Goal: Information Seeking & Learning: Find specific fact

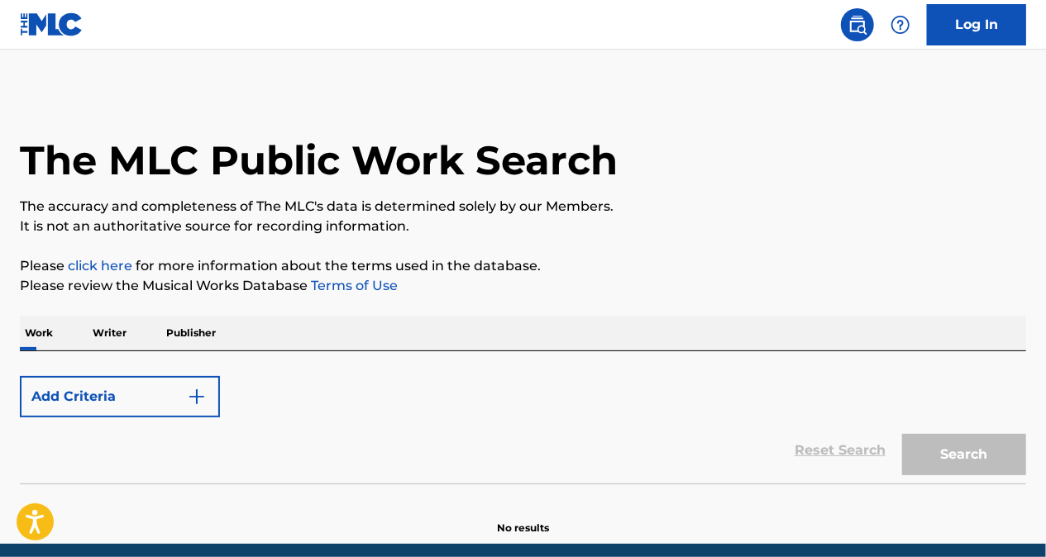
click at [198, 336] on p "Publisher" at bounding box center [191, 333] width 60 height 35
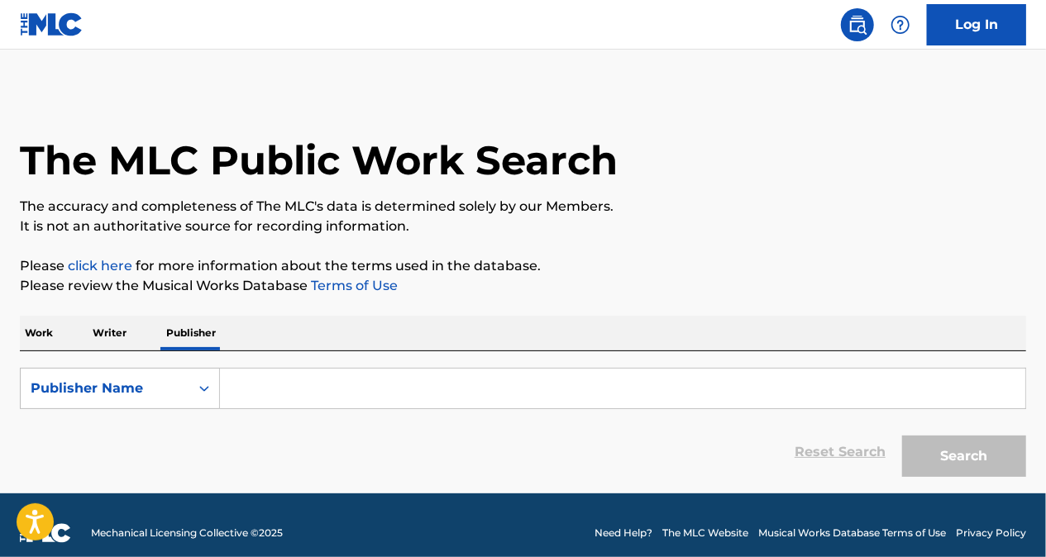
drag, startPoint x: 268, startPoint y: 375, endPoint x: 268, endPoint y: 387, distance: 11.6
click at [268, 377] on input "Search Form" at bounding box center [622, 389] width 805 height 40
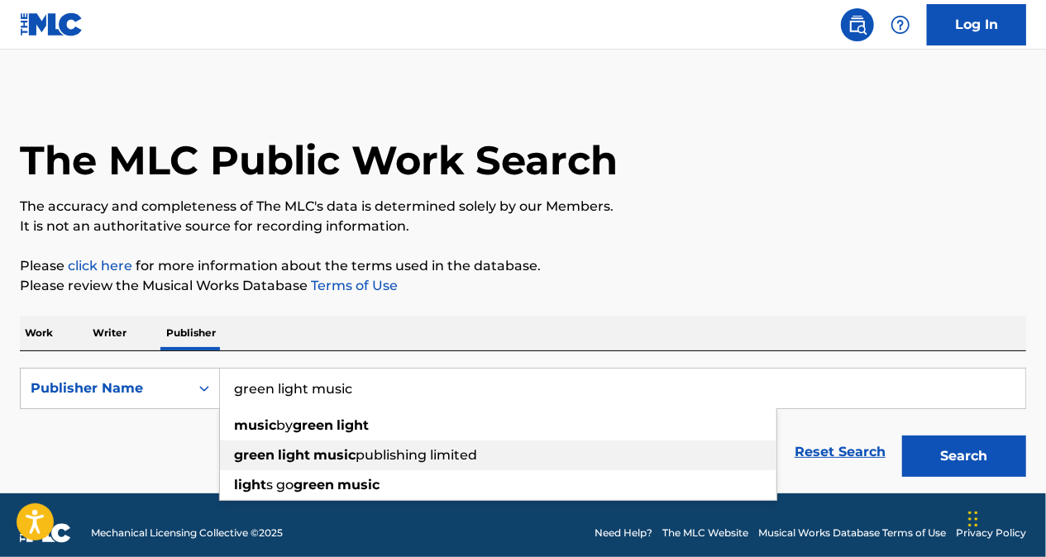
click at [312, 463] on span "Search Form" at bounding box center [311, 455] width 3 height 16
type input "green light music publishing limited"
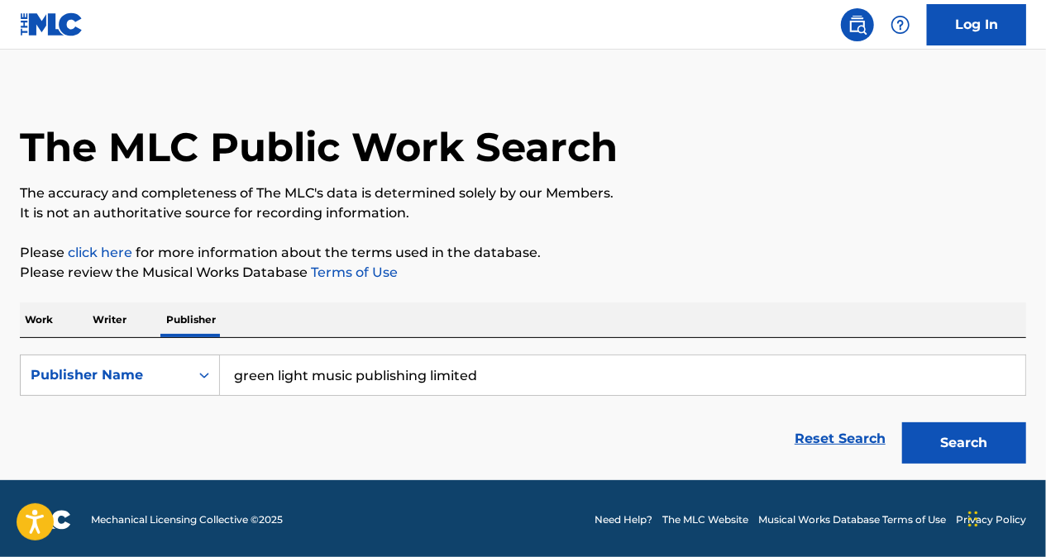
scroll to position [15, 0]
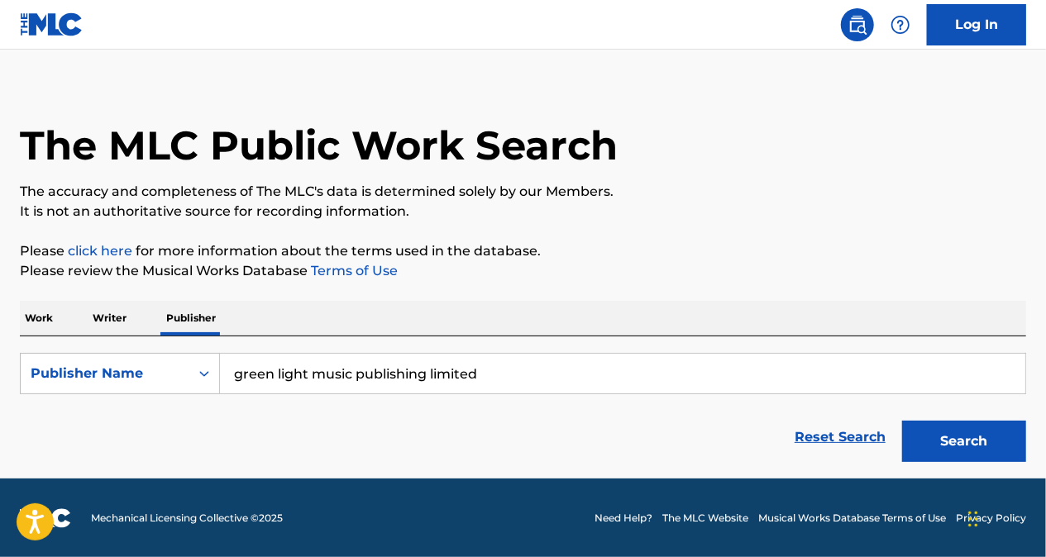
click at [965, 436] on button "Search" at bounding box center [964, 441] width 124 height 41
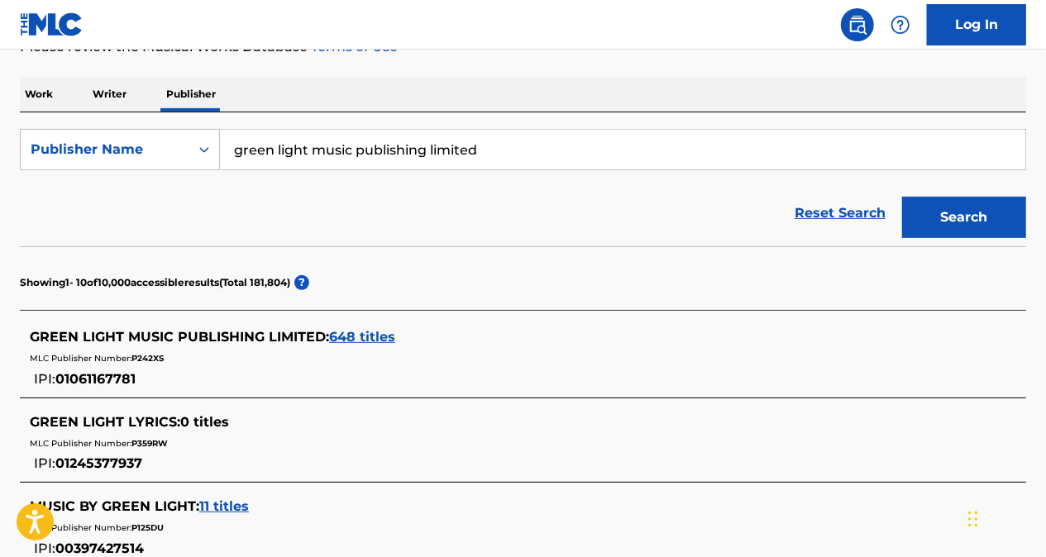
scroll to position [263, 0]
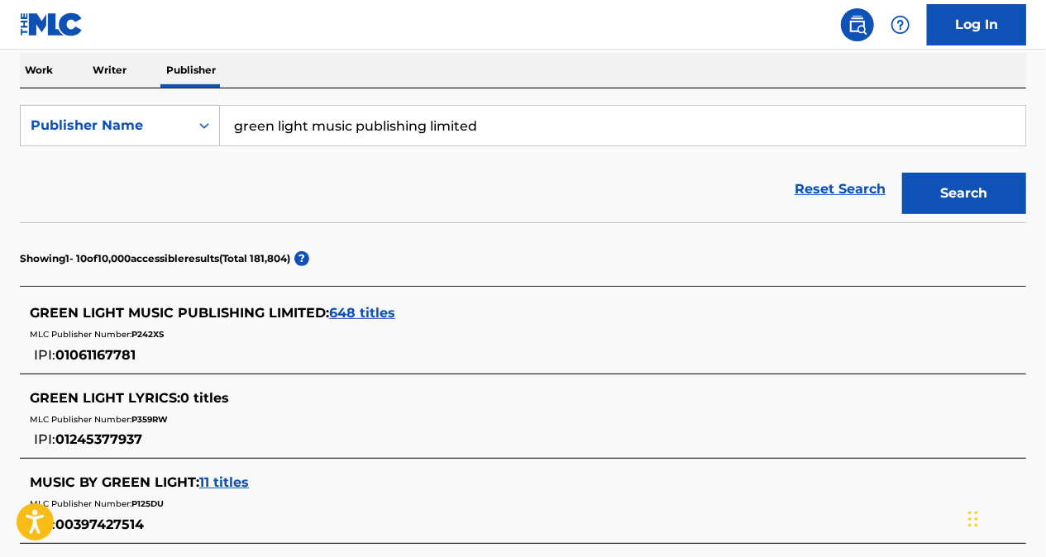
click at [352, 313] on span "648 titles" at bounding box center [362, 313] width 66 height 16
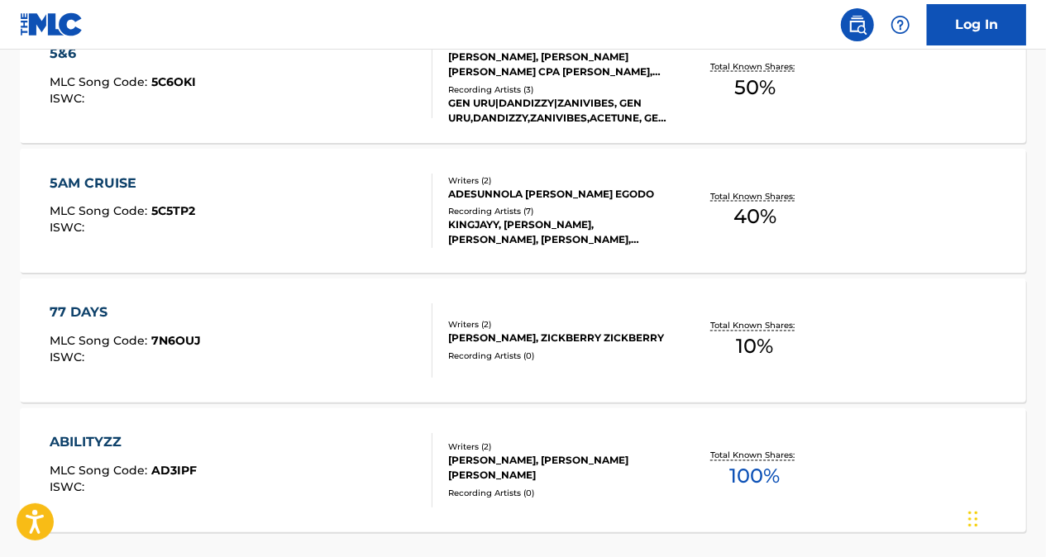
scroll to position [1532, 0]
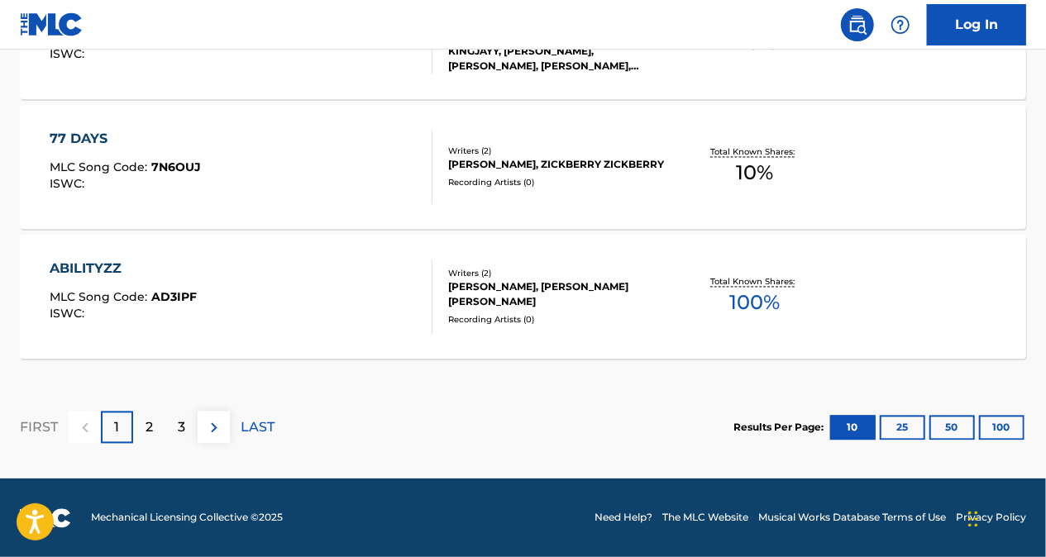
click at [215, 431] on img at bounding box center [214, 428] width 20 height 20
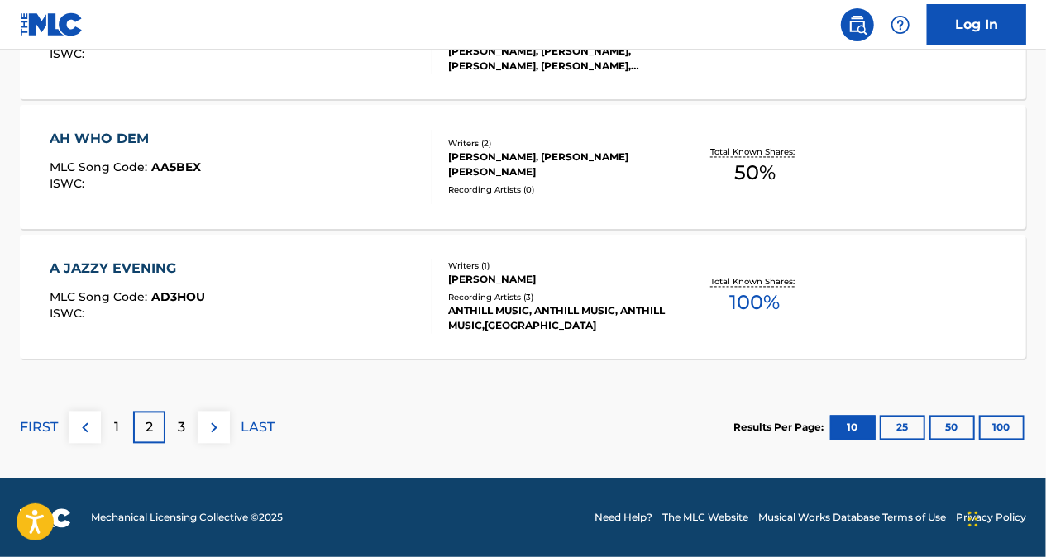
click at [202, 427] on button at bounding box center [214, 428] width 32 height 32
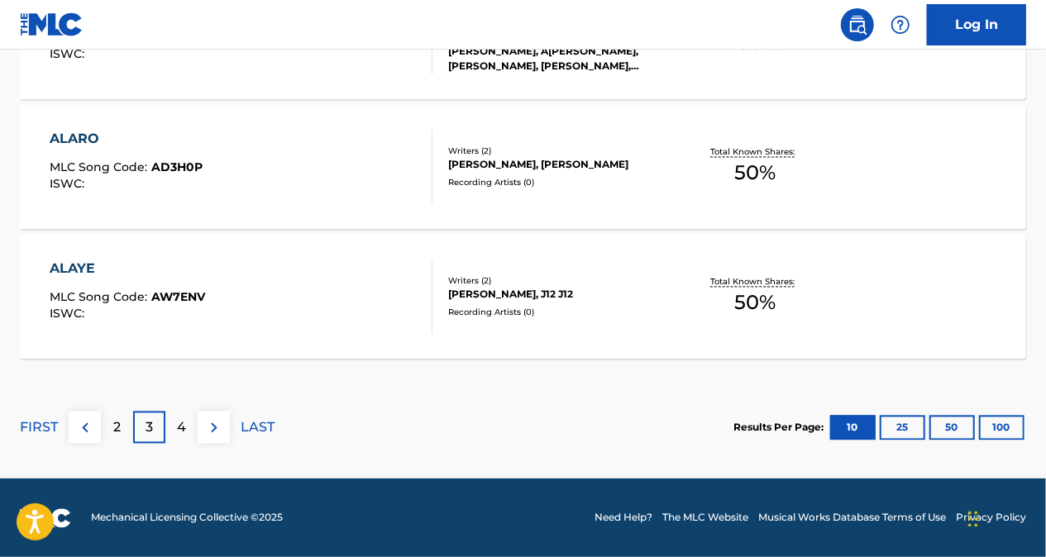
click at [202, 427] on button at bounding box center [214, 428] width 32 height 32
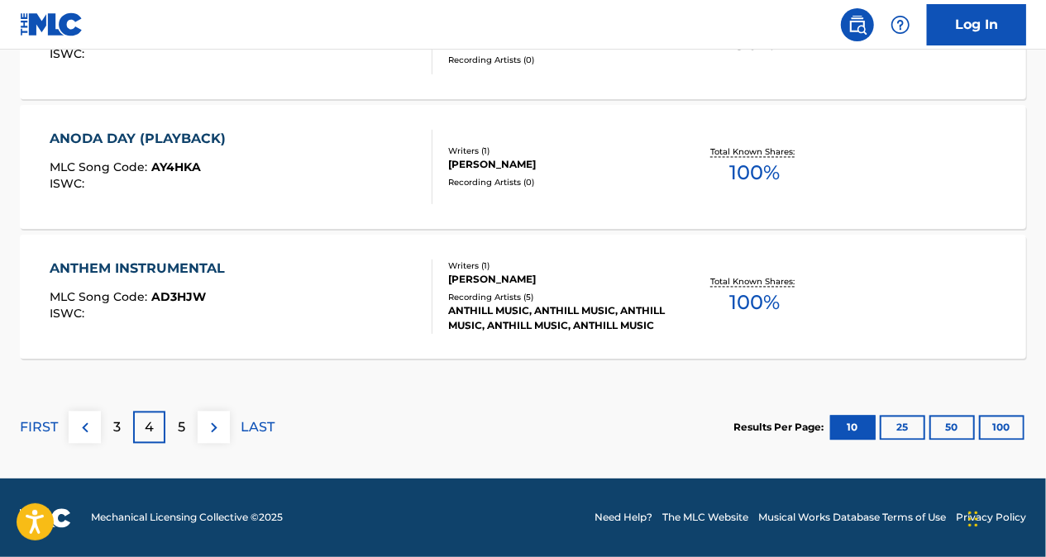
click at [202, 427] on button at bounding box center [214, 428] width 32 height 32
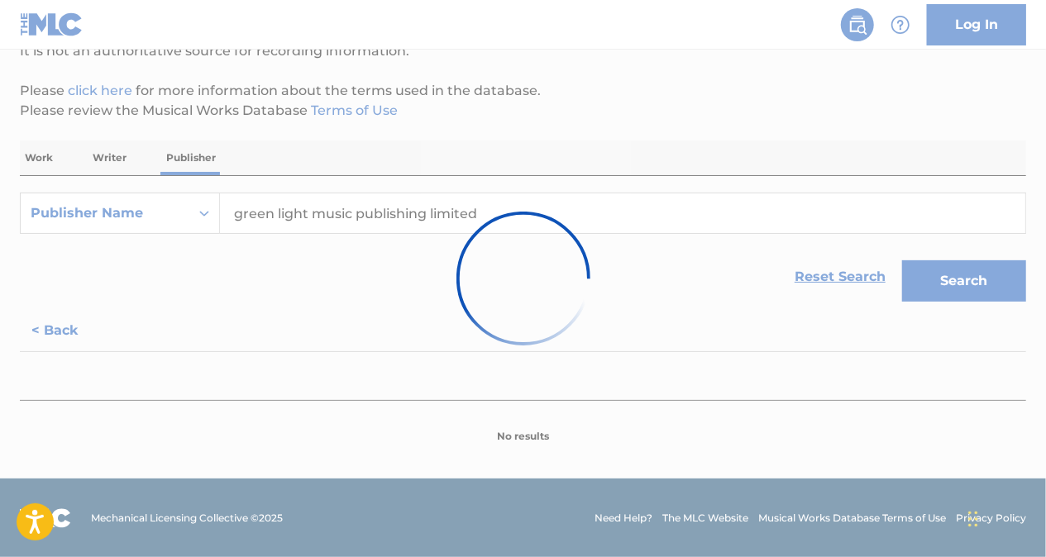
scroll to position [1532, 0]
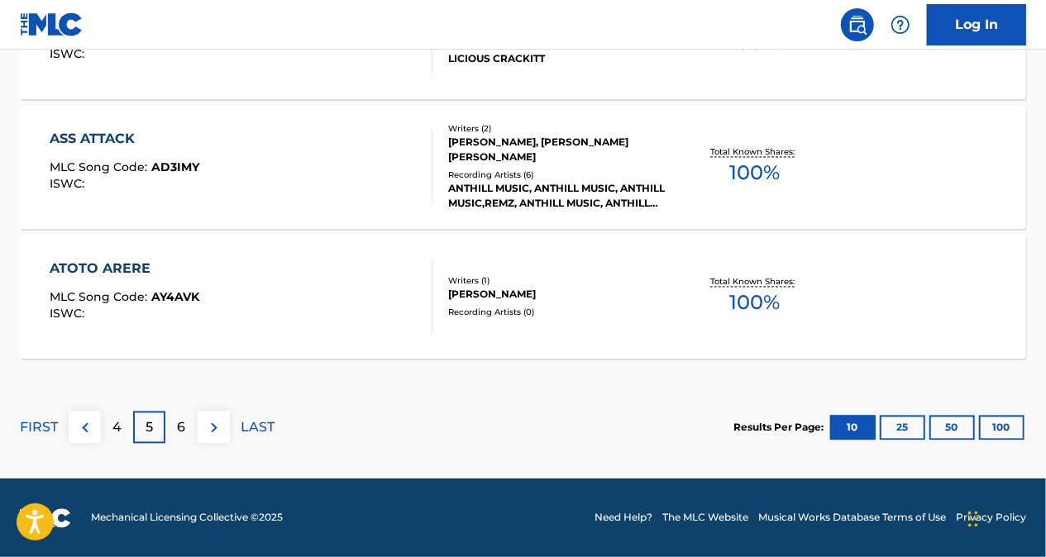
click at [172, 427] on div "6" at bounding box center [181, 428] width 32 height 32
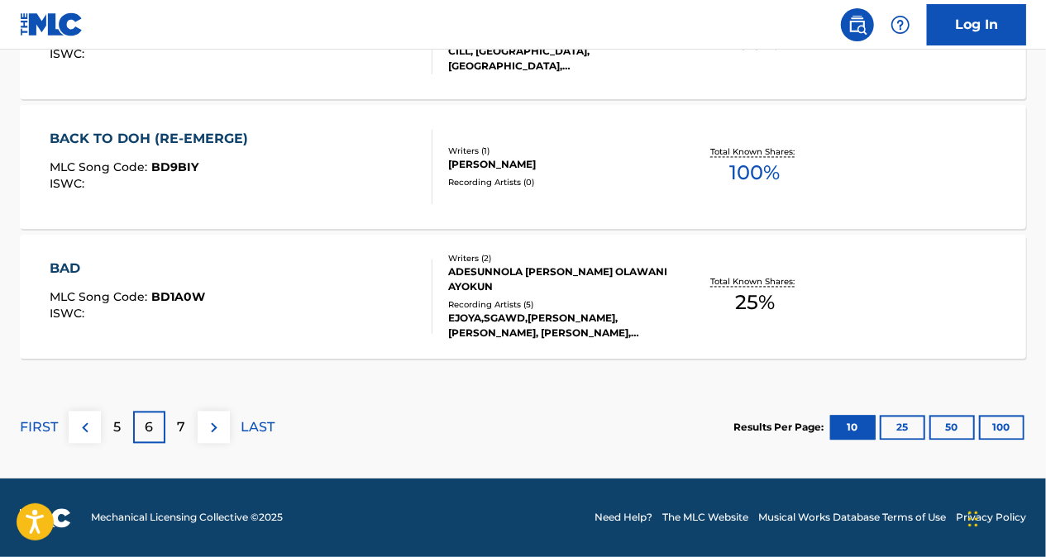
click at [179, 424] on p "7" at bounding box center [182, 428] width 8 height 20
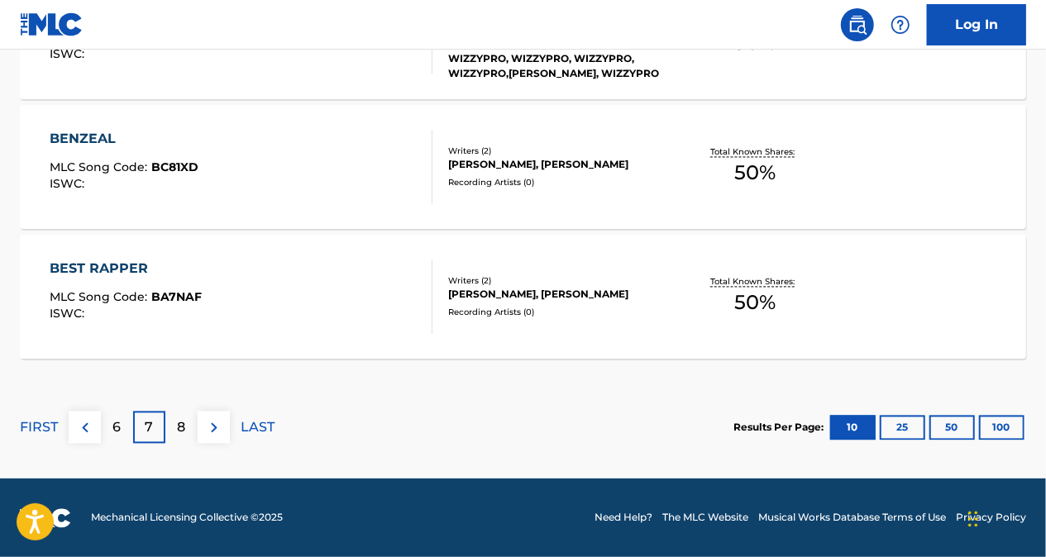
click at [190, 415] on div "8" at bounding box center [181, 428] width 32 height 32
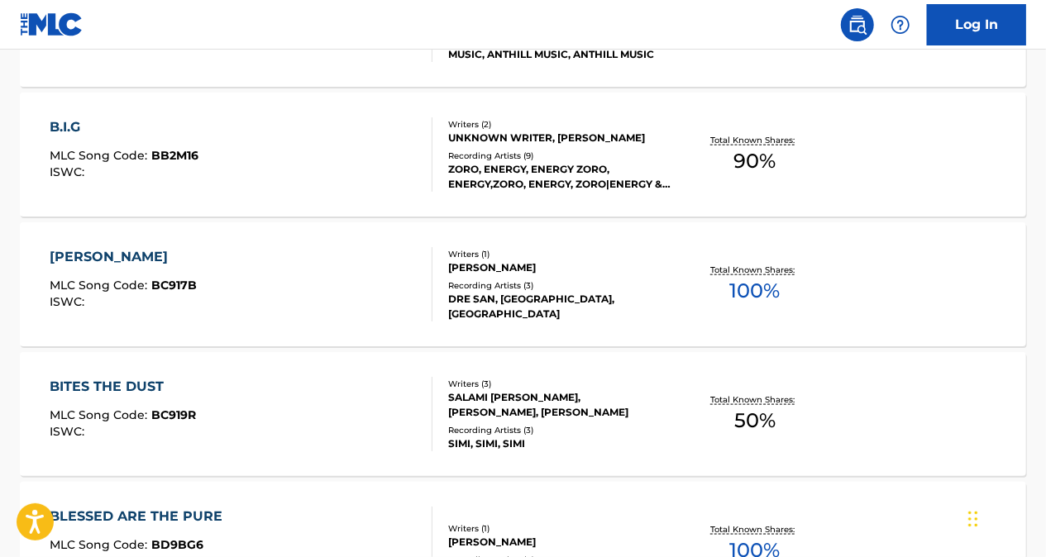
scroll to position [871, 0]
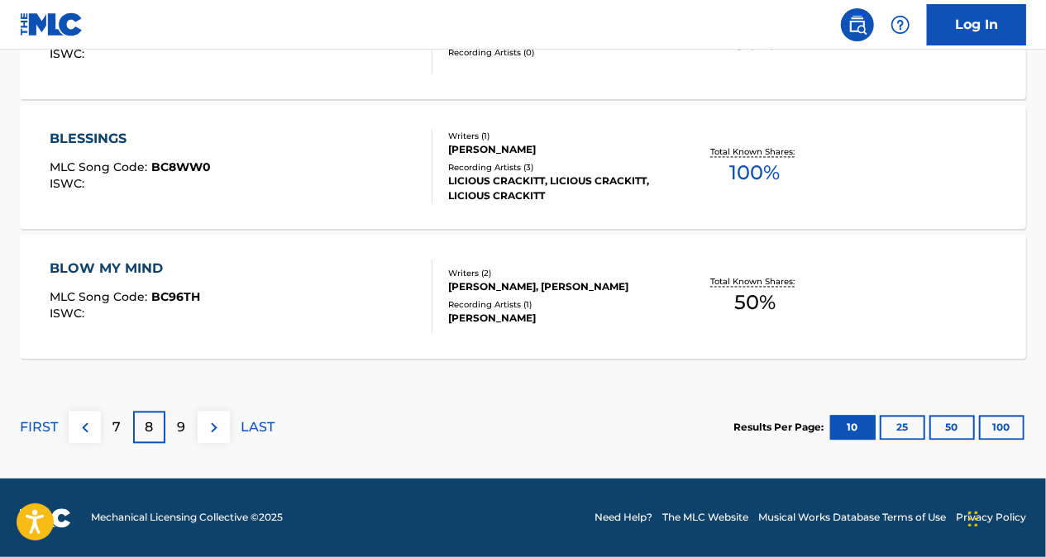
click at [190, 421] on div "9" at bounding box center [181, 428] width 32 height 32
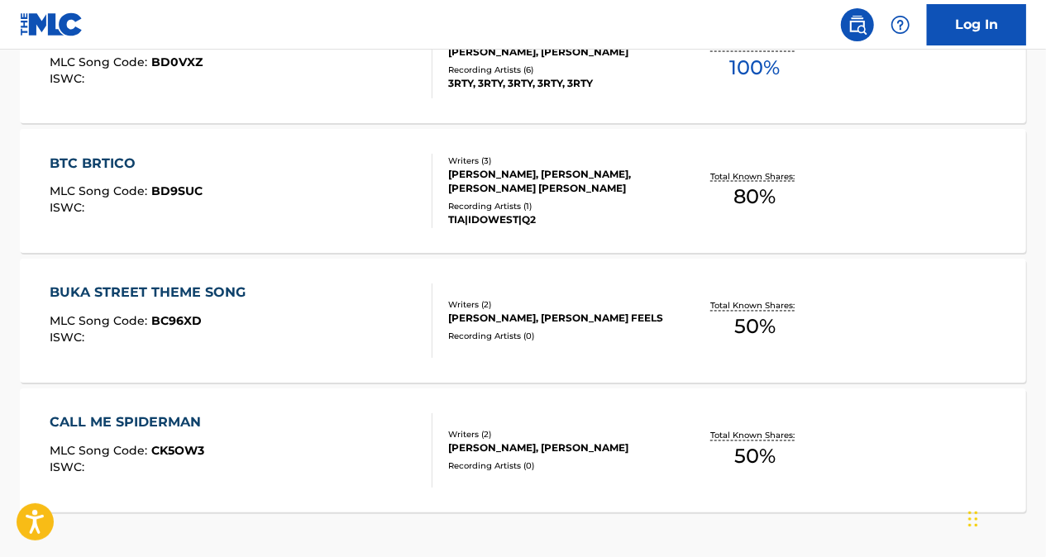
scroll to position [1532, 0]
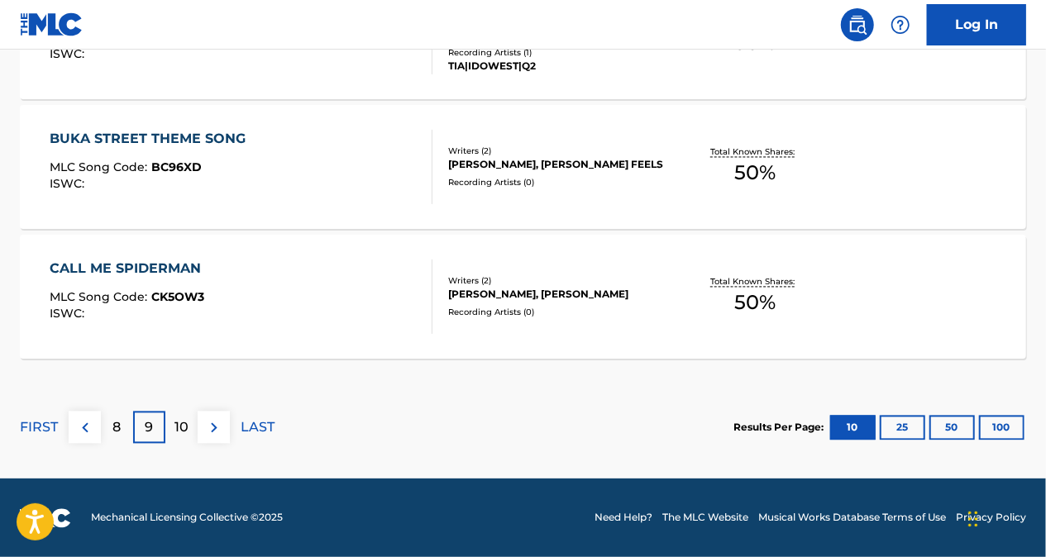
click at [116, 428] on p "8" at bounding box center [117, 428] width 8 height 20
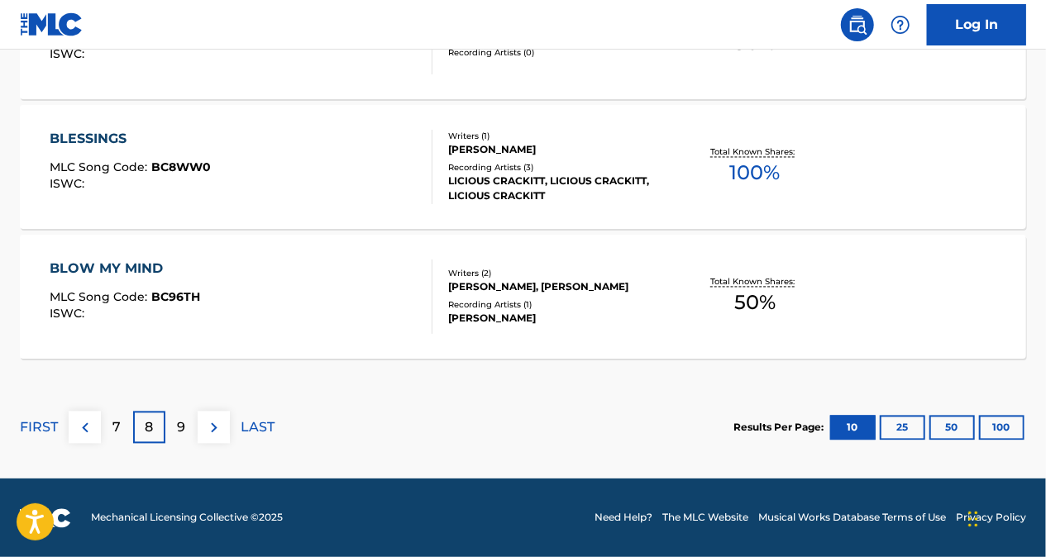
click at [114, 427] on p "7" at bounding box center [117, 428] width 8 height 20
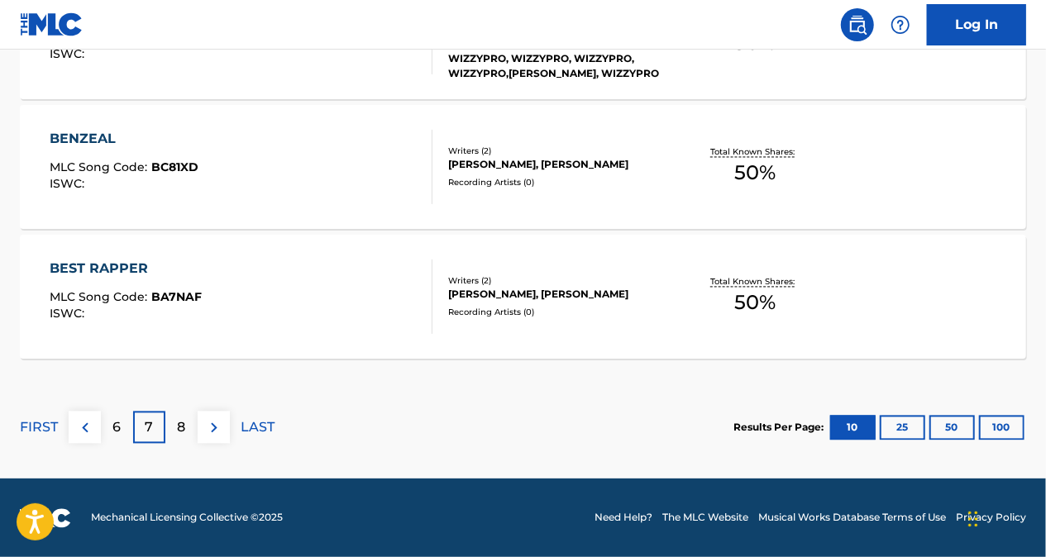
click at [122, 431] on div "6" at bounding box center [117, 428] width 32 height 32
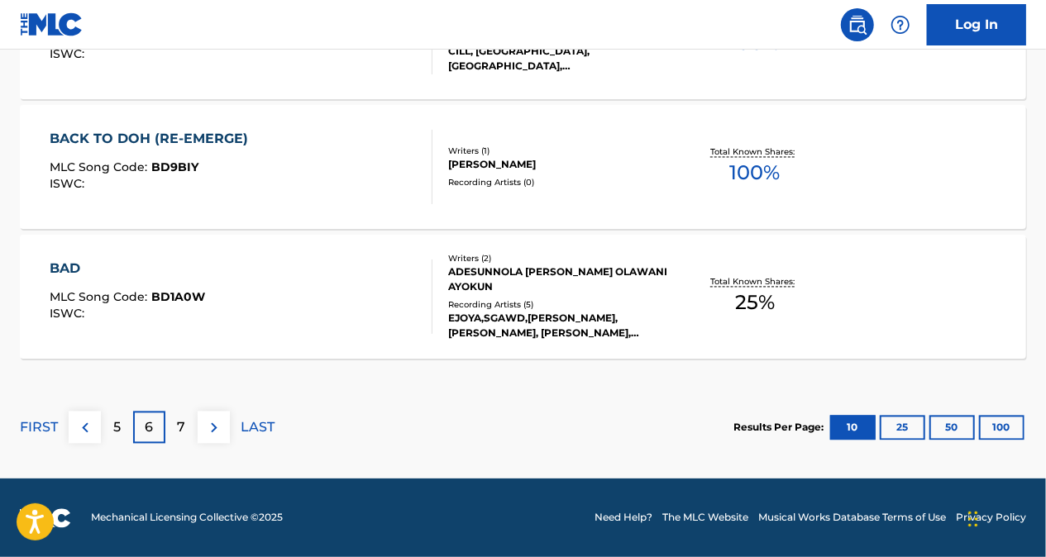
click at [193, 427] on div "7" at bounding box center [181, 428] width 32 height 32
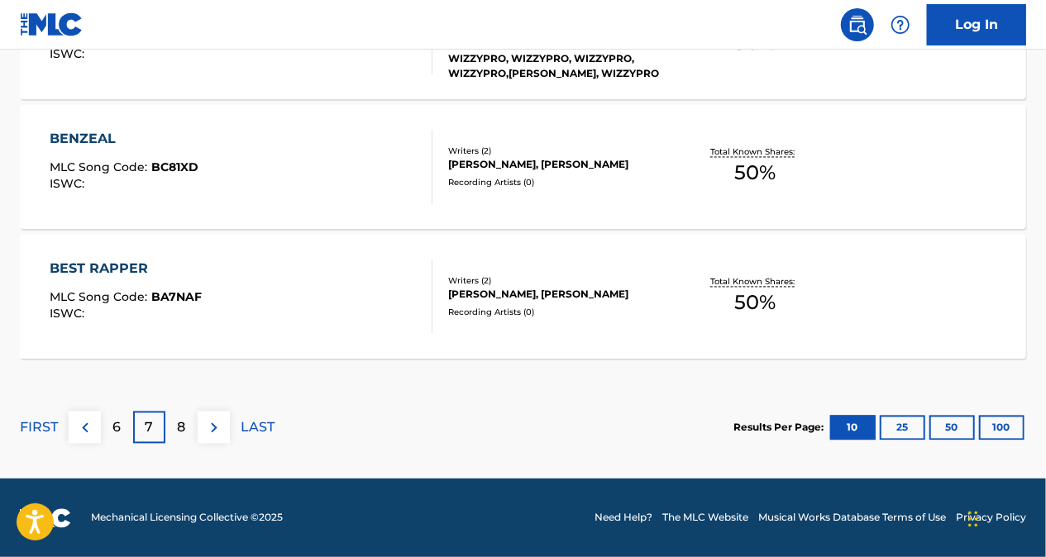
click at [113, 427] on p "6" at bounding box center [117, 428] width 8 height 20
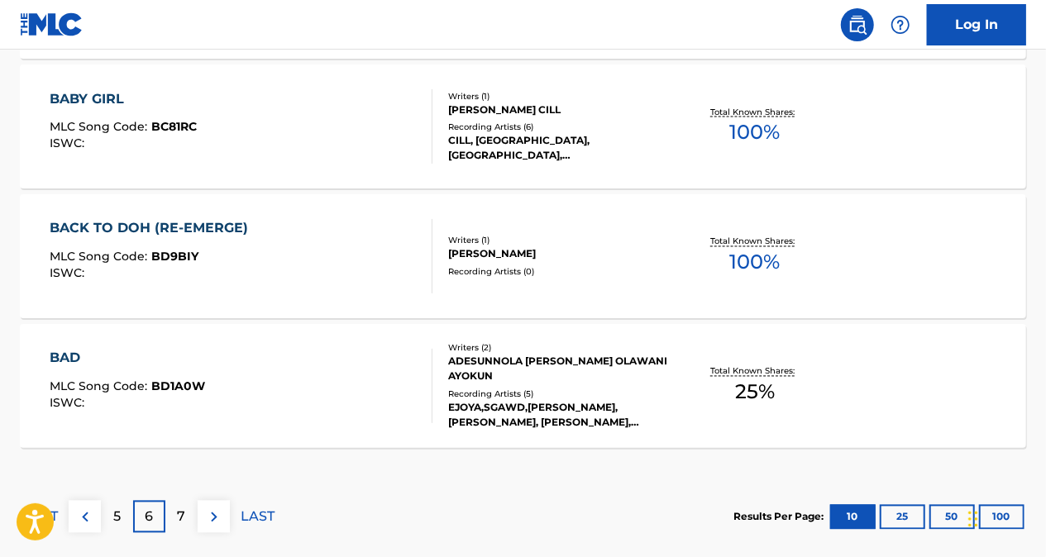
scroll to position [1450, 0]
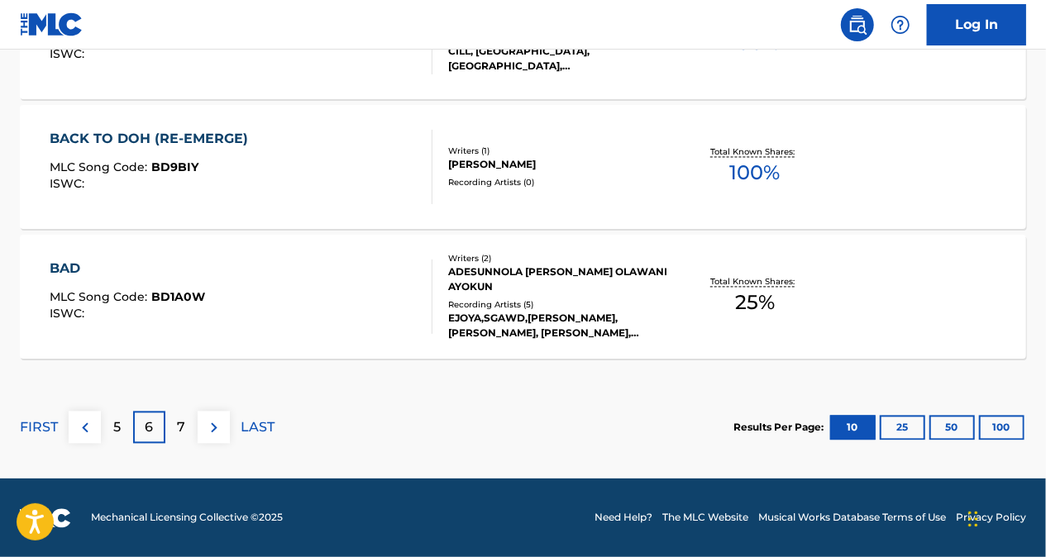
click at [182, 429] on p "7" at bounding box center [182, 428] width 8 height 20
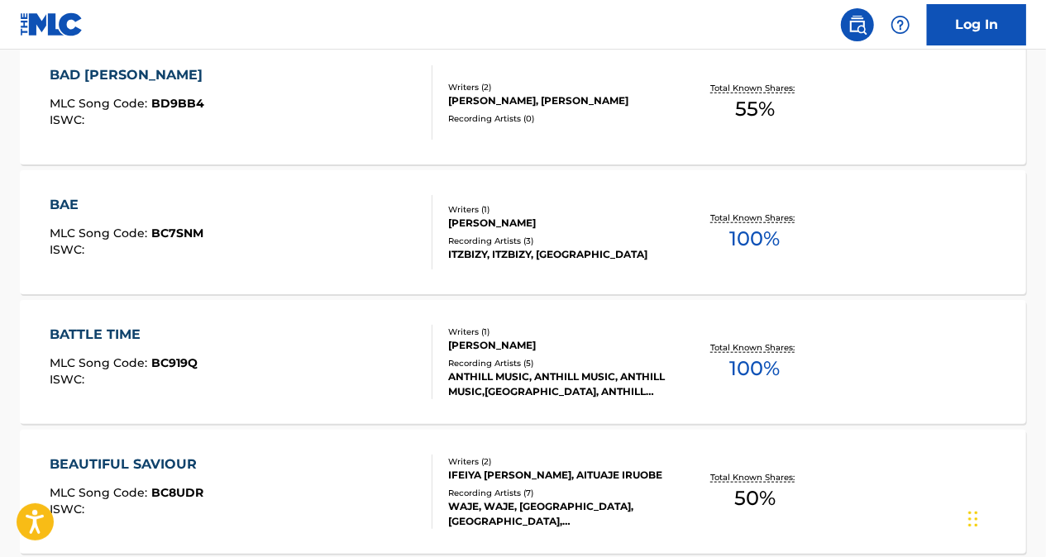
scroll to position [871, 0]
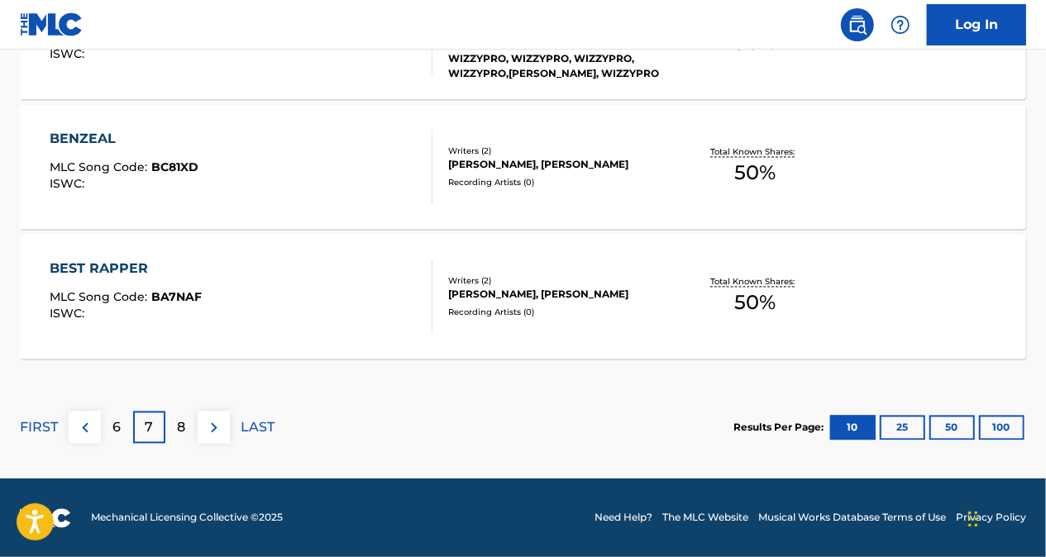
click at [183, 420] on p "8" at bounding box center [182, 428] width 8 height 20
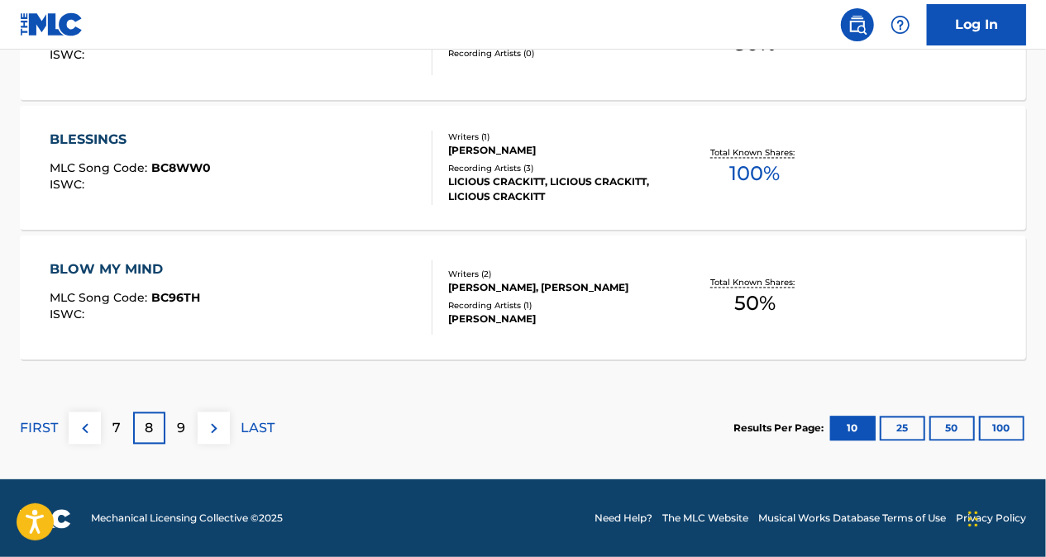
scroll to position [1532, 0]
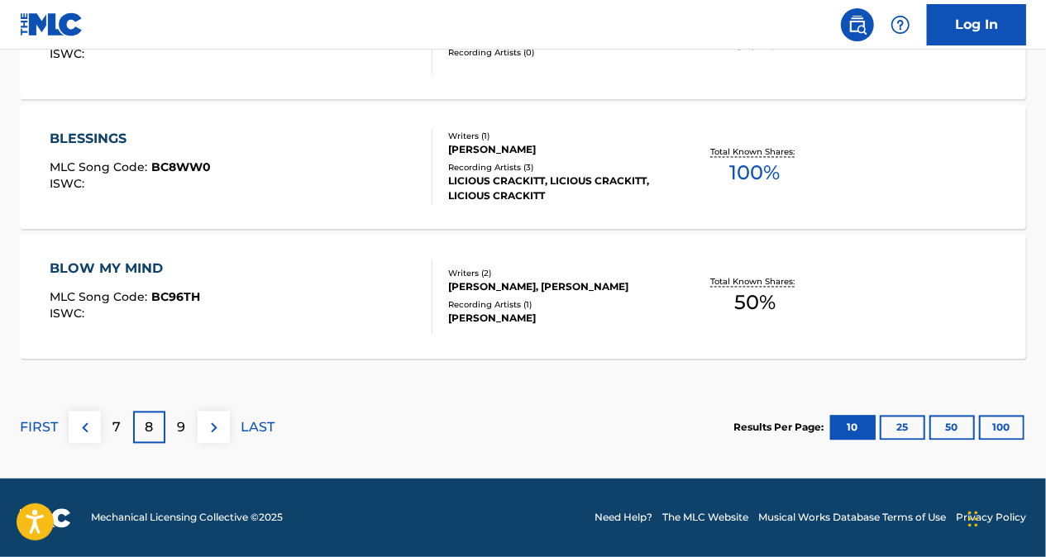
click at [180, 435] on p "9" at bounding box center [182, 428] width 8 height 20
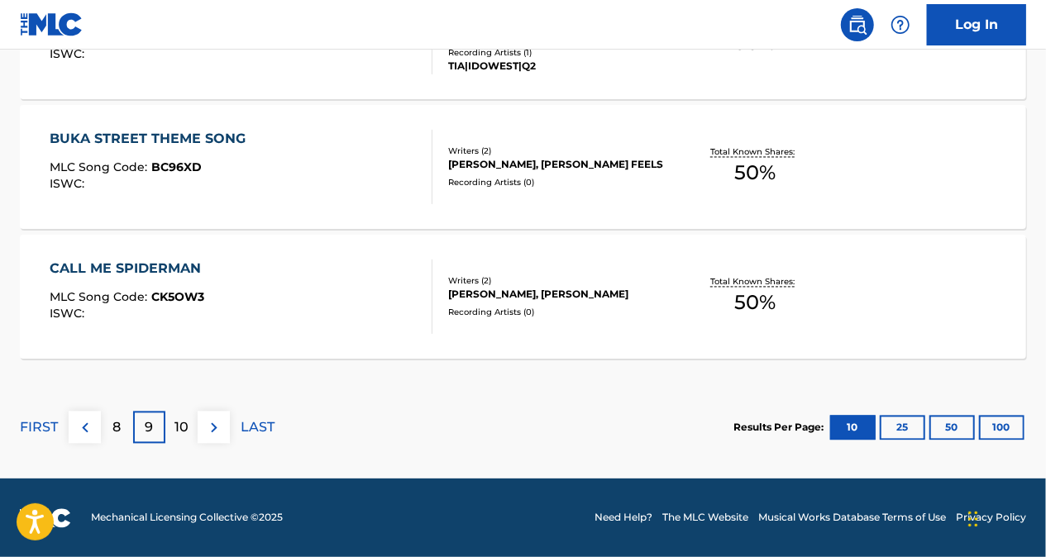
click at [180, 418] on p "10" at bounding box center [181, 428] width 14 height 20
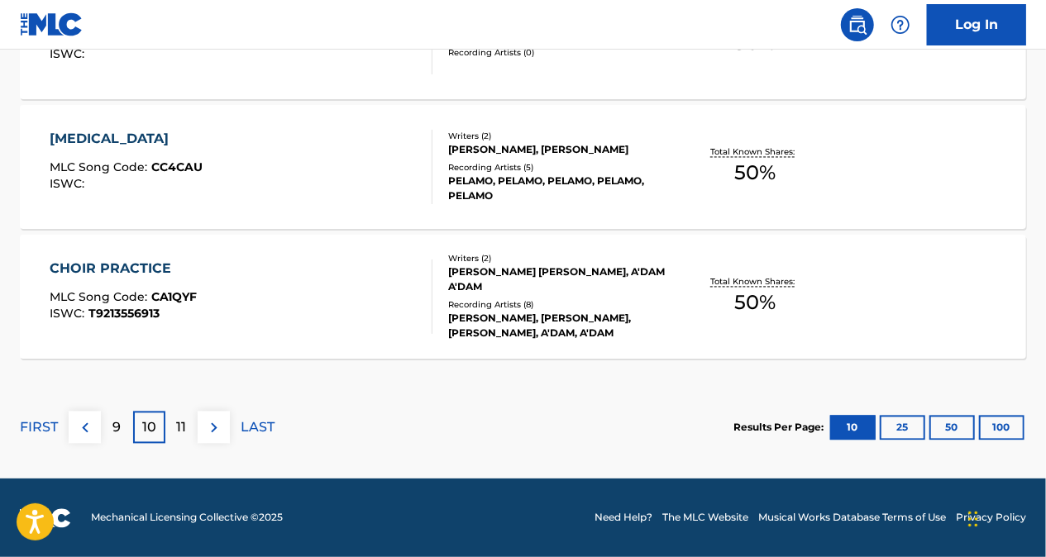
click at [126, 430] on div "9" at bounding box center [117, 428] width 32 height 32
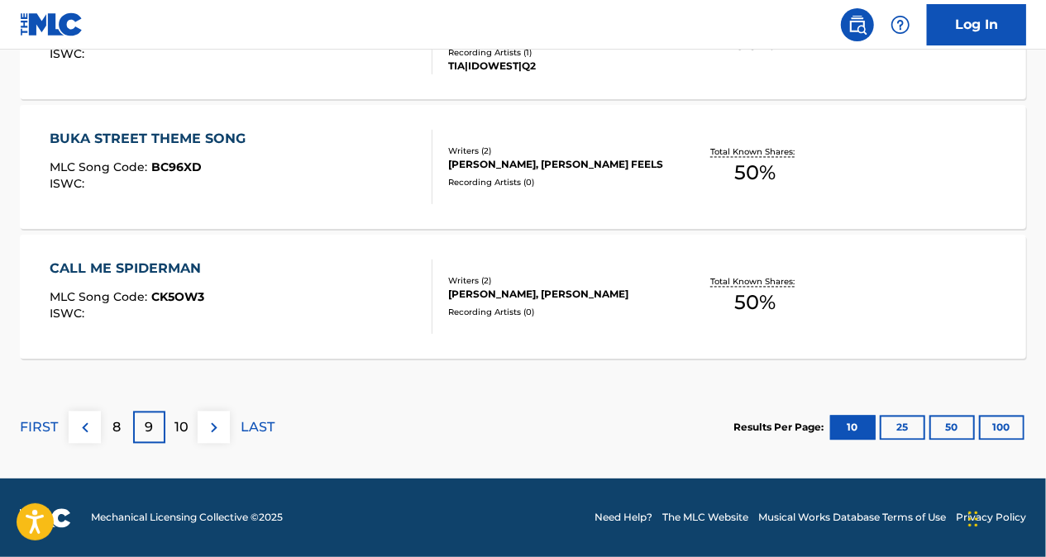
click at [126, 431] on div "8" at bounding box center [117, 428] width 32 height 32
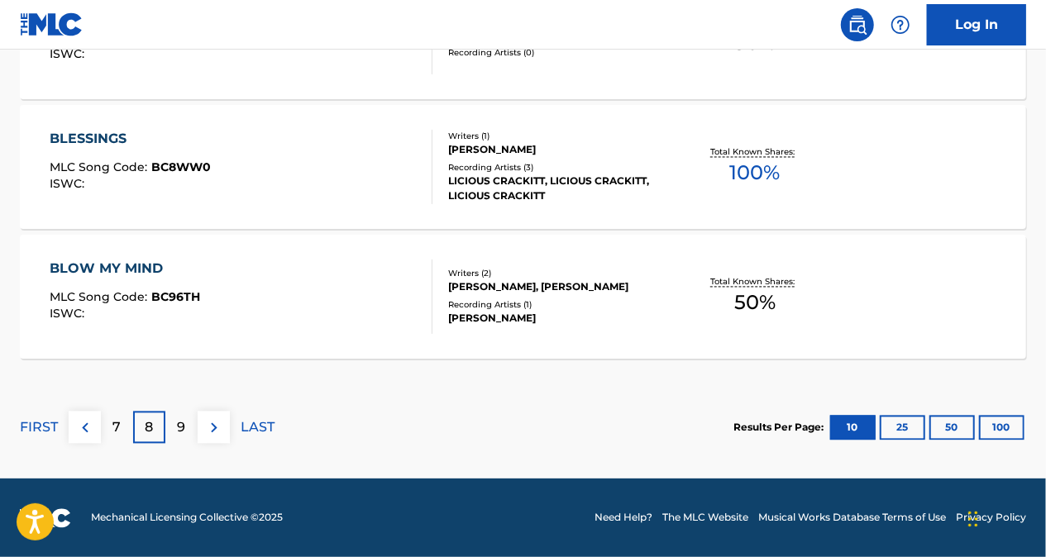
click at [119, 431] on p "7" at bounding box center [117, 428] width 8 height 20
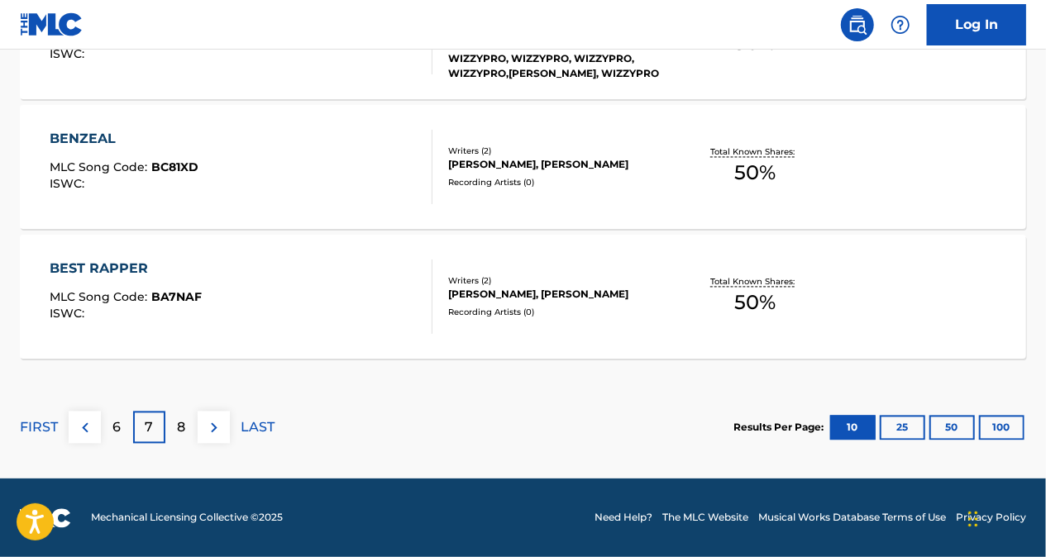
click at [119, 425] on p "6" at bounding box center [117, 428] width 8 height 20
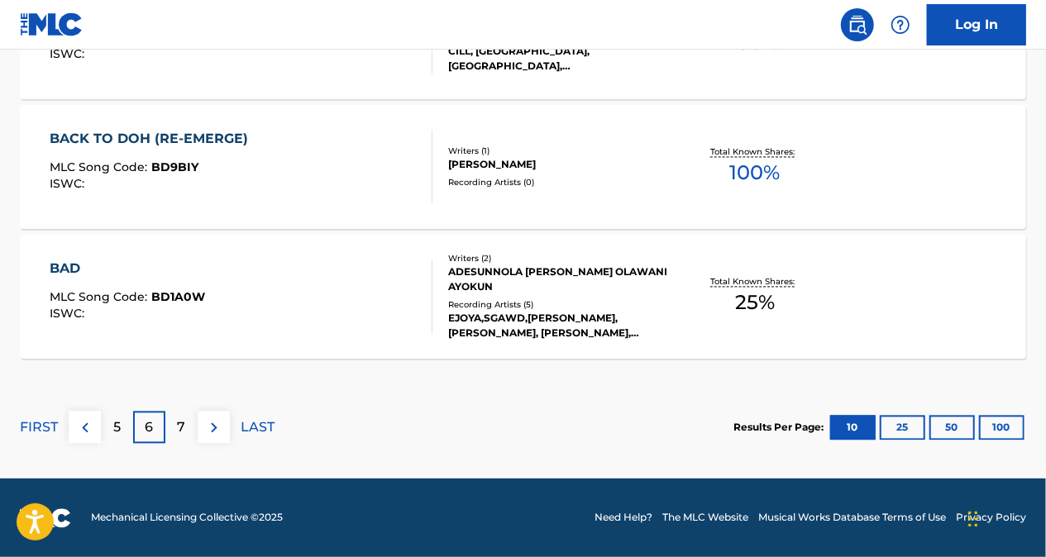
click at [179, 427] on p "7" at bounding box center [182, 428] width 8 height 20
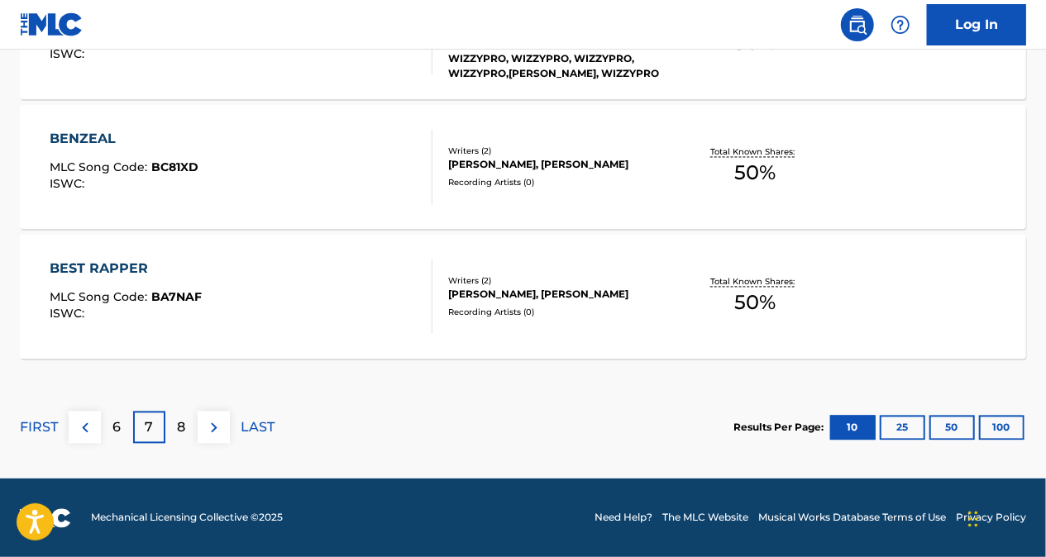
click at [180, 435] on p "8" at bounding box center [182, 428] width 8 height 20
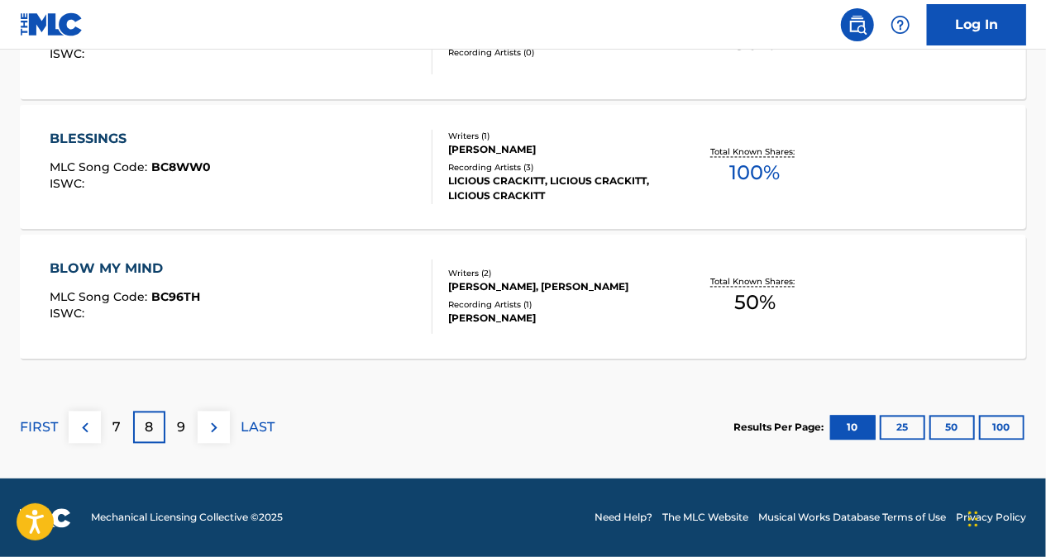
click at [188, 433] on div "9" at bounding box center [181, 428] width 32 height 32
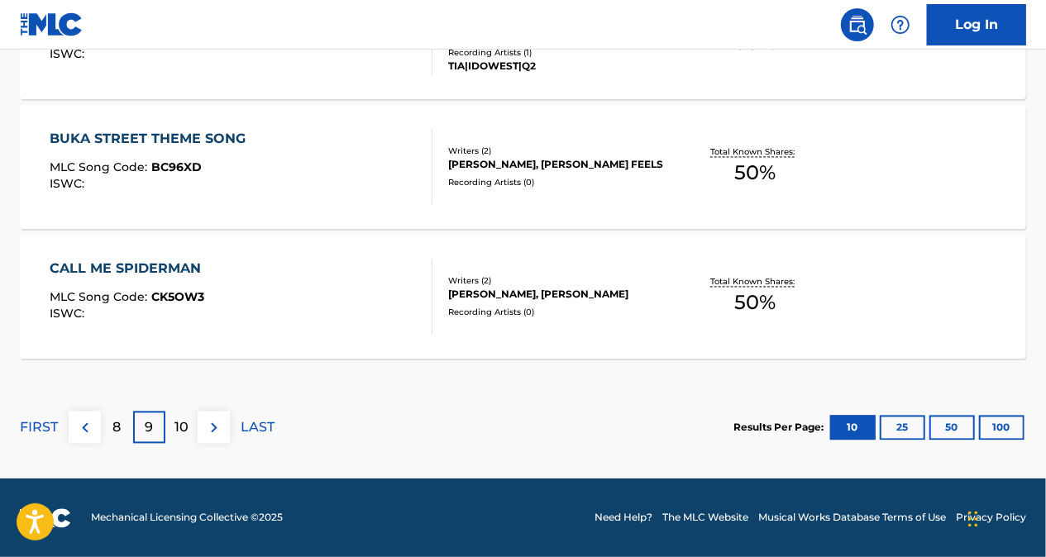
click at [178, 429] on p "10" at bounding box center [181, 428] width 14 height 20
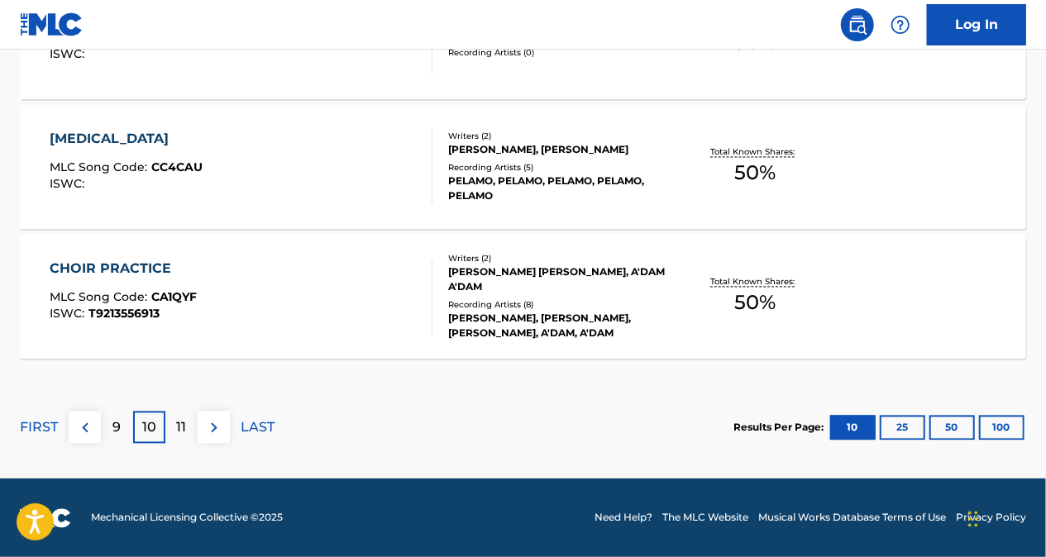
click at [123, 425] on div "9" at bounding box center [117, 428] width 32 height 32
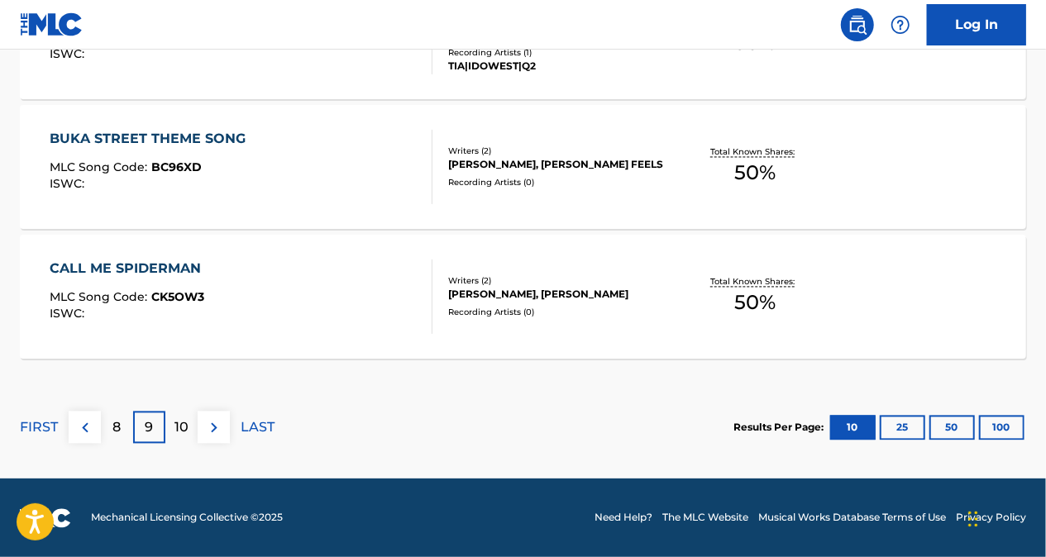
click at [111, 430] on div "8" at bounding box center [117, 428] width 32 height 32
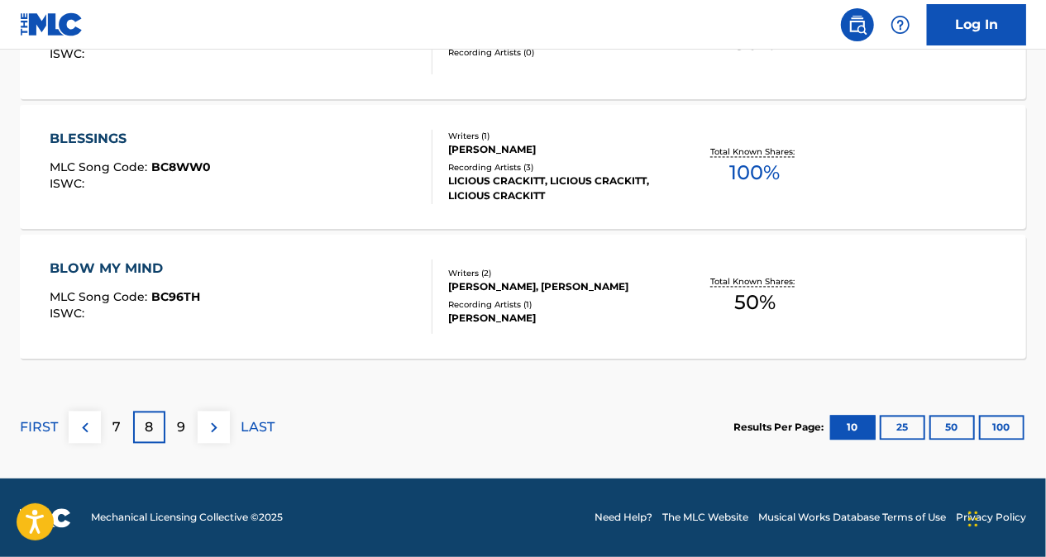
click at [113, 431] on p "7" at bounding box center [117, 428] width 8 height 20
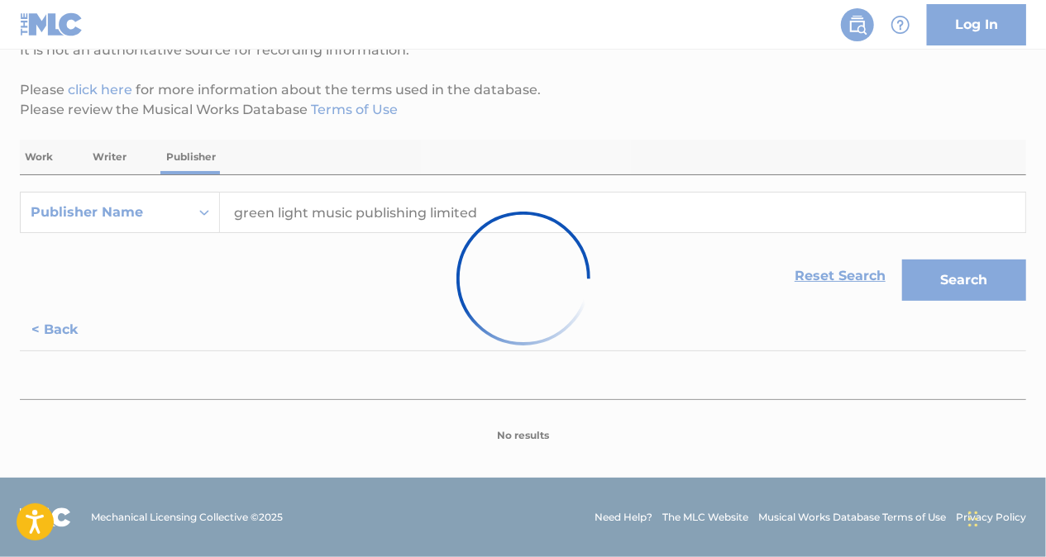
scroll to position [175, 0]
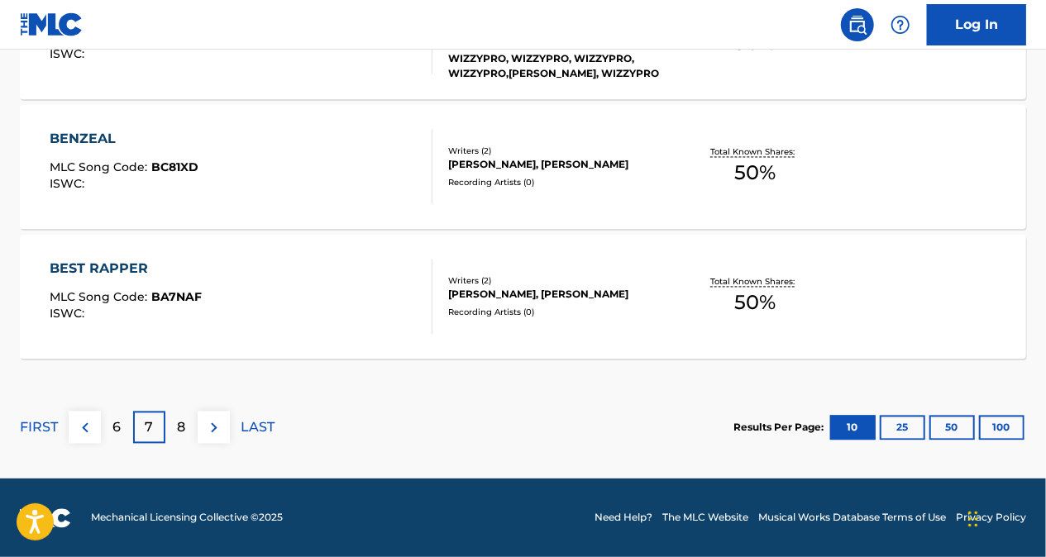
click at [119, 427] on p "6" at bounding box center [117, 428] width 8 height 20
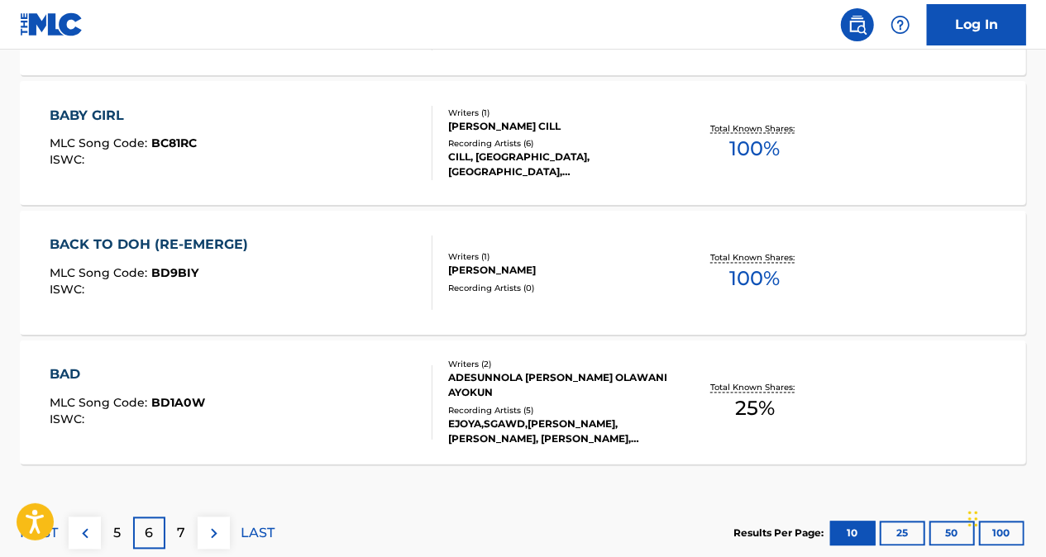
scroll to position [1532, 0]
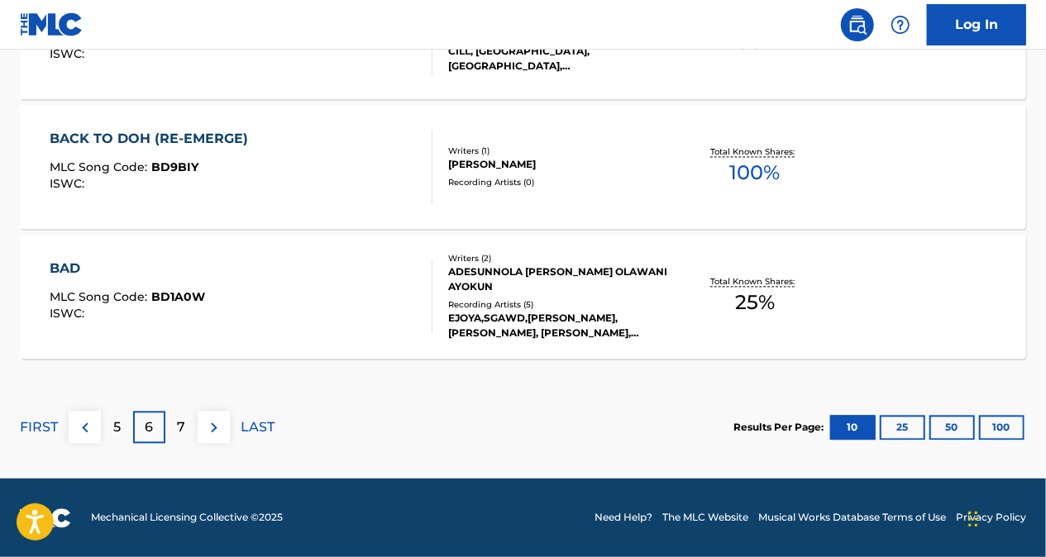
click at [180, 424] on p "7" at bounding box center [182, 428] width 8 height 20
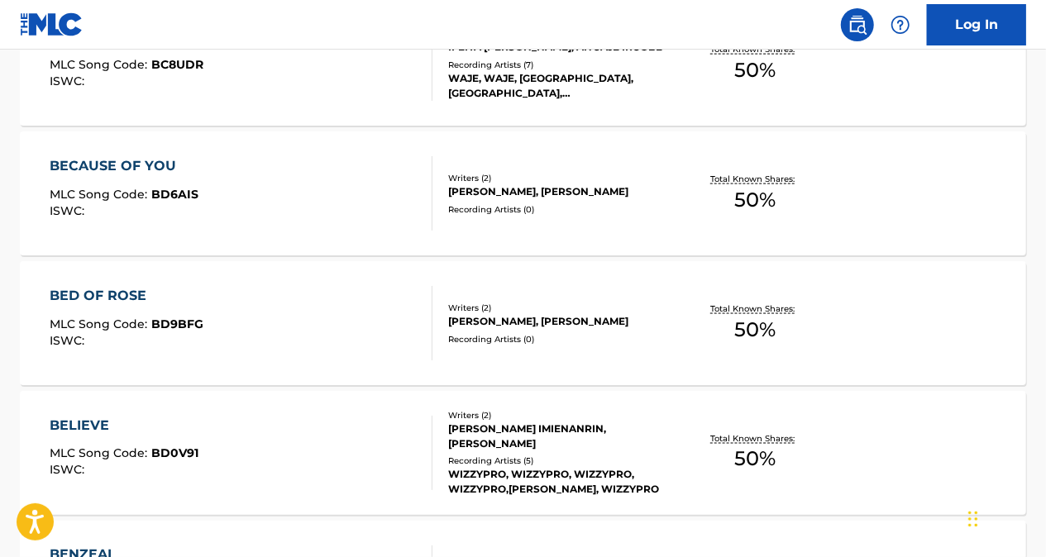
scroll to position [1119, 0]
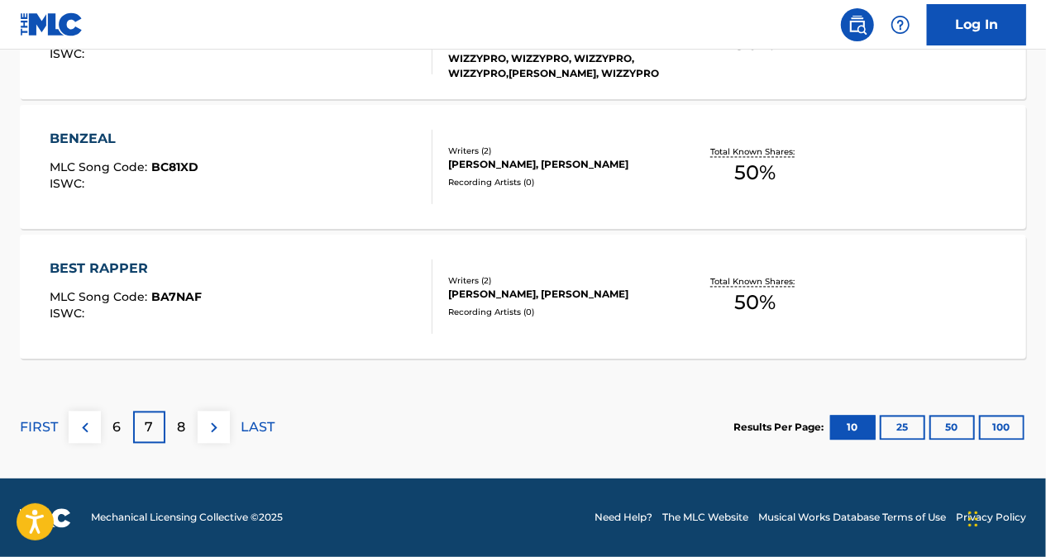
click at [119, 423] on p "6" at bounding box center [117, 428] width 8 height 20
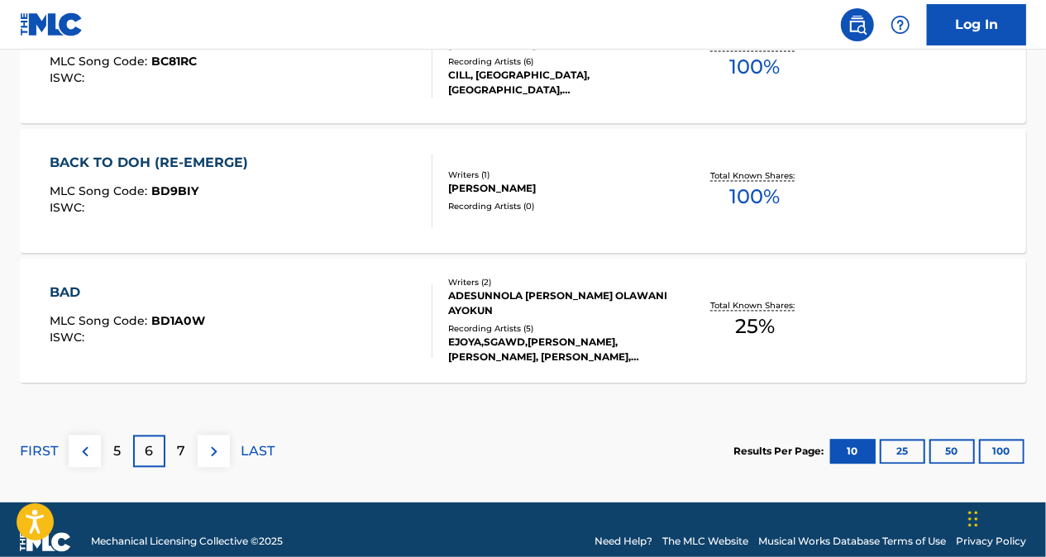
scroll to position [1532, 0]
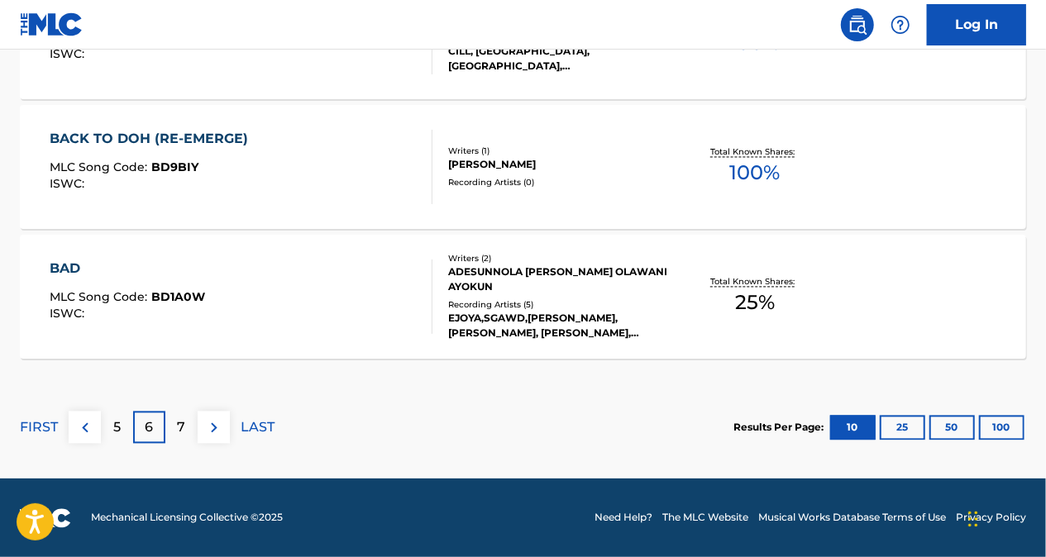
click at [180, 424] on p "7" at bounding box center [182, 428] width 8 height 20
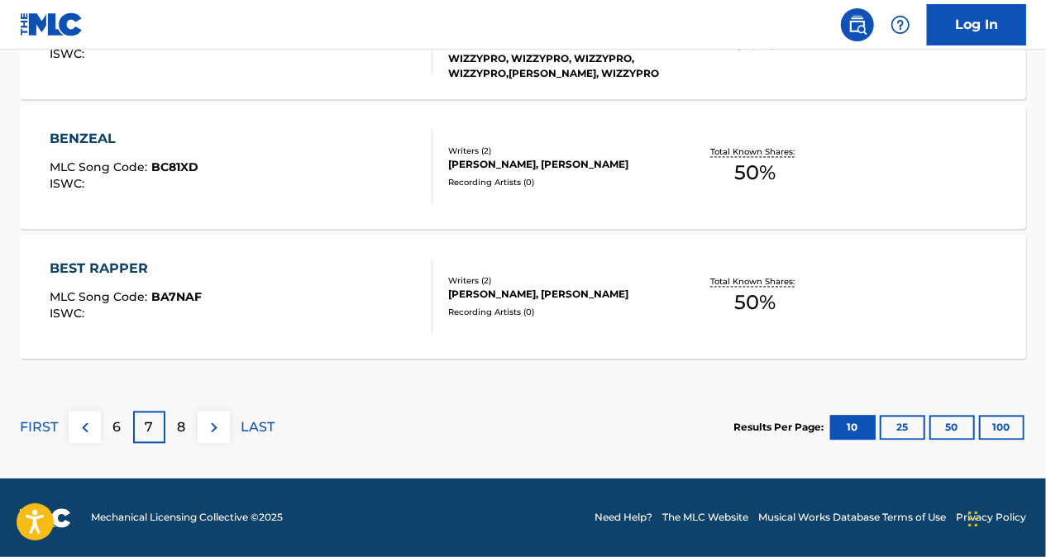
click at [174, 427] on div "8" at bounding box center [181, 428] width 32 height 32
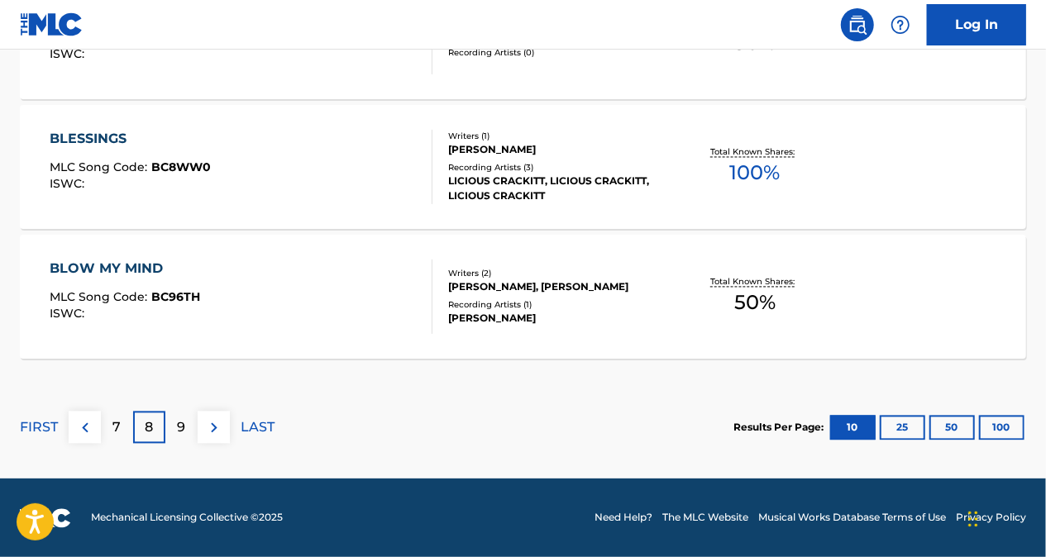
click at [183, 423] on p "9" at bounding box center [182, 428] width 8 height 20
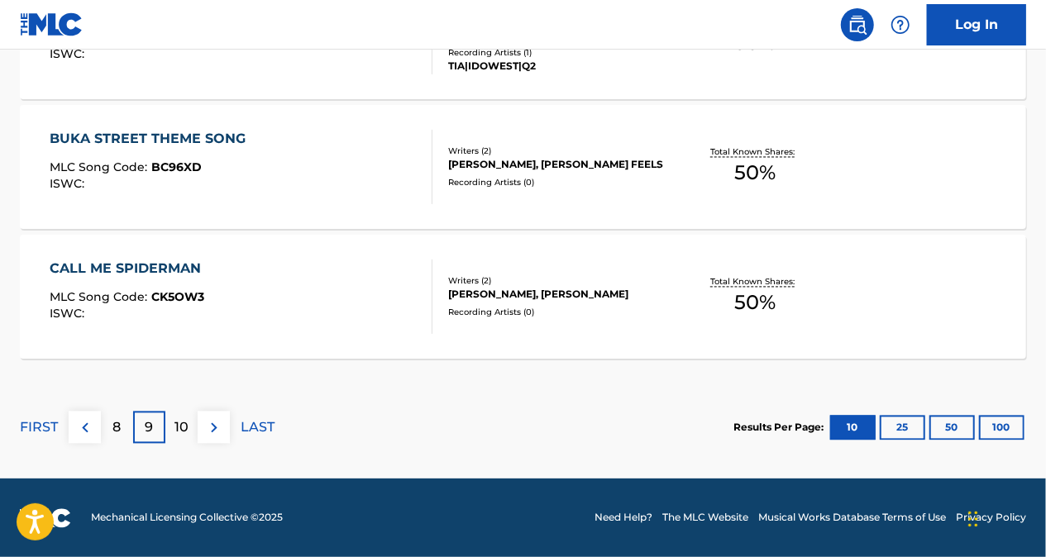
click at [188, 421] on p "10" at bounding box center [181, 428] width 14 height 20
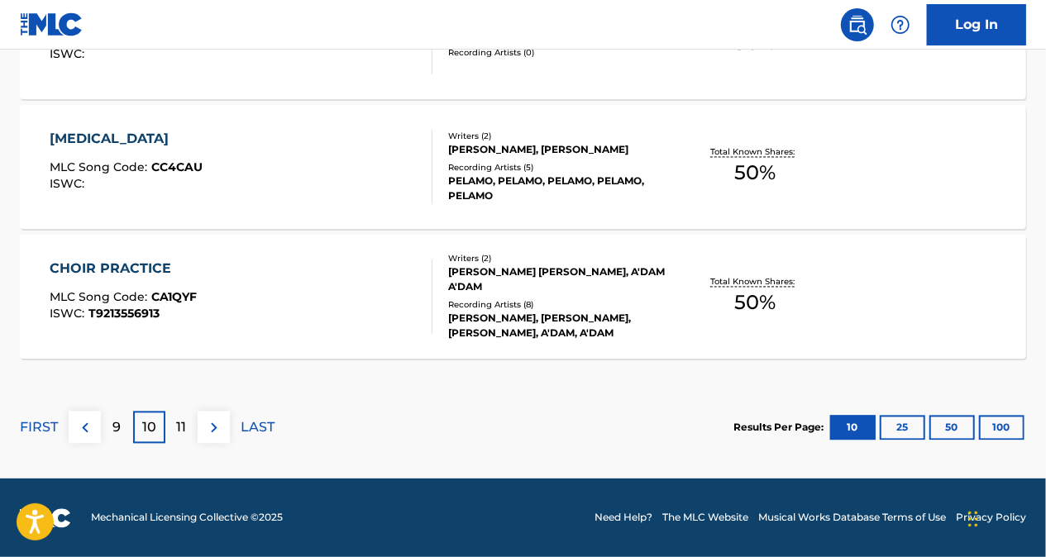
click at [124, 430] on div "9" at bounding box center [117, 428] width 32 height 32
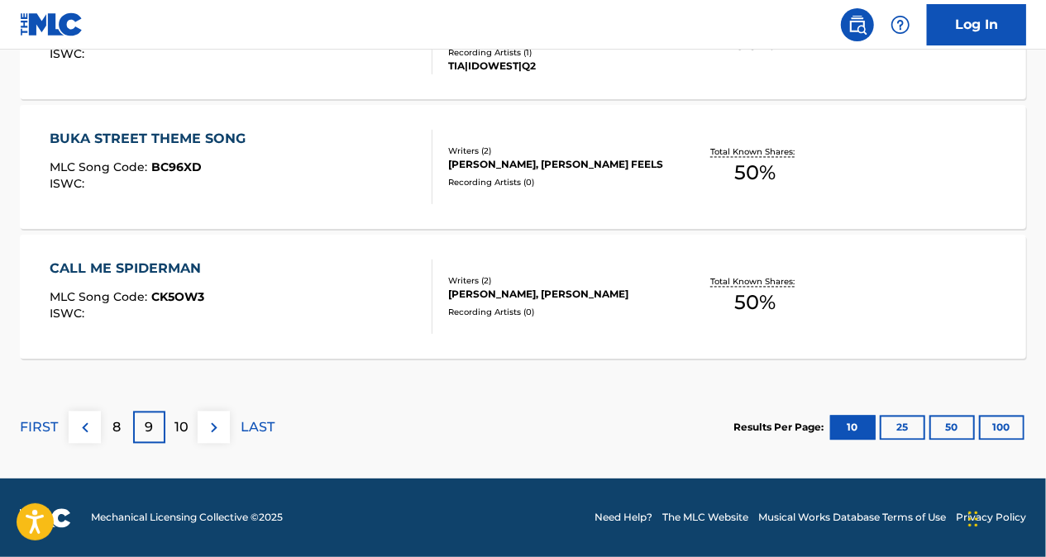
click at [113, 427] on p "8" at bounding box center [117, 428] width 8 height 20
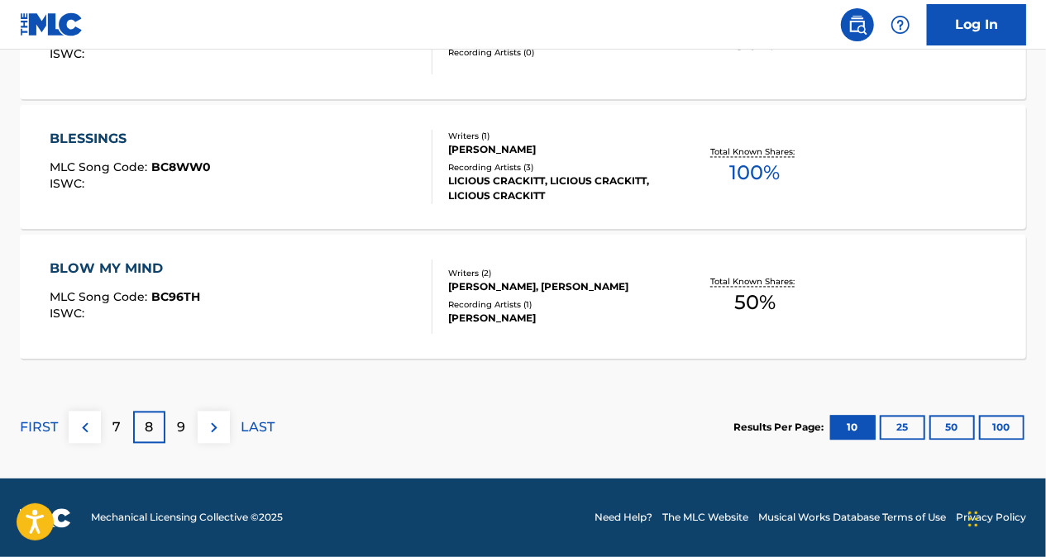
click at [119, 422] on p "7" at bounding box center [117, 428] width 8 height 20
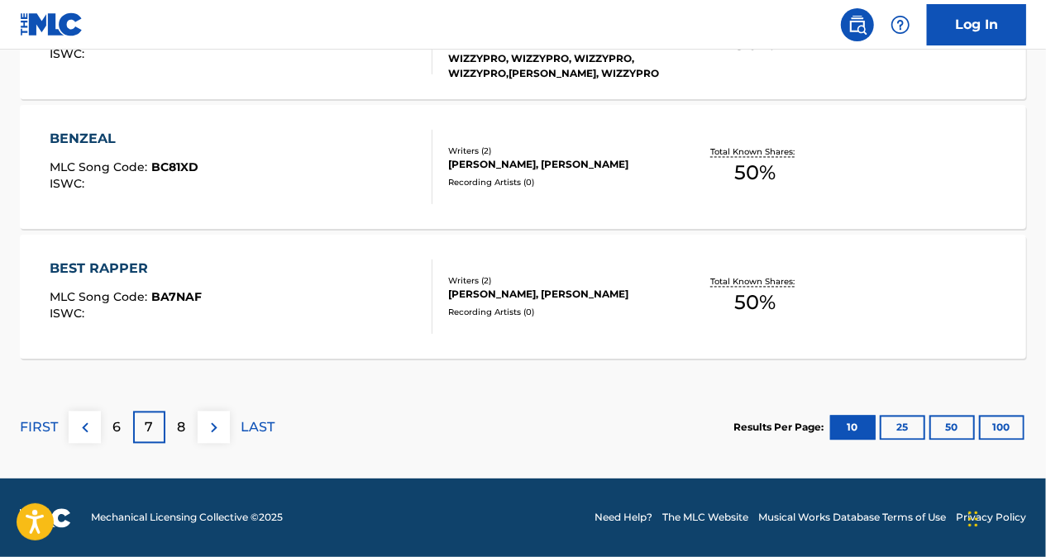
click at [117, 426] on p "6" at bounding box center [117, 428] width 8 height 20
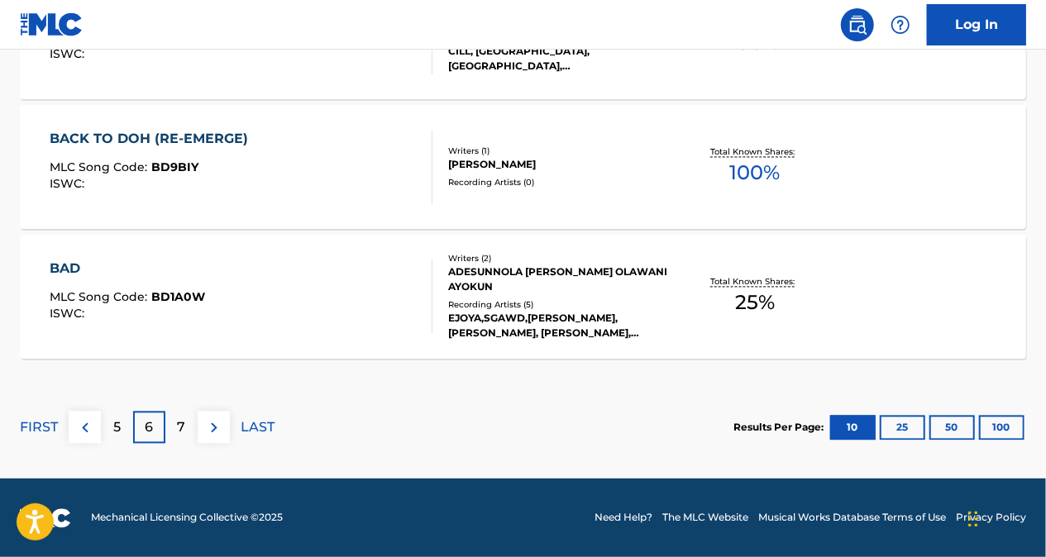
click at [178, 425] on p "7" at bounding box center [182, 428] width 8 height 20
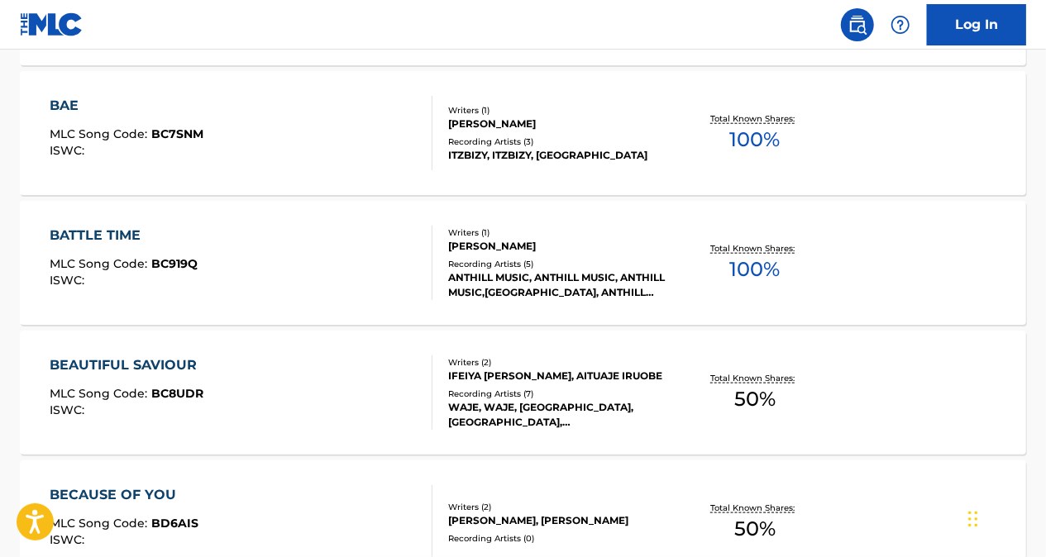
scroll to position [789, 0]
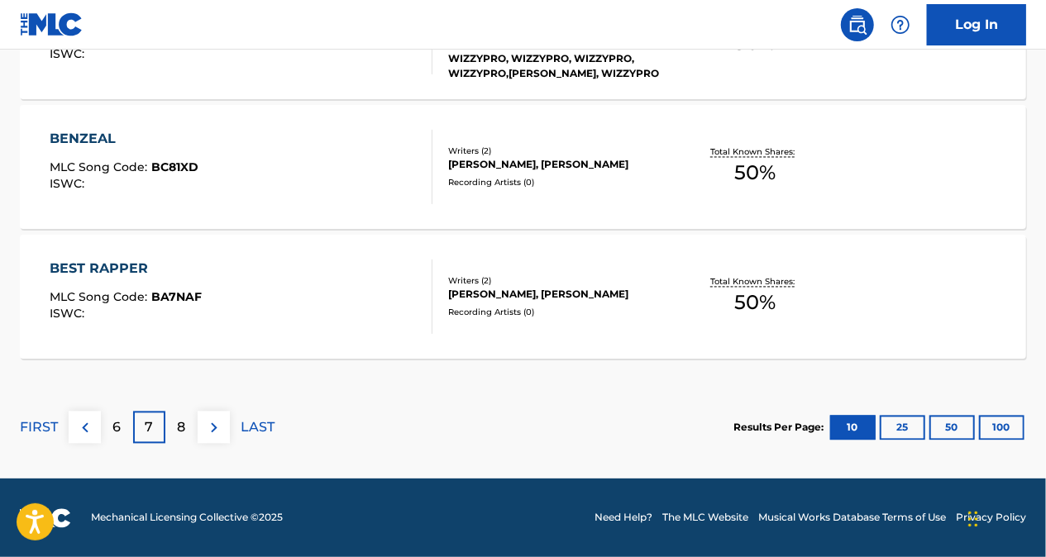
click at [183, 433] on p "8" at bounding box center [182, 428] width 8 height 20
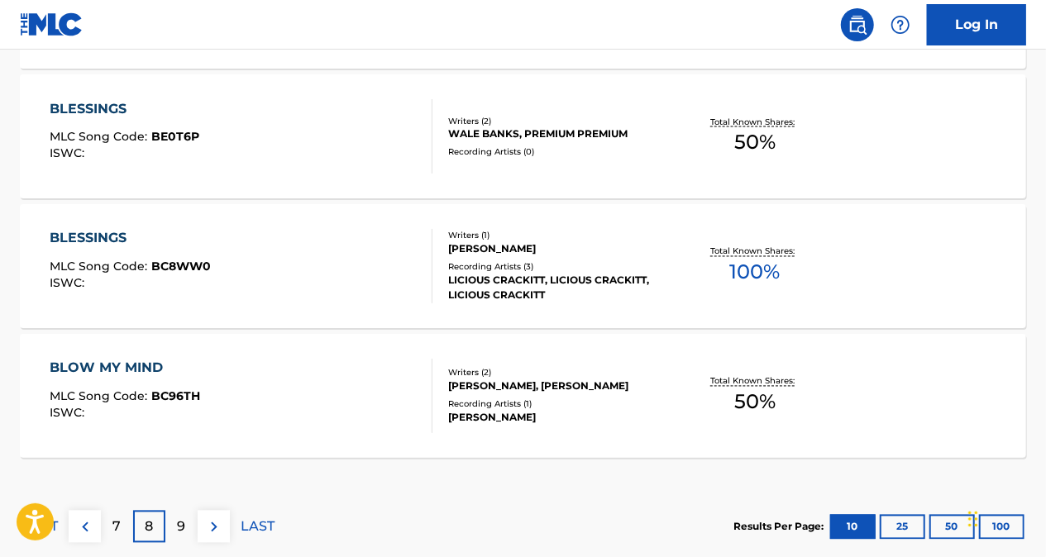
scroll to position [1532, 0]
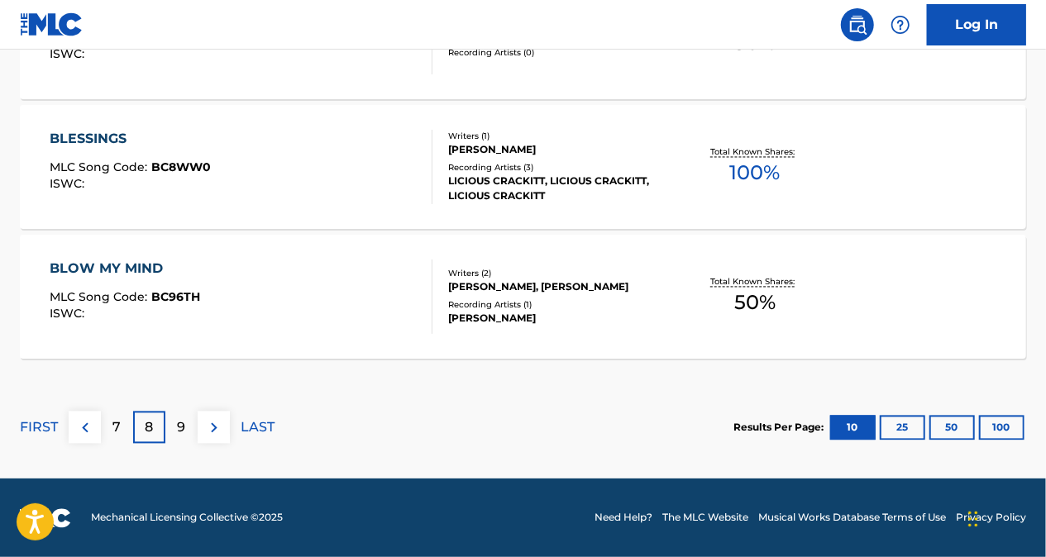
click at [182, 422] on p "9" at bounding box center [182, 428] width 8 height 20
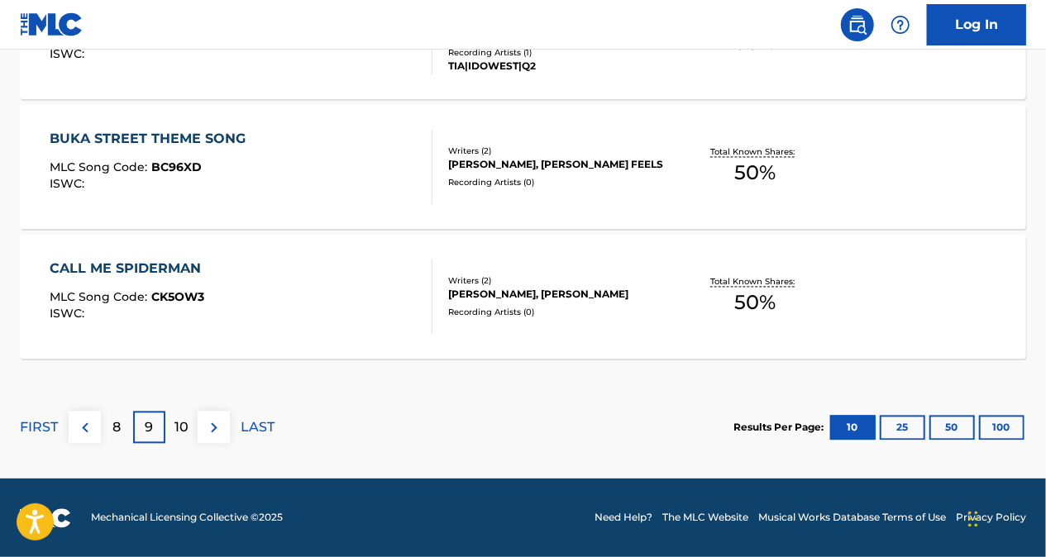
click at [124, 430] on div "8" at bounding box center [117, 428] width 32 height 32
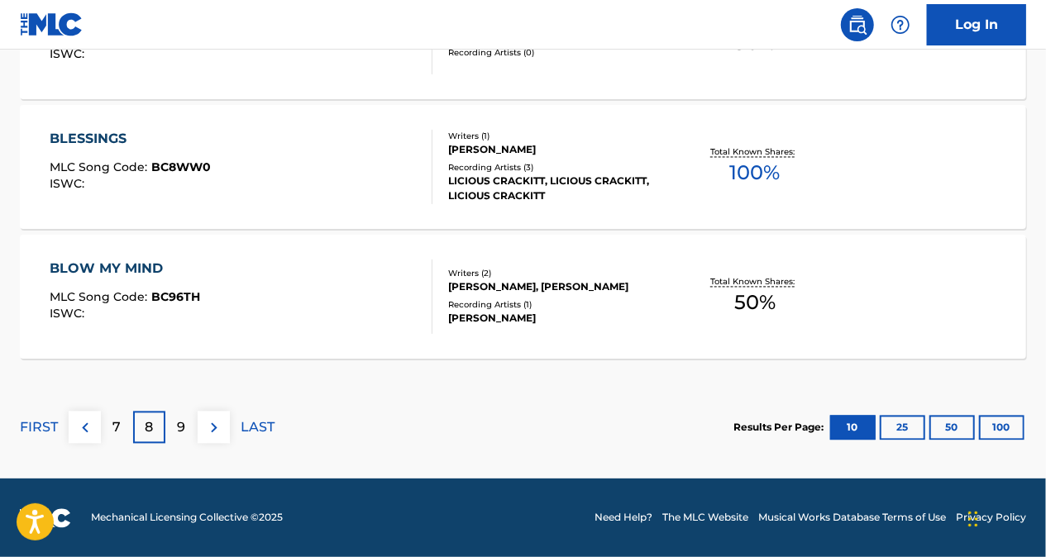
click at [117, 431] on p "7" at bounding box center [117, 428] width 8 height 20
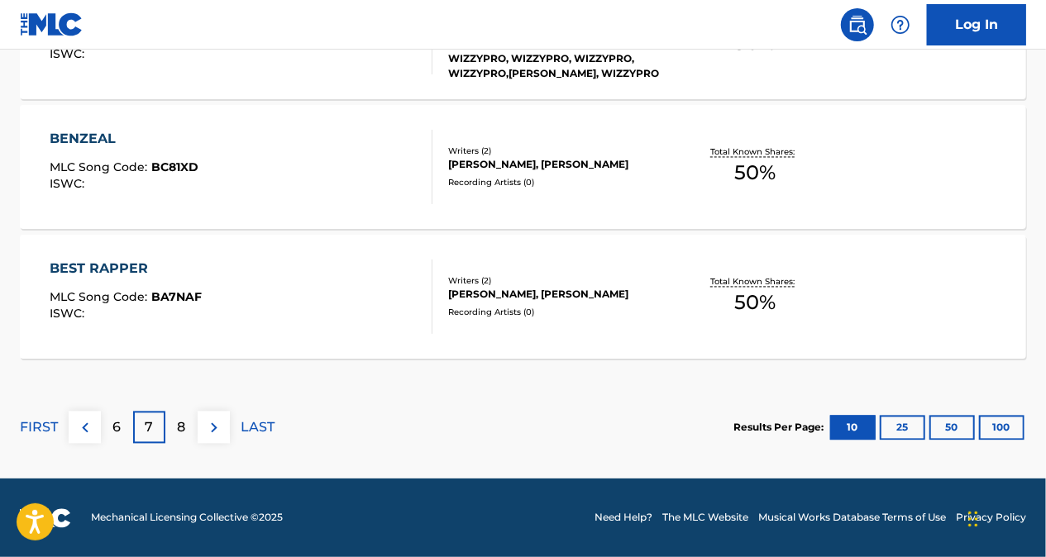
click at [113, 433] on p "6" at bounding box center [117, 428] width 8 height 20
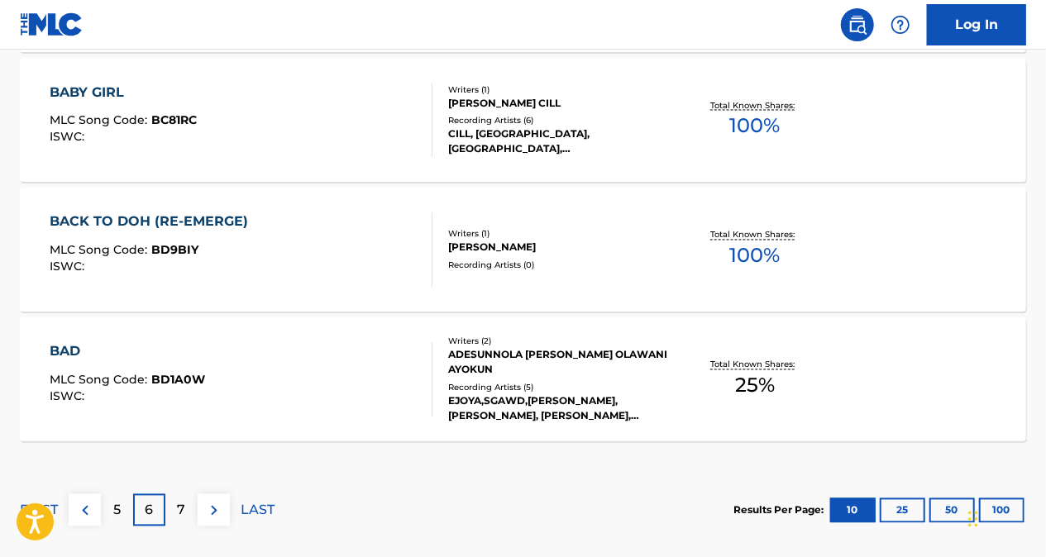
scroll to position [1532, 0]
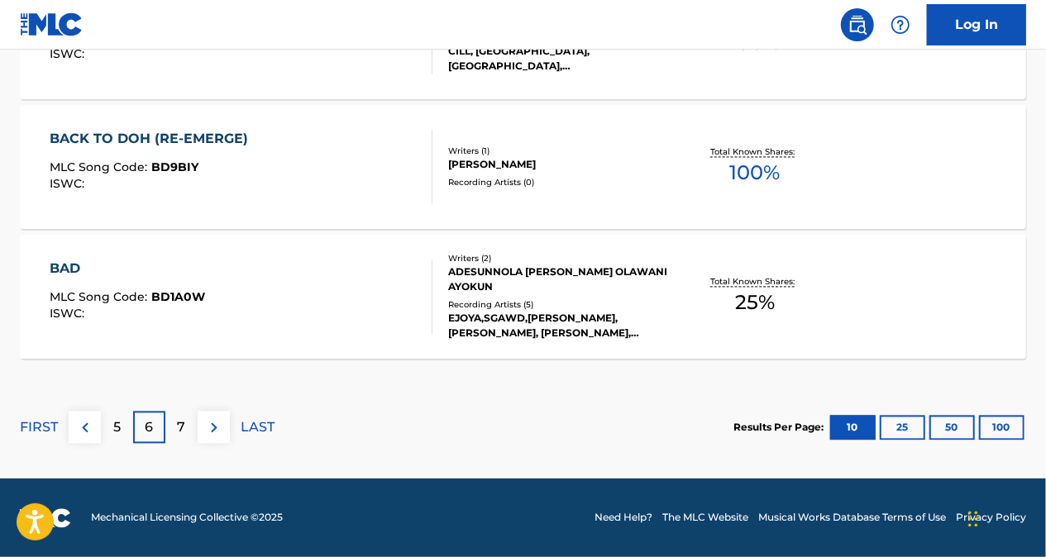
click at [179, 429] on p "7" at bounding box center [182, 428] width 8 height 20
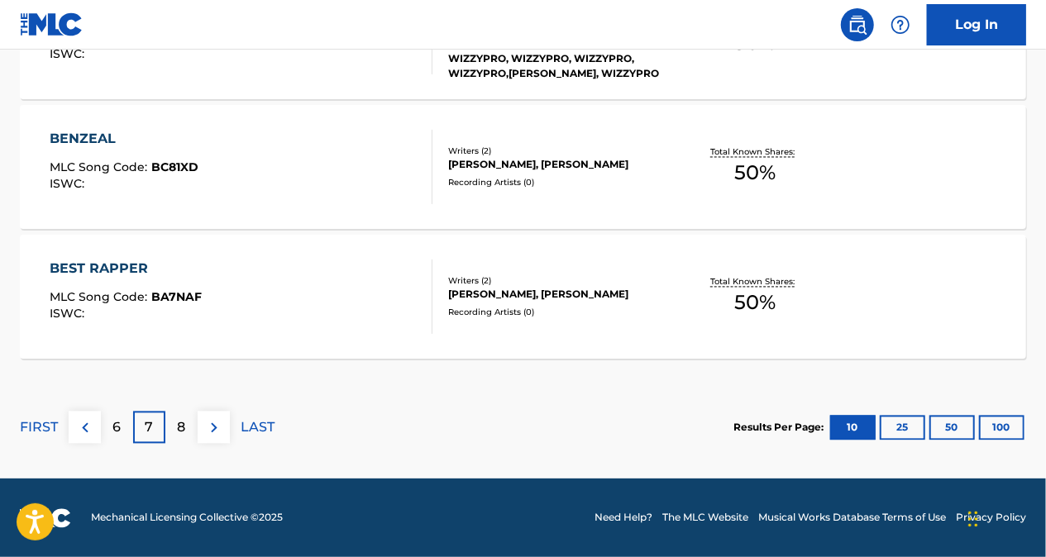
click at [186, 427] on div "8" at bounding box center [181, 428] width 32 height 32
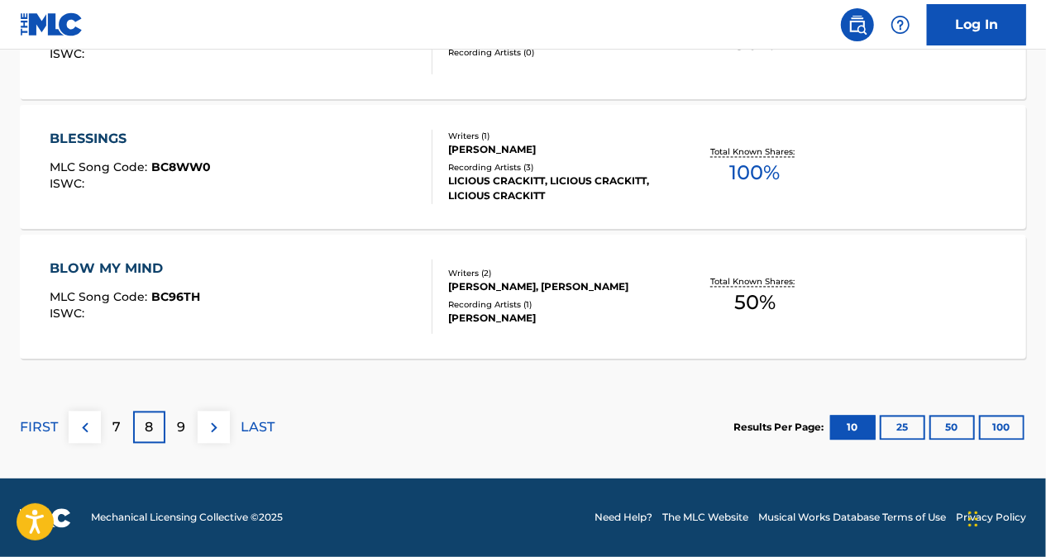
click at [188, 430] on div "9" at bounding box center [181, 428] width 32 height 32
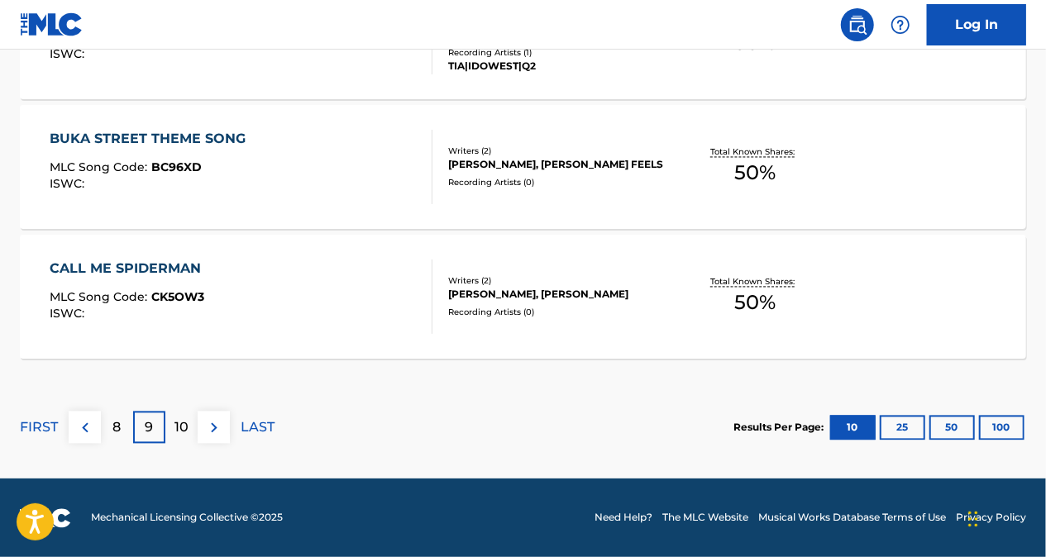
click at [184, 430] on p "10" at bounding box center [181, 428] width 14 height 20
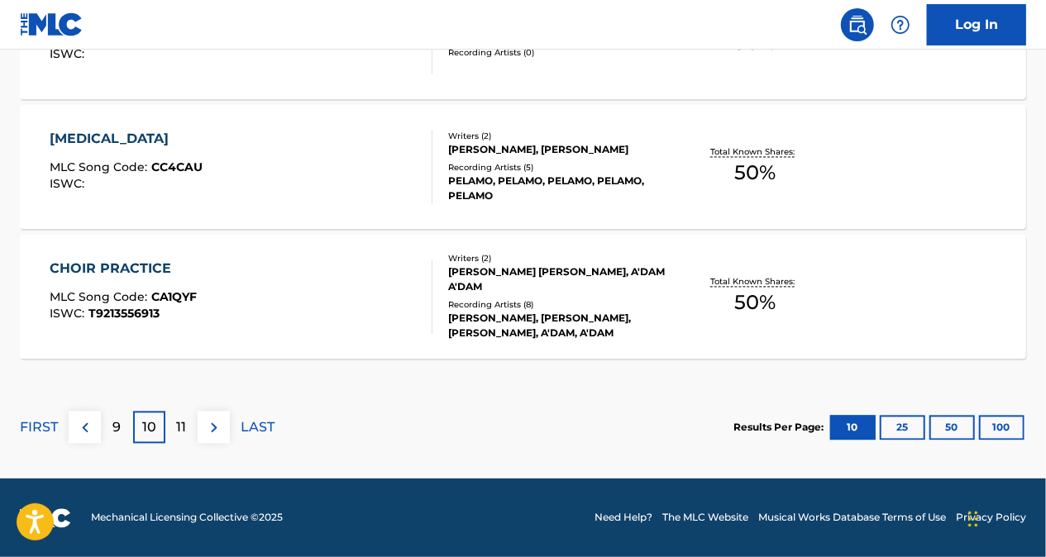
click at [122, 432] on div "9" at bounding box center [117, 428] width 32 height 32
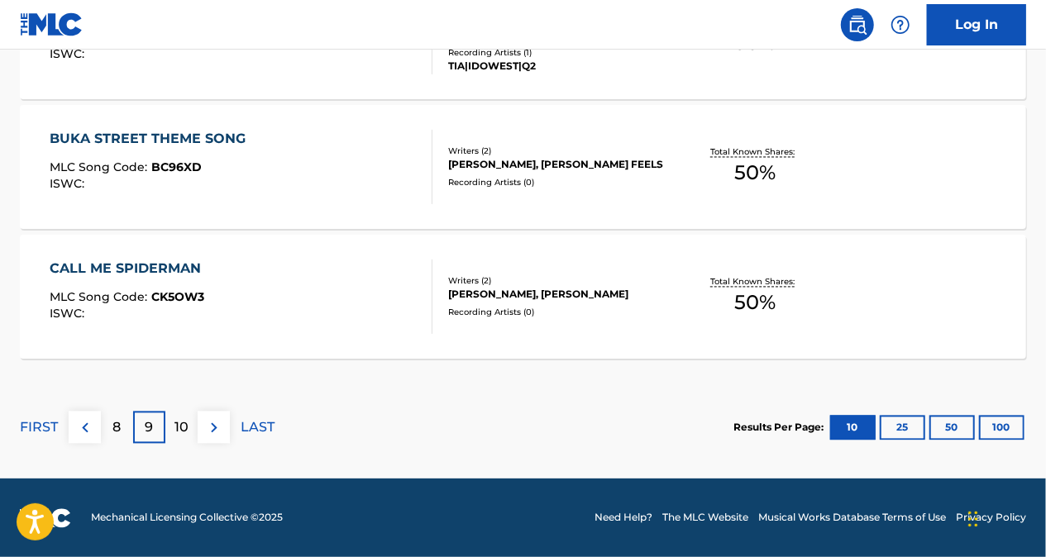
click at [118, 427] on p "8" at bounding box center [117, 428] width 8 height 20
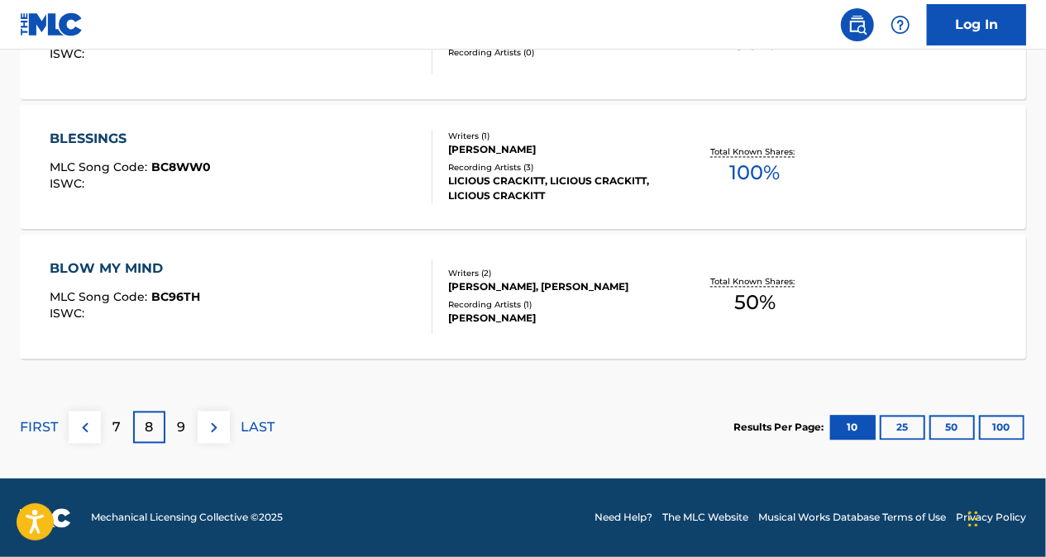
click at [113, 431] on p "7" at bounding box center [117, 428] width 8 height 20
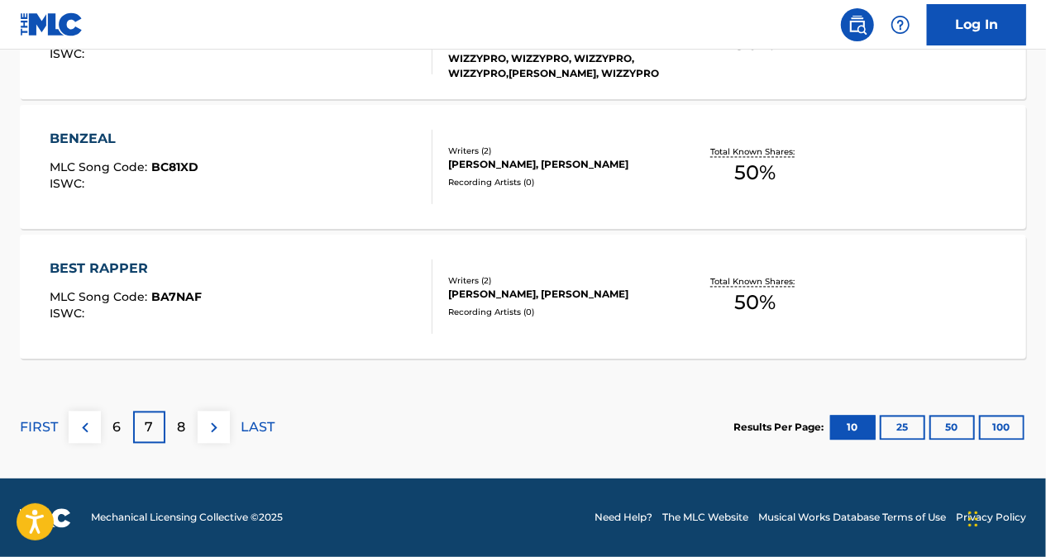
click at [117, 431] on p "6" at bounding box center [117, 428] width 8 height 20
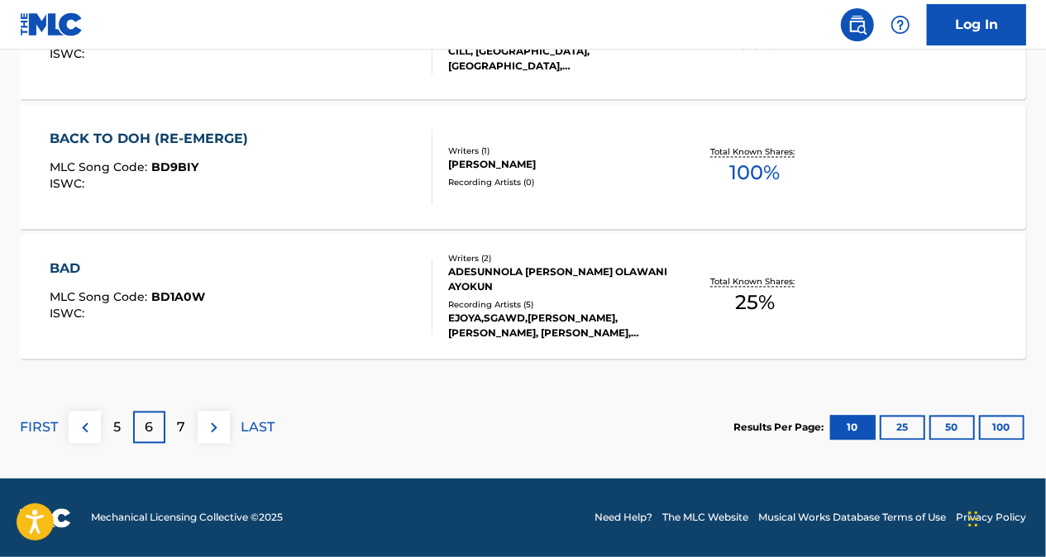
click at [169, 430] on div "7" at bounding box center [181, 428] width 32 height 32
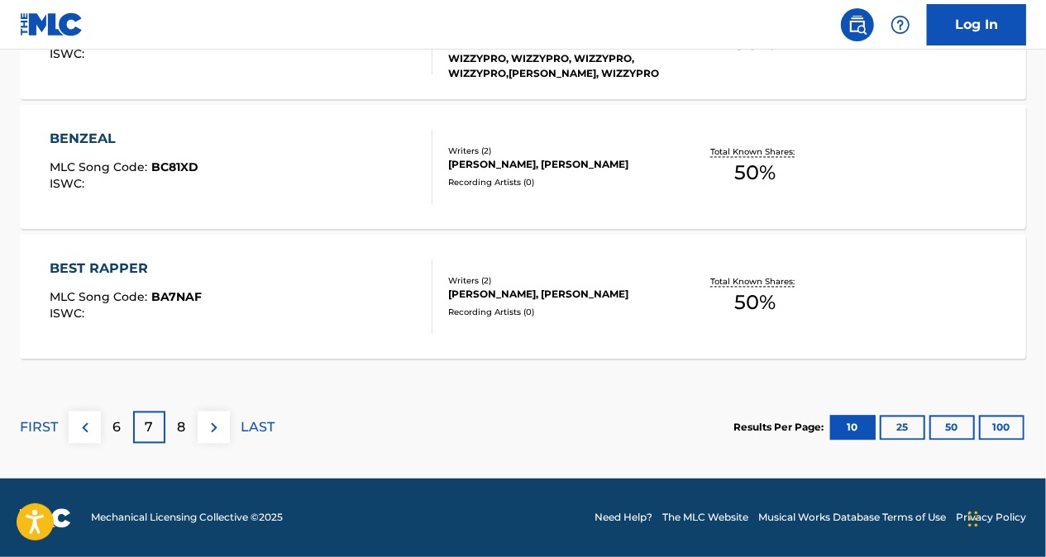
click at [180, 419] on p "8" at bounding box center [182, 428] width 8 height 20
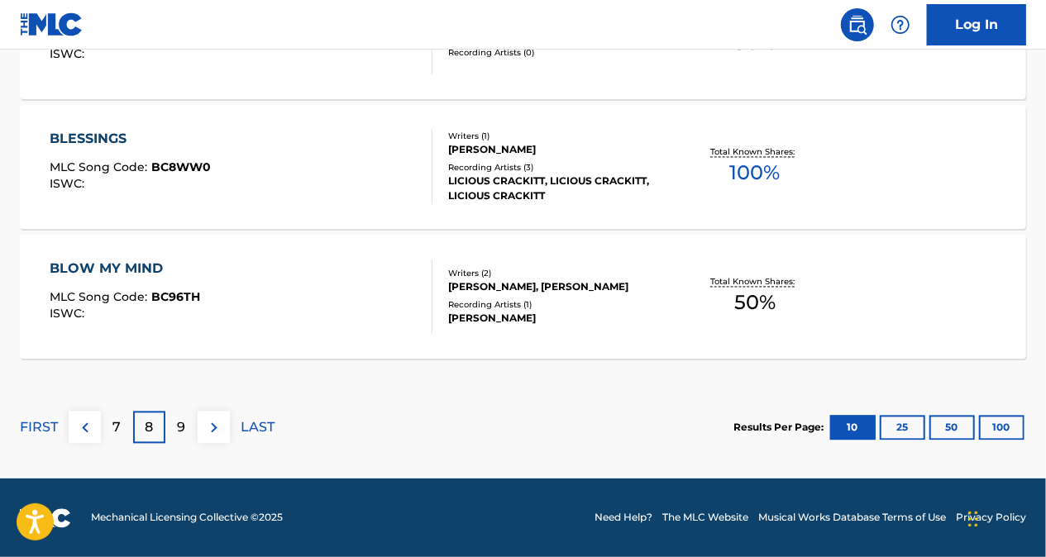
click at [183, 420] on p "9" at bounding box center [182, 428] width 8 height 20
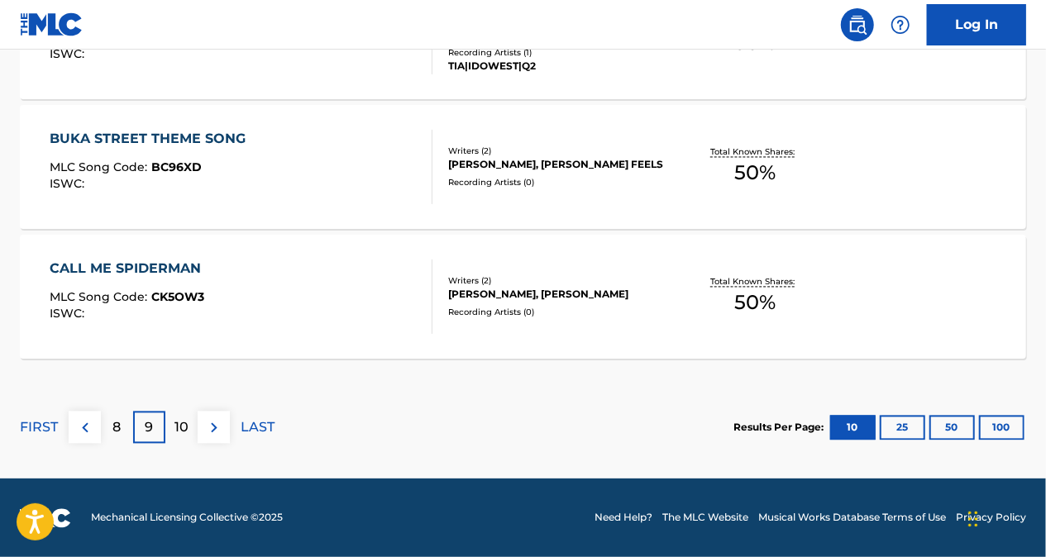
click at [112, 431] on div "8" at bounding box center [117, 428] width 32 height 32
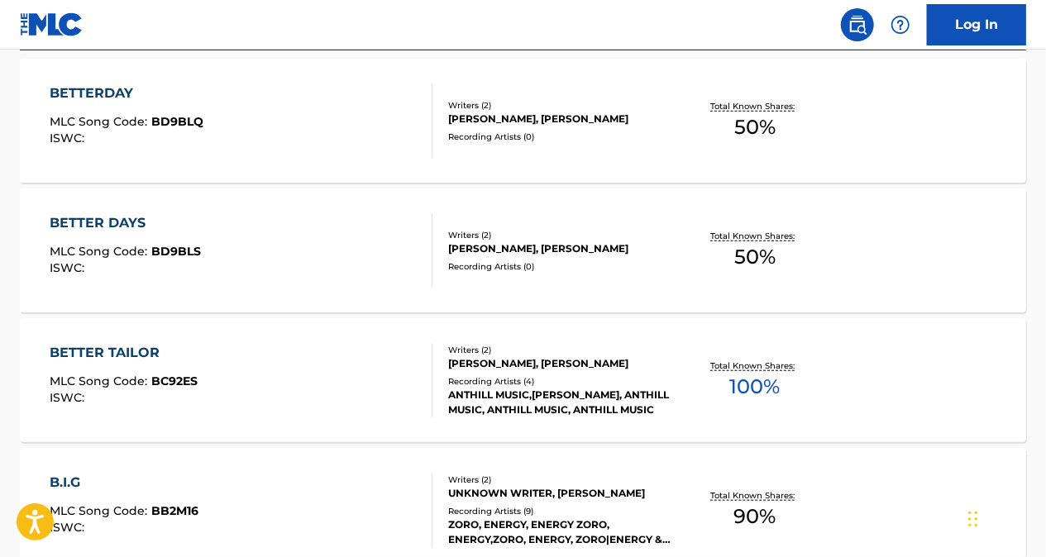
scroll to position [706, 0]
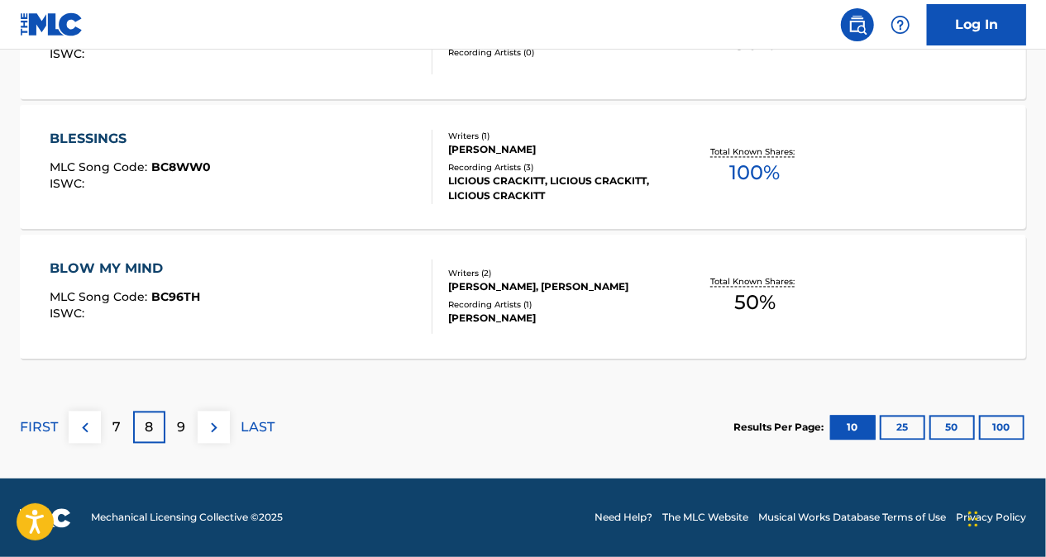
click at [112, 413] on div "7" at bounding box center [117, 428] width 32 height 32
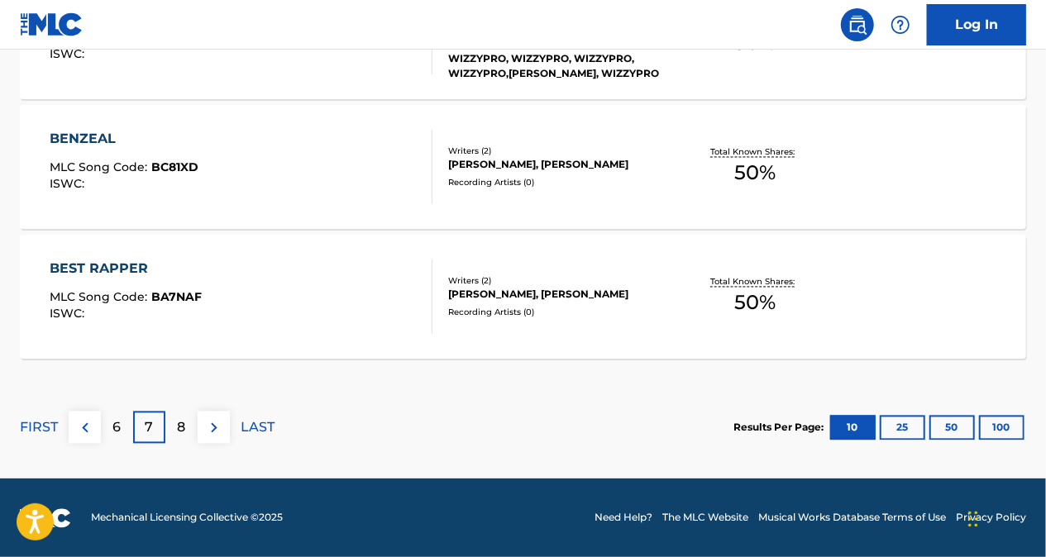
click at [117, 431] on p "6" at bounding box center [117, 428] width 8 height 20
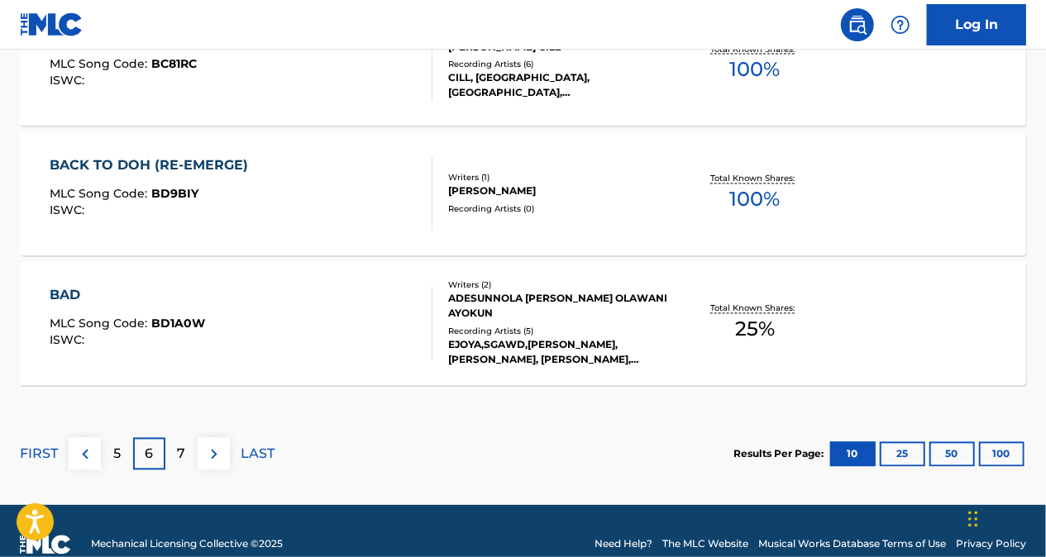
scroll to position [1532, 0]
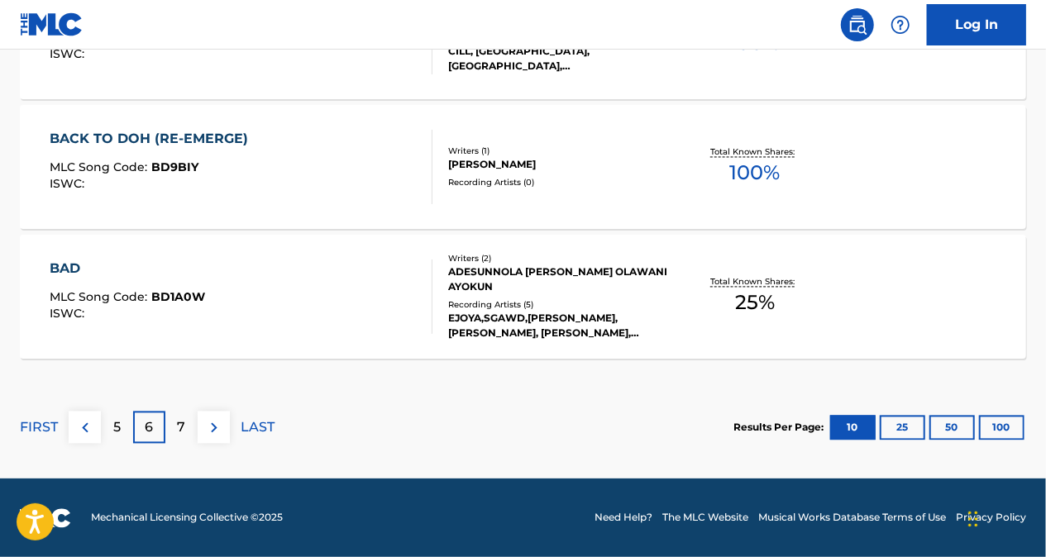
click at [170, 422] on div "7" at bounding box center [181, 428] width 32 height 32
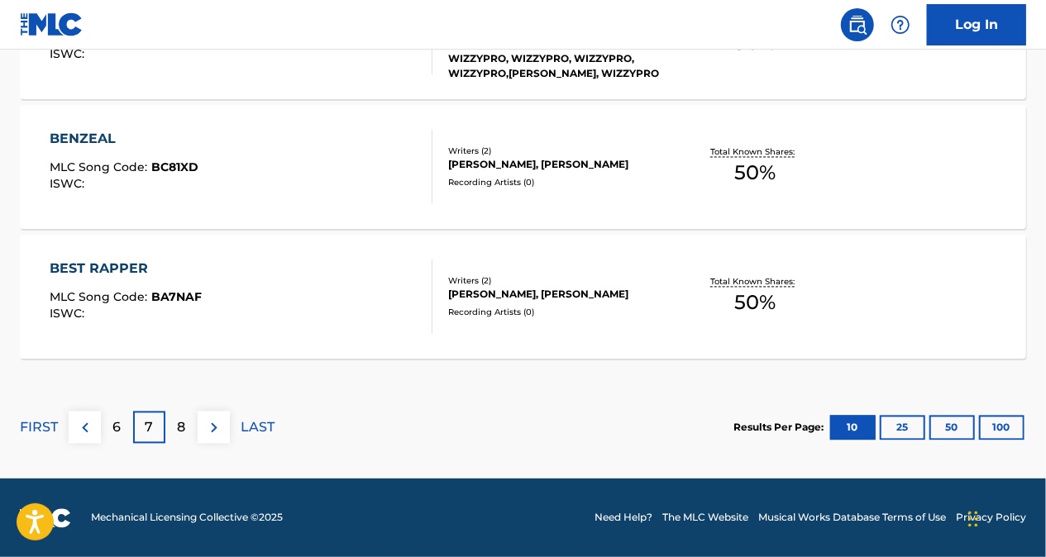
click at [187, 421] on div "8" at bounding box center [181, 428] width 32 height 32
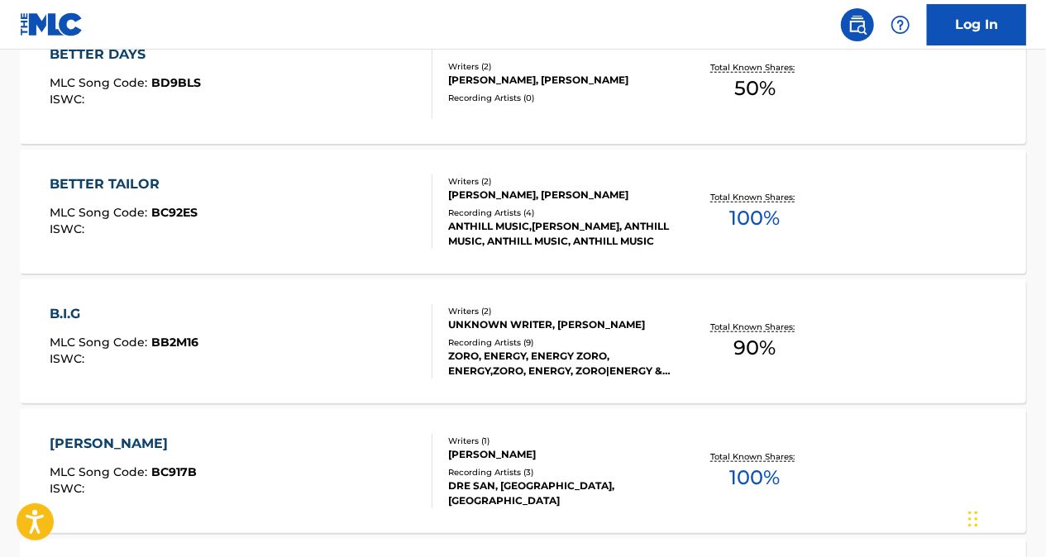
scroll to position [623, 0]
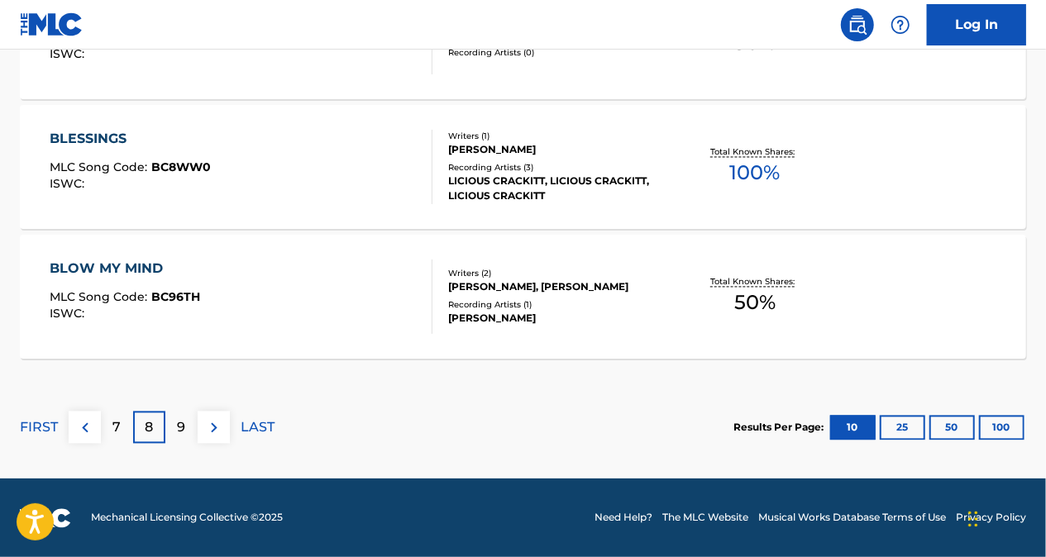
click at [173, 435] on div "9" at bounding box center [181, 428] width 32 height 32
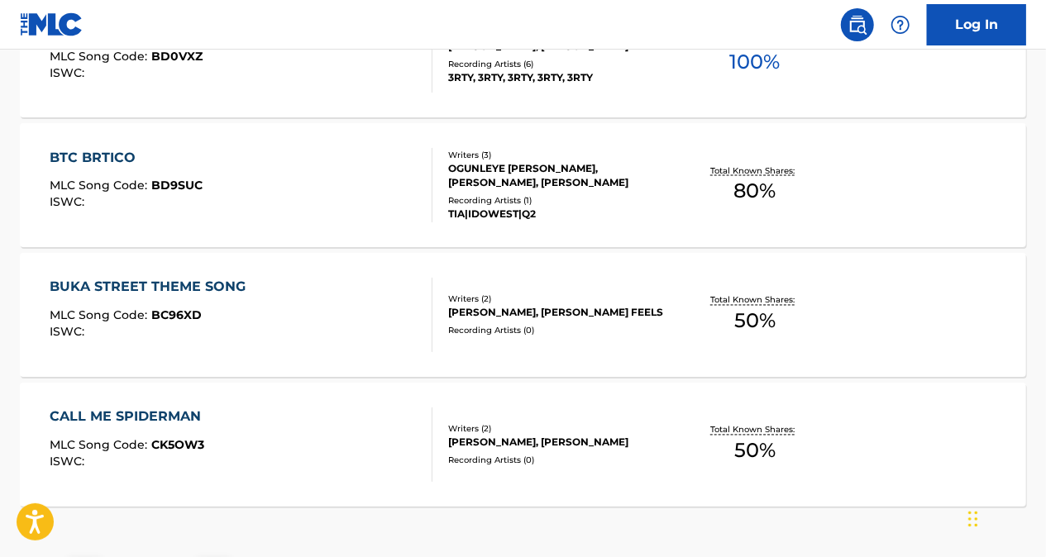
scroll to position [1532, 0]
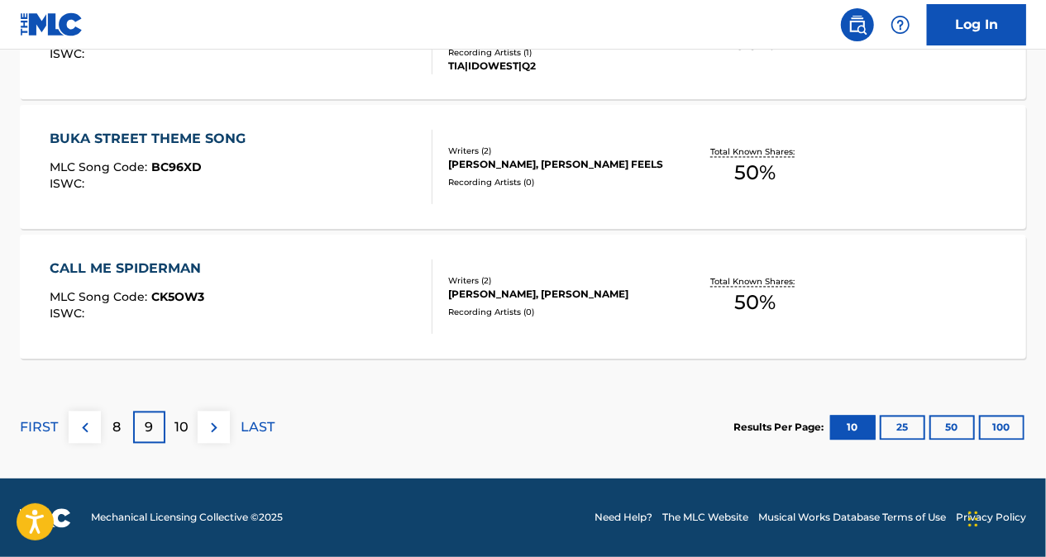
click at [114, 432] on p "8" at bounding box center [117, 428] width 8 height 20
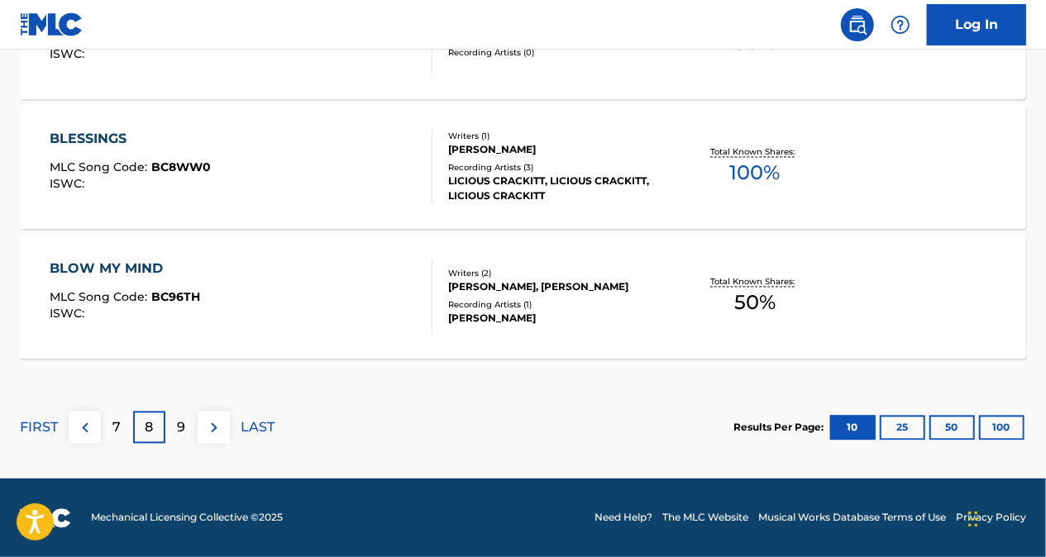
click at [113, 427] on p "7" at bounding box center [117, 428] width 8 height 20
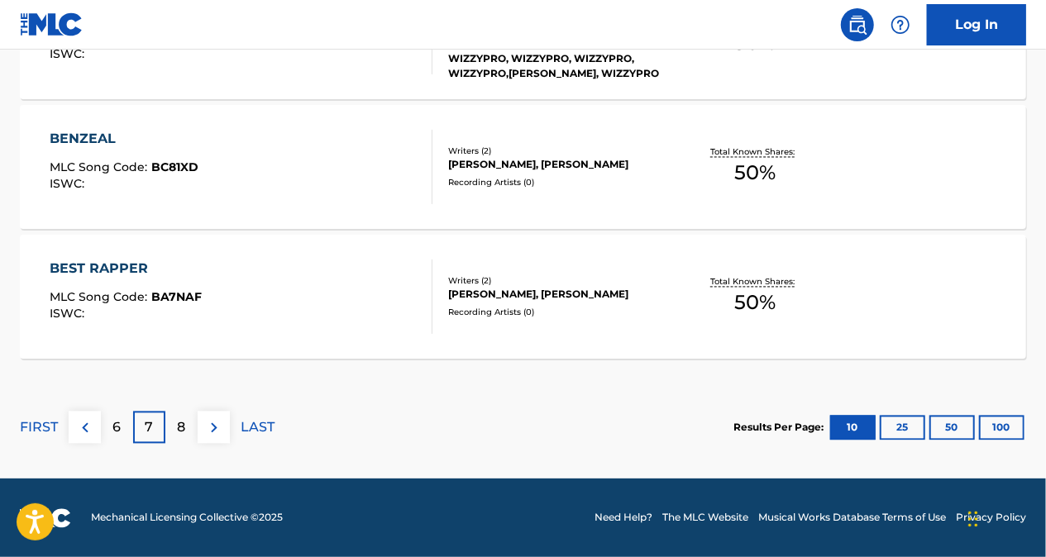
click at [116, 428] on p "6" at bounding box center [117, 428] width 8 height 20
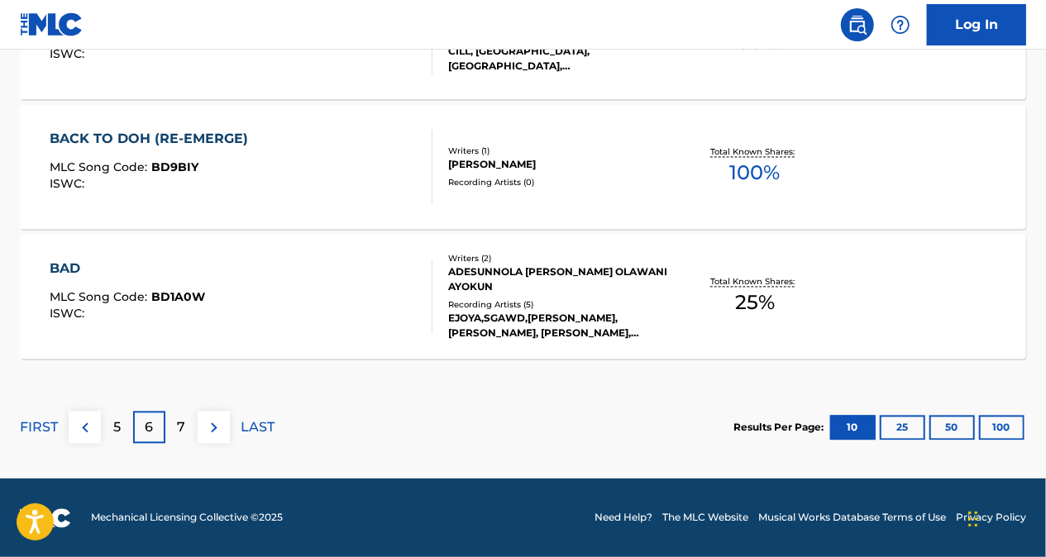
click at [175, 431] on div "7" at bounding box center [181, 428] width 32 height 32
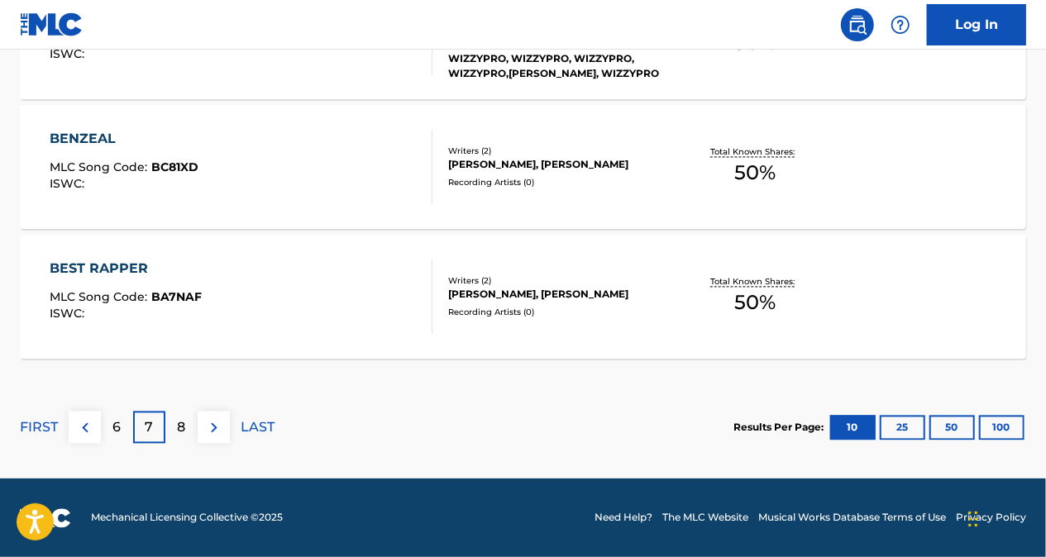
click at [179, 425] on p "8" at bounding box center [182, 428] width 8 height 20
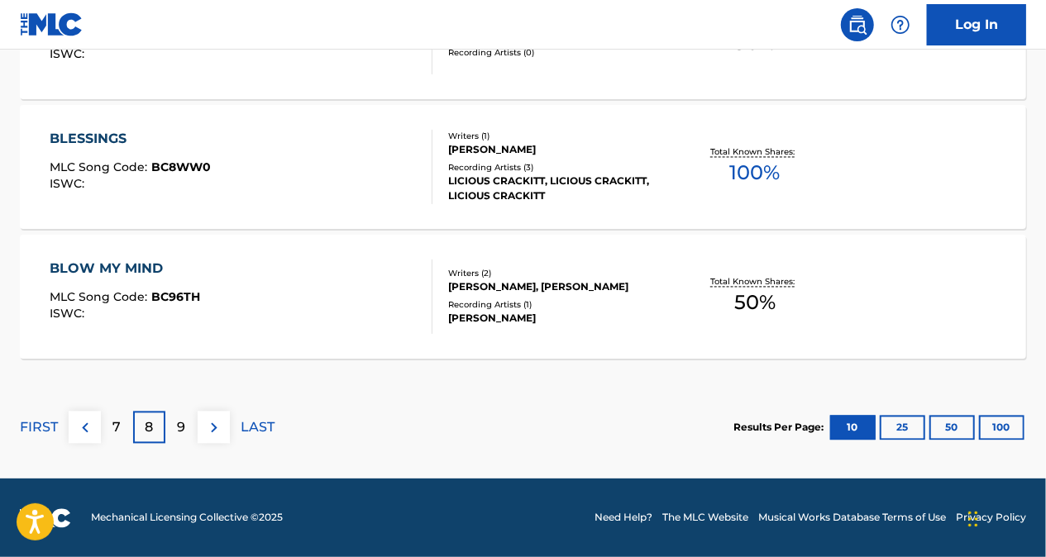
click at [178, 432] on p "9" at bounding box center [182, 428] width 8 height 20
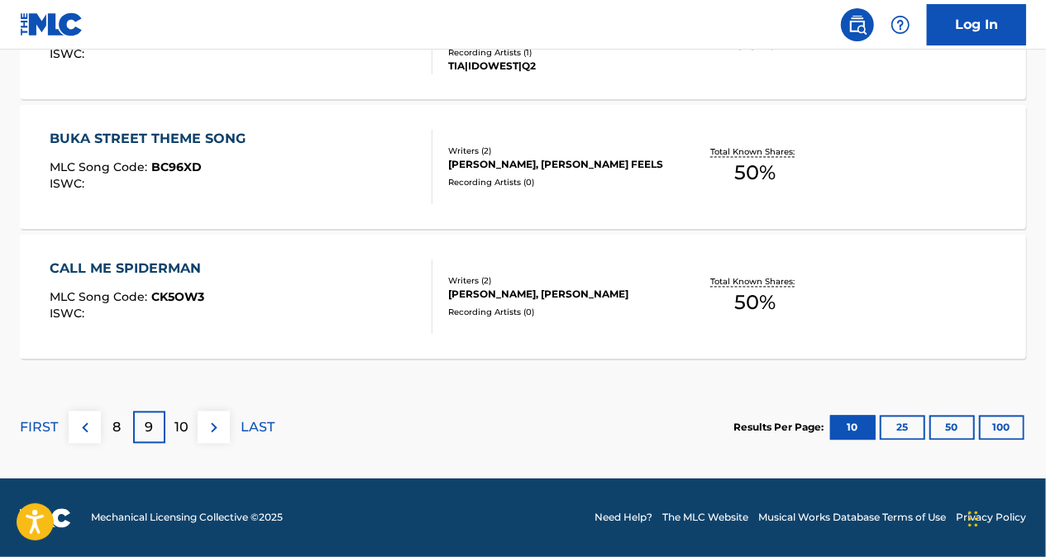
click at [178, 423] on p "10" at bounding box center [181, 428] width 14 height 20
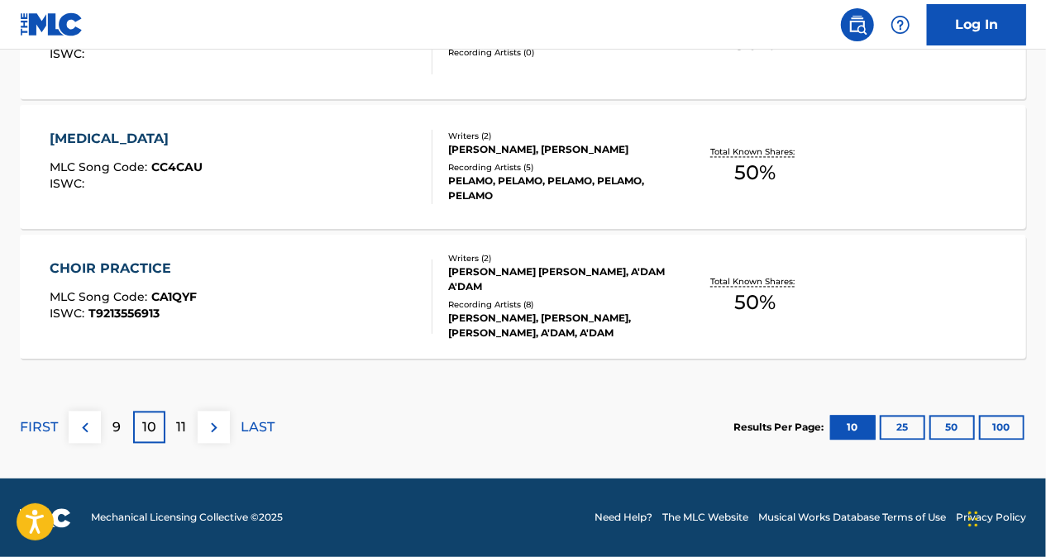
click at [124, 425] on div "9" at bounding box center [117, 428] width 32 height 32
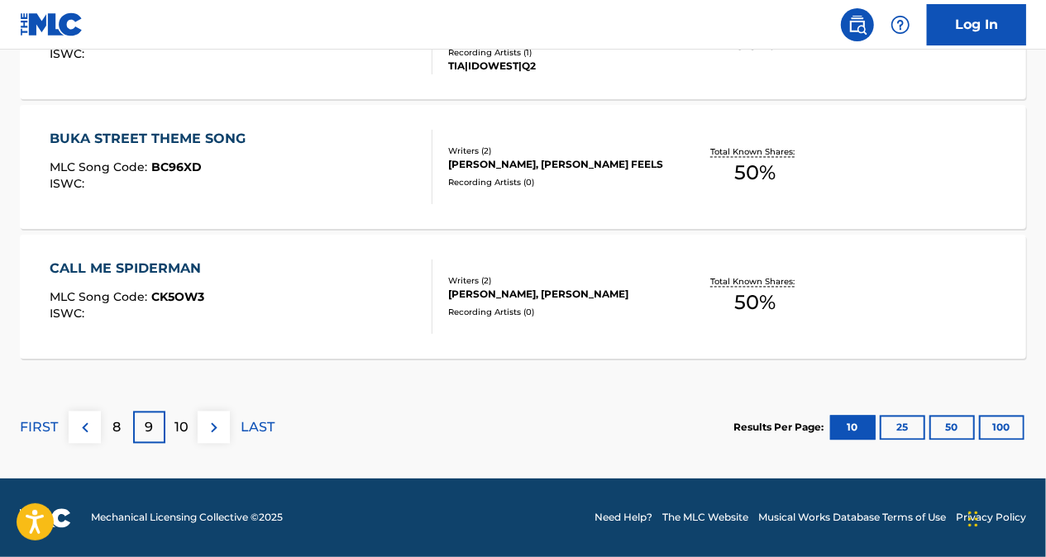
click at [122, 428] on div "8" at bounding box center [117, 428] width 32 height 32
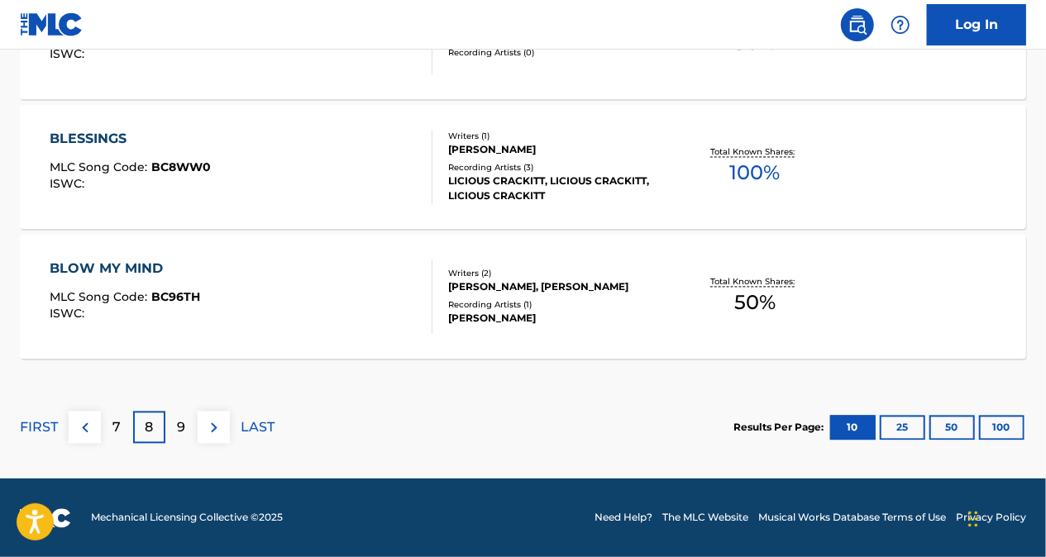
click at [119, 431] on p "7" at bounding box center [117, 428] width 8 height 20
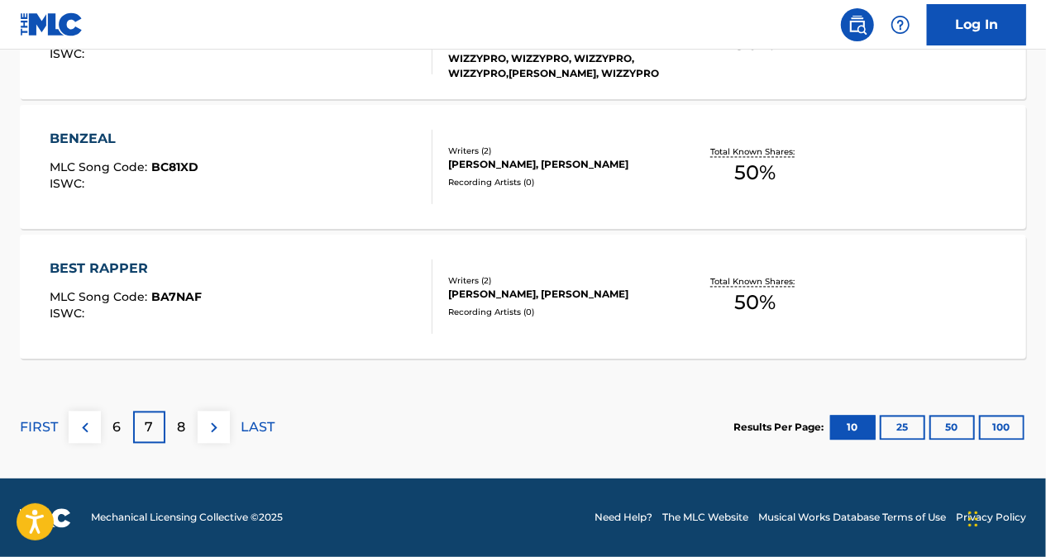
click at [114, 428] on p "6" at bounding box center [117, 428] width 8 height 20
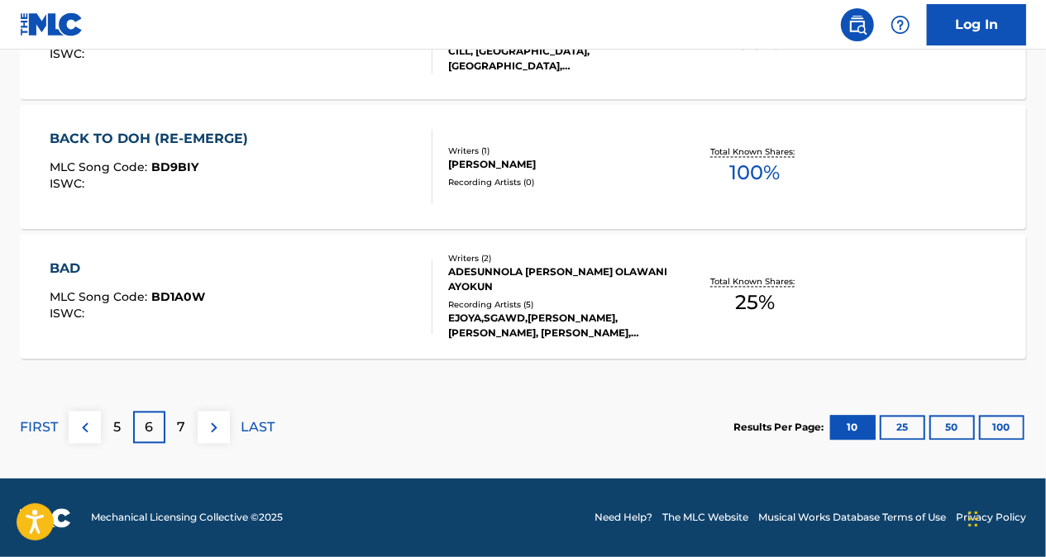
click at [175, 434] on div "7" at bounding box center [181, 428] width 32 height 32
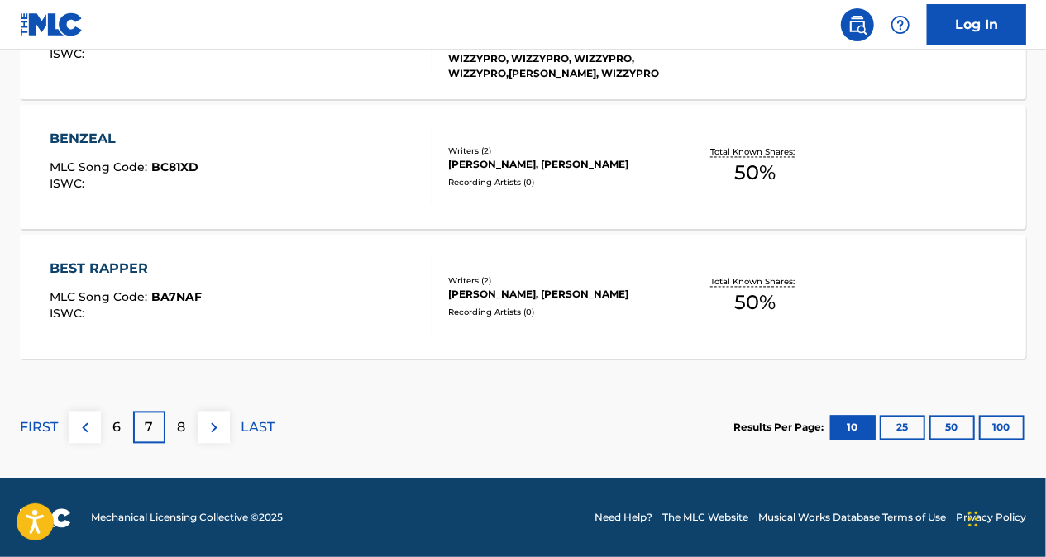
click at [188, 427] on div "8" at bounding box center [181, 428] width 32 height 32
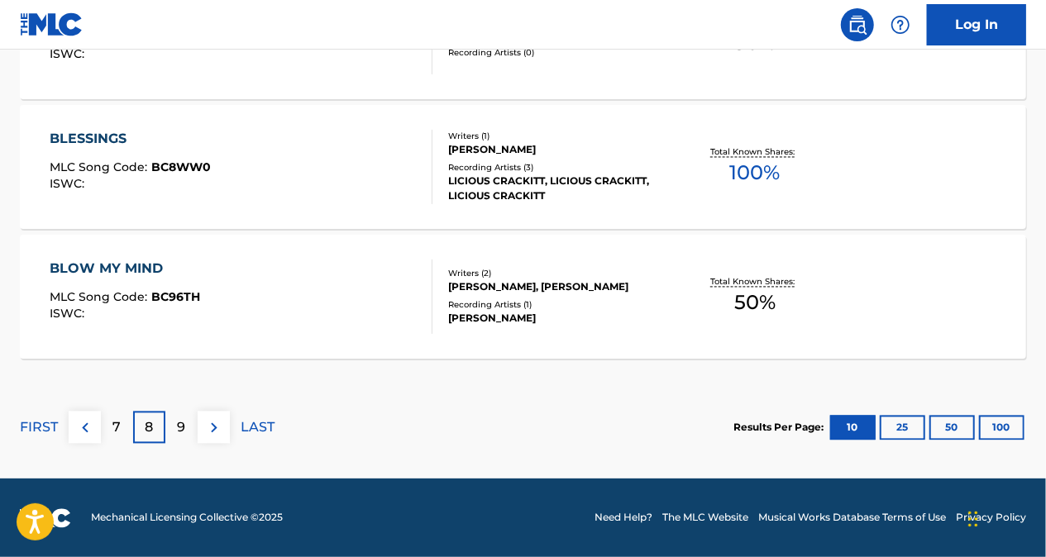
click at [172, 434] on div "9" at bounding box center [181, 428] width 32 height 32
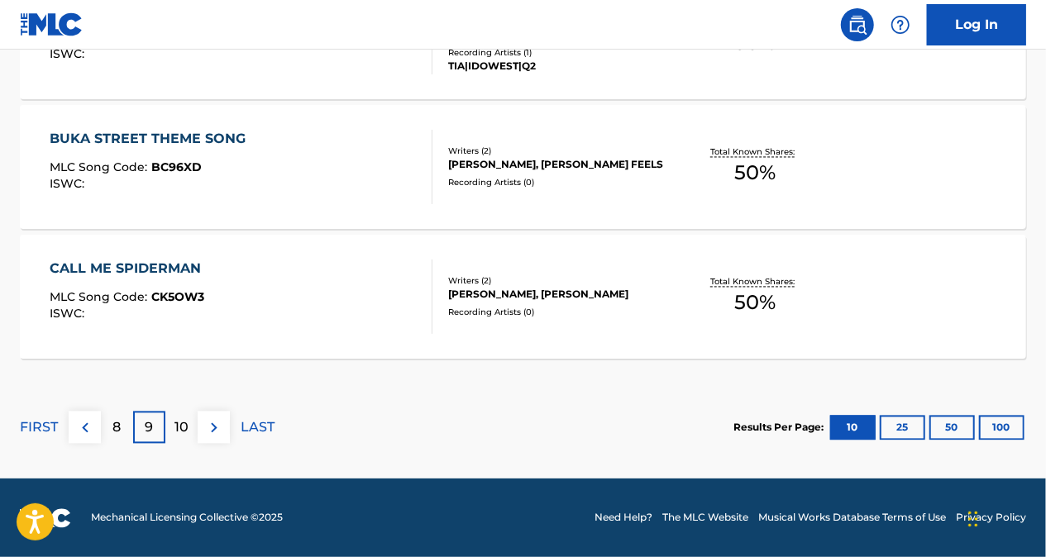
click at [119, 428] on p "8" at bounding box center [117, 428] width 8 height 20
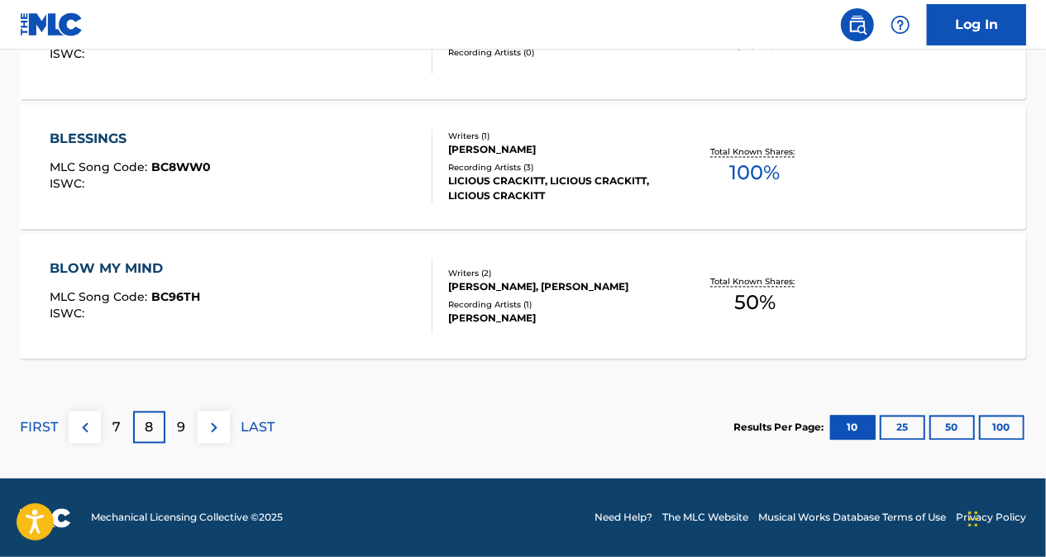
click at [125, 441] on div "7" at bounding box center [117, 428] width 32 height 32
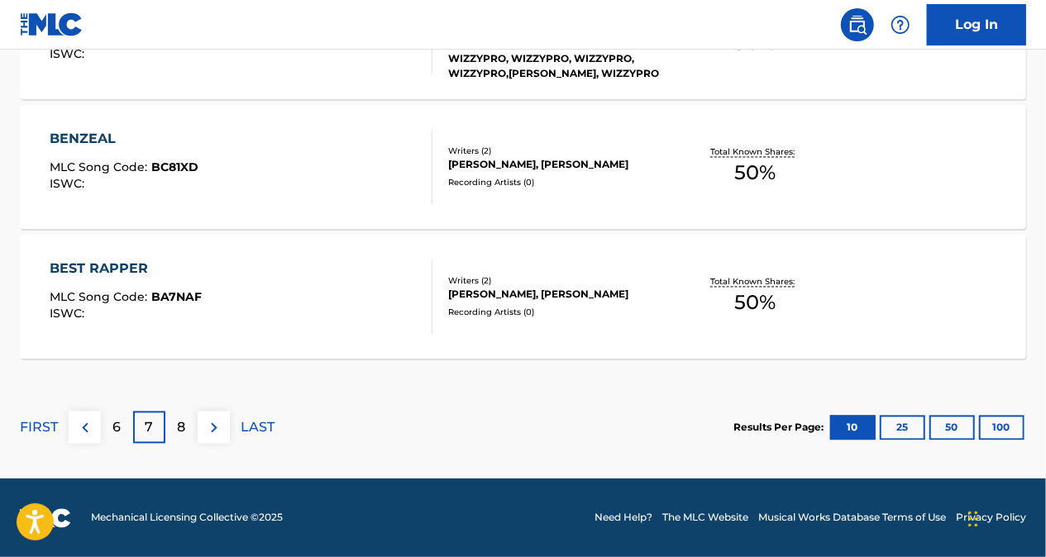
click at [111, 429] on div "6" at bounding box center [117, 428] width 32 height 32
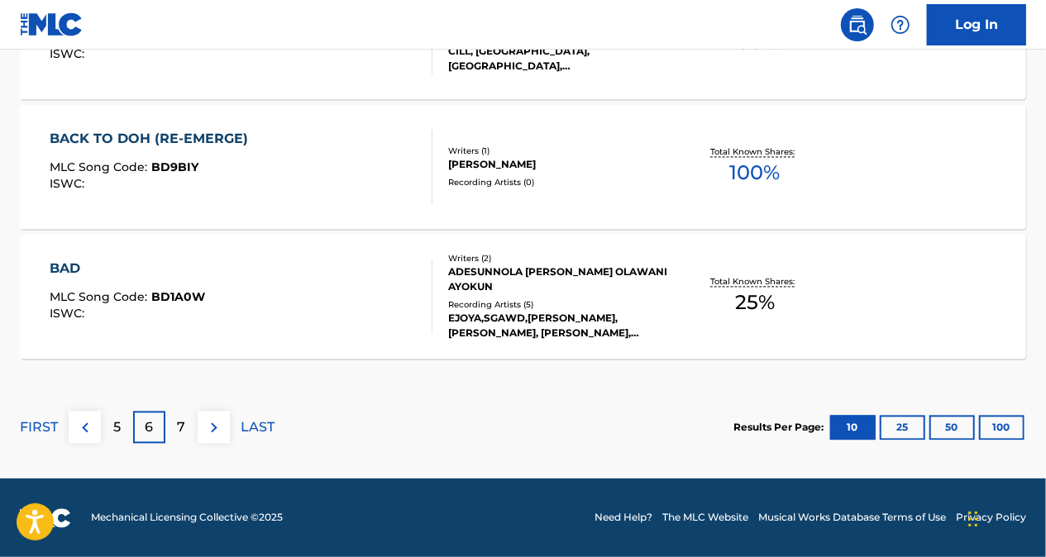
click at [179, 435] on p "7" at bounding box center [182, 428] width 8 height 20
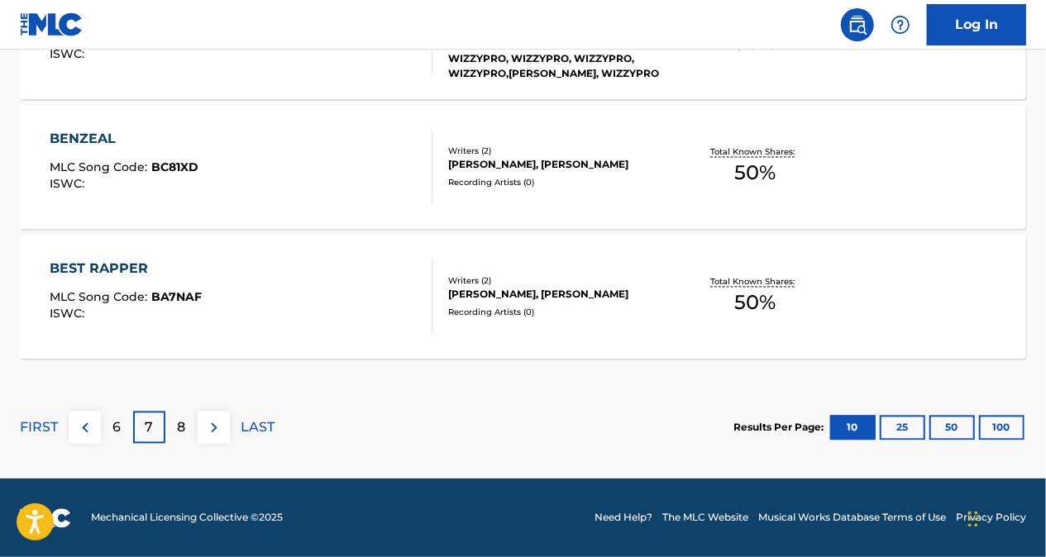
click at [114, 428] on p "6" at bounding box center [117, 428] width 8 height 20
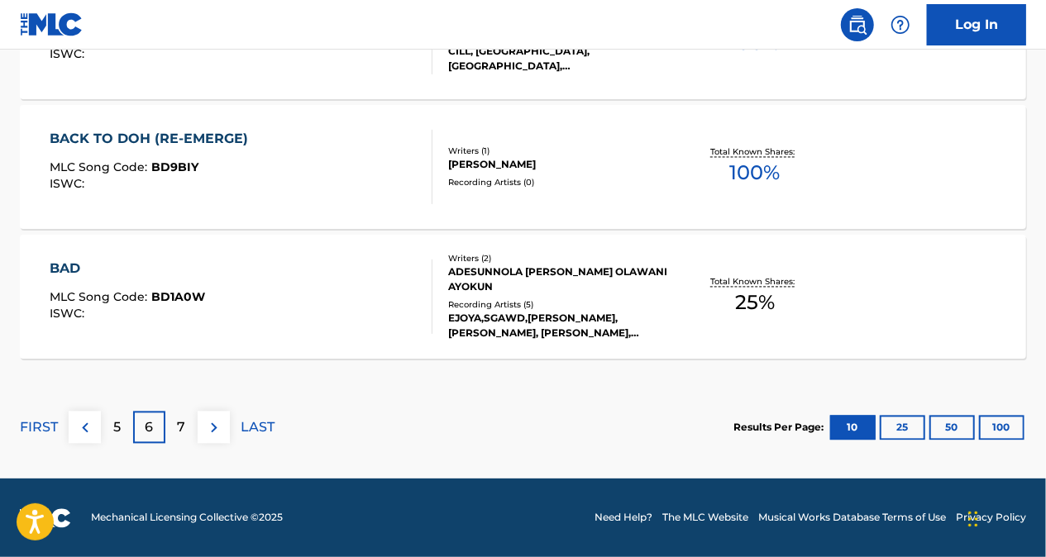
click at [178, 426] on p "7" at bounding box center [182, 428] width 8 height 20
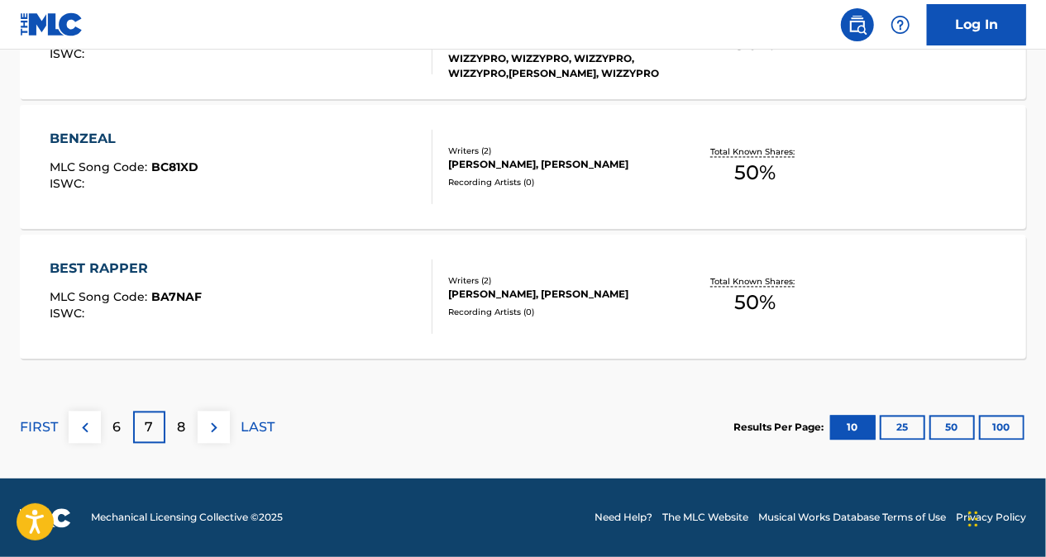
click at [183, 427] on p "8" at bounding box center [182, 428] width 8 height 20
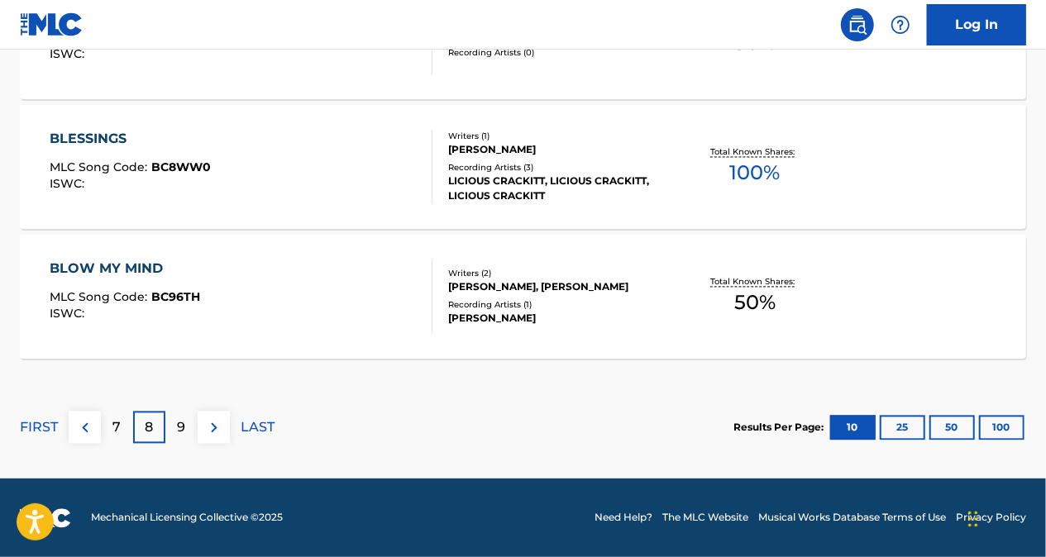
click at [179, 428] on p "9" at bounding box center [182, 428] width 8 height 20
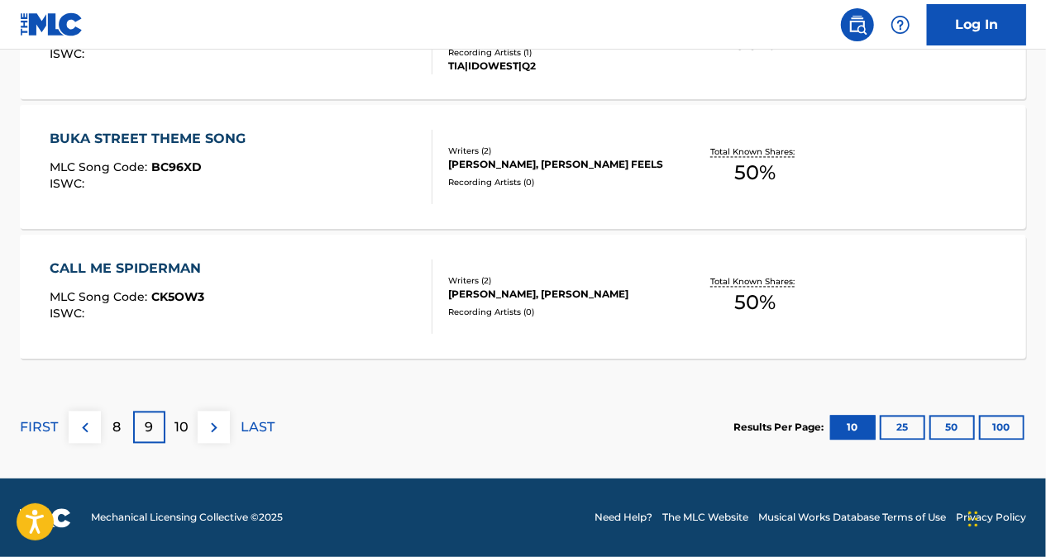
click at [183, 425] on p "10" at bounding box center [181, 428] width 14 height 20
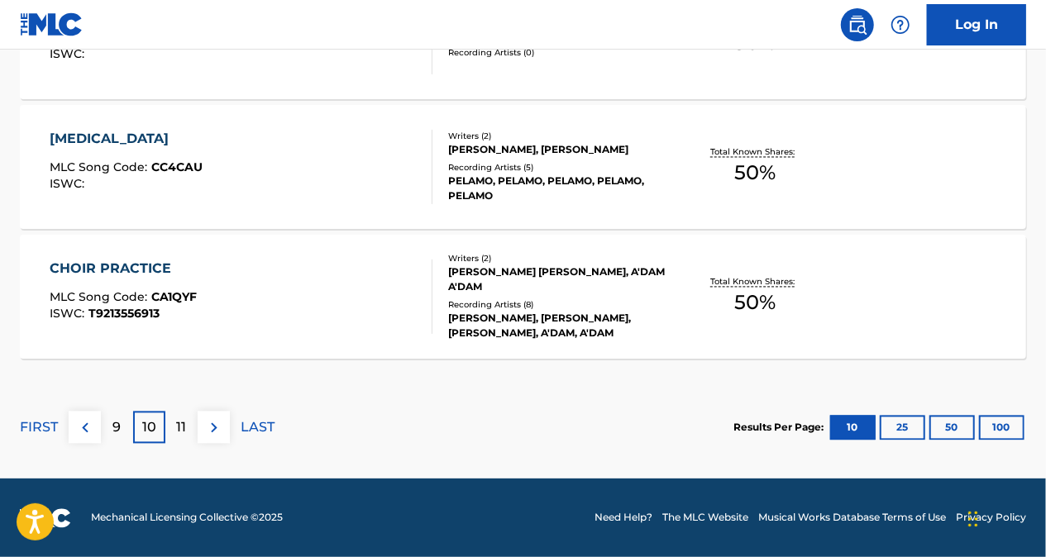
click at [122, 425] on div "9" at bounding box center [117, 428] width 32 height 32
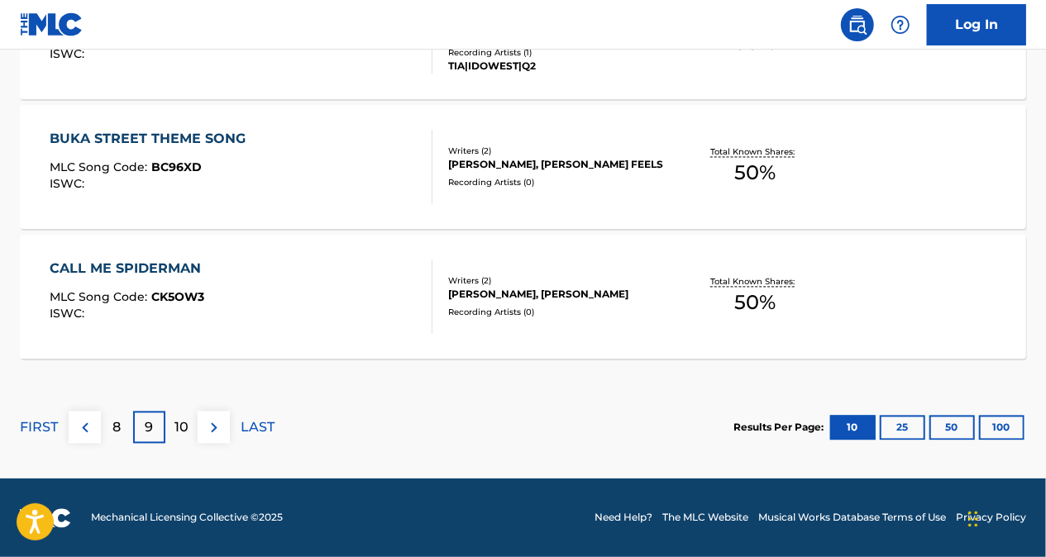
click at [124, 424] on div "8" at bounding box center [117, 428] width 32 height 32
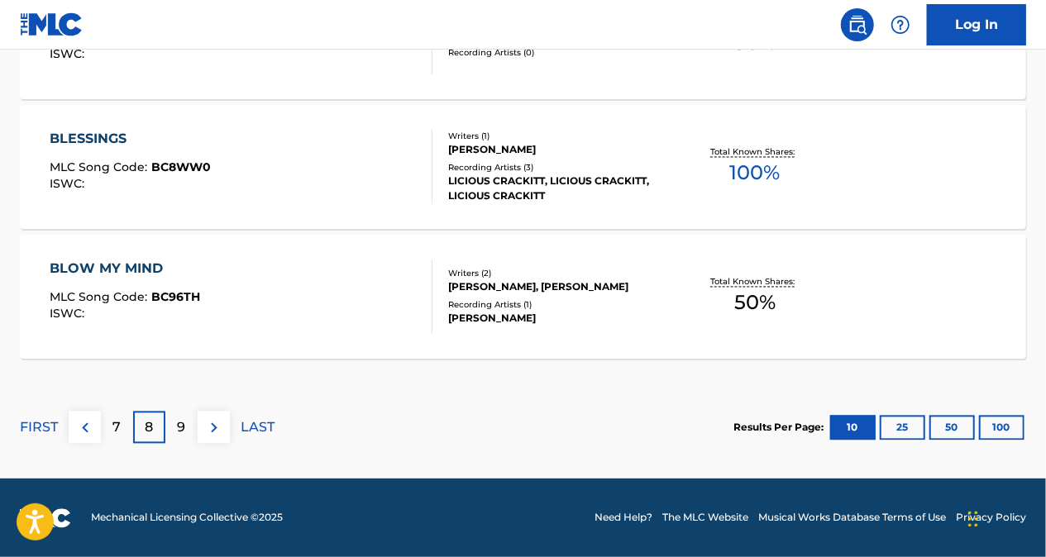
click at [113, 419] on p "7" at bounding box center [117, 428] width 8 height 20
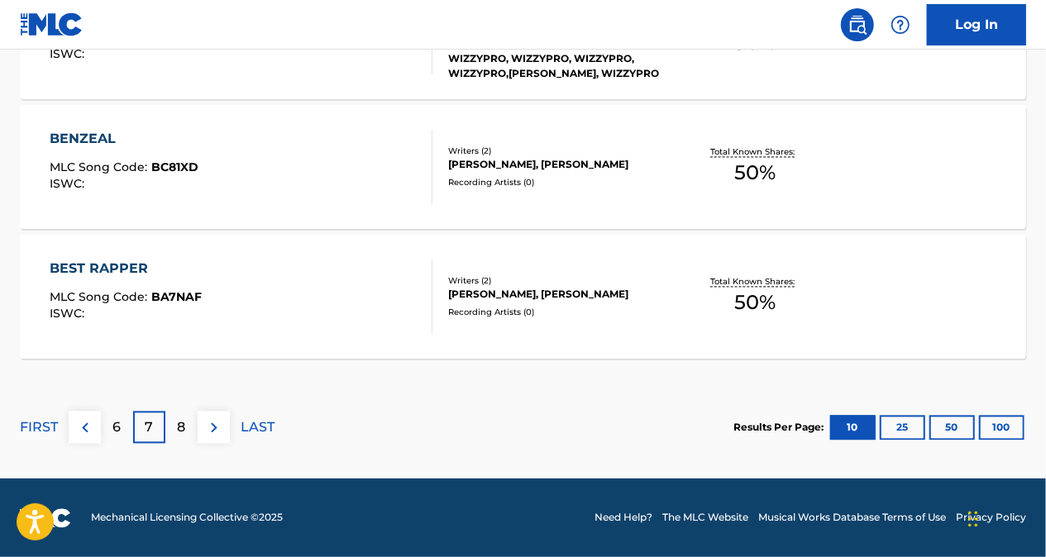
click at [117, 422] on p "6" at bounding box center [117, 428] width 8 height 20
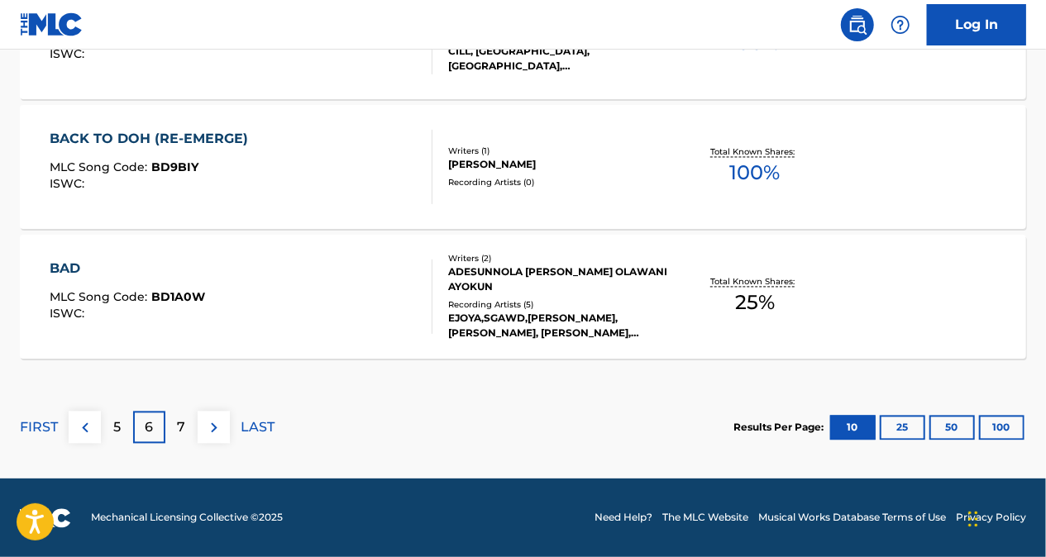
click at [182, 431] on p "7" at bounding box center [182, 428] width 8 height 20
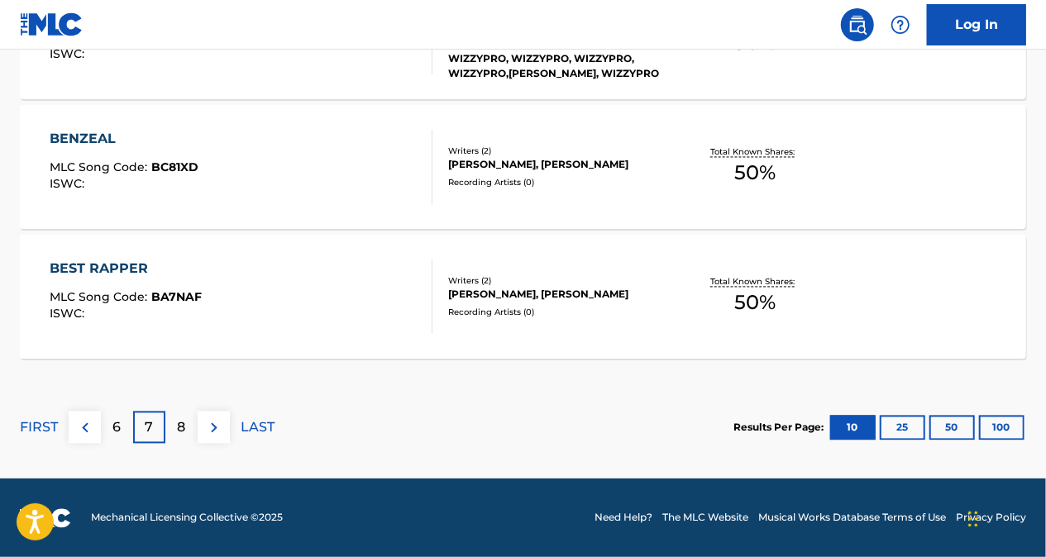
click at [173, 431] on div "8" at bounding box center [181, 428] width 32 height 32
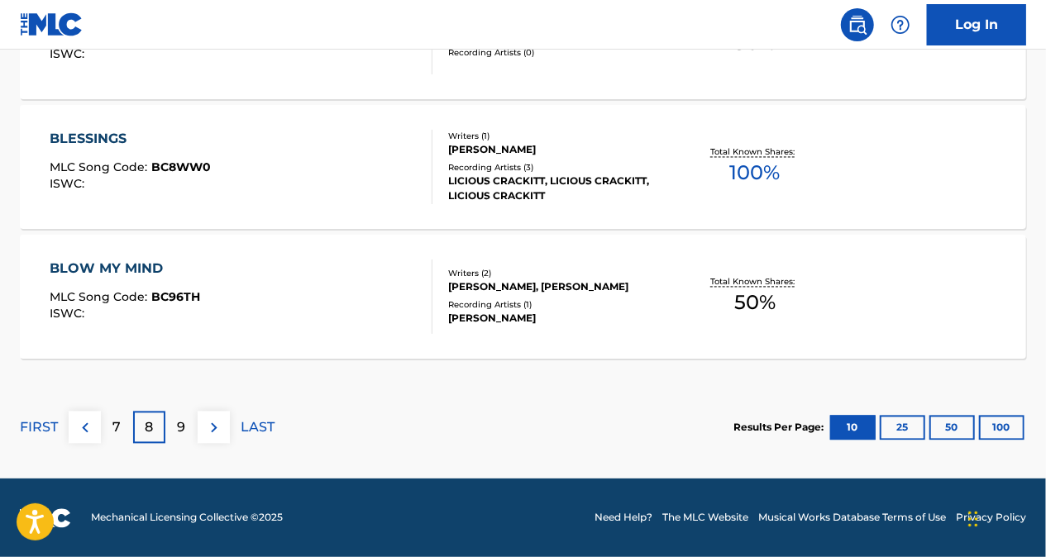
click at [183, 425] on p "9" at bounding box center [182, 428] width 8 height 20
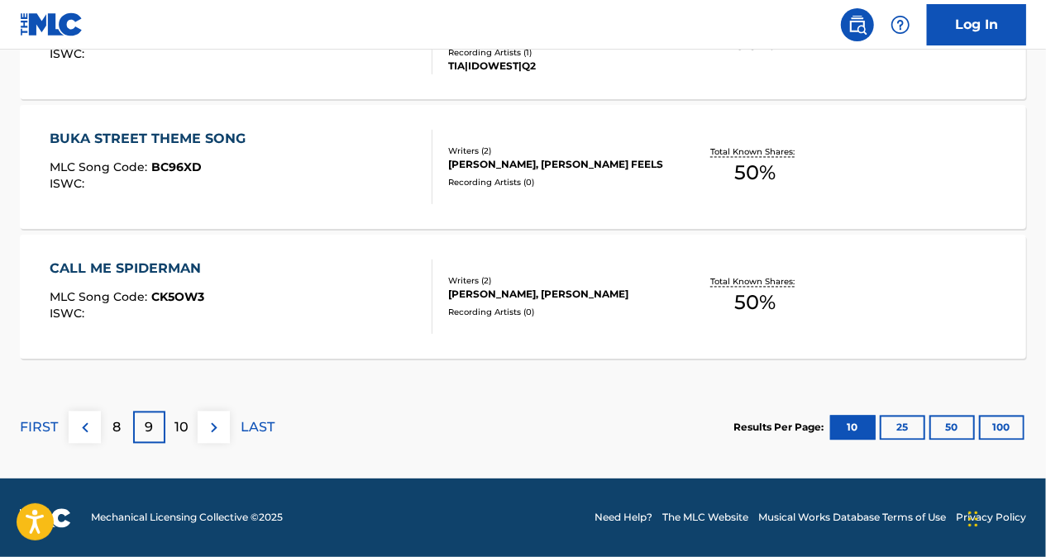
click at [127, 417] on div "8" at bounding box center [117, 428] width 32 height 32
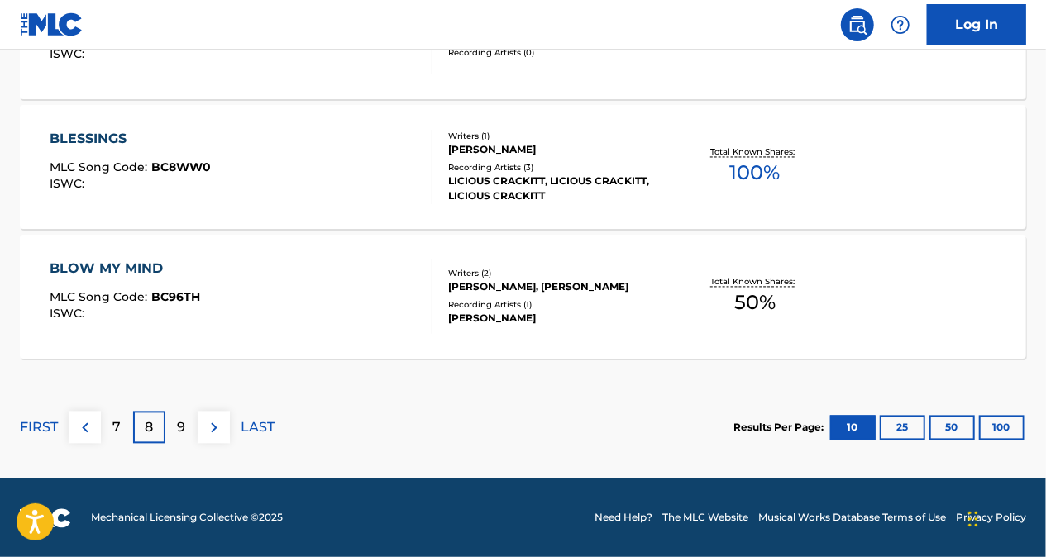
click at [125, 433] on div "7" at bounding box center [117, 428] width 32 height 32
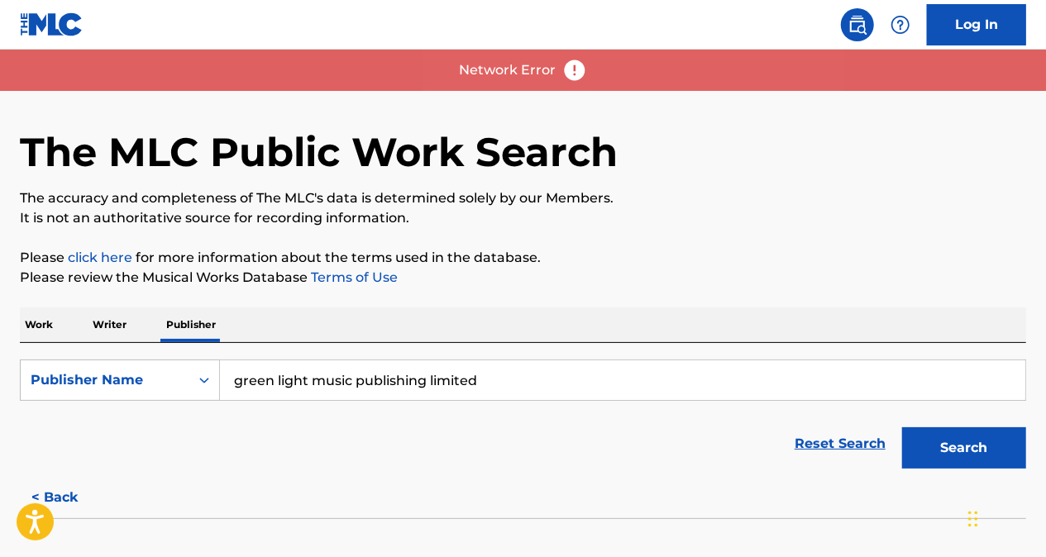
scroll to position [0, 0]
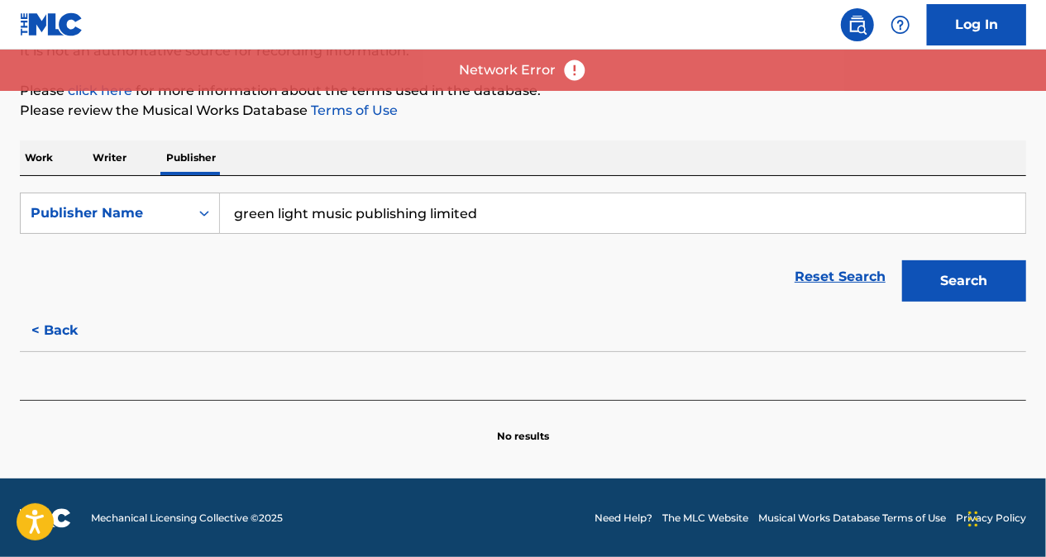
click at [979, 277] on button "Search" at bounding box center [964, 280] width 124 height 41
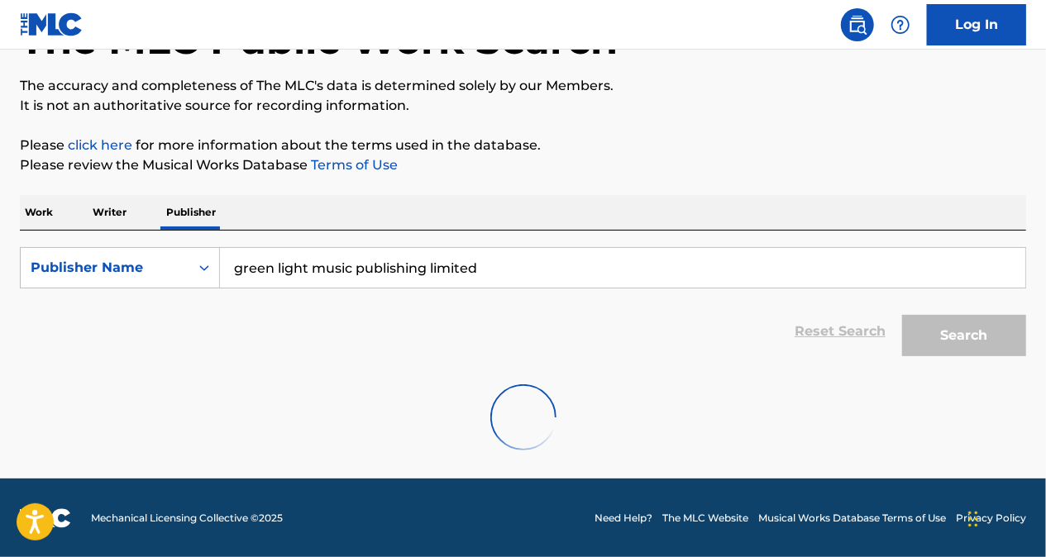
scroll to position [175, 0]
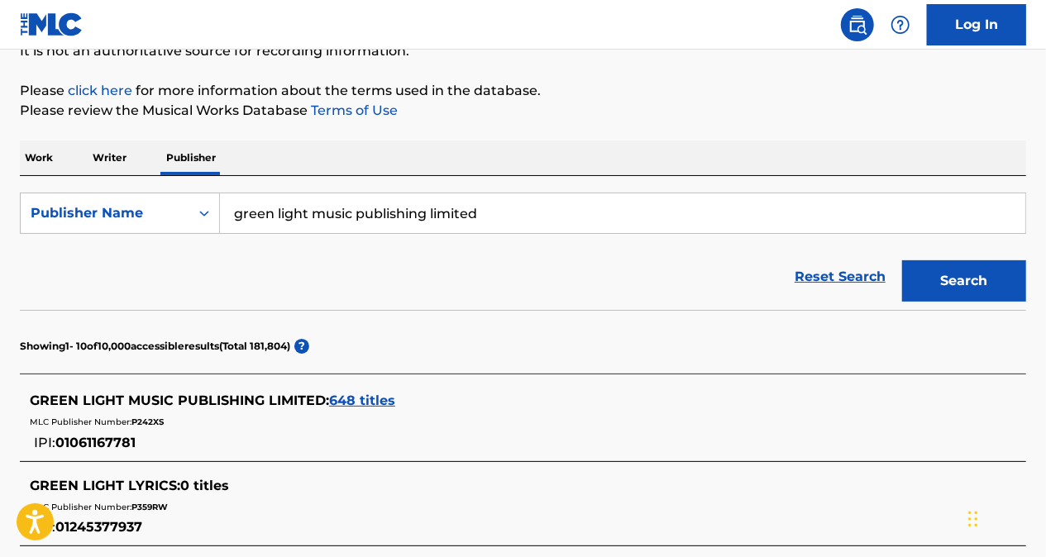
click at [341, 399] on span "648 titles" at bounding box center [362, 401] width 66 height 16
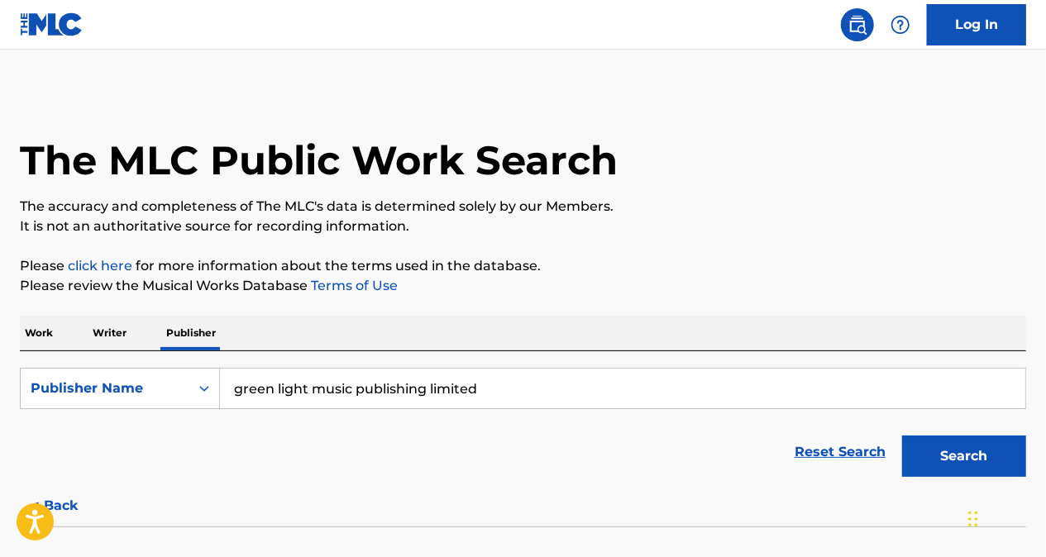
scroll to position [165, 0]
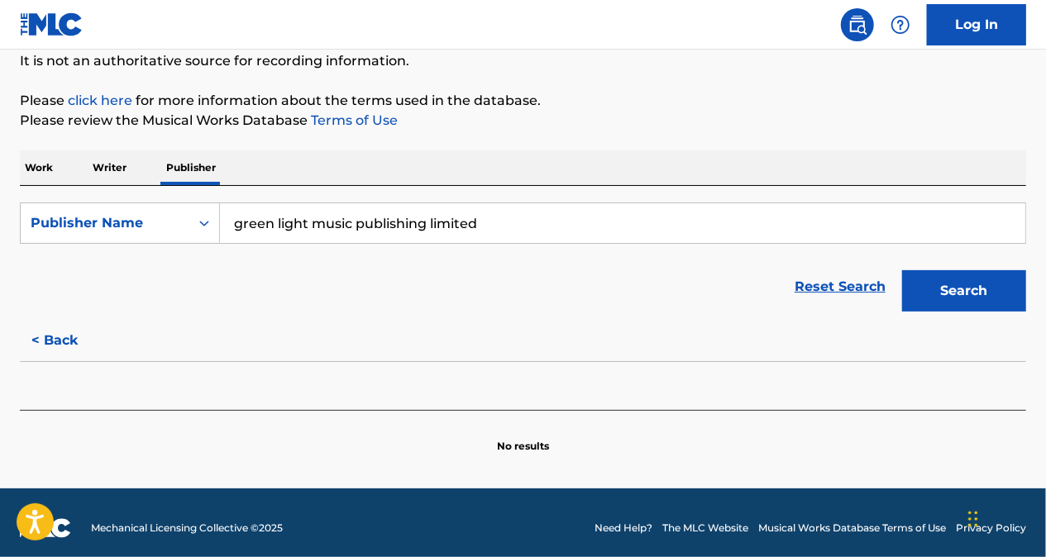
click at [957, 301] on button "Search" at bounding box center [964, 290] width 124 height 41
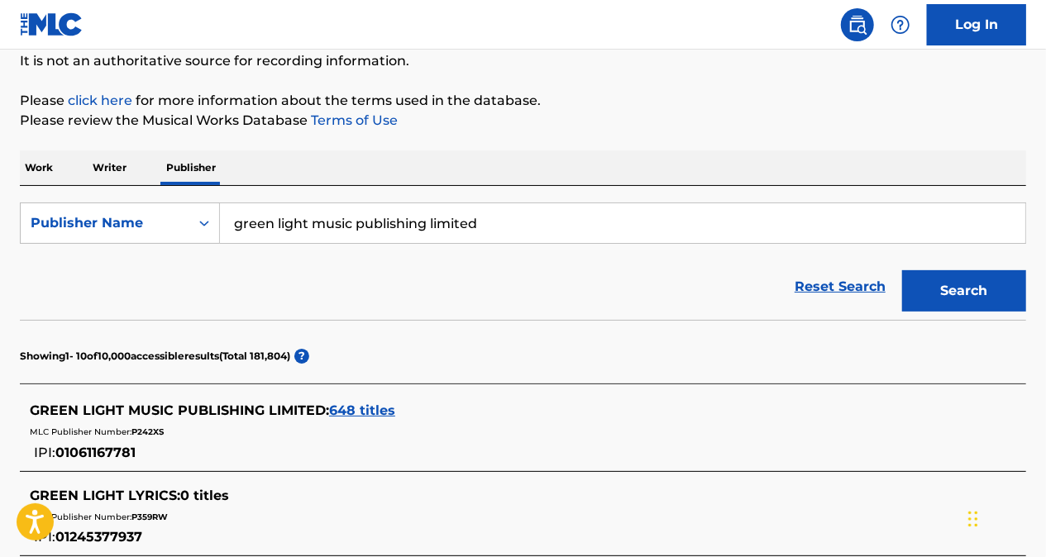
click at [351, 406] on span "648 titles" at bounding box center [362, 411] width 66 height 16
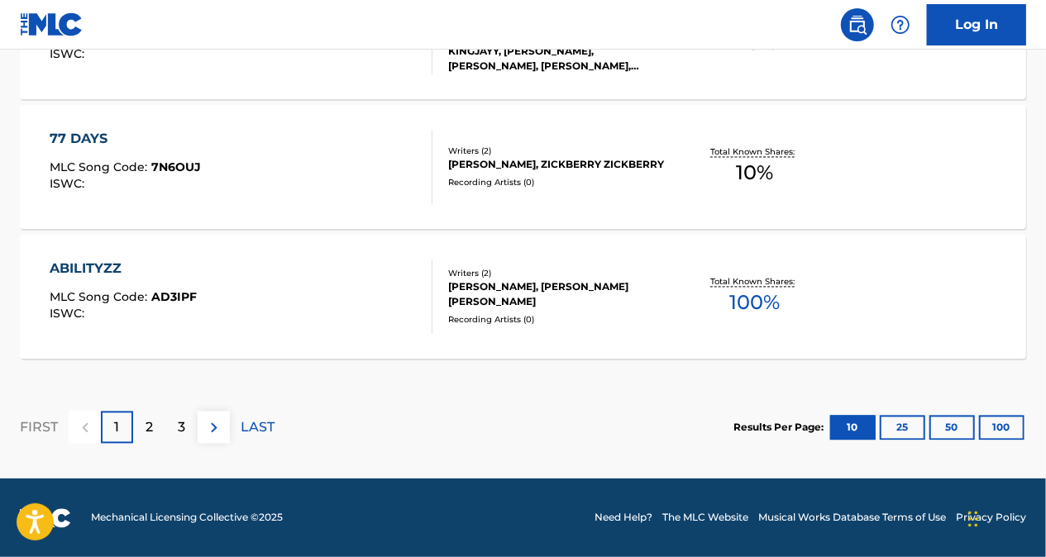
click at [209, 418] on img at bounding box center [214, 428] width 20 height 20
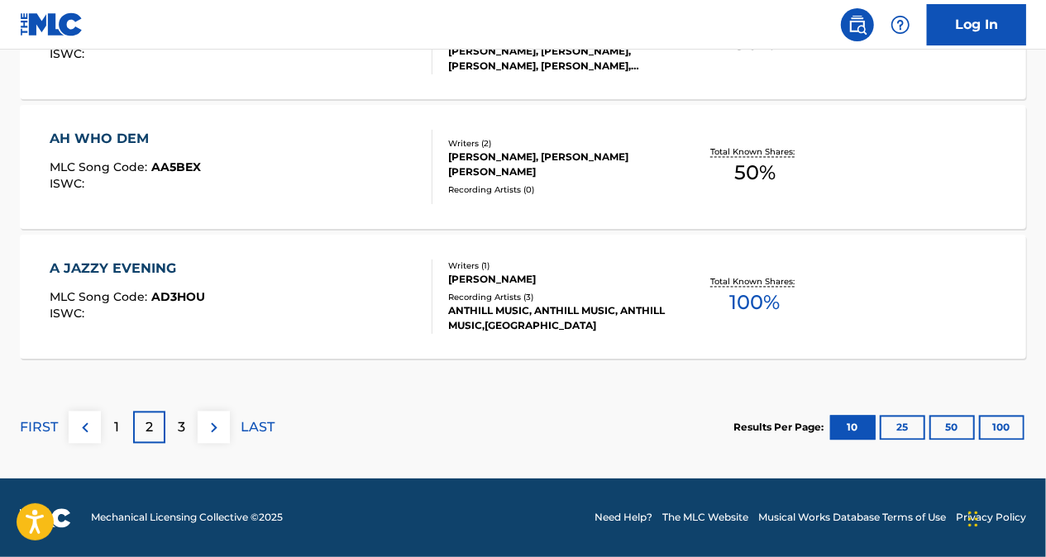
click at [212, 422] on img at bounding box center [214, 428] width 20 height 20
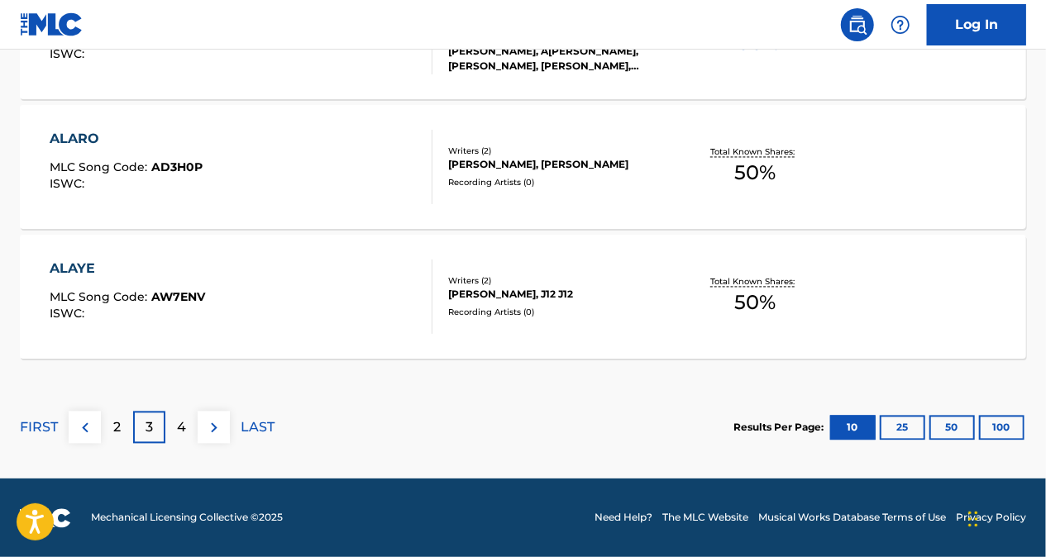
click at [217, 427] on img at bounding box center [214, 428] width 20 height 20
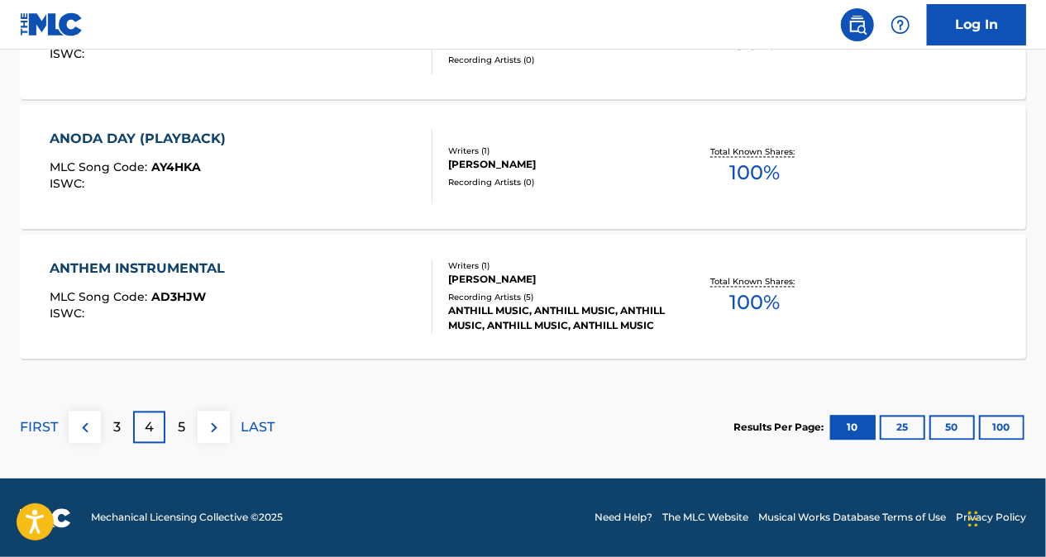
click at [212, 428] on img at bounding box center [214, 428] width 20 height 20
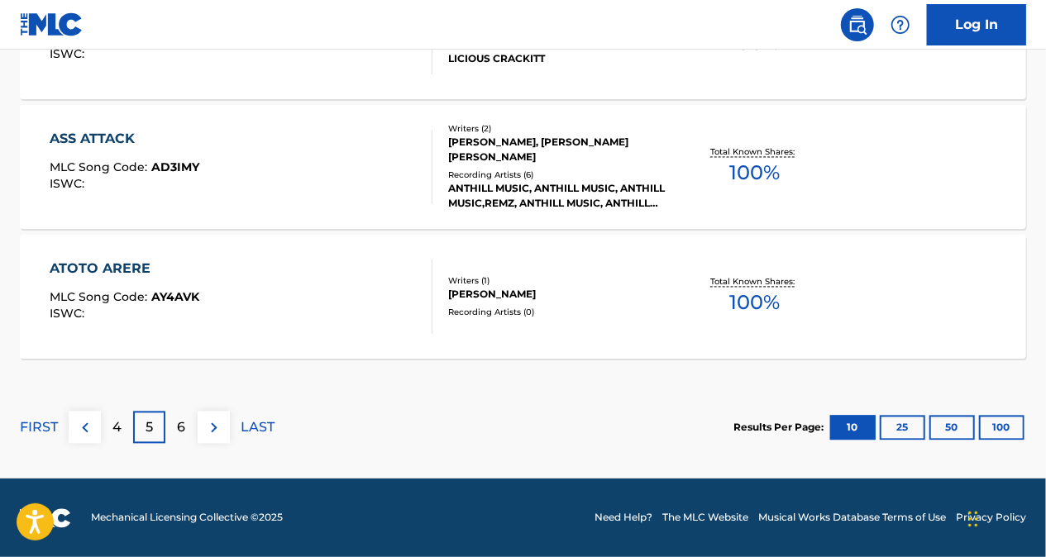
click at [213, 430] on img at bounding box center [214, 428] width 20 height 20
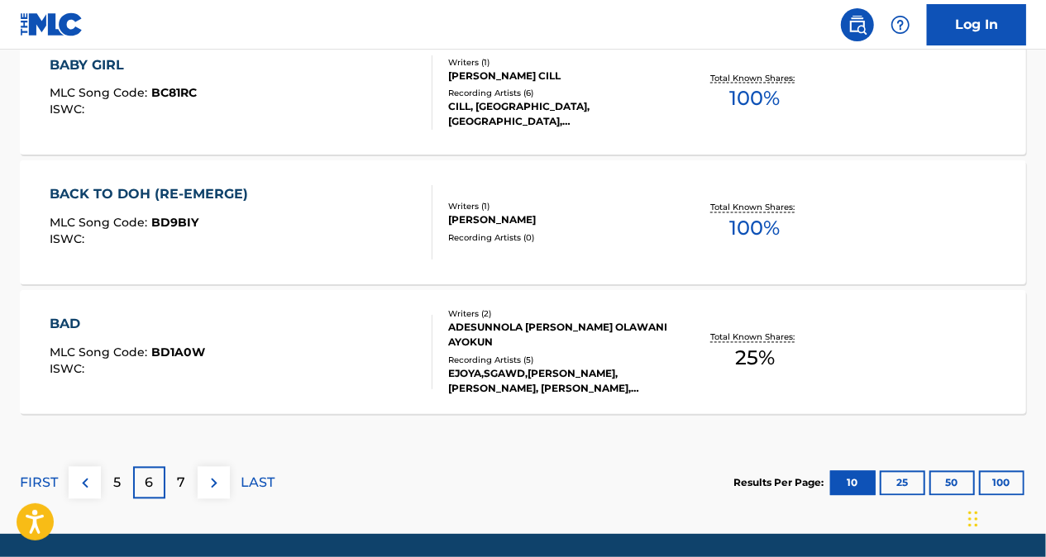
scroll to position [1532, 0]
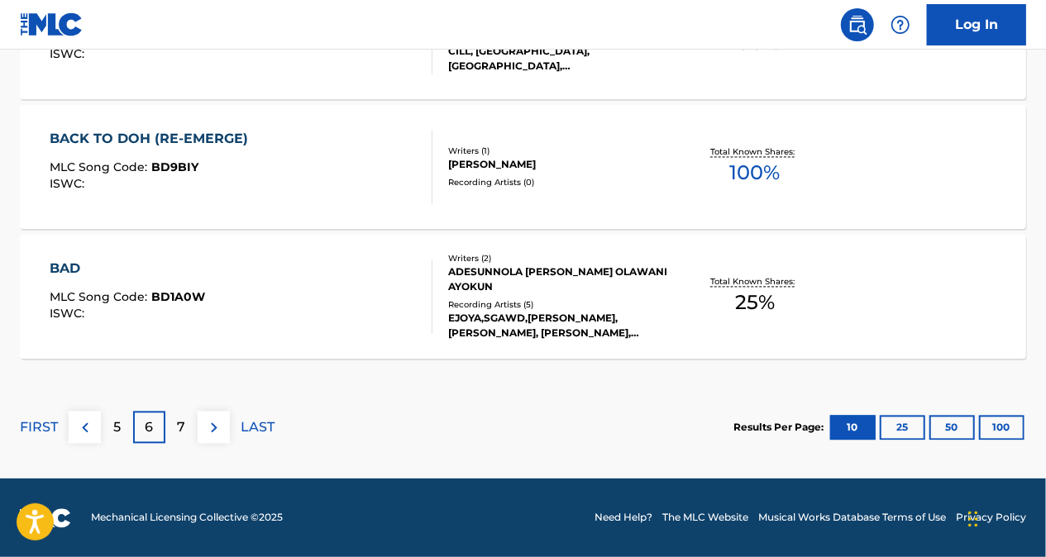
click at [170, 431] on div "7" at bounding box center [181, 428] width 32 height 32
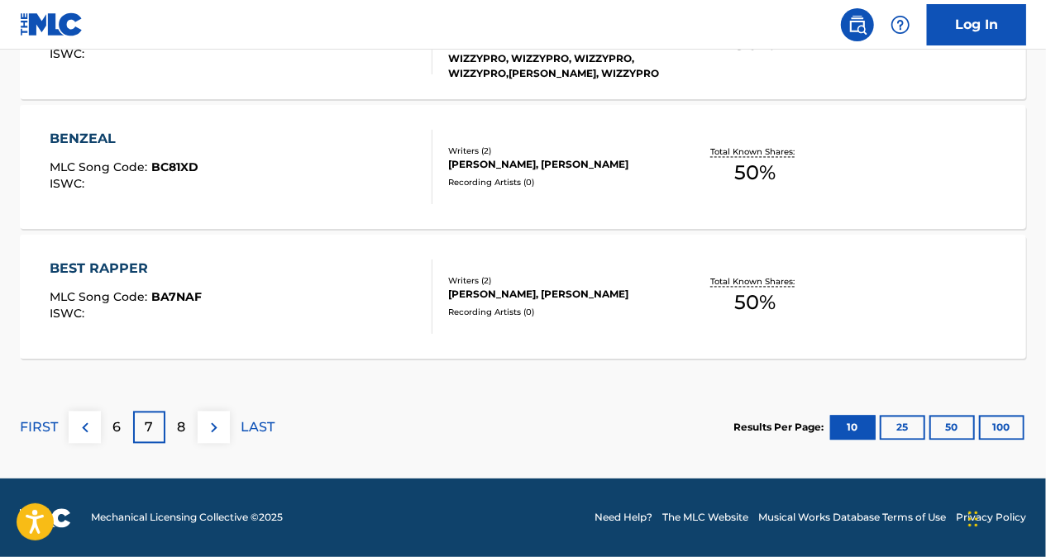
click at [185, 420] on div "8" at bounding box center [181, 428] width 32 height 32
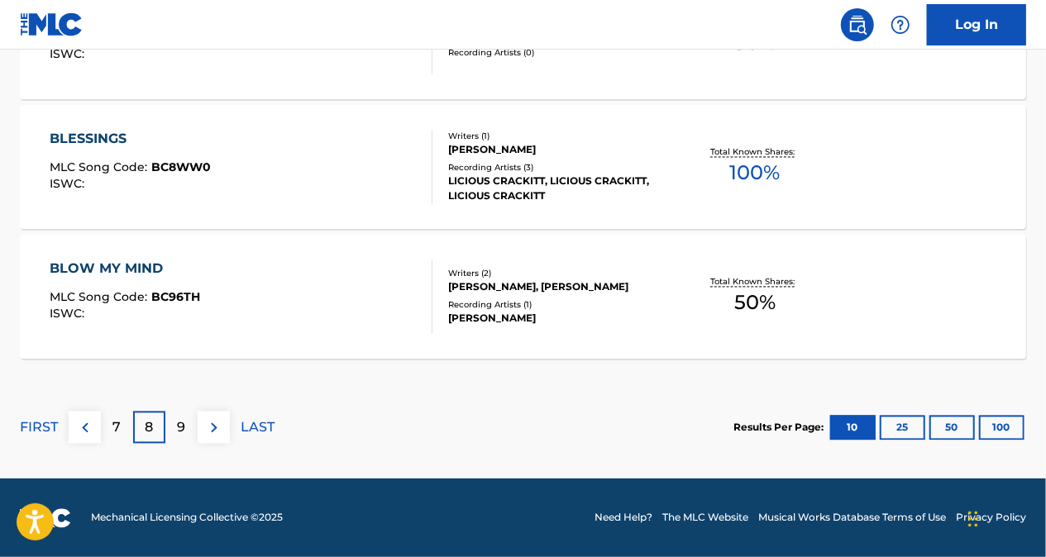
click at [189, 435] on div "9" at bounding box center [181, 428] width 32 height 32
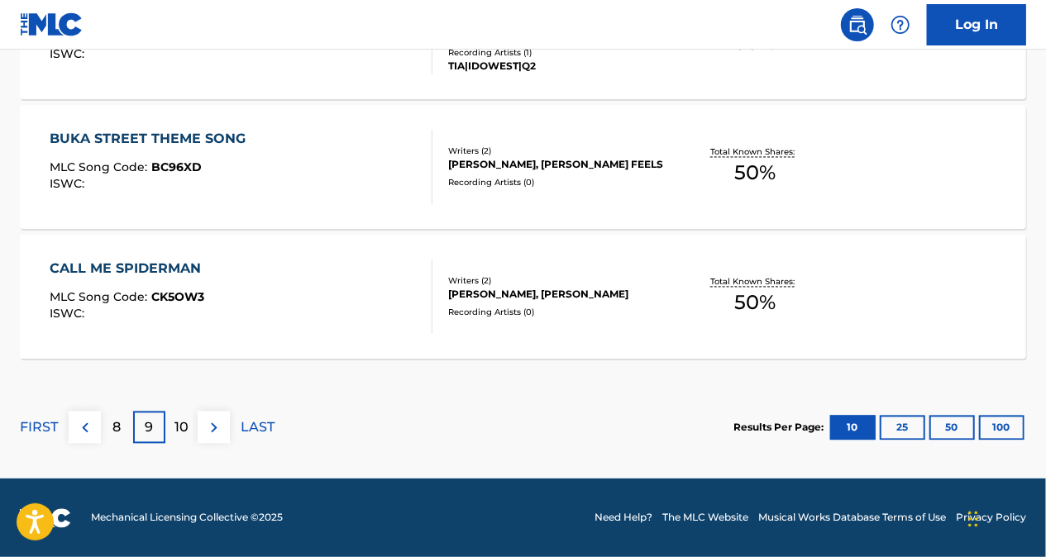
click at [122, 424] on div "8" at bounding box center [117, 428] width 32 height 32
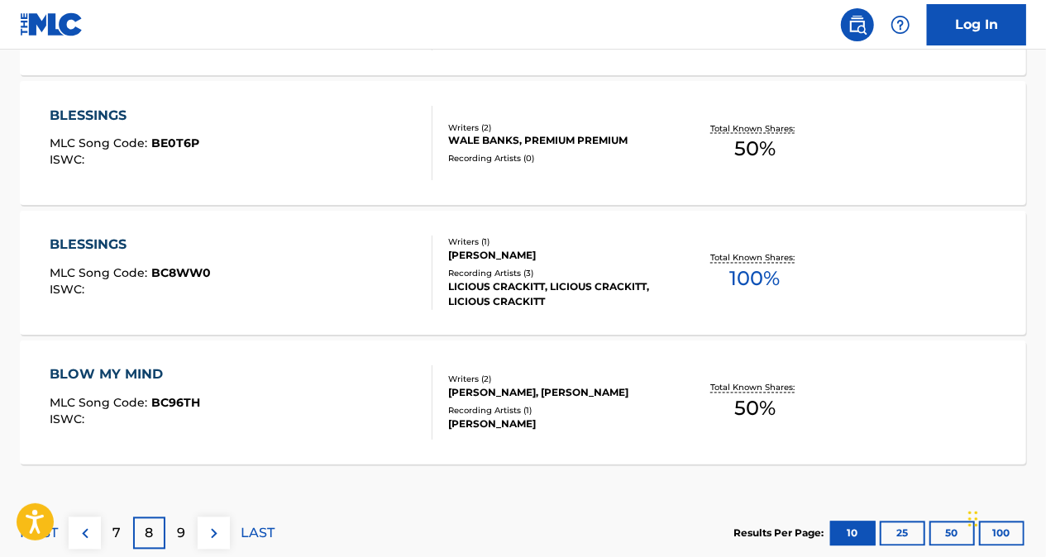
scroll to position [1450, 0]
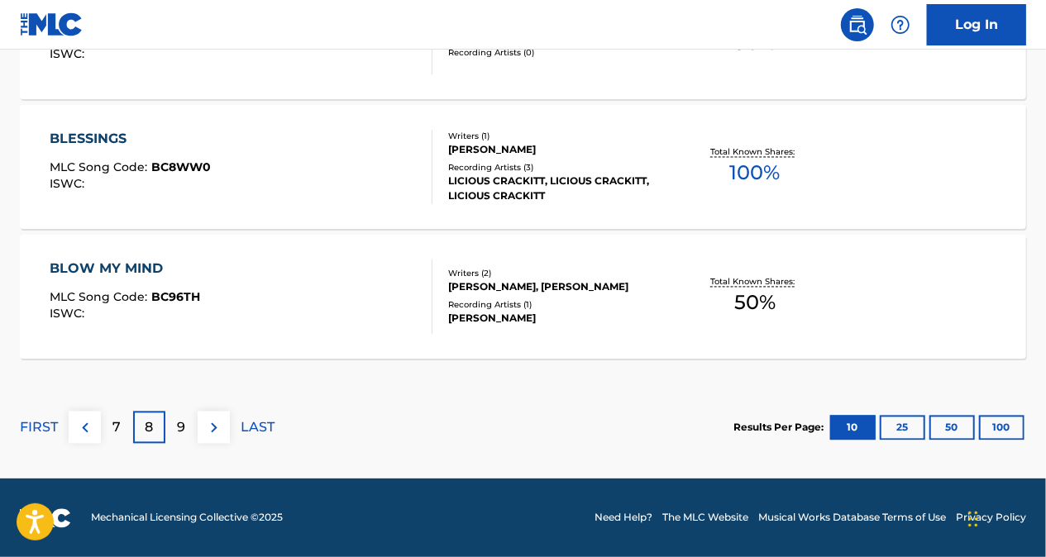
click at [112, 436] on div "7" at bounding box center [117, 428] width 32 height 32
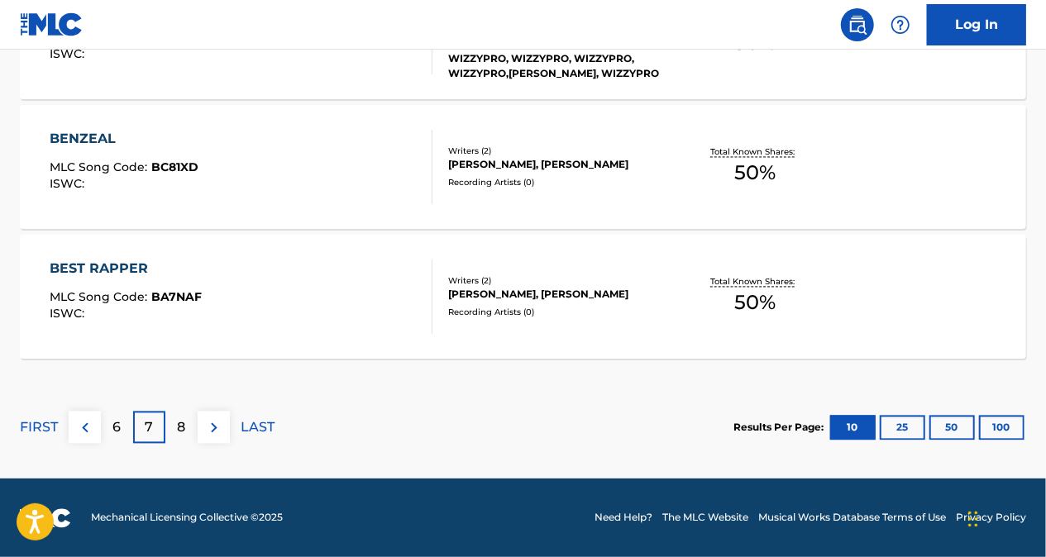
click at [118, 433] on p "6" at bounding box center [117, 428] width 8 height 20
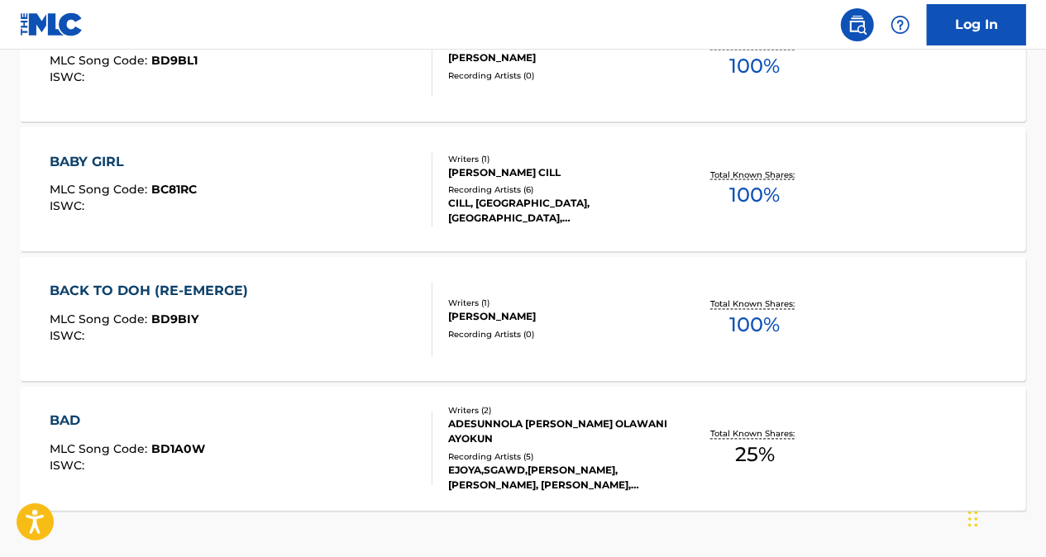
scroll to position [1532, 0]
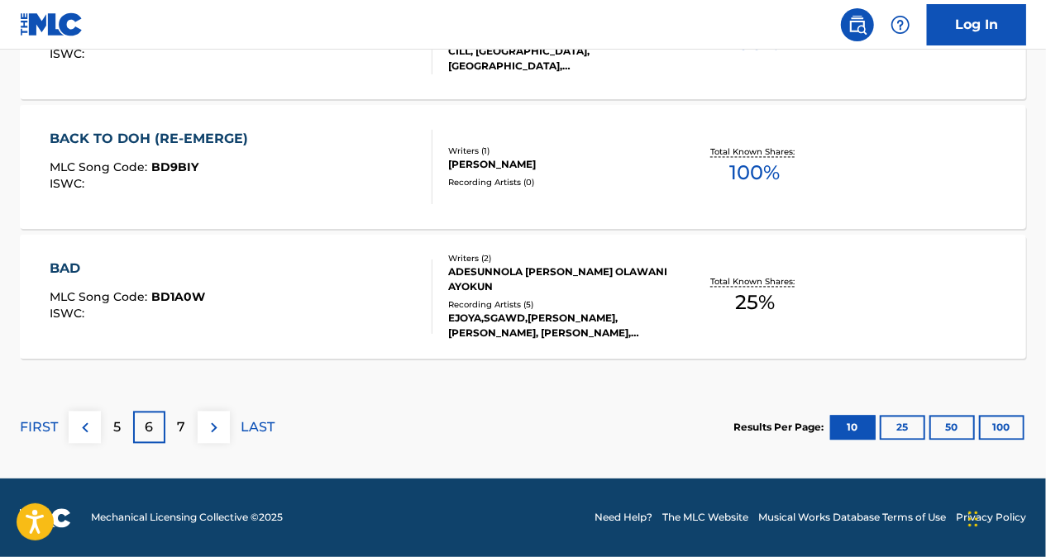
click at [169, 422] on div "7" at bounding box center [181, 428] width 32 height 32
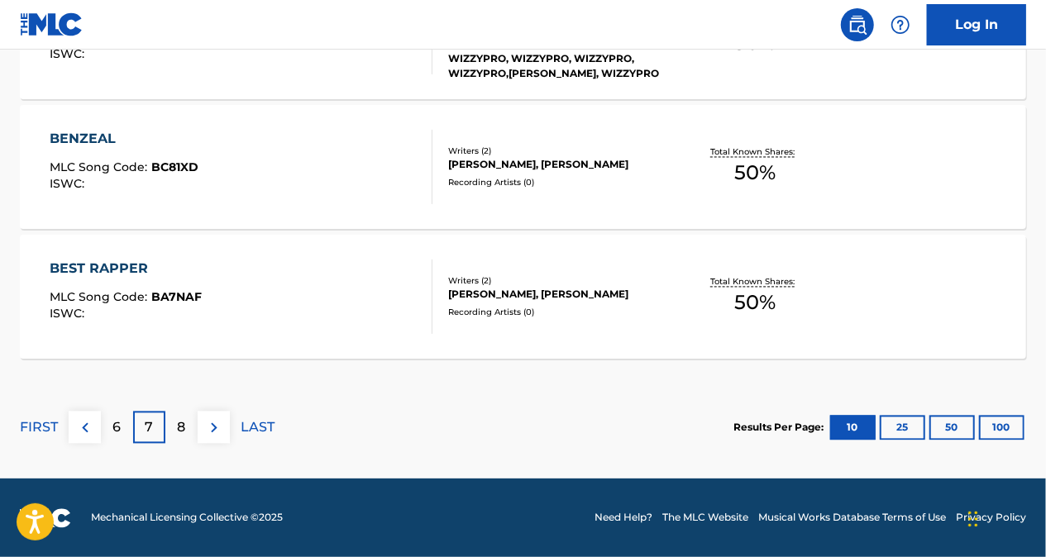
click at [121, 427] on p "6" at bounding box center [117, 428] width 8 height 20
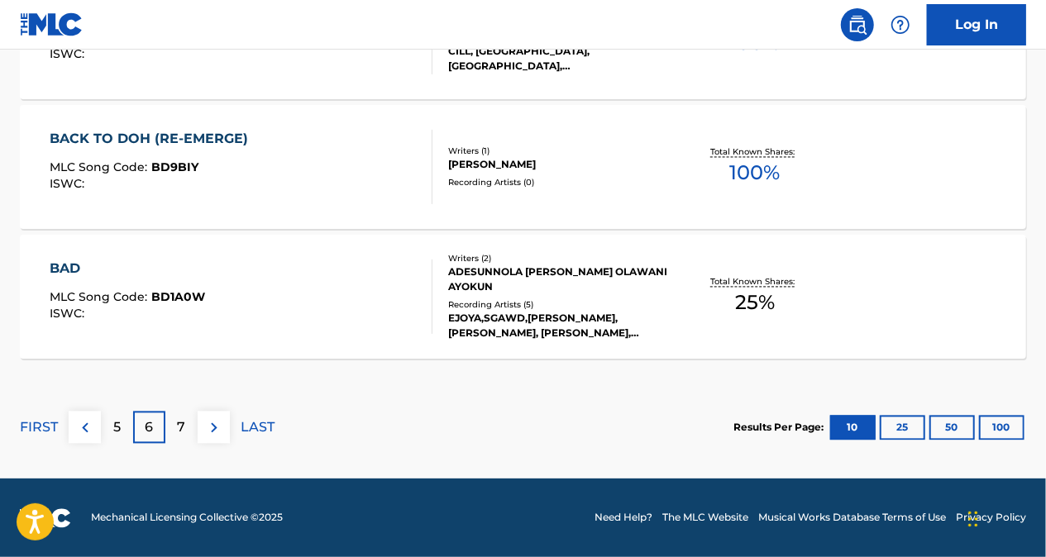
click at [184, 421] on p "7" at bounding box center [182, 428] width 8 height 20
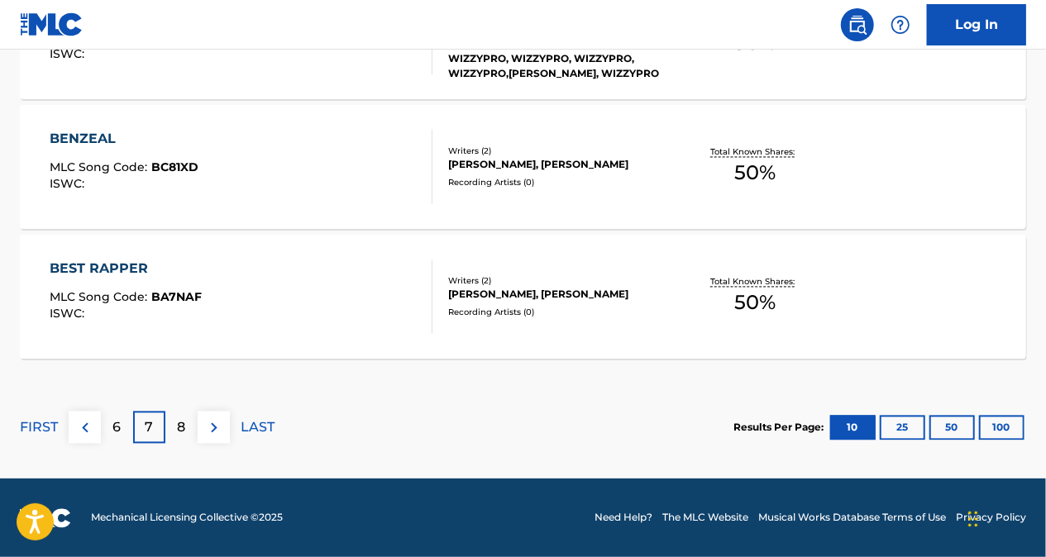
click at [178, 431] on p "8" at bounding box center [182, 428] width 8 height 20
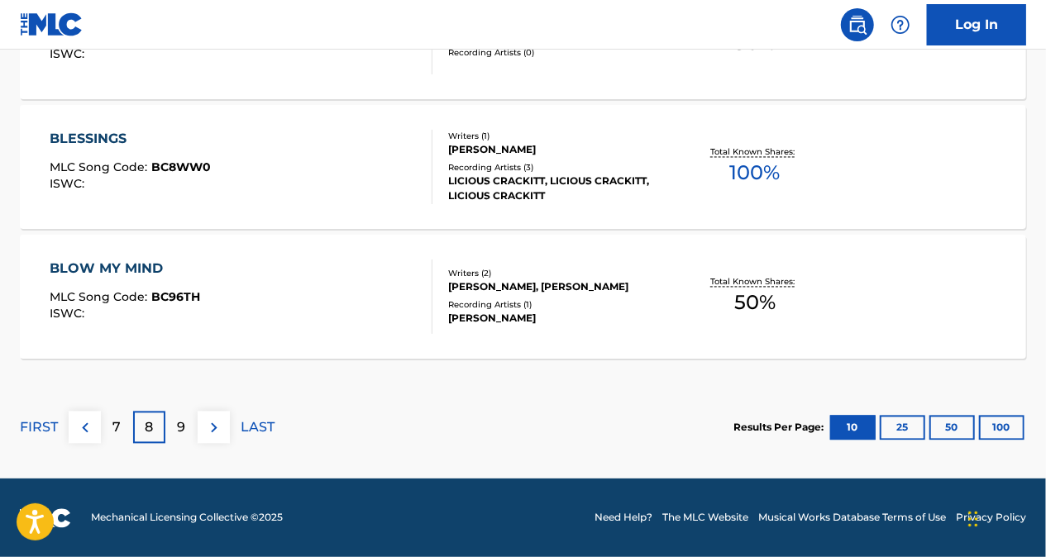
click at [183, 423] on p "9" at bounding box center [182, 428] width 8 height 20
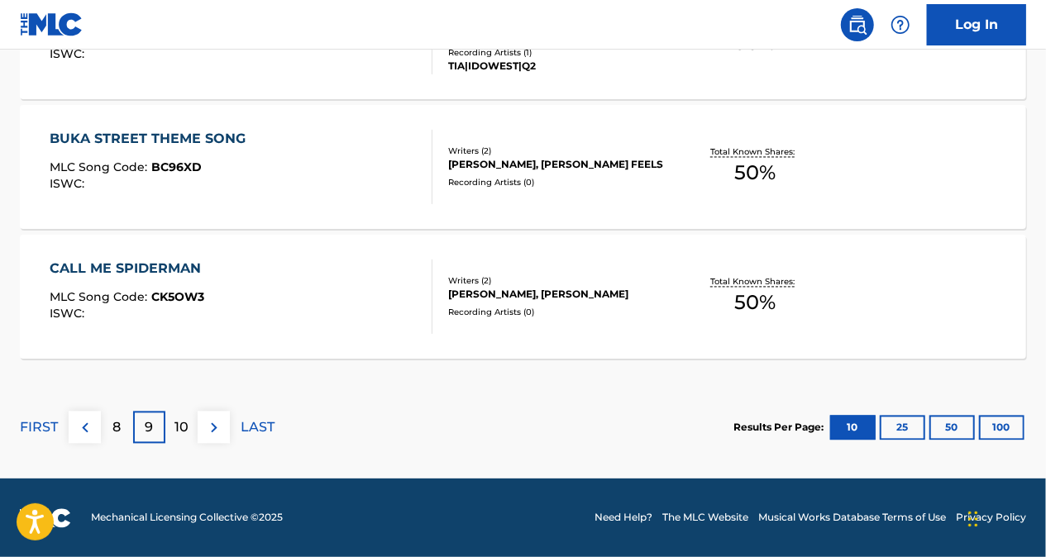
click at [113, 426] on p "8" at bounding box center [117, 428] width 8 height 20
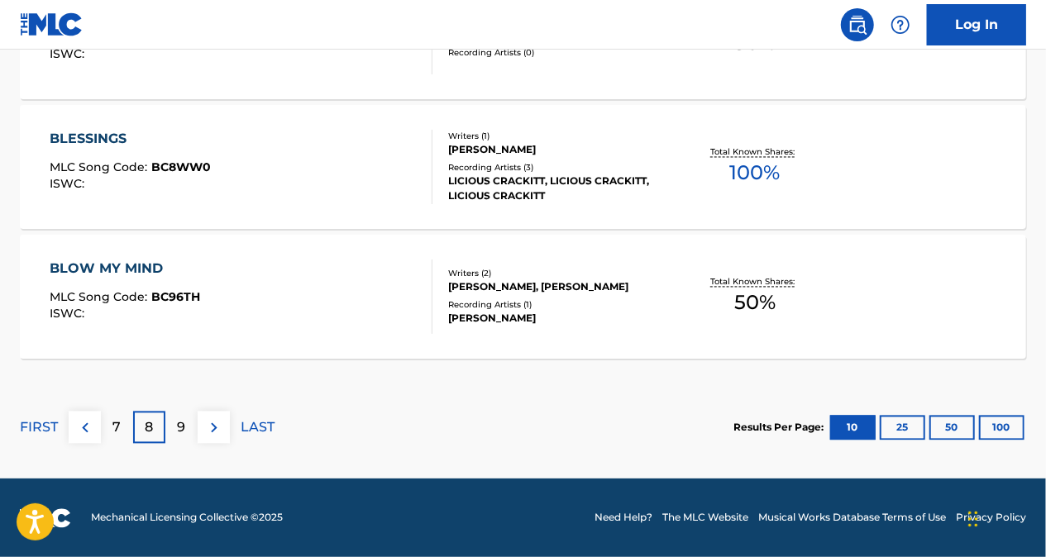
click at [121, 423] on div "7" at bounding box center [117, 428] width 32 height 32
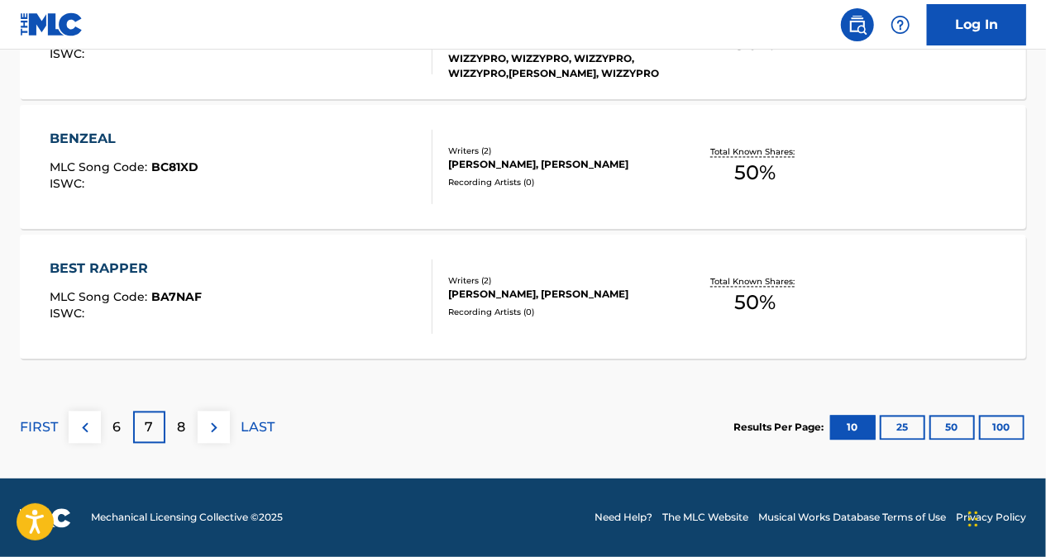
click at [113, 433] on p "6" at bounding box center [117, 428] width 8 height 20
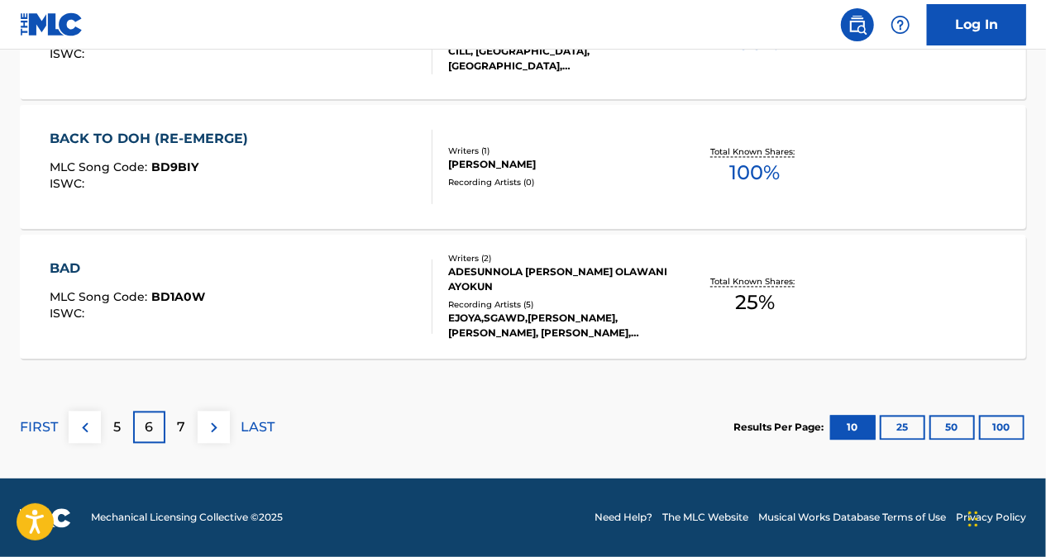
click at [174, 425] on div "7" at bounding box center [181, 428] width 32 height 32
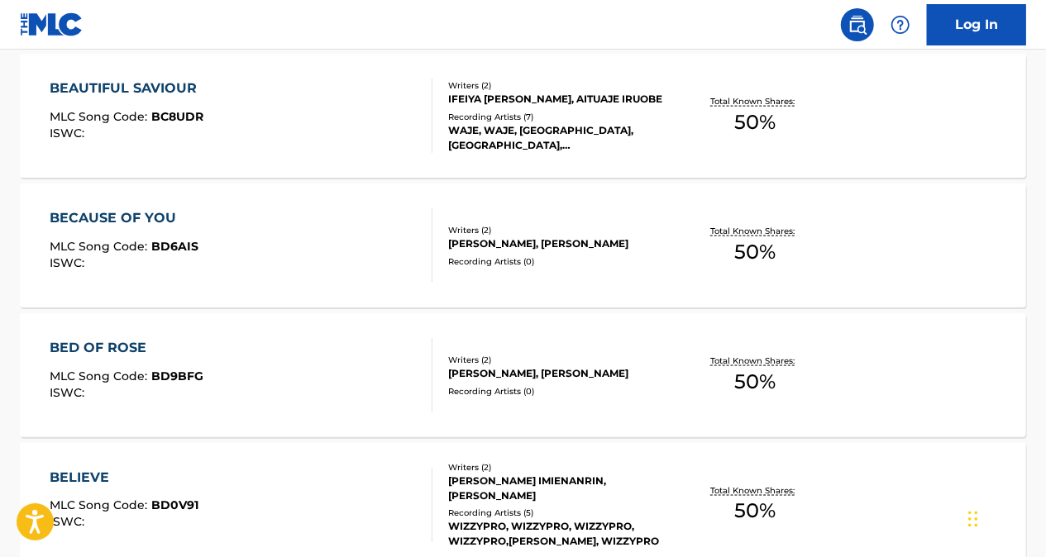
scroll to position [1119, 0]
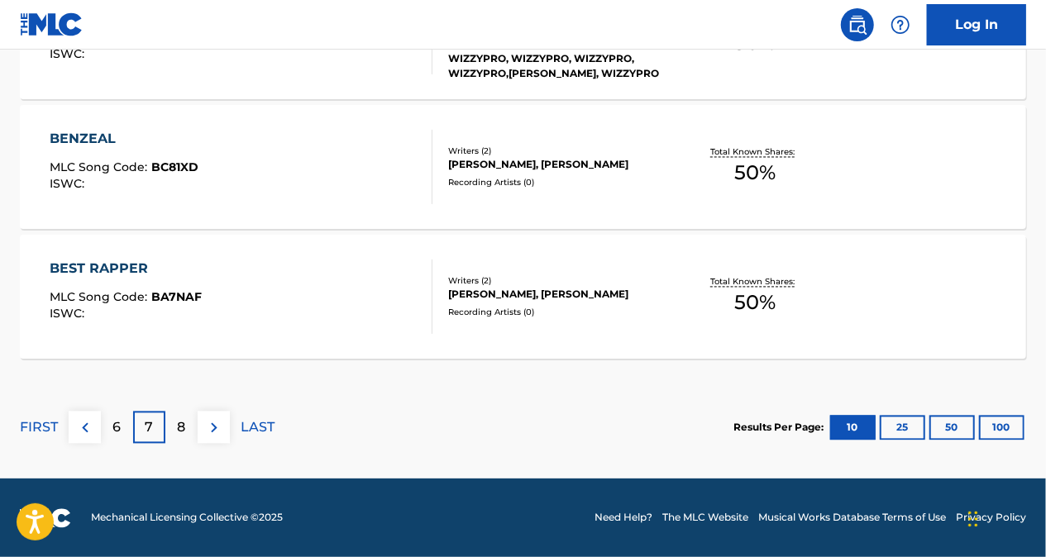
click at [169, 427] on div "8" at bounding box center [181, 428] width 32 height 32
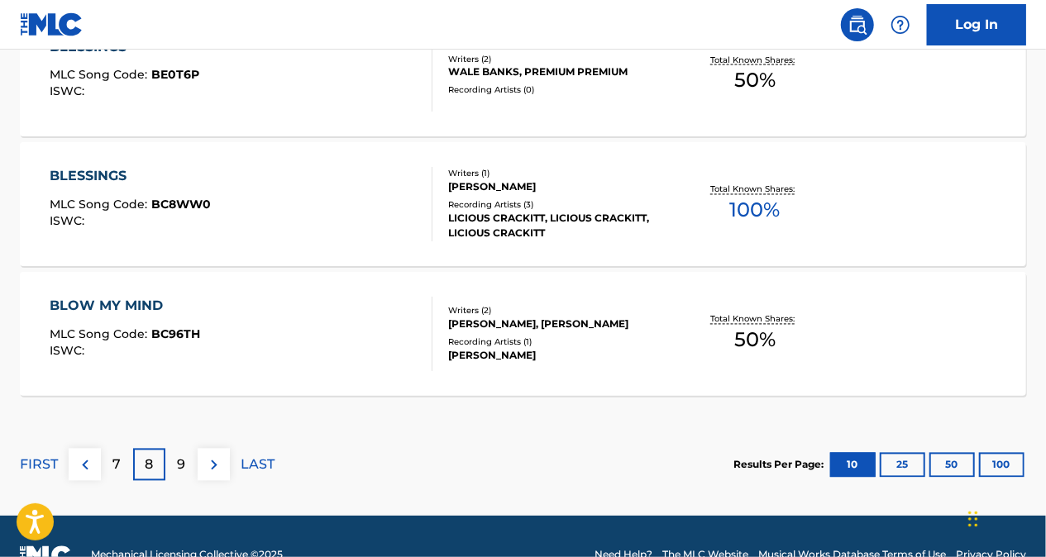
scroll to position [1532, 0]
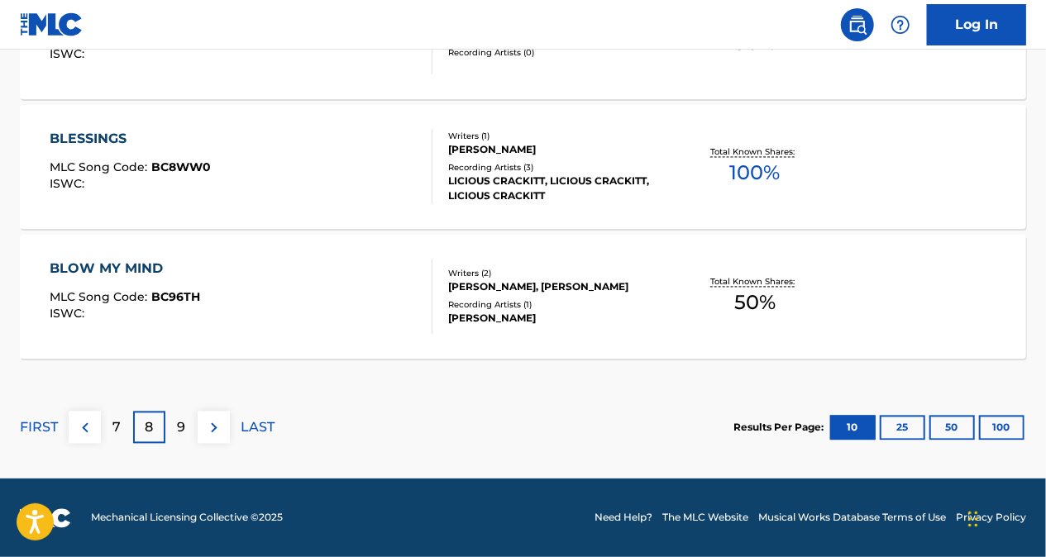
click at [174, 428] on div "9" at bounding box center [181, 428] width 32 height 32
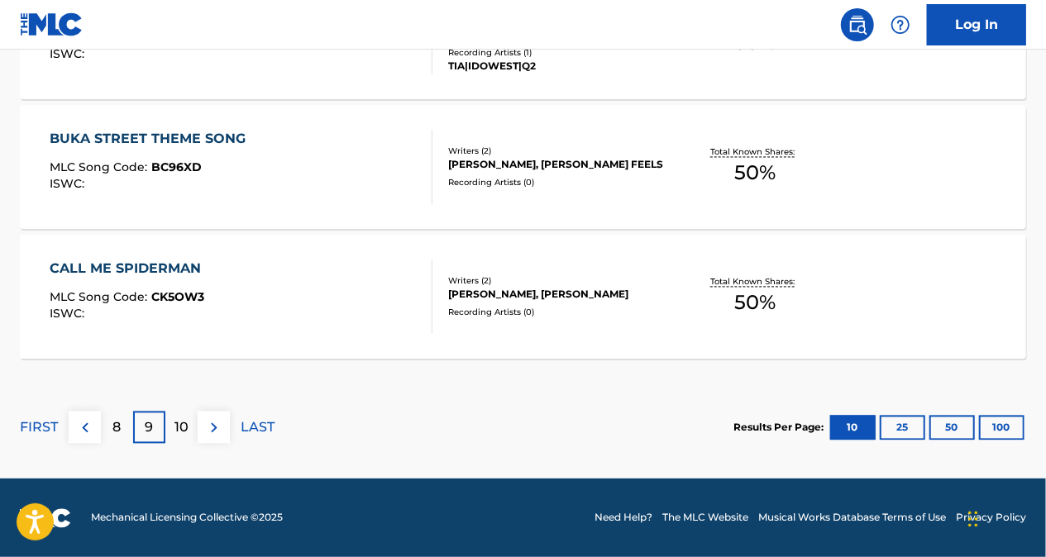
click at [127, 428] on div "8" at bounding box center [117, 428] width 32 height 32
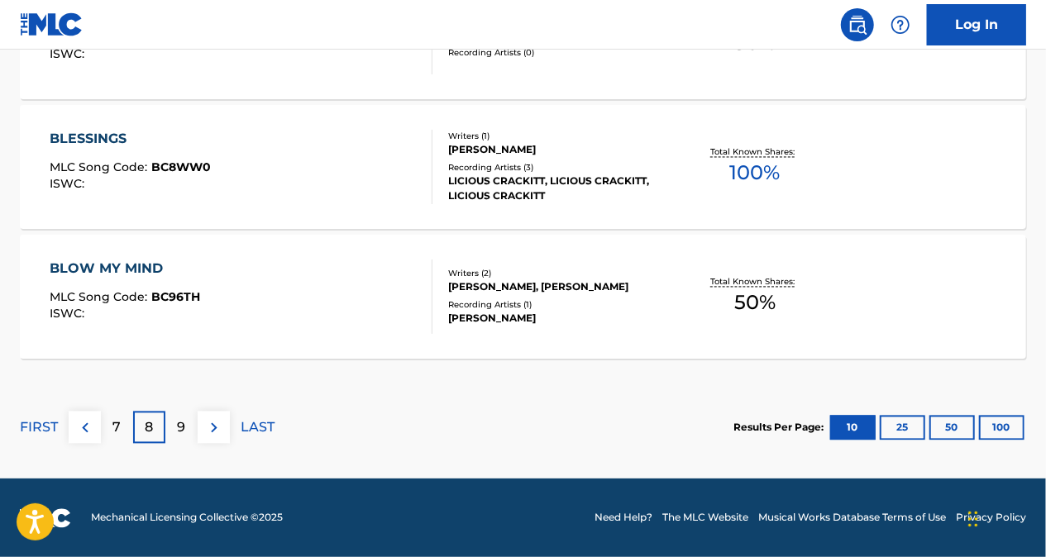
click at [117, 423] on p "7" at bounding box center [117, 428] width 8 height 20
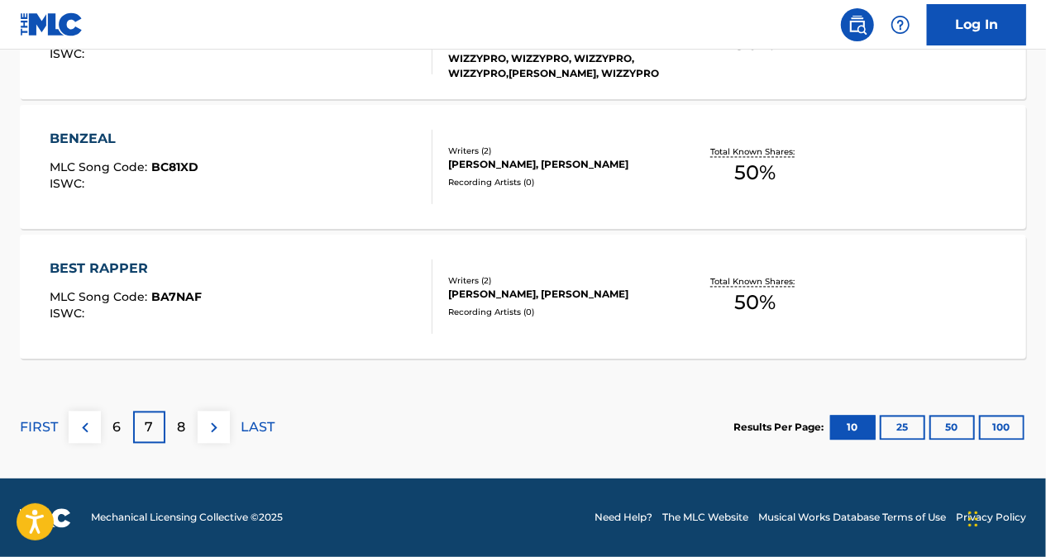
click at [121, 425] on div "6" at bounding box center [117, 428] width 32 height 32
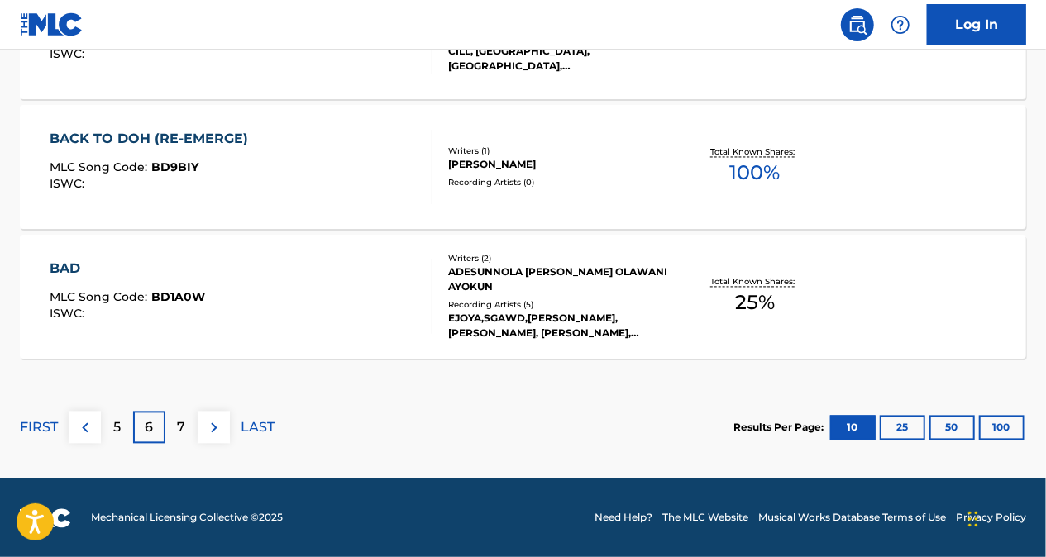
click at [179, 431] on p "7" at bounding box center [182, 428] width 8 height 20
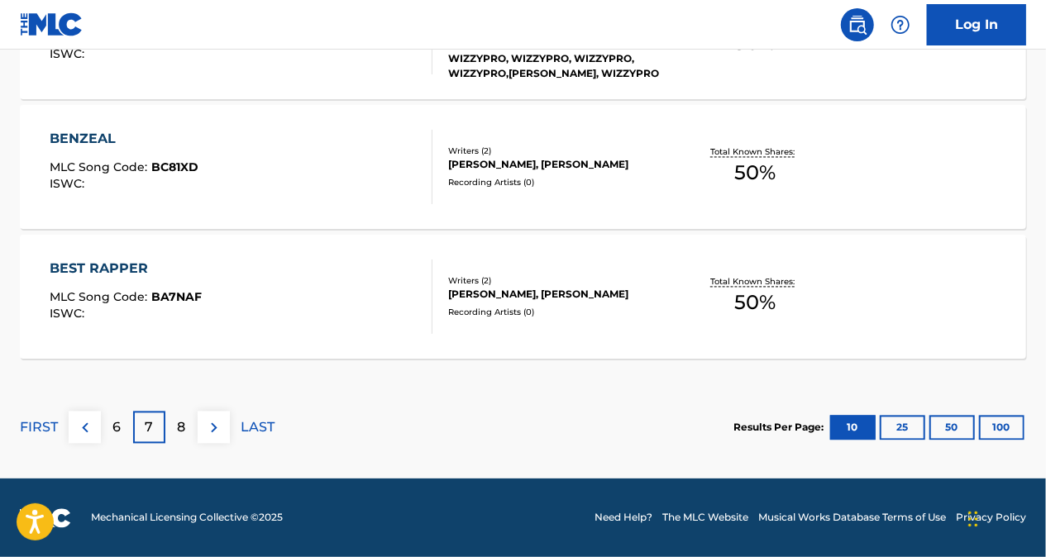
click at [193, 423] on div "8" at bounding box center [181, 428] width 32 height 32
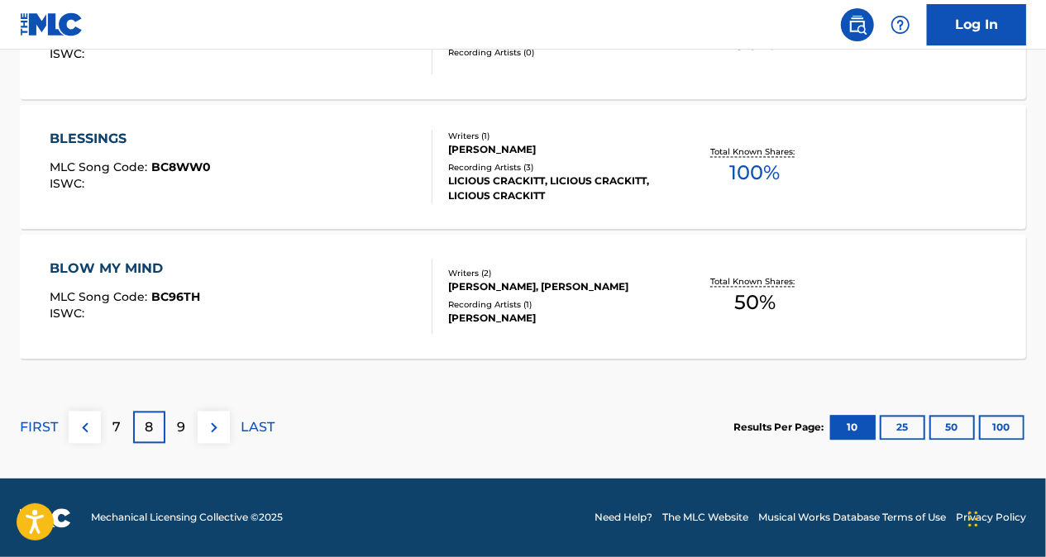
click at [170, 427] on div "9" at bounding box center [181, 428] width 32 height 32
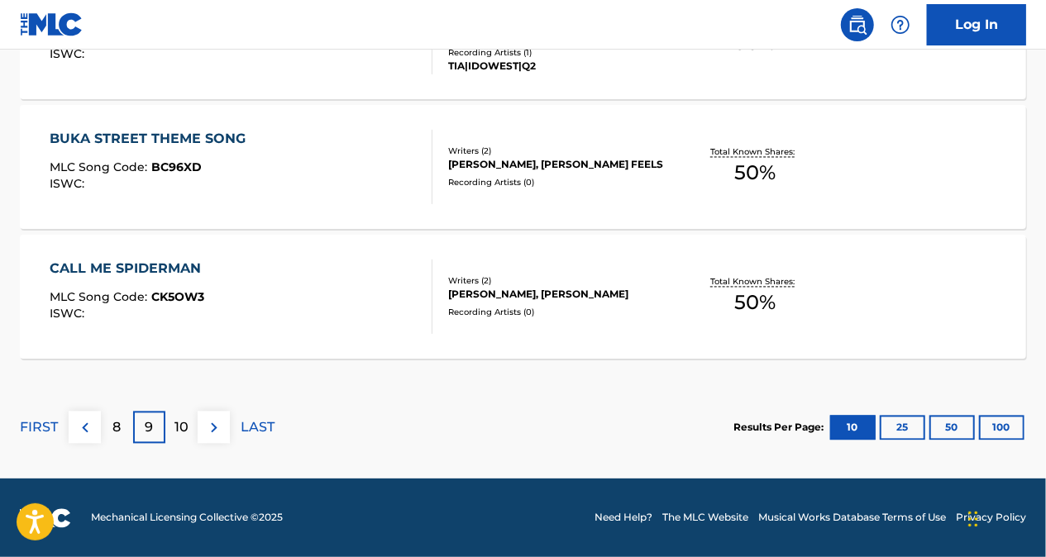
click at [116, 435] on p "8" at bounding box center [117, 428] width 8 height 20
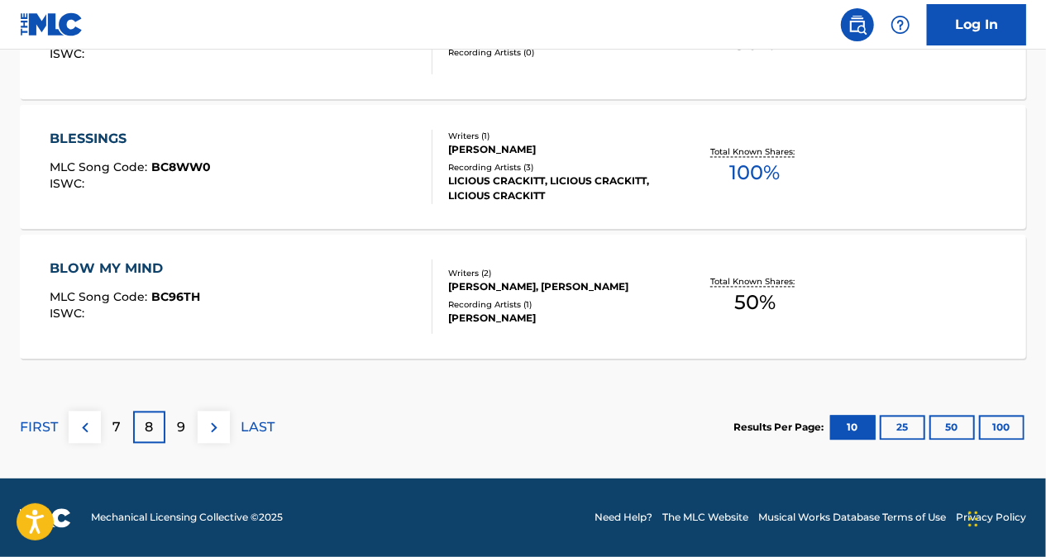
click at [122, 427] on div "7" at bounding box center [117, 428] width 32 height 32
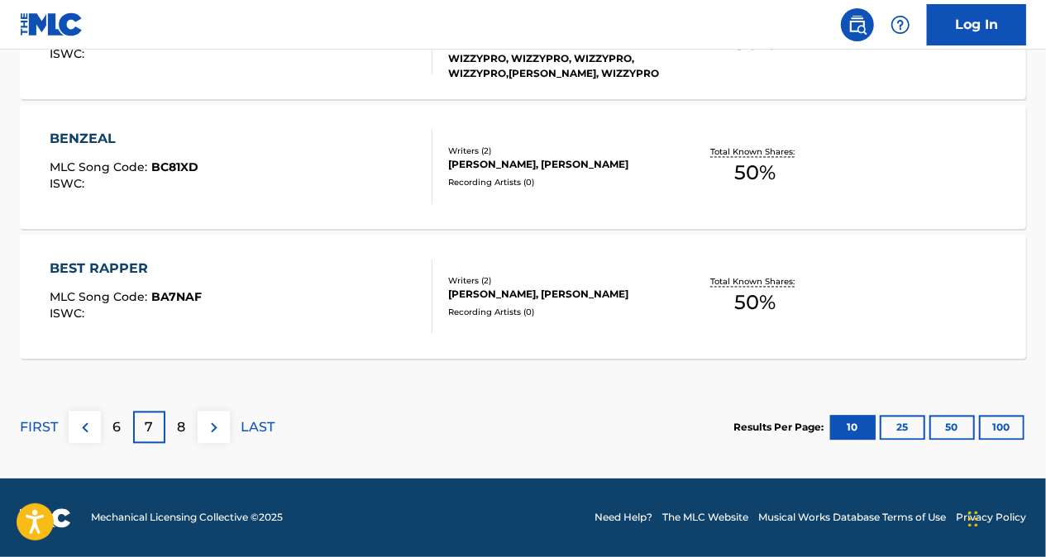
click at [117, 422] on p "6" at bounding box center [117, 428] width 8 height 20
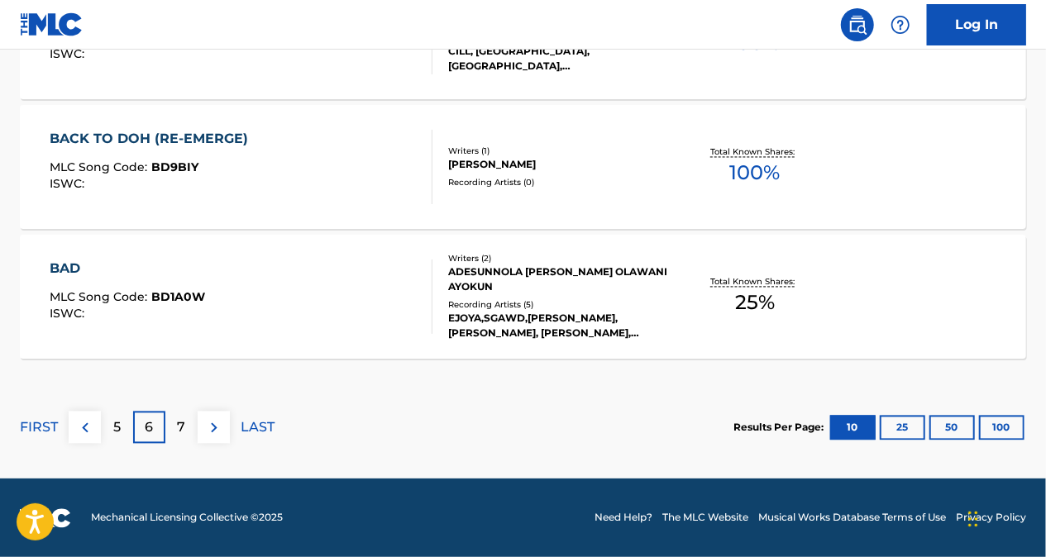
click at [188, 424] on div "7" at bounding box center [181, 428] width 32 height 32
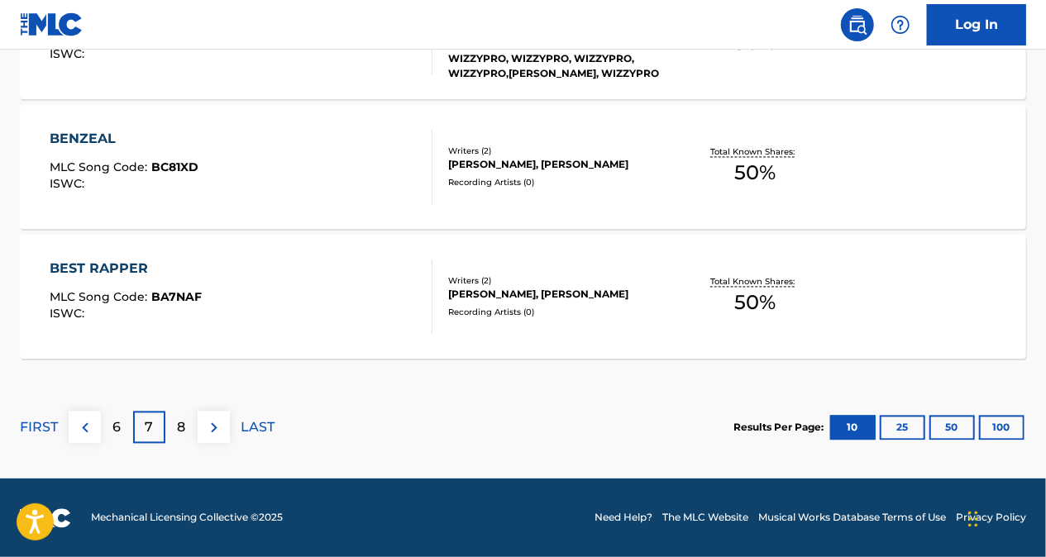
click at [179, 423] on p "8" at bounding box center [182, 428] width 8 height 20
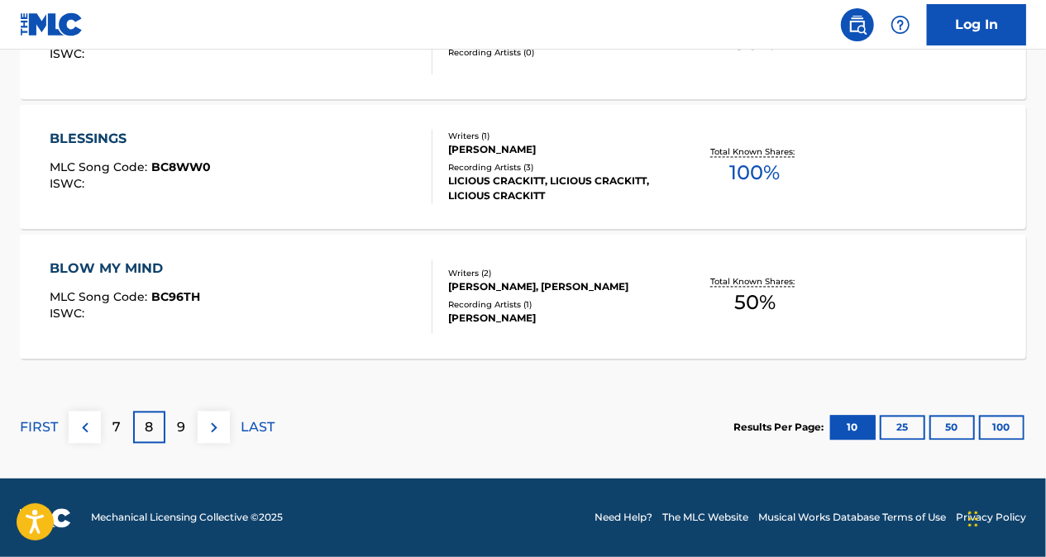
click at [174, 431] on div "9" at bounding box center [181, 428] width 32 height 32
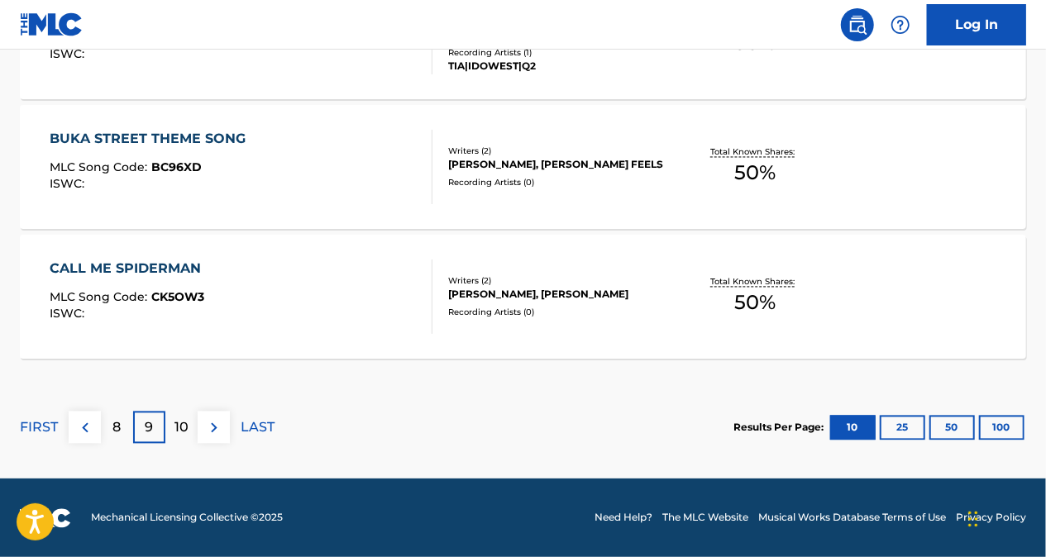
click at [114, 430] on p "8" at bounding box center [117, 428] width 8 height 20
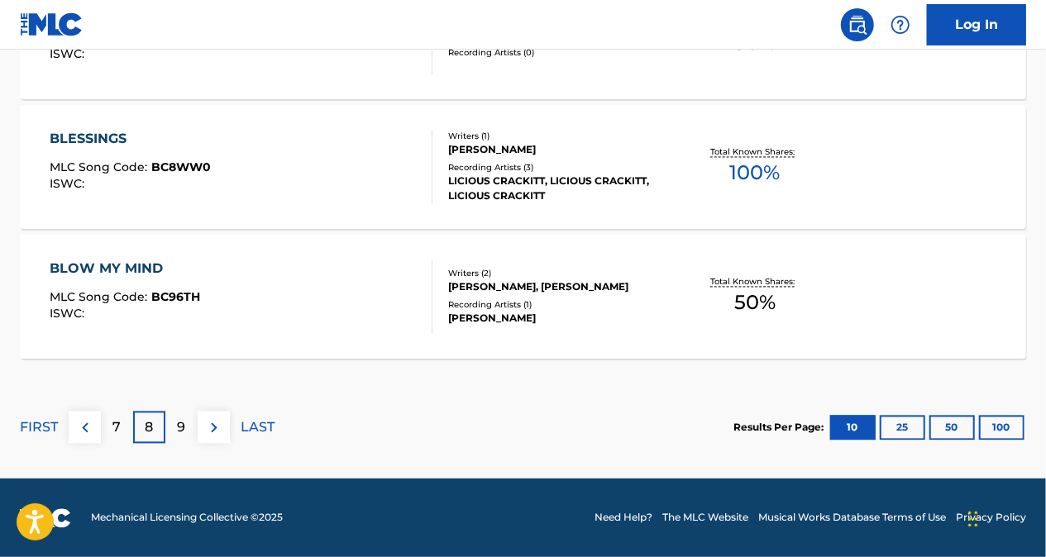
click at [120, 423] on p "7" at bounding box center [117, 428] width 8 height 20
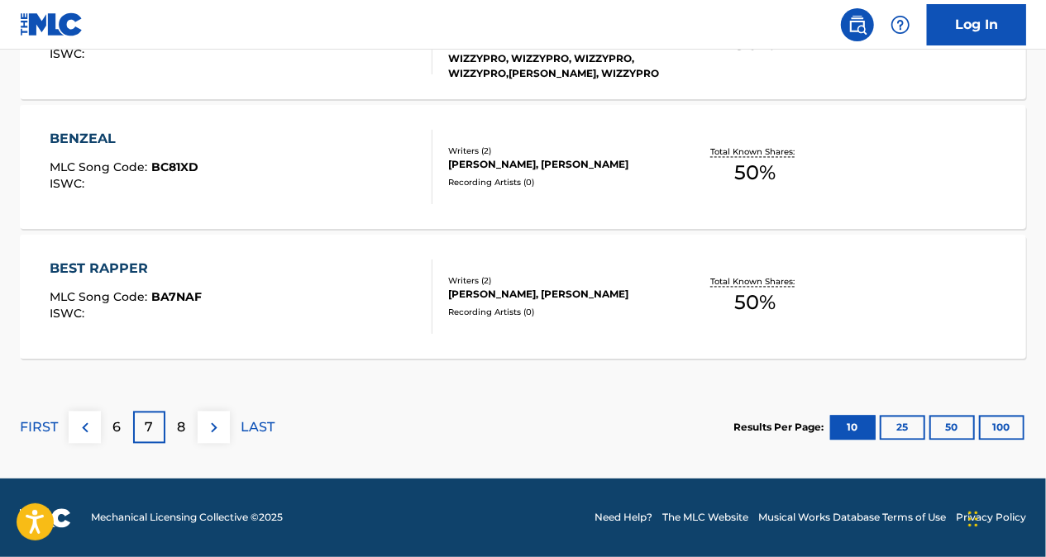
click at [122, 420] on div "6" at bounding box center [117, 428] width 32 height 32
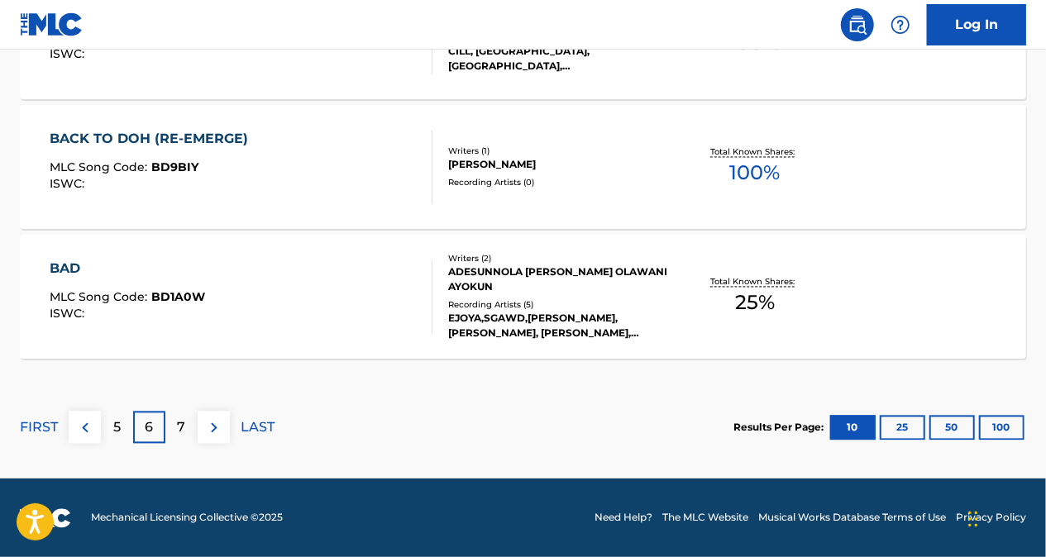
click at [176, 430] on div "7" at bounding box center [181, 428] width 32 height 32
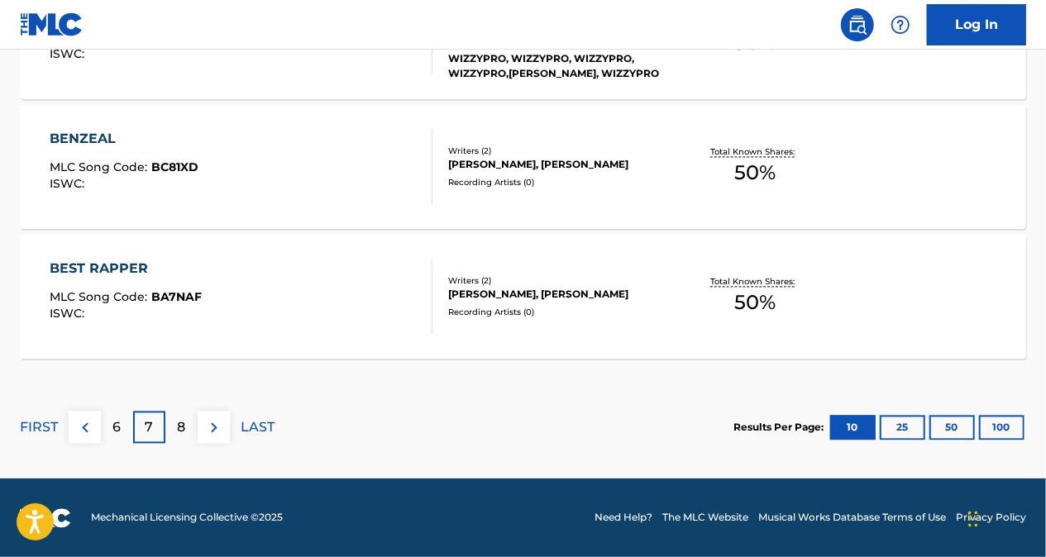
click at [185, 420] on p "8" at bounding box center [182, 428] width 8 height 20
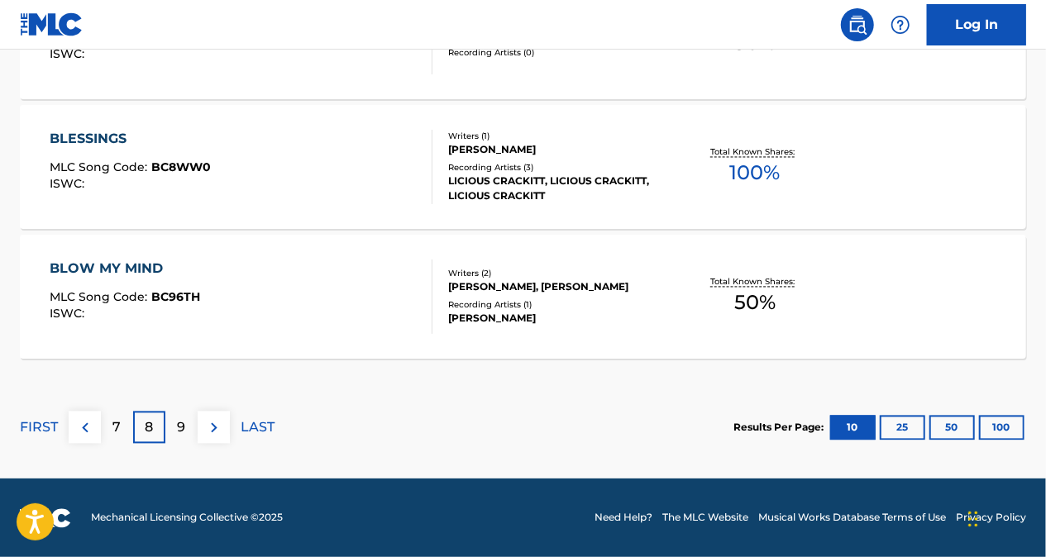
click at [172, 422] on div "9" at bounding box center [181, 428] width 32 height 32
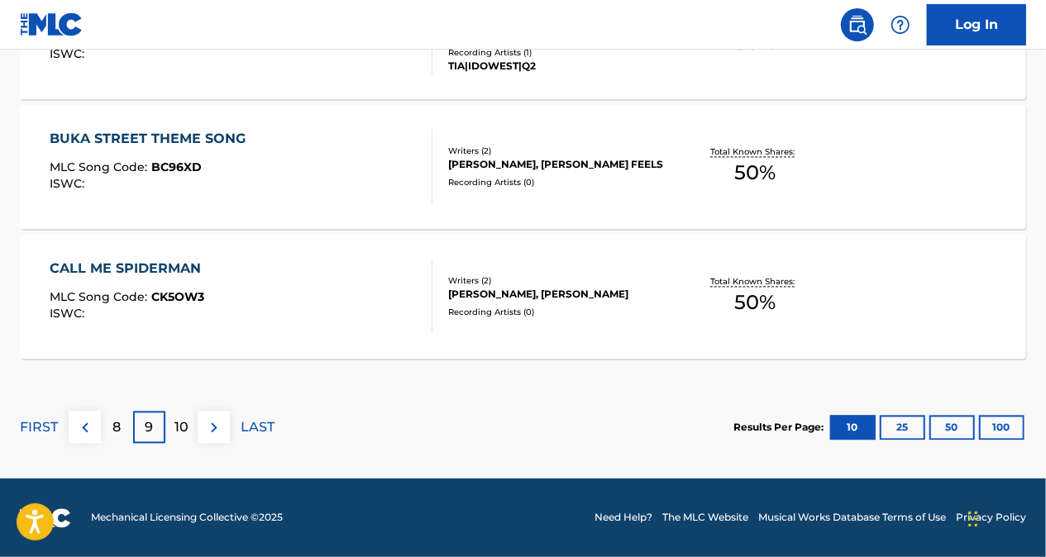
click at [131, 427] on div "8" at bounding box center [117, 428] width 32 height 32
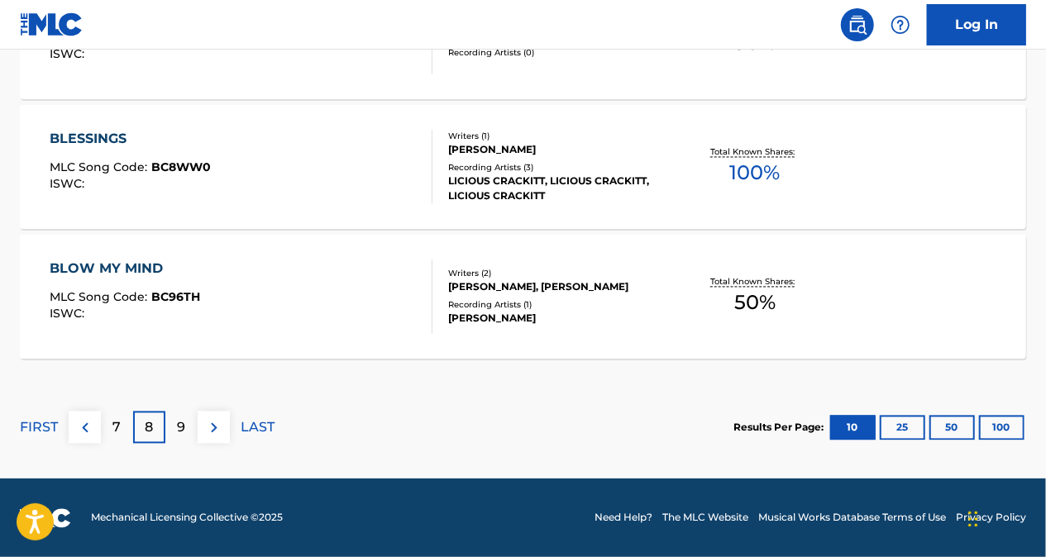
click at [116, 418] on p "7" at bounding box center [117, 428] width 8 height 20
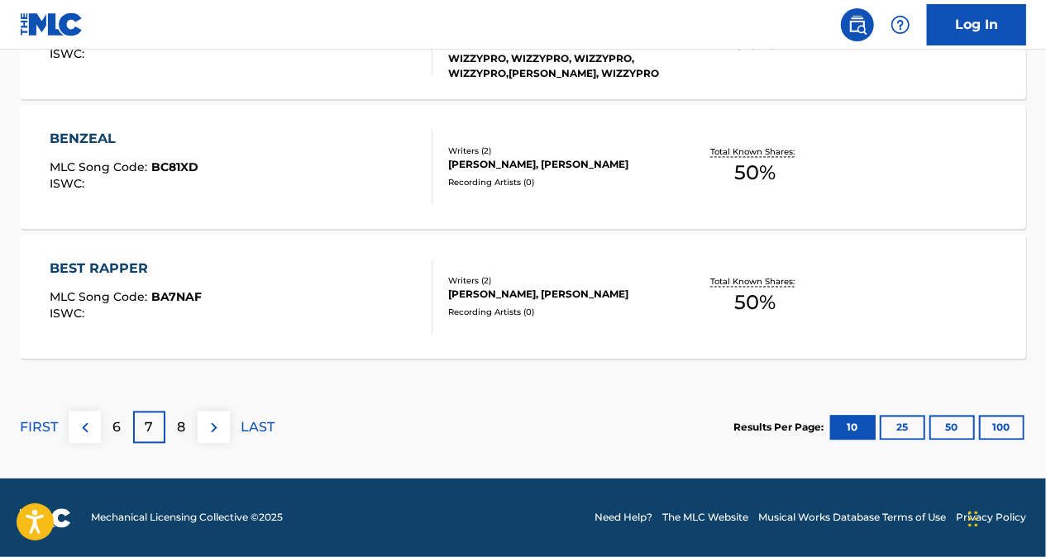
click at [121, 425] on div "6" at bounding box center [117, 428] width 32 height 32
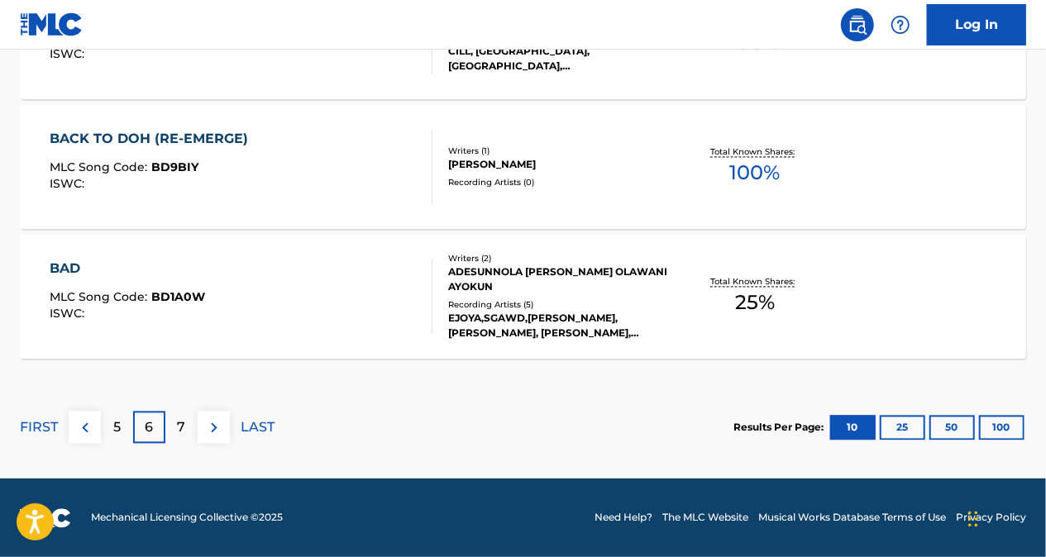
click at [184, 429] on p "7" at bounding box center [182, 428] width 8 height 20
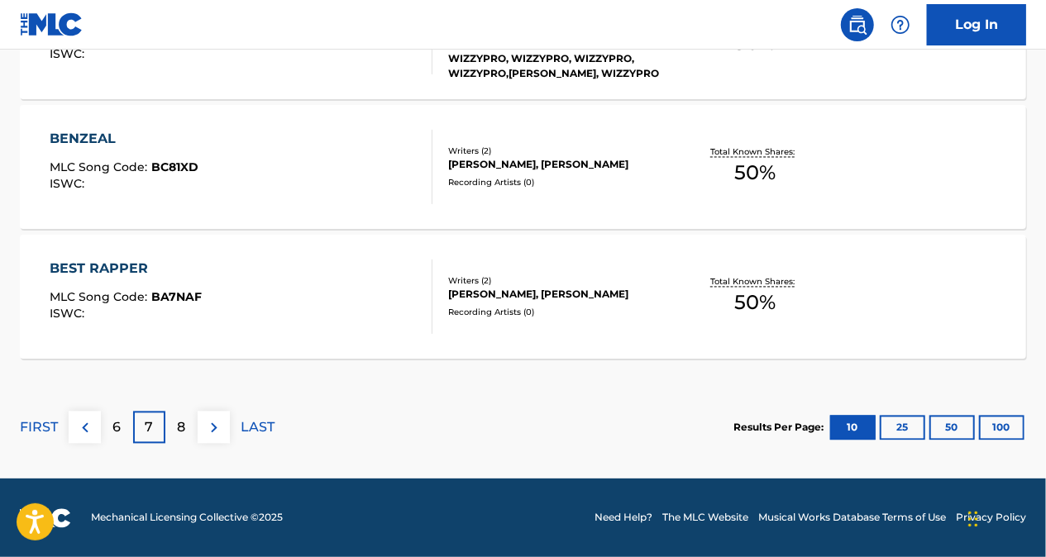
click at [192, 423] on div "8" at bounding box center [181, 428] width 32 height 32
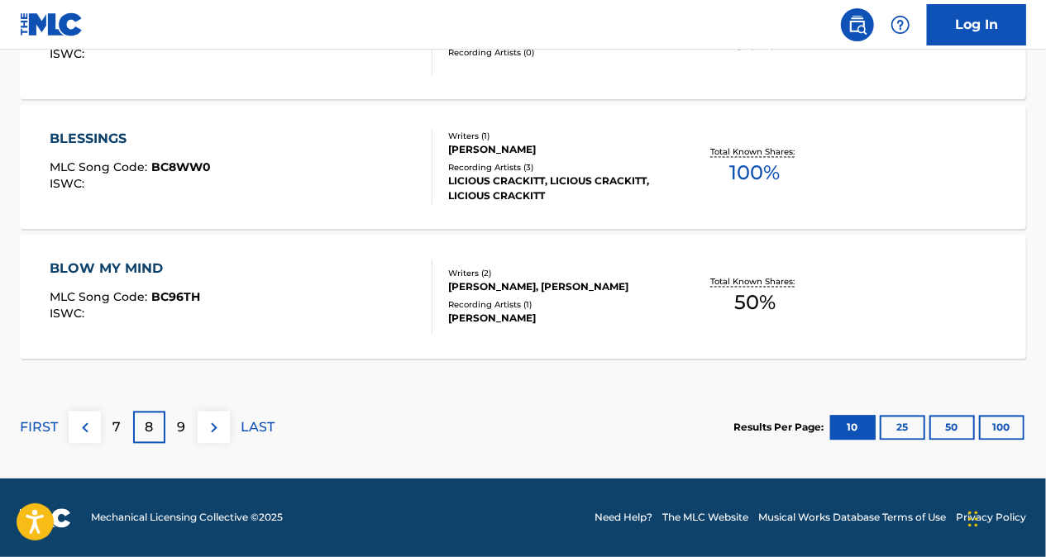
click at [179, 427] on p "9" at bounding box center [182, 428] width 8 height 20
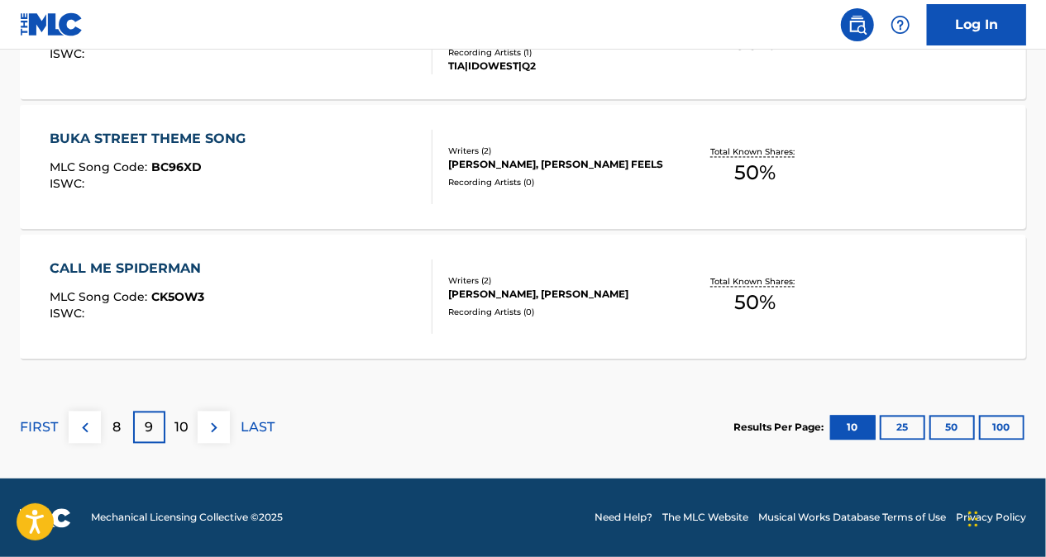
click at [123, 422] on div "8" at bounding box center [117, 428] width 32 height 32
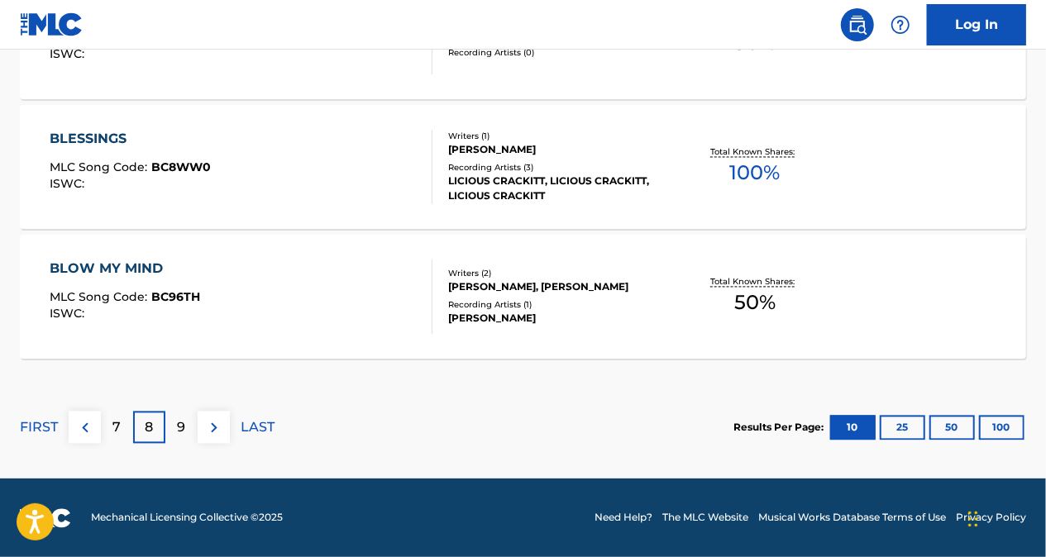
click at [122, 417] on div "7" at bounding box center [117, 428] width 32 height 32
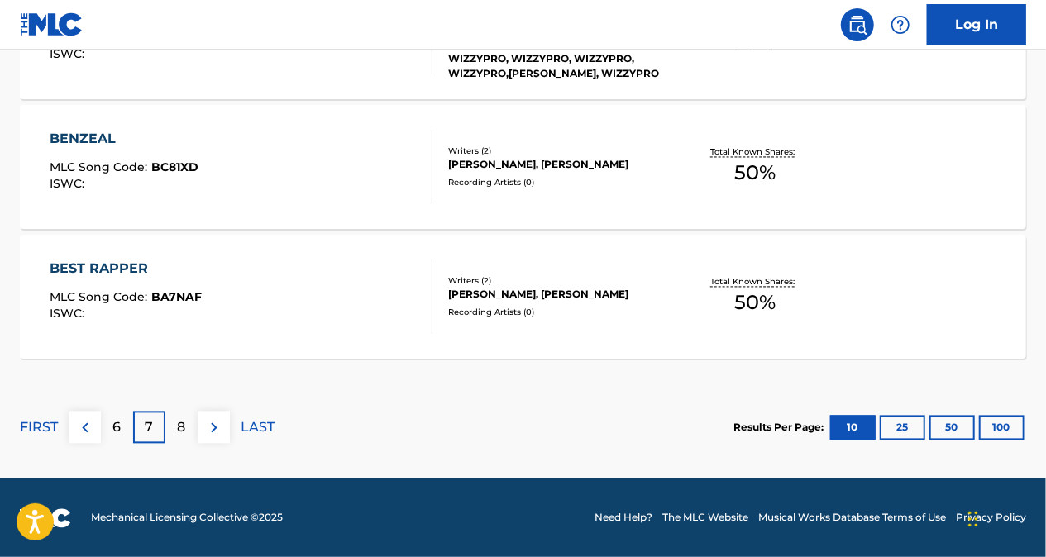
click at [117, 438] on div "6" at bounding box center [117, 428] width 32 height 32
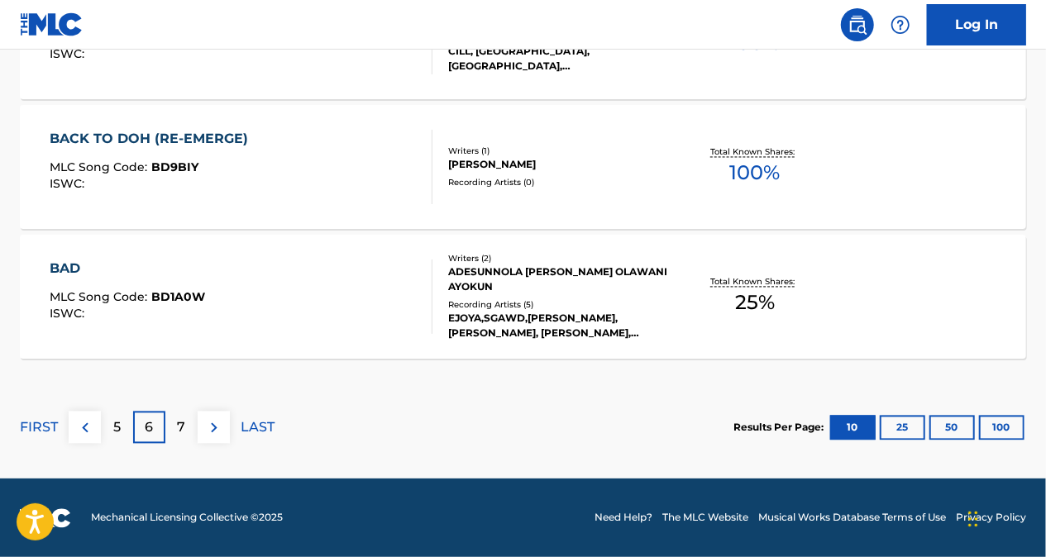
click at [178, 427] on p "7" at bounding box center [182, 428] width 8 height 20
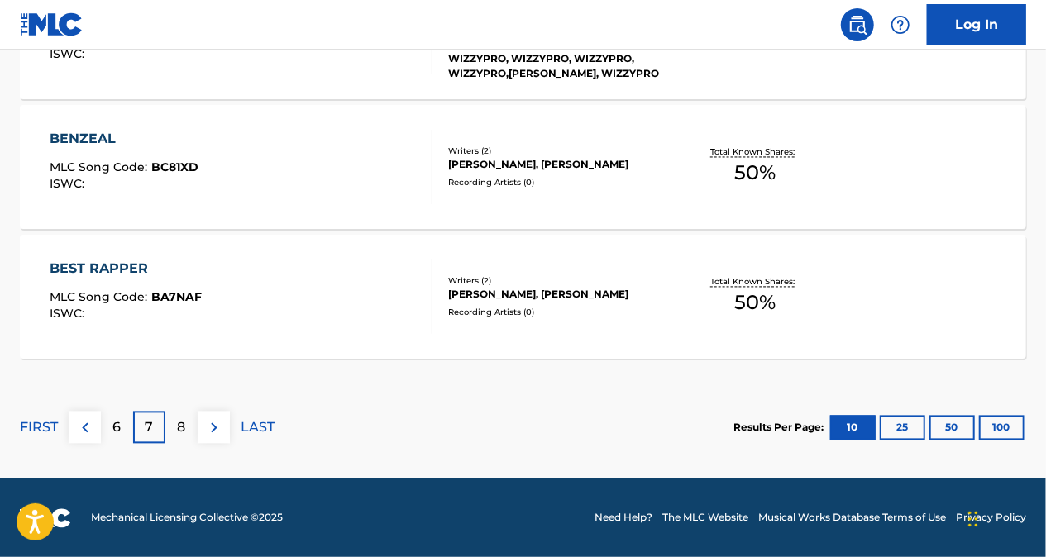
click at [179, 435] on p "8" at bounding box center [182, 428] width 8 height 20
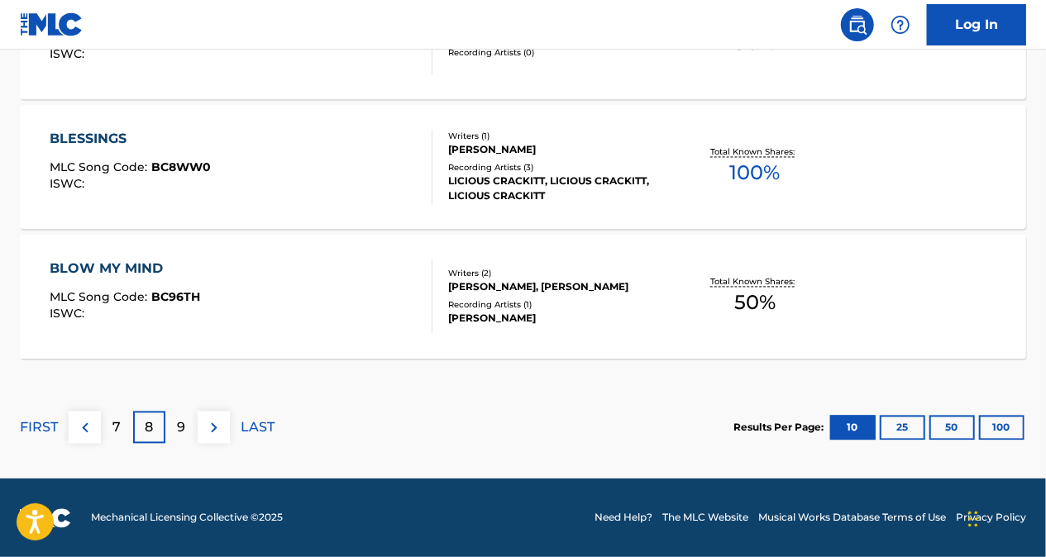
click at [179, 420] on p "9" at bounding box center [182, 428] width 8 height 20
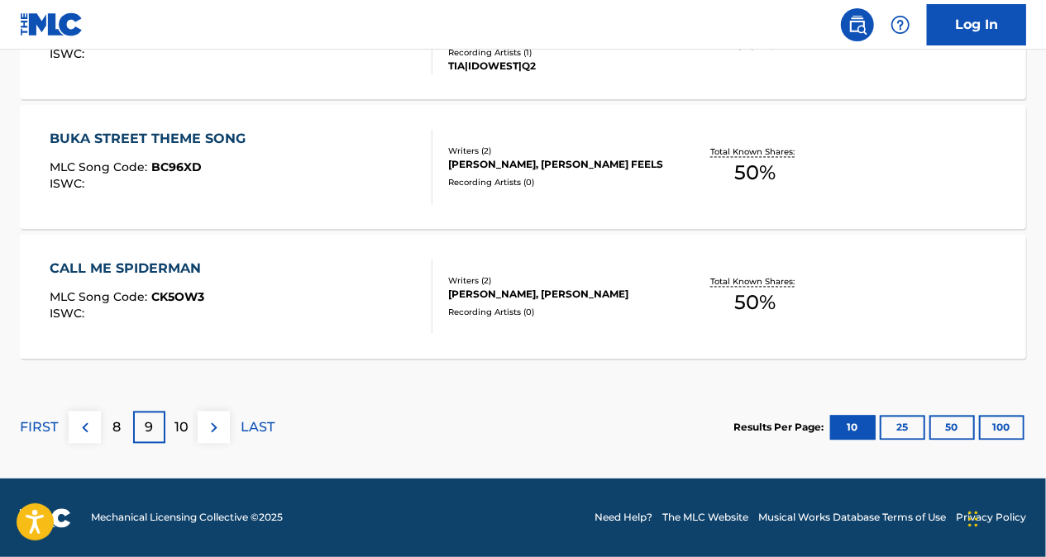
click at [116, 430] on p "8" at bounding box center [117, 428] width 8 height 20
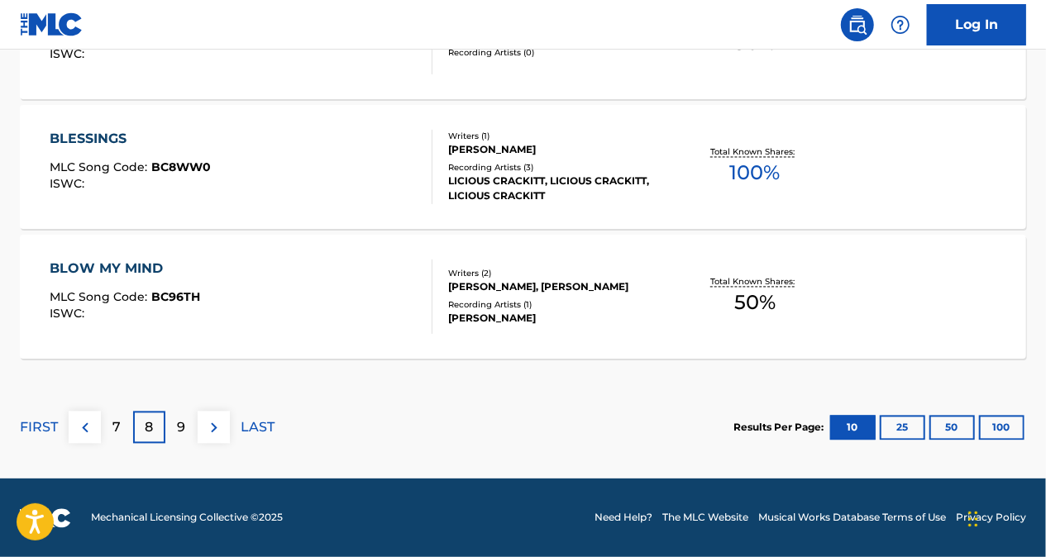
click at [126, 430] on div "7" at bounding box center [117, 428] width 32 height 32
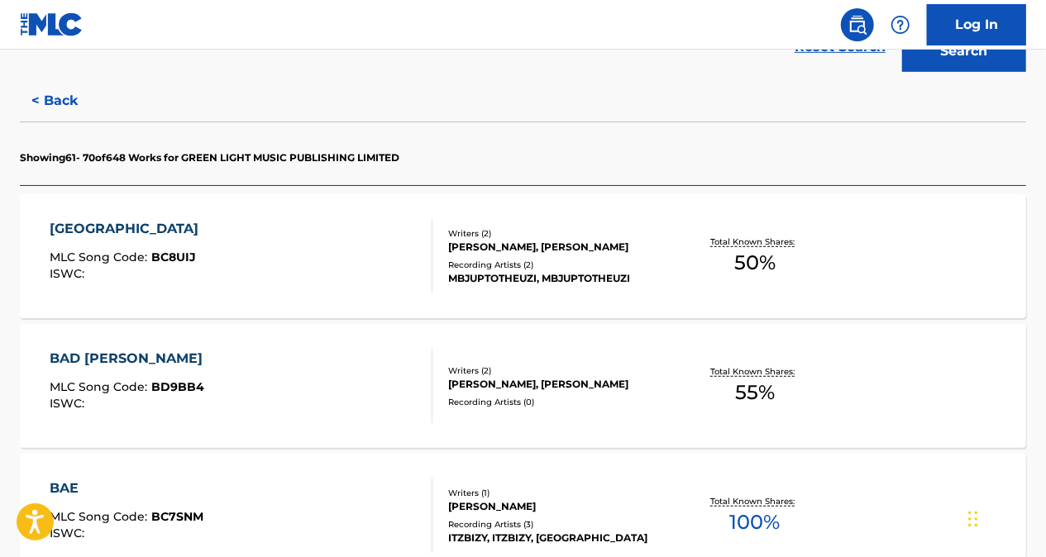
scroll to position [541, 0]
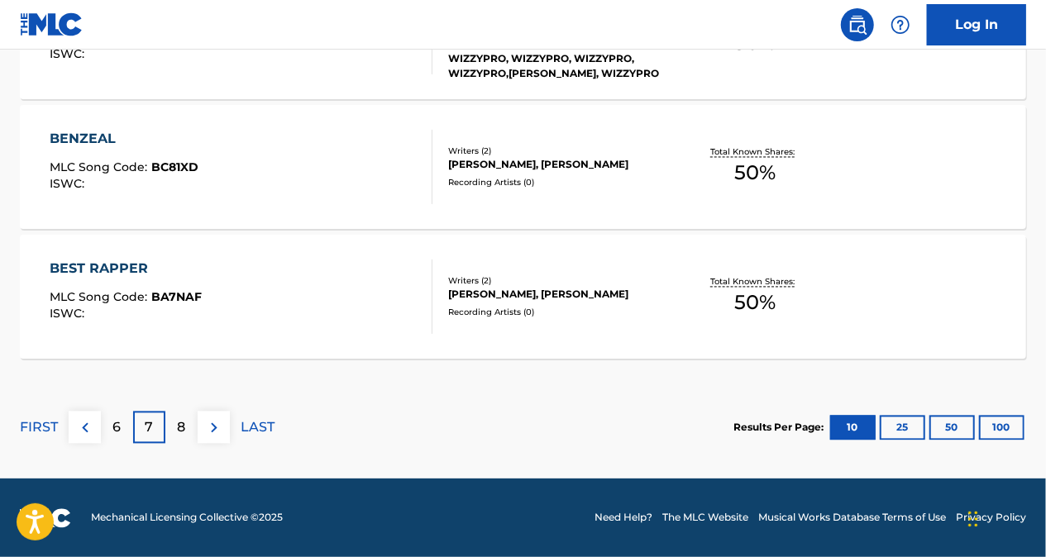
click at [121, 422] on div "6" at bounding box center [117, 428] width 32 height 32
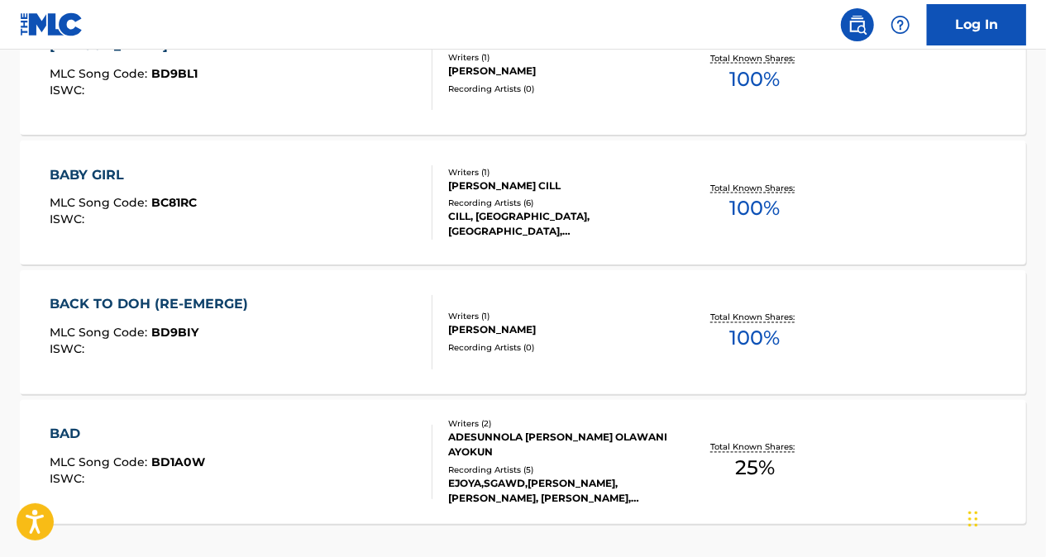
scroll to position [1532, 0]
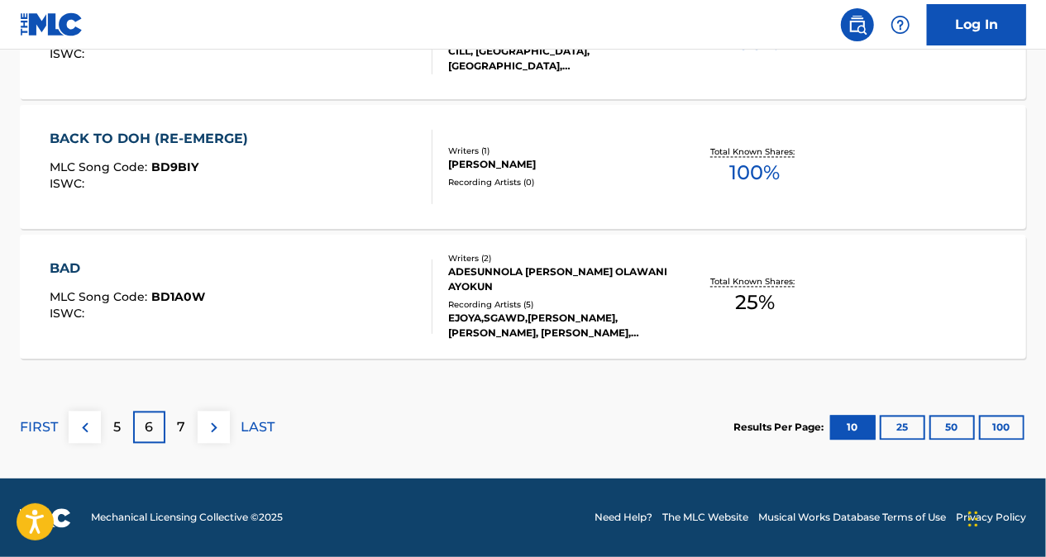
click at [185, 423] on div "7" at bounding box center [181, 428] width 32 height 32
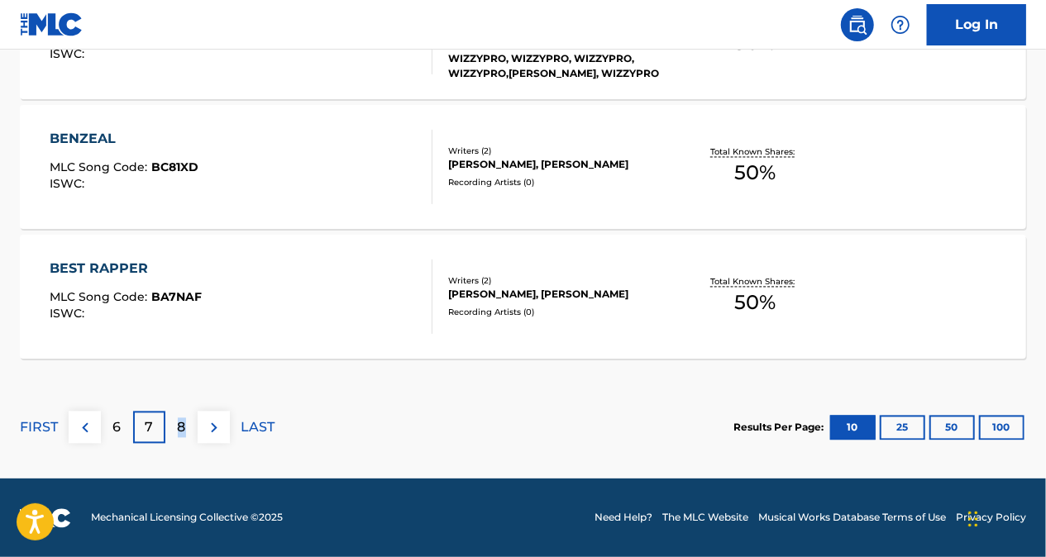
click at [183, 432] on p "8" at bounding box center [182, 428] width 8 height 20
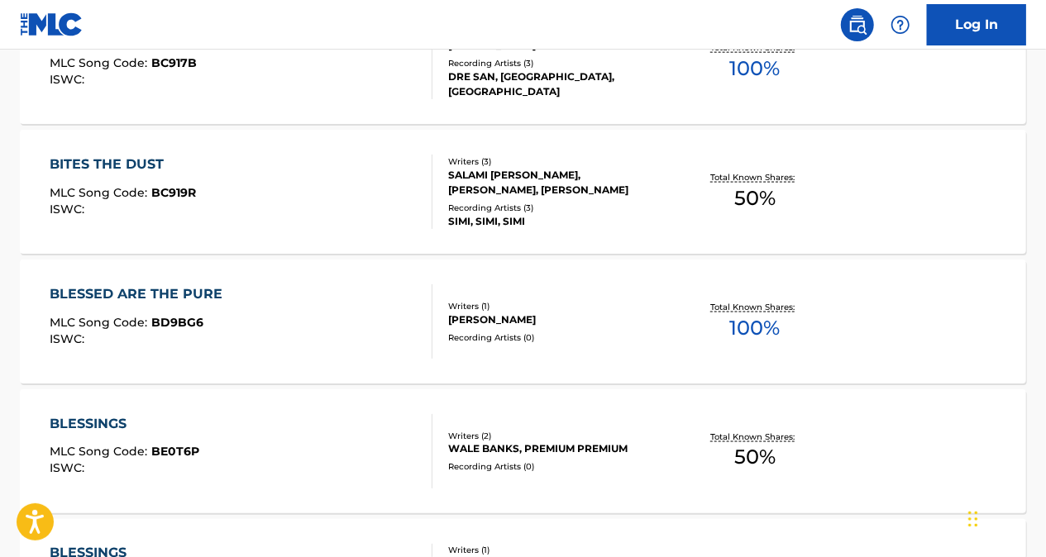
scroll to position [1119, 0]
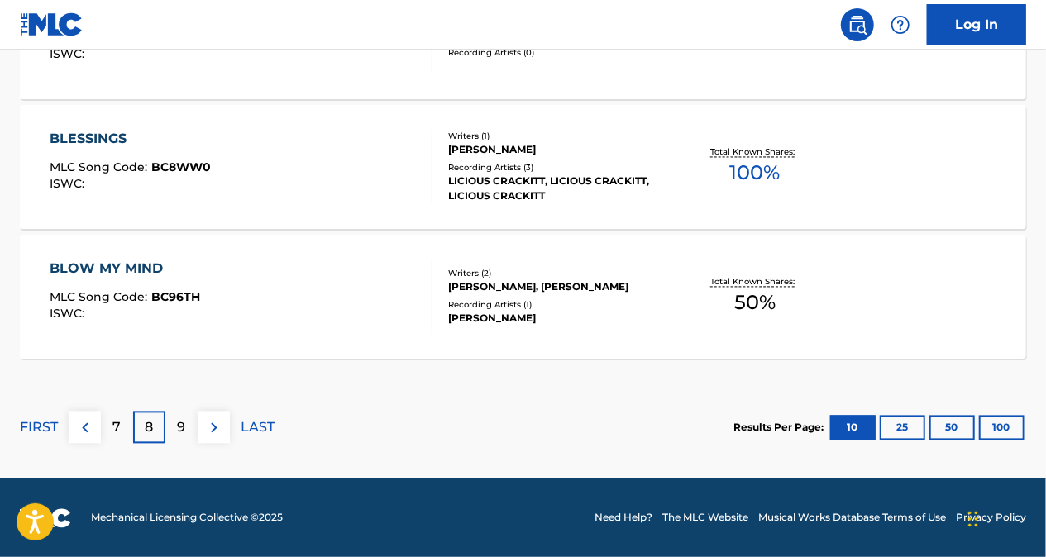
click at [183, 419] on p "9" at bounding box center [182, 428] width 8 height 20
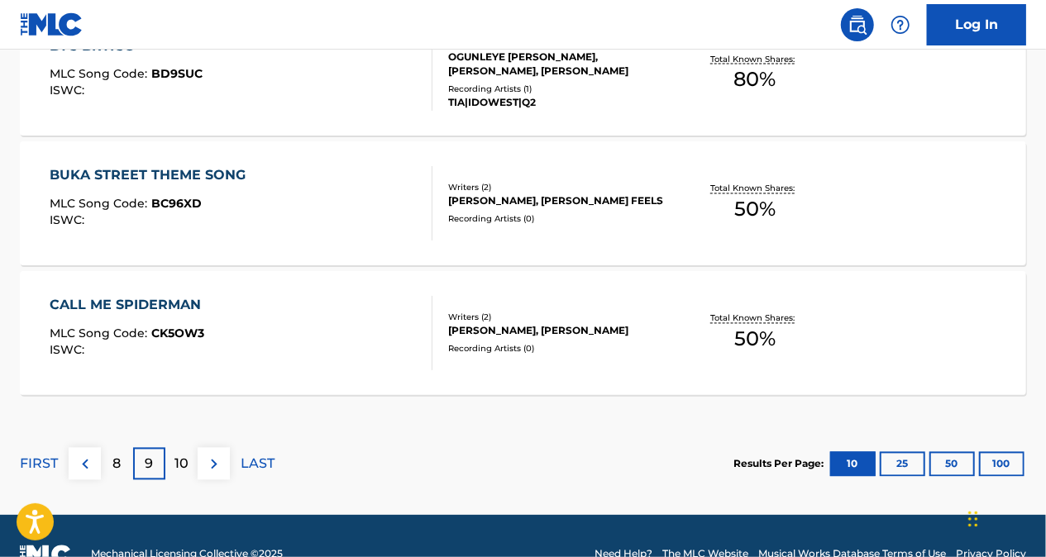
scroll to position [1532, 0]
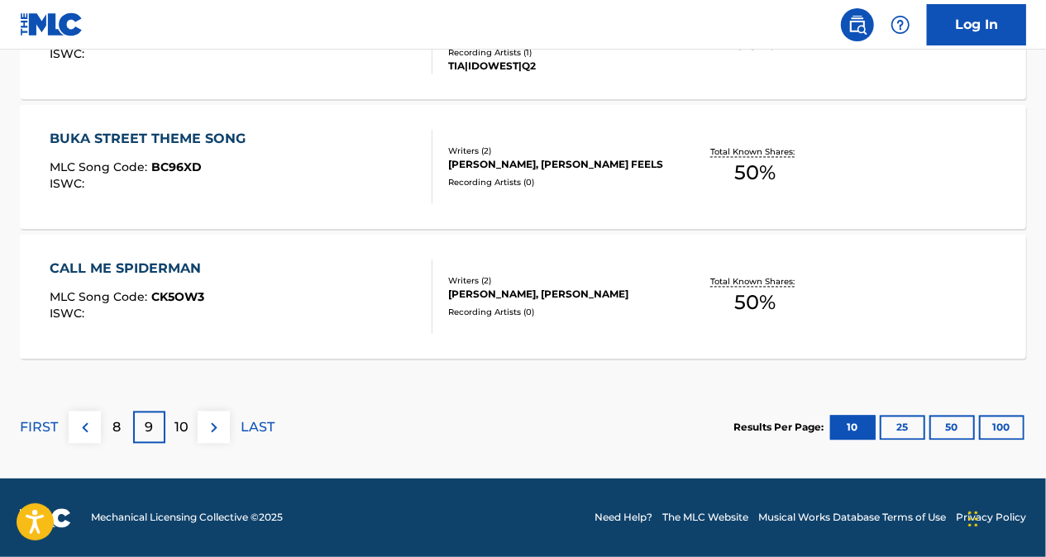
click at [114, 431] on p "8" at bounding box center [117, 428] width 8 height 20
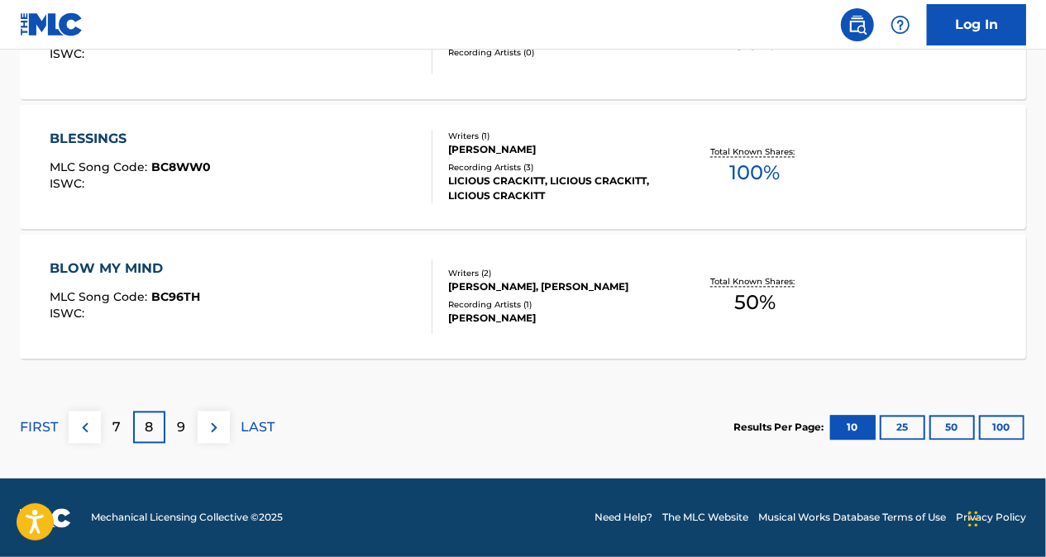
click at [114, 426] on p "7" at bounding box center [117, 428] width 8 height 20
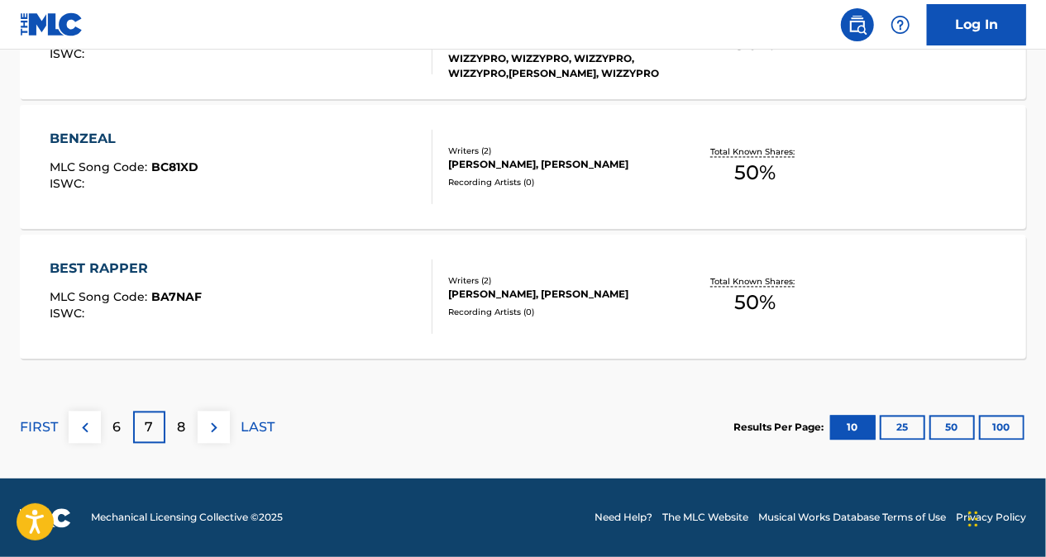
click at [117, 430] on p "6" at bounding box center [117, 428] width 8 height 20
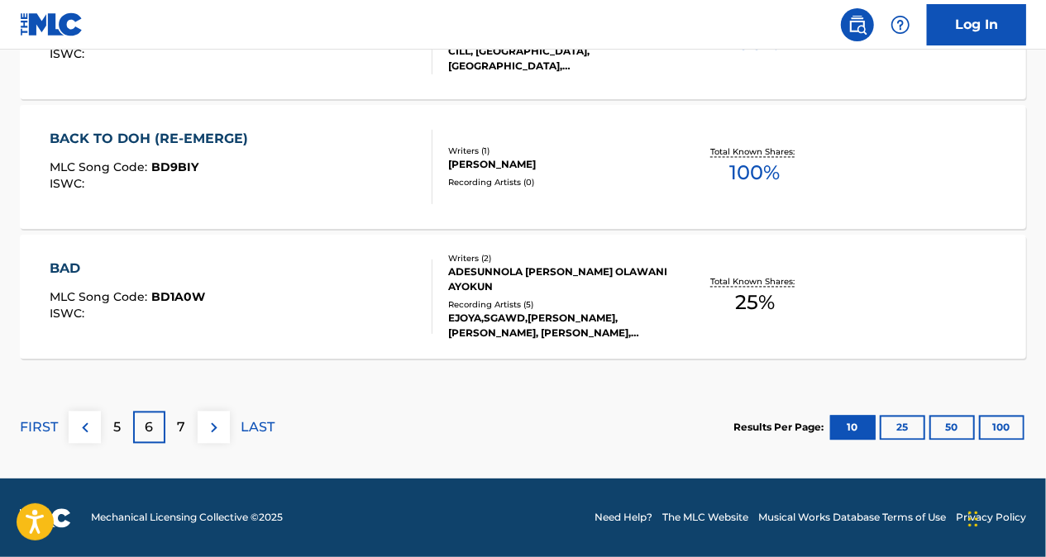
click at [183, 418] on p "7" at bounding box center [182, 428] width 8 height 20
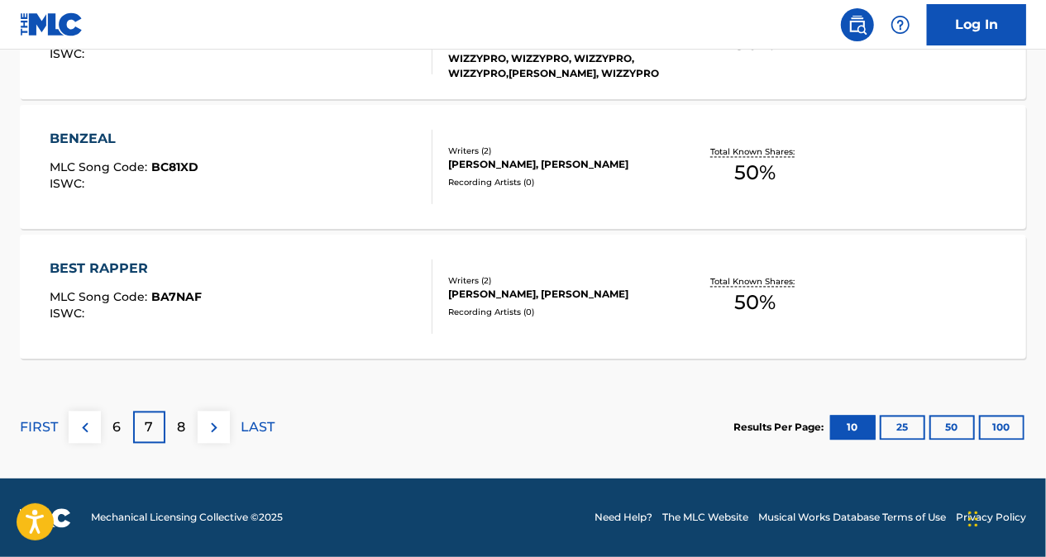
click at [188, 430] on div "8" at bounding box center [181, 428] width 32 height 32
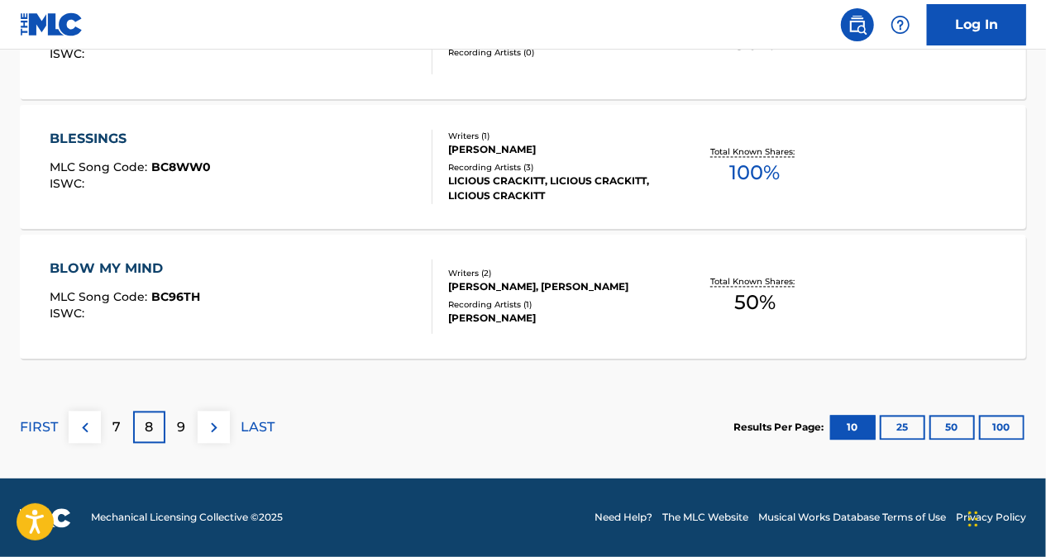
click at [188, 420] on div "9" at bounding box center [181, 428] width 32 height 32
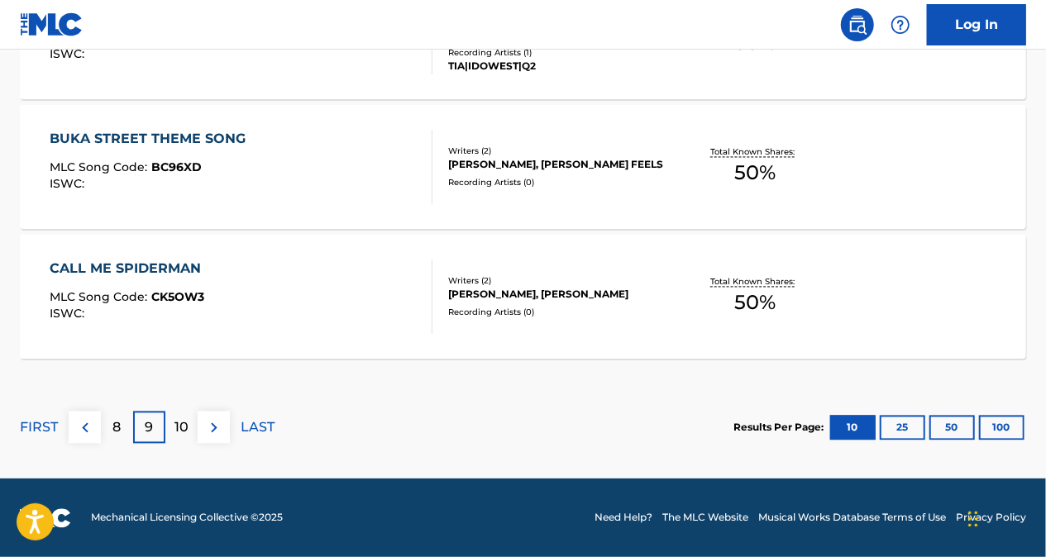
click at [122, 419] on div "8" at bounding box center [117, 428] width 32 height 32
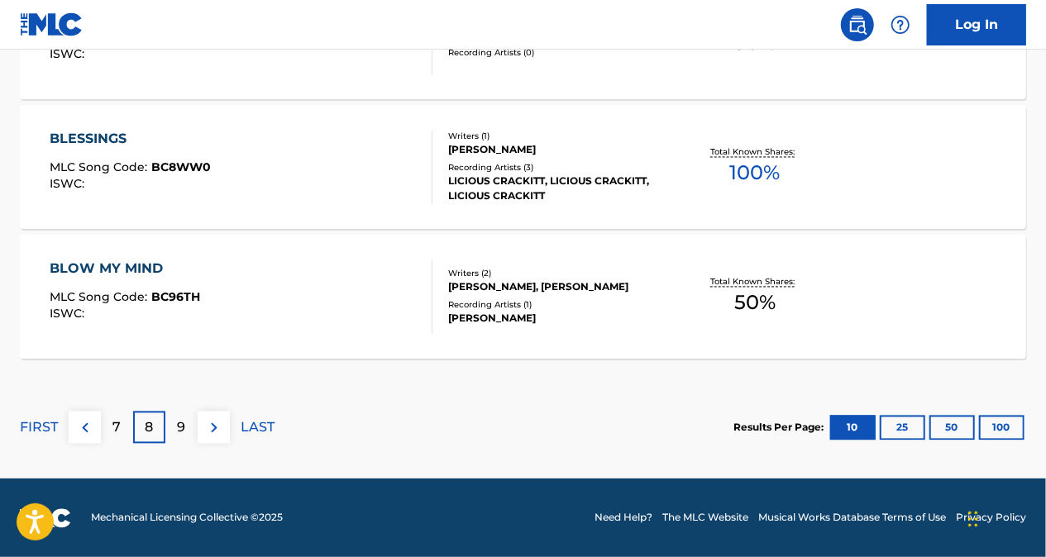
click at [111, 425] on div "7" at bounding box center [117, 428] width 32 height 32
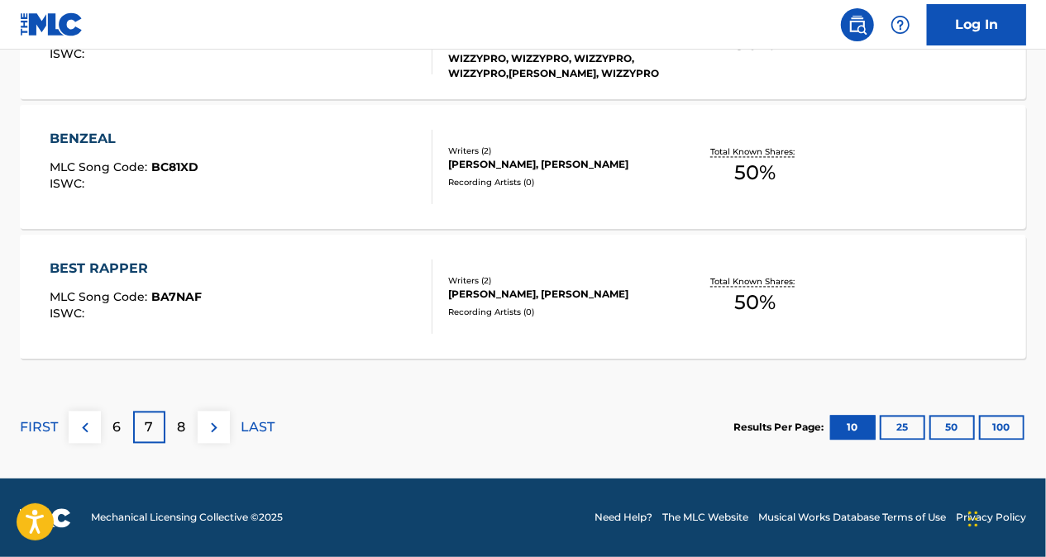
click at [112, 427] on div "6" at bounding box center [117, 428] width 32 height 32
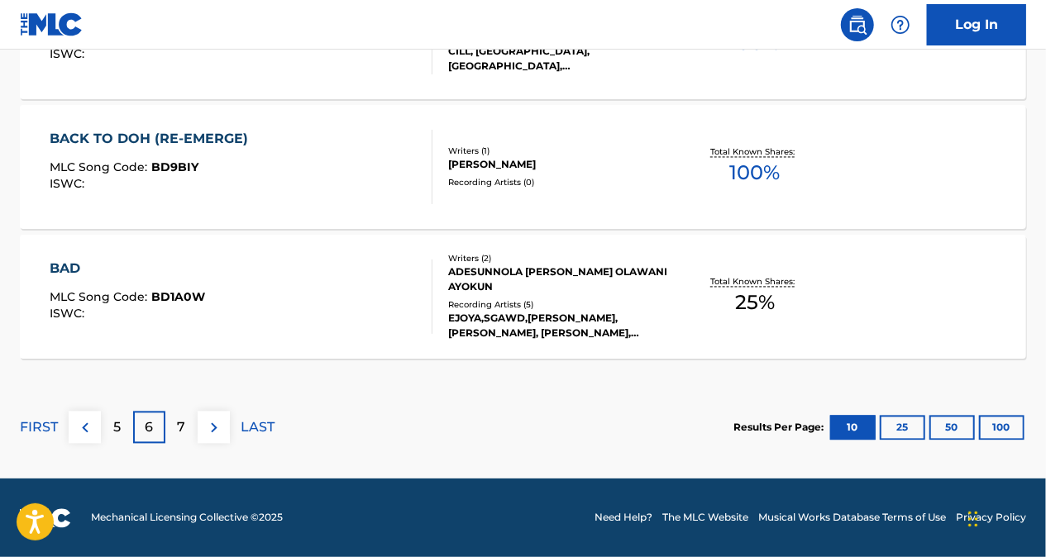
click at [180, 423] on p "7" at bounding box center [182, 428] width 8 height 20
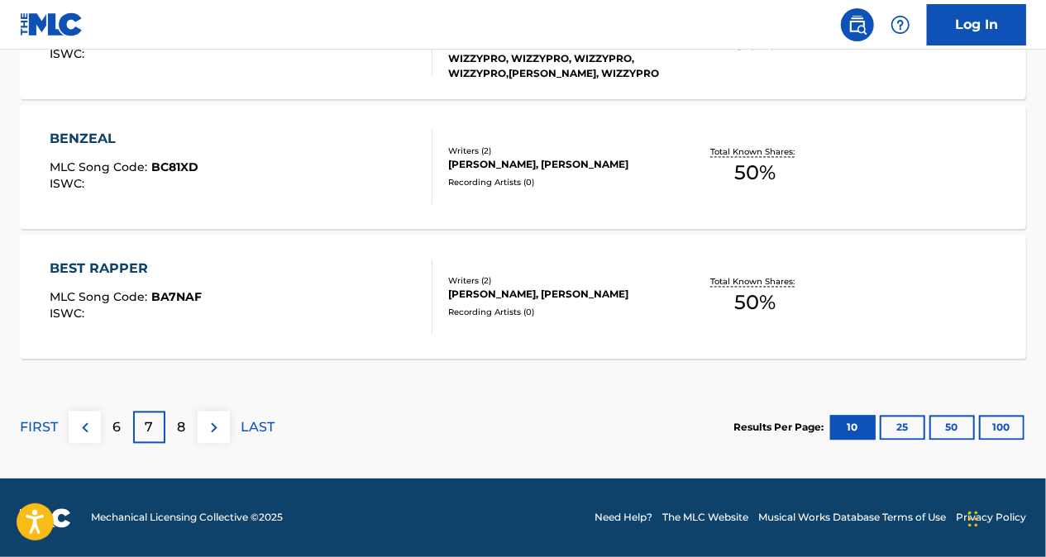
click at [180, 419] on p "8" at bounding box center [182, 428] width 8 height 20
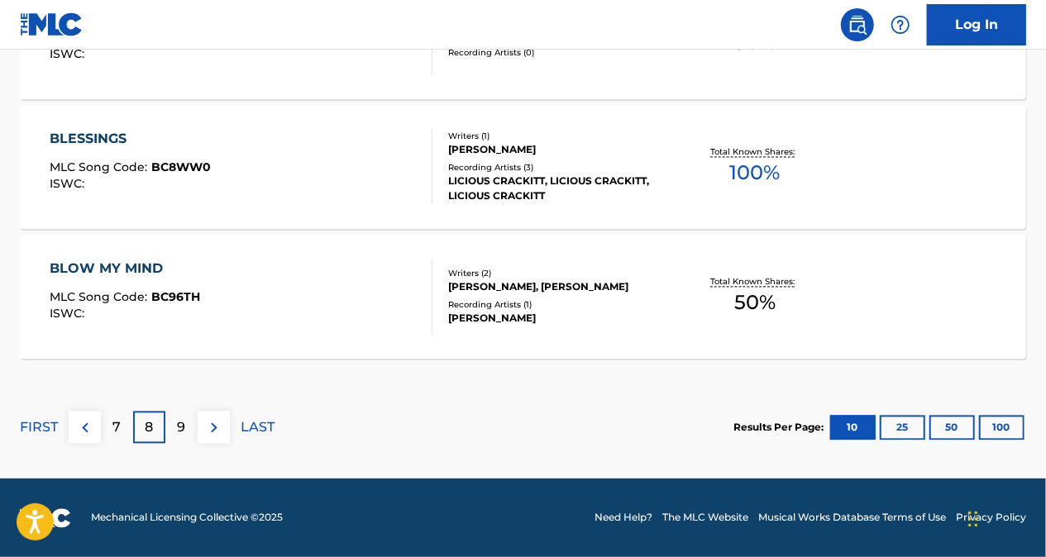
click at [184, 430] on p "9" at bounding box center [182, 428] width 8 height 20
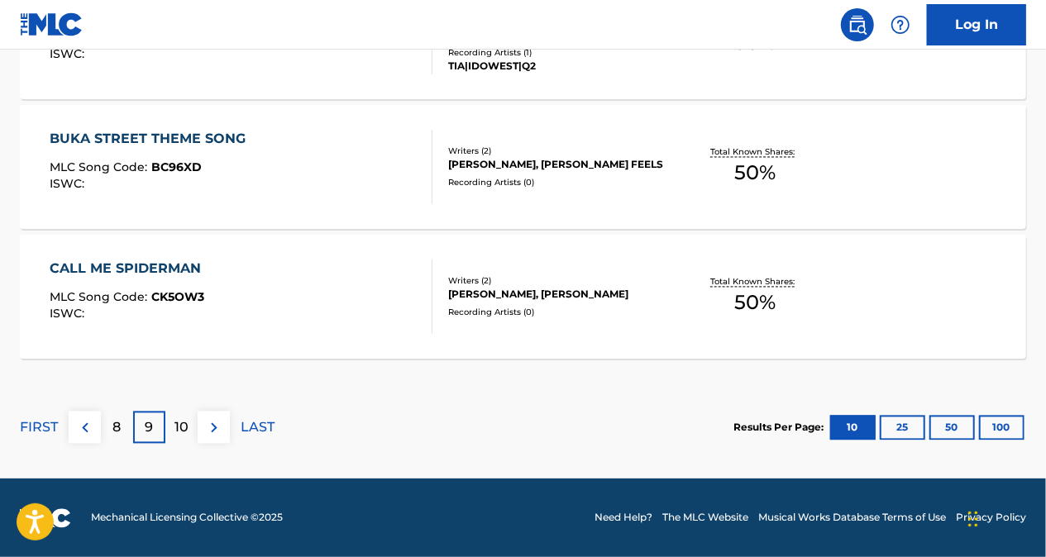
click at [113, 431] on p "8" at bounding box center [117, 428] width 8 height 20
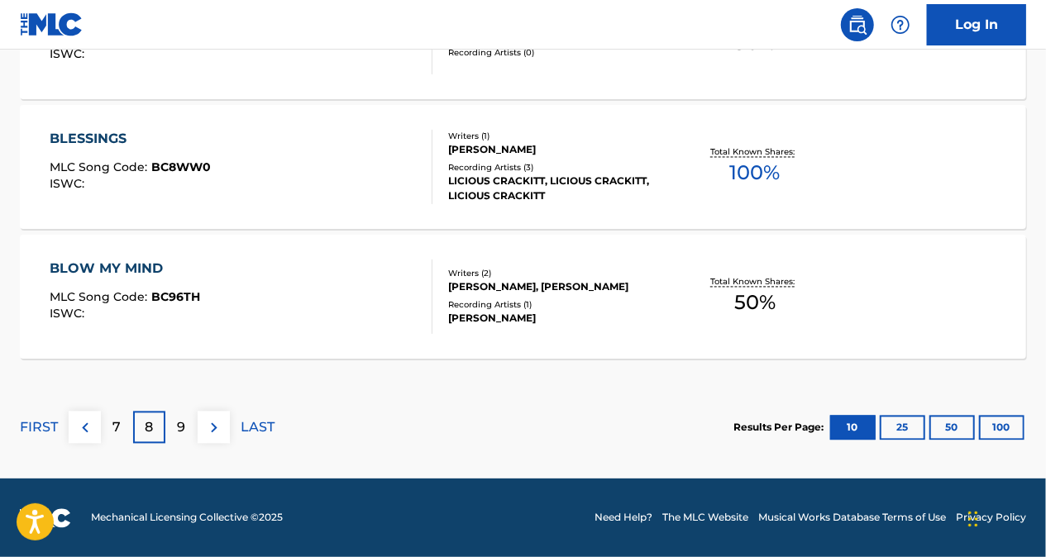
click at [115, 432] on p "7" at bounding box center [117, 428] width 8 height 20
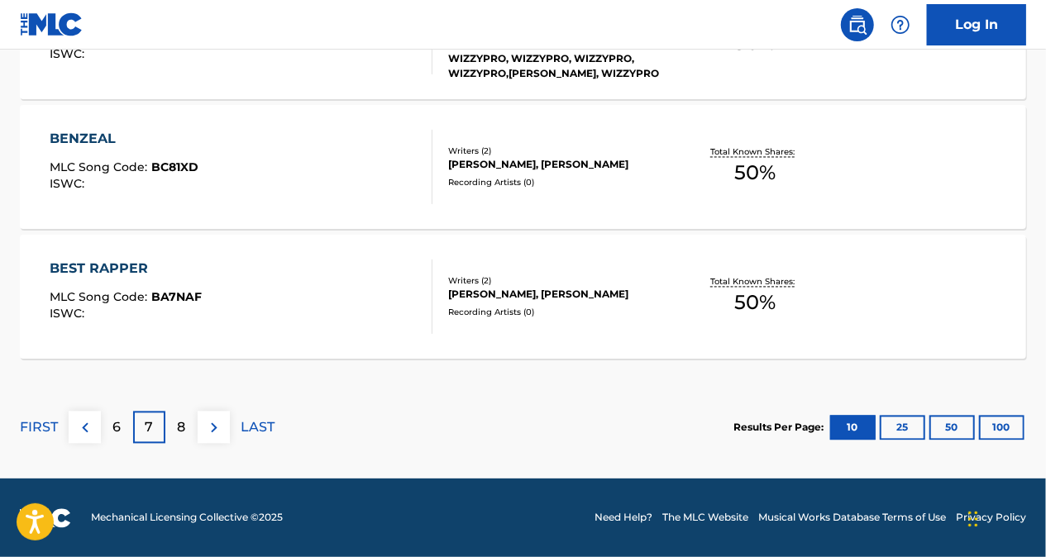
click at [121, 436] on div "6" at bounding box center [117, 428] width 32 height 32
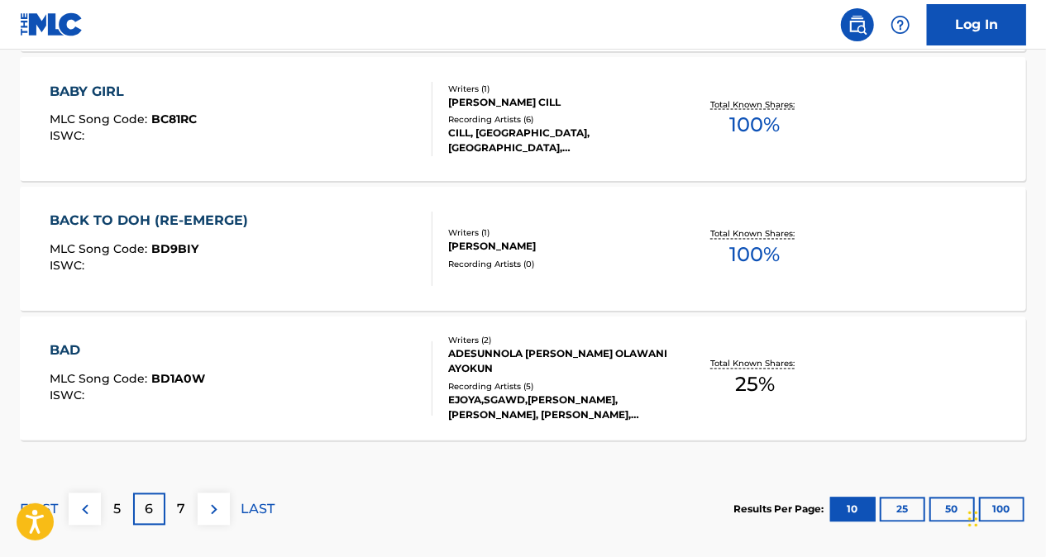
scroll to position [1532, 0]
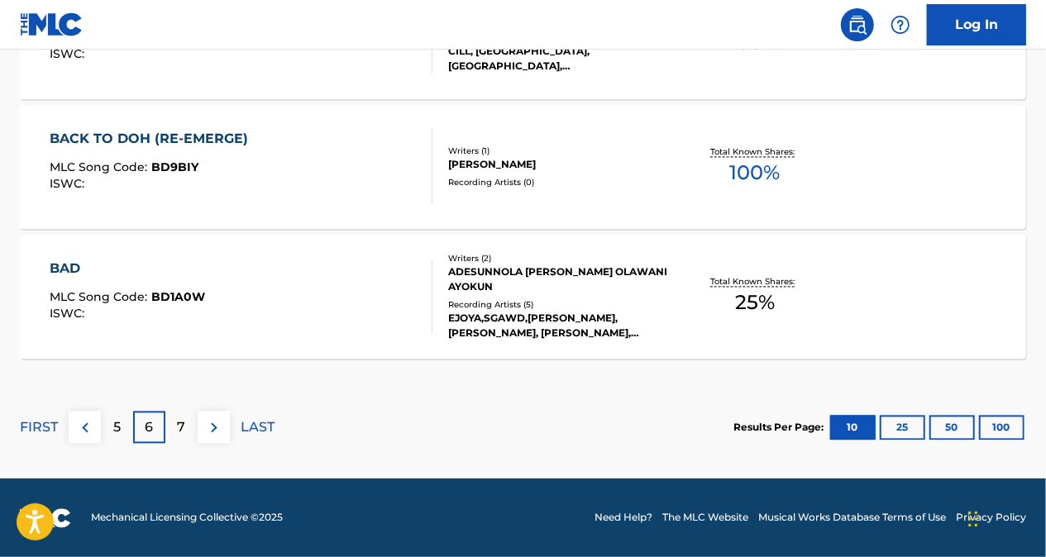
click at [186, 428] on div "7" at bounding box center [181, 428] width 32 height 32
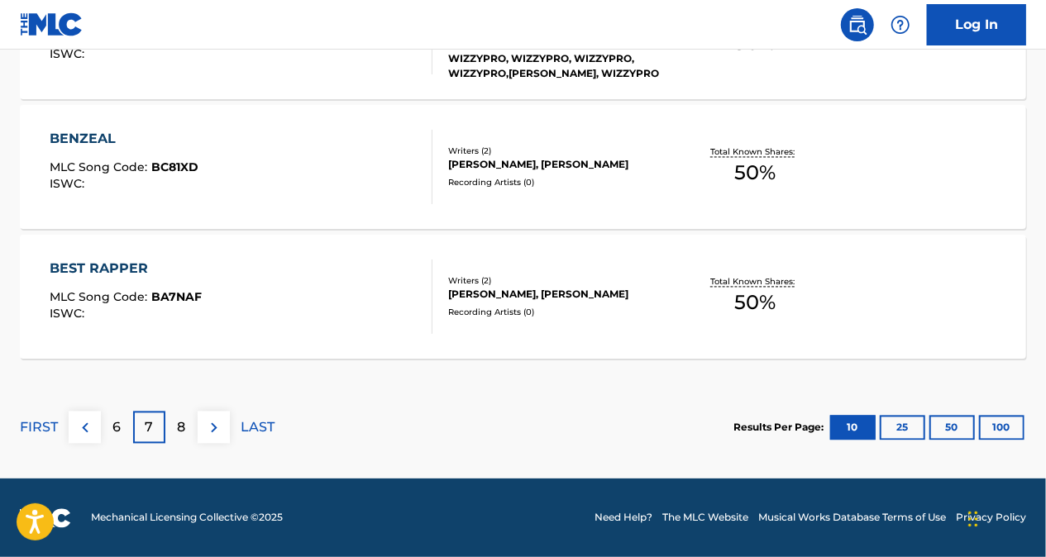
click at [190, 429] on div "8" at bounding box center [181, 428] width 32 height 32
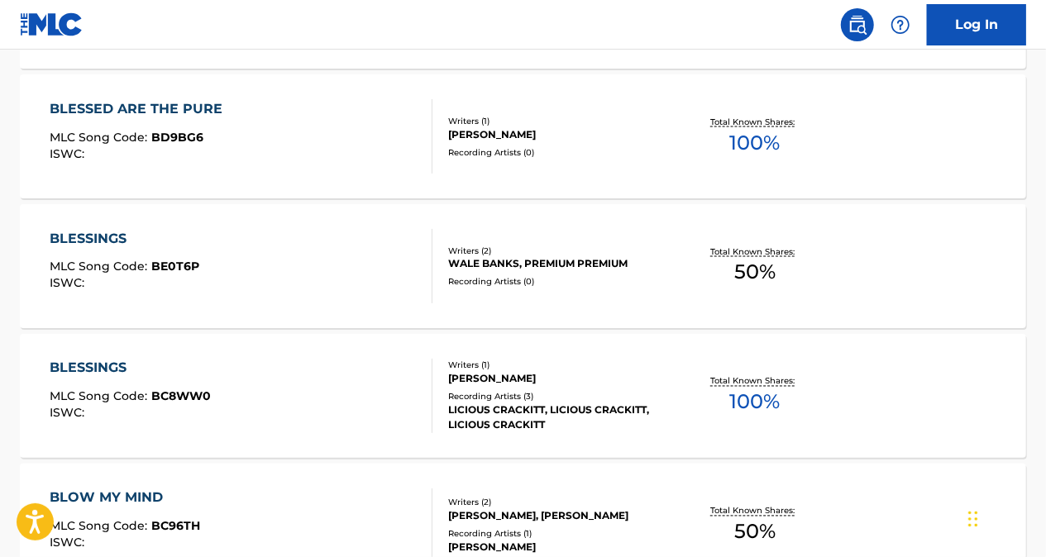
scroll to position [1450, 0]
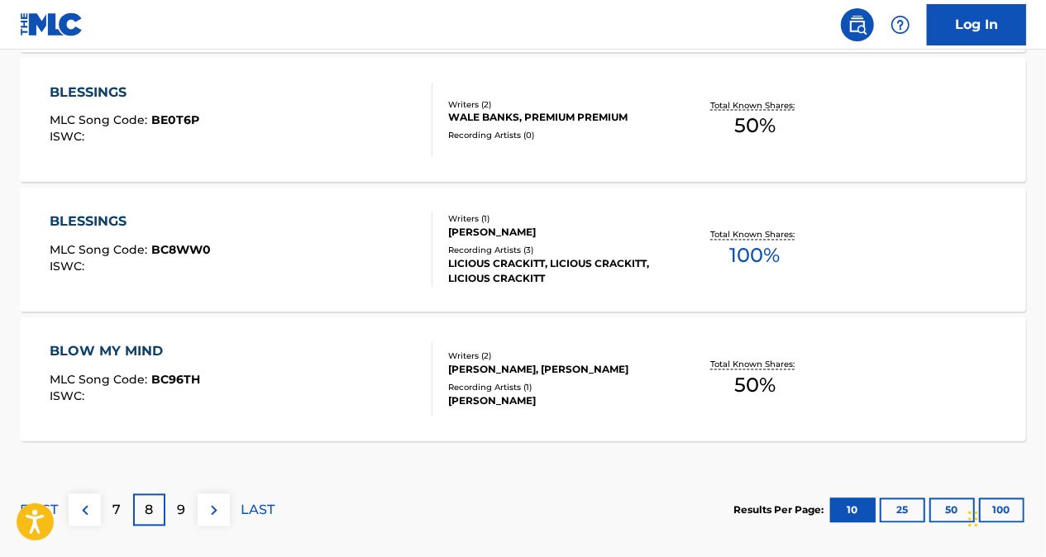
click at [178, 516] on p "9" at bounding box center [182, 511] width 8 height 20
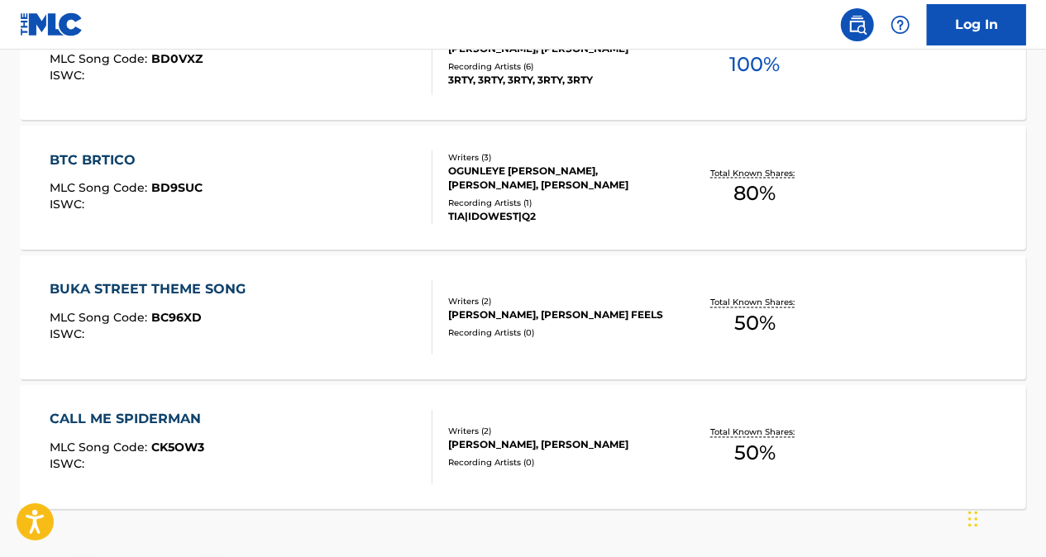
scroll to position [1532, 0]
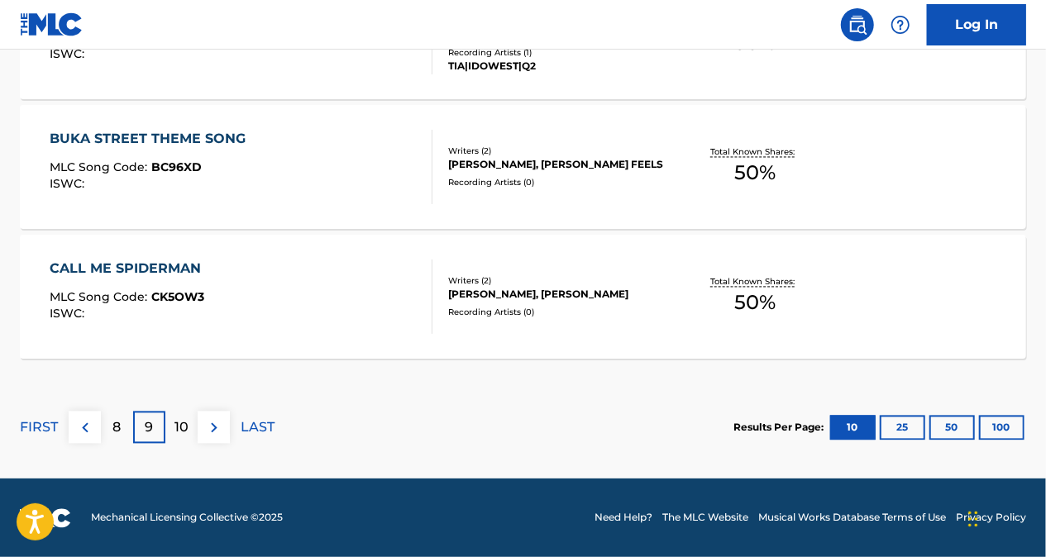
click at [122, 432] on div "8" at bounding box center [117, 428] width 32 height 32
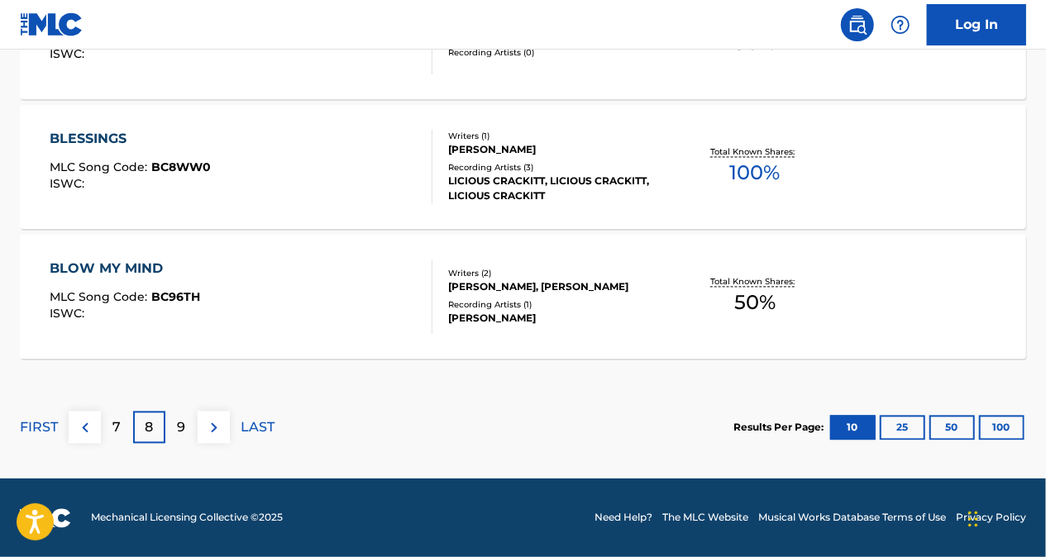
click at [123, 423] on div "7" at bounding box center [117, 428] width 32 height 32
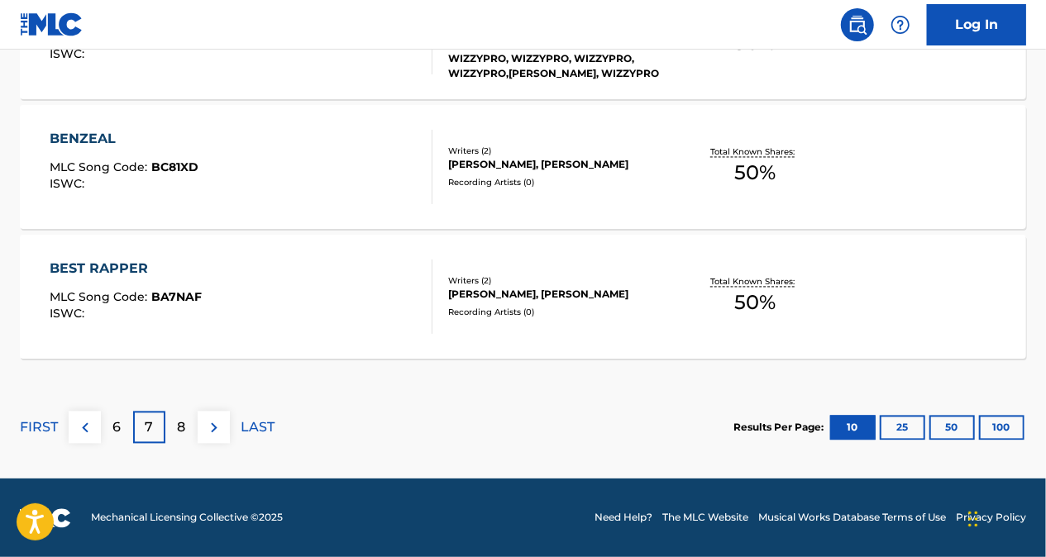
click at [121, 430] on p "6" at bounding box center [117, 428] width 8 height 20
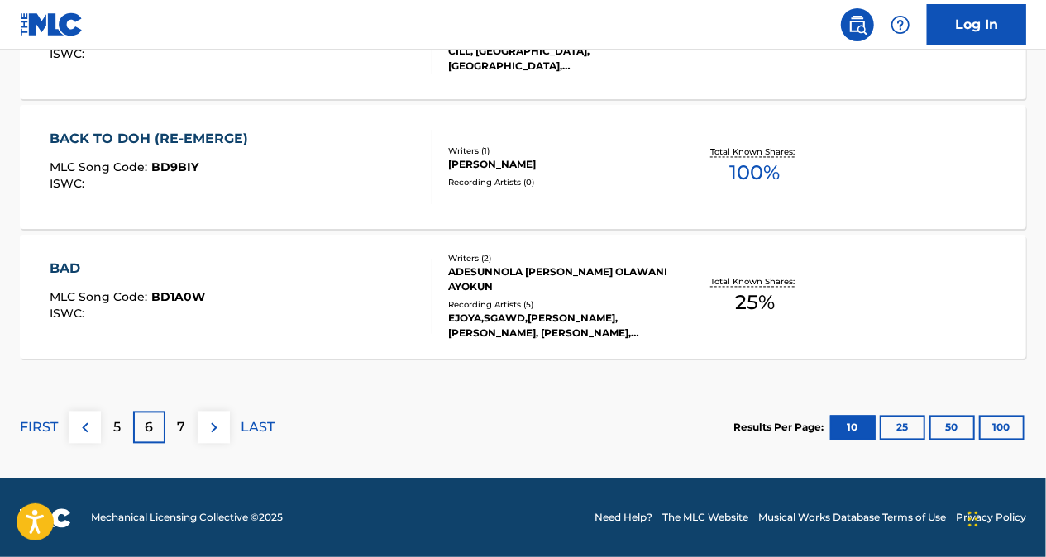
click at [174, 431] on div "7" at bounding box center [181, 428] width 32 height 32
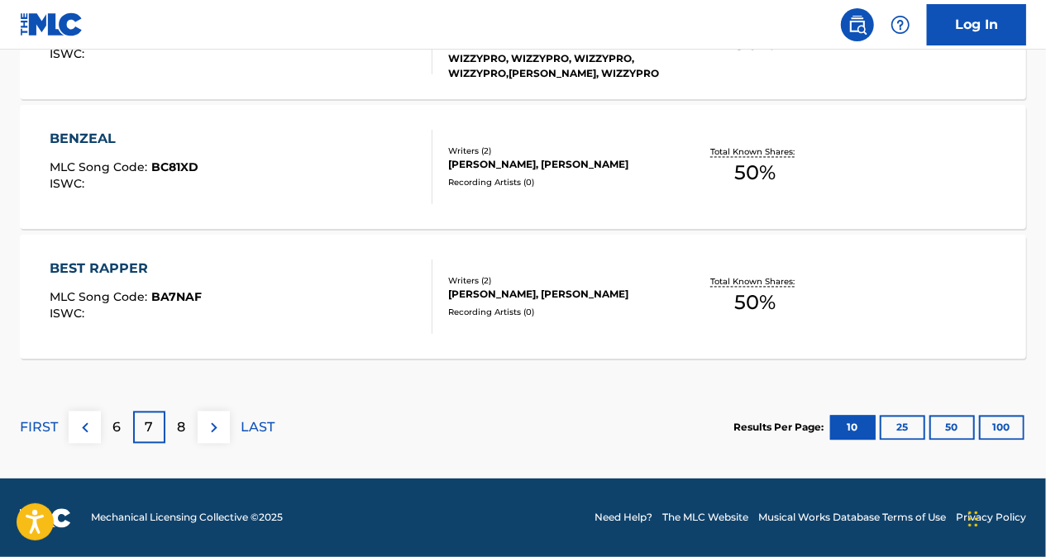
click at [116, 433] on p "6" at bounding box center [117, 428] width 8 height 20
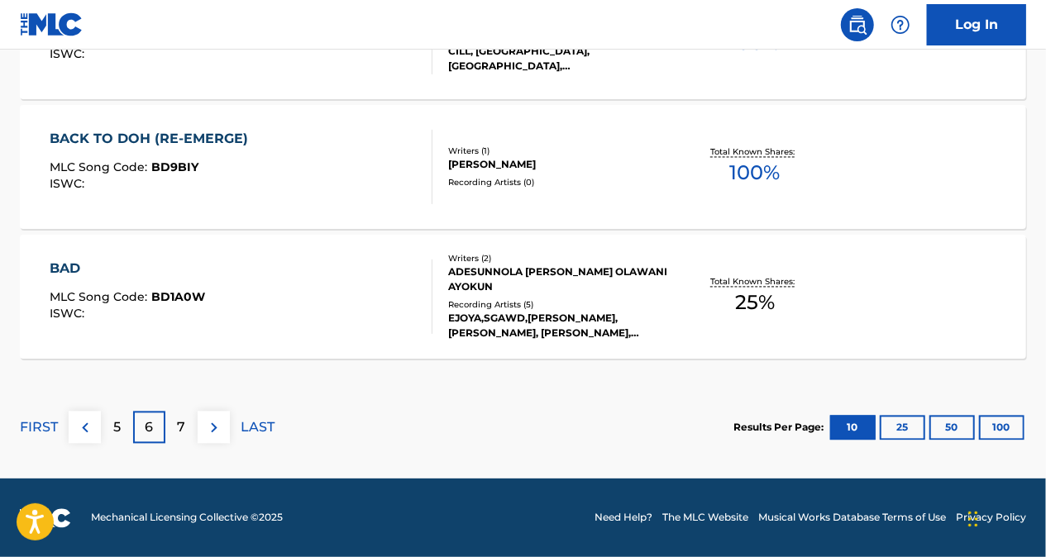
click at [183, 420] on p "7" at bounding box center [182, 428] width 8 height 20
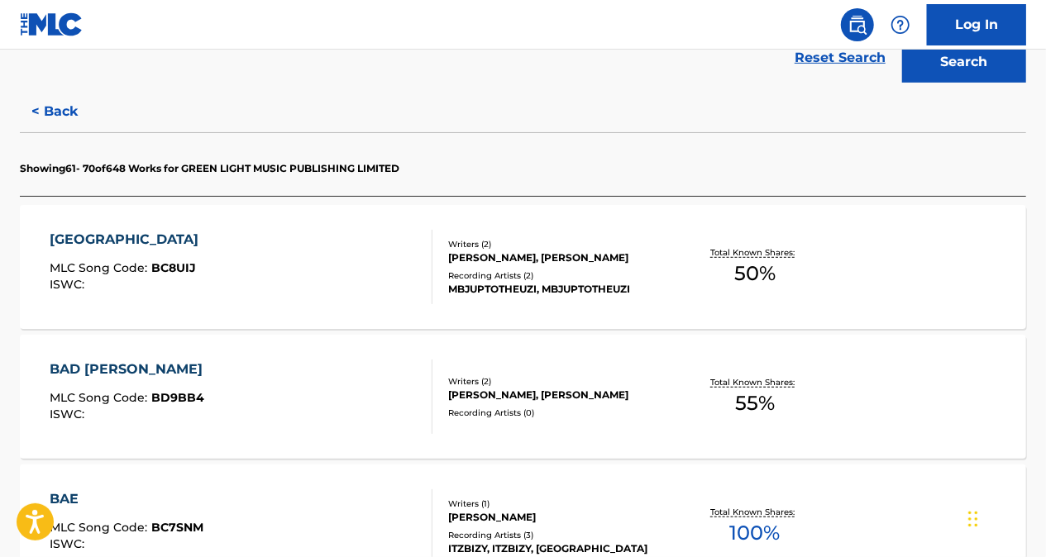
scroll to position [541, 0]
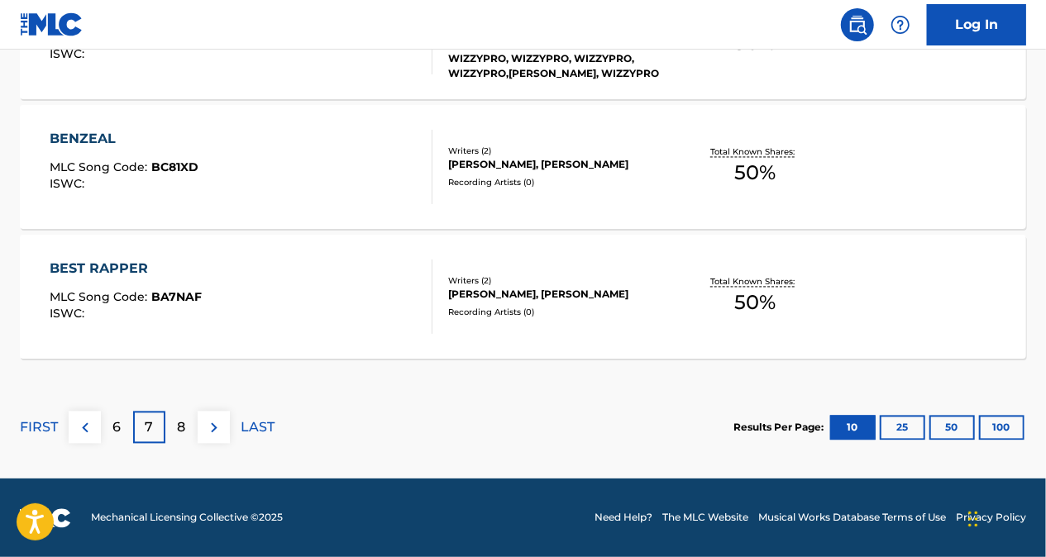
click at [179, 427] on p "8" at bounding box center [182, 428] width 8 height 20
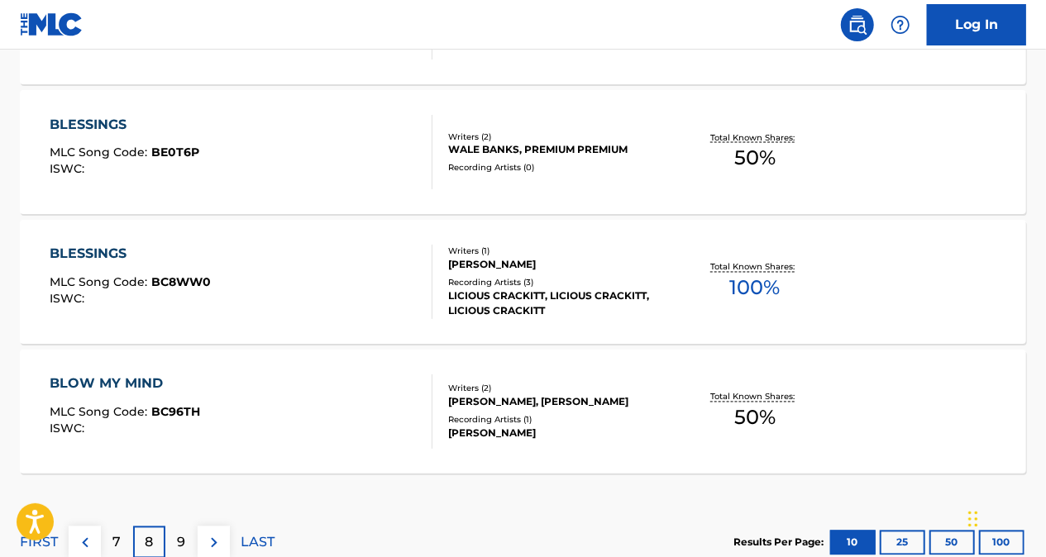
scroll to position [1532, 0]
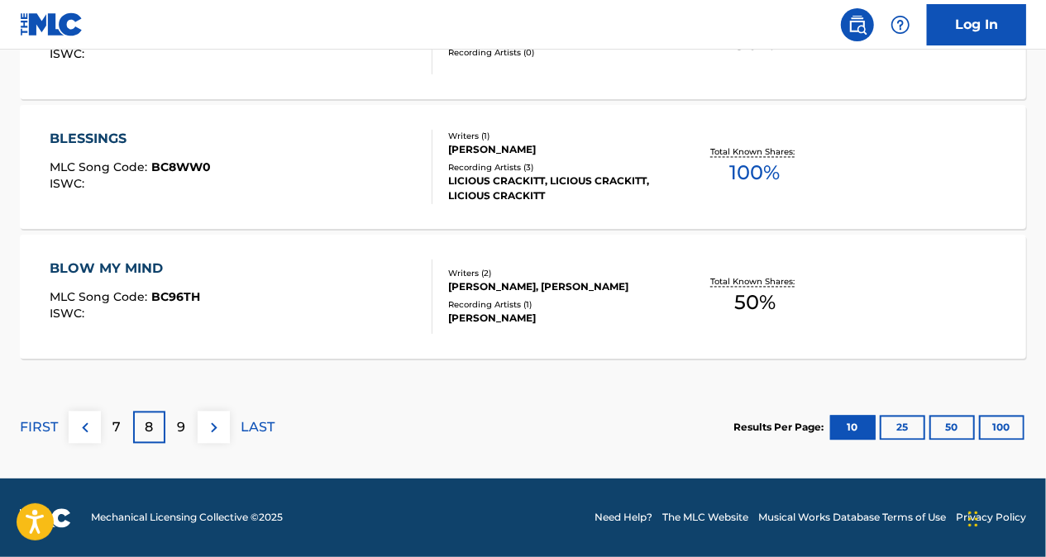
click at [175, 420] on div "9" at bounding box center [181, 428] width 32 height 32
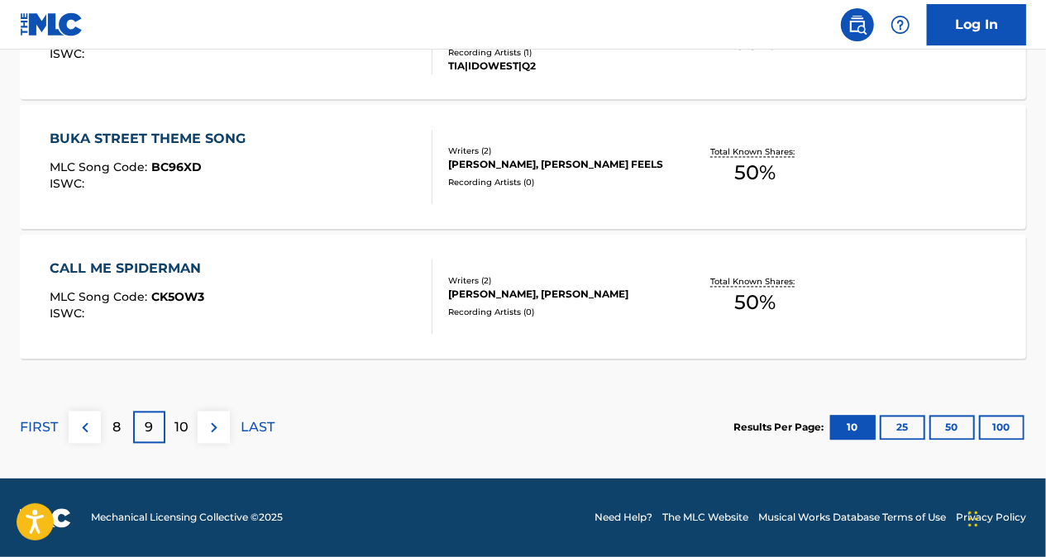
click at [119, 422] on p "8" at bounding box center [117, 428] width 8 height 20
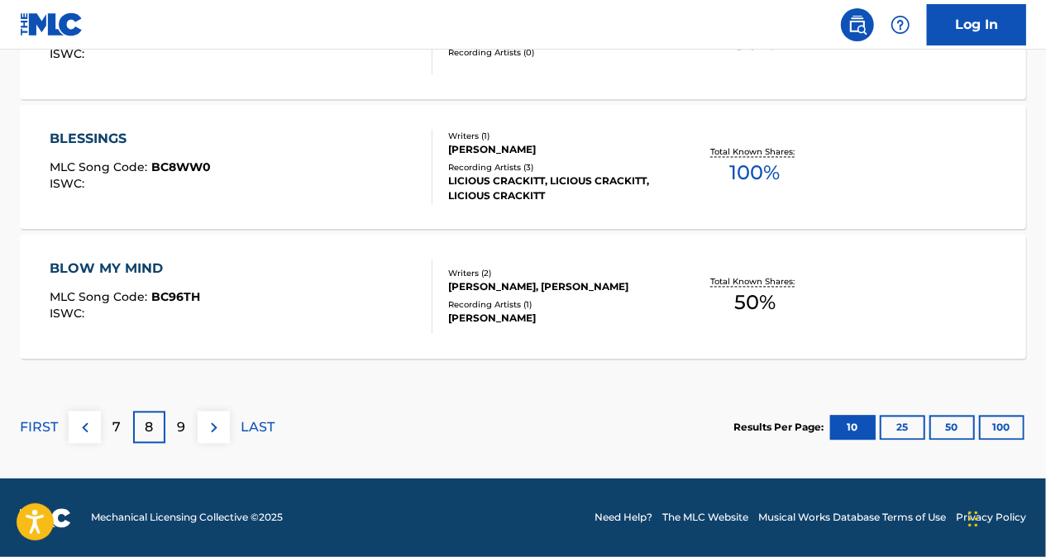
click at [113, 420] on p "7" at bounding box center [117, 428] width 8 height 20
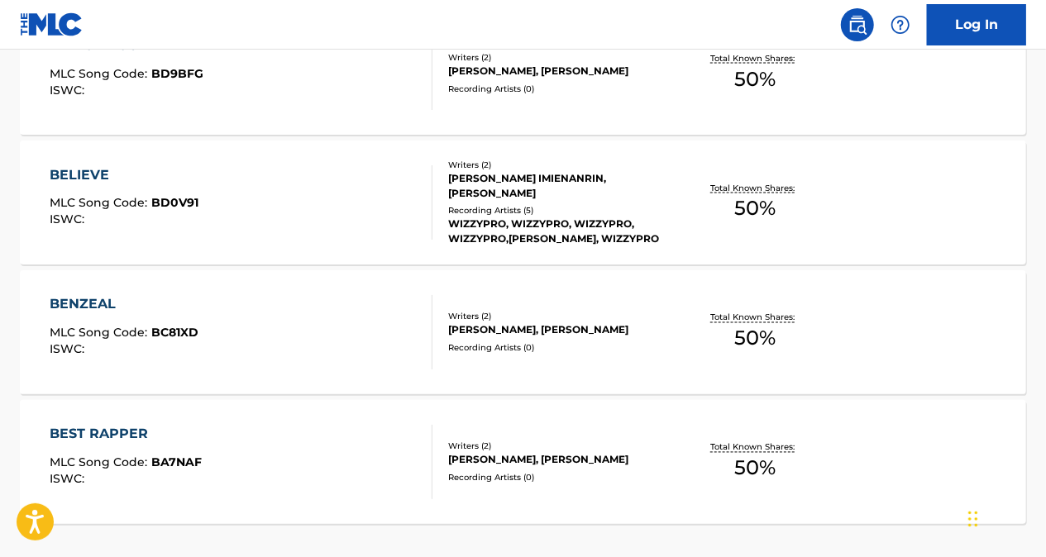
scroll to position [1532, 0]
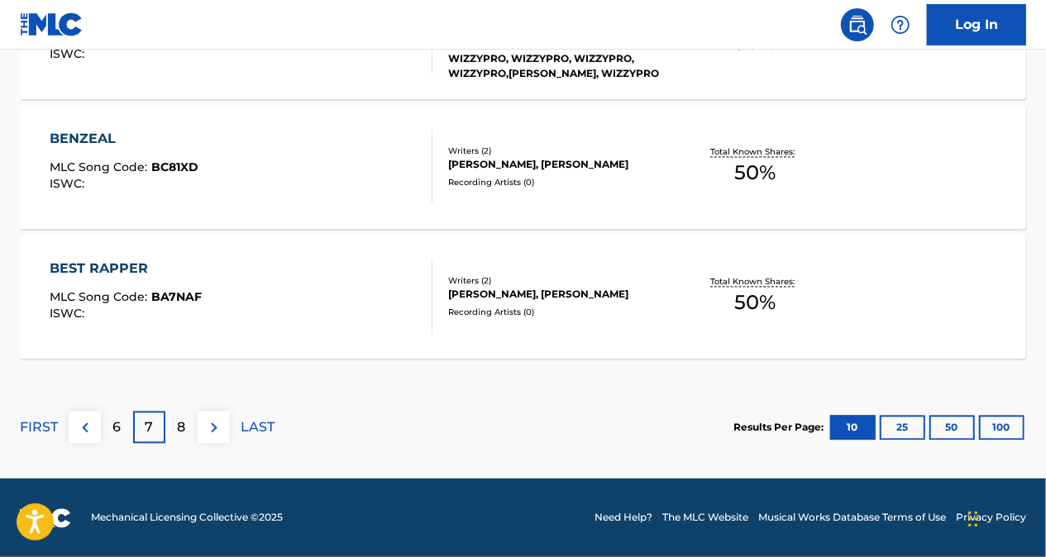
click at [121, 423] on div "6" at bounding box center [117, 428] width 32 height 32
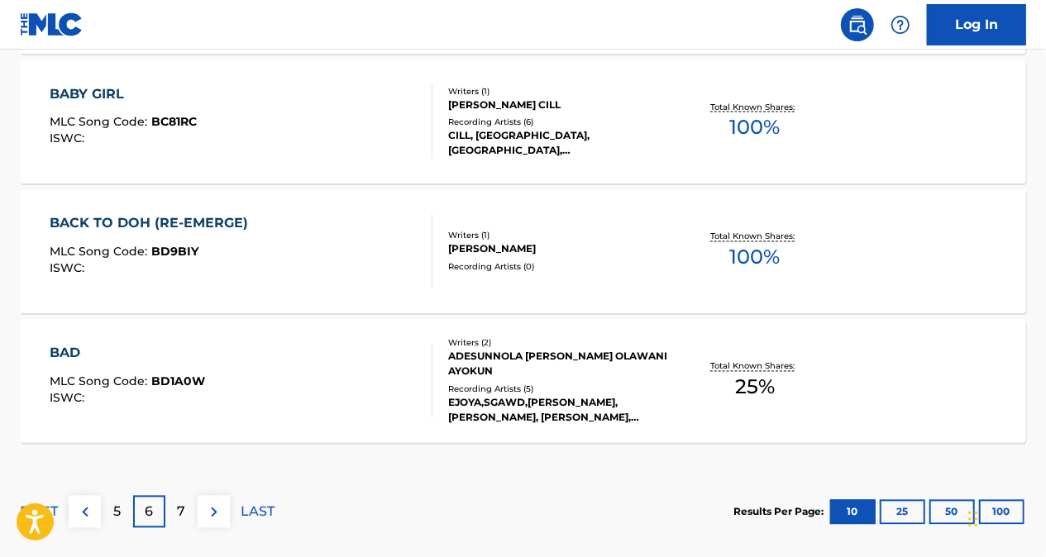
scroll to position [1450, 0]
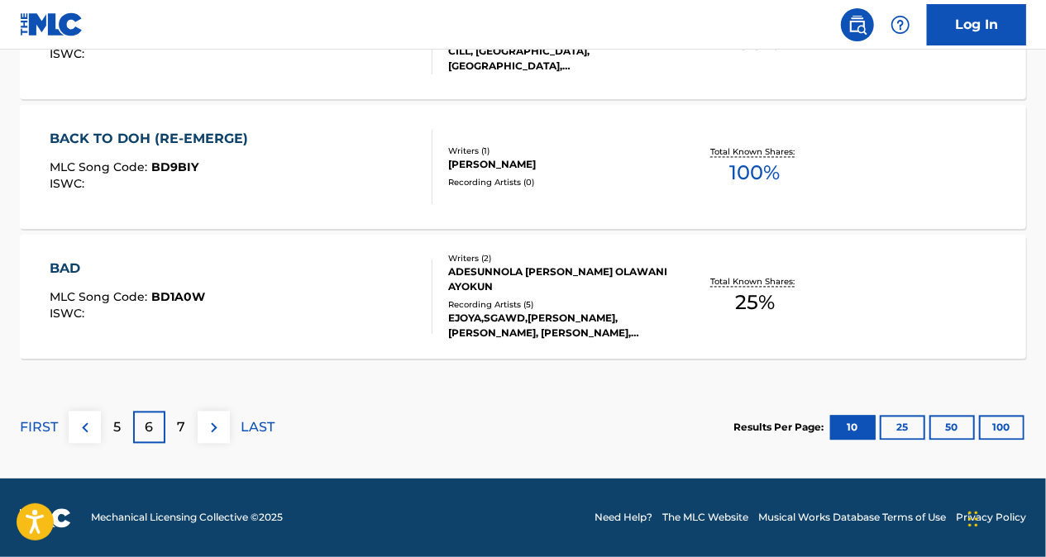
click at [185, 424] on p "7" at bounding box center [182, 428] width 8 height 20
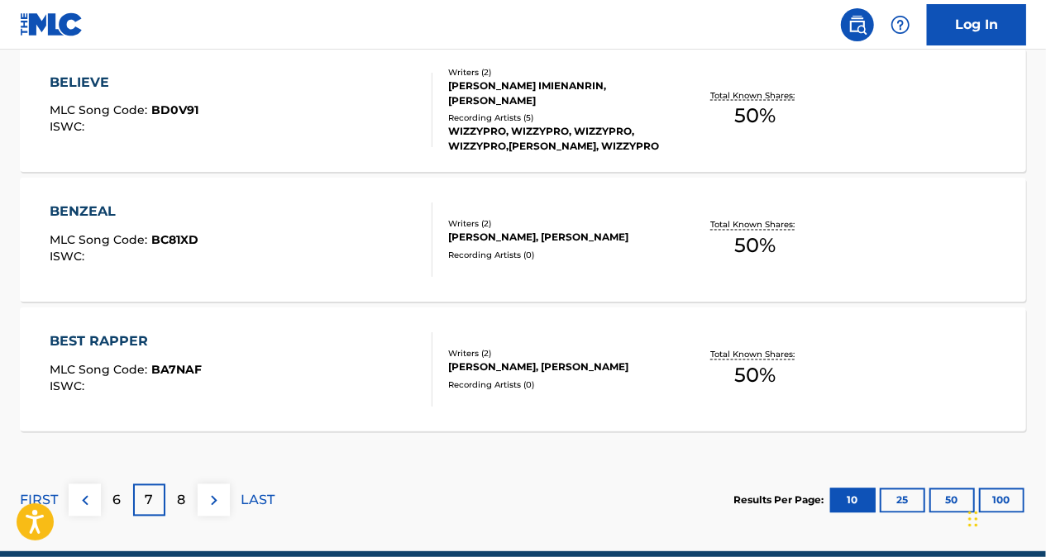
scroll to position [1532, 0]
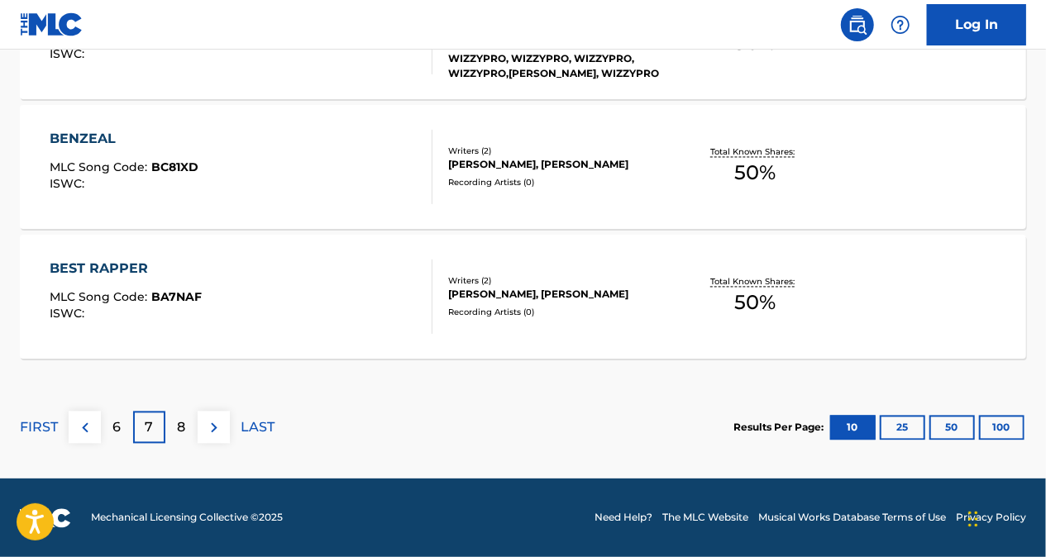
click at [179, 422] on p "8" at bounding box center [182, 428] width 8 height 20
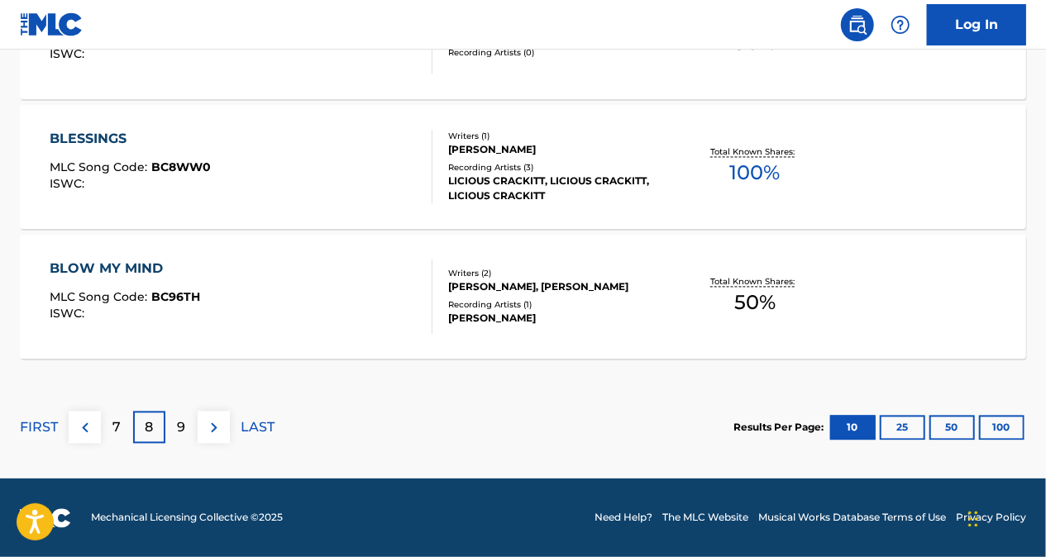
click at [183, 423] on p "9" at bounding box center [182, 428] width 8 height 20
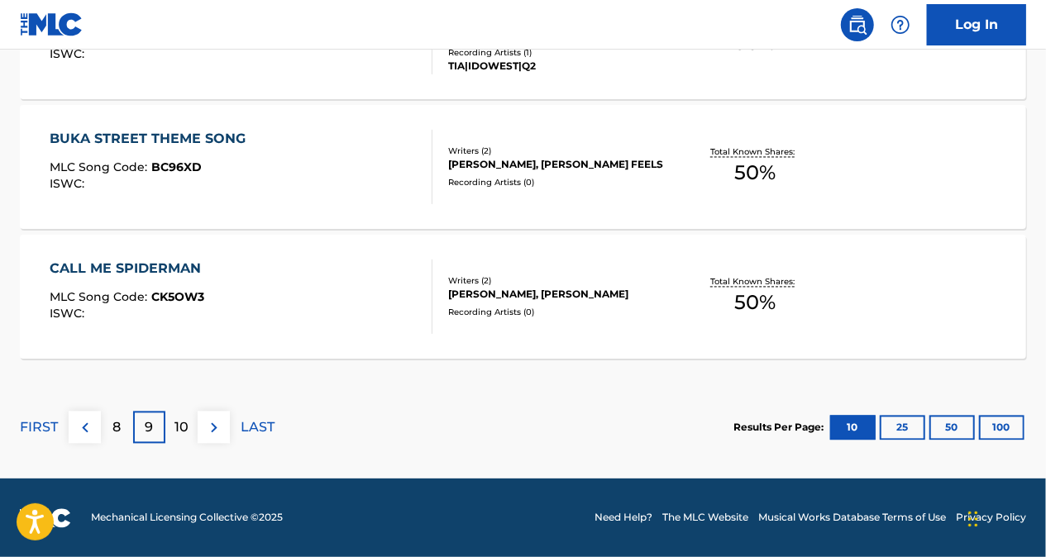
click at [129, 429] on div "8" at bounding box center [117, 428] width 32 height 32
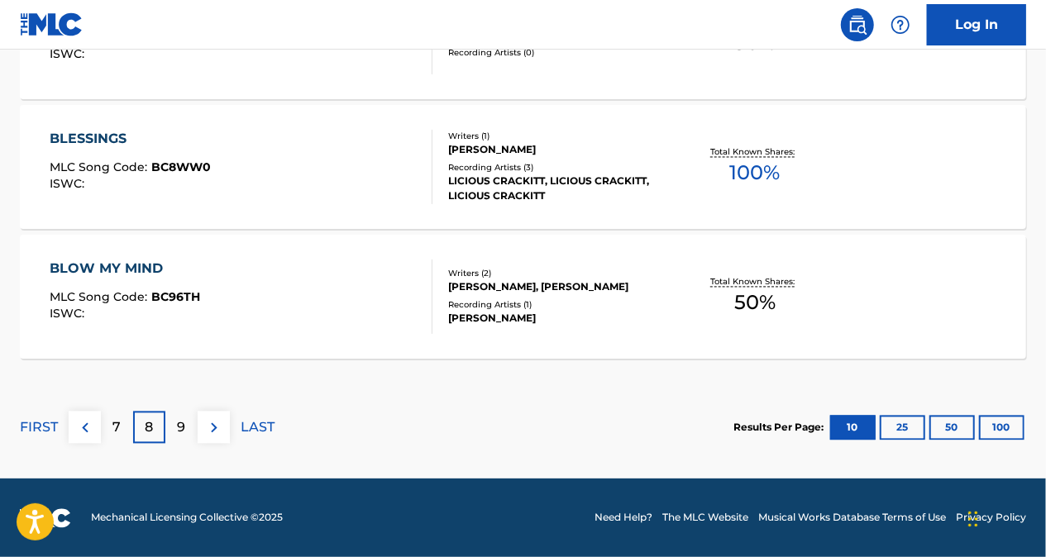
click at [128, 424] on div "7" at bounding box center [117, 428] width 32 height 32
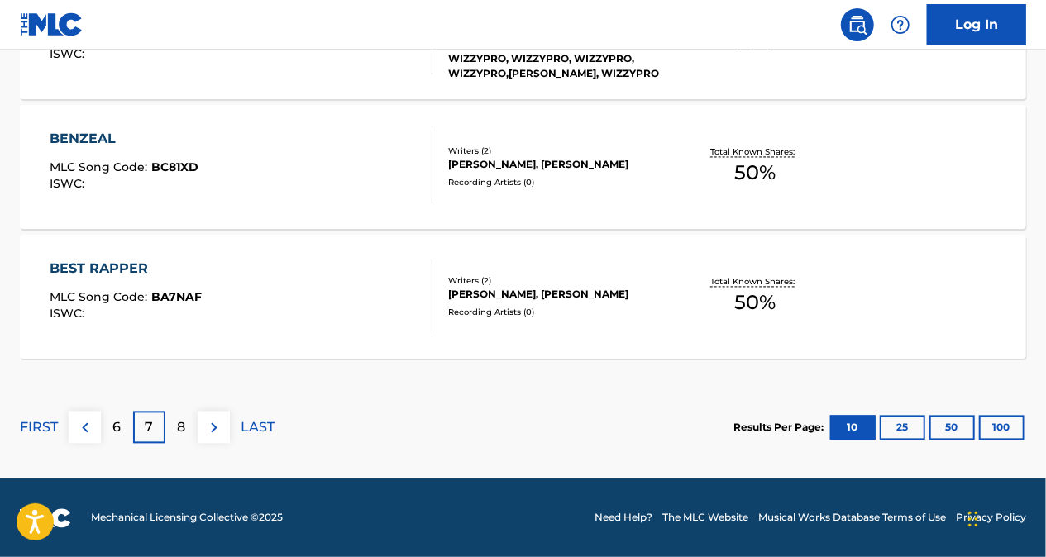
click at [192, 419] on div "8" at bounding box center [181, 428] width 32 height 32
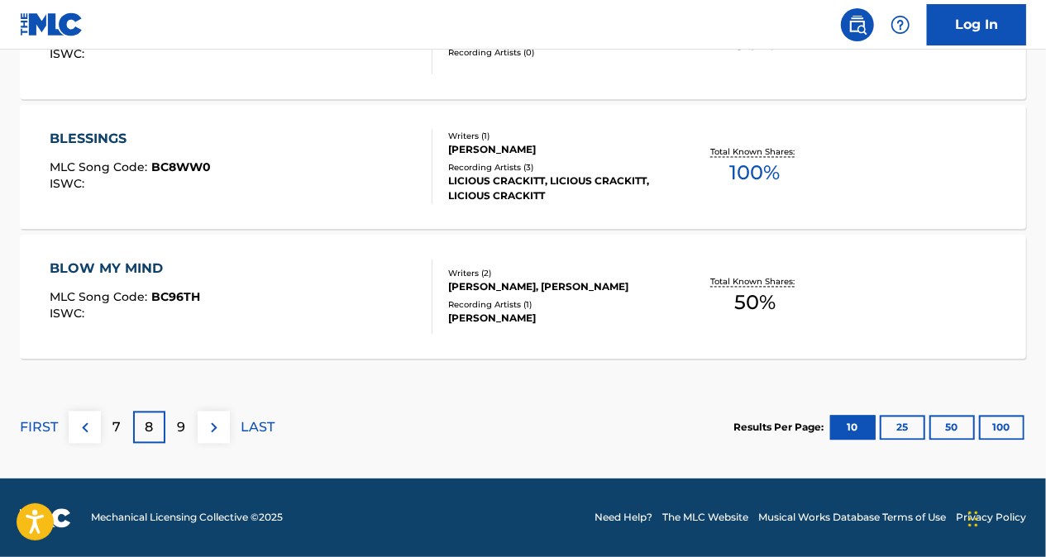
click at [193, 422] on div "9" at bounding box center [181, 428] width 32 height 32
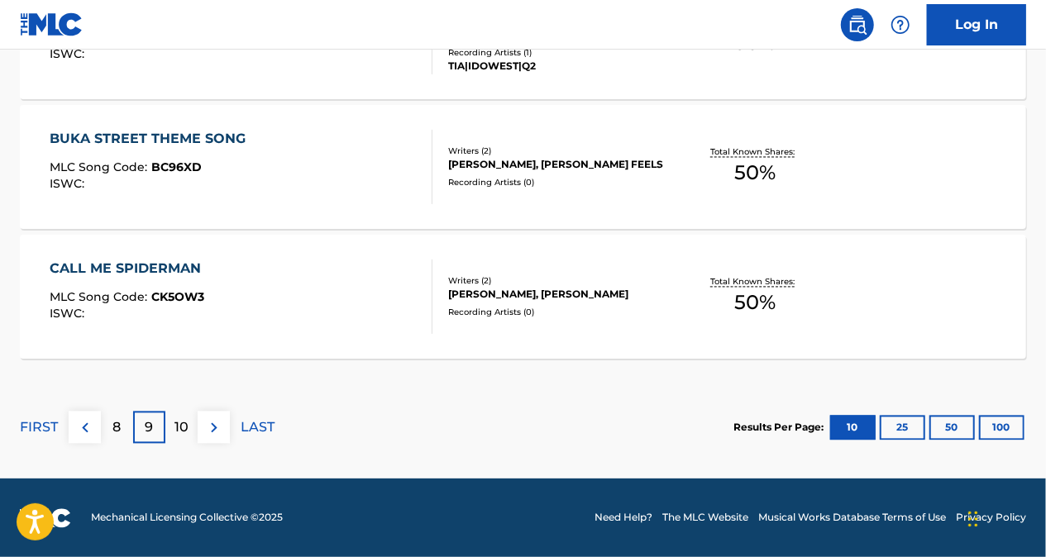
click at [113, 431] on p "8" at bounding box center [117, 428] width 8 height 20
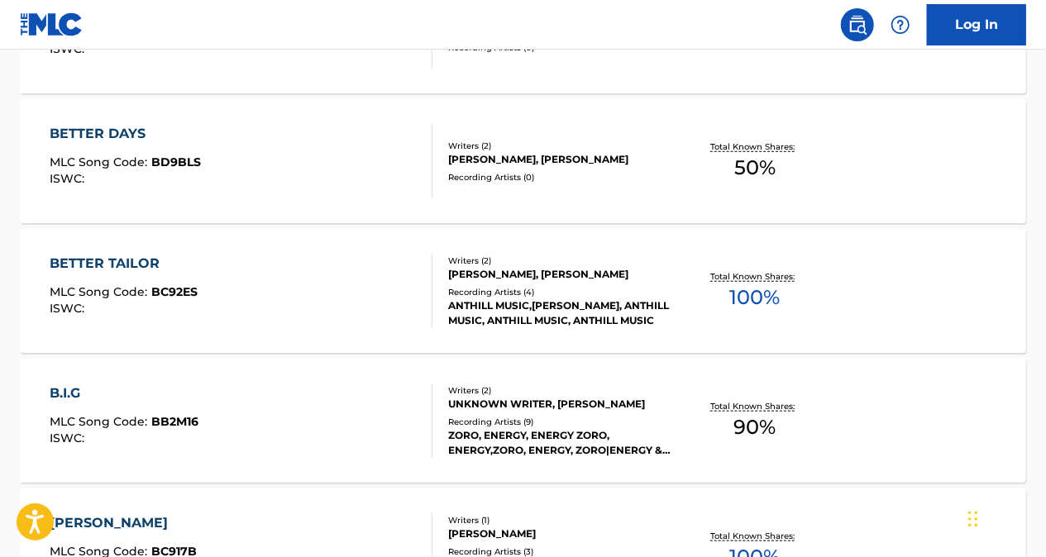
scroll to position [623, 0]
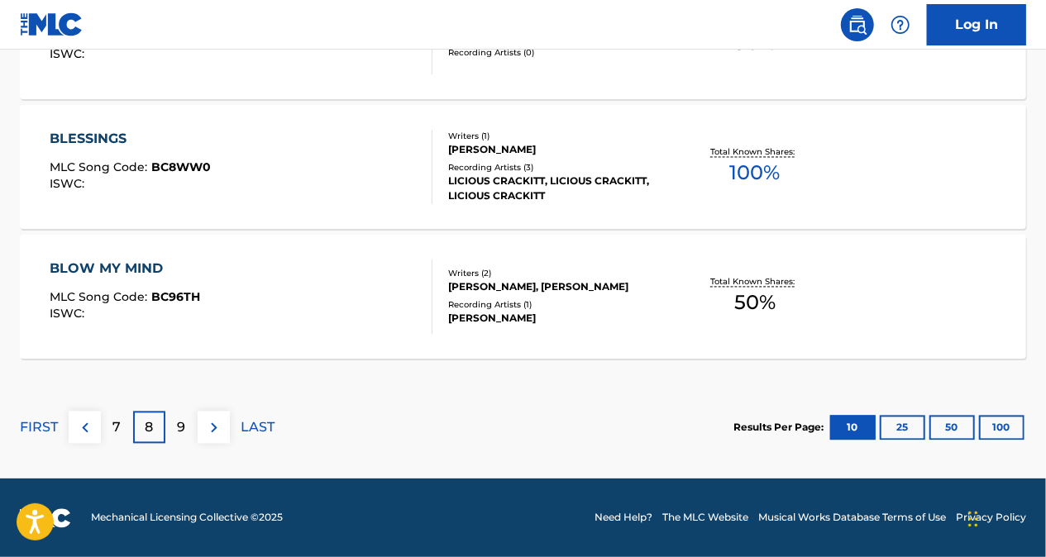
click at [113, 427] on p "7" at bounding box center [117, 428] width 8 height 20
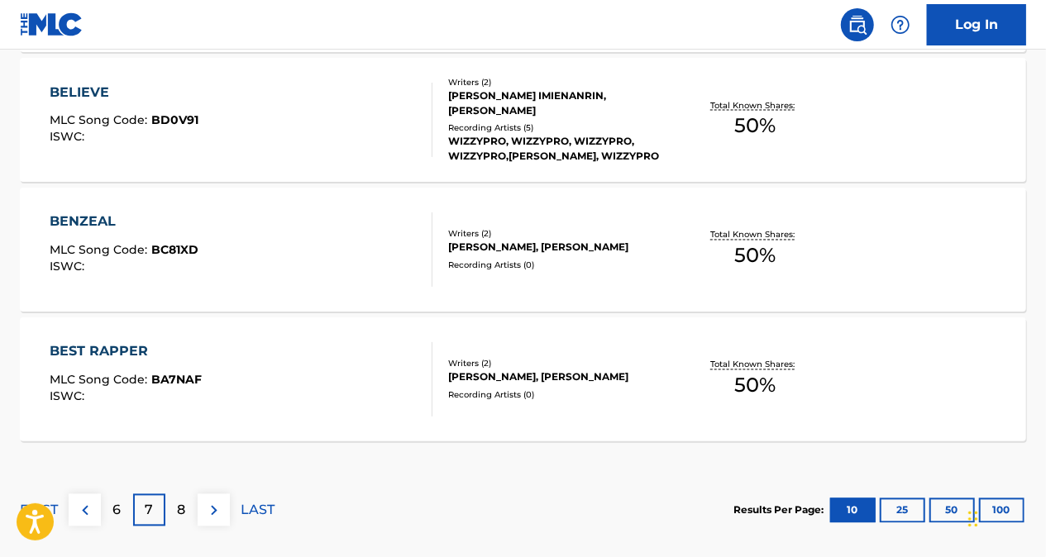
scroll to position [1532, 0]
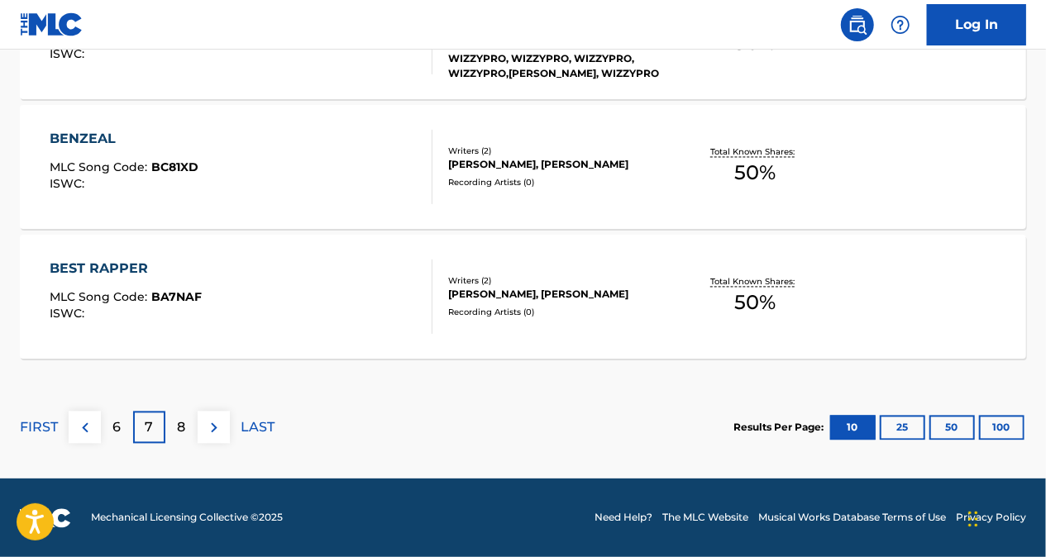
click at [117, 433] on p "6" at bounding box center [117, 428] width 8 height 20
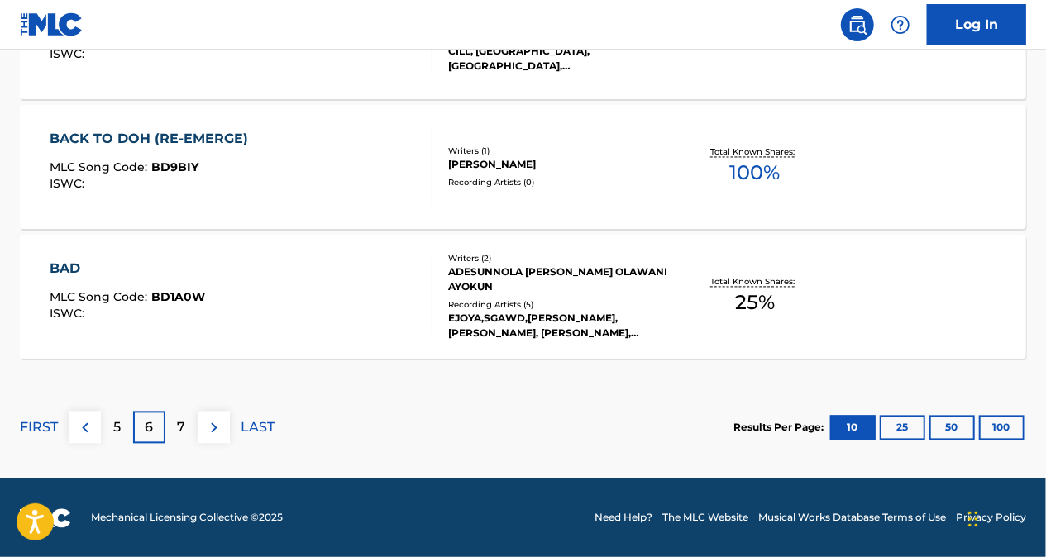
click at [191, 430] on div "7" at bounding box center [181, 428] width 32 height 32
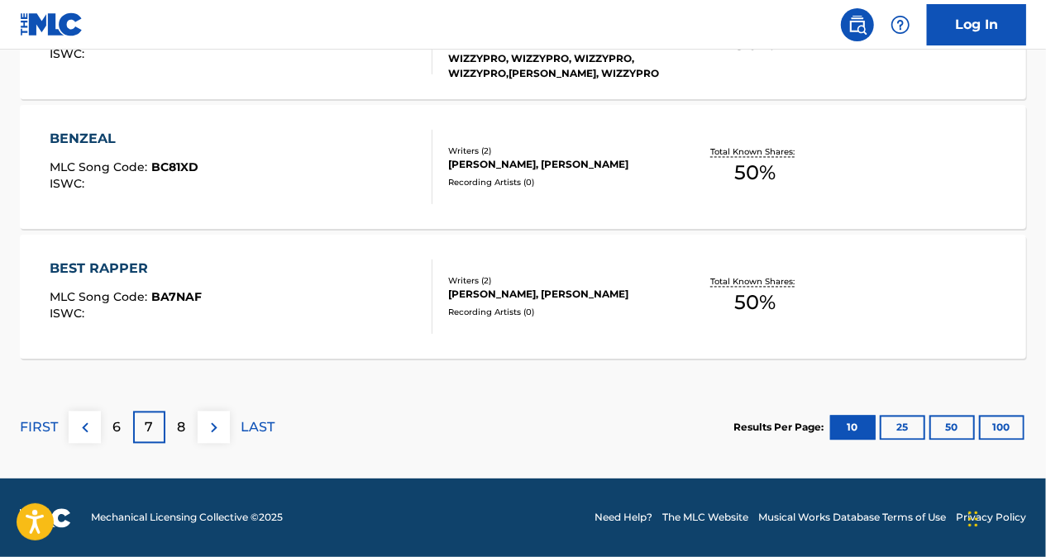
click at [172, 432] on div "8" at bounding box center [181, 428] width 32 height 32
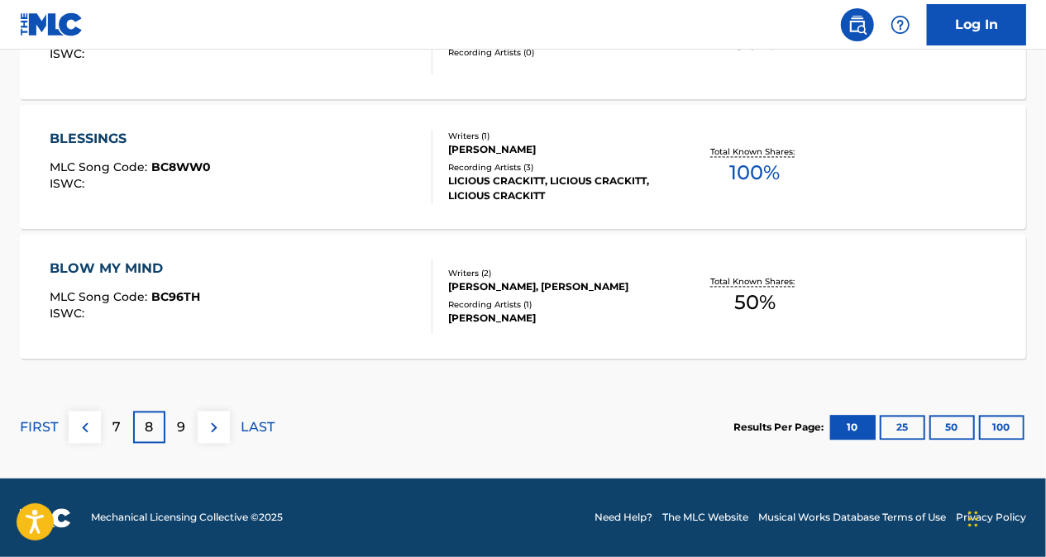
click at [191, 422] on div "9" at bounding box center [181, 428] width 32 height 32
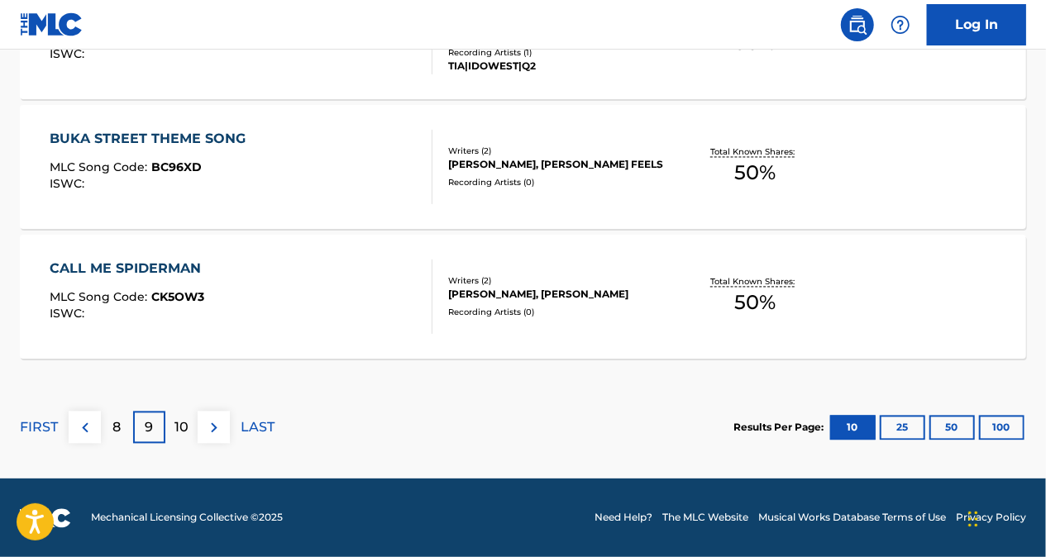
click at [112, 421] on div "8" at bounding box center [117, 428] width 32 height 32
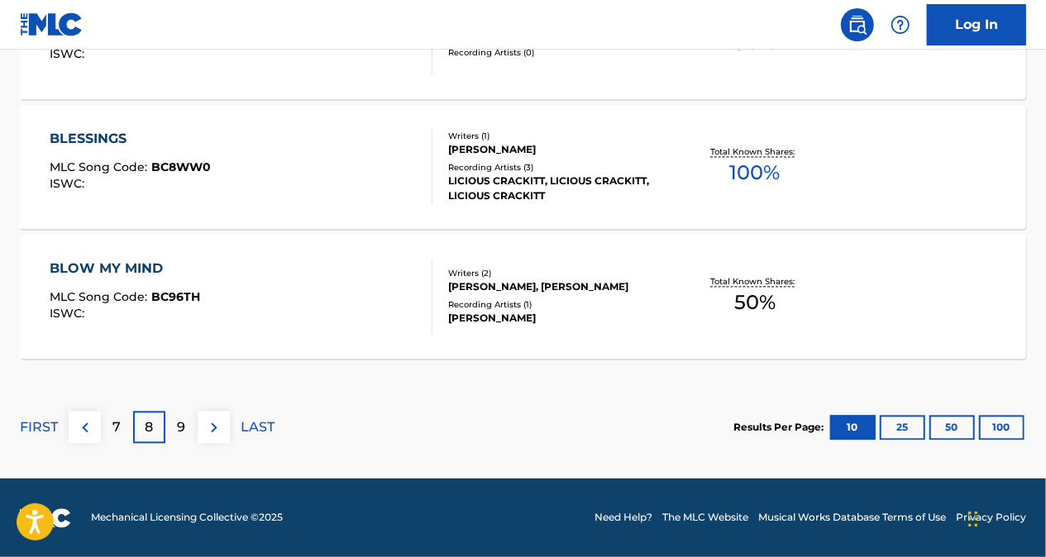
click at [115, 420] on p "7" at bounding box center [117, 428] width 8 height 20
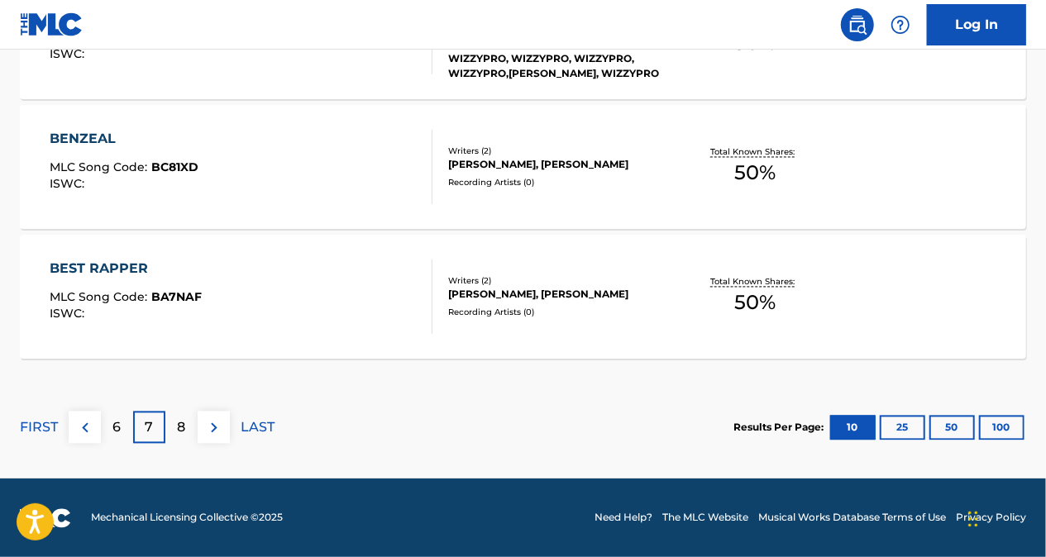
click at [109, 426] on div "6" at bounding box center [117, 428] width 32 height 32
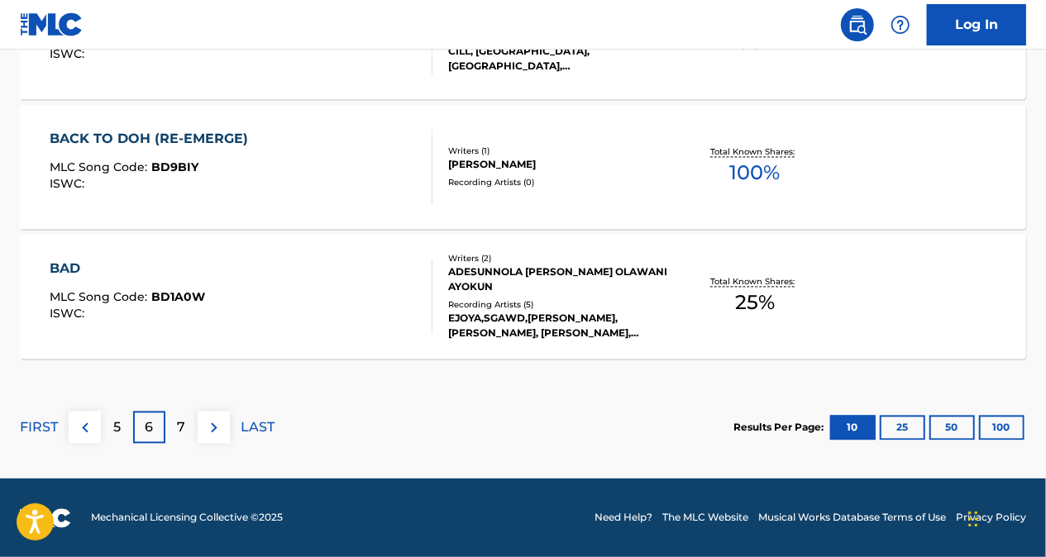
click at [182, 420] on p "7" at bounding box center [182, 428] width 8 height 20
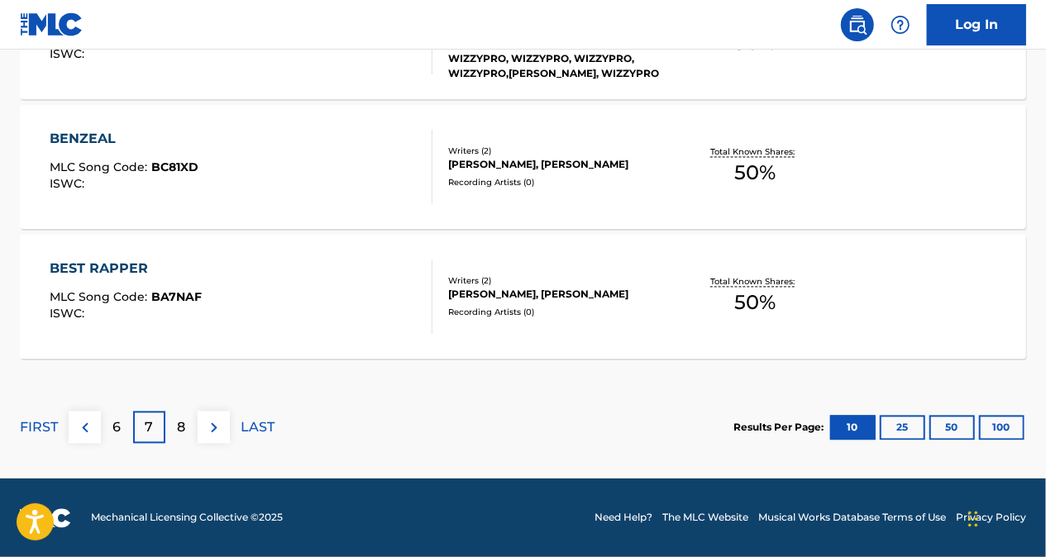
click at [190, 417] on div "8" at bounding box center [181, 428] width 32 height 32
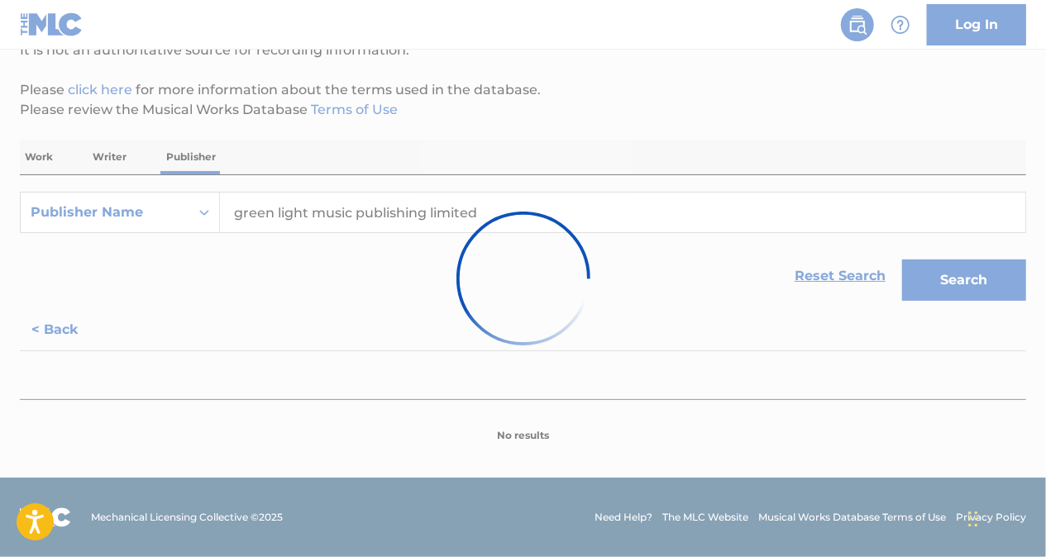
scroll to position [175, 0]
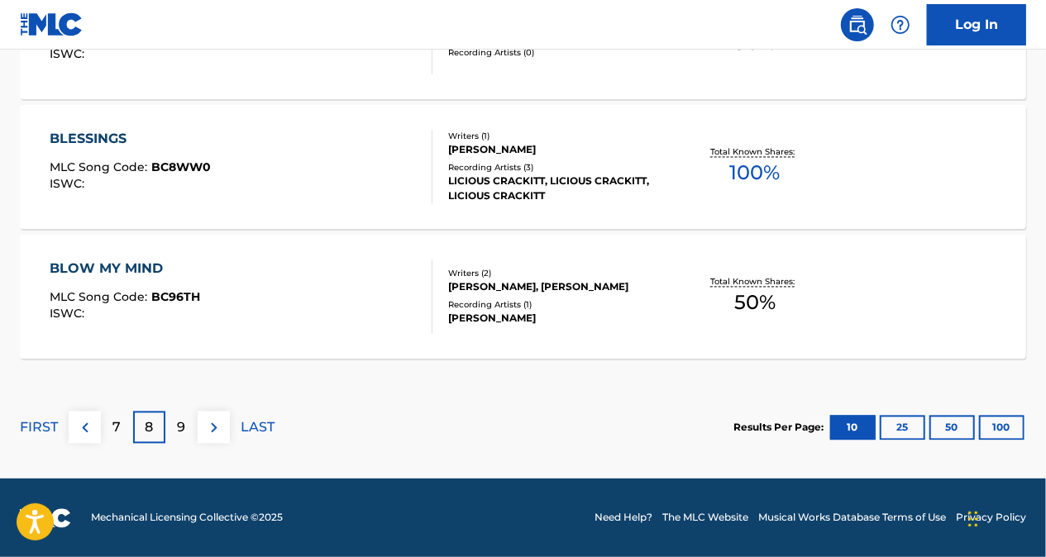
click at [181, 428] on p "9" at bounding box center [182, 428] width 8 height 20
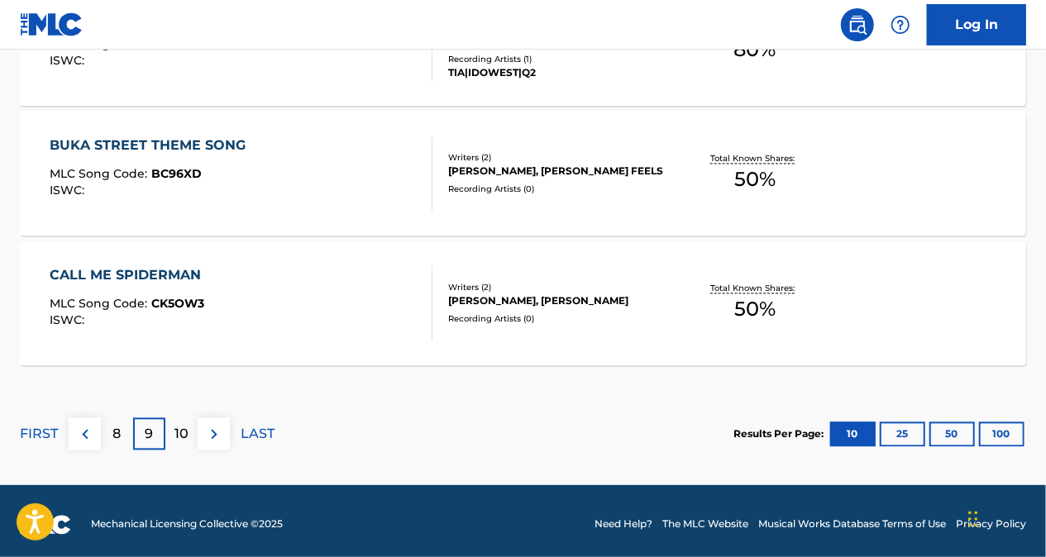
scroll to position [1532, 0]
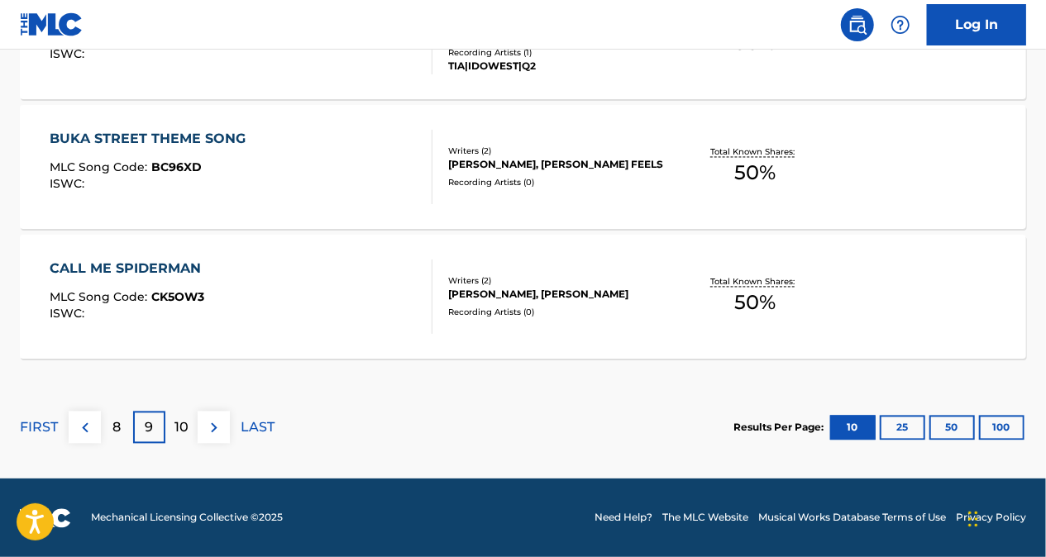
click at [113, 427] on p "8" at bounding box center [117, 428] width 8 height 20
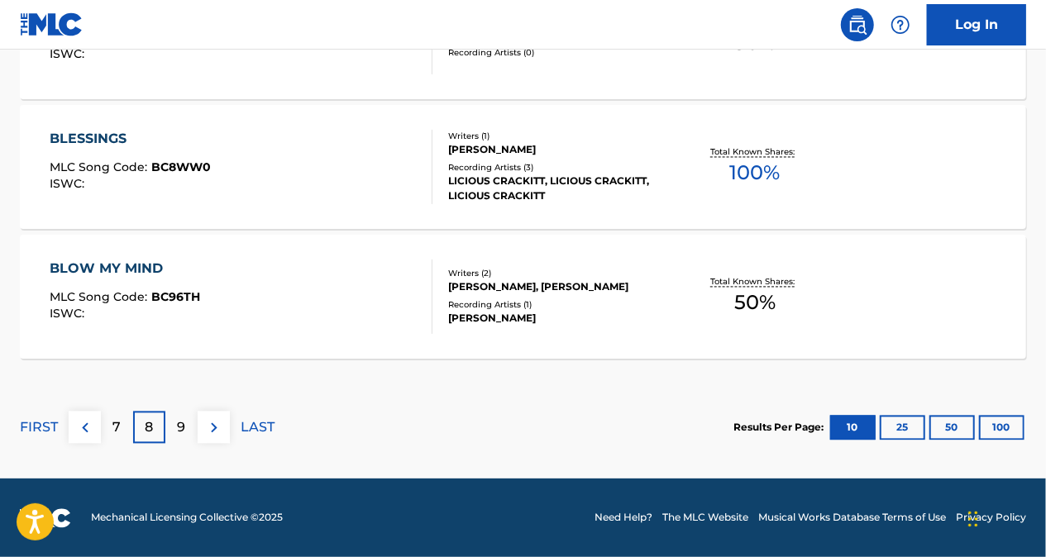
click at [122, 428] on div "7" at bounding box center [117, 428] width 32 height 32
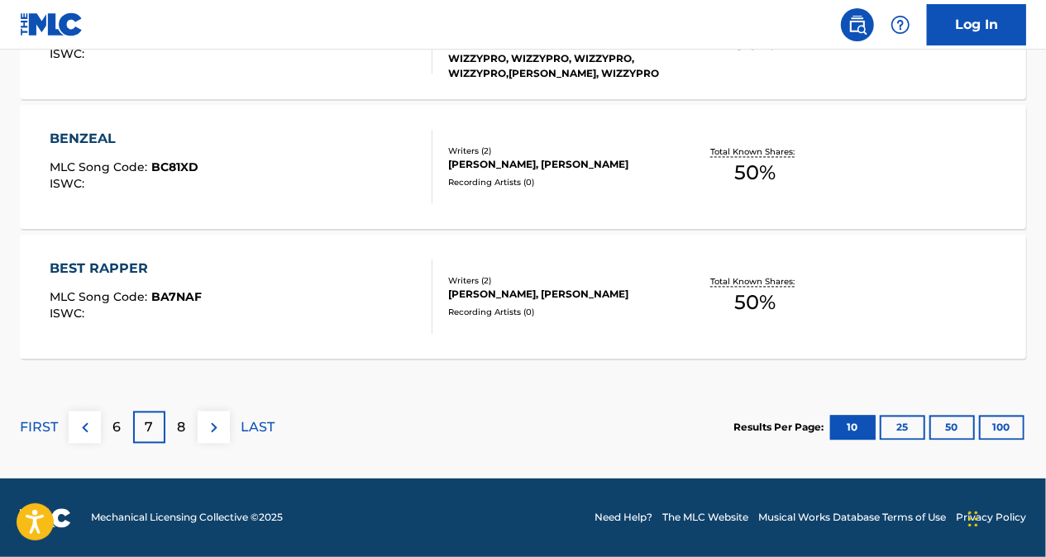
click at [119, 427] on p "6" at bounding box center [117, 428] width 8 height 20
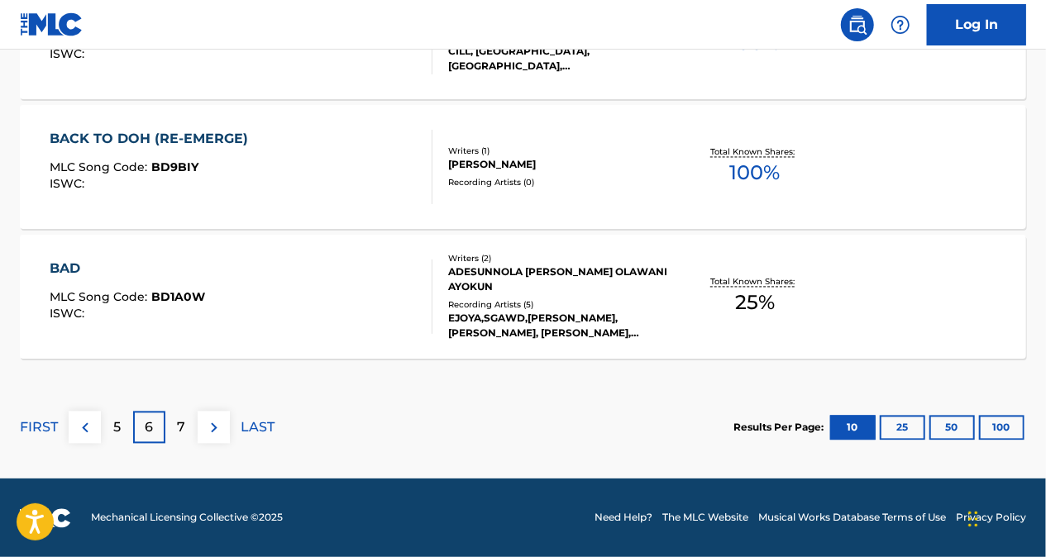
click at [179, 423] on p "7" at bounding box center [182, 428] width 8 height 20
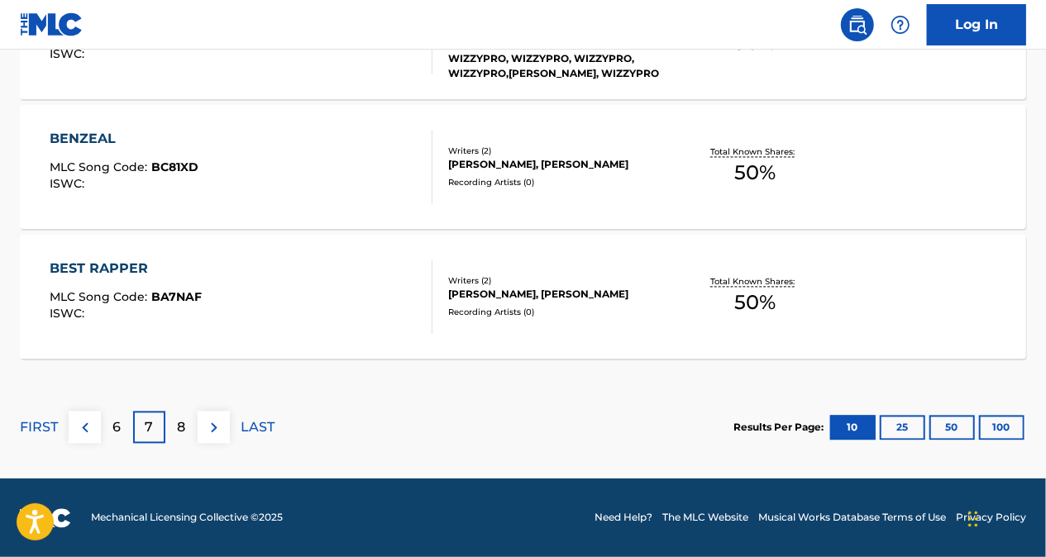
click at [173, 425] on div "8" at bounding box center [181, 428] width 32 height 32
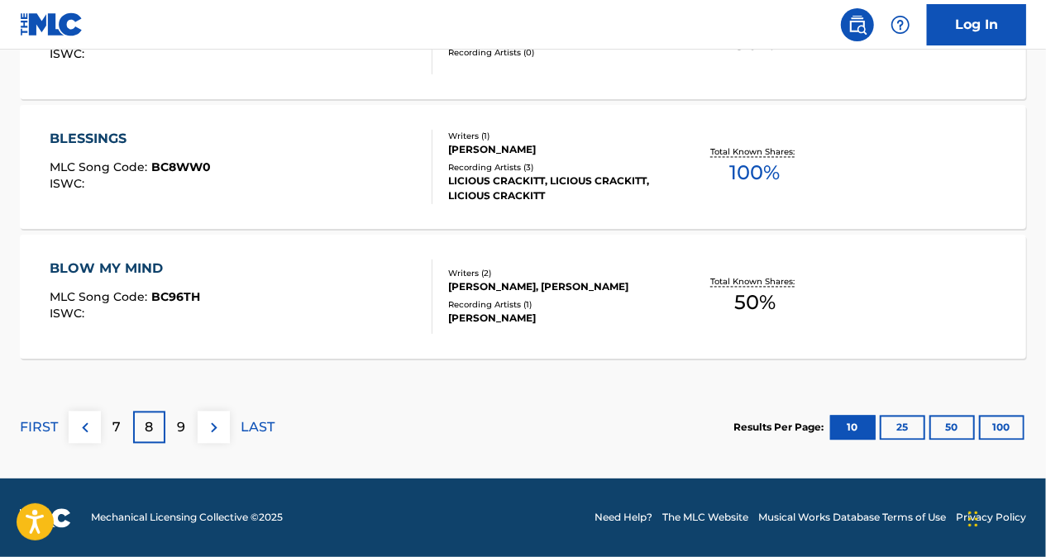
click at [183, 436] on p "9" at bounding box center [182, 428] width 8 height 20
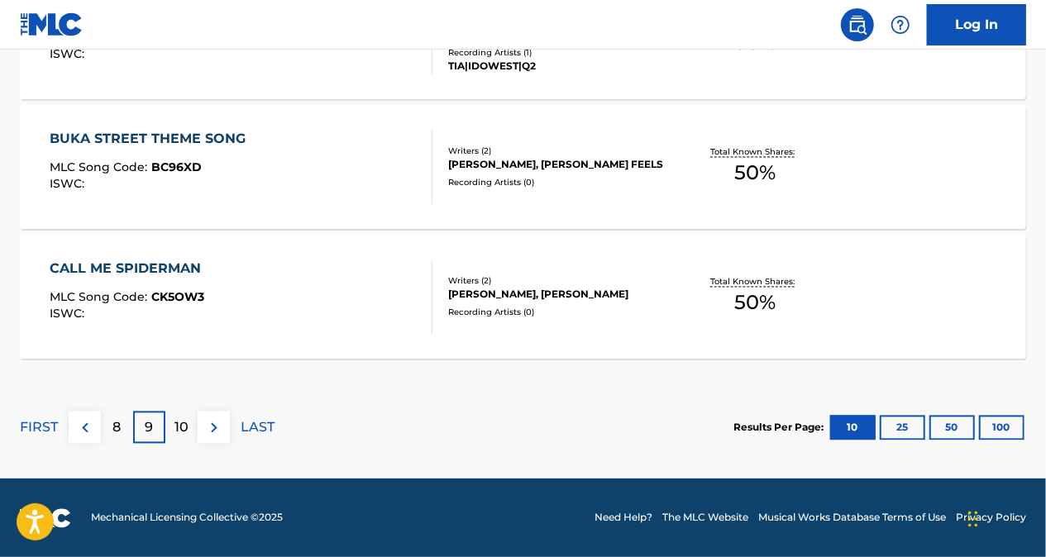
click at [117, 431] on p "8" at bounding box center [117, 428] width 8 height 20
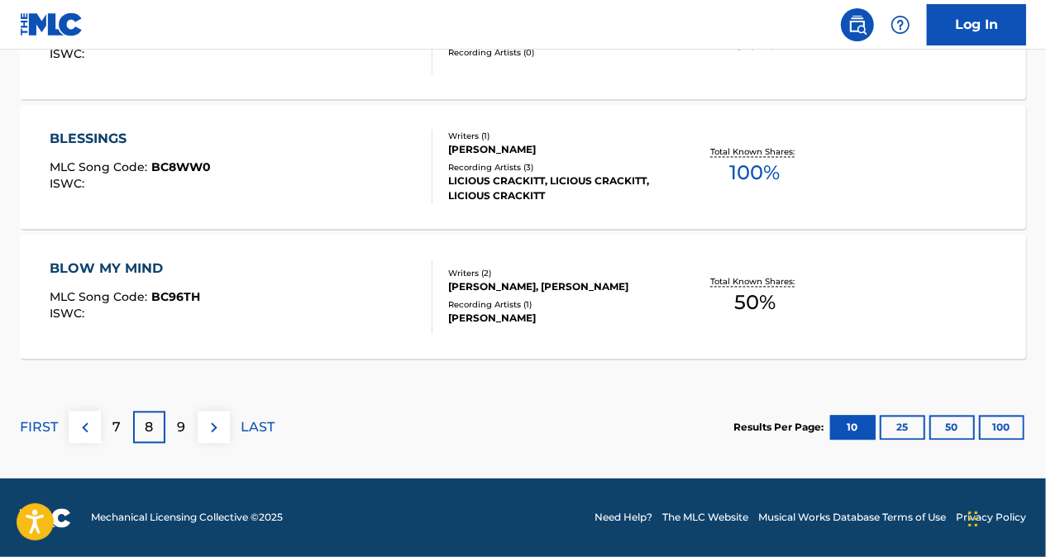
click at [128, 430] on div "7" at bounding box center [117, 428] width 32 height 32
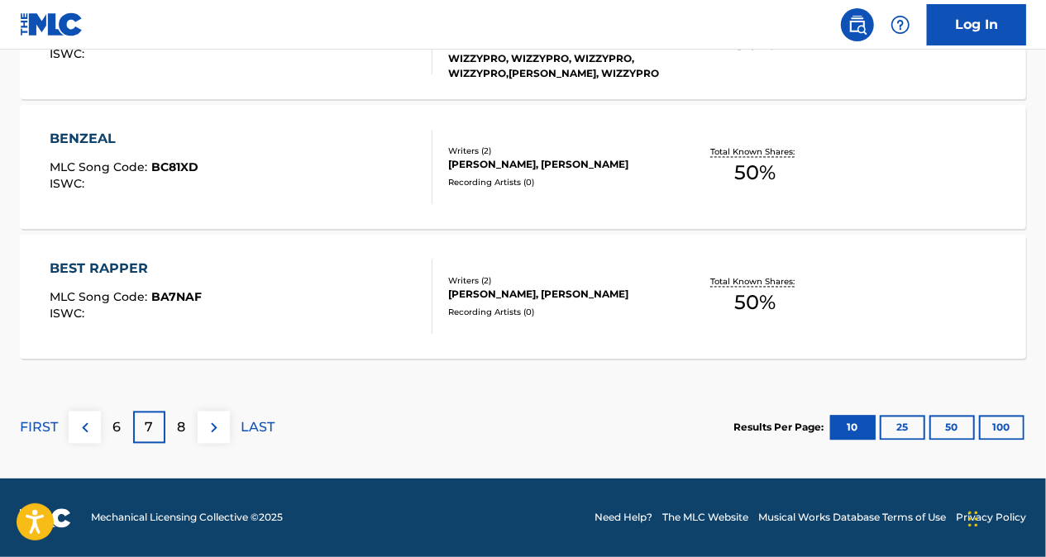
click at [106, 431] on div "6" at bounding box center [117, 428] width 32 height 32
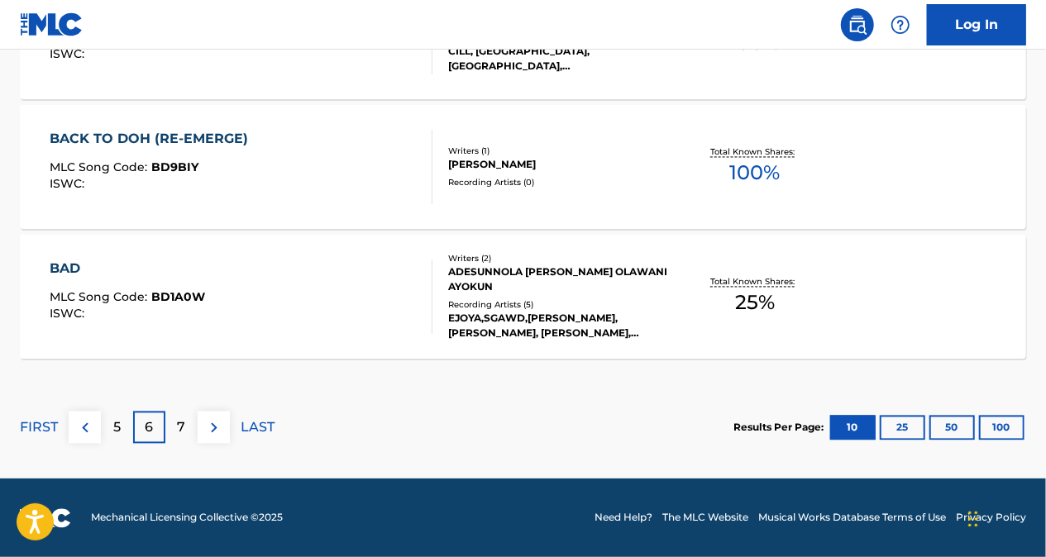
click at [185, 416] on div "7" at bounding box center [181, 428] width 32 height 32
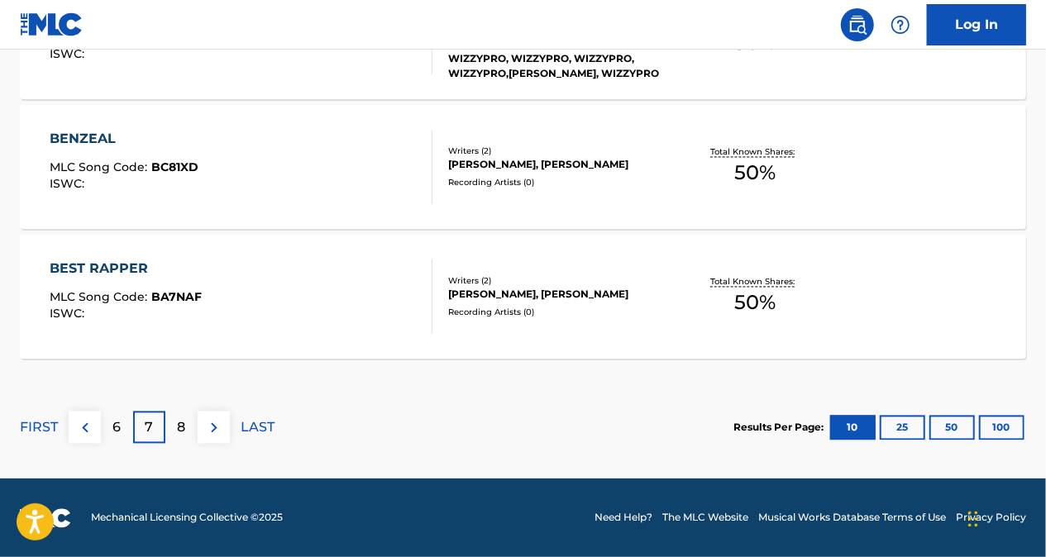
click at [182, 430] on p "8" at bounding box center [182, 428] width 8 height 20
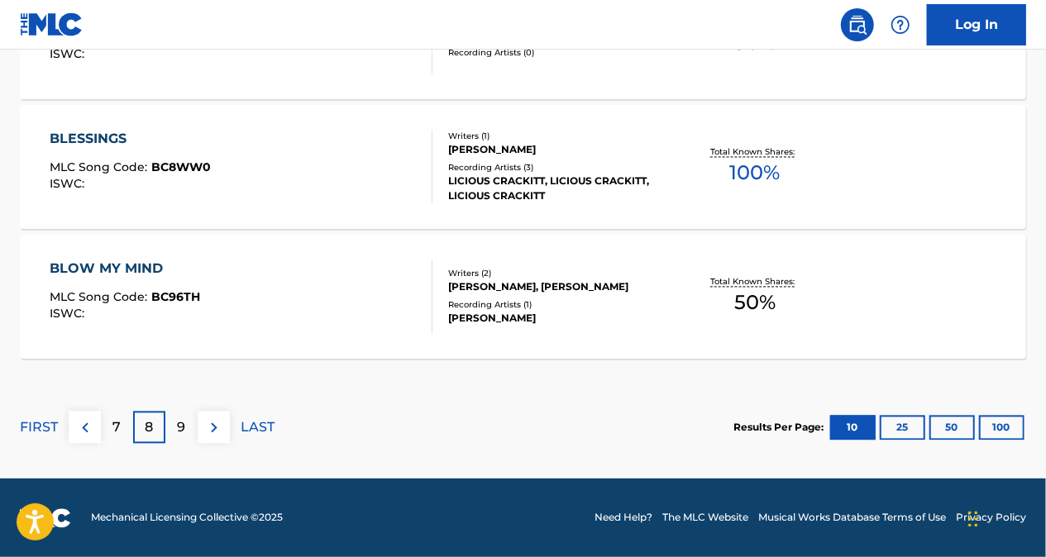
click at [183, 420] on p "9" at bounding box center [182, 428] width 8 height 20
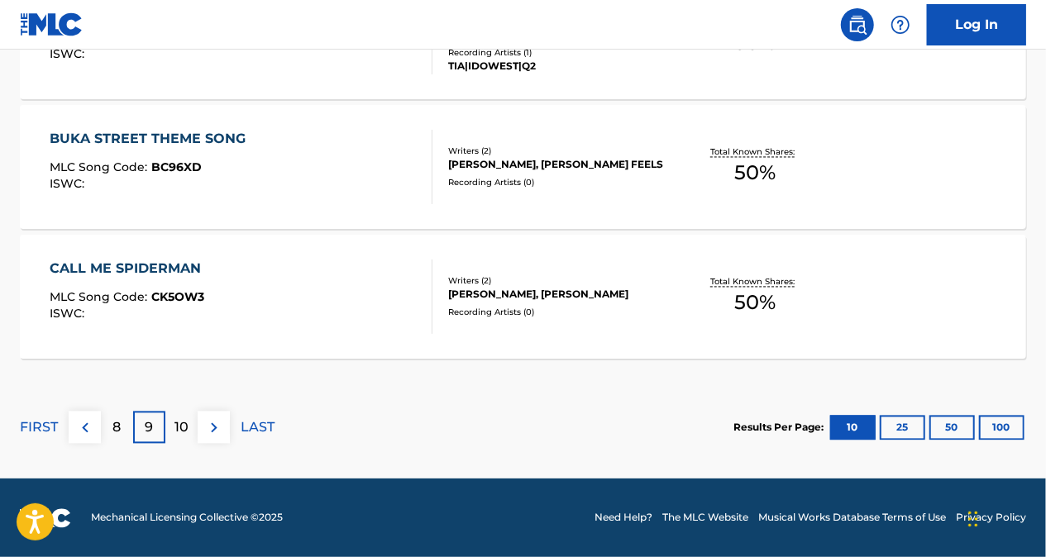
click at [182, 426] on p "10" at bounding box center [181, 428] width 14 height 20
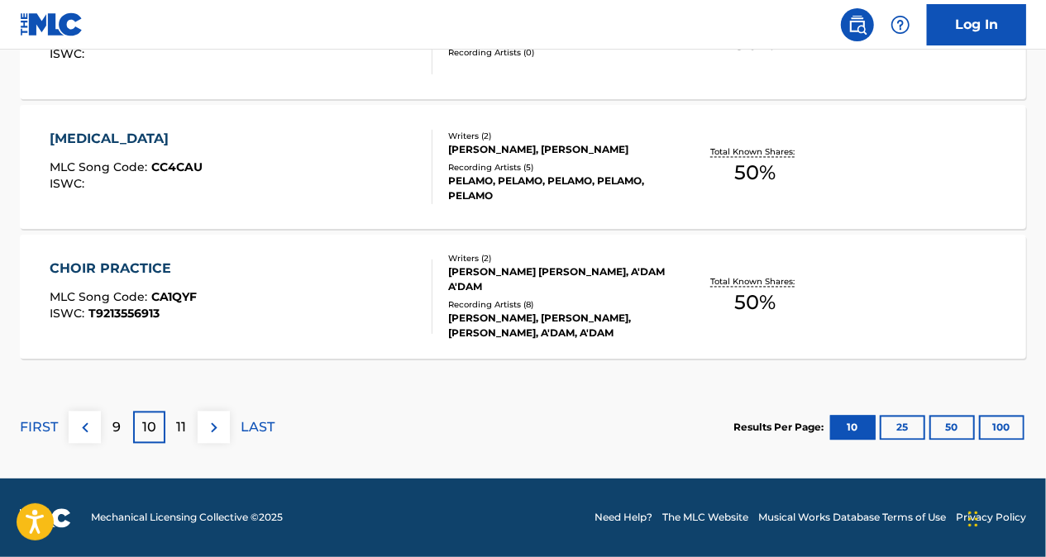
click at [181, 427] on p "11" at bounding box center [182, 428] width 10 height 20
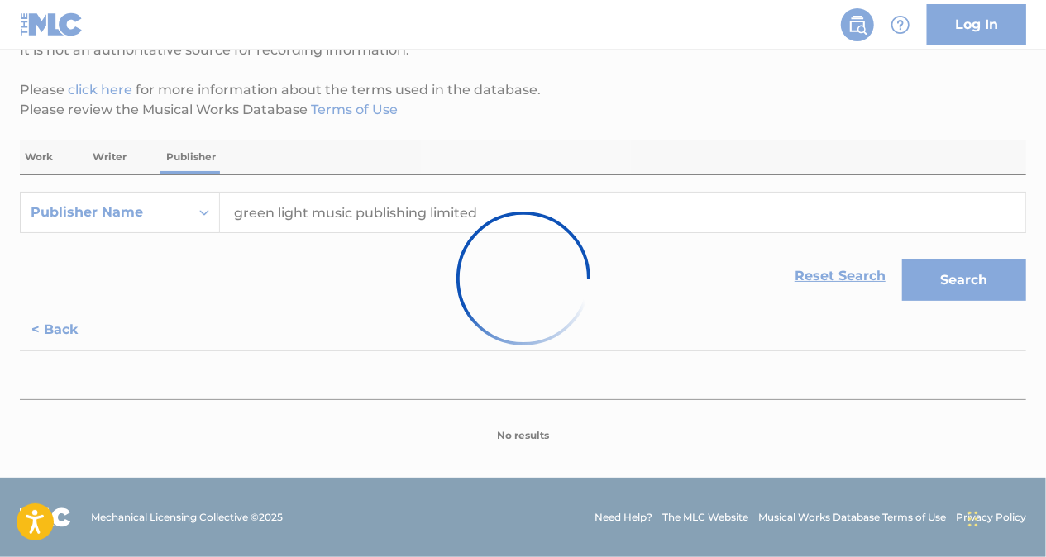
scroll to position [175, 0]
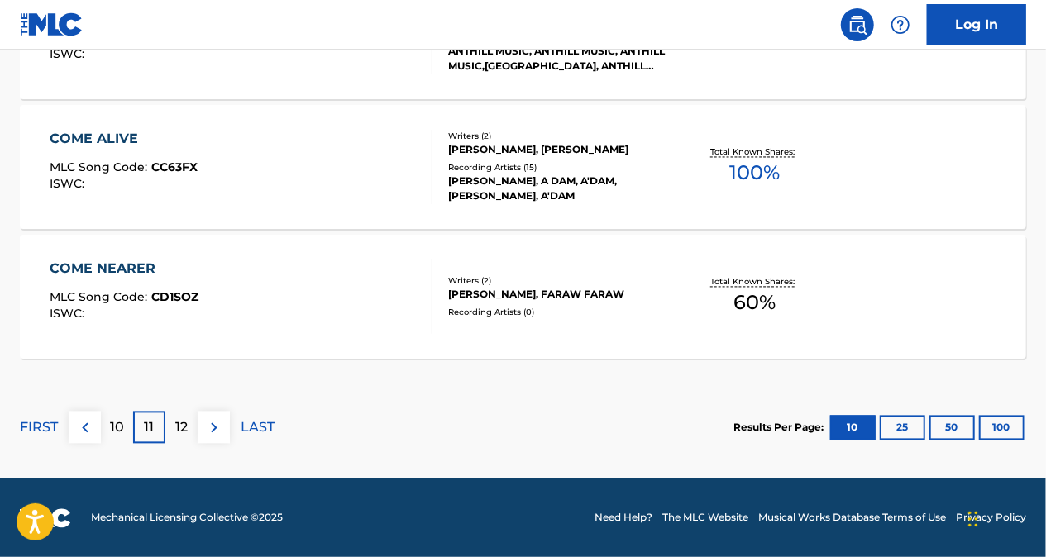
click at [188, 419] on div "12" at bounding box center [181, 428] width 32 height 32
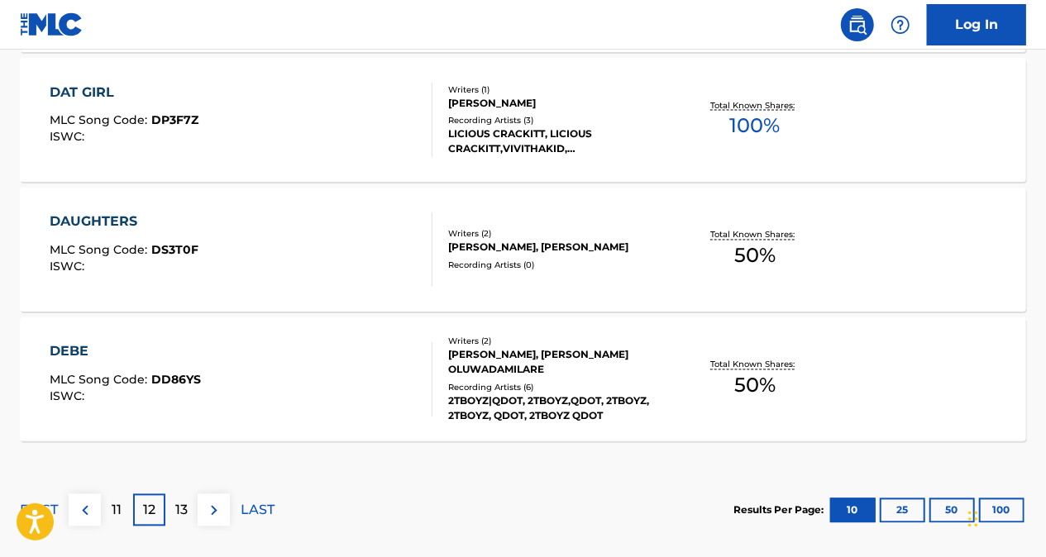
scroll to position [1532, 0]
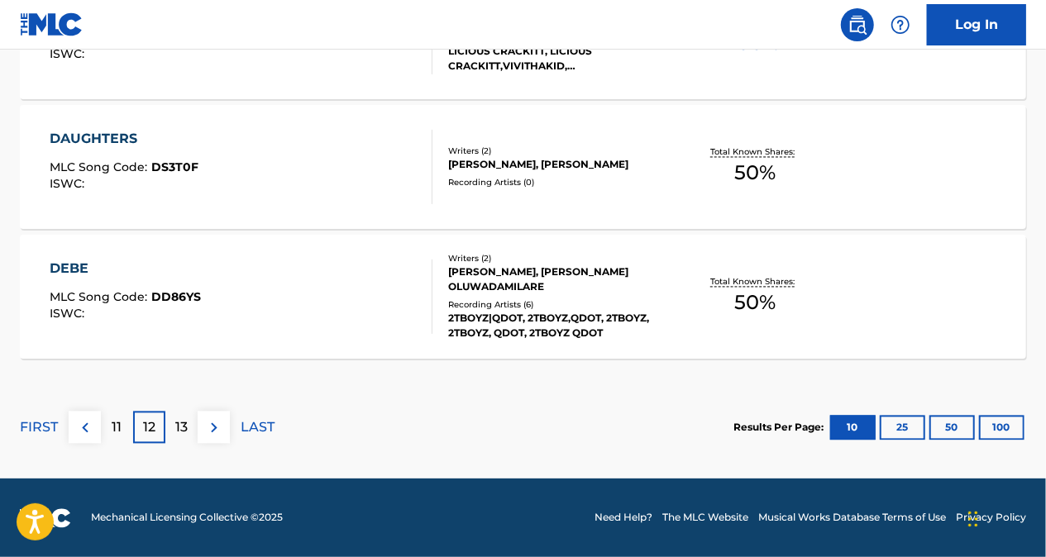
click at [85, 430] on img at bounding box center [85, 428] width 20 height 20
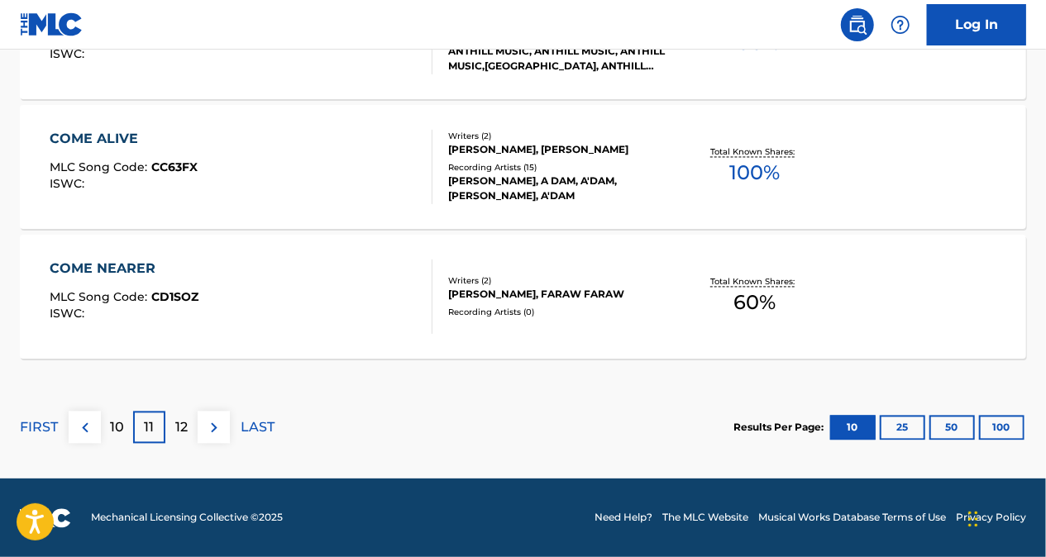
click at [96, 428] on button at bounding box center [85, 428] width 32 height 32
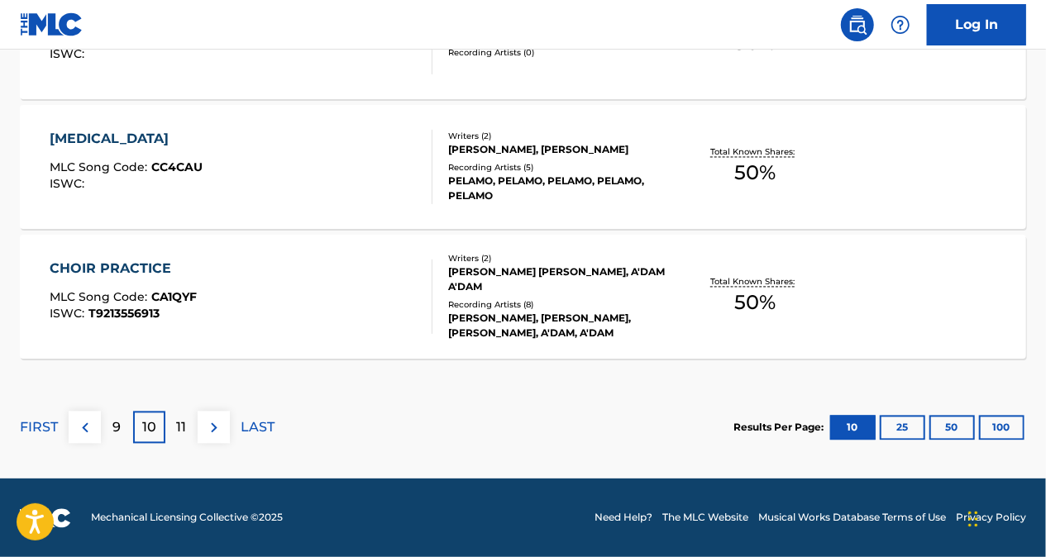
click at [120, 436] on p "9" at bounding box center [117, 428] width 8 height 20
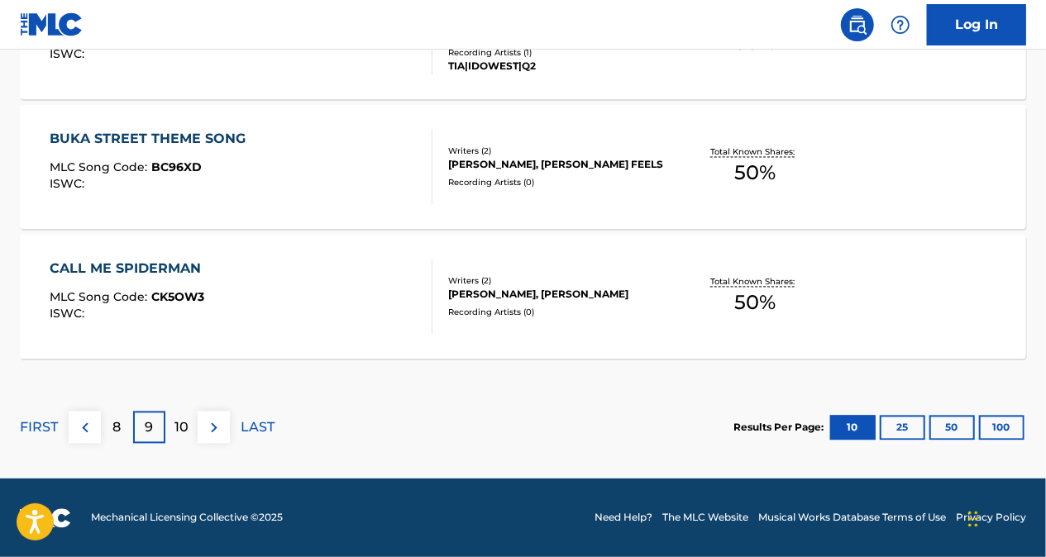
click at [183, 429] on p "10" at bounding box center [181, 428] width 14 height 20
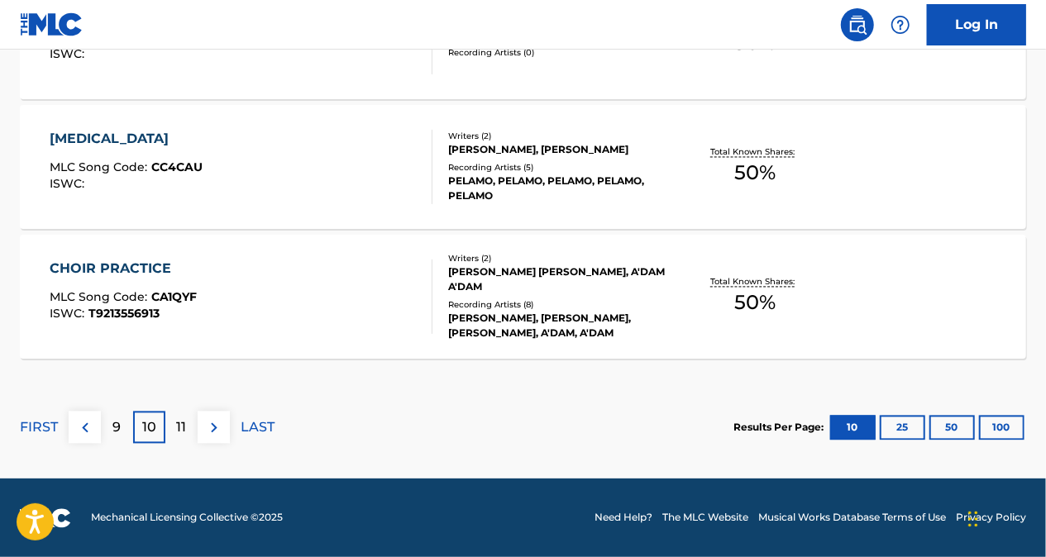
click at [177, 418] on p "11" at bounding box center [182, 428] width 10 height 20
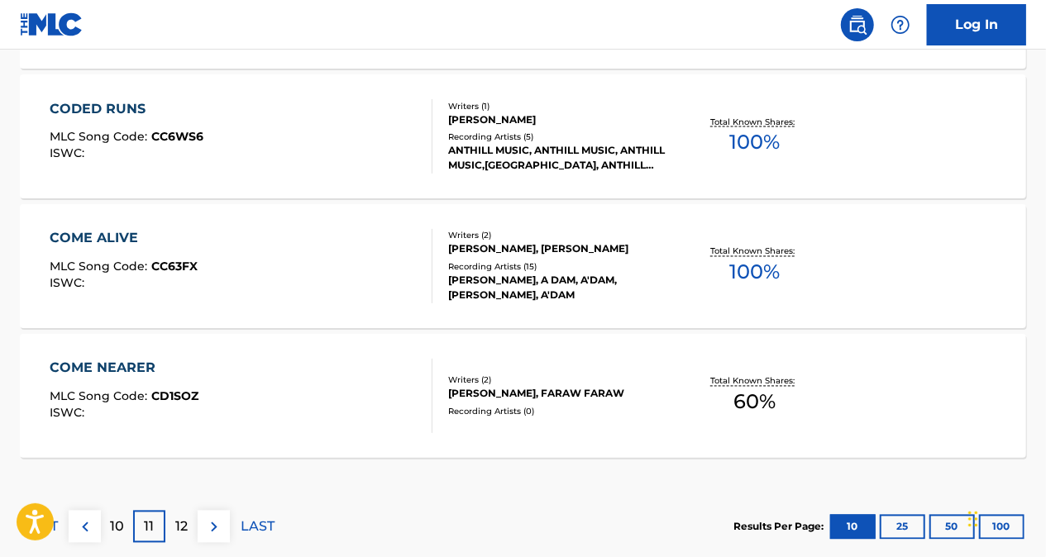
scroll to position [1284, 0]
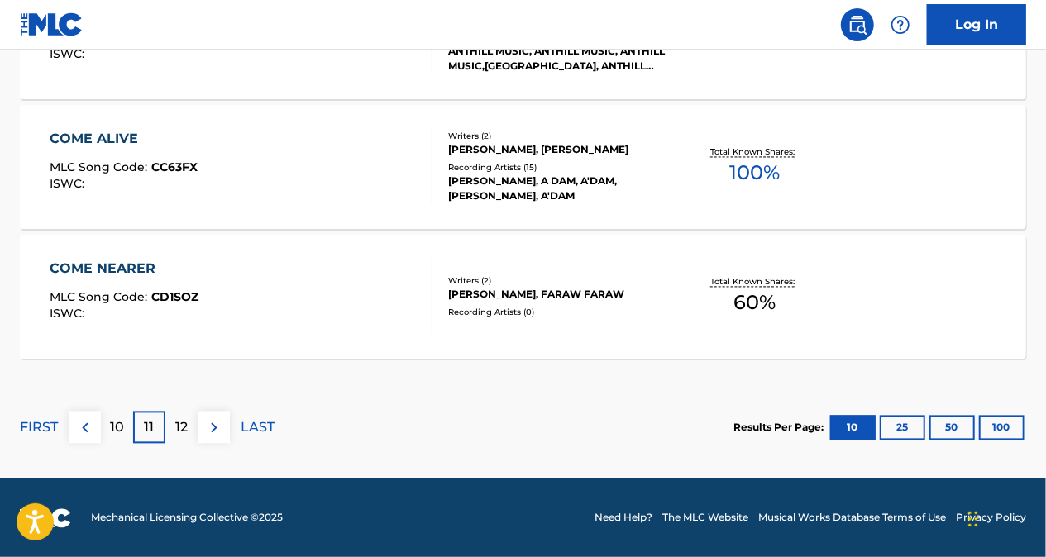
click at [187, 431] on p "12" at bounding box center [181, 428] width 12 height 20
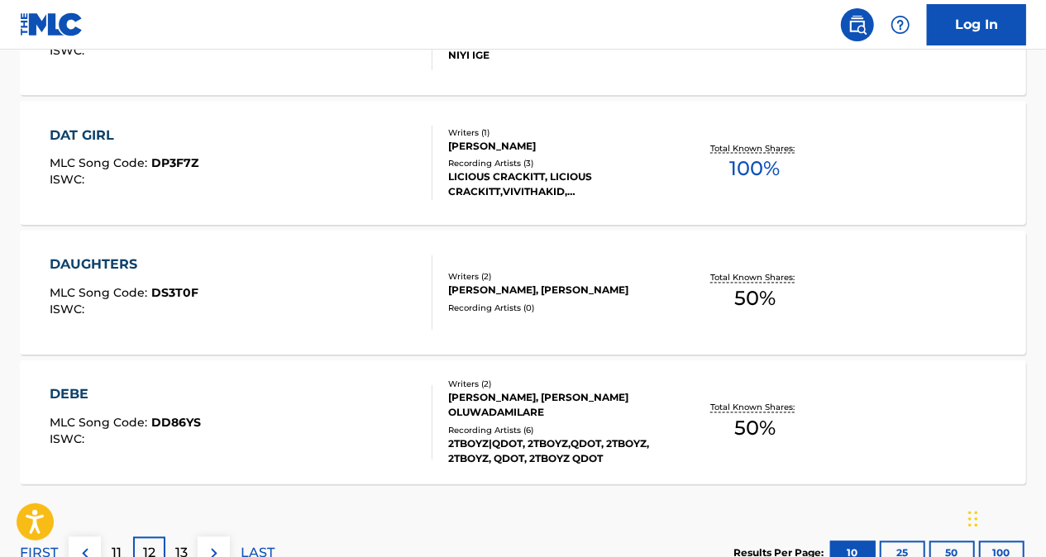
scroll to position [1532, 0]
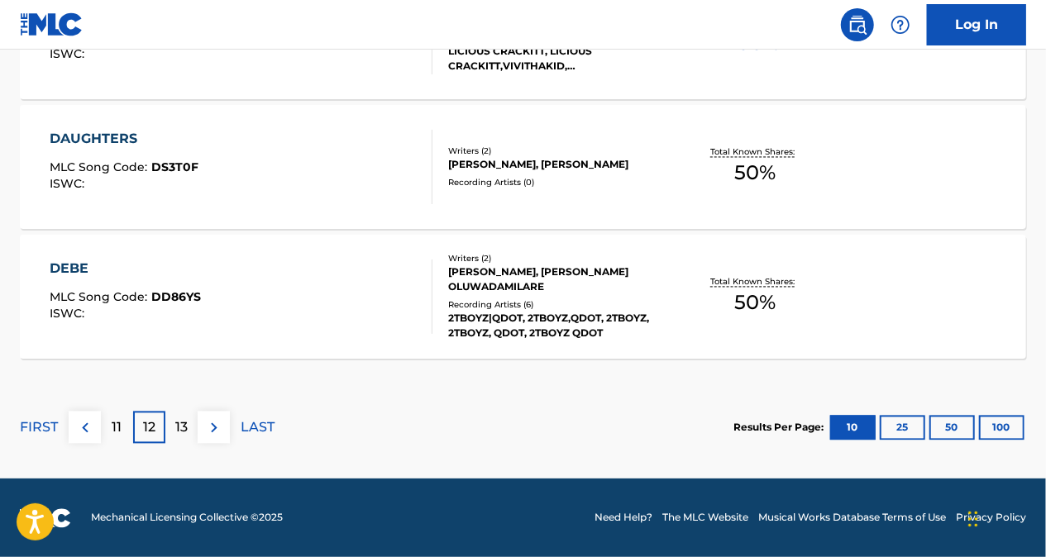
click at [122, 430] on div "11" at bounding box center [117, 428] width 32 height 32
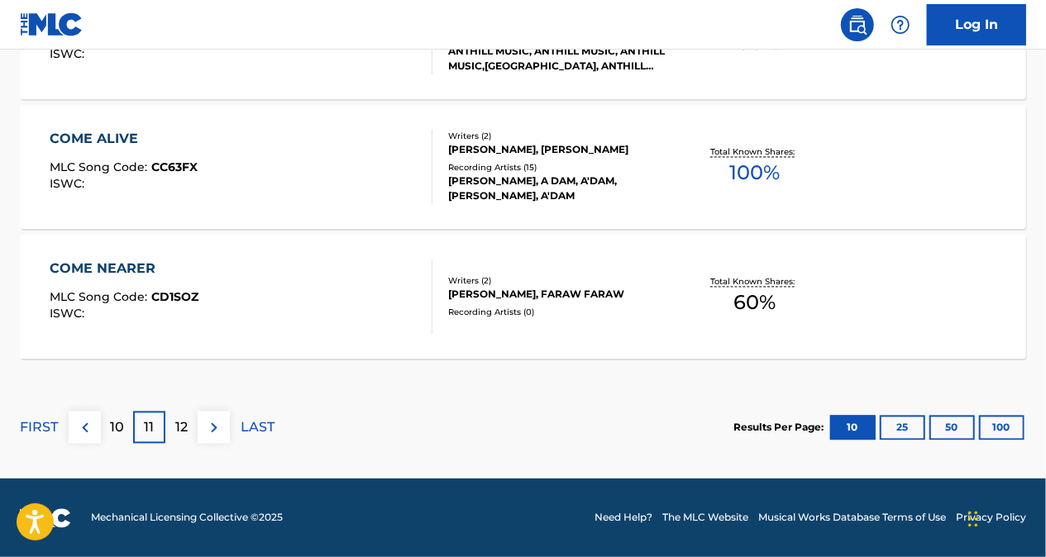
click at [122, 425] on p "10" at bounding box center [117, 428] width 14 height 20
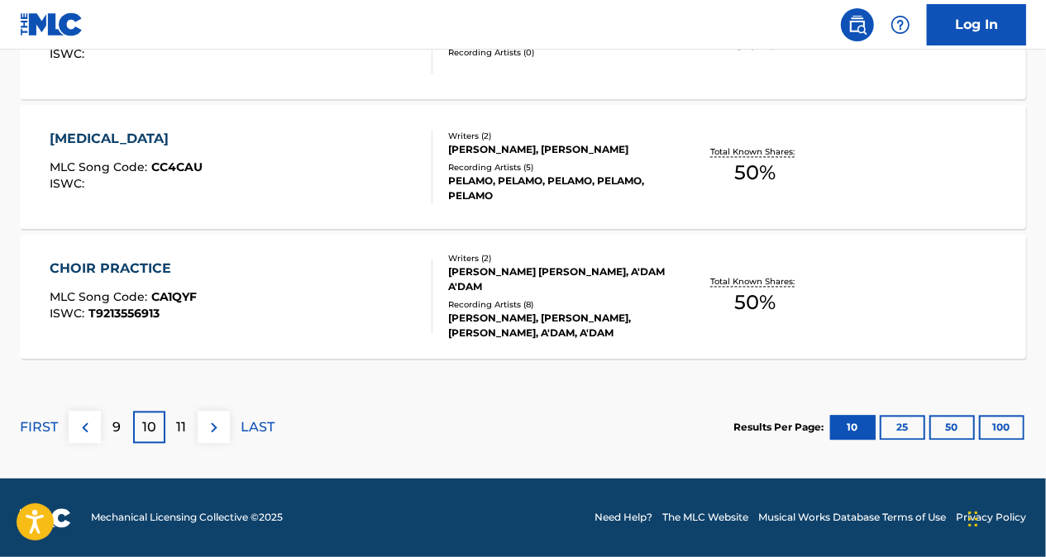
click at [174, 428] on div "11" at bounding box center [181, 428] width 32 height 32
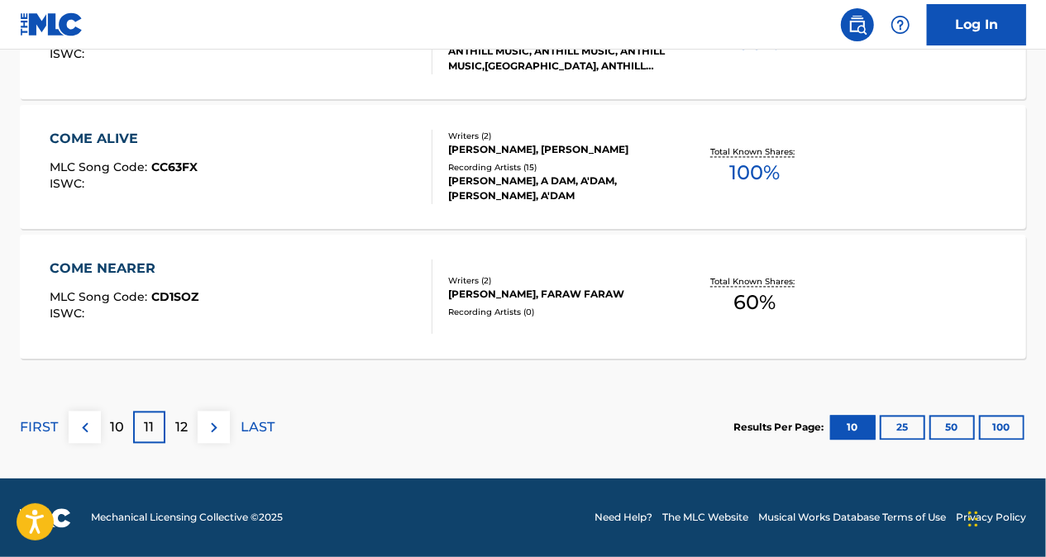
click at [178, 418] on p "12" at bounding box center [181, 428] width 12 height 20
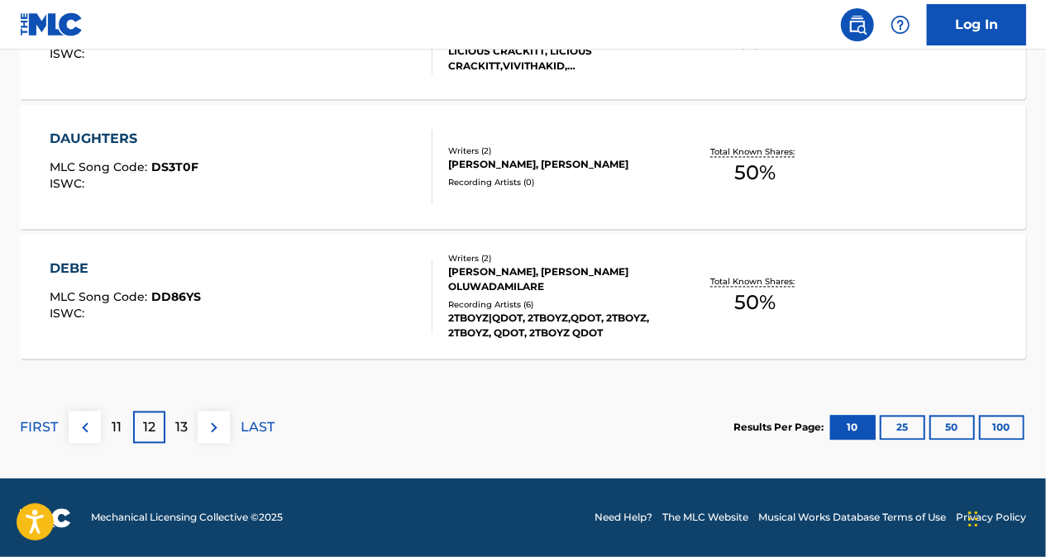
click at [126, 417] on div "11" at bounding box center [117, 428] width 32 height 32
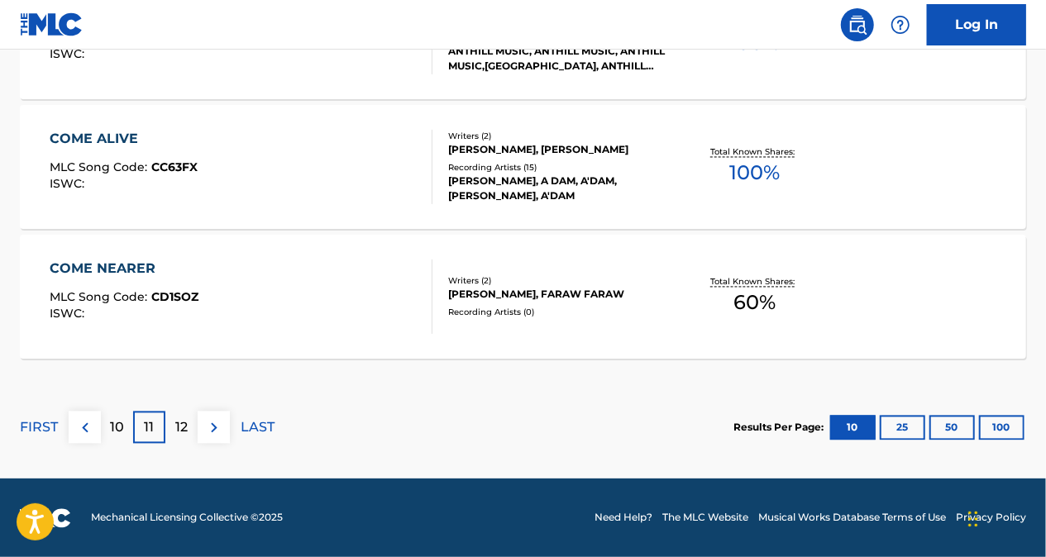
click at [121, 431] on p "10" at bounding box center [117, 428] width 14 height 20
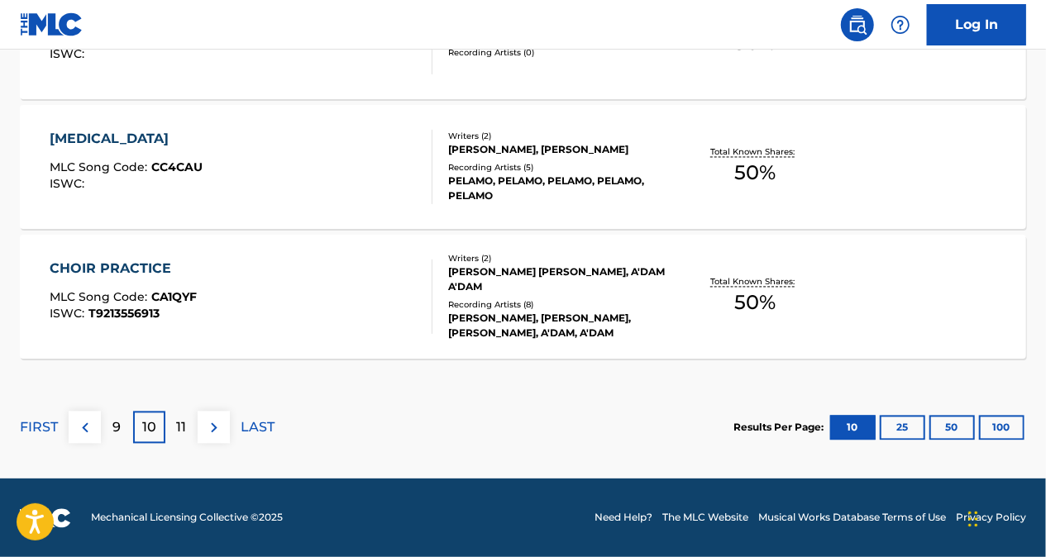
click at [172, 428] on div "11" at bounding box center [181, 428] width 32 height 32
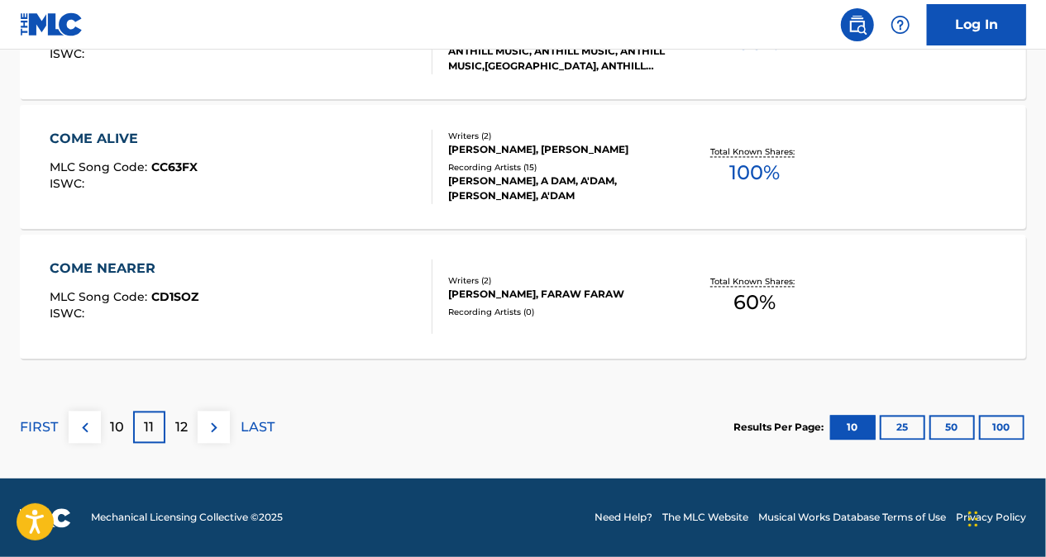
click at [181, 431] on p "12" at bounding box center [181, 428] width 12 height 20
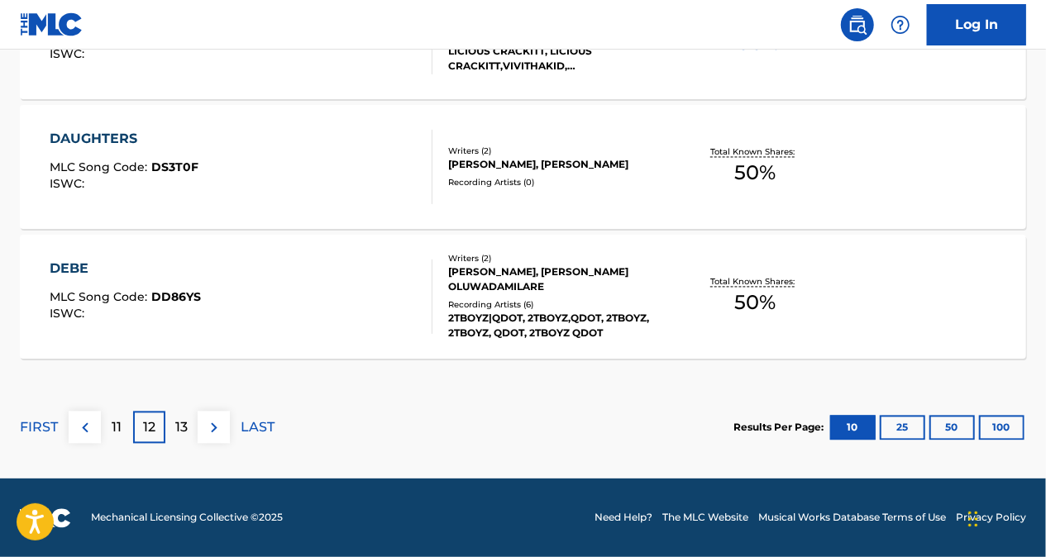
click at [122, 420] on p "11" at bounding box center [117, 428] width 10 height 20
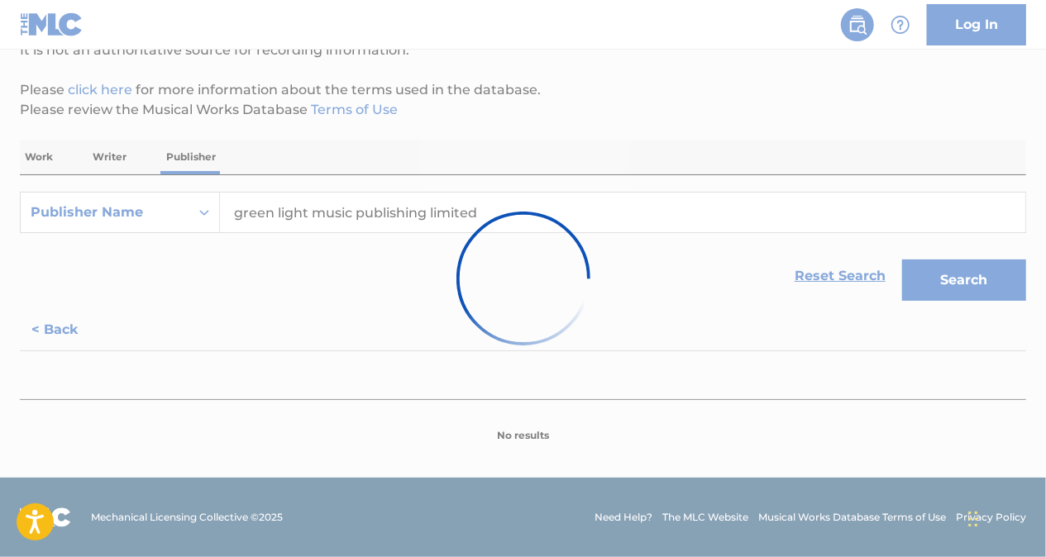
scroll to position [175, 0]
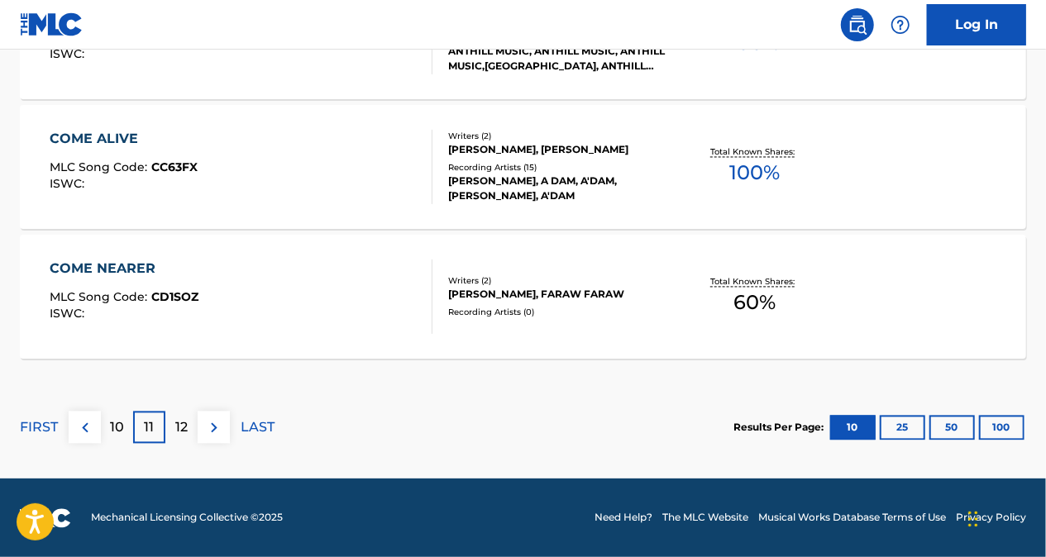
click at [119, 440] on div "10" at bounding box center [117, 428] width 32 height 32
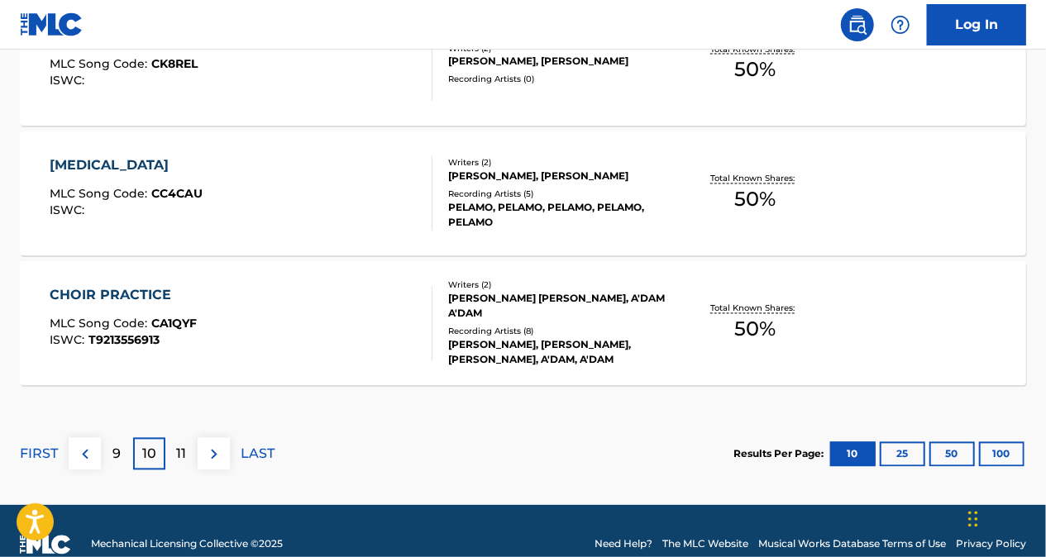
scroll to position [1532, 0]
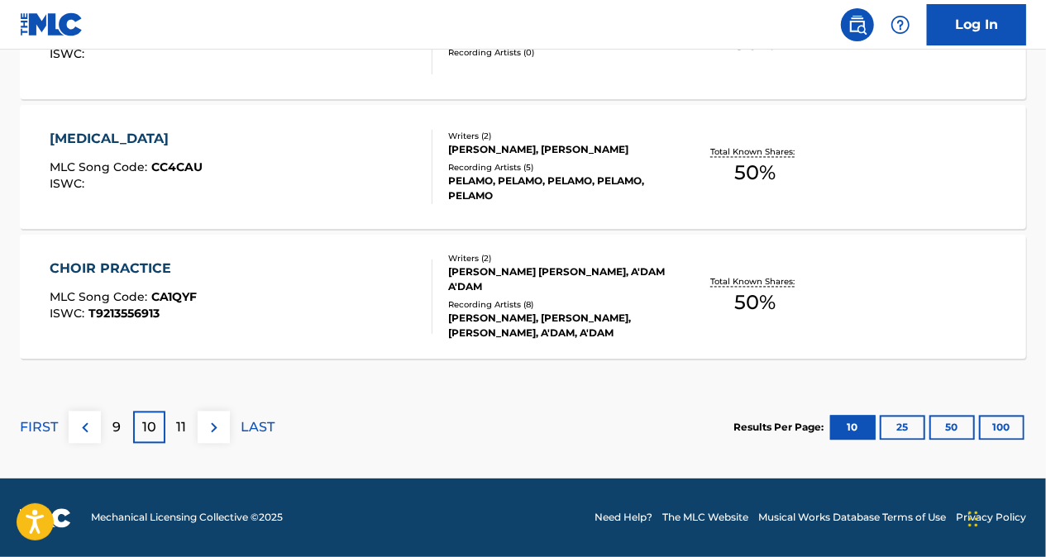
click at [172, 424] on div "11" at bounding box center [181, 428] width 32 height 32
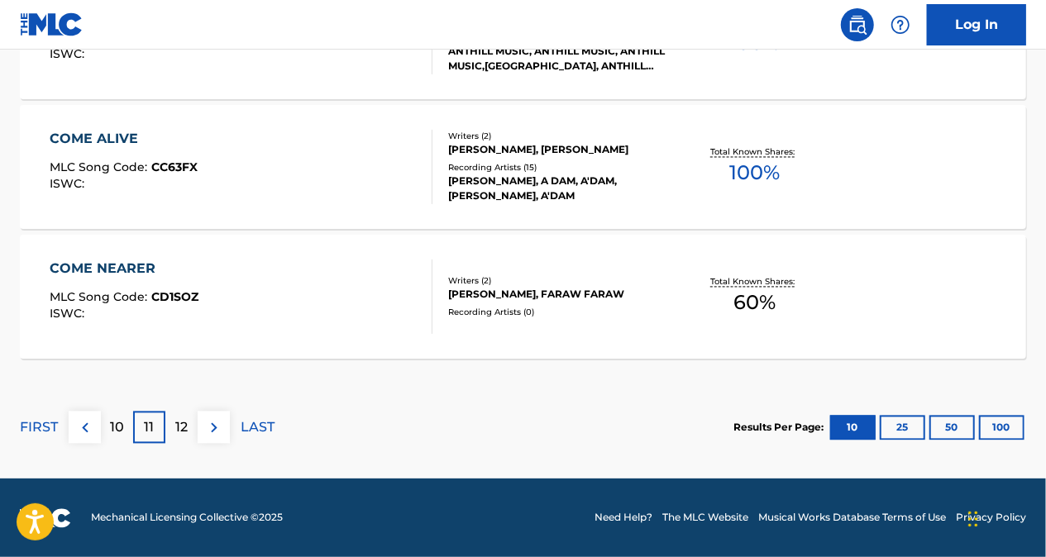
click at [184, 425] on p "12" at bounding box center [181, 428] width 12 height 20
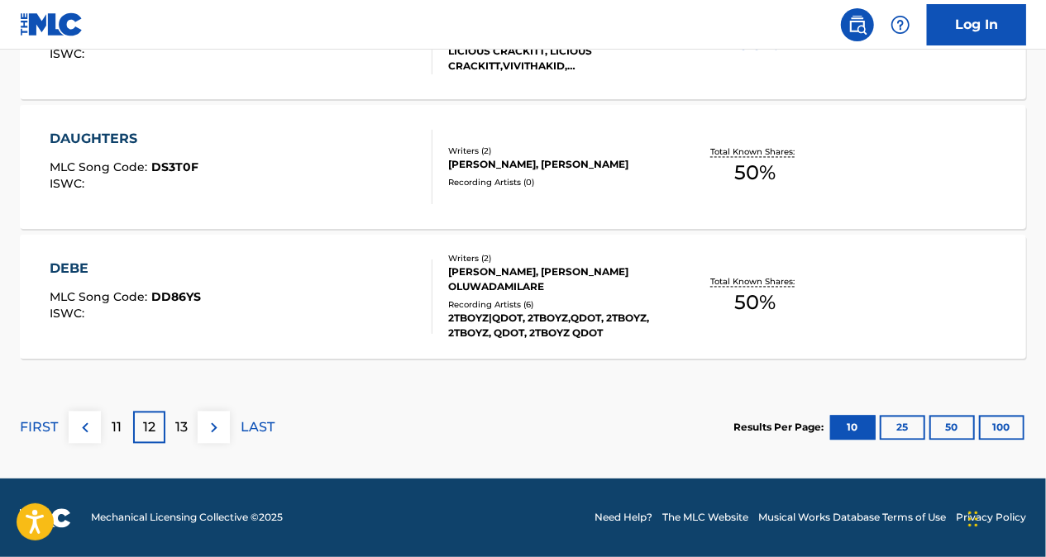
click at [112, 424] on p "11" at bounding box center [117, 428] width 10 height 20
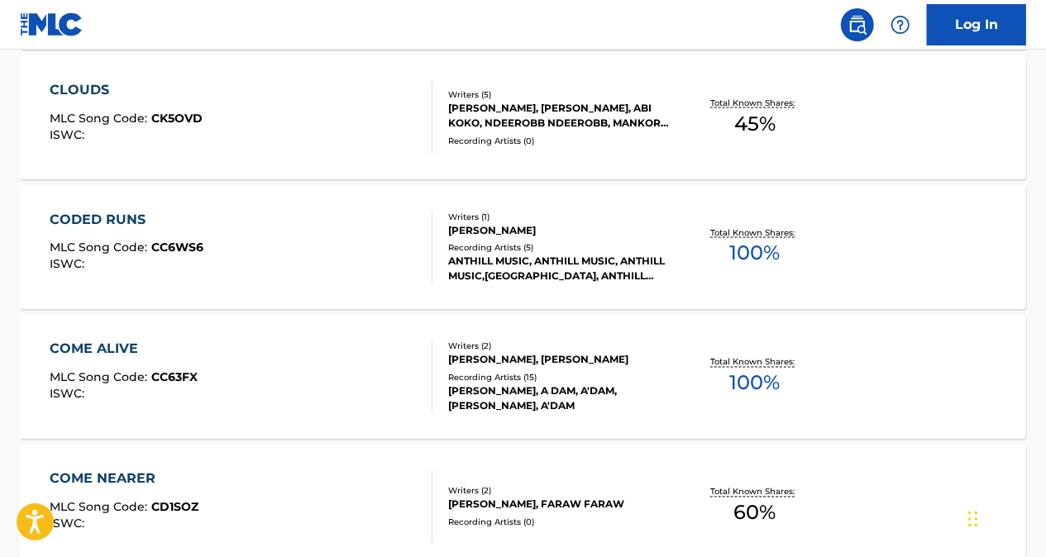
scroll to position [1450, 0]
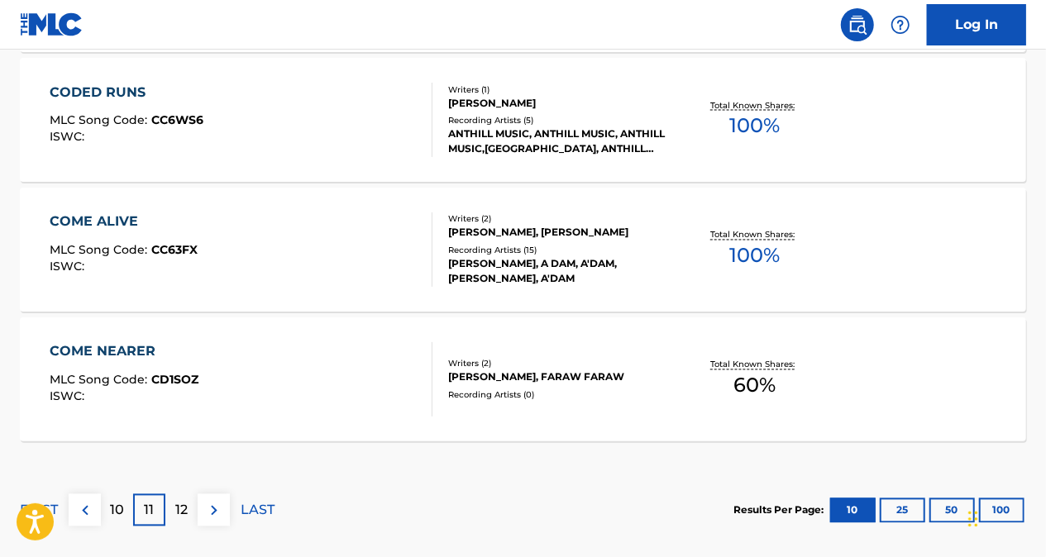
click at [110, 509] on p "10" at bounding box center [117, 511] width 14 height 20
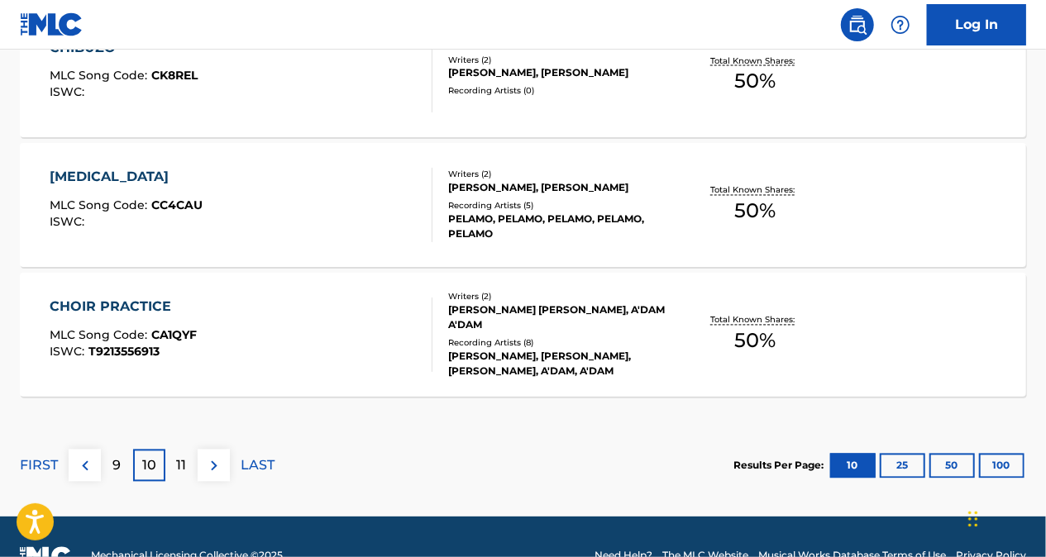
scroll to position [1532, 0]
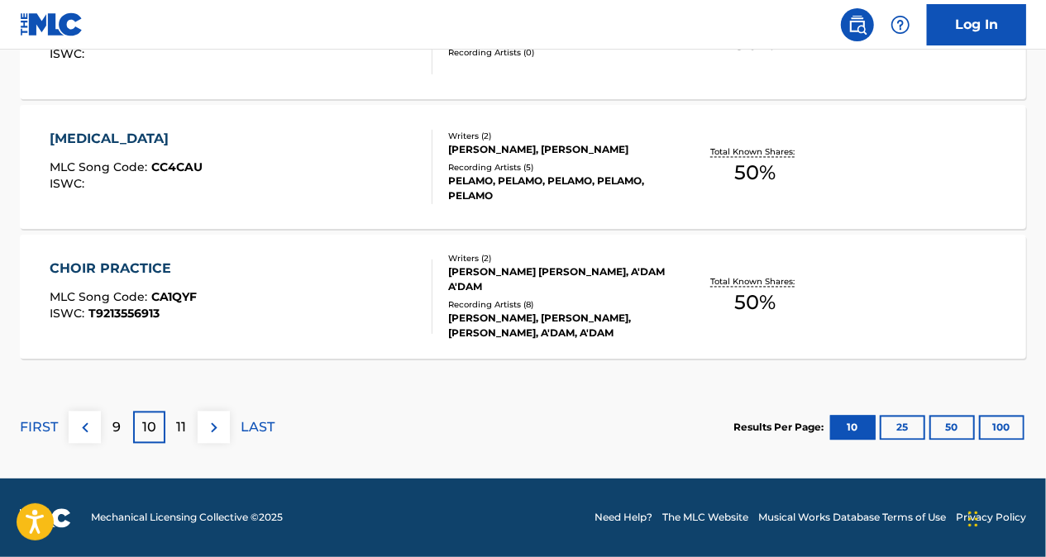
click at [168, 434] on div "11" at bounding box center [181, 428] width 32 height 32
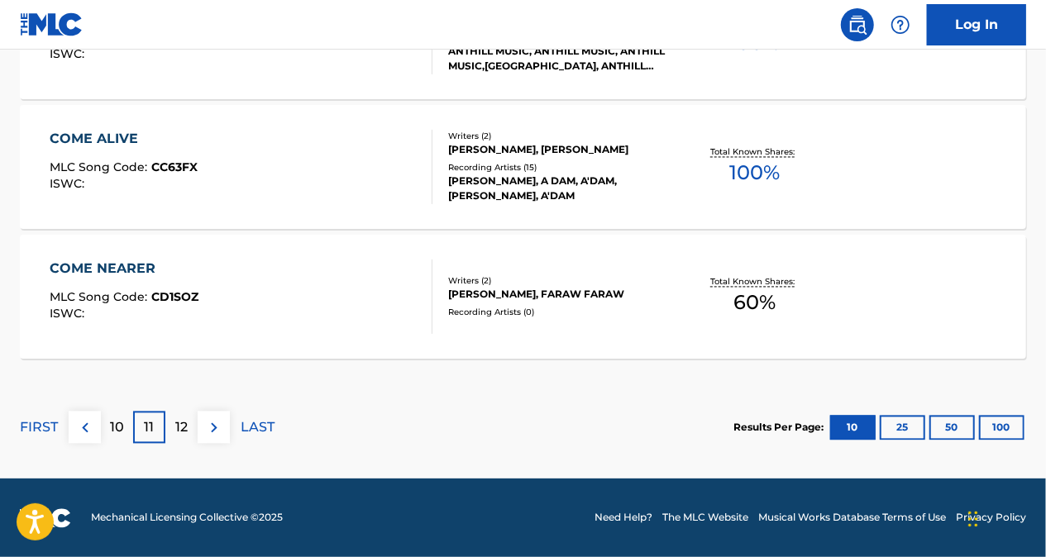
click at [183, 422] on p "12" at bounding box center [181, 428] width 12 height 20
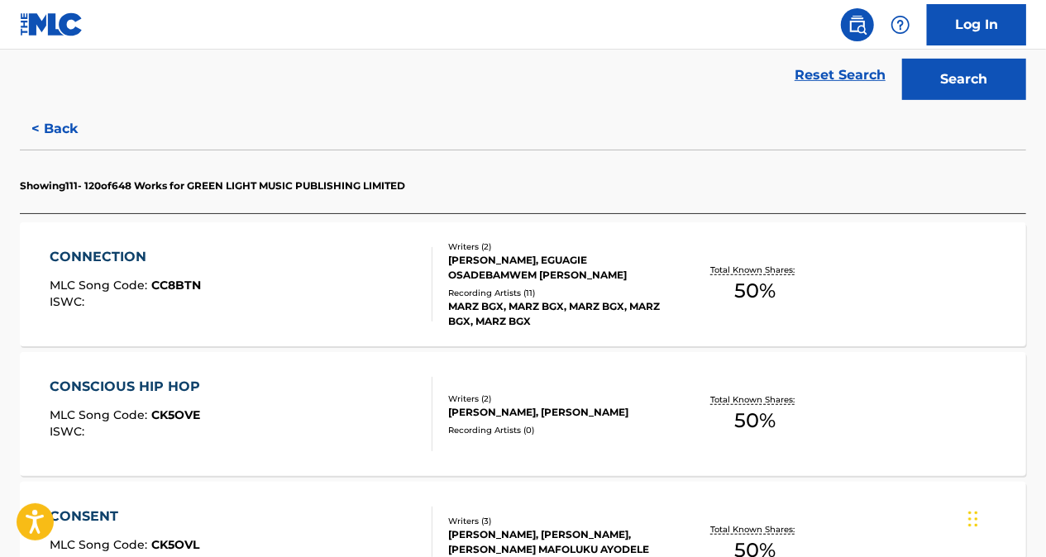
scroll to position [375, 0]
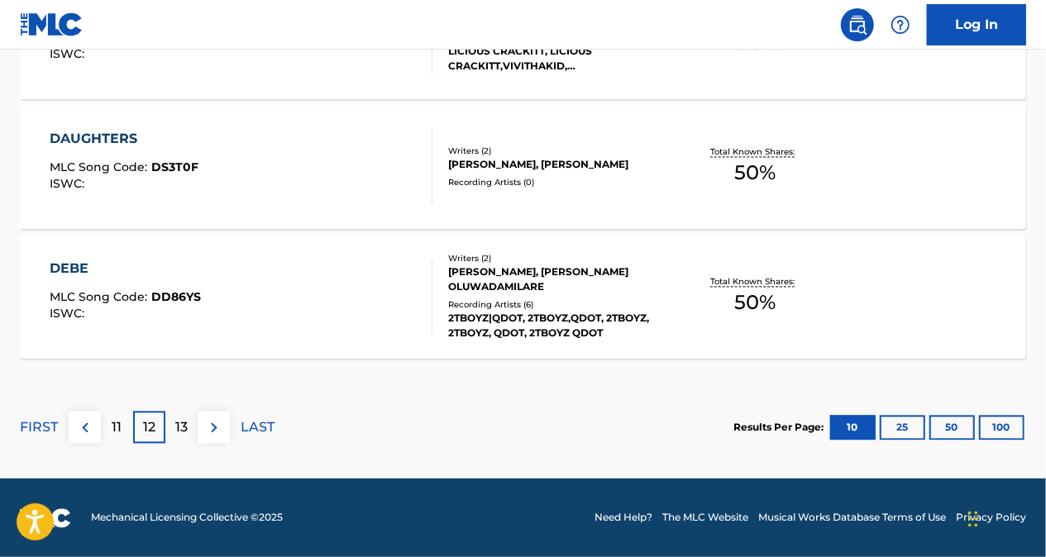
click at [119, 423] on p "11" at bounding box center [117, 428] width 10 height 20
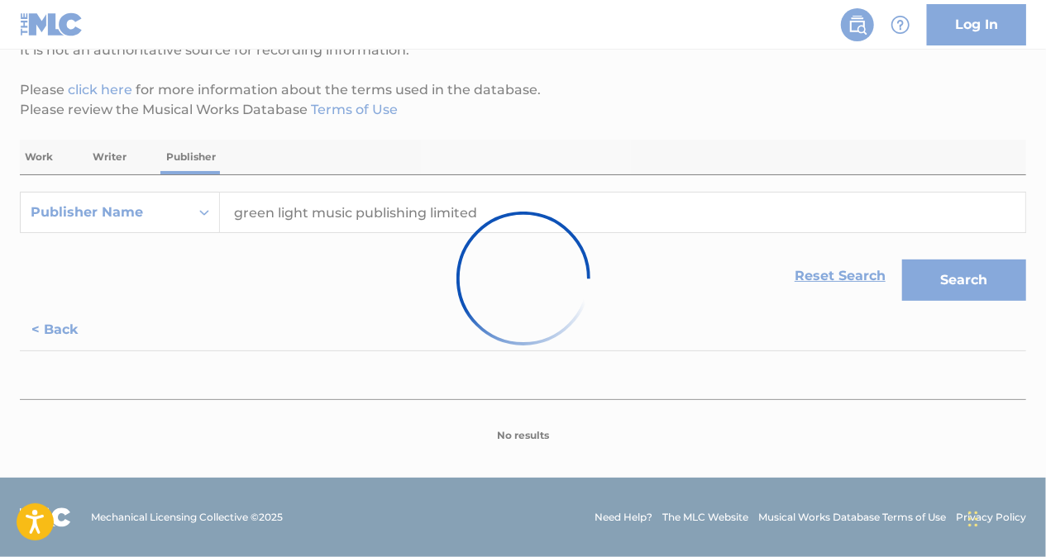
scroll to position [175, 0]
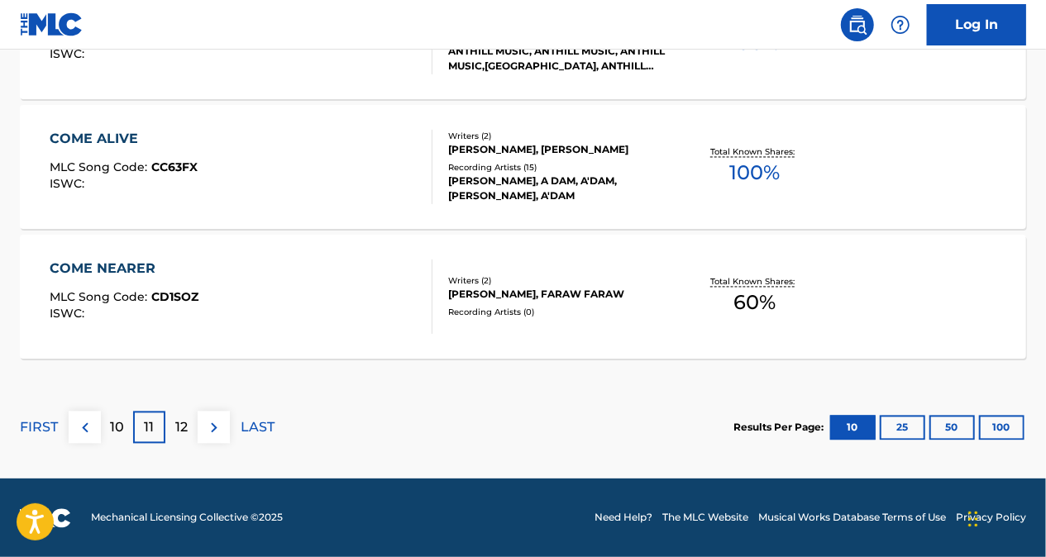
click at [124, 429] on div "10" at bounding box center [117, 428] width 32 height 32
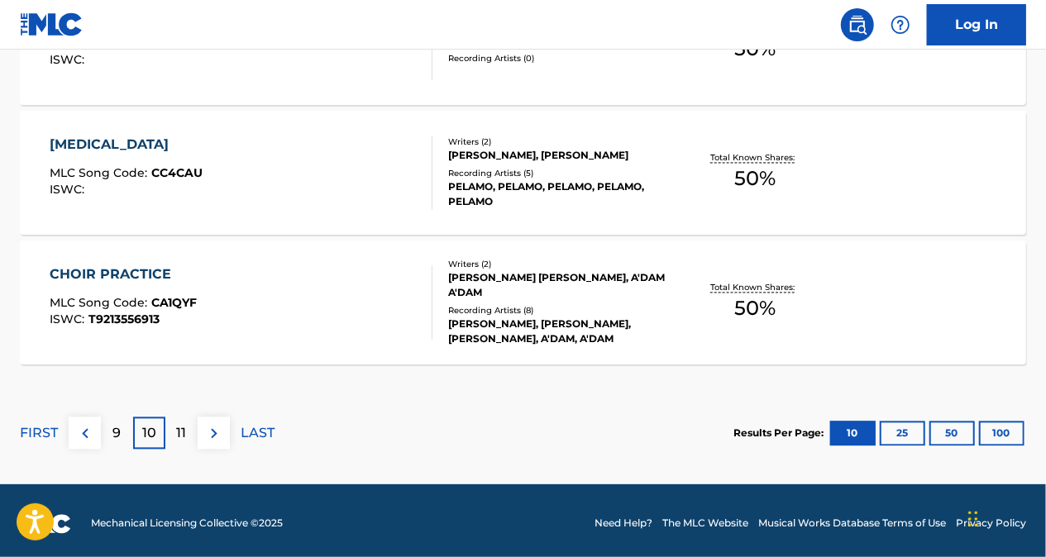
scroll to position [1532, 0]
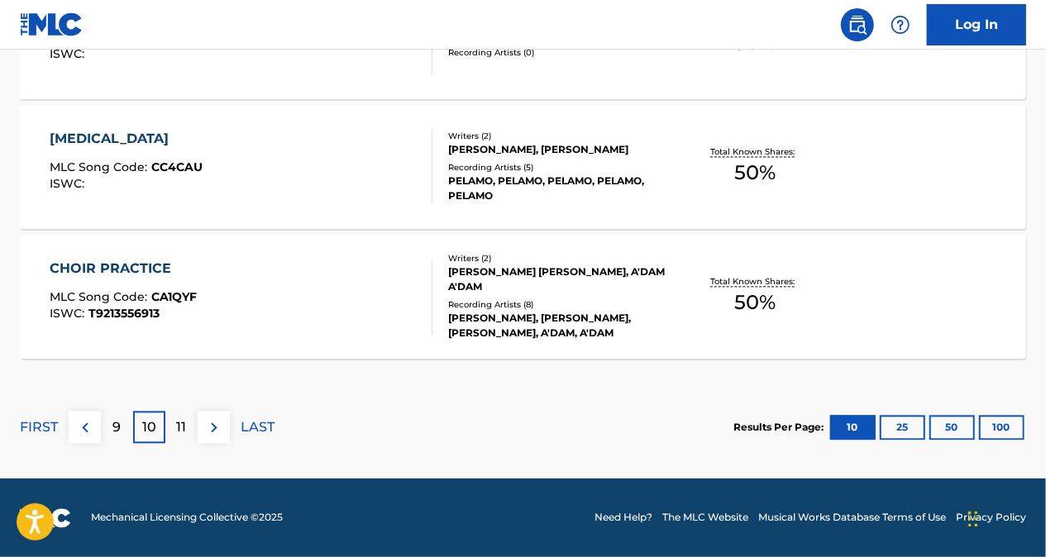
click at [175, 431] on div "11" at bounding box center [181, 428] width 32 height 32
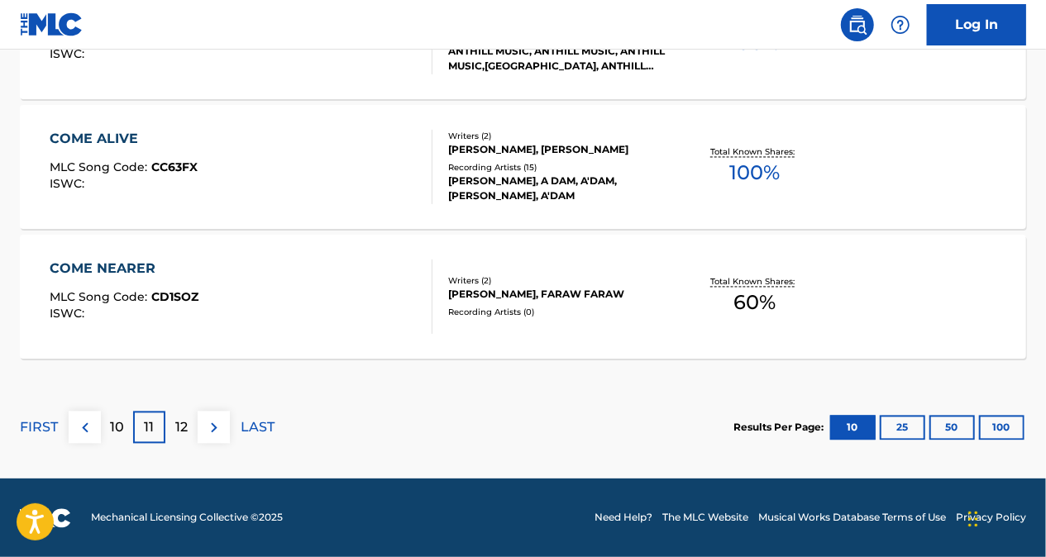
click at [177, 427] on p "12" at bounding box center [181, 428] width 12 height 20
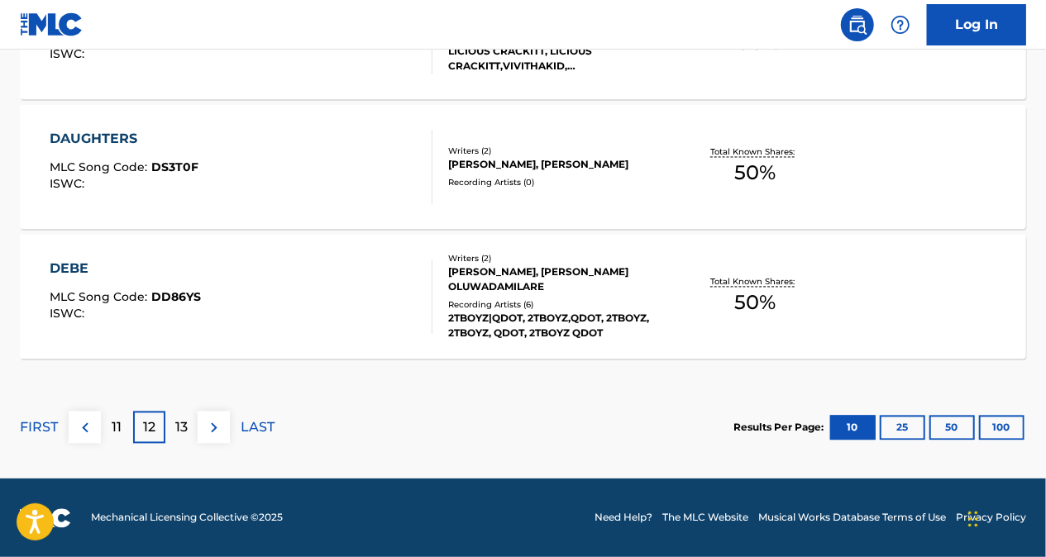
click at [122, 429] on div "11" at bounding box center [117, 428] width 32 height 32
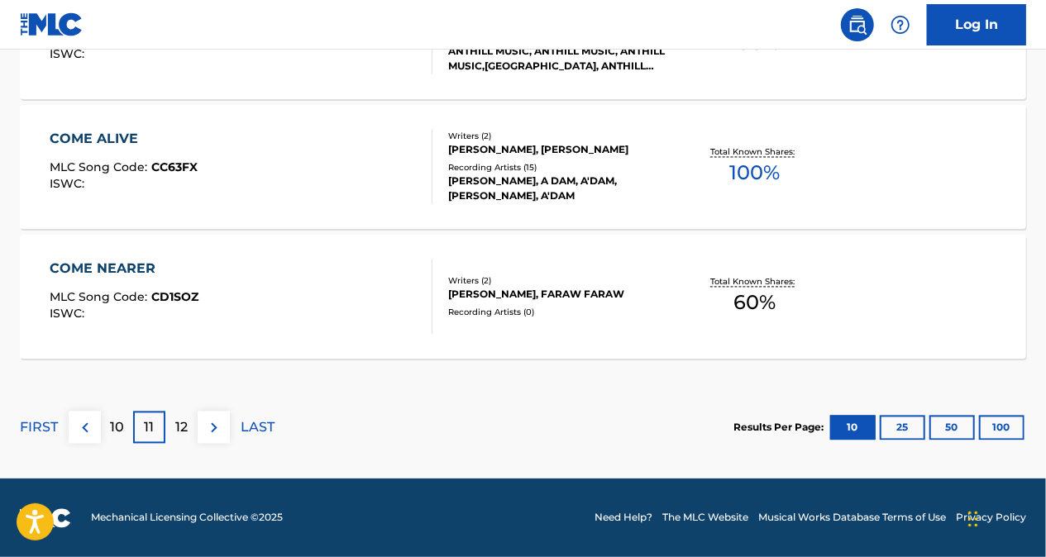
click at [117, 433] on p "10" at bounding box center [117, 428] width 14 height 20
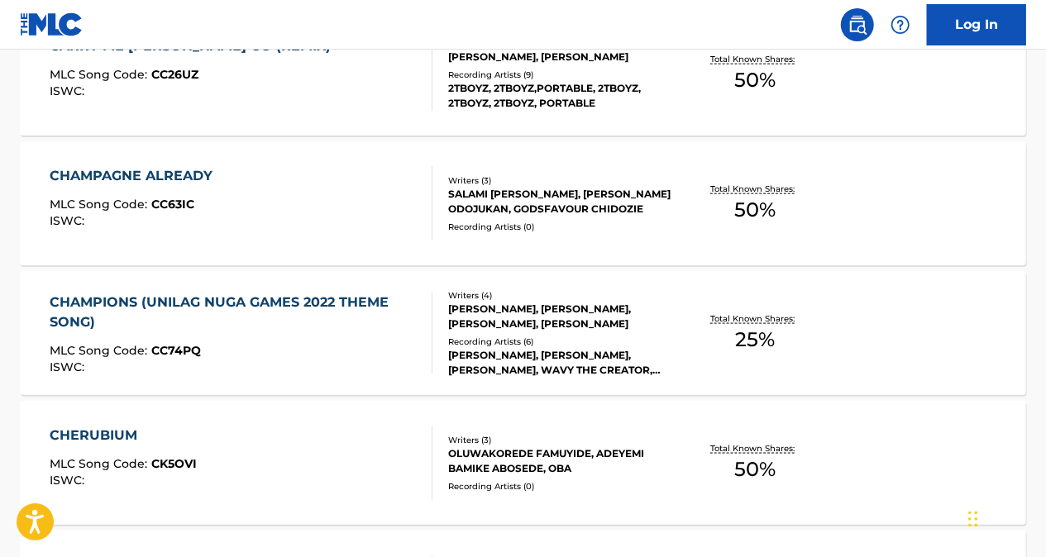
scroll to position [954, 0]
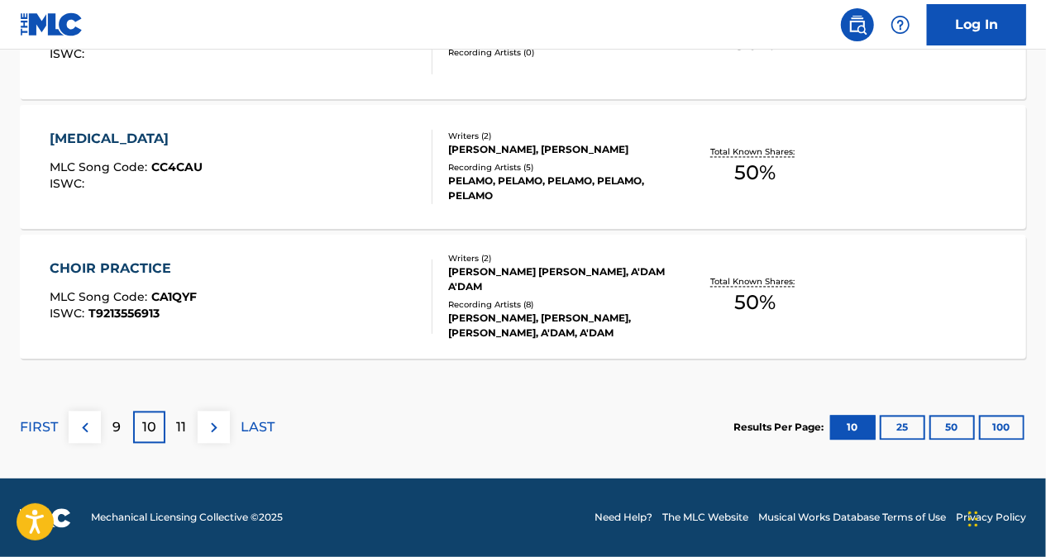
click at [172, 423] on div "11" at bounding box center [181, 428] width 32 height 32
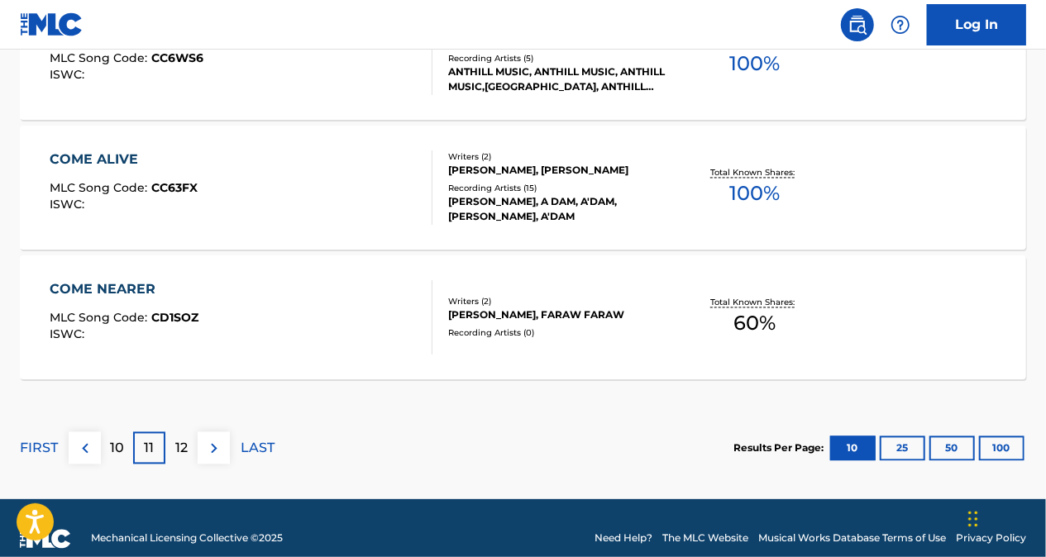
scroll to position [1532, 0]
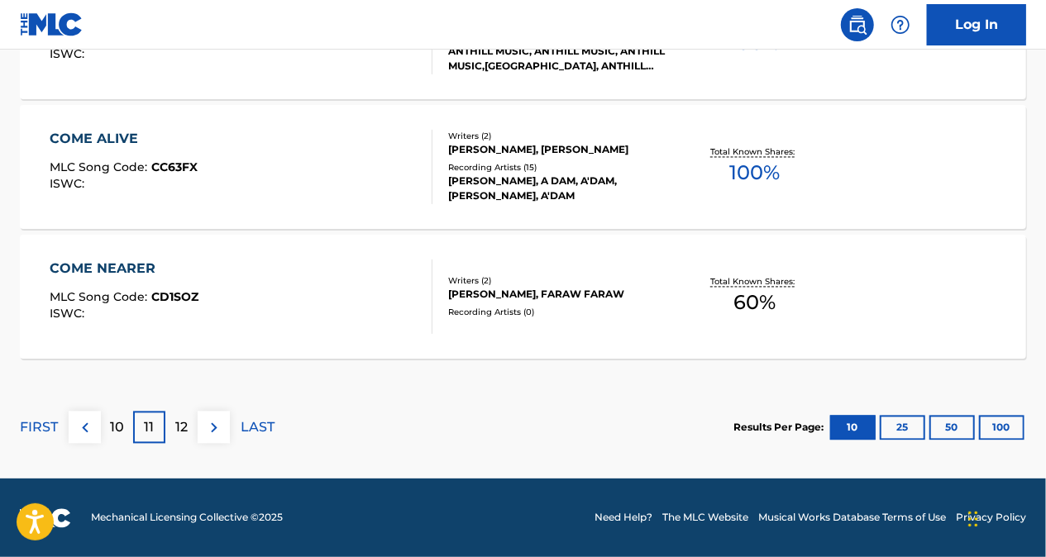
click at [184, 418] on p "12" at bounding box center [181, 428] width 12 height 20
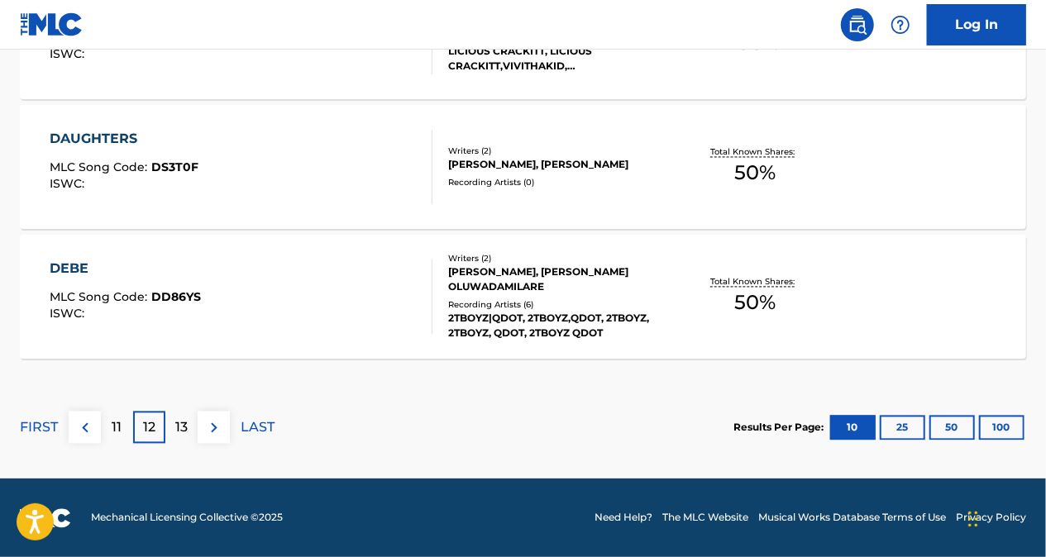
click at [117, 428] on p "11" at bounding box center [117, 428] width 10 height 20
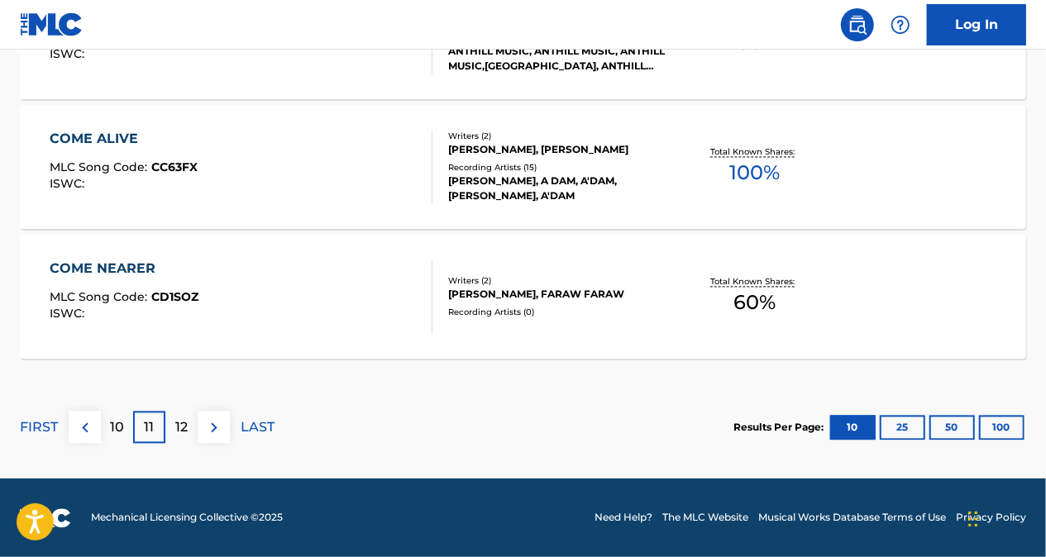
click at [119, 431] on p "10" at bounding box center [117, 428] width 14 height 20
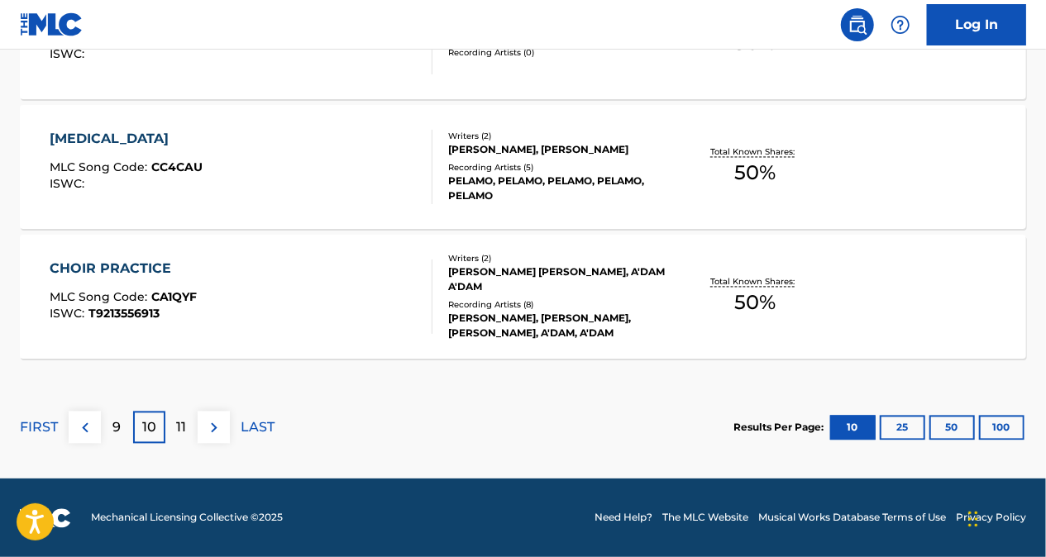
click at [183, 434] on p "11" at bounding box center [182, 428] width 10 height 20
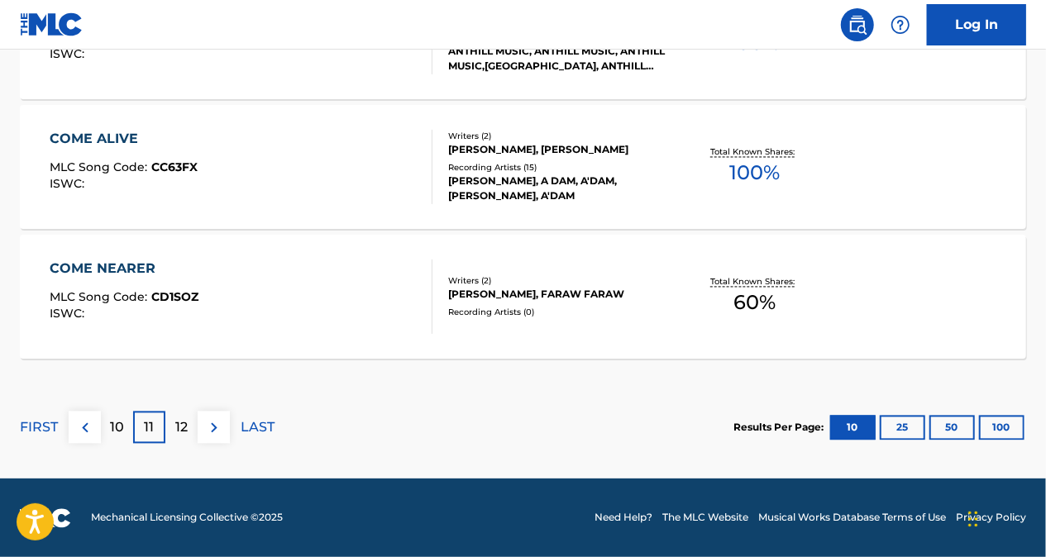
click at [178, 427] on p "12" at bounding box center [181, 428] width 12 height 20
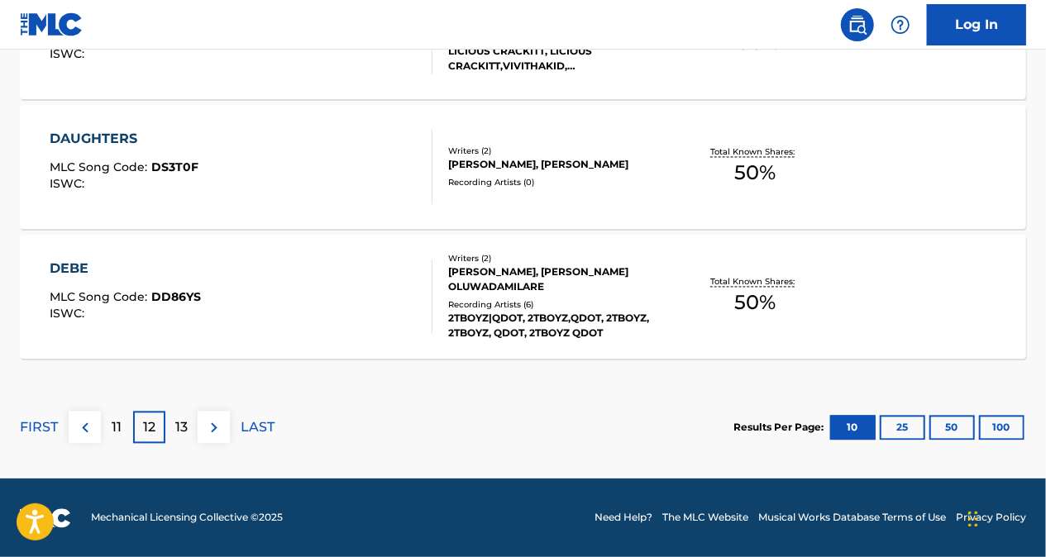
click at [115, 420] on p "11" at bounding box center [117, 428] width 10 height 20
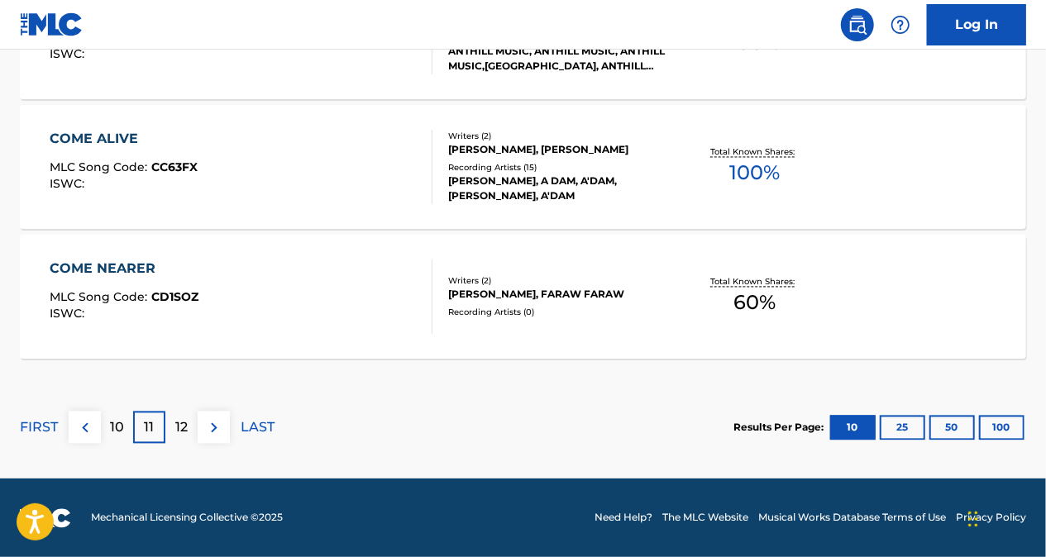
click at [112, 434] on p "10" at bounding box center [117, 428] width 14 height 20
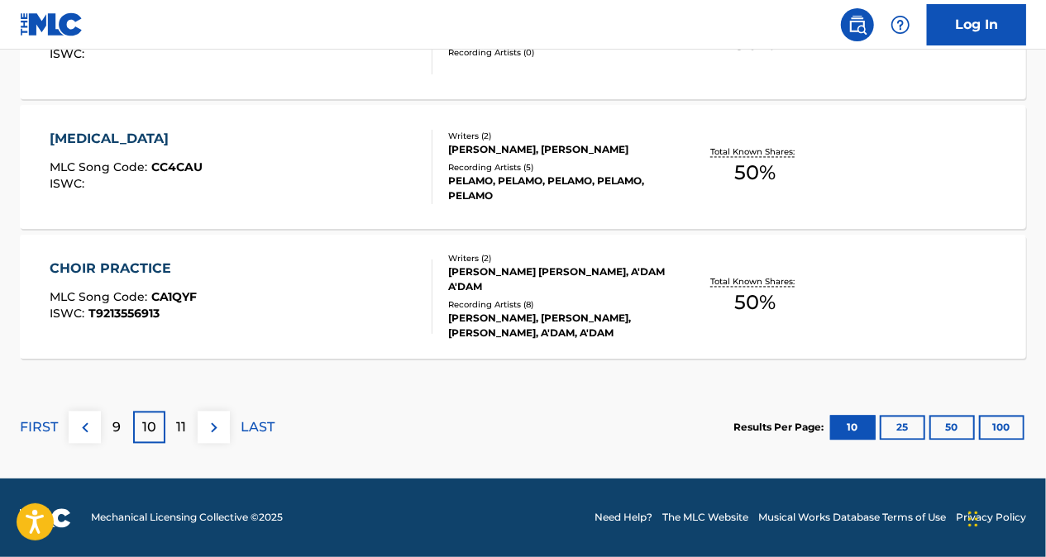
click at [172, 436] on div "11" at bounding box center [181, 428] width 32 height 32
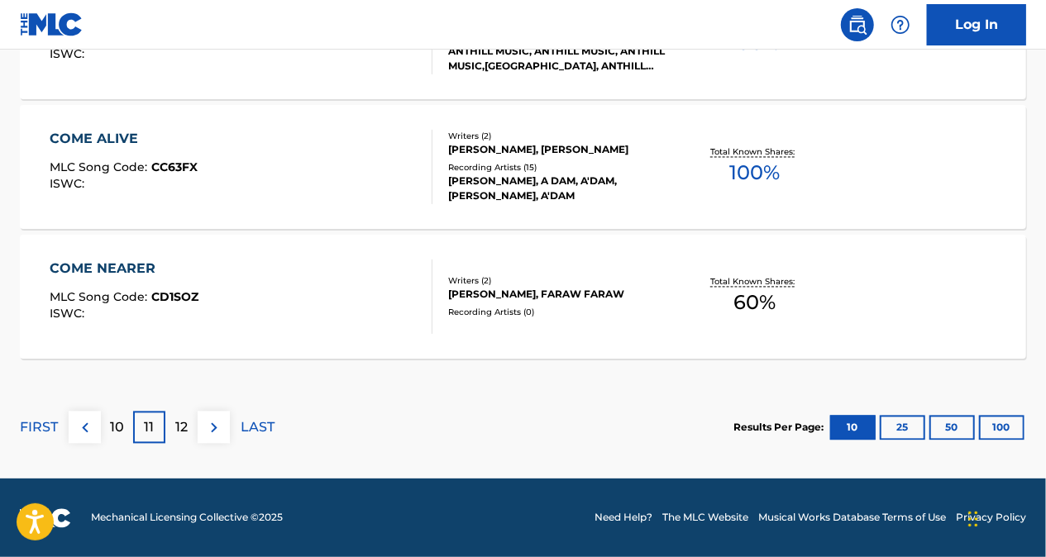
click at [185, 426] on p "12" at bounding box center [181, 428] width 12 height 20
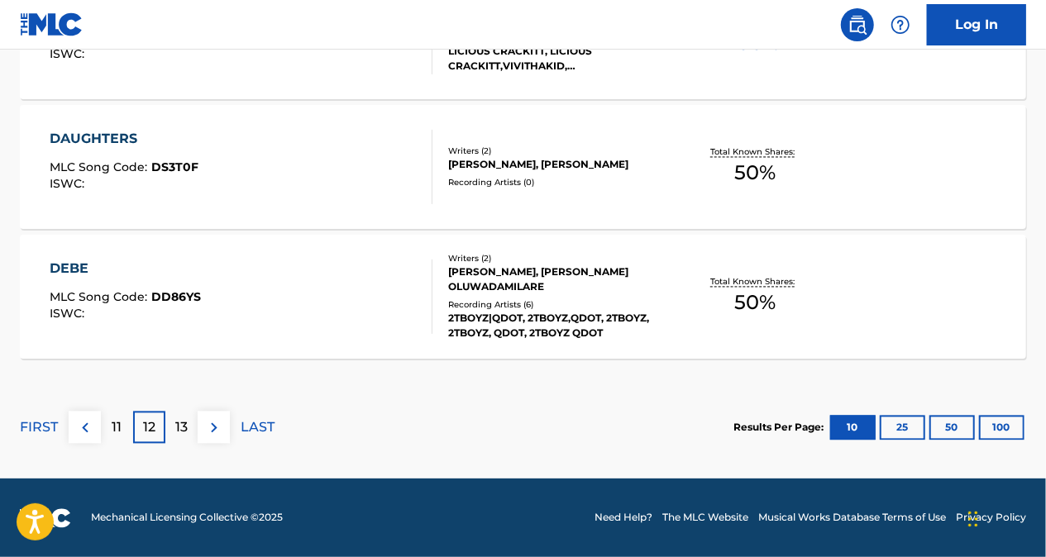
click at [119, 430] on p "11" at bounding box center [117, 428] width 10 height 20
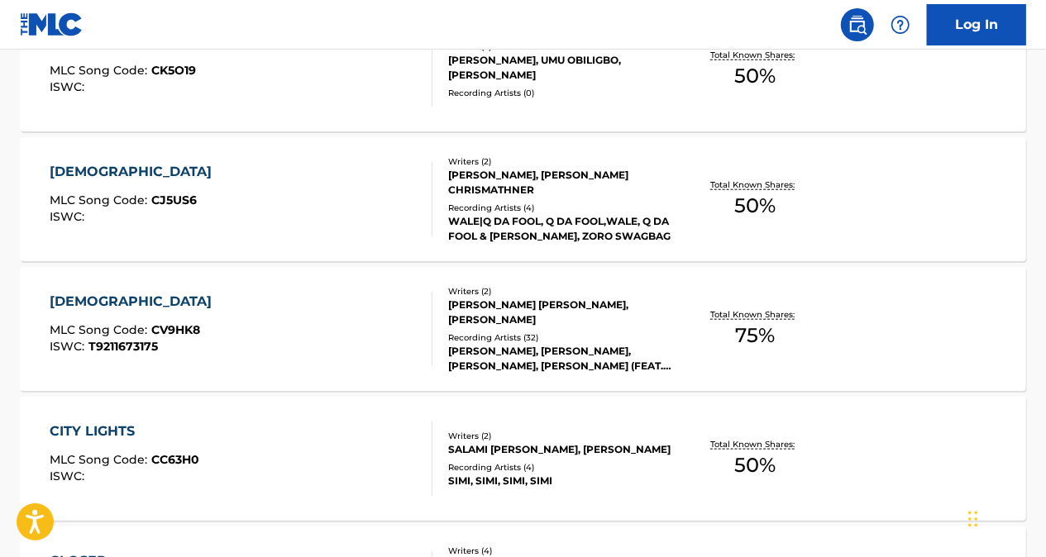
scroll to position [706, 0]
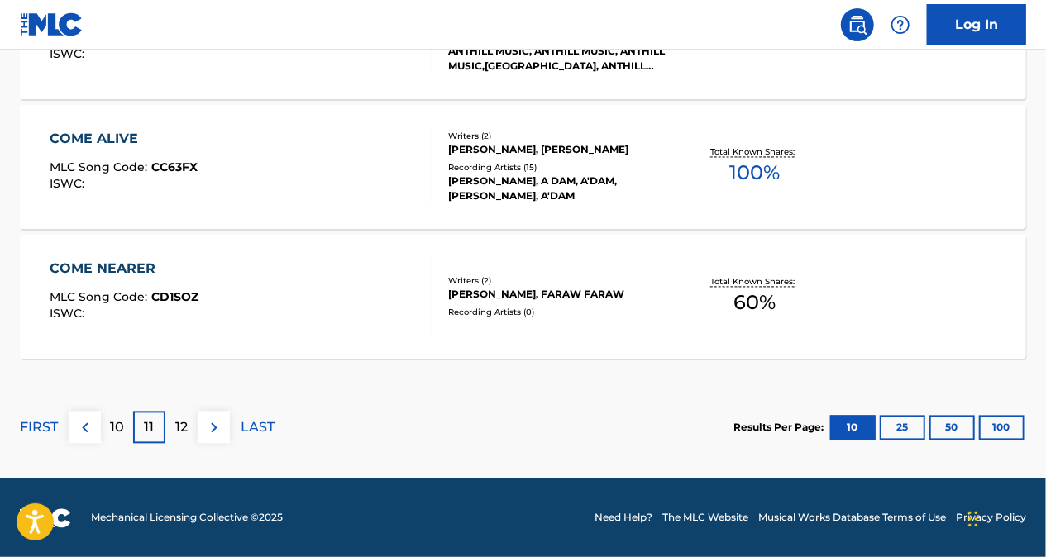
click at [117, 431] on p "10" at bounding box center [117, 428] width 14 height 20
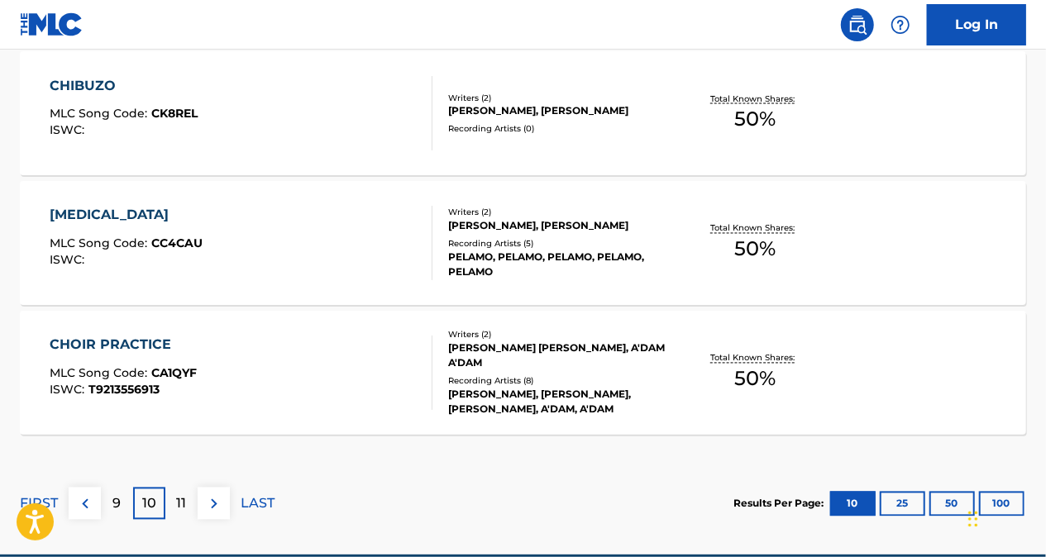
scroll to position [1532, 0]
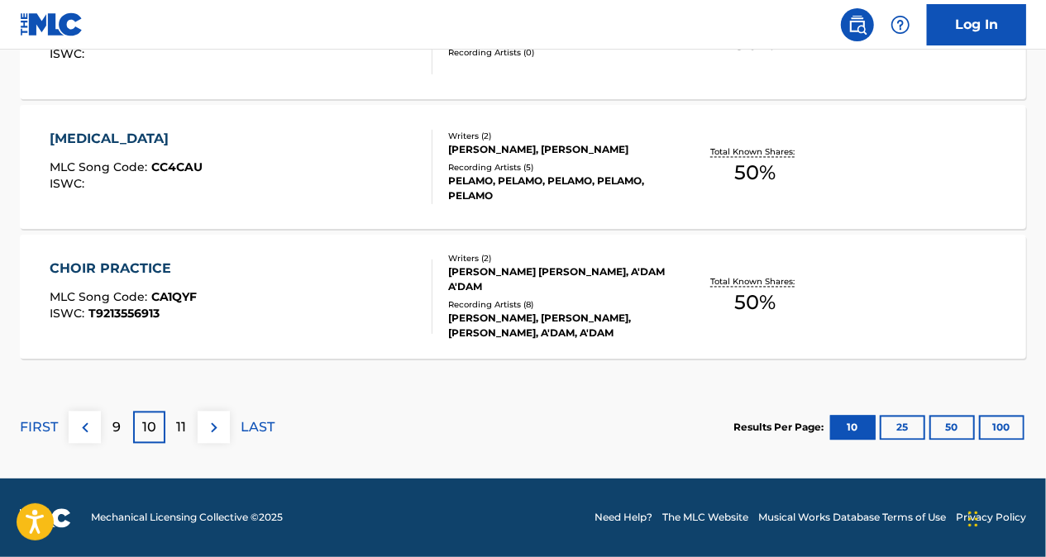
click at [183, 427] on p "11" at bounding box center [182, 428] width 10 height 20
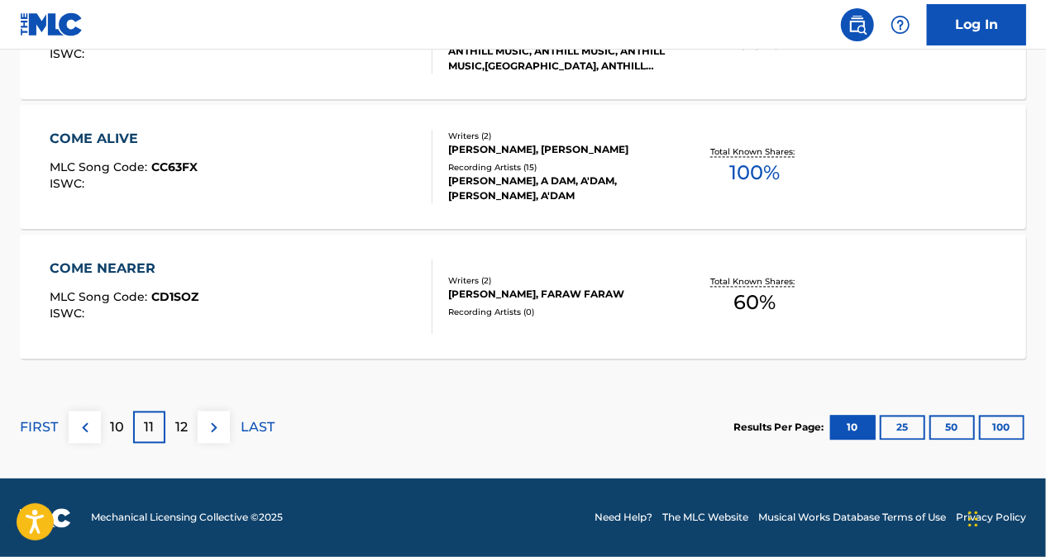
click at [174, 422] on div "12" at bounding box center [181, 428] width 32 height 32
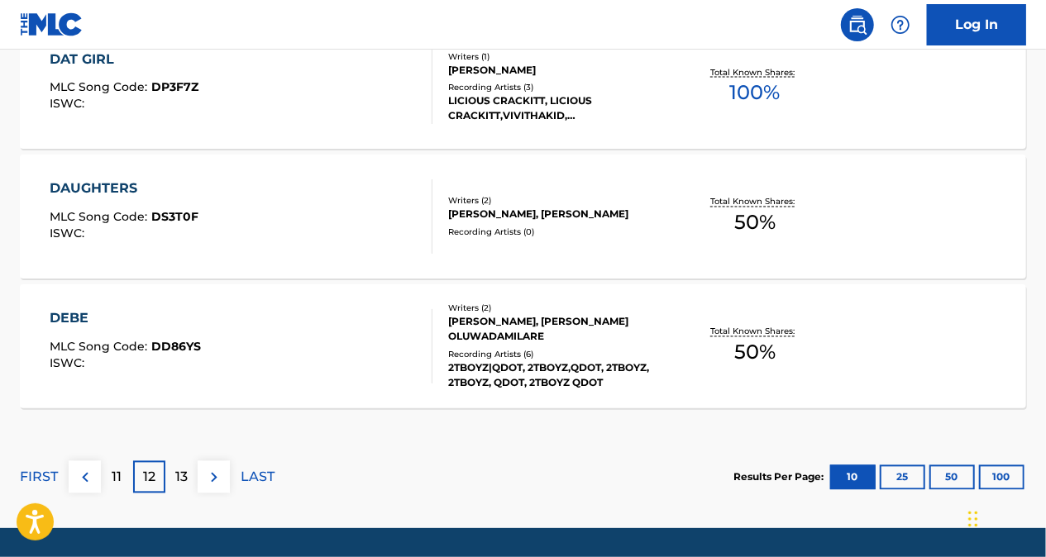
scroll to position [1532, 0]
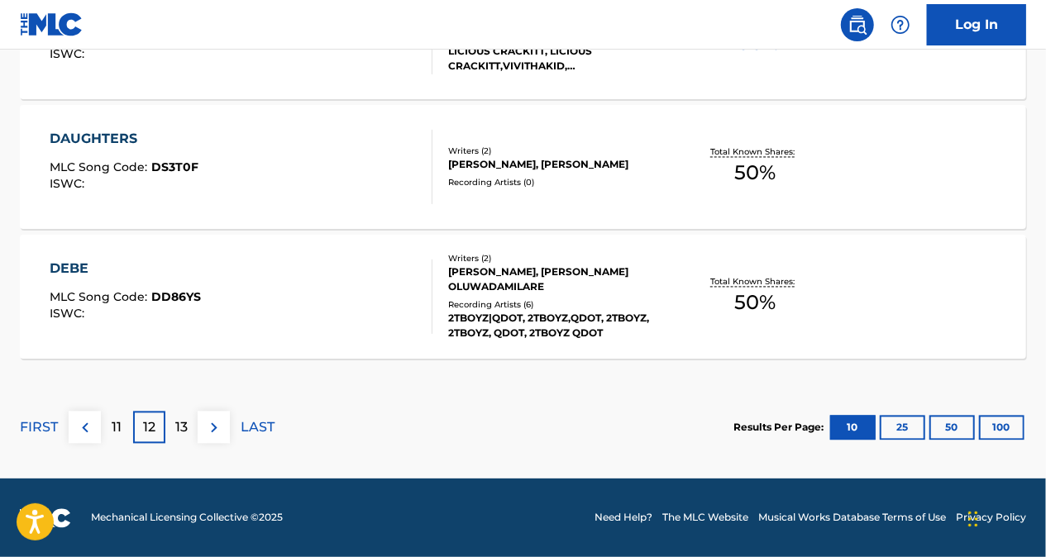
click at [118, 429] on p "11" at bounding box center [117, 428] width 10 height 20
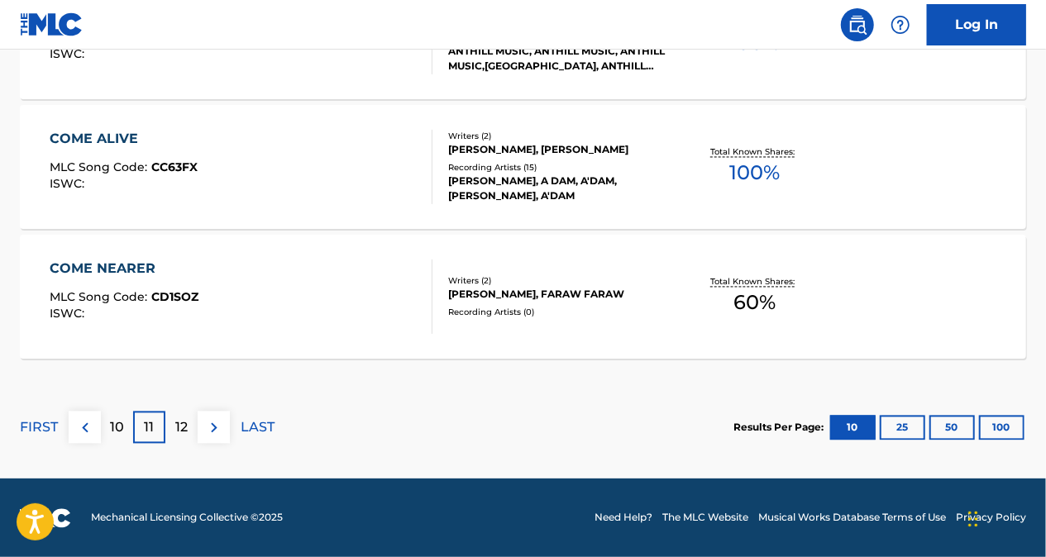
click at [124, 430] on div "10" at bounding box center [117, 428] width 32 height 32
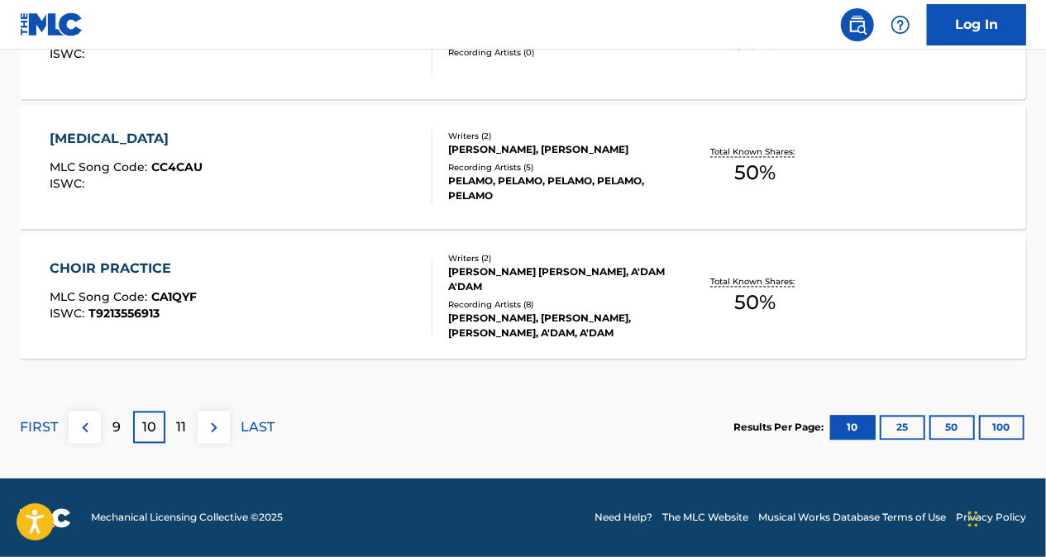
click at [186, 425] on div "11" at bounding box center [181, 428] width 32 height 32
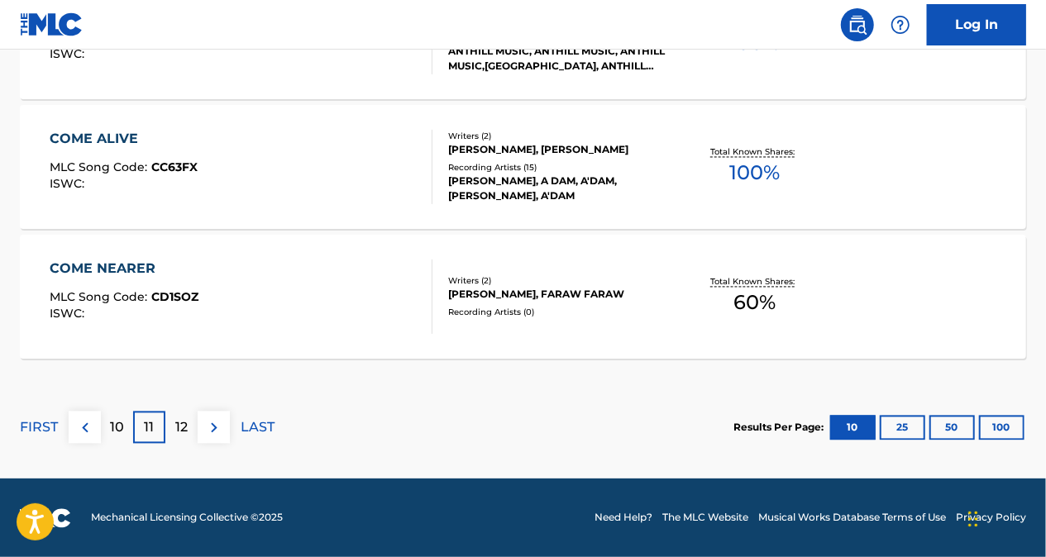
click at [182, 422] on p "12" at bounding box center [181, 428] width 12 height 20
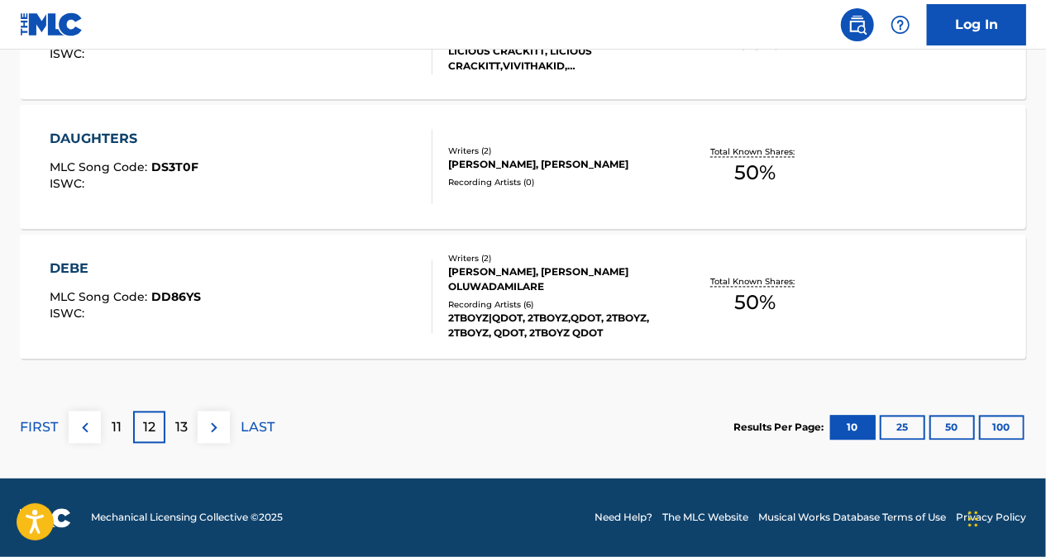
click at [127, 423] on div "11" at bounding box center [117, 428] width 32 height 32
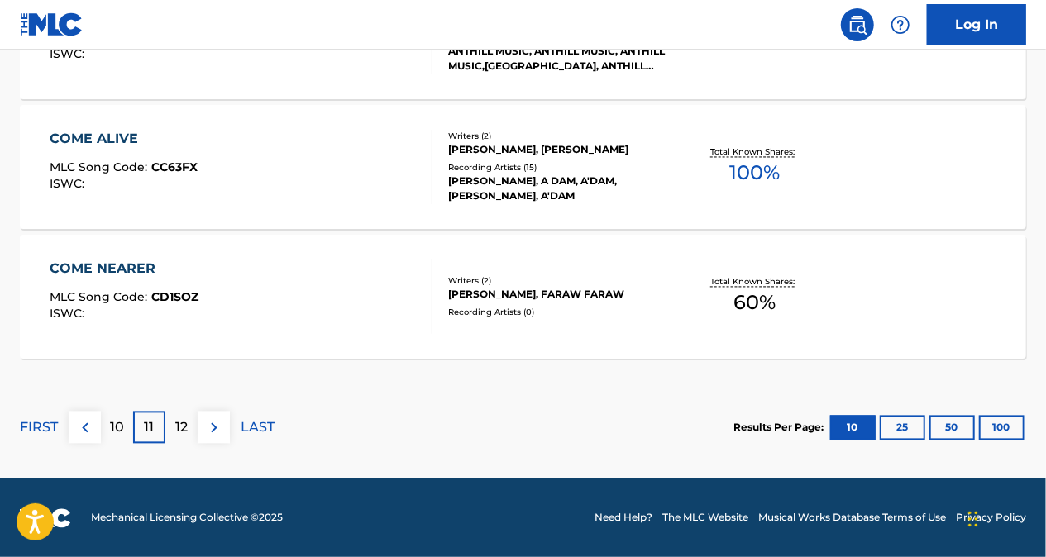
click at [112, 428] on p "10" at bounding box center [117, 428] width 14 height 20
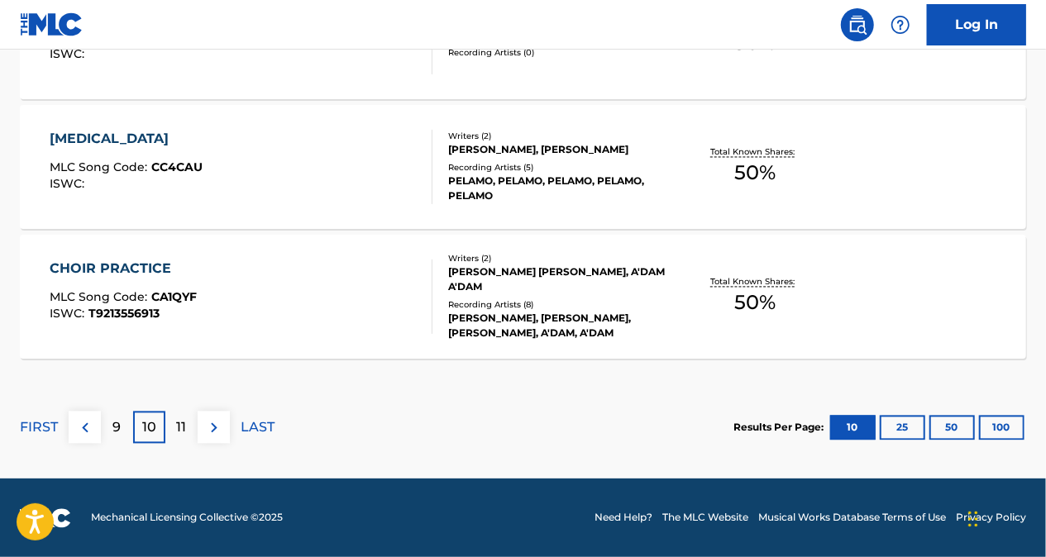
click at [172, 430] on div "11" at bounding box center [181, 428] width 32 height 32
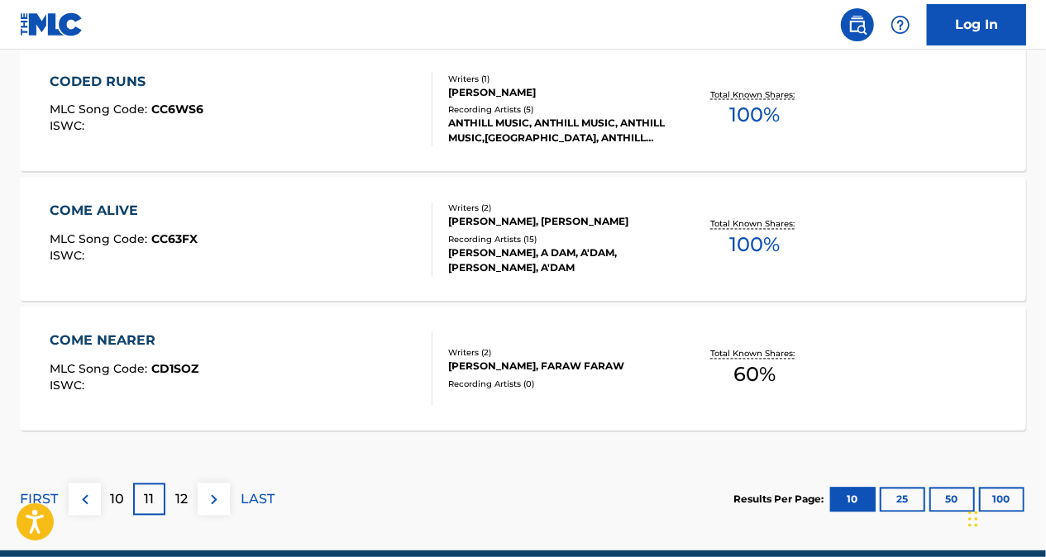
scroll to position [1367, 0]
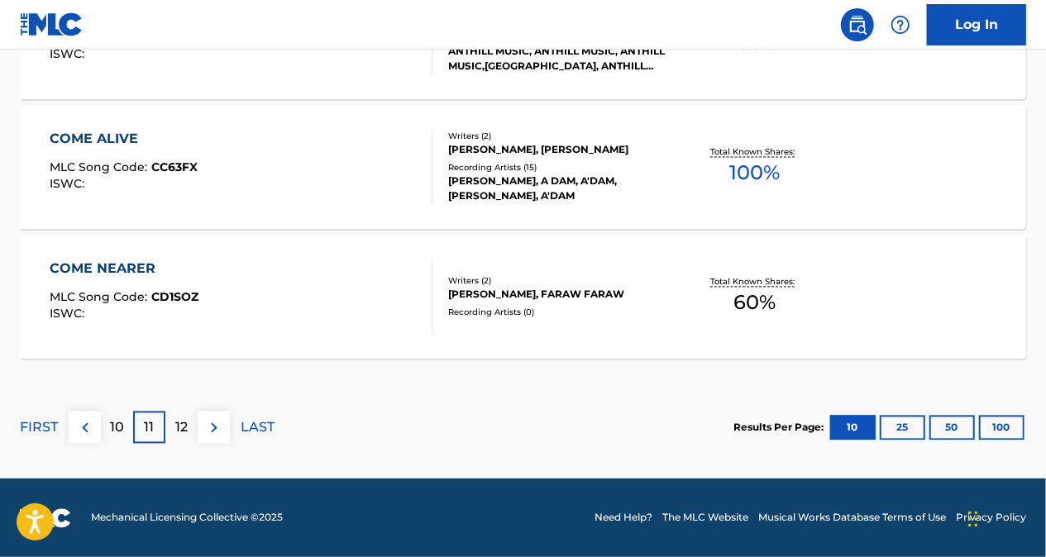
click at [183, 430] on p "12" at bounding box center [181, 428] width 12 height 20
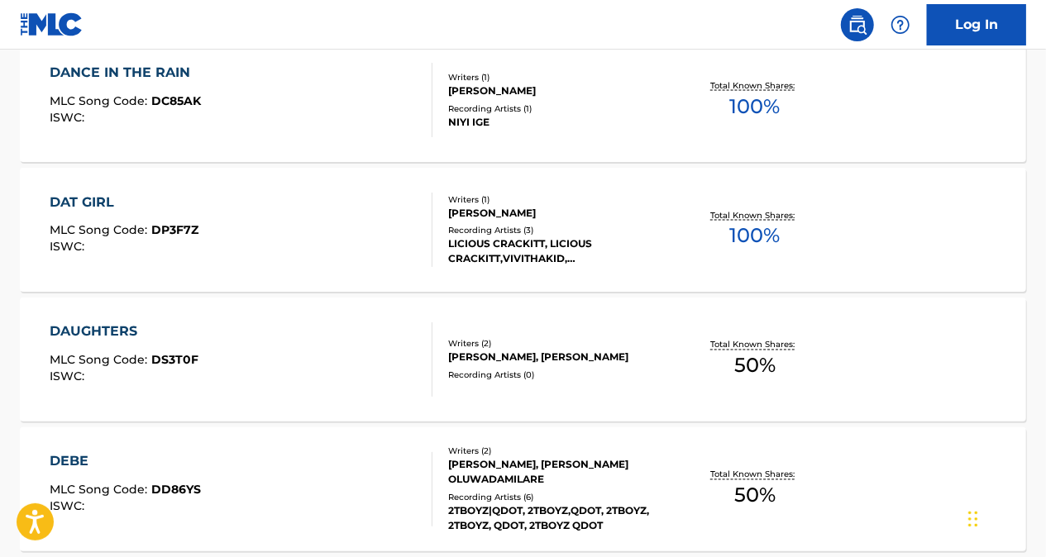
scroll to position [1532, 0]
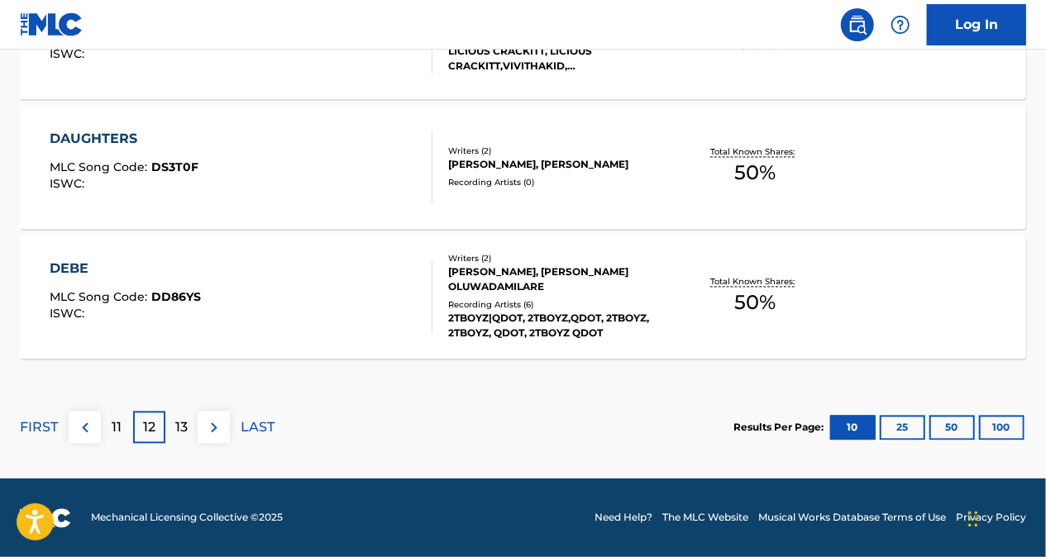
click at [111, 431] on div "11" at bounding box center [117, 428] width 32 height 32
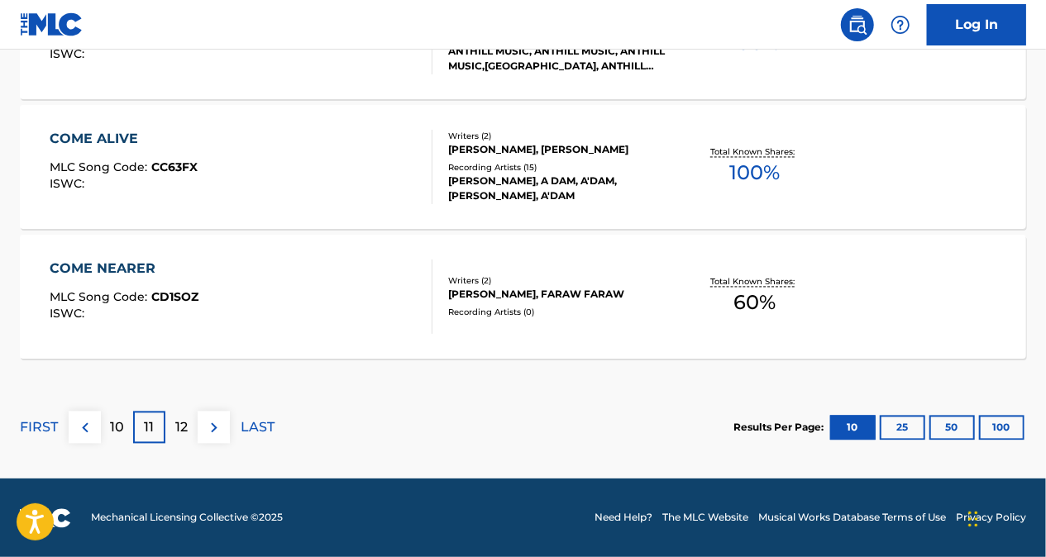
click at [110, 427] on p "10" at bounding box center [117, 428] width 14 height 20
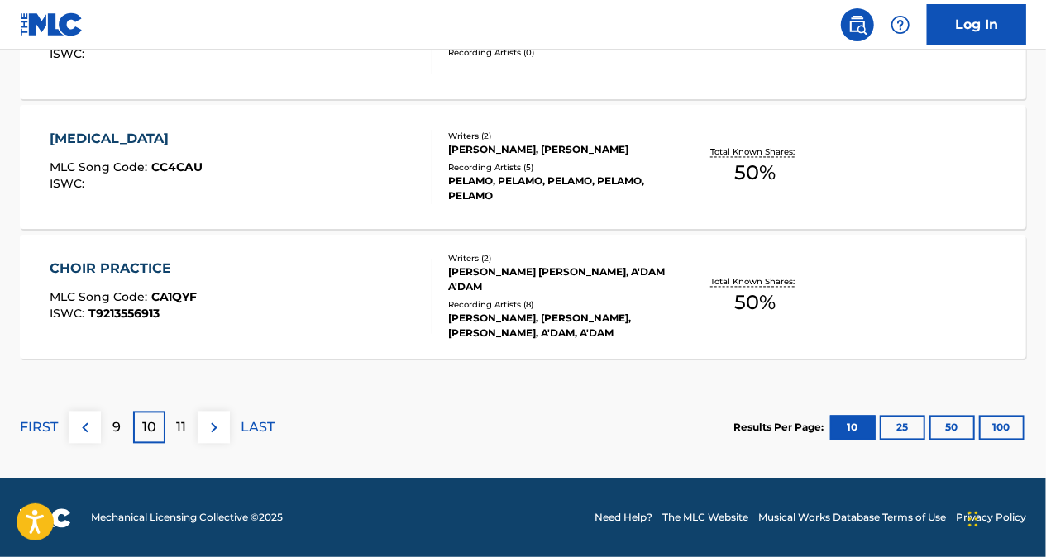
click at [169, 428] on div "11" at bounding box center [181, 428] width 32 height 32
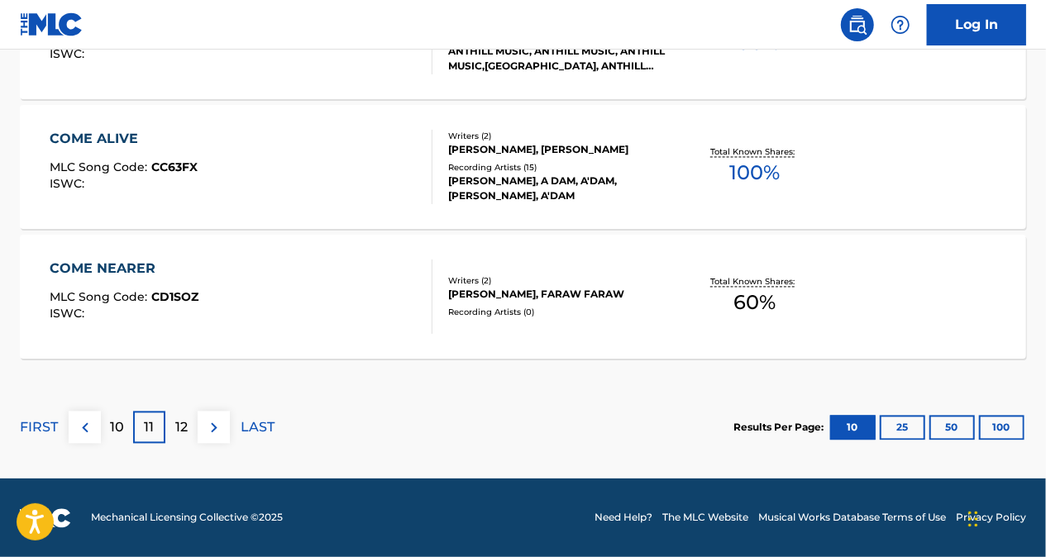
click at [183, 430] on p "12" at bounding box center [181, 428] width 12 height 20
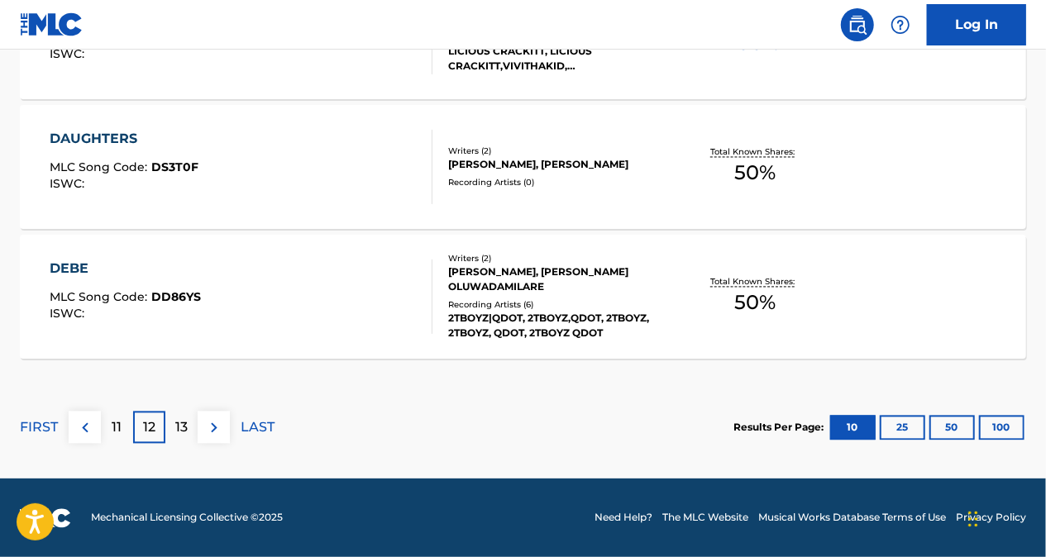
click at [121, 428] on p "11" at bounding box center [117, 428] width 10 height 20
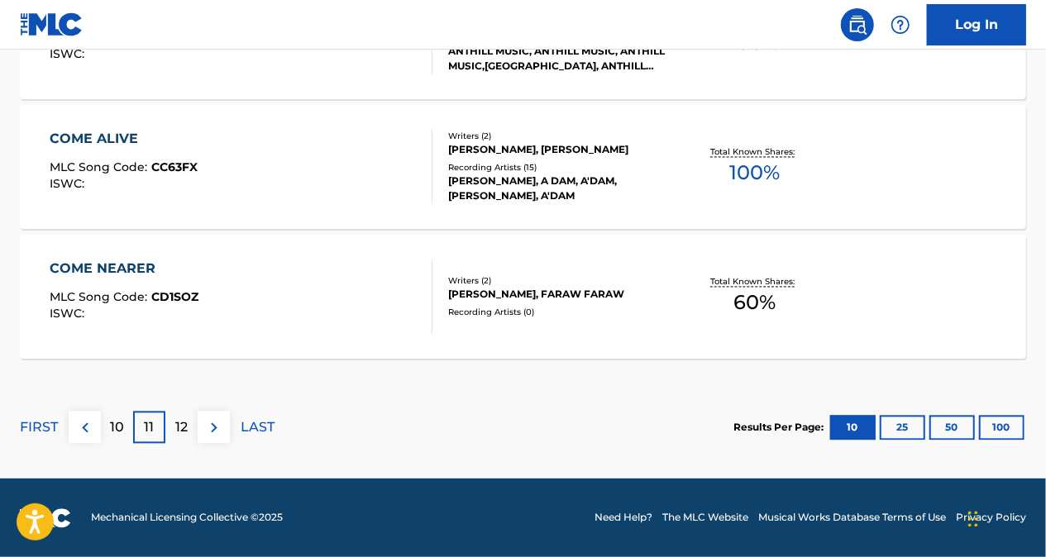
click at [180, 423] on p "12" at bounding box center [181, 428] width 12 height 20
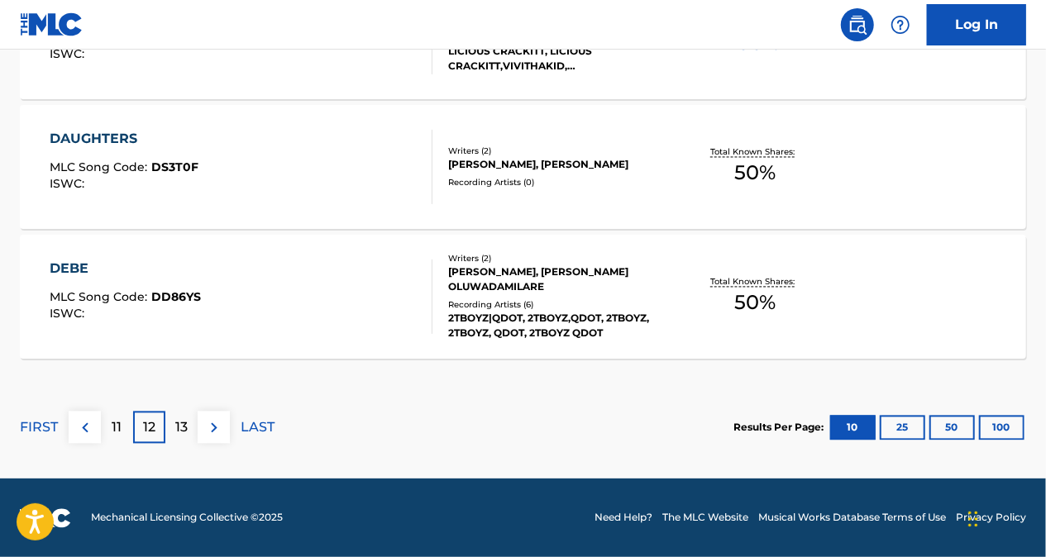
click at [122, 415] on div "11" at bounding box center [117, 428] width 32 height 32
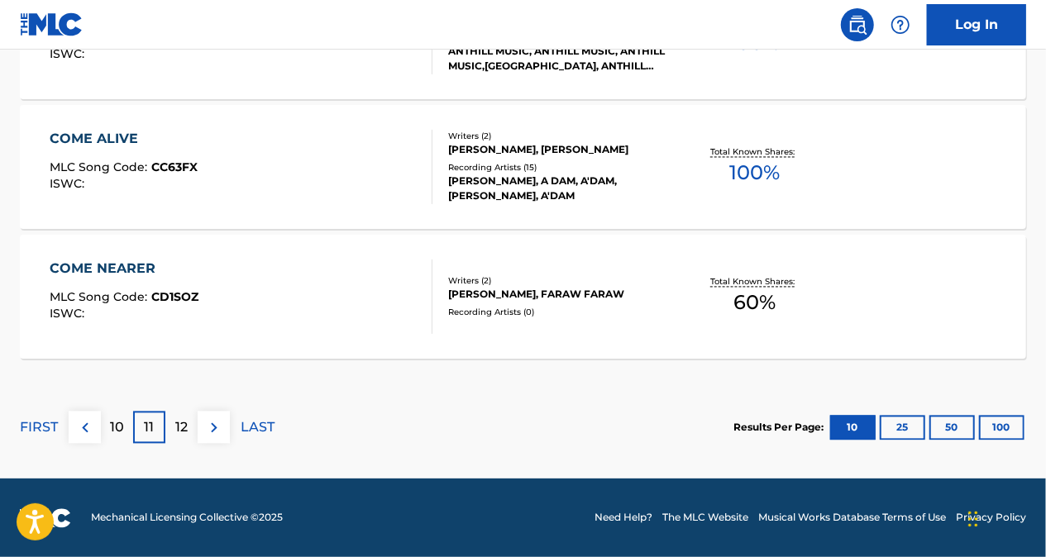
click at [118, 432] on p "10" at bounding box center [117, 428] width 14 height 20
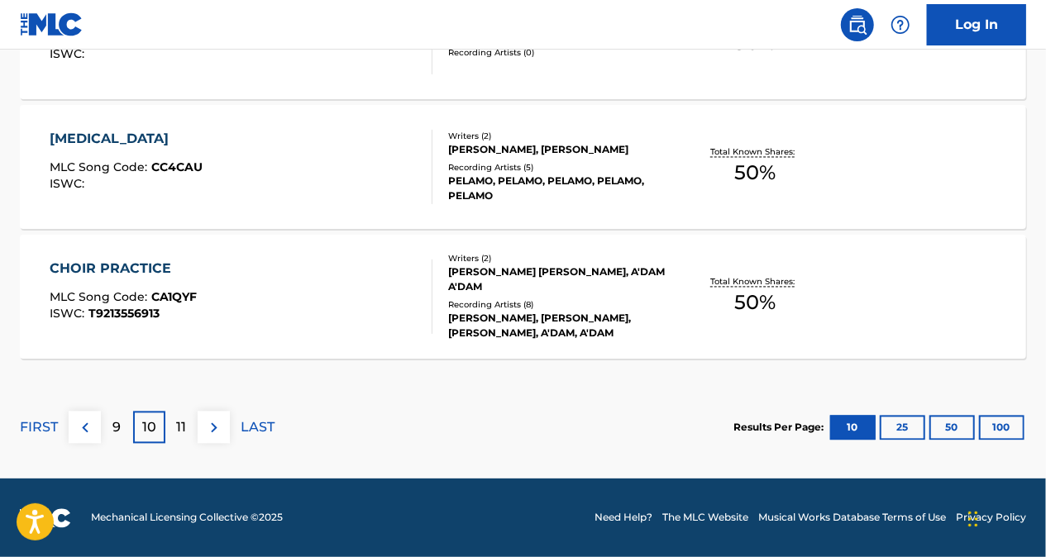
click at [172, 430] on div "11" at bounding box center [181, 428] width 32 height 32
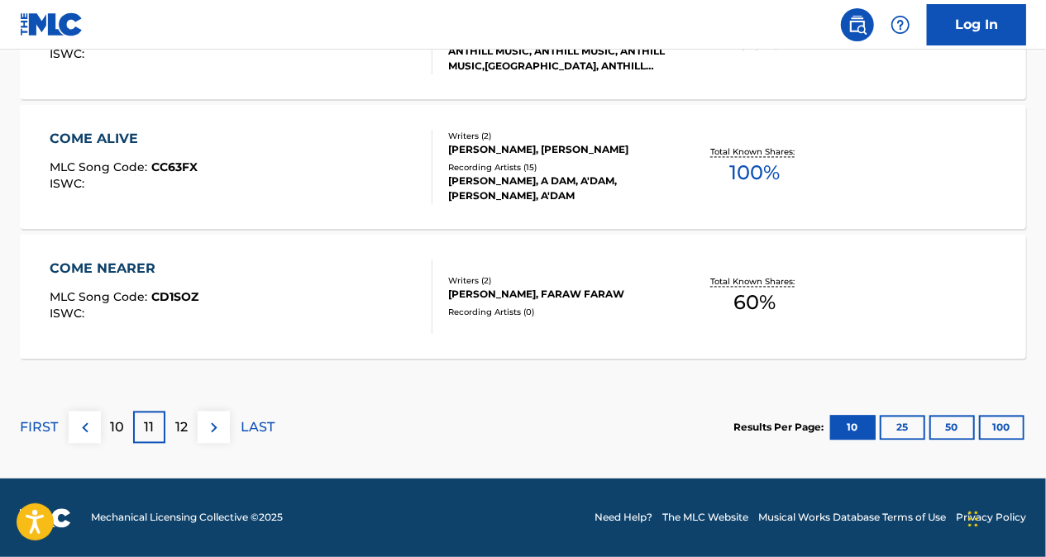
click at [169, 431] on div "12" at bounding box center [181, 428] width 32 height 32
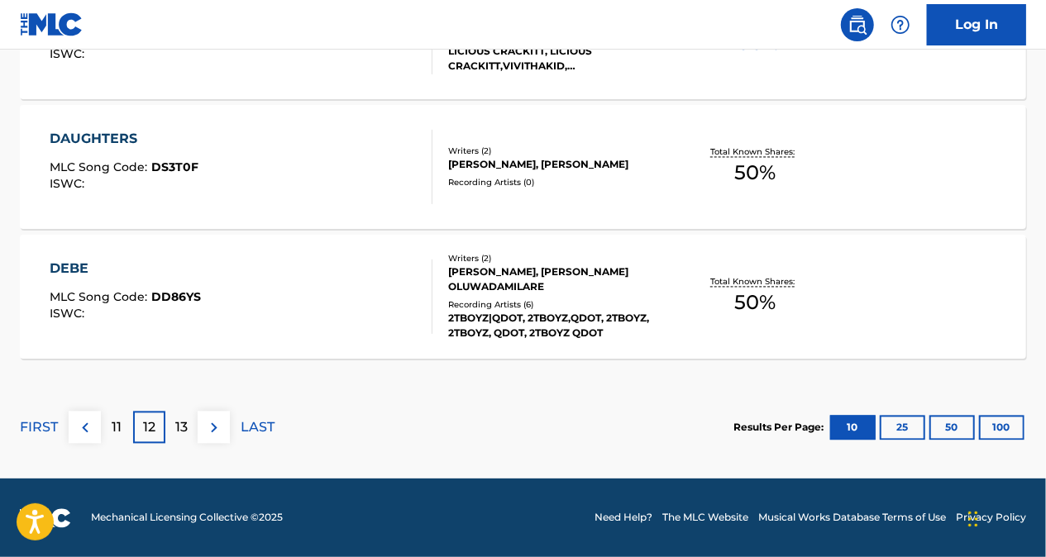
click at [126, 422] on div "11" at bounding box center [117, 428] width 32 height 32
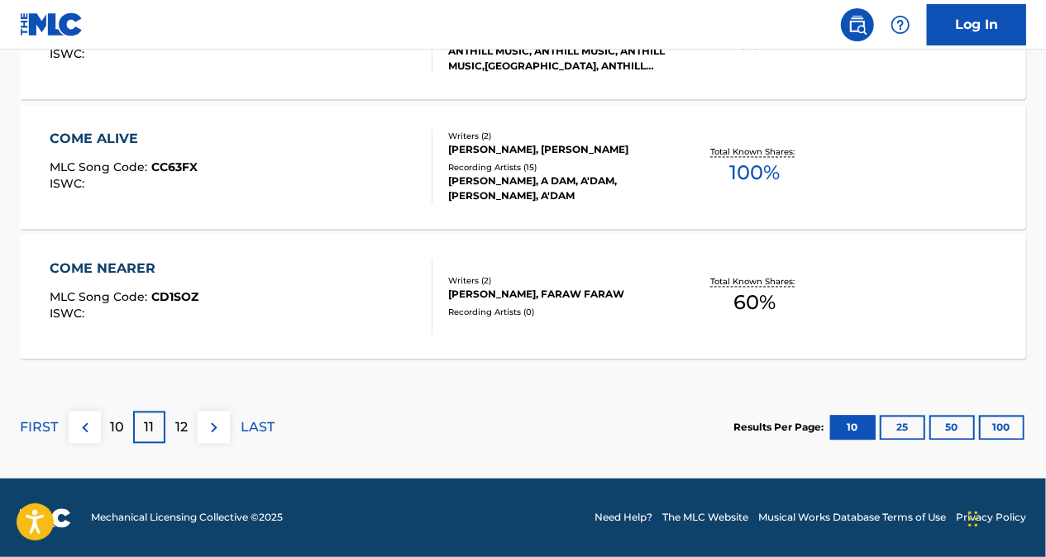
click at [119, 426] on p "10" at bounding box center [117, 428] width 14 height 20
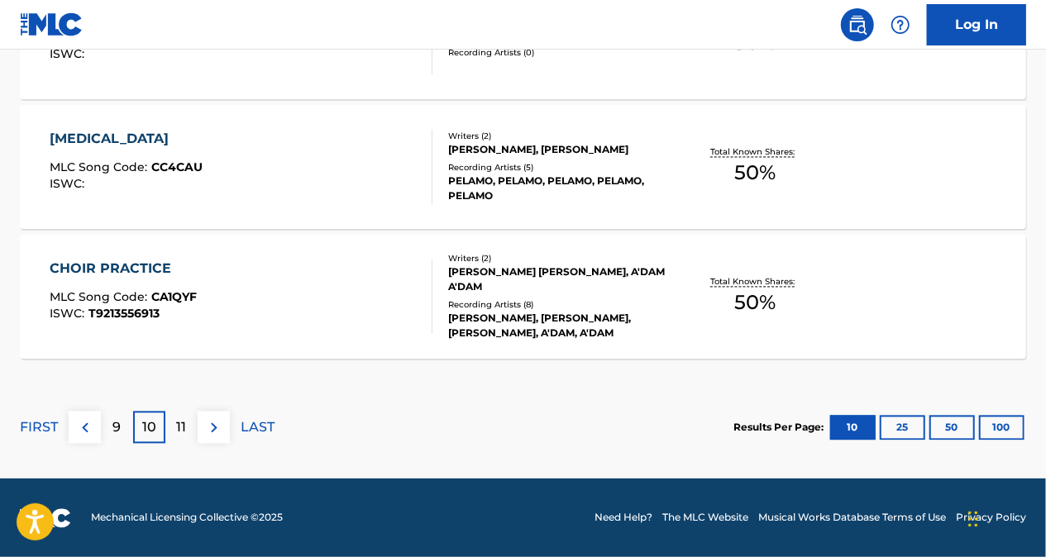
click at [175, 422] on div "11" at bounding box center [181, 428] width 32 height 32
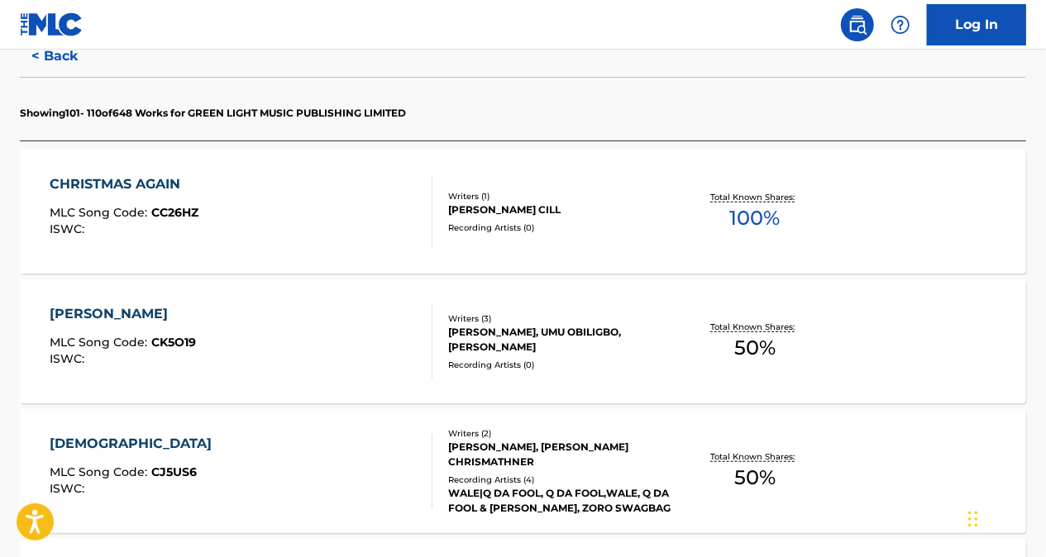
scroll to position [541, 0]
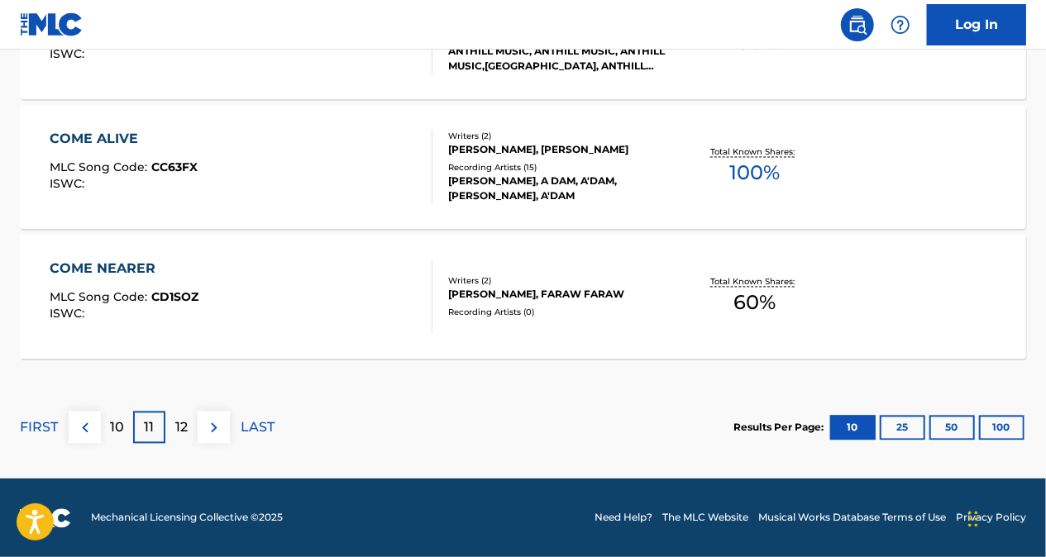
click at [180, 423] on p "12" at bounding box center [181, 428] width 12 height 20
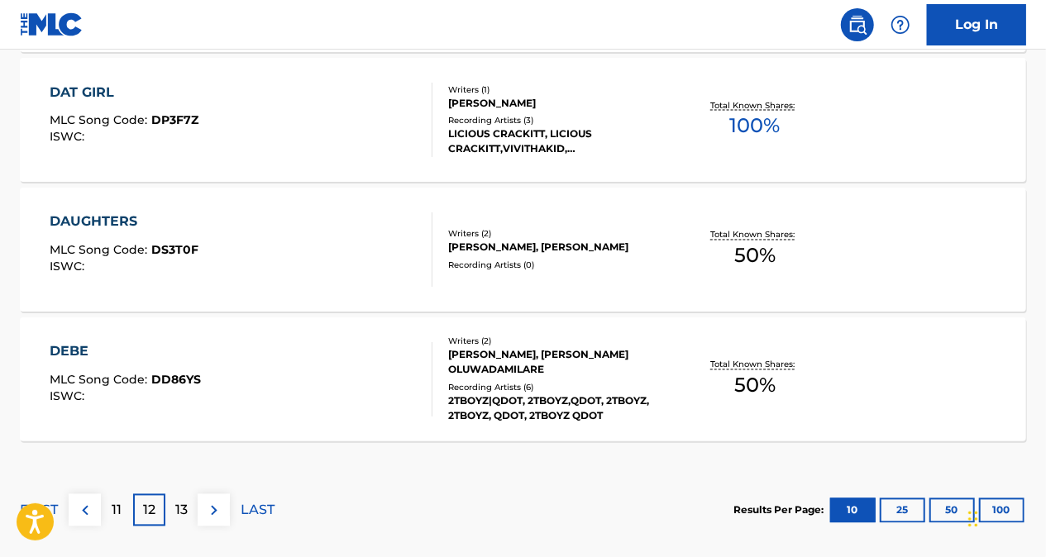
scroll to position [1532, 0]
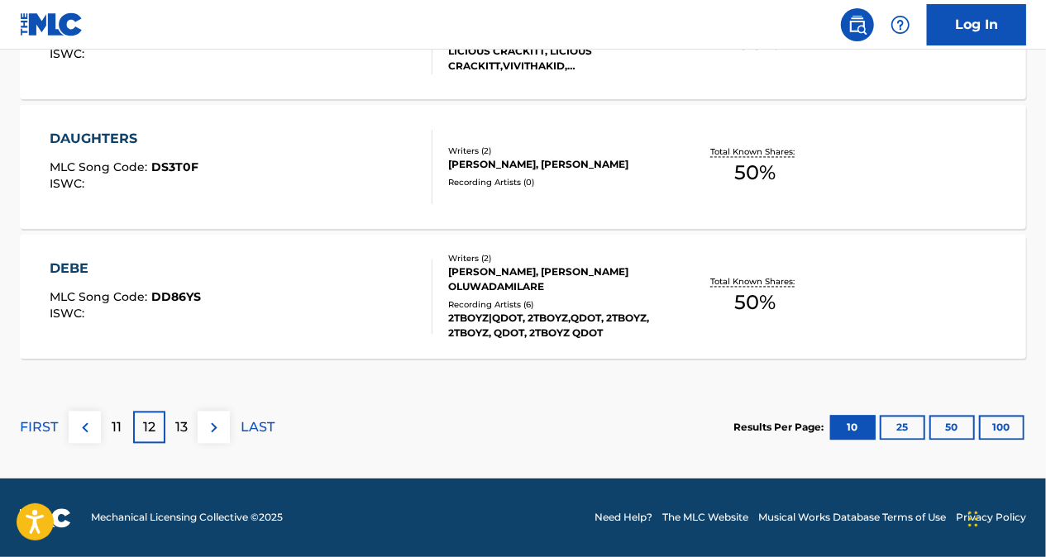
click at [131, 428] on div "11" at bounding box center [117, 428] width 32 height 32
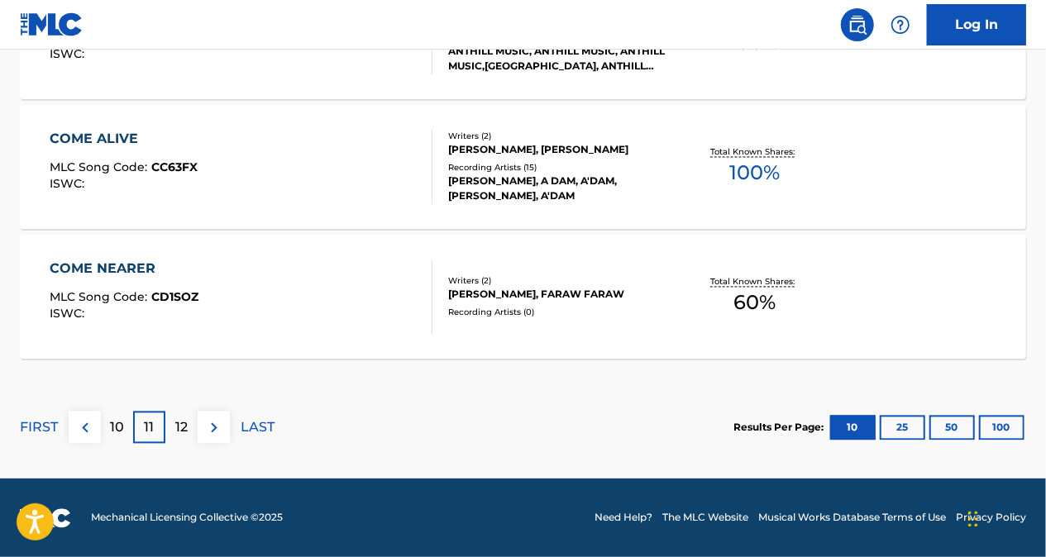
click at [127, 422] on div "10" at bounding box center [117, 428] width 32 height 32
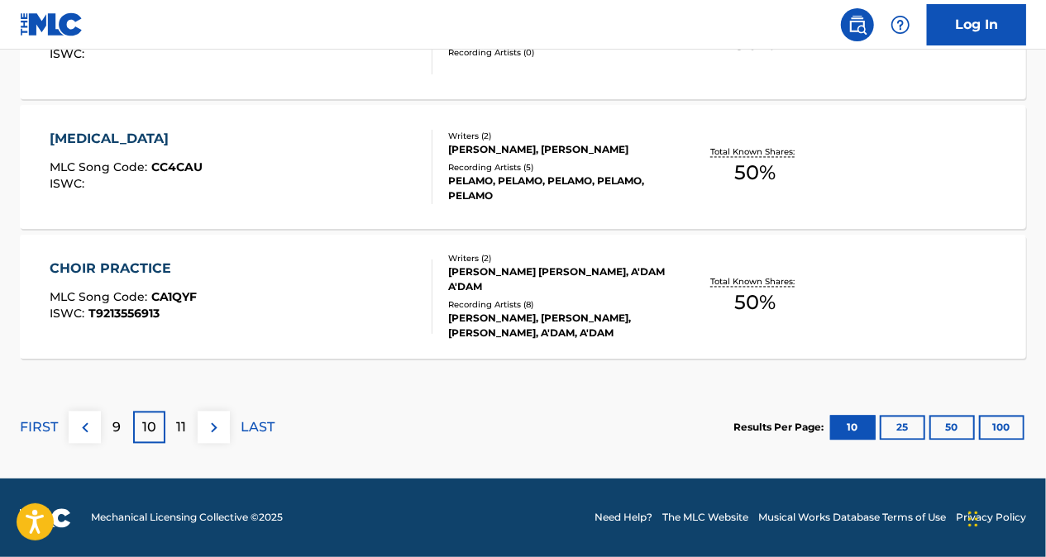
click at [188, 418] on div "11" at bounding box center [181, 428] width 32 height 32
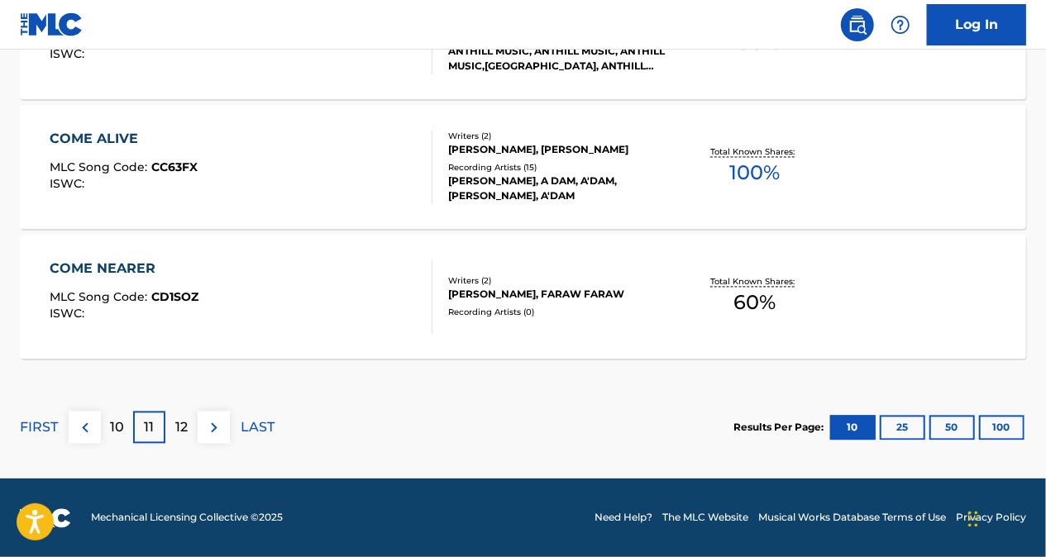
click at [182, 428] on p "12" at bounding box center [181, 428] width 12 height 20
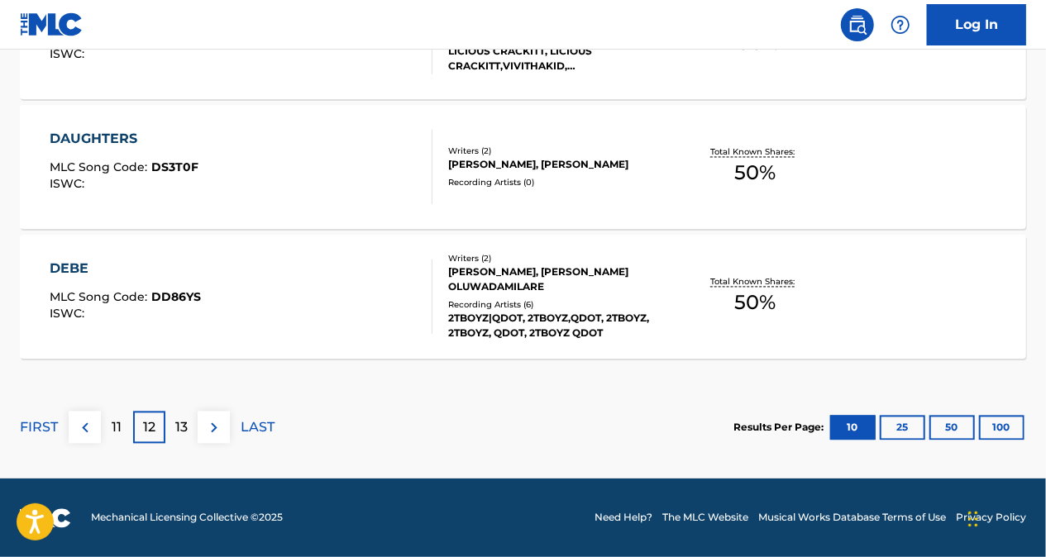
click at [125, 427] on div "11" at bounding box center [117, 428] width 32 height 32
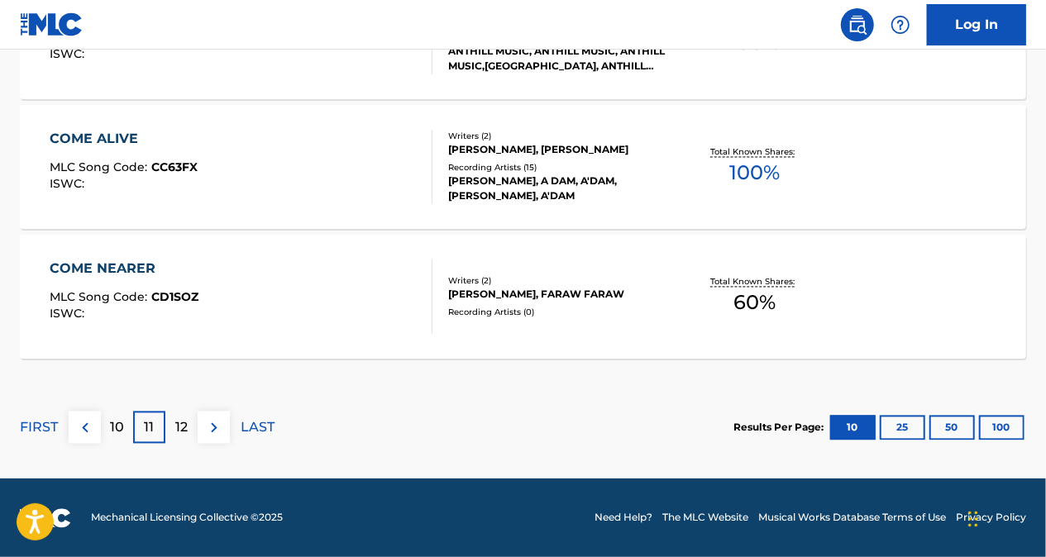
click at [176, 430] on p "12" at bounding box center [181, 428] width 12 height 20
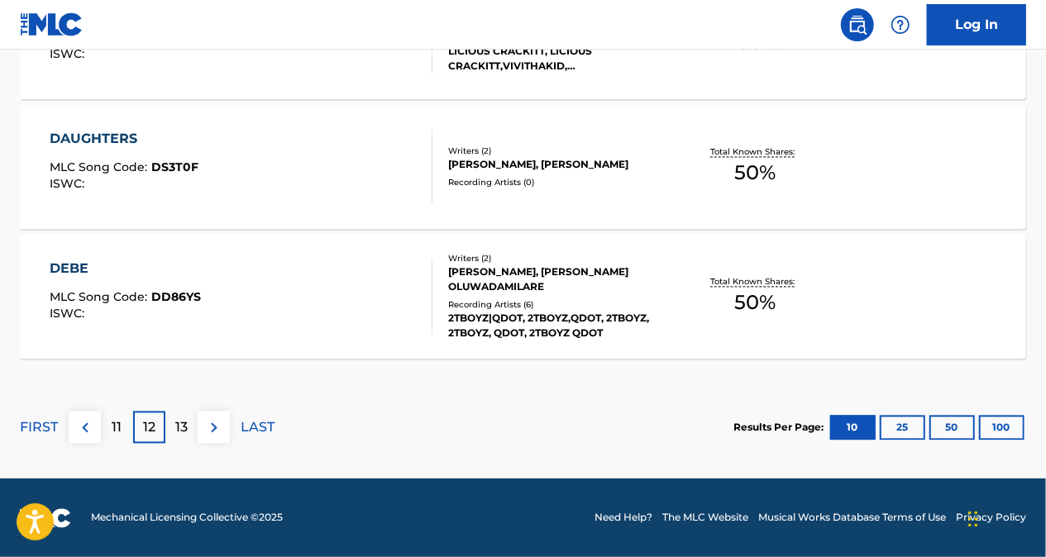
click at [126, 422] on div "11" at bounding box center [117, 428] width 32 height 32
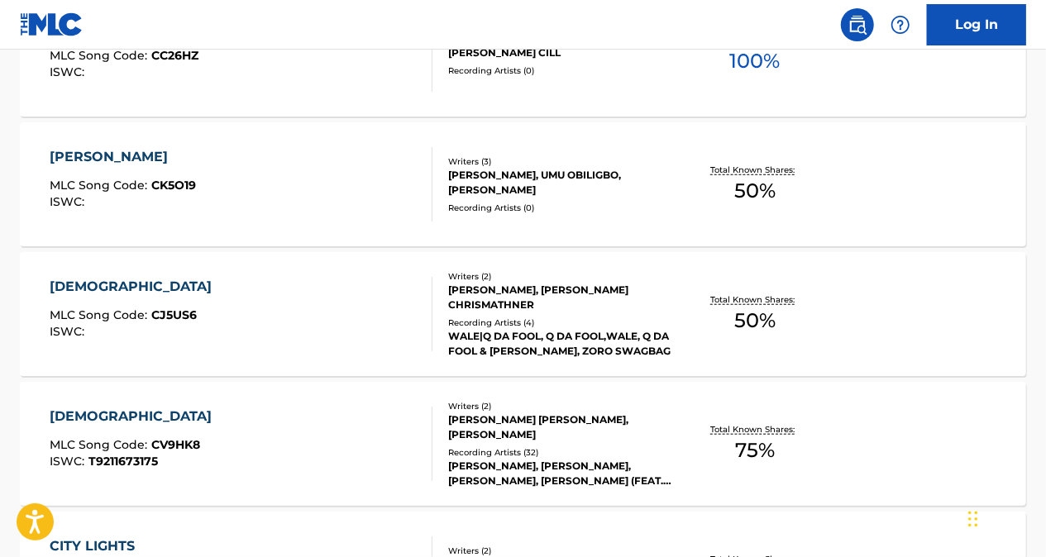
scroll to position [623, 0]
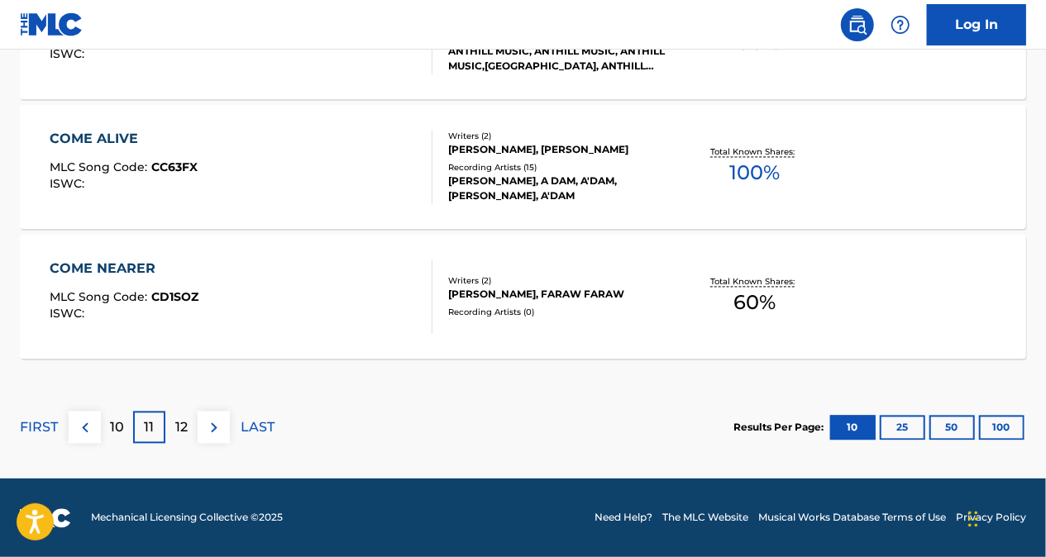
click at [182, 436] on div "12" at bounding box center [181, 428] width 32 height 32
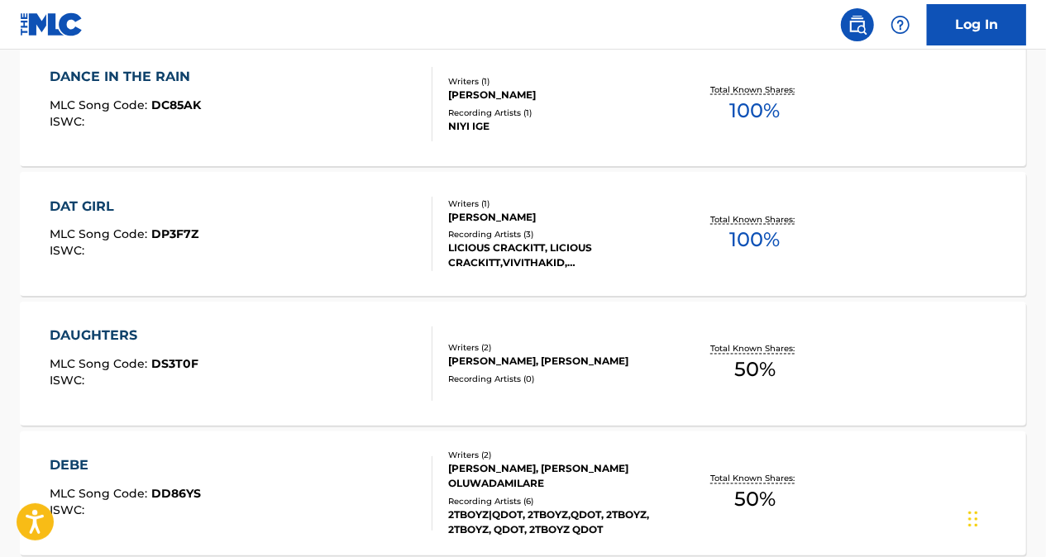
scroll to position [1532, 0]
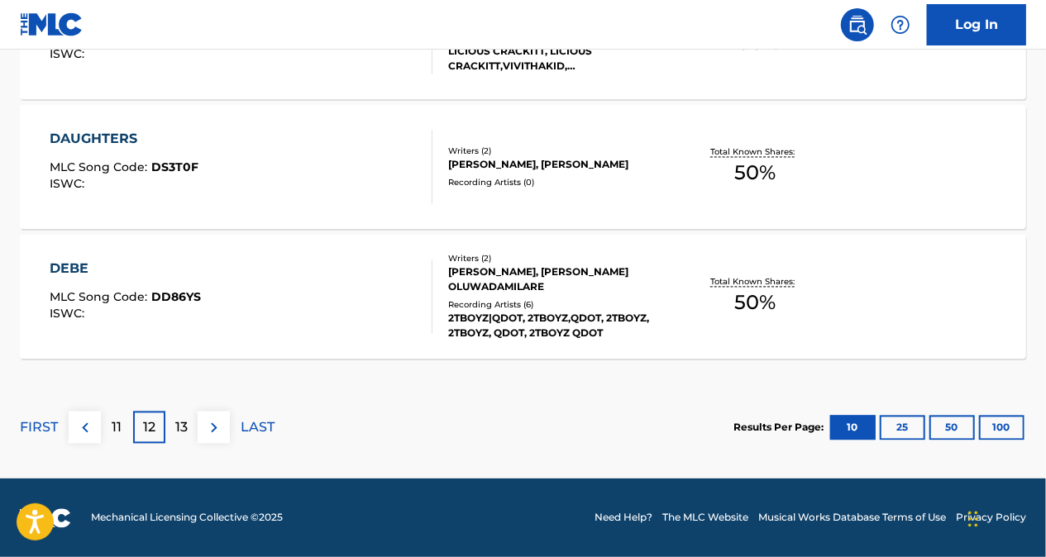
click at [117, 422] on p "11" at bounding box center [117, 428] width 10 height 20
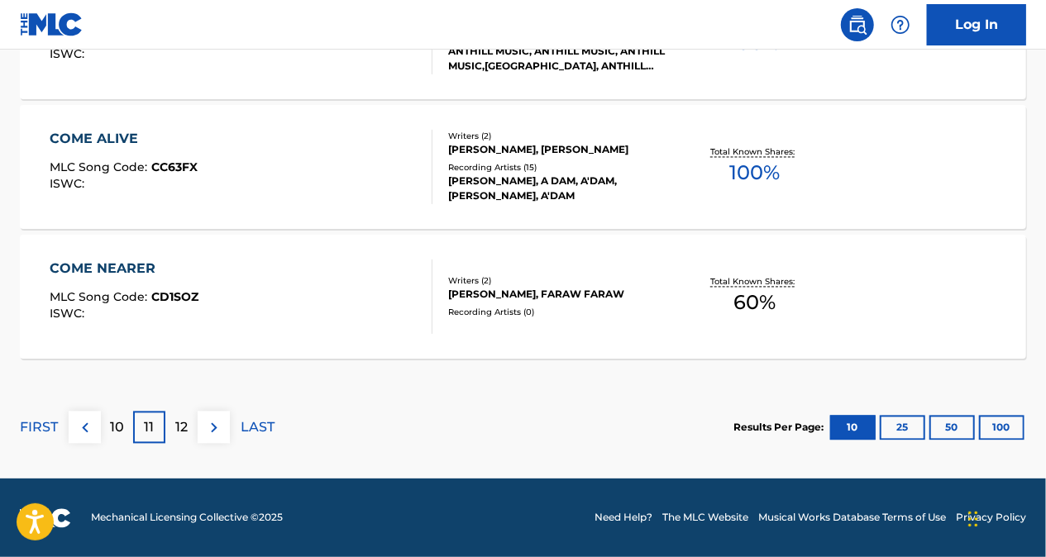
click at [112, 425] on p "10" at bounding box center [117, 428] width 14 height 20
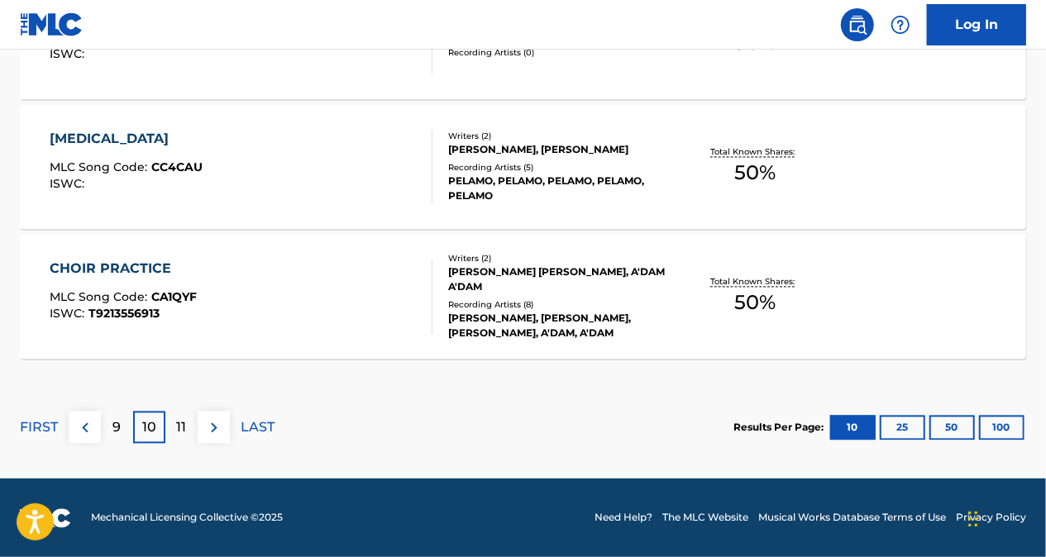
click at [173, 412] on div "11" at bounding box center [181, 428] width 32 height 32
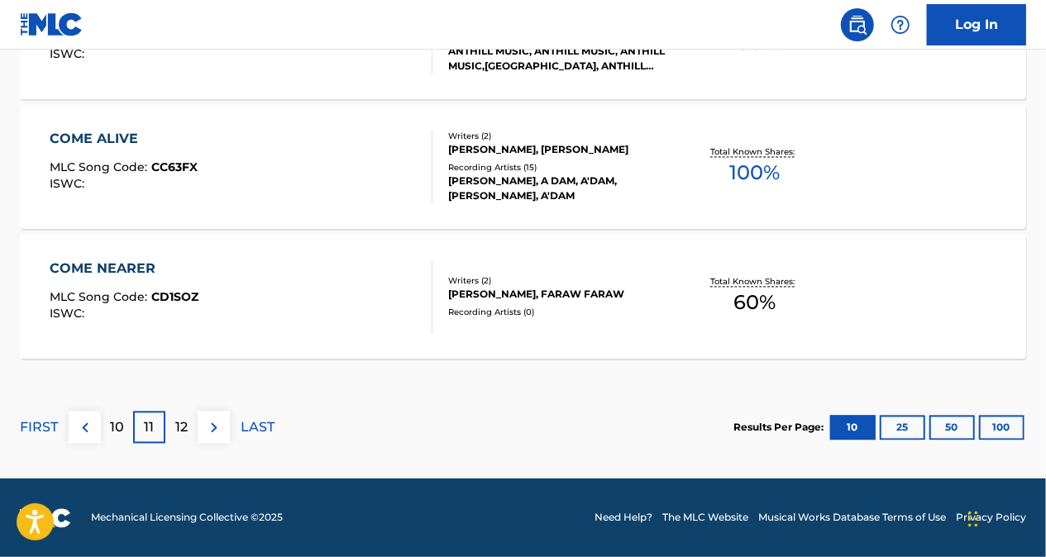
click at [172, 424] on div "12" at bounding box center [181, 428] width 32 height 32
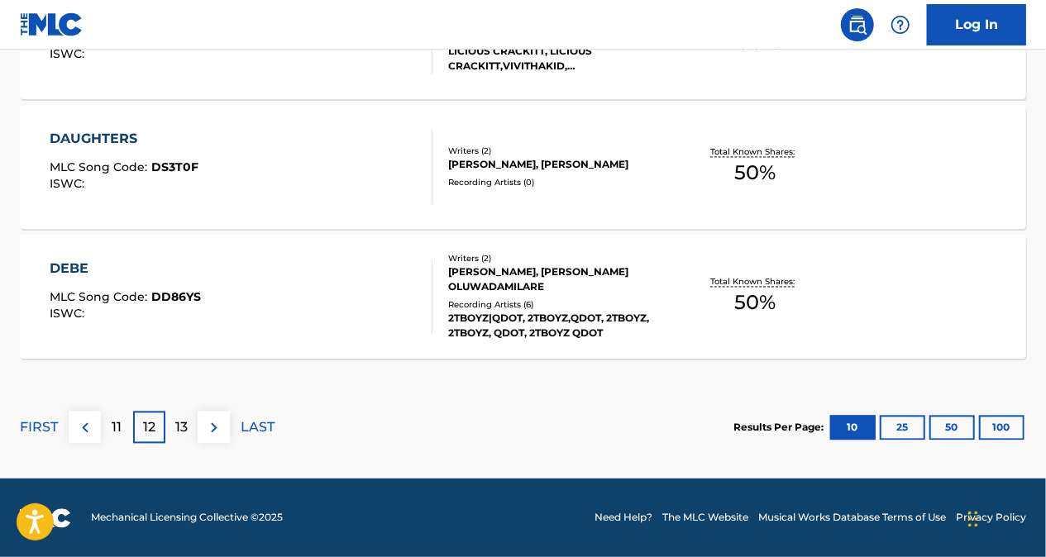
click at [122, 422] on div "11" at bounding box center [117, 428] width 32 height 32
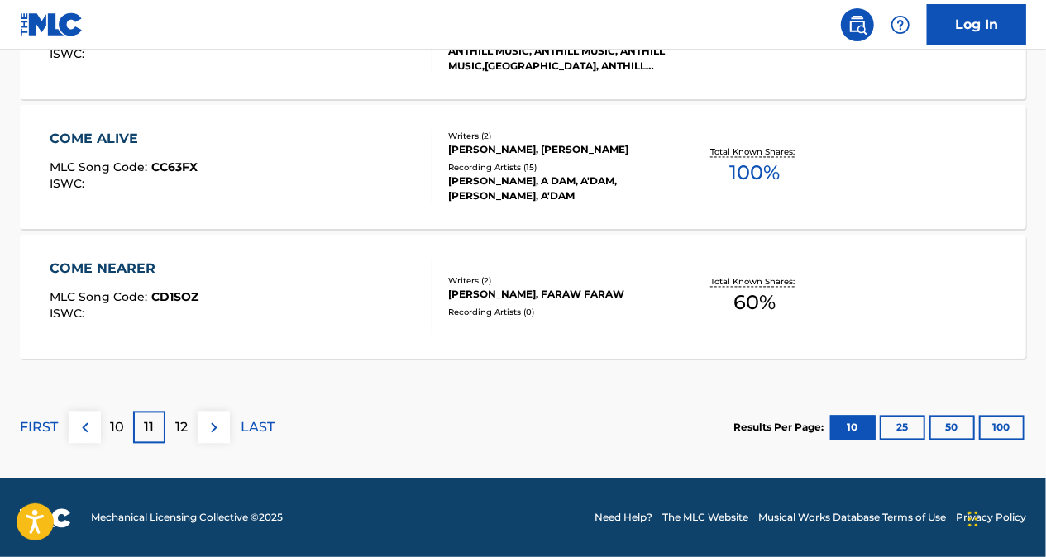
click at [123, 427] on p "10" at bounding box center [117, 428] width 14 height 20
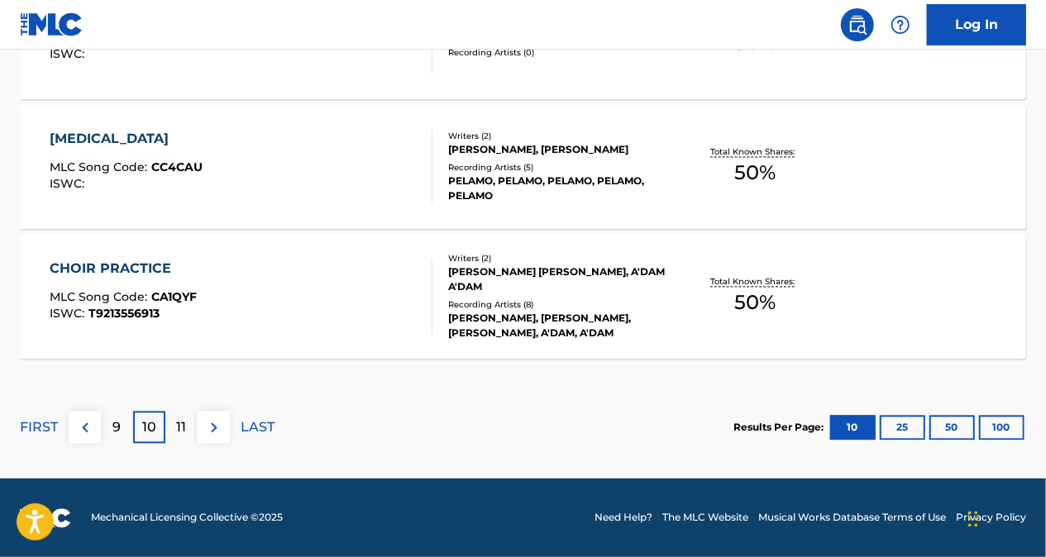
click at [187, 427] on div "11" at bounding box center [181, 428] width 32 height 32
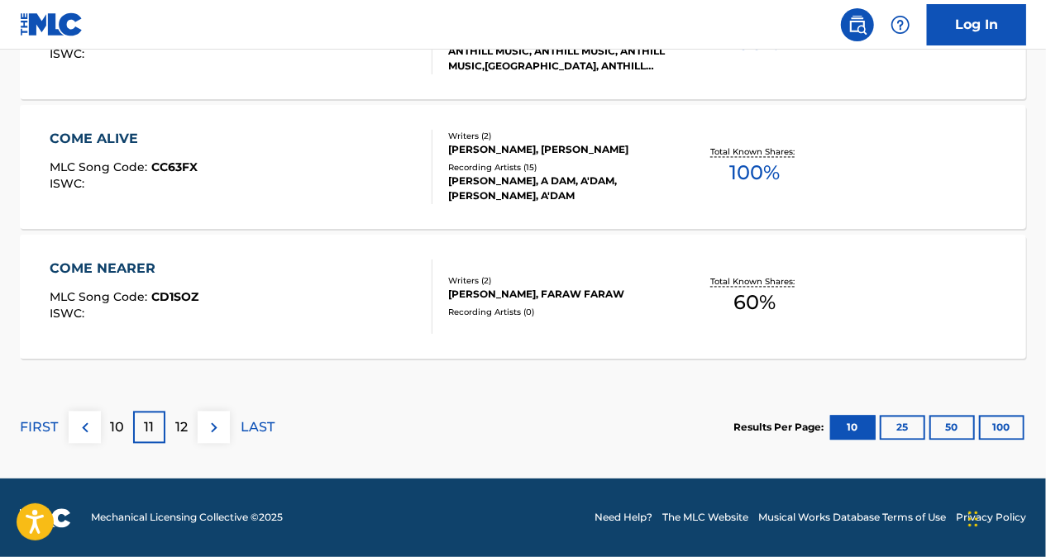
click at [175, 430] on p "12" at bounding box center [181, 428] width 12 height 20
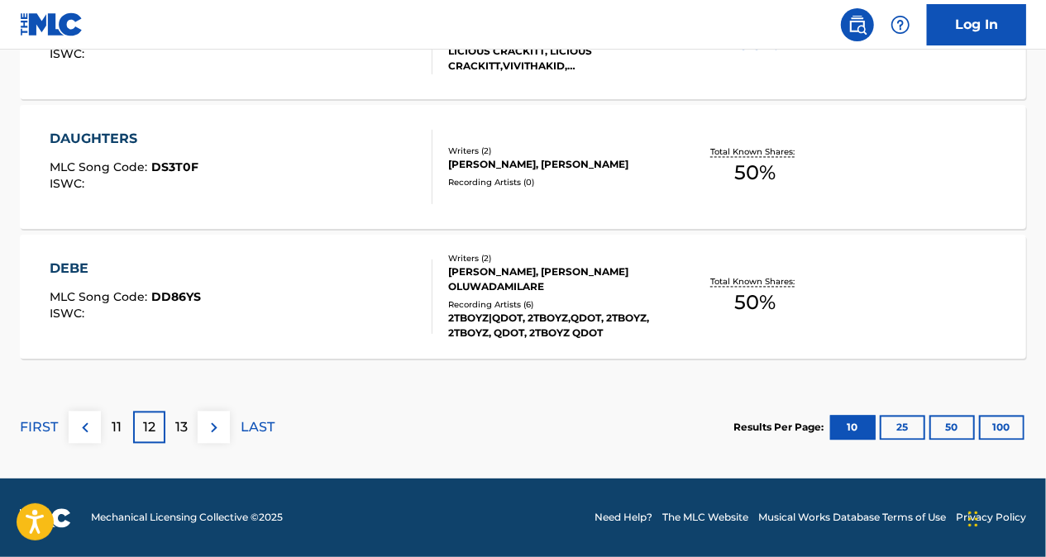
click at [124, 423] on div "11" at bounding box center [117, 428] width 32 height 32
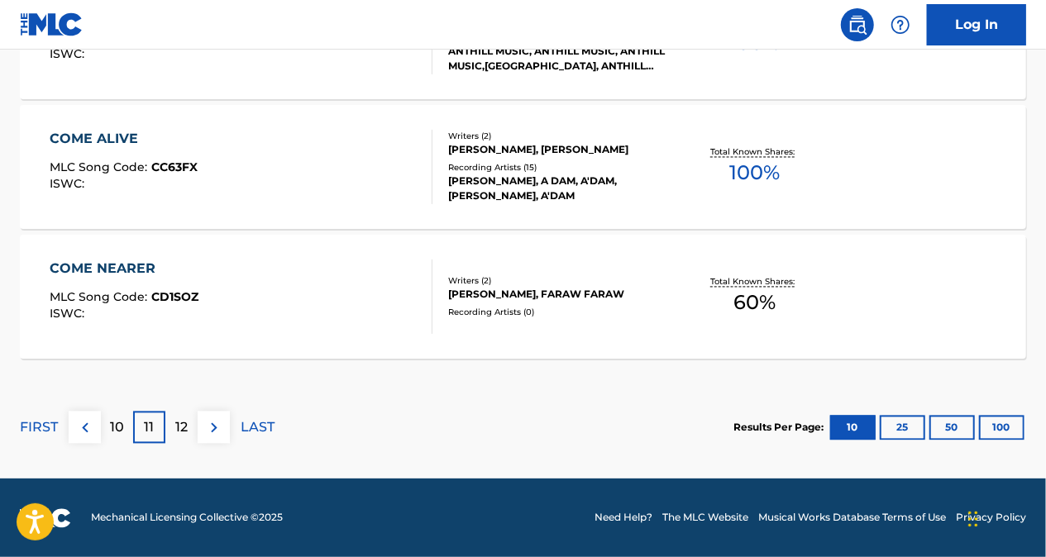
click at [188, 429] on div "12" at bounding box center [181, 428] width 32 height 32
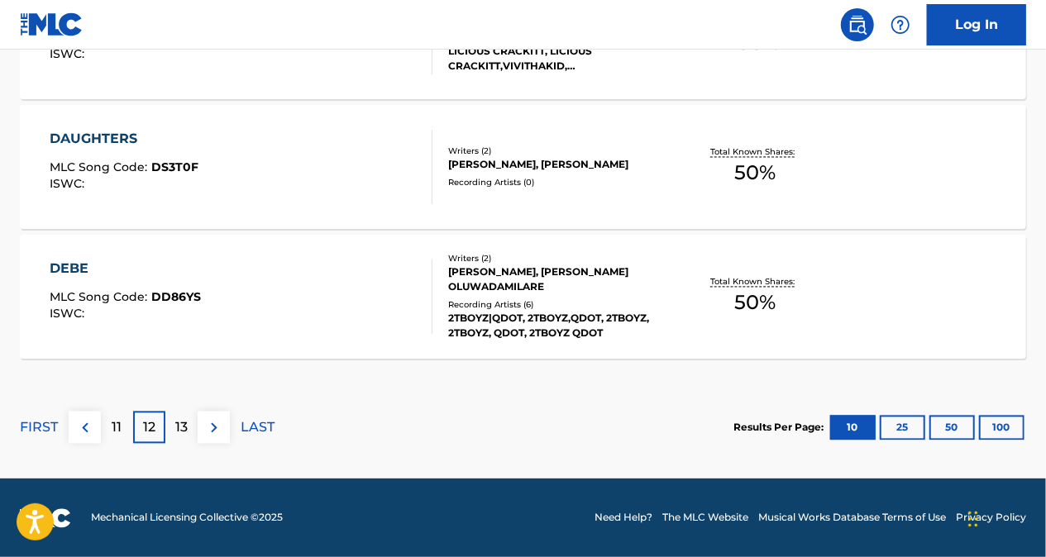
click at [124, 433] on div "11" at bounding box center [117, 428] width 32 height 32
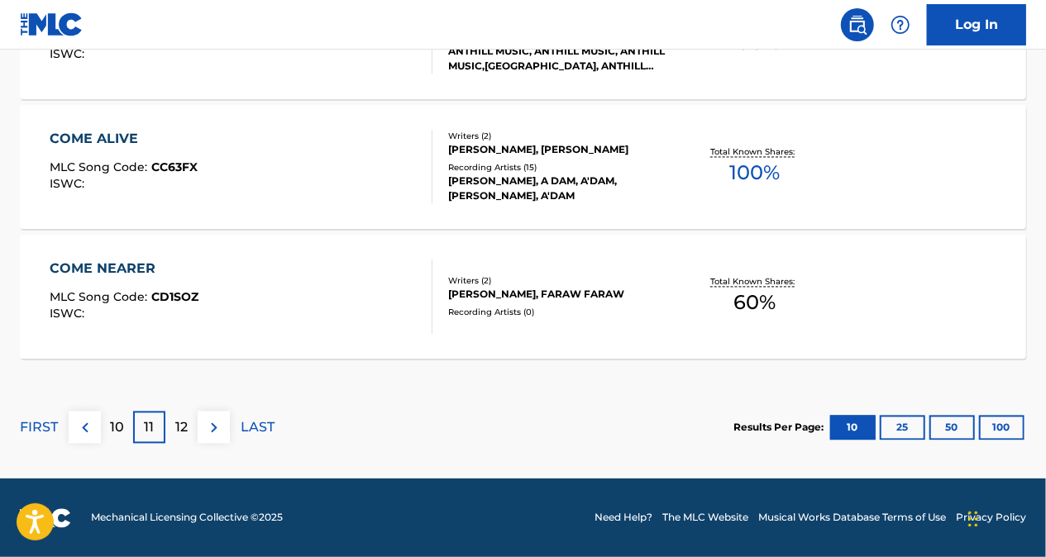
click at [109, 440] on div "10" at bounding box center [117, 428] width 32 height 32
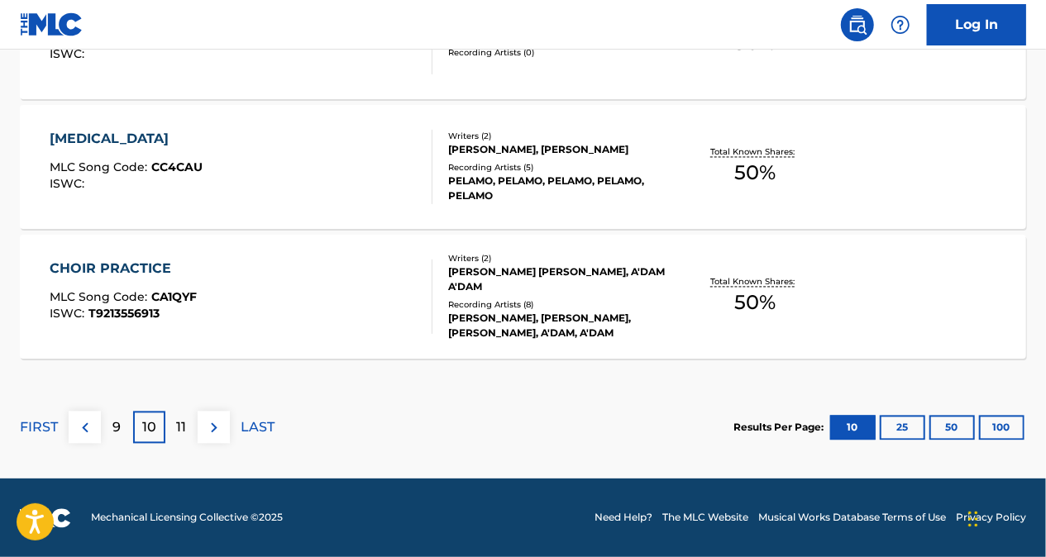
click at [177, 428] on p "11" at bounding box center [182, 428] width 10 height 20
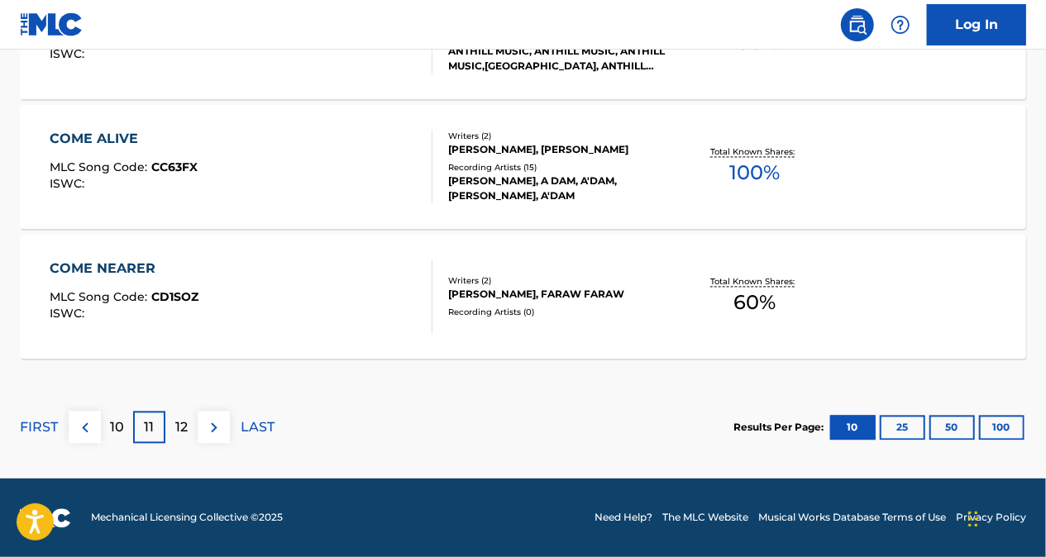
click at [181, 426] on p "12" at bounding box center [181, 428] width 12 height 20
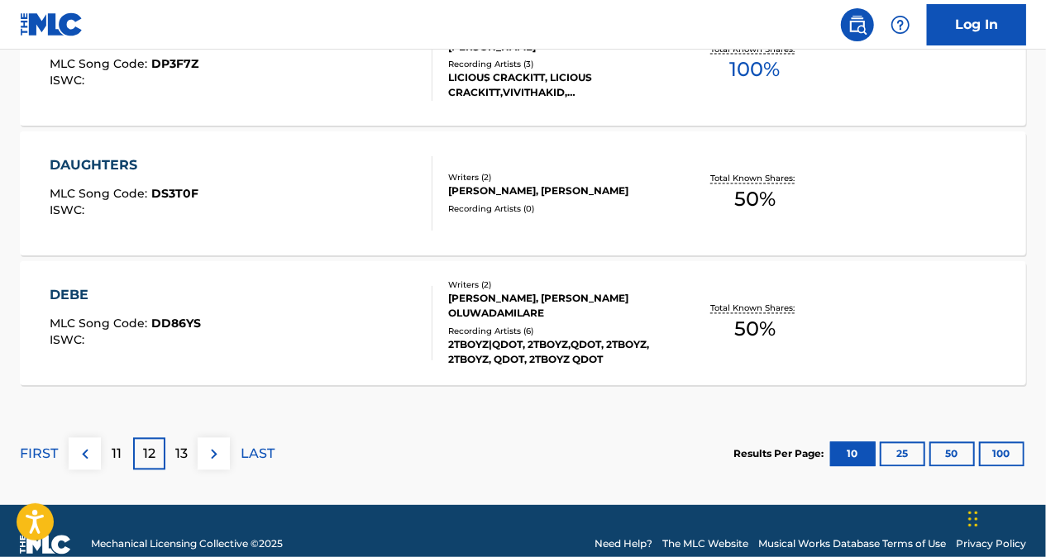
scroll to position [1532, 0]
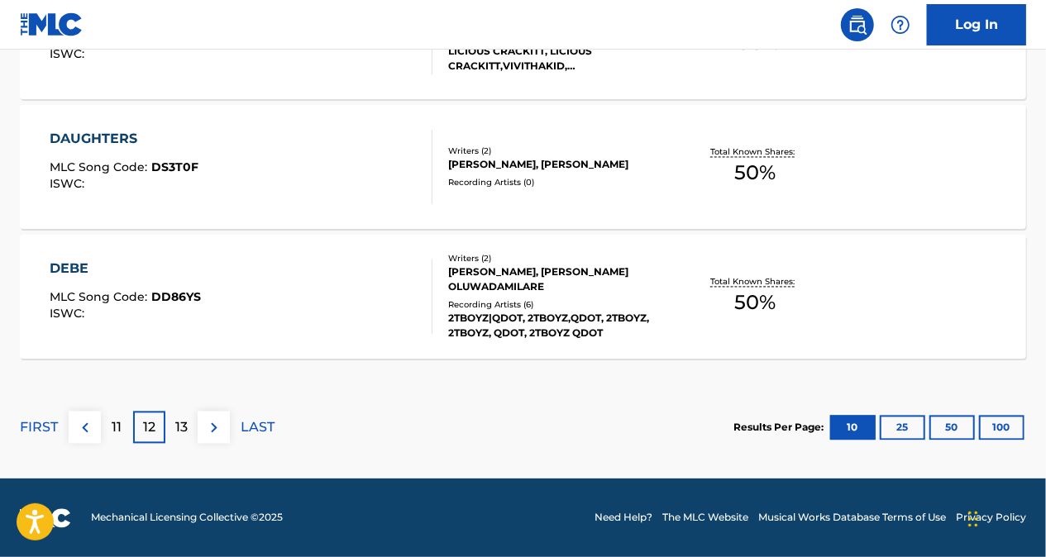
click at [112, 431] on p "11" at bounding box center [117, 428] width 10 height 20
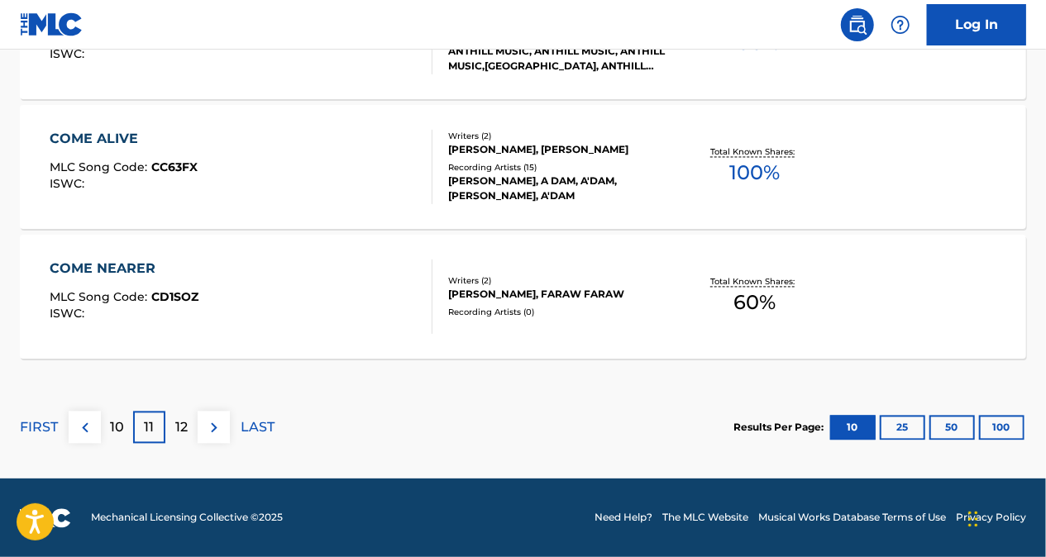
click at [120, 421] on p "10" at bounding box center [117, 428] width 14 height 20
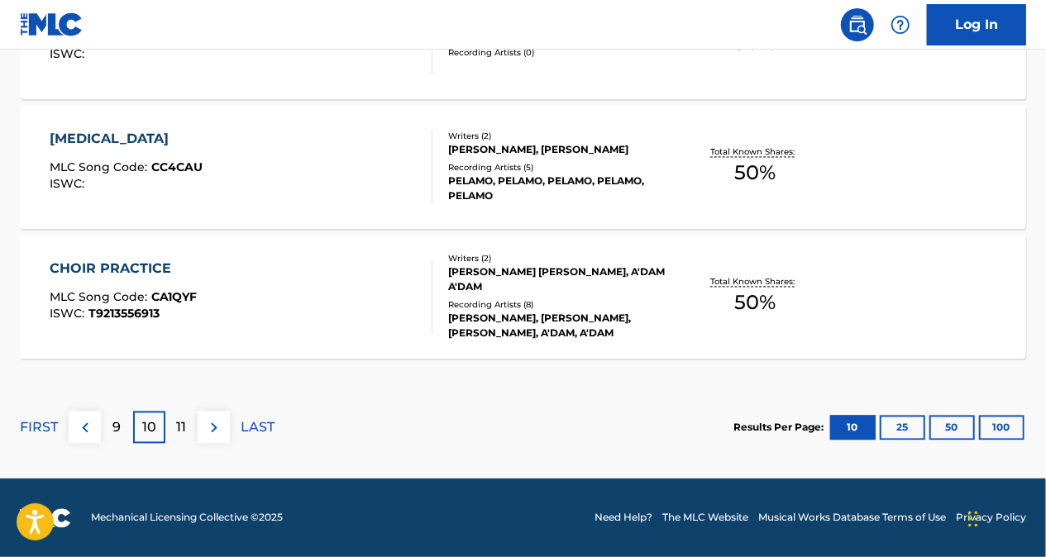
click at [171, 430] on div "11" at bounding box center [181, 428] width 32 height 32
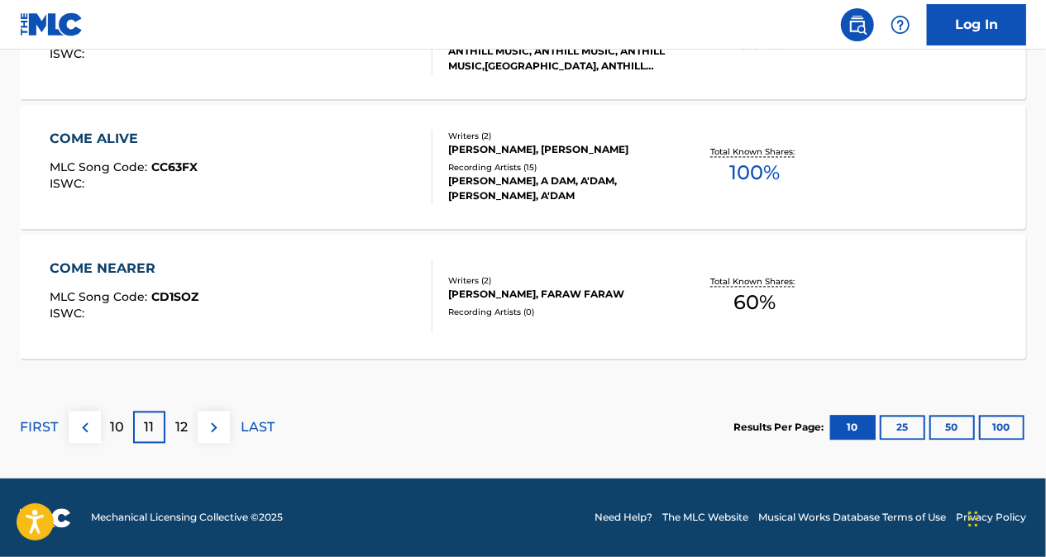
click at [174, 427] on div "12" at bounding box center [181, 428] width 32 height 32
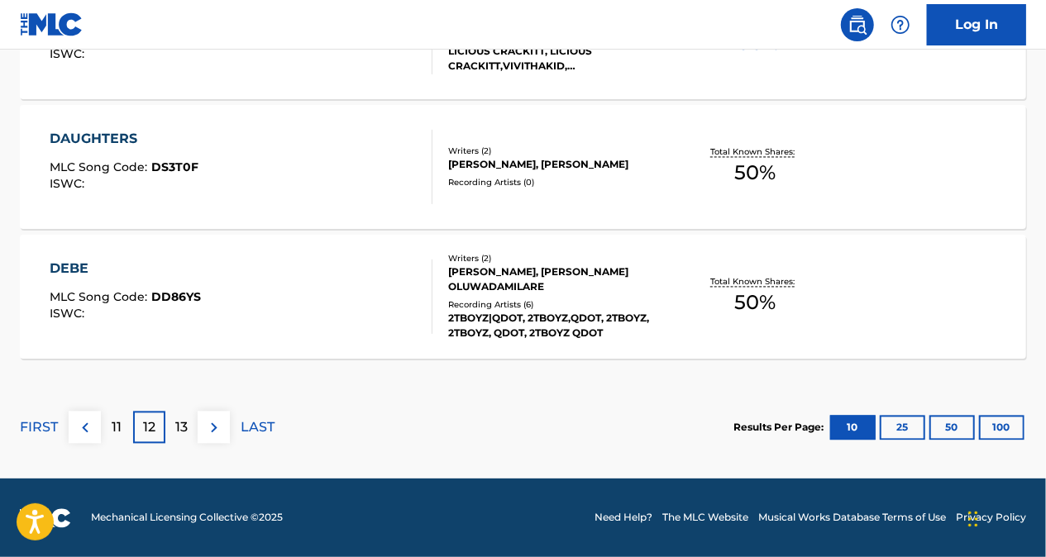
click at [119, 432] on p "11" at bounding box center [117, 428] width 10 height 20
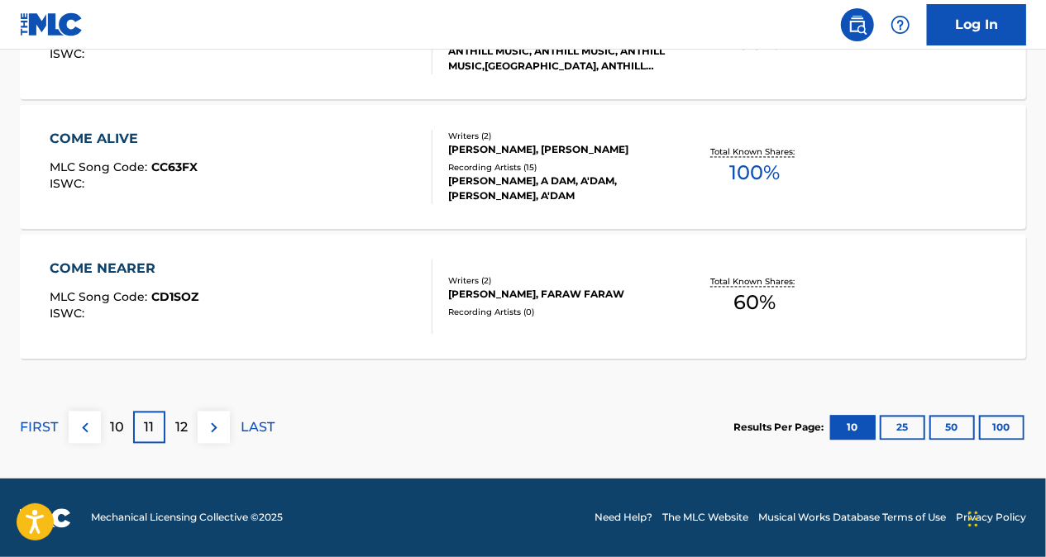
click at [115, 425] on p "10" at bounding box center [117, 428] width 14 height 20
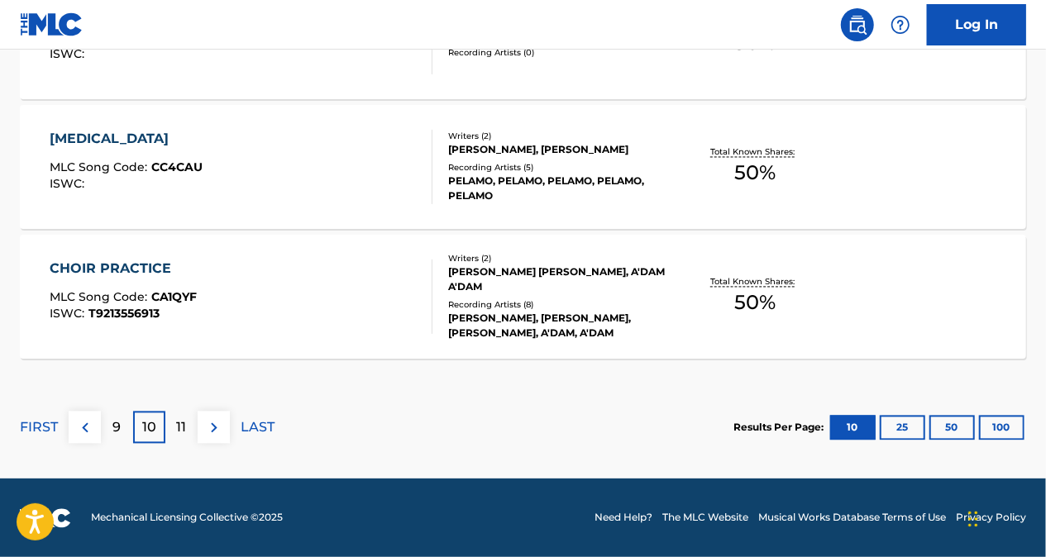
click at [190, 430] on div "11" at bounding box center [181, 428] width 32 height 32
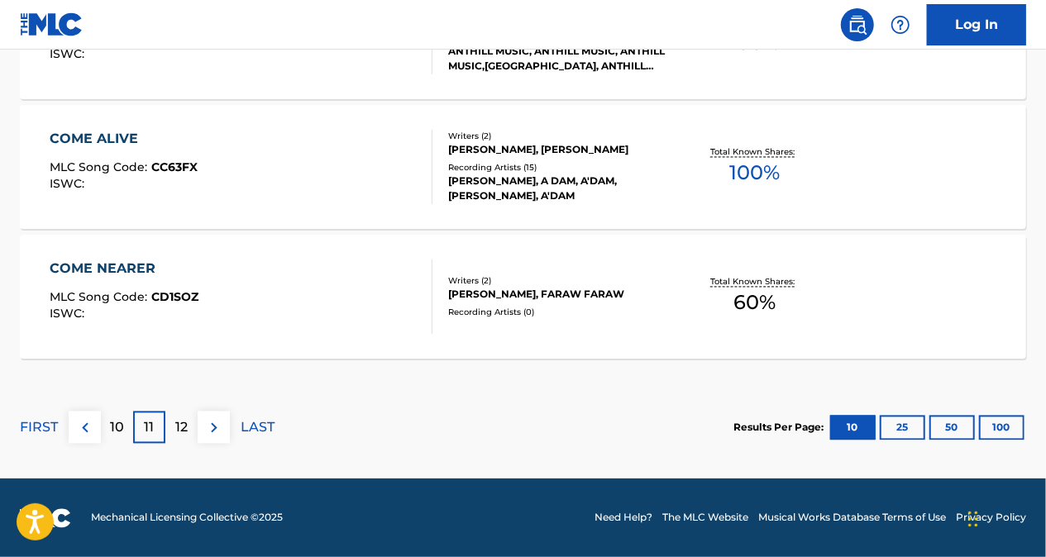
click at [179, 431] on p "12" at bounding box center [181, 428] width 12 height 20
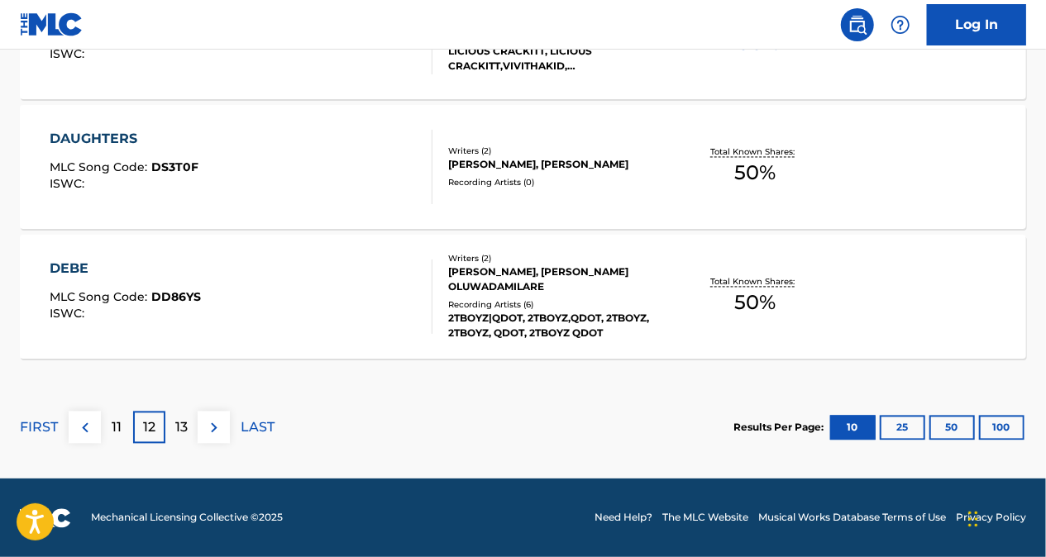
click at [124, 440] on div "11" at bounding box center [117, 428] width 32 height 32
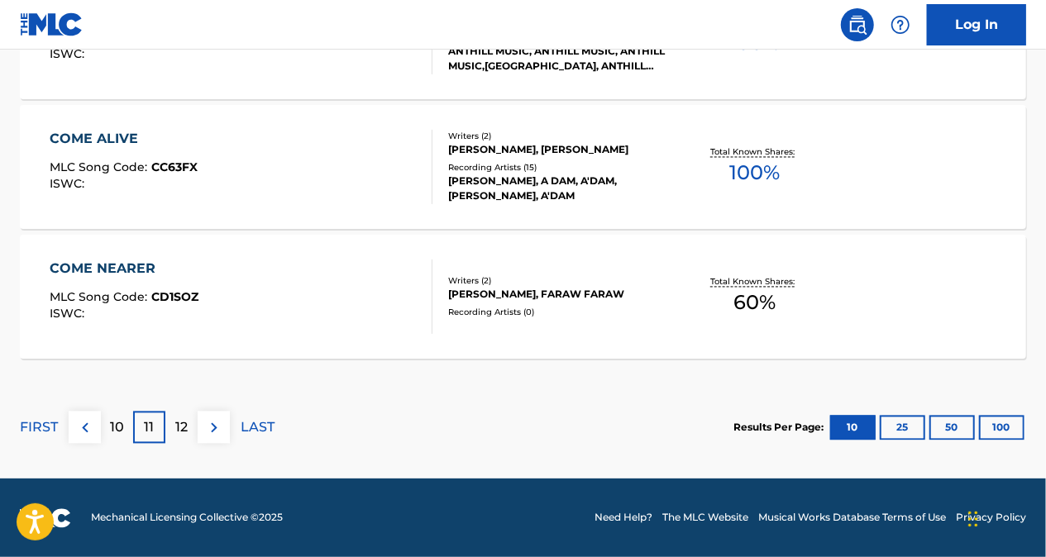
click at [179, 430] on p "12" at bounding box center [181, 428] width 12 height 20
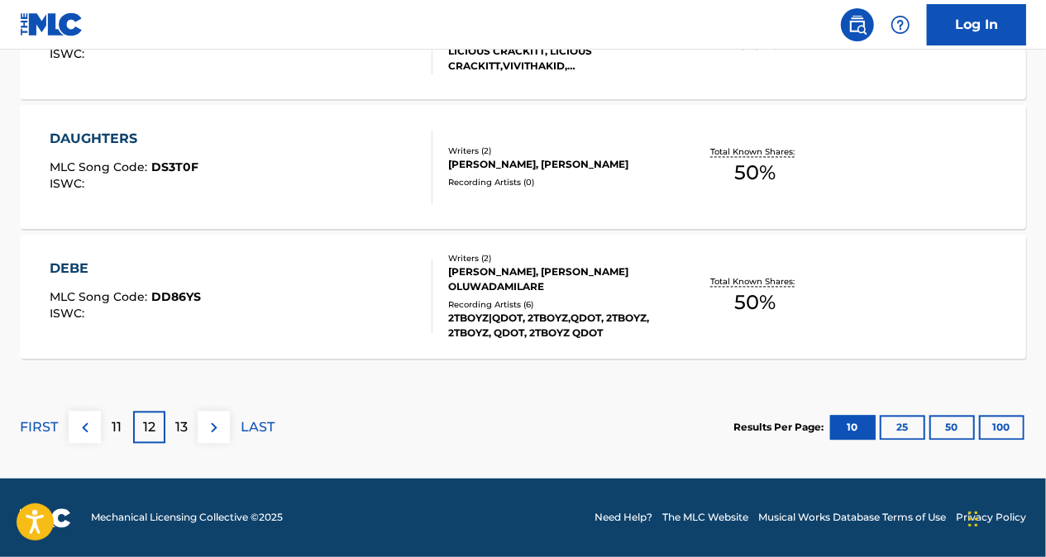
click at [126, 431] on div "11" at bounding box center [117, 428] width 32 height 32
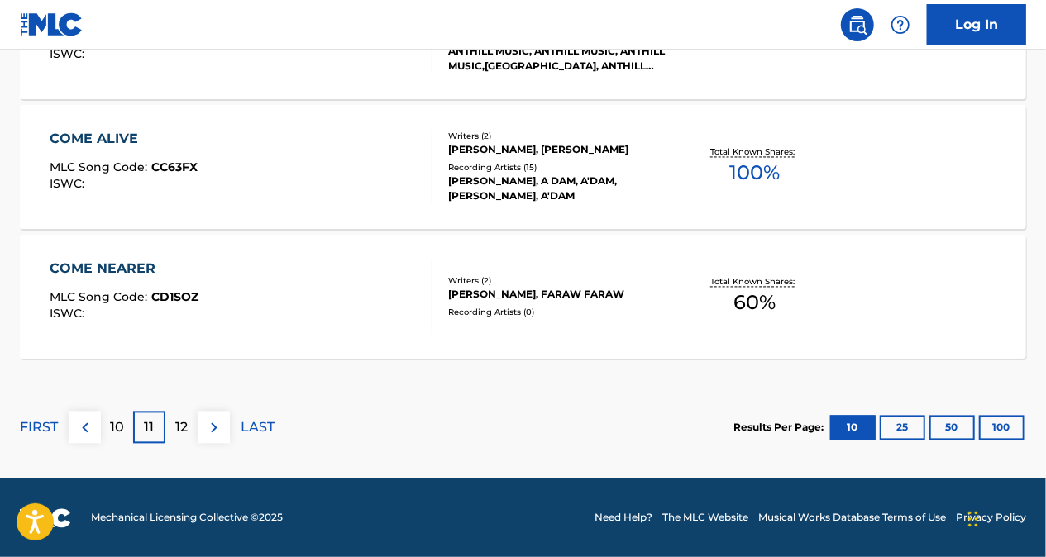
click at [117, 428] on p "10" at bounding box center [117, 428] width 14 height 20
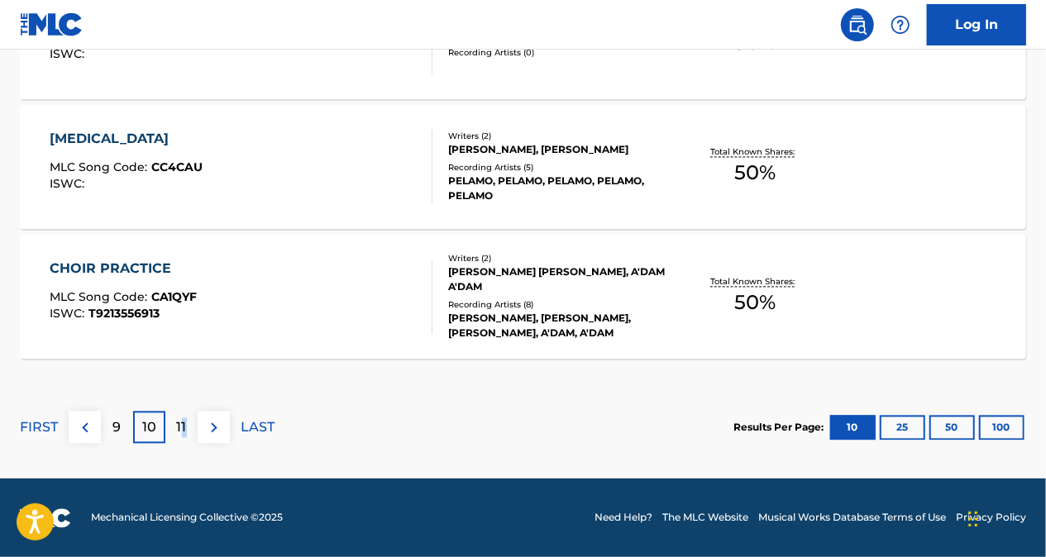
click at [184, 425] on p "11" at bounding box center [182, 428] width 10 height 20
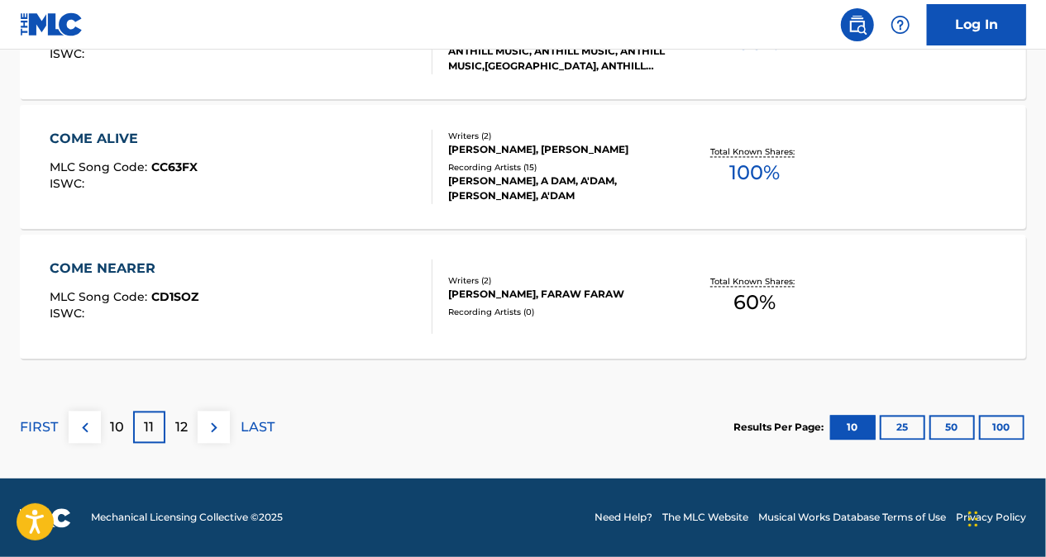
click at [179, 431] on p "12" at bounding box center [181, 428] width 12 height 20
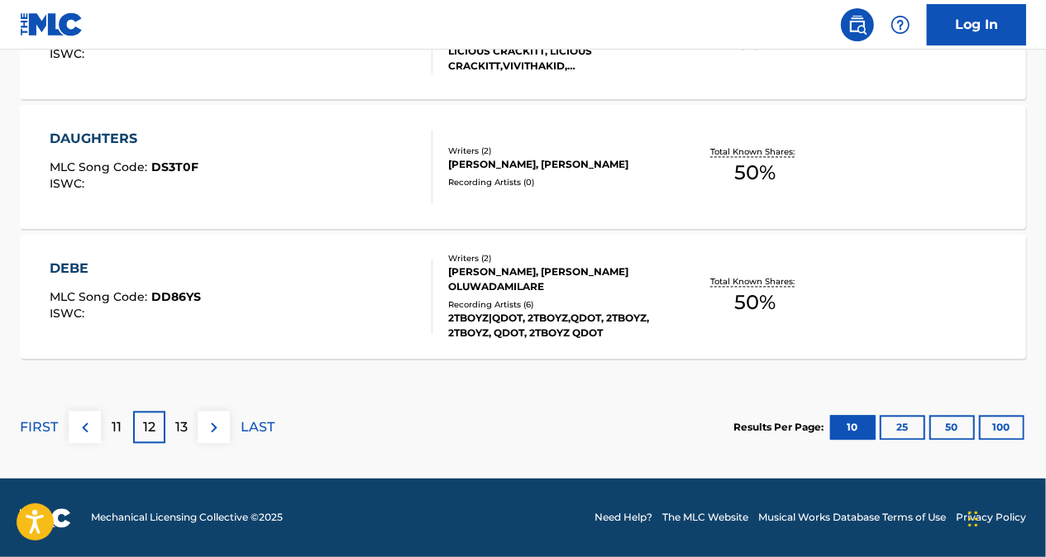
click at [120, 438] on div "11" at bounding box center [117, 428] width 32 height 32
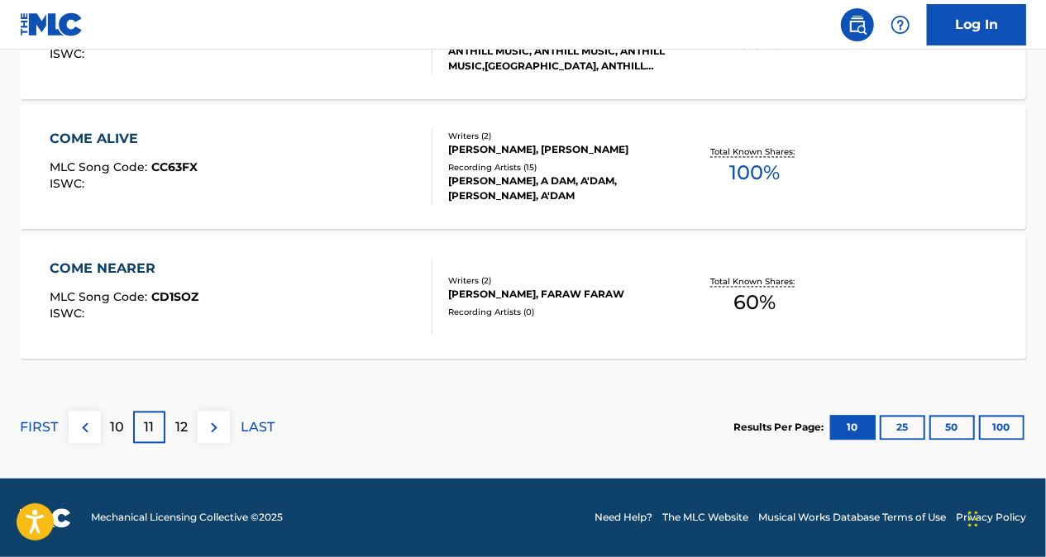
click at [120, 431] on p "10" at bounding box center [117, 428] width 14 height 20
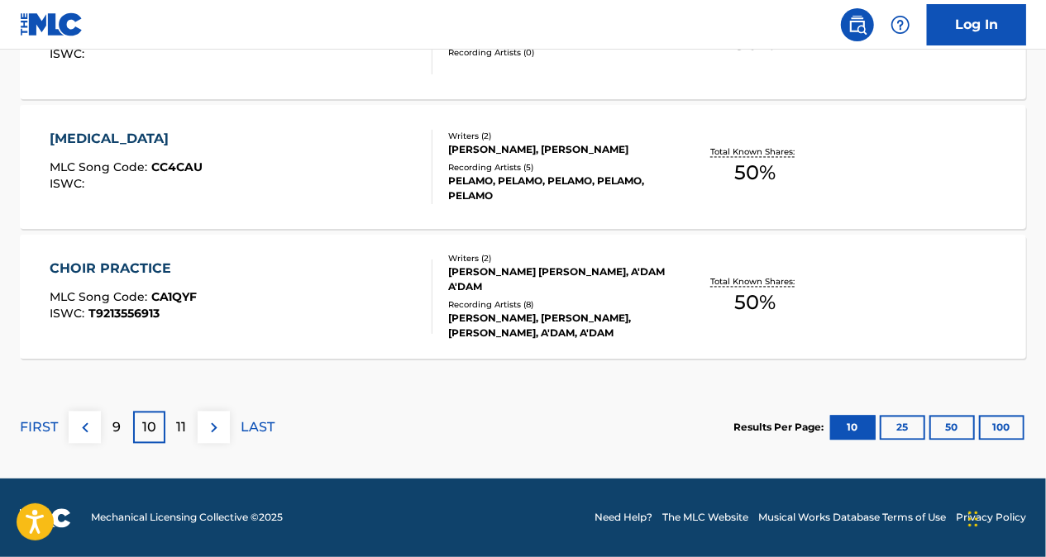
click at [185, 430] on p "11" at bounding box center [182, 428] width 10 height 20
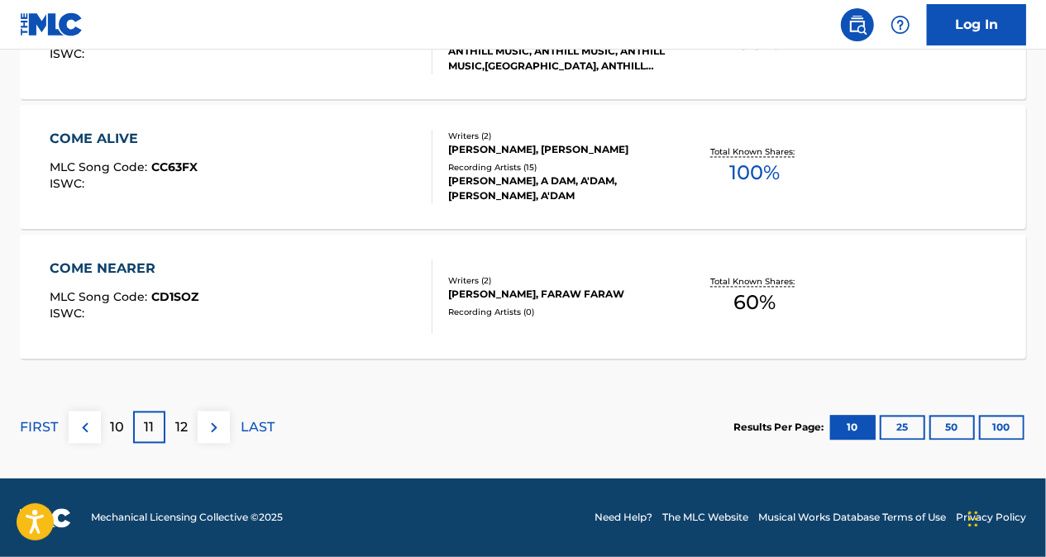
click at [190, 418] on div "12" at bounding box center [181, 428] width 32 height 32
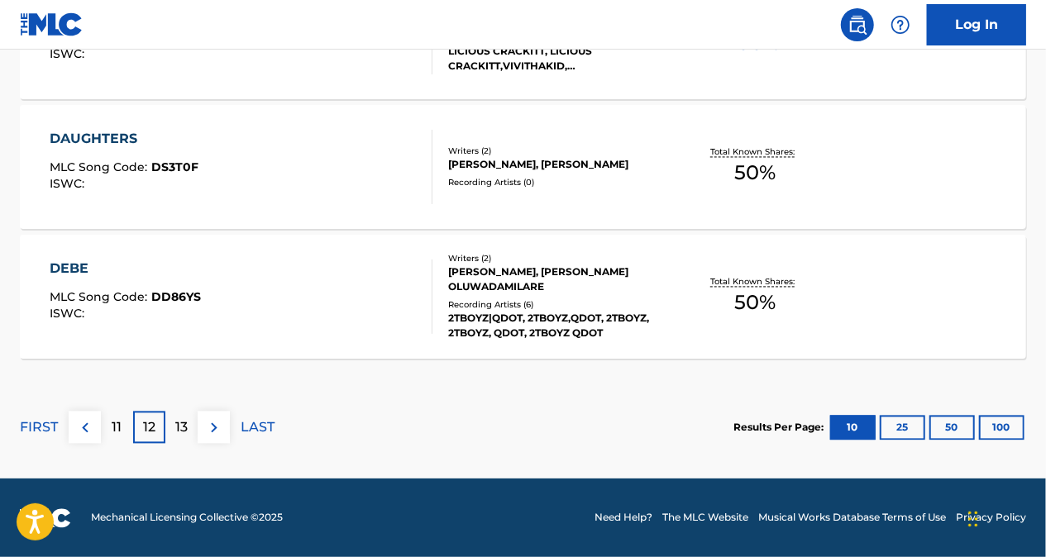
click at [110, 437] on div "11" at bounding box center [117, 428] width 32 height 32
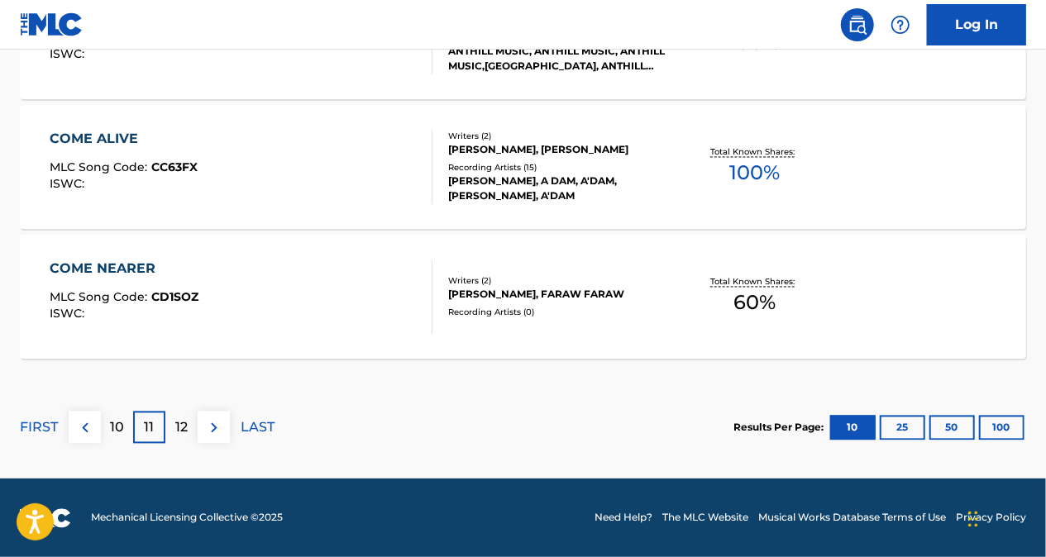
click at [116, 429] on p "10" at bounding box center [117, 428] width 14 height 20
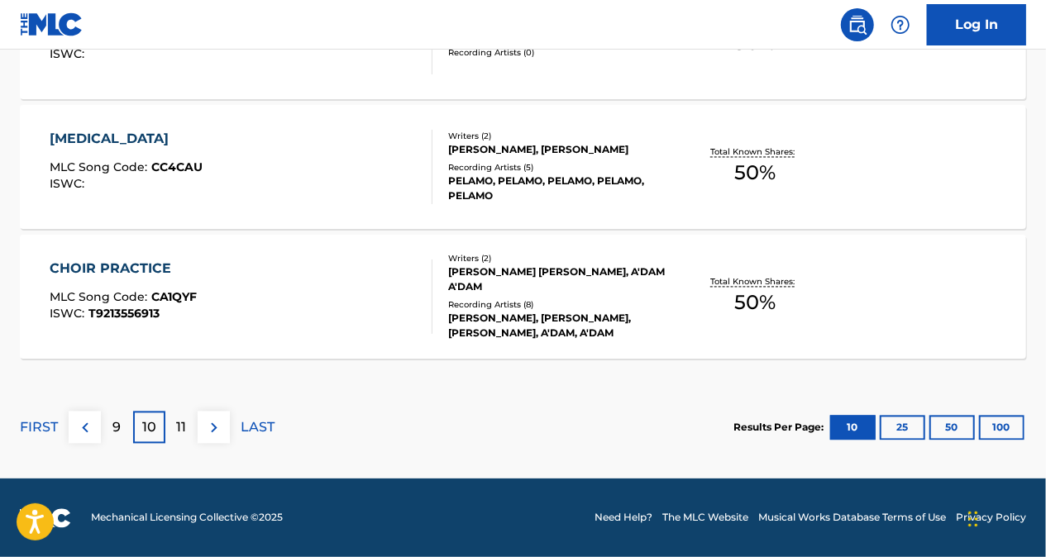
click at [179, 440] on div "11" at bounding box center [181, 428] width 32 height 32
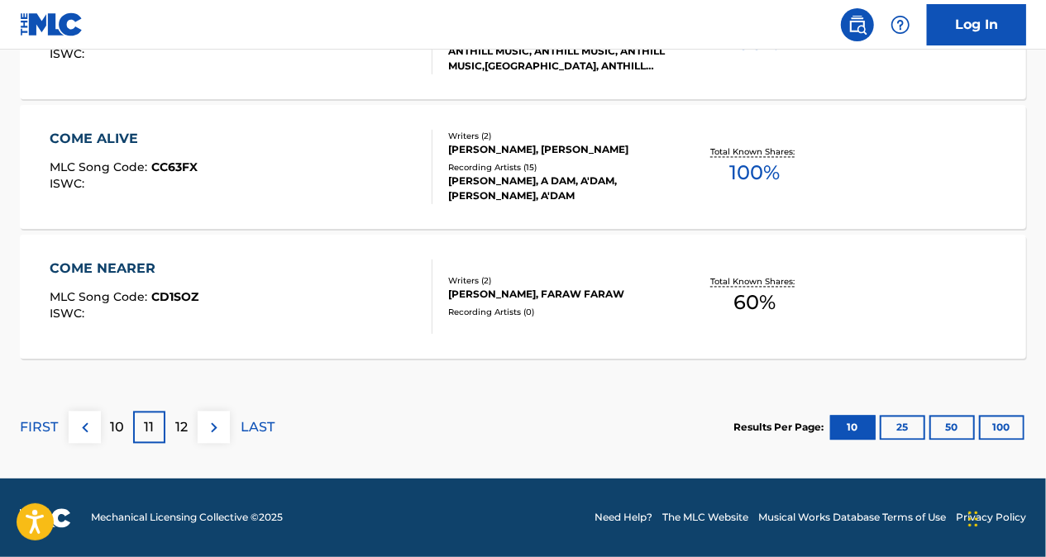
click at [186, 436] on div "12" at bounding box center [181, 428] width 32 height 32
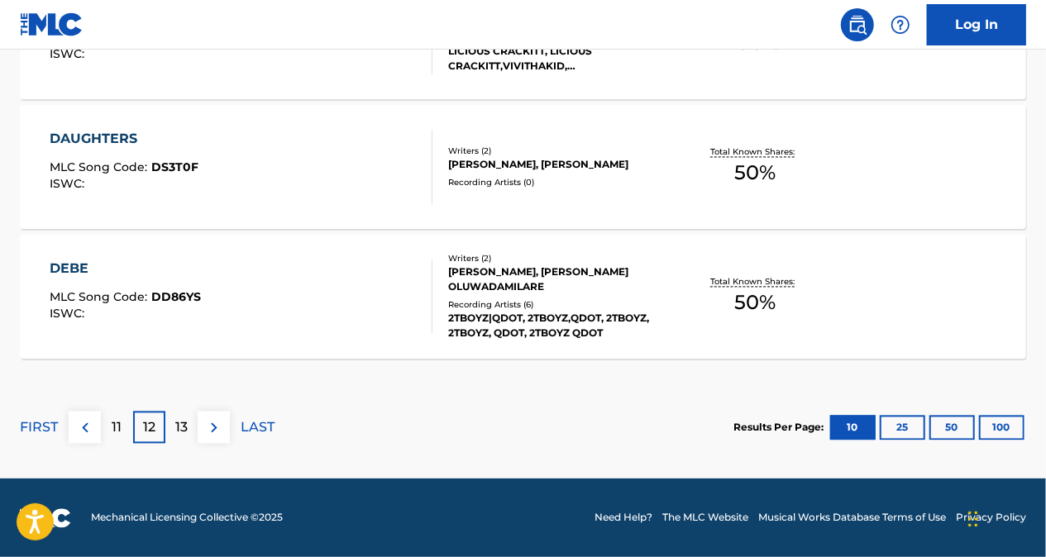
click at [119, 437] on div "11" at bounding box center [117, 428] width 32 height 32
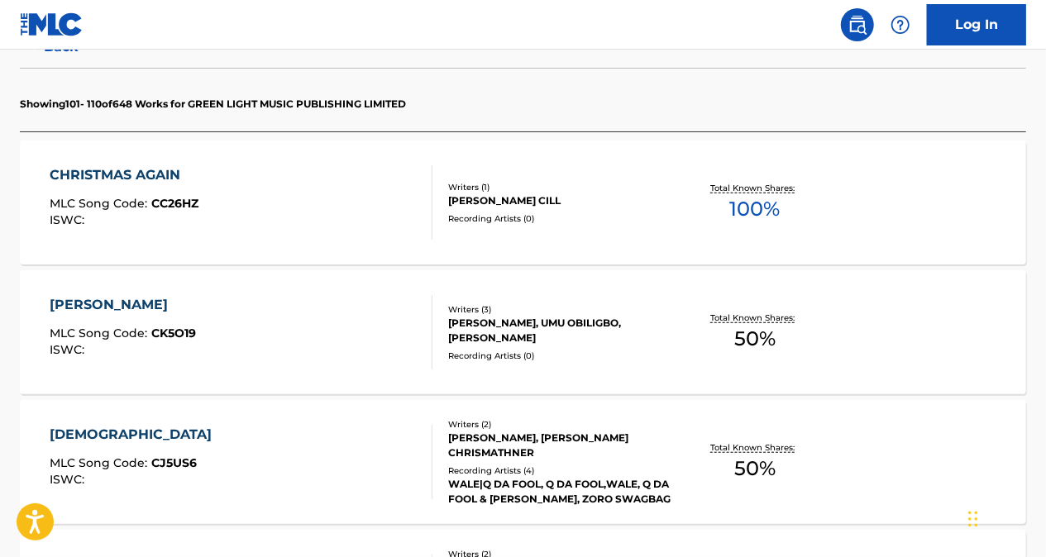
scroll to position [458, 0]
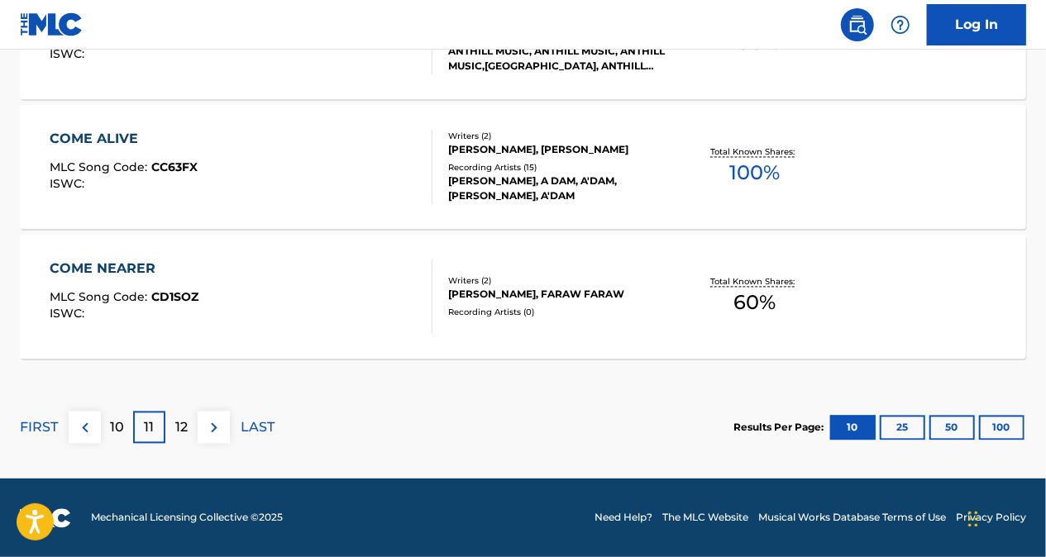
click at [113, 422] on p "10" at bounding box center [117, 428] width 14 height 20
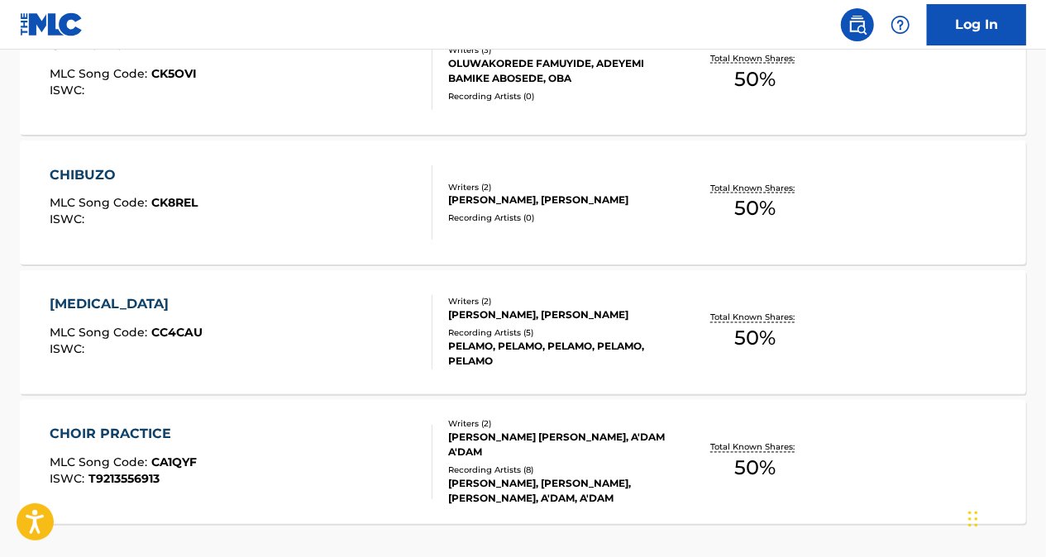
scroll to position [1532, 0]
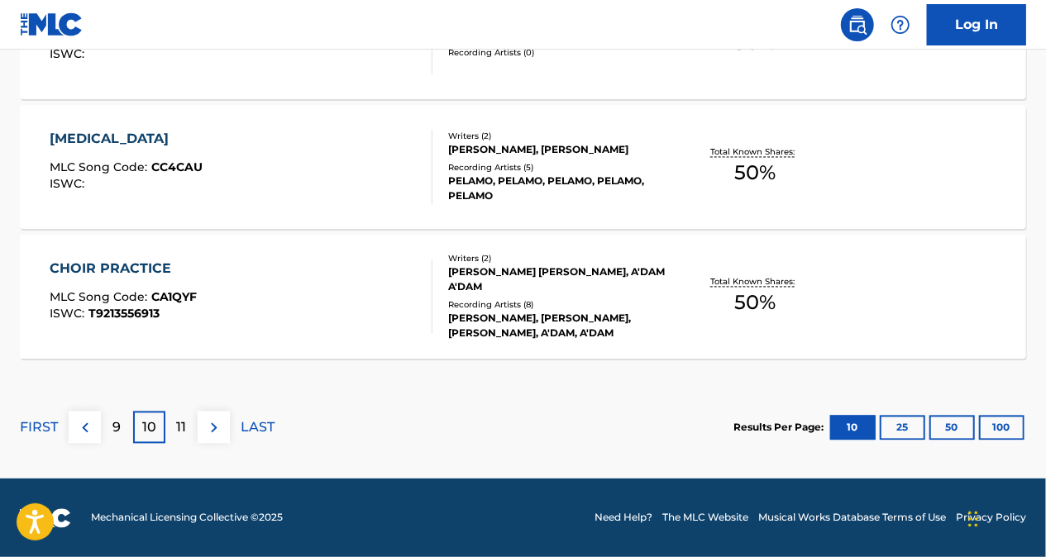
click at [192, 432] on div "11" at bounding box center [181, 428] width 32 height 32
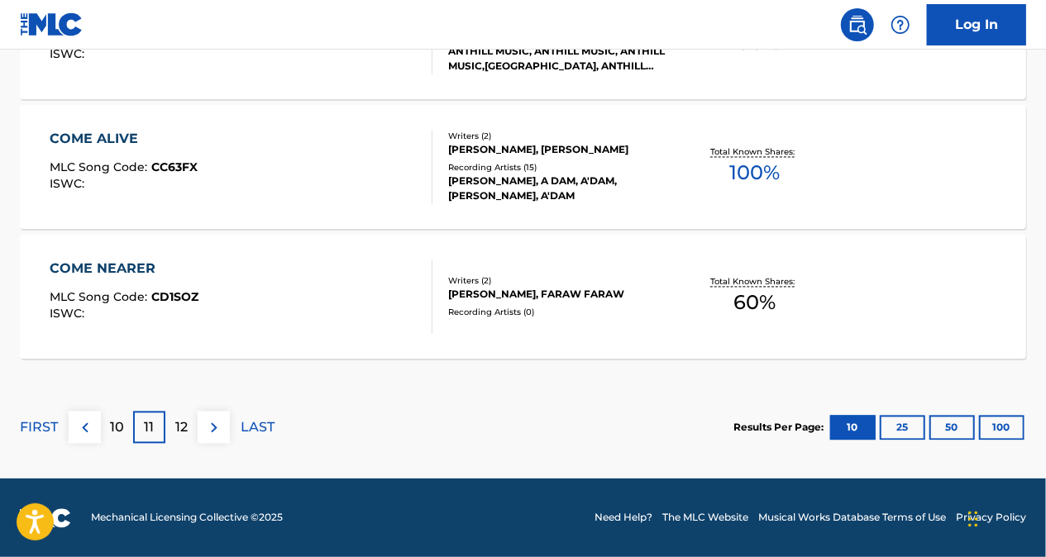
click at [182, 422] on p "12" at bounding box center [181, 428] width 12 height 20
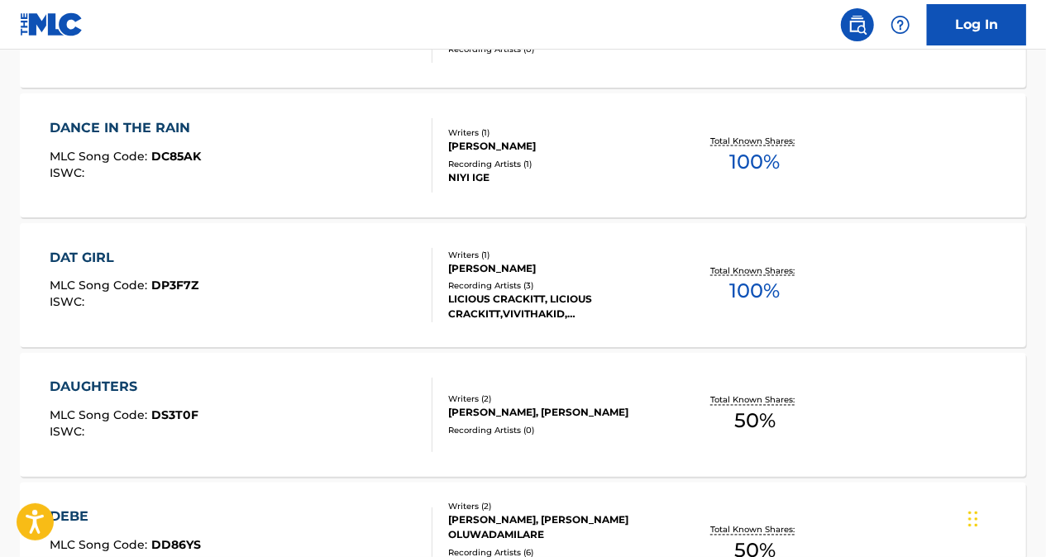
scroll to position [1450, 0]
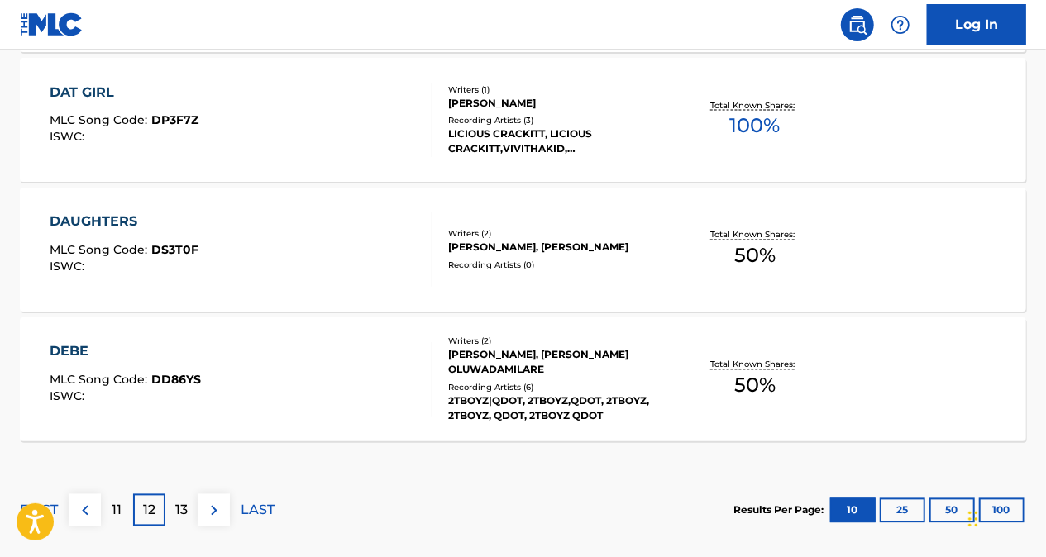
click at [117, 510] on p "11" at bounding box center [117, 511] width 10 height 20
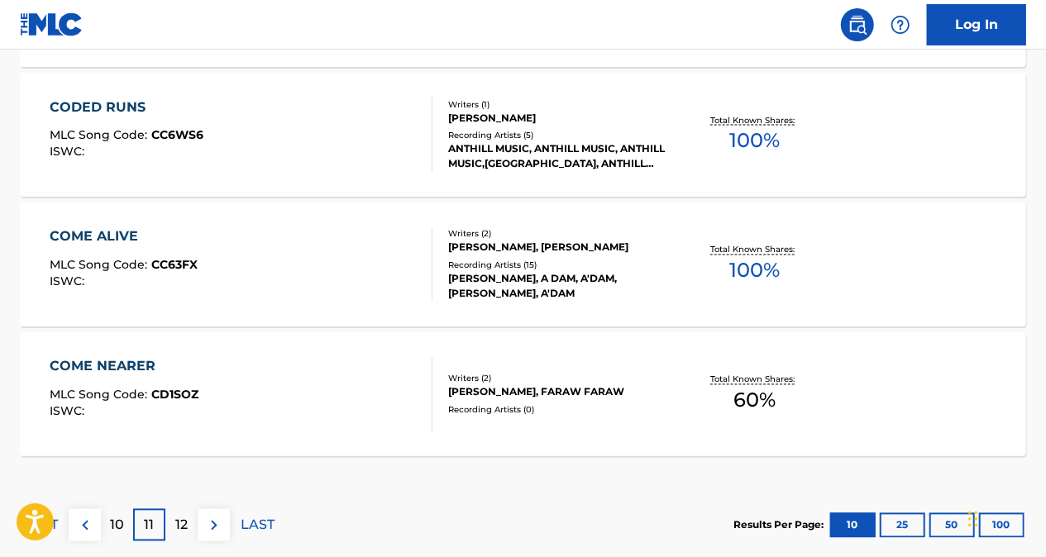
scroll to position [1532, 0]
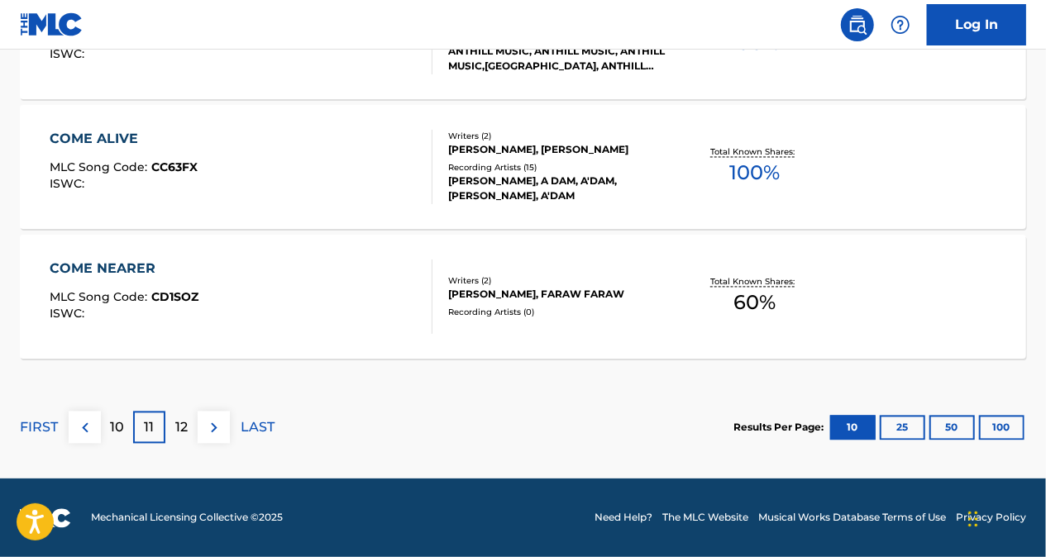
click at [121, 434] on p "10" at bounding box center [117, 428] width 14 height 20
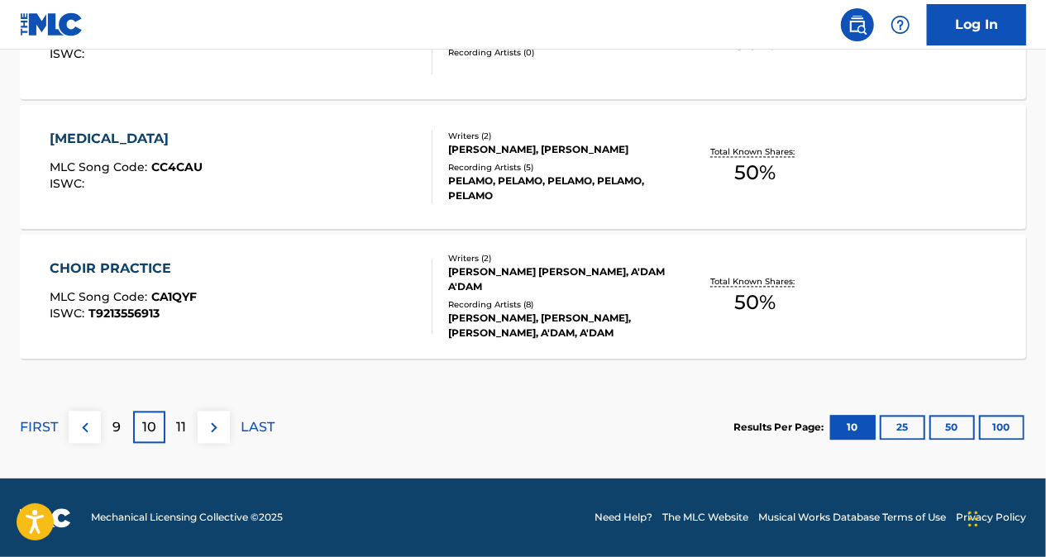
click at [183, 418] on p "11" at bounding box center [182, 428] width 10 height 20
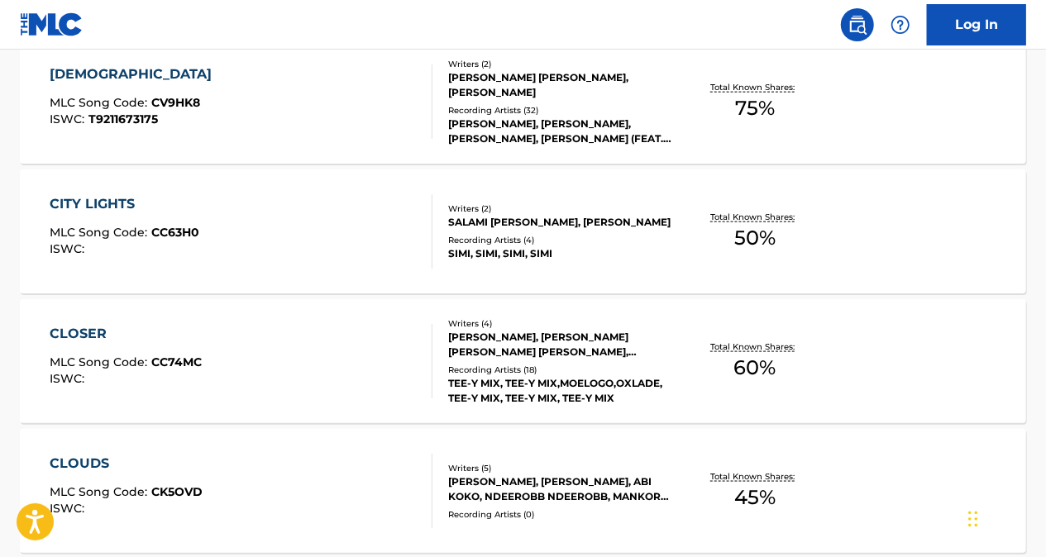
scroll to position [954, 0]
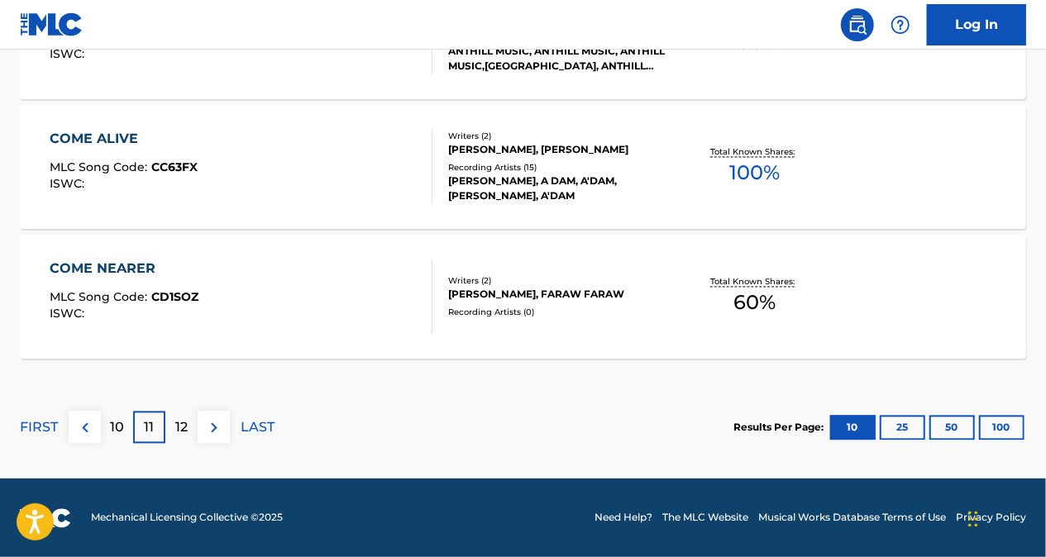
click at [185, 436] on p "12" at bounding box center [181, 428] width 12 height 20
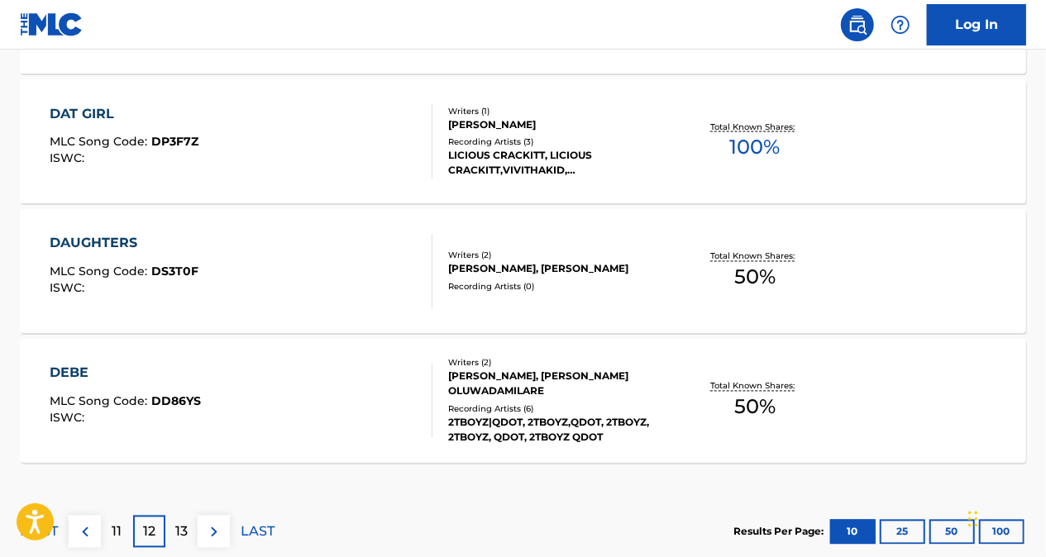
scroll to position [1532, 0]
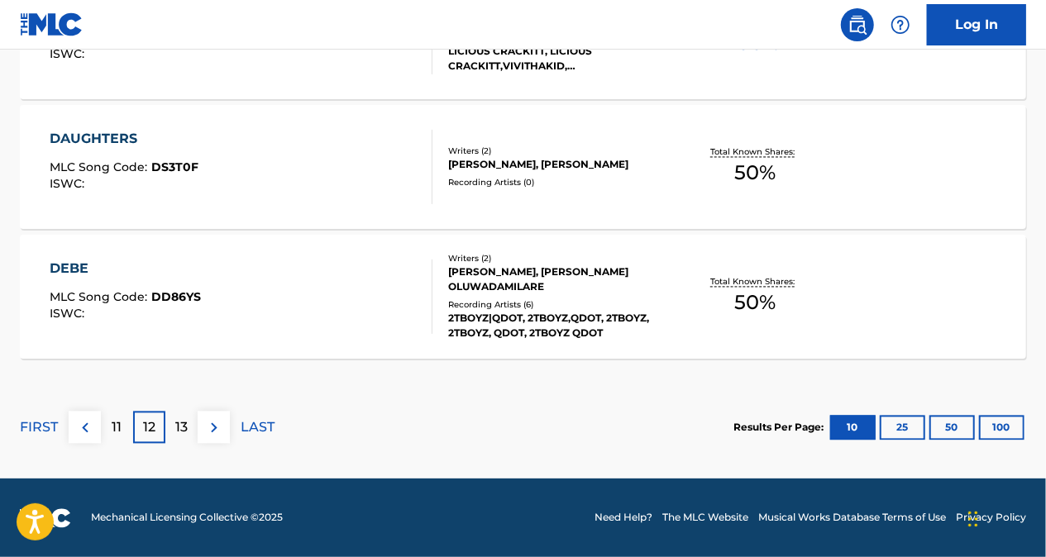
click at [117, 425] on p "11" at bounding box center [117, 428] width 10 height 20
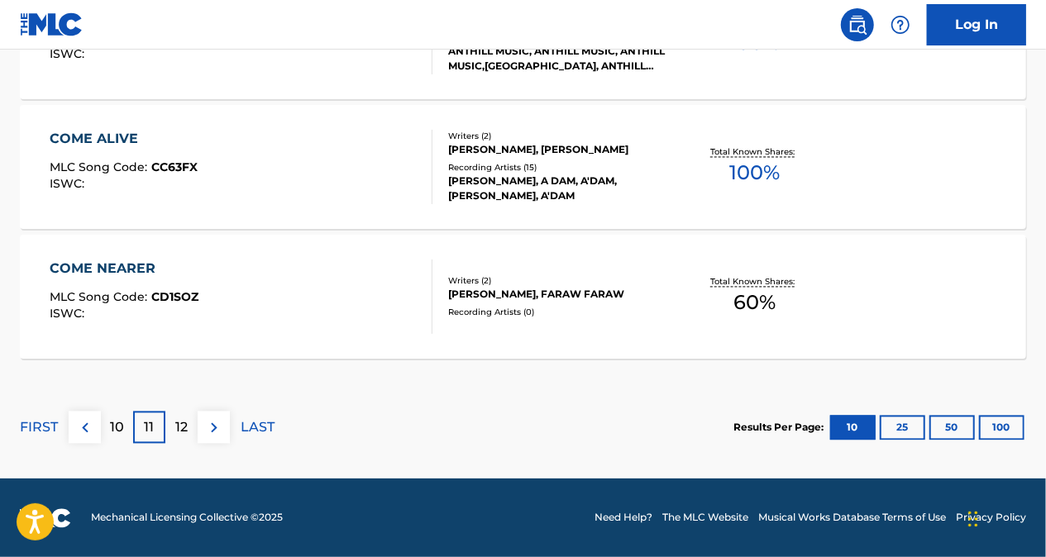
click at [121, 430] on p "10" at bounding box center [117, 428] width 14 height 20
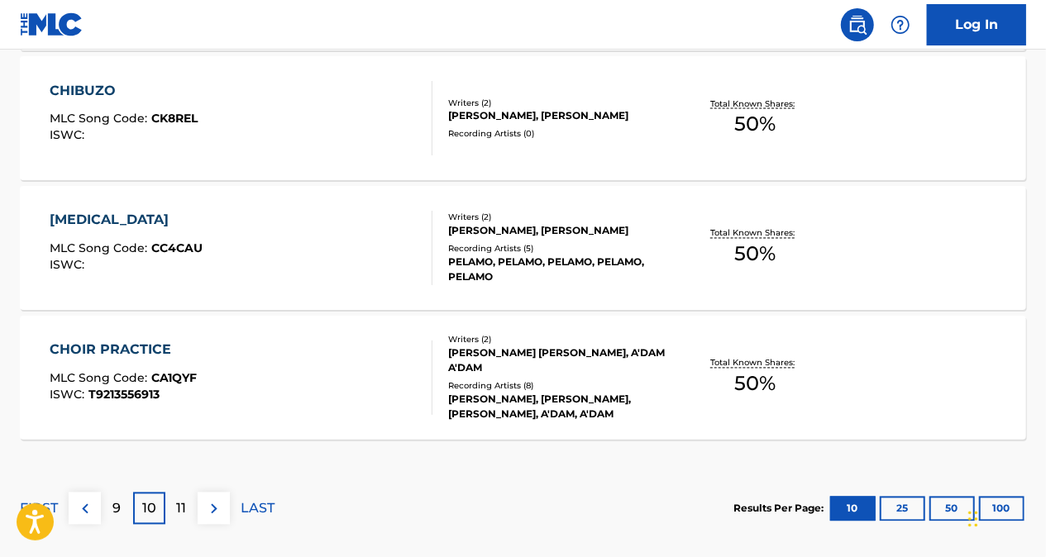
scroll to position [1450, 0]
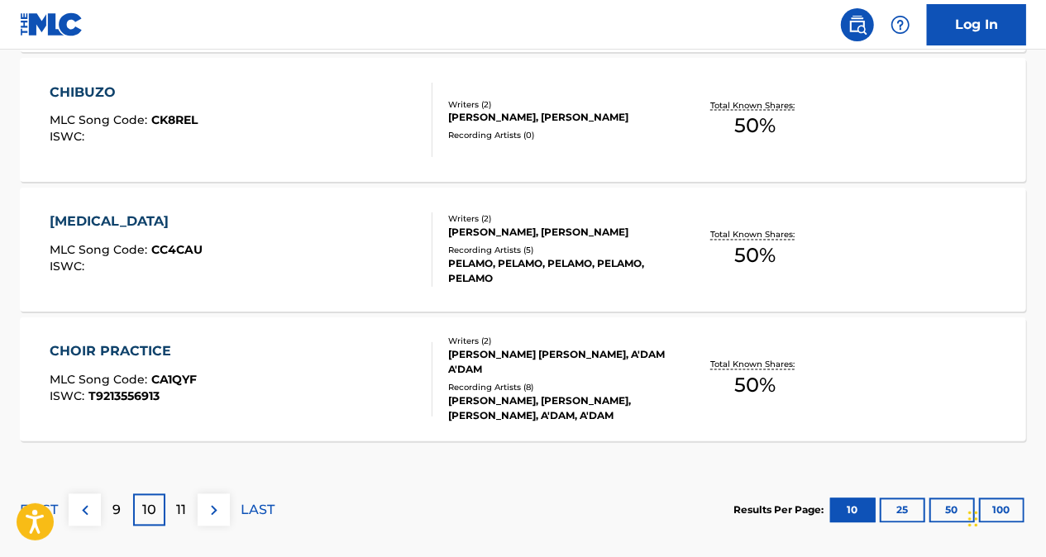
click at [183, 503] on p "11" at bounding box center [182, 511] width 10 height 20
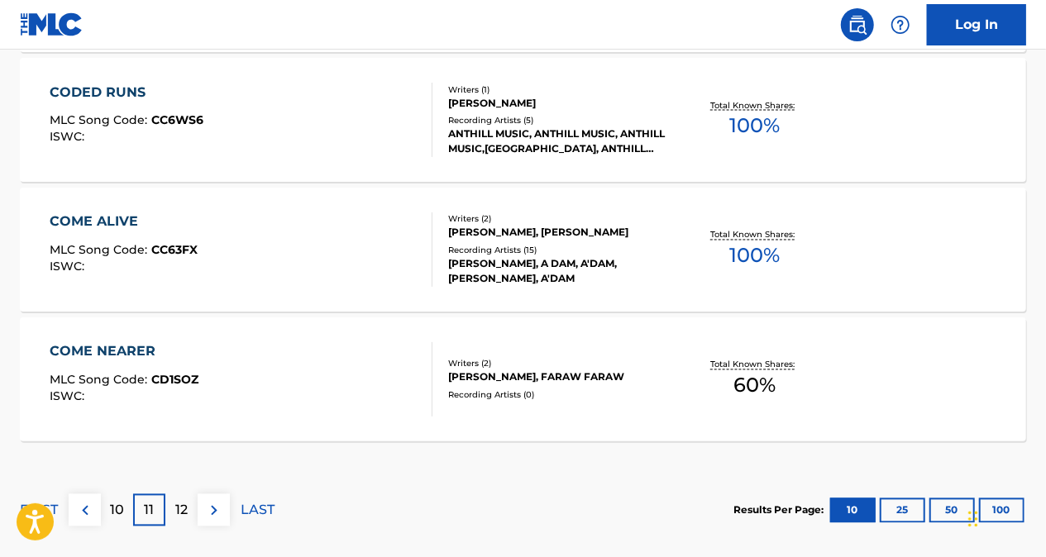
click at [179, 508] on p "12" at bounding box center [181, 511] width 12 height 20
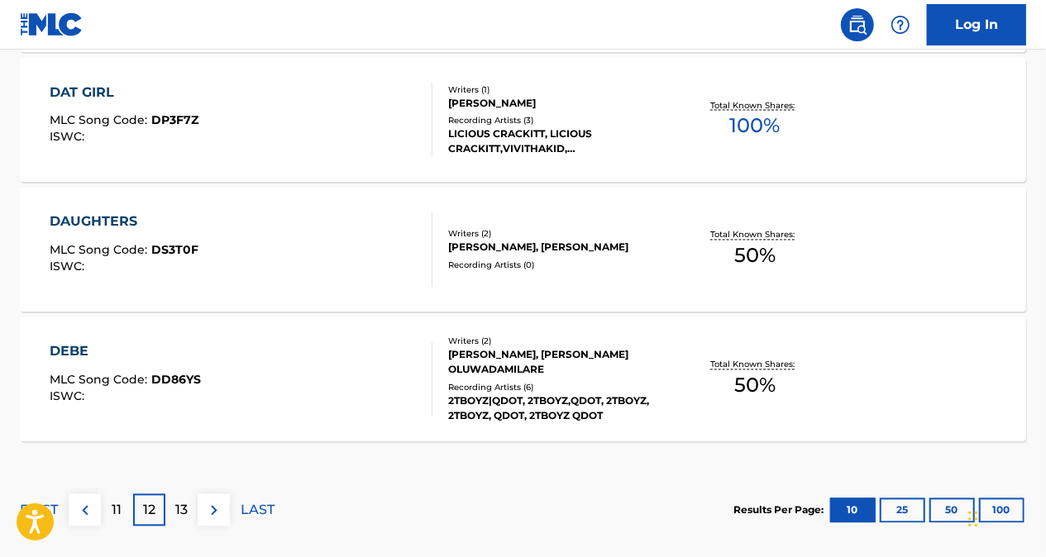
scroll to position [1532, 0]
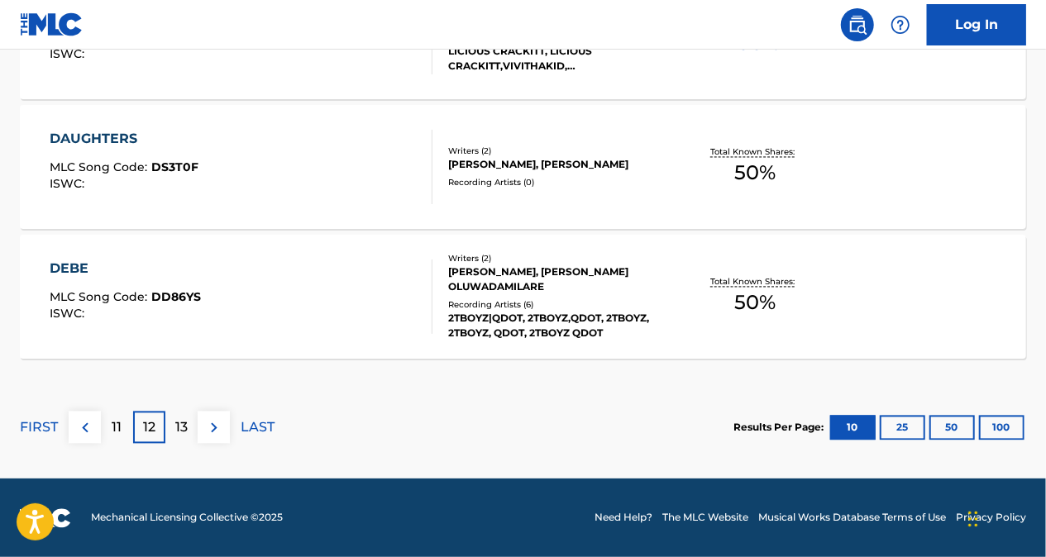
click at [122, 430] on div "11" at bounding box center [117, 428] width 32 height 32
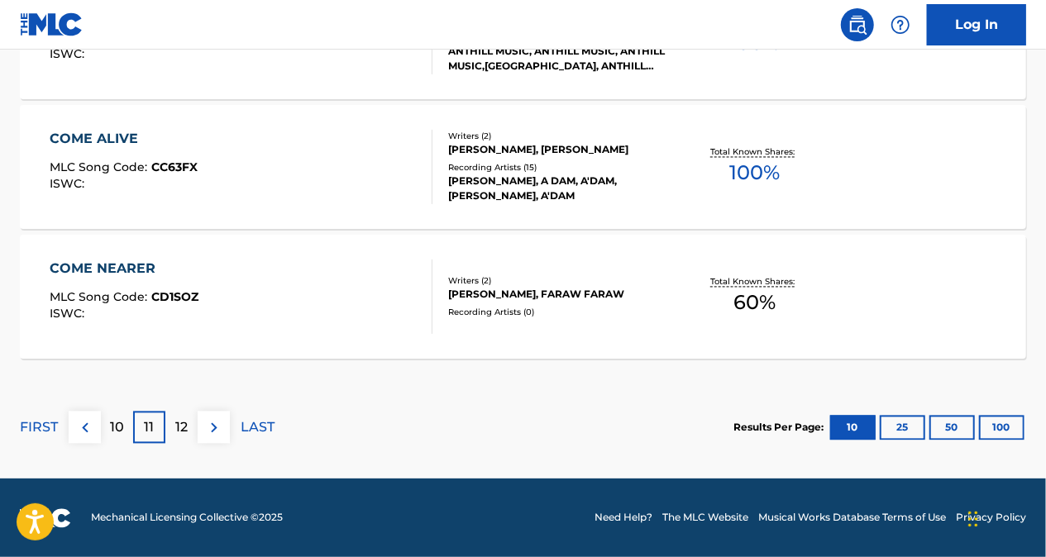
click at [117, 433] on p "10" at bounding box center [117, 428] width 14 height 20
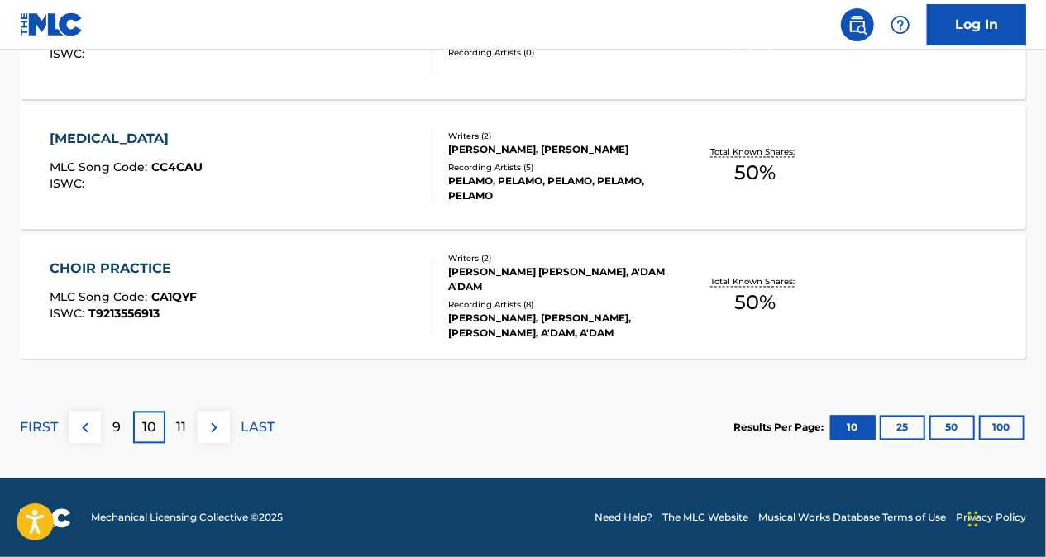
click at [183, 431] on p "11" at bounding box center [182, 428] width 10 height 20
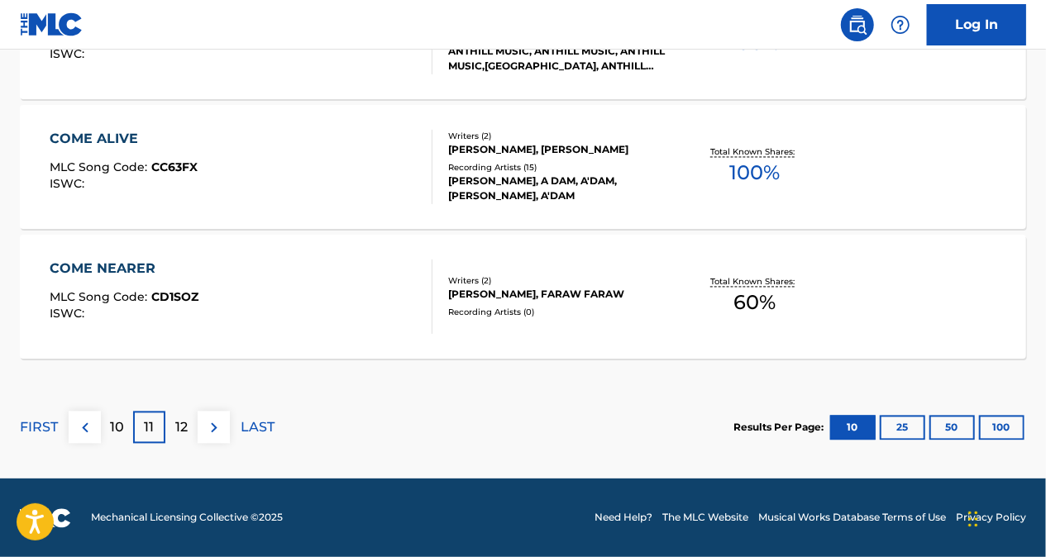
click at [186, 430] on p "12" at bounding box center [181, 428] width 12 height 20
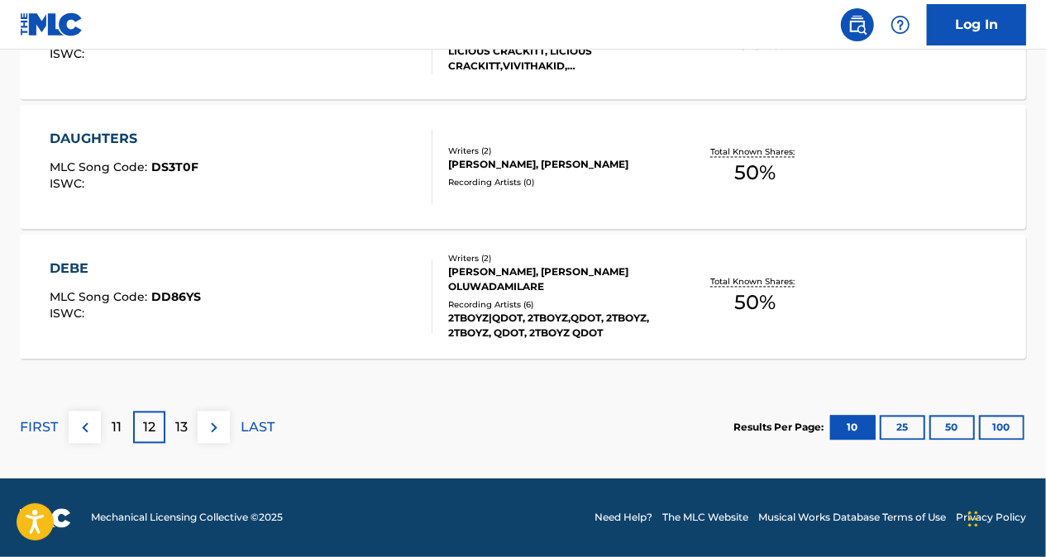
click at [116, 419] on p "11" at bounding box center [117, 428] width 10 height 20
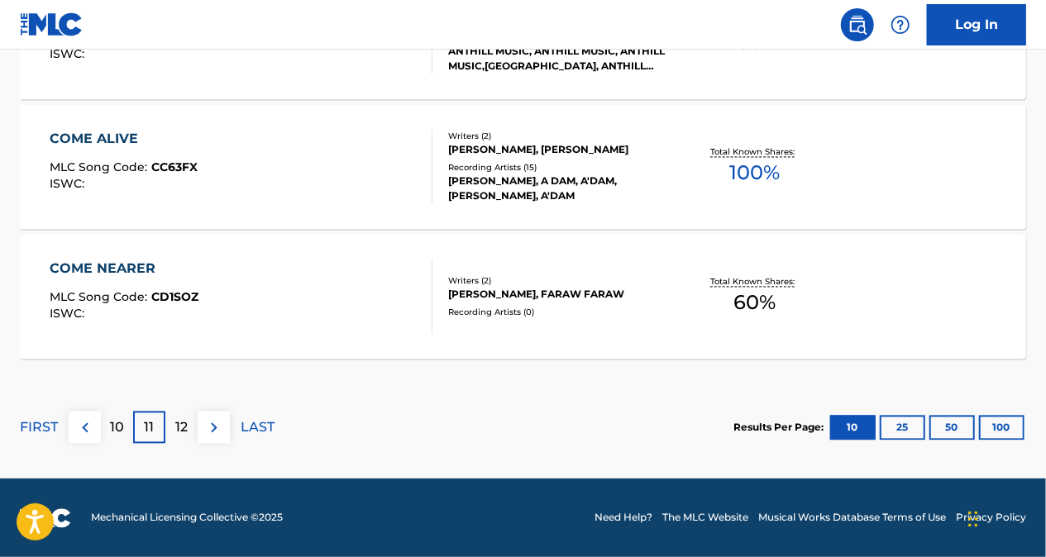
click at [118, 422] on p "10" at bounding box center [117, 428] width 14 height 20
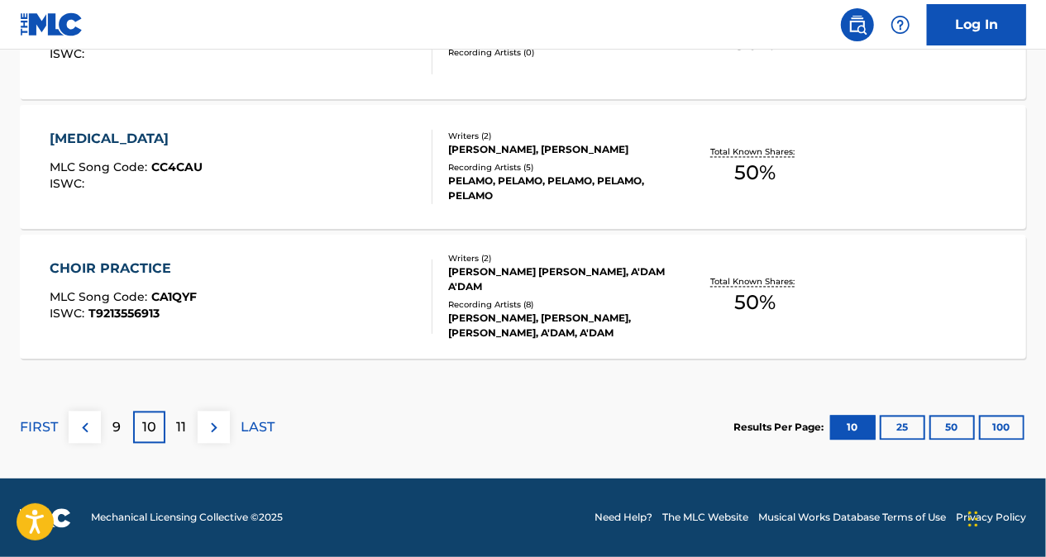
click at [174, 436] on div "11" at bounding box center [181, 428] width 32 height 32
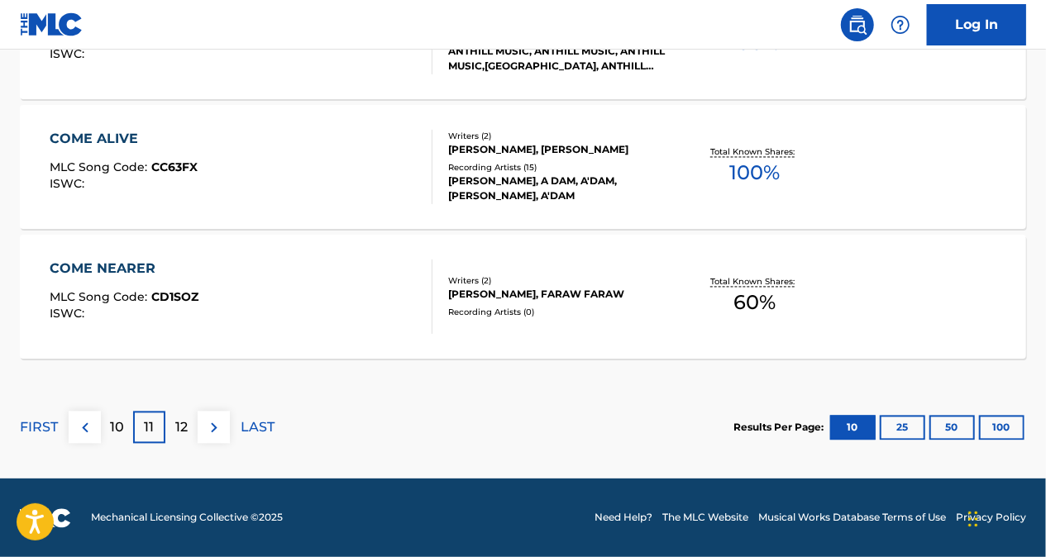
click at [179, 433] on p "12" at bounding box center [181, 428] width 12 height 20
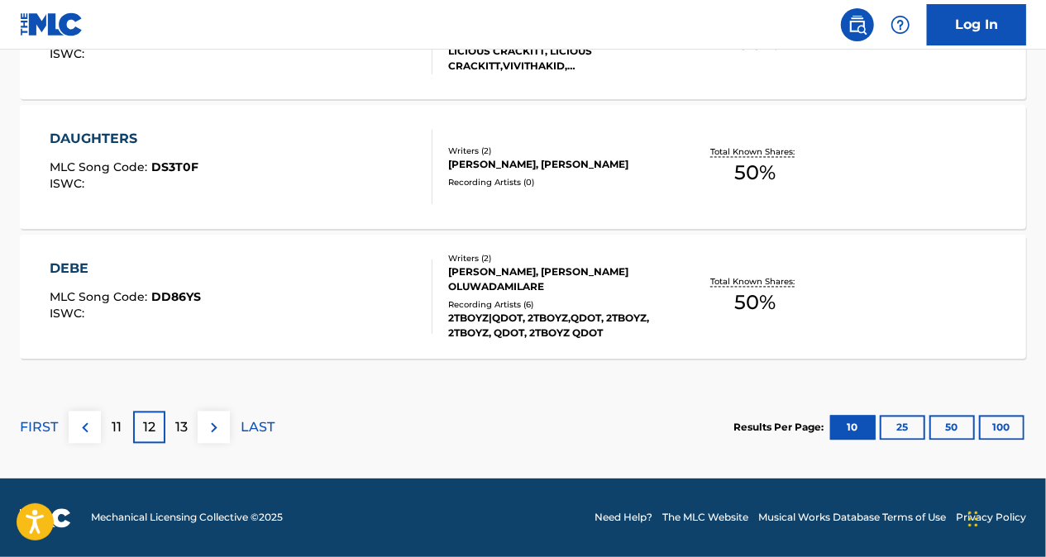
click at [185, 427] on p "13" at bounding box center [181, 428] width 12 height 20
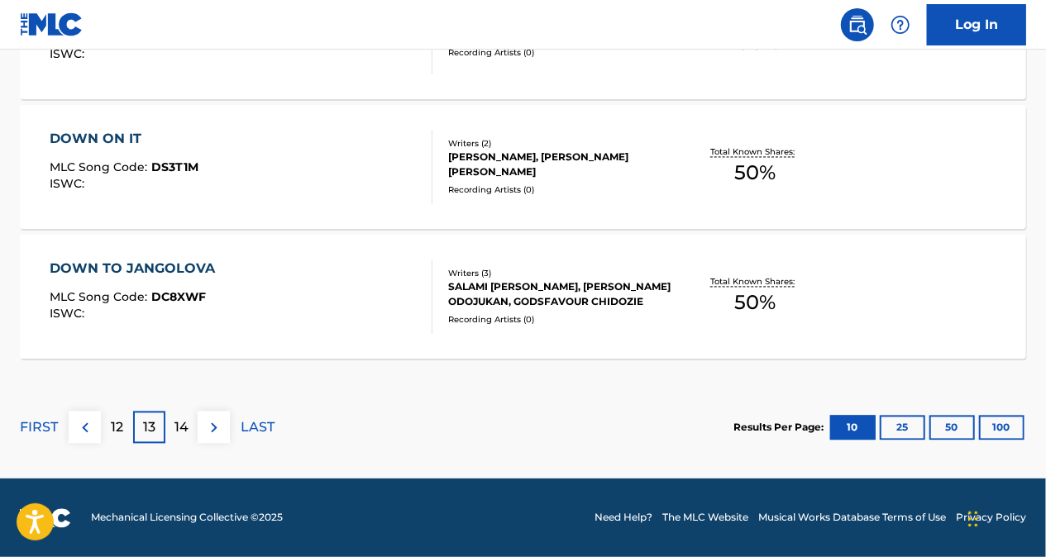
click at [183, 428] on p "14" at bounding box center [181, 428] width 14 height 20
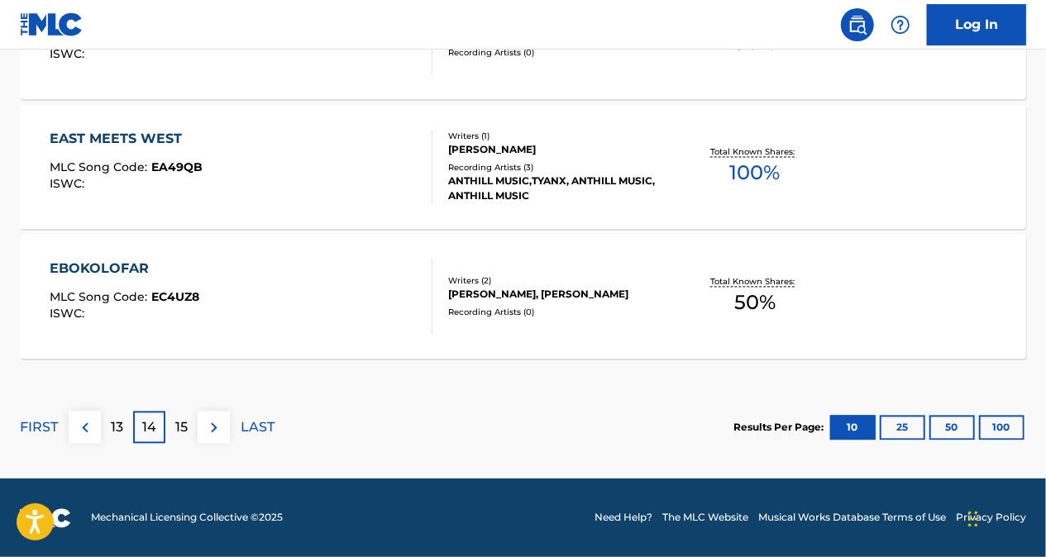
click at [118, 433] on p "13" at bounding box center [117, 428] width 12 height 20
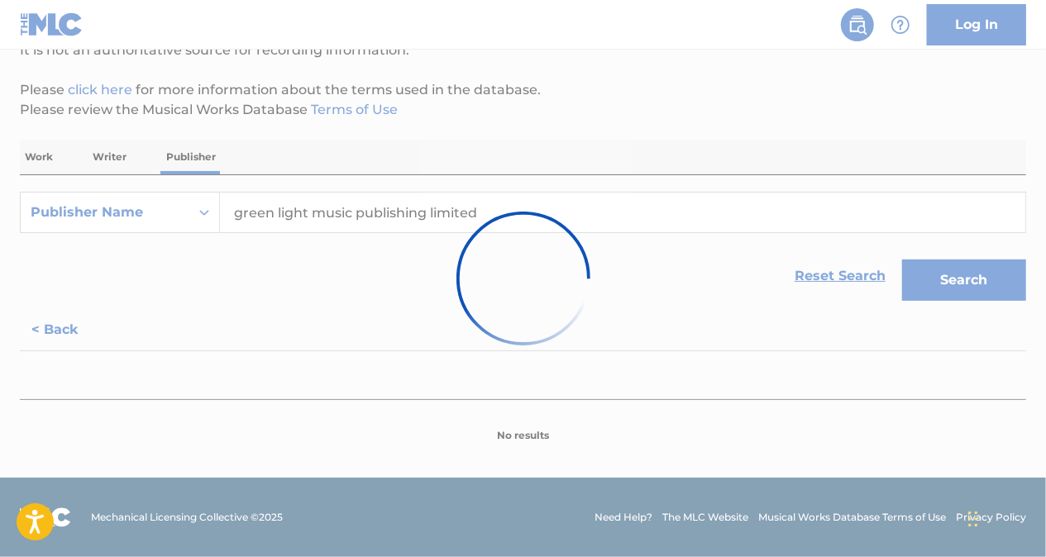
scroll to position [175, 0]
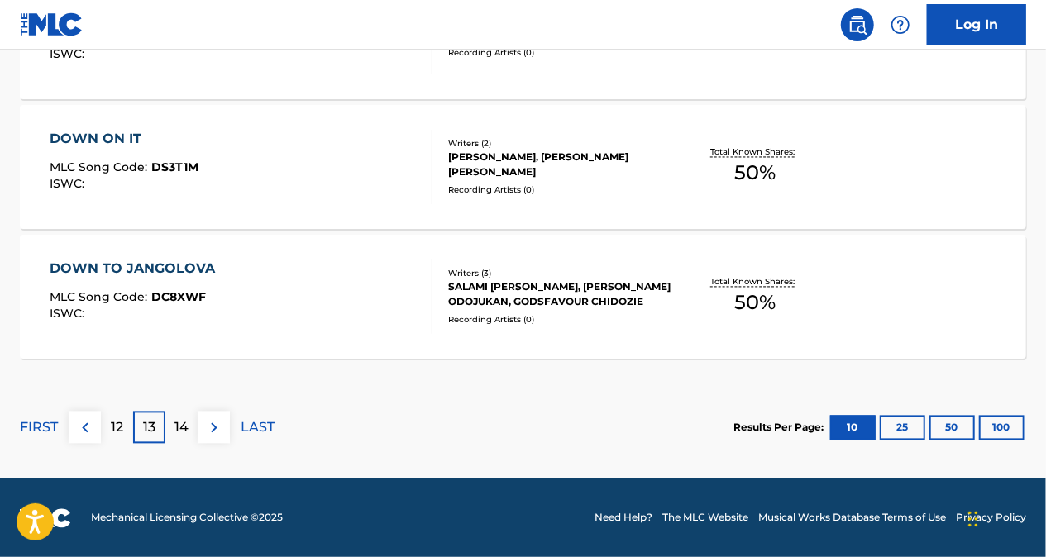
click at [117, 431] on p "12" at bounding box center [117, 428] width 12 height 20
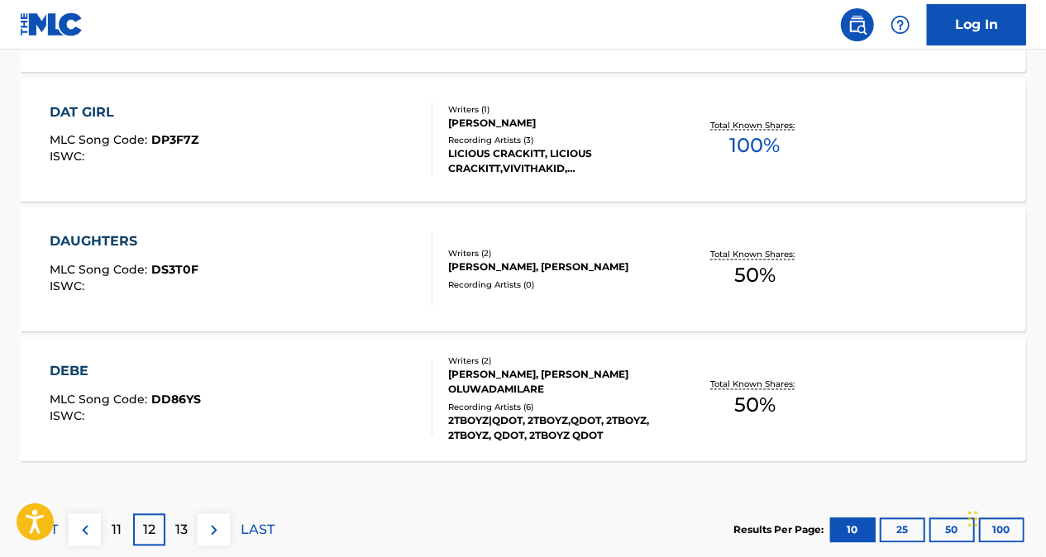
scroll to position [1532, 0]
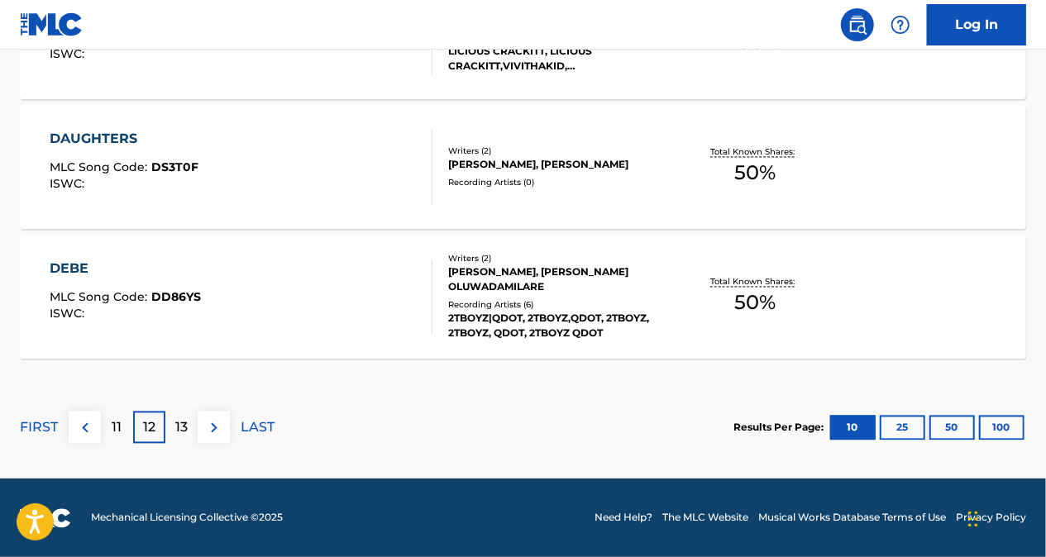
click at [177, 425] on p "13" at bounding box center [181, 428] width 12 height 20
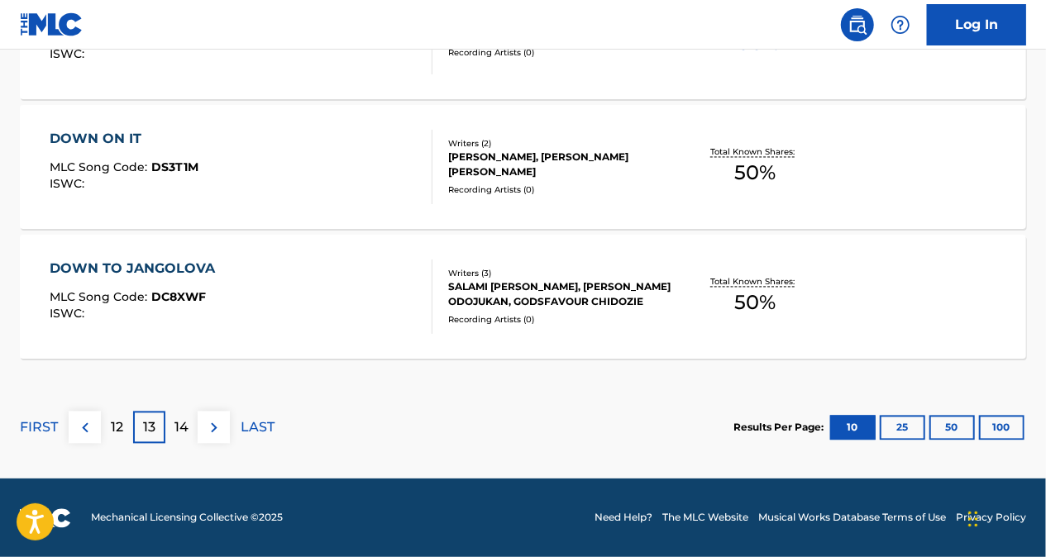
click at [177, 420] on p "14" at bounding box center [181, 428] width 14 height 20
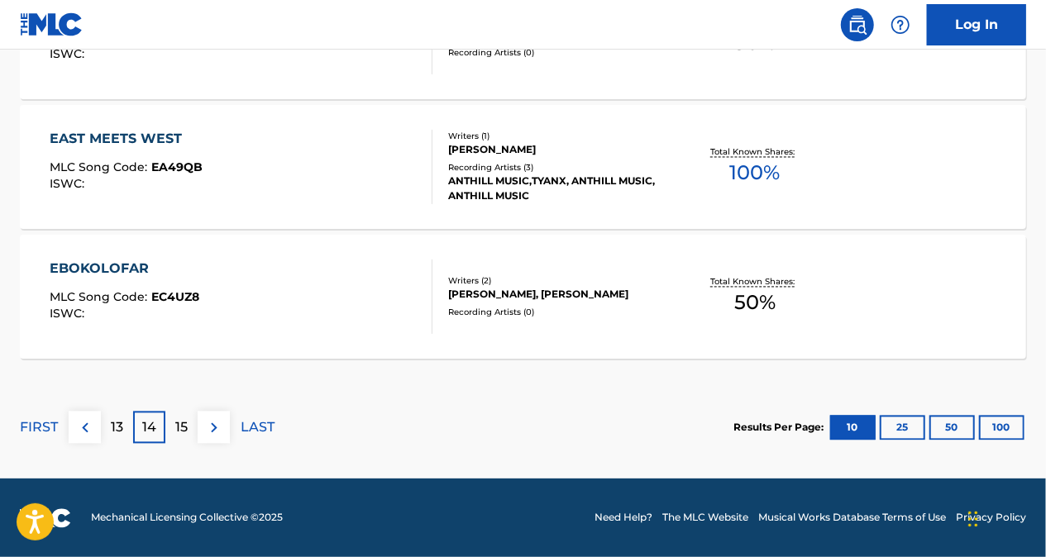
click at [120, 425] on p "13" at bounding box center [117, 428] width 12 height 20
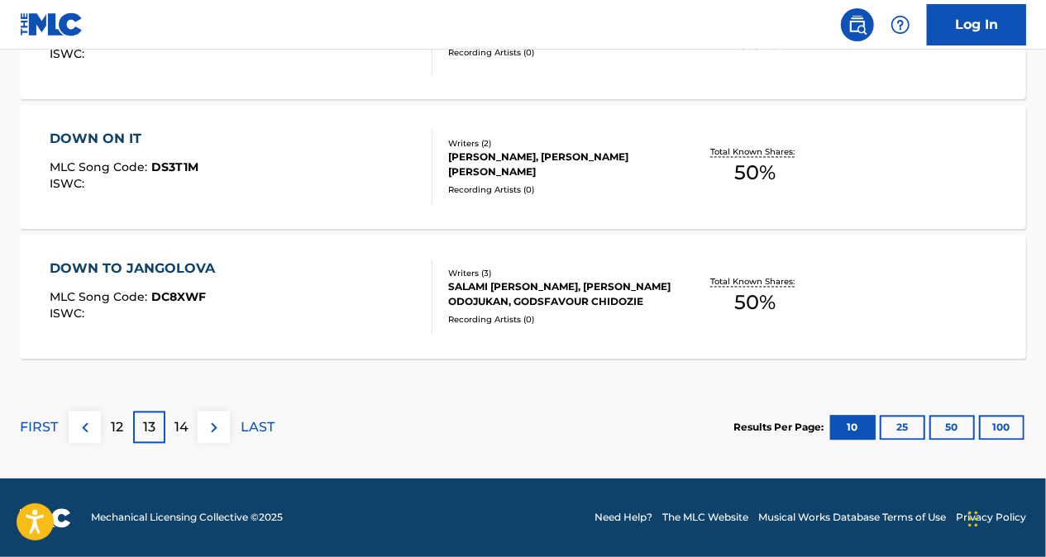
click at [115, 430] on p "12" at bounding box center [117, 428] width 12 height 20
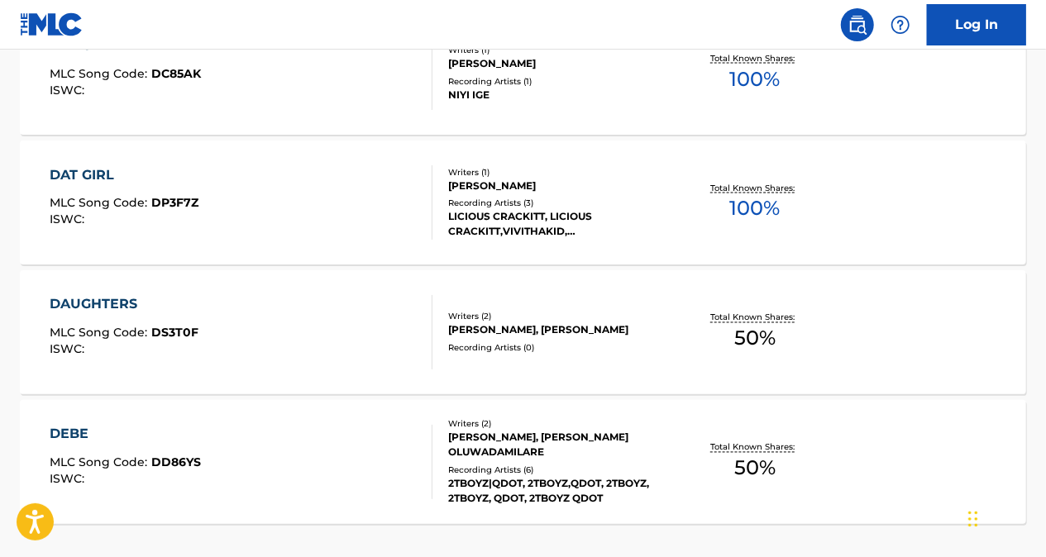
scroll to position [1532, 0]
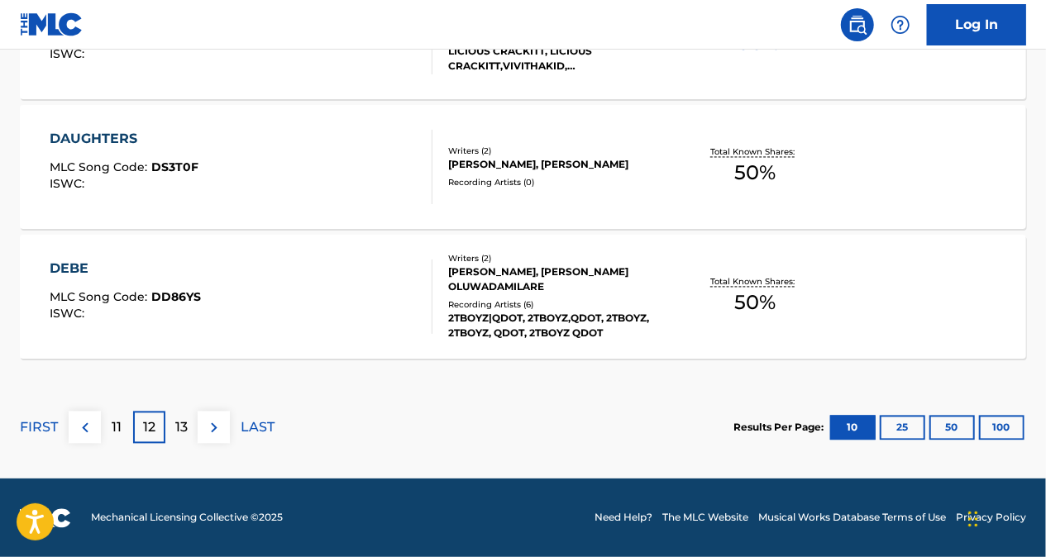
click at [175, 420] on p "13" at bounding box center [181, 428] width 12 height 20
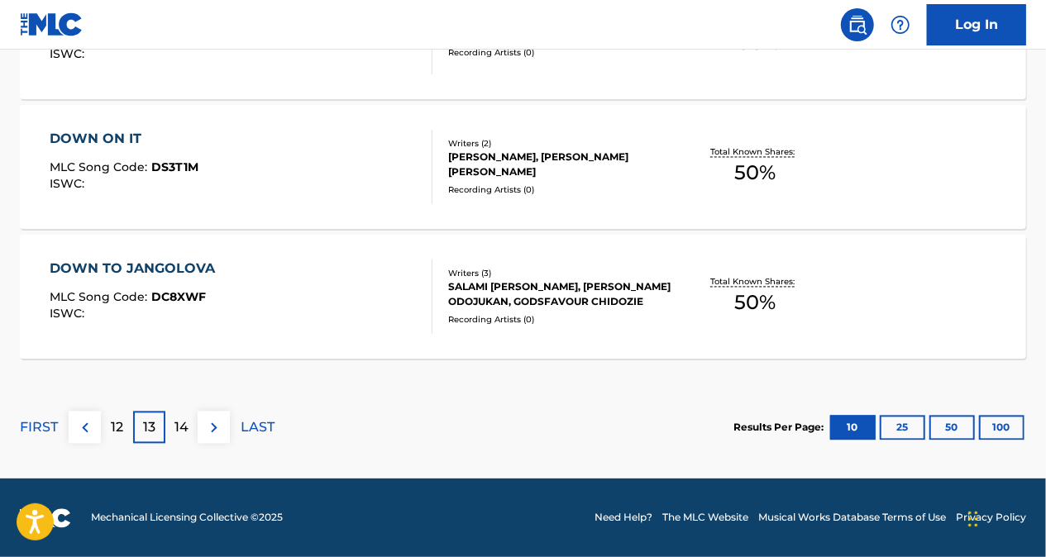
click at [186, 422] on p "14" at bounding box center [181, 428] width 14 height 20
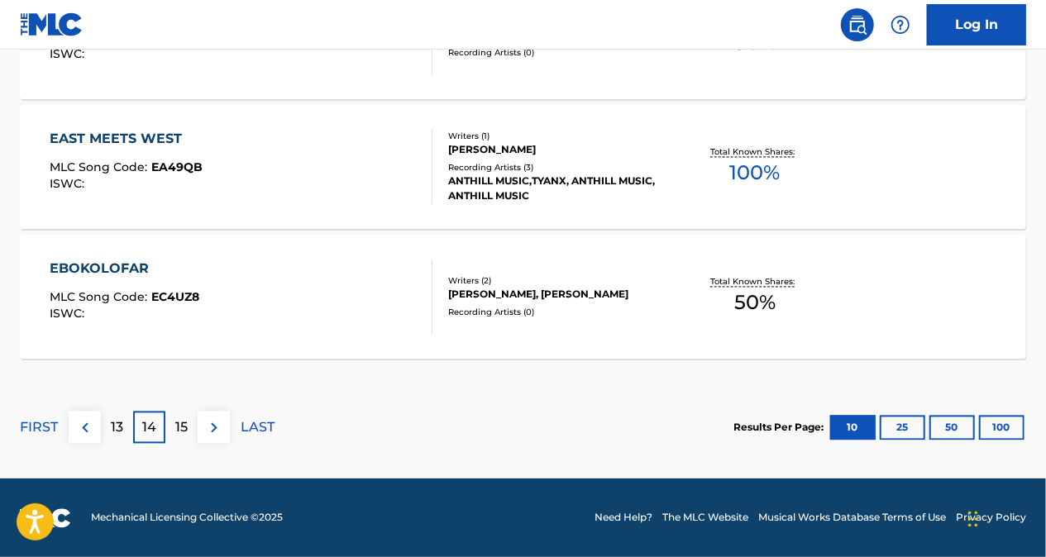
click at [122, 424] on p "13" at bounding box center [117, 428] width 12 height 20
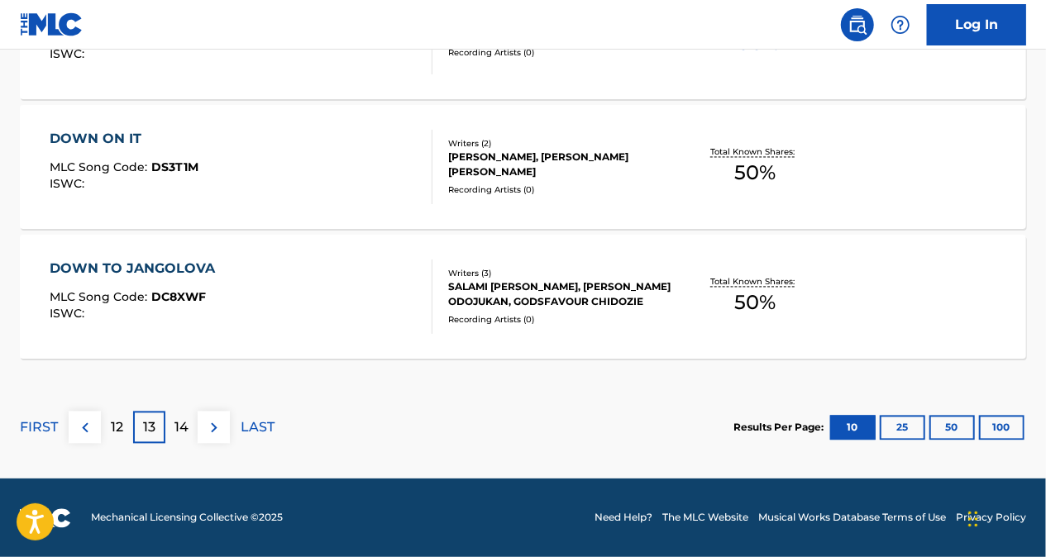
click at [126, 428] on div "12" at bounding box center [117, 428] width 32 height 32
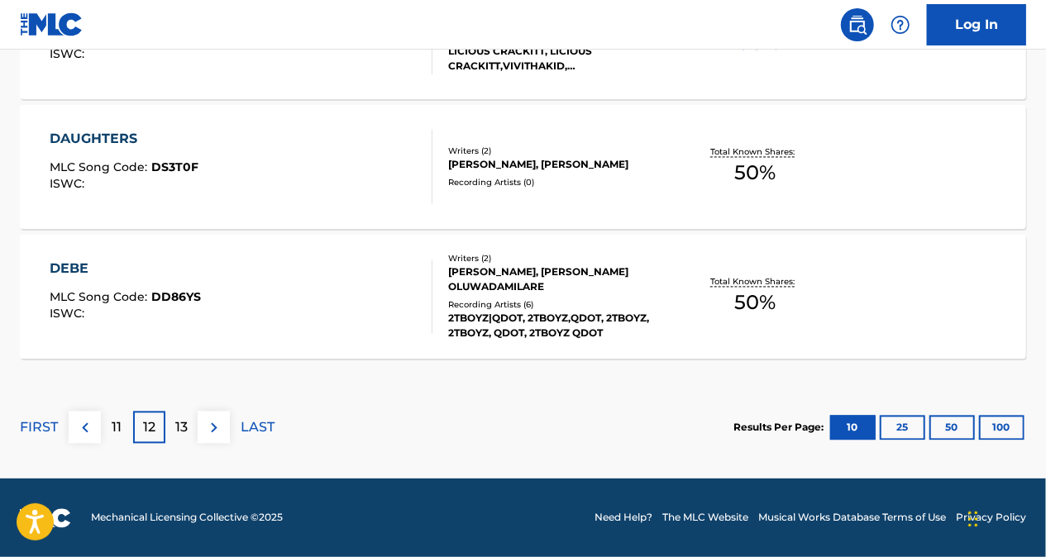
click at [189, 428] on div "13" at bounding box center [181, 428] width 32 height 32
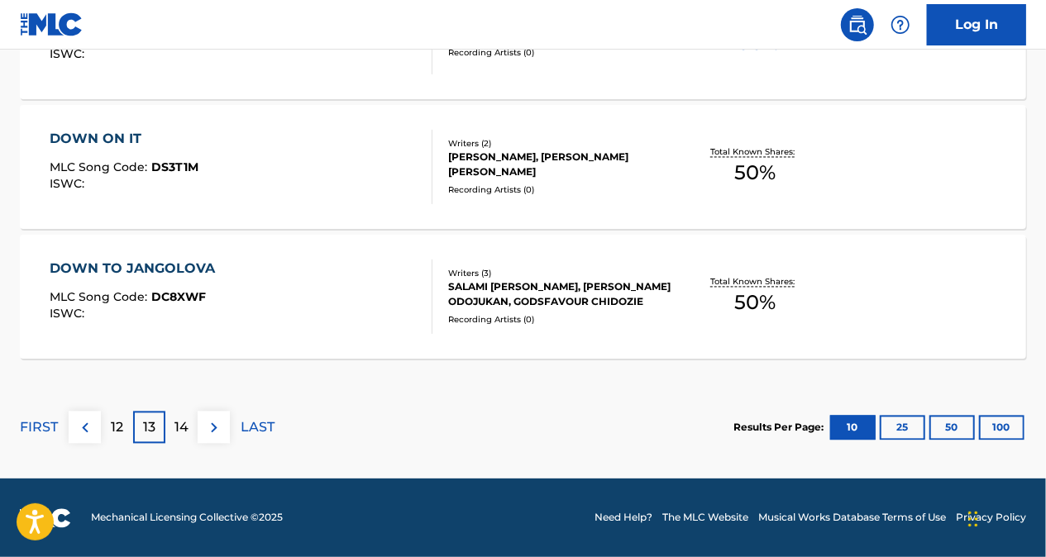
click at [179, 420] on p "14" at bounding box center [181, 428] width 14 height 20
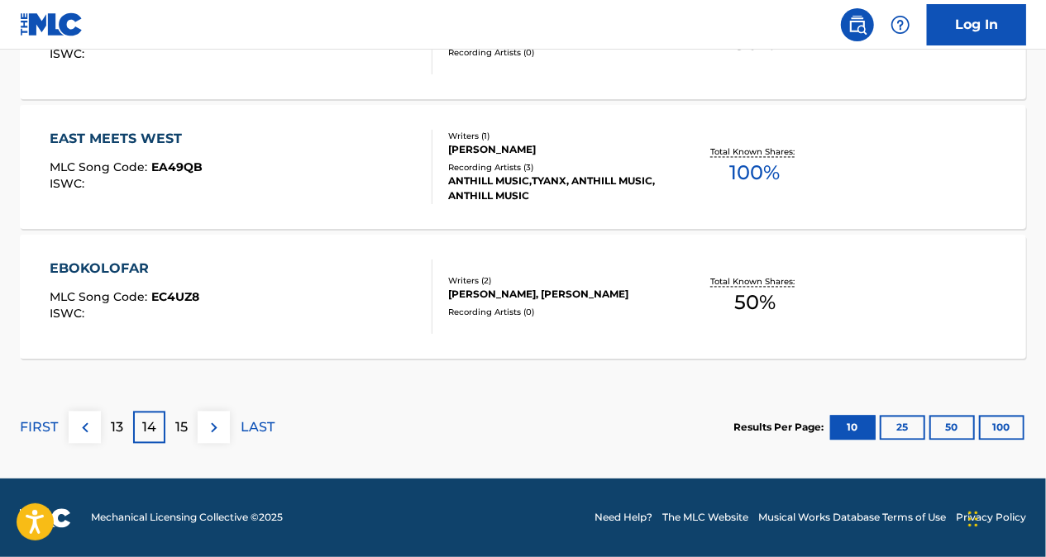
click at [117, 420] on p "13" at bounding box center [117, 428] width 12 height 20
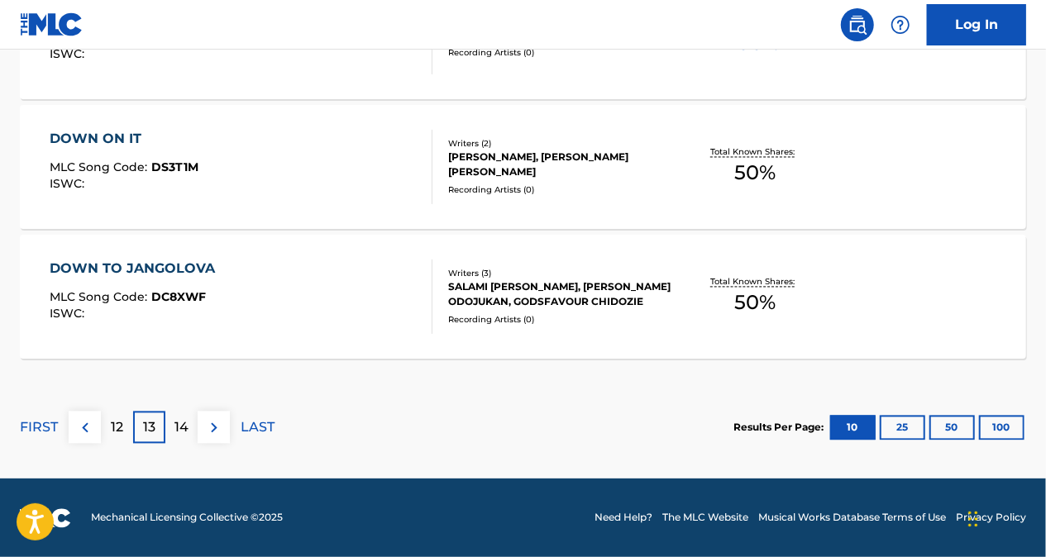
click at [122, 424] on p "12" at bounding box center [117, 428] width 12 height 20
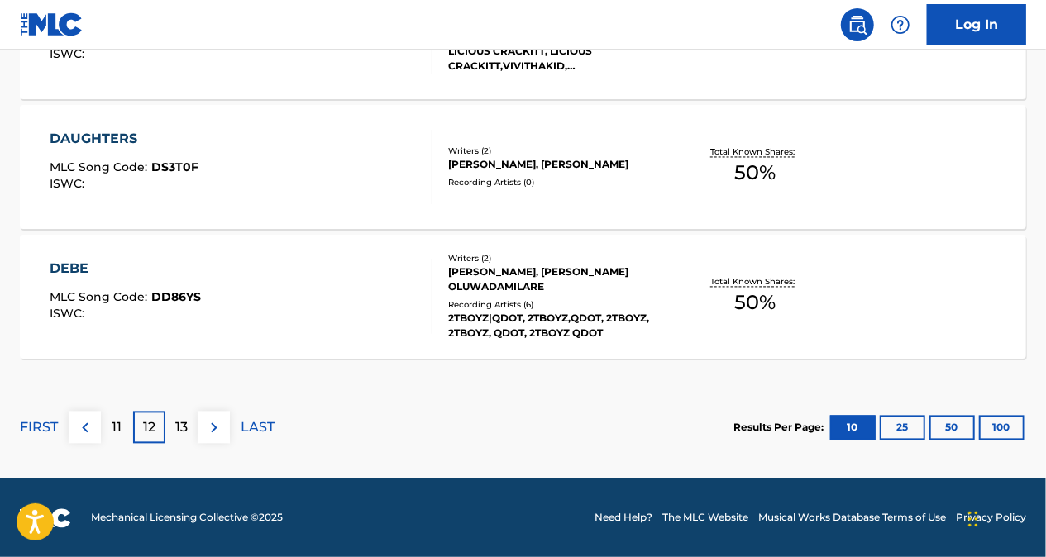
click at [176, 430] on p "13" at bounding box center [181, 428] width 12 height 20
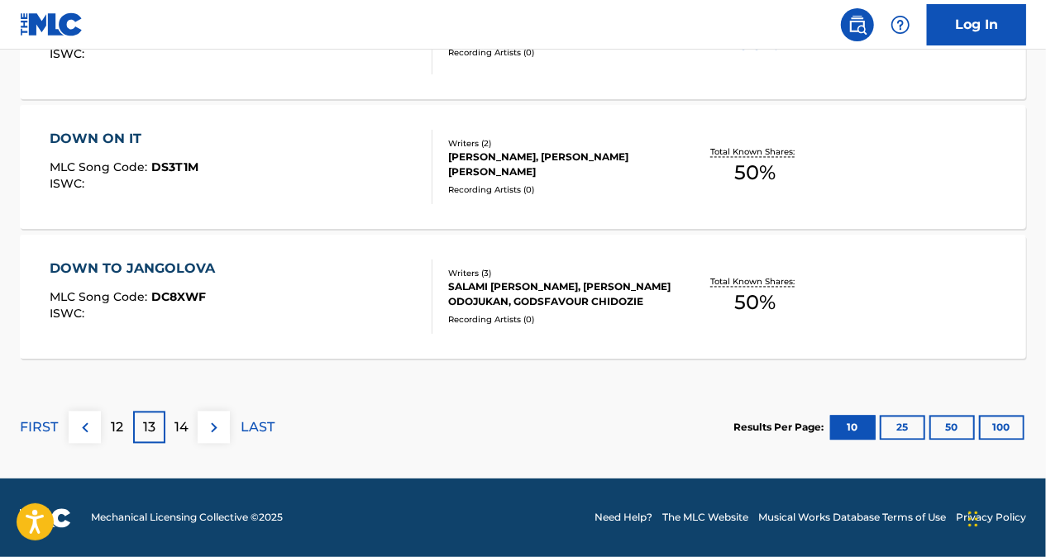
click at [178, 422] on p "14" at bounding box center [181, 428] width 14 height 20
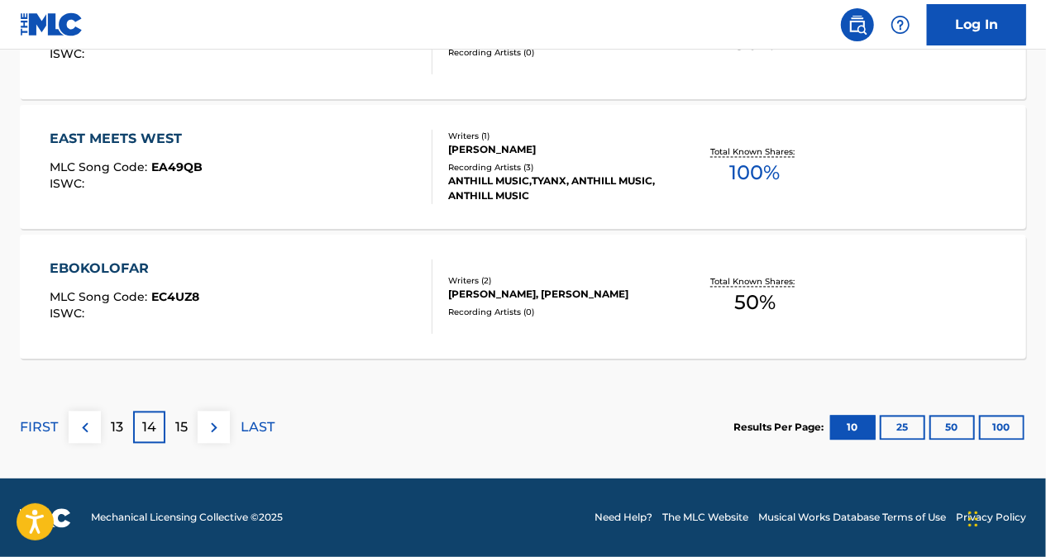
click at [182, 427] on p "15" at bounding box center [181, 428] width 12 height 20
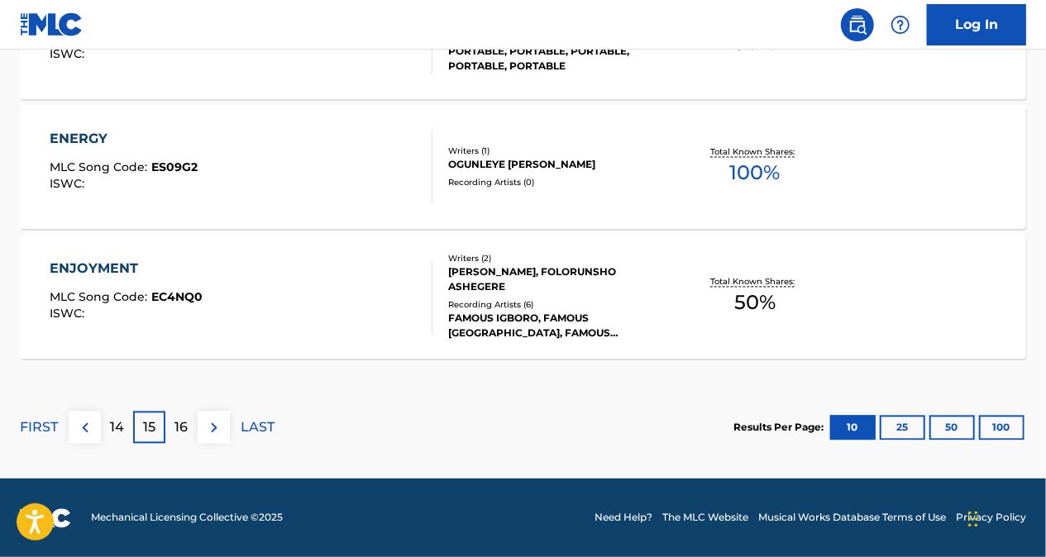
click at [111, 421] on p "14" at bounding box center [117, 428] width 14 height 20
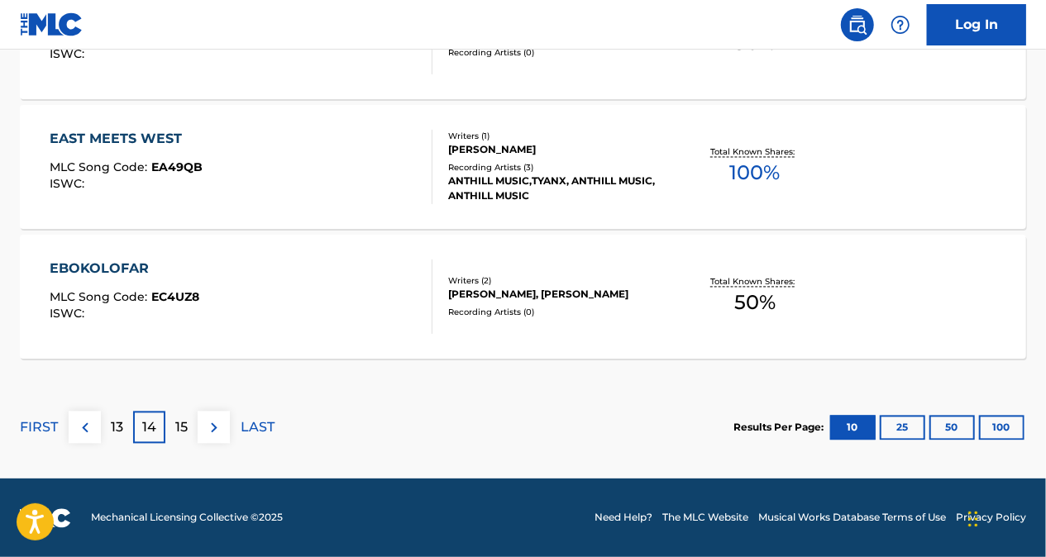
click at [124, 431] on div "13" at bounding box center [117, 428] width 32 height 32
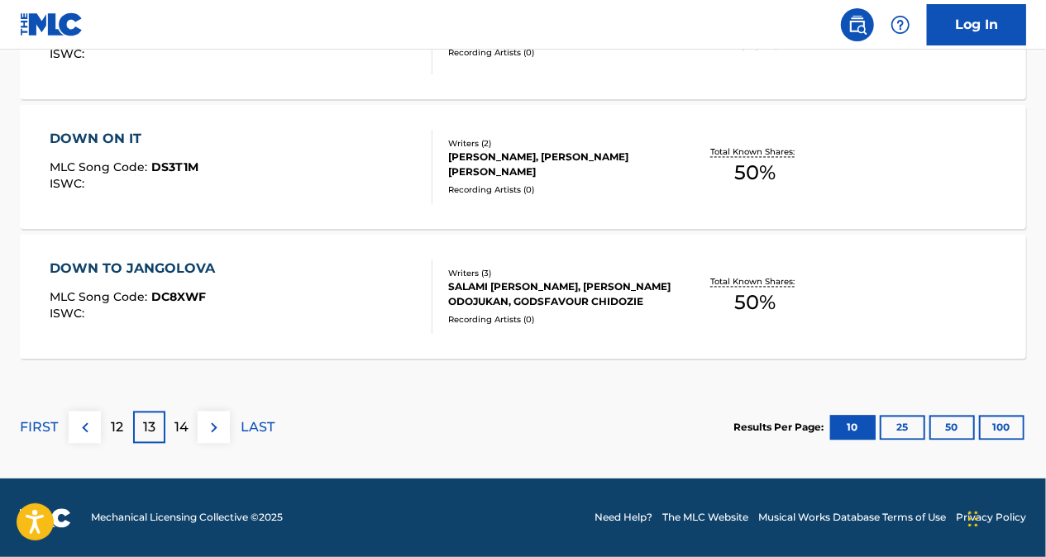
click at [126, 427] on div "12" at bounding box center [117, 428] width 32 height 32
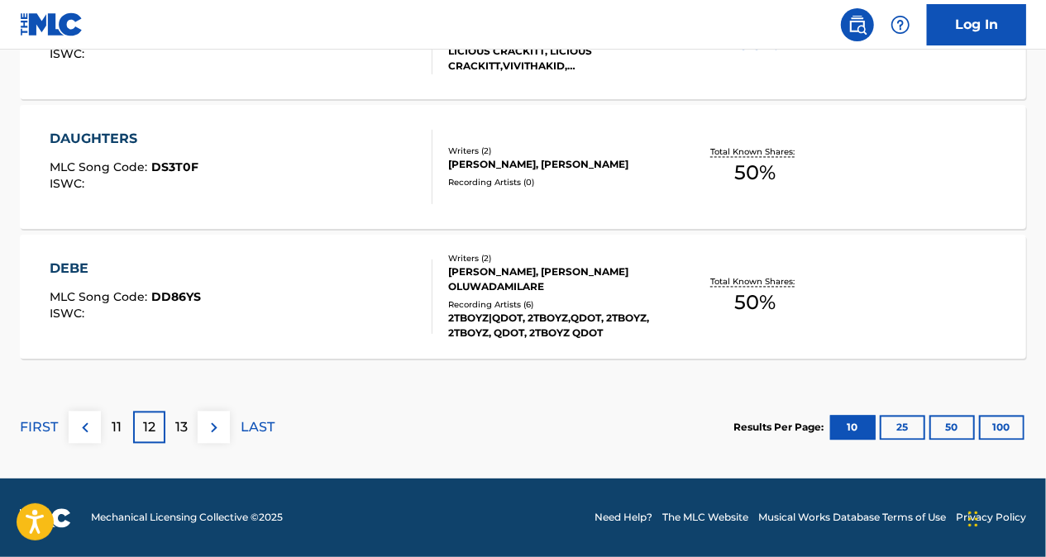
click at [183, 427] on p "13" at bounding box center [181, 428] width 12 height 20
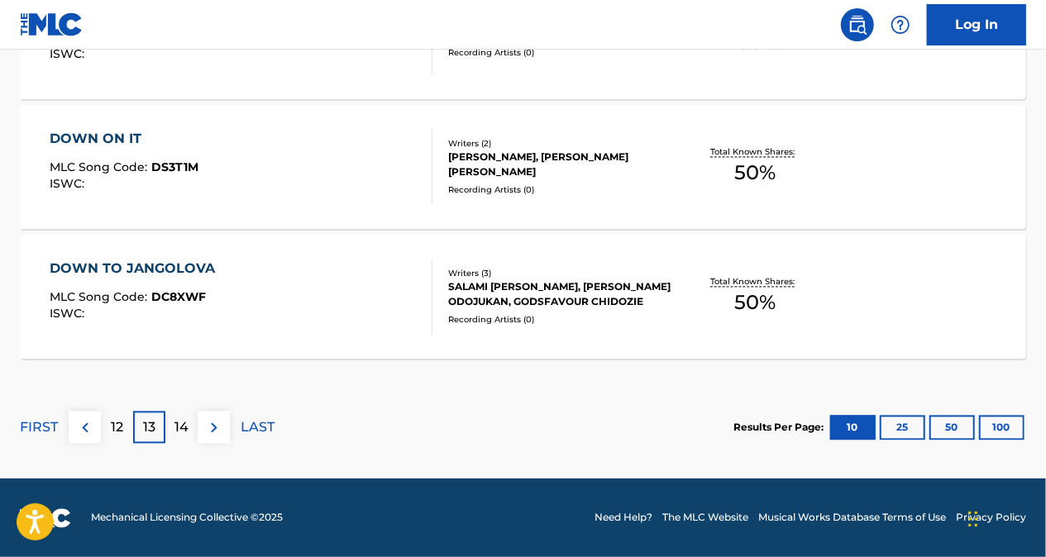
click at [112, 433] on p "12" at bounding box center [117, 428] width 12 height 20
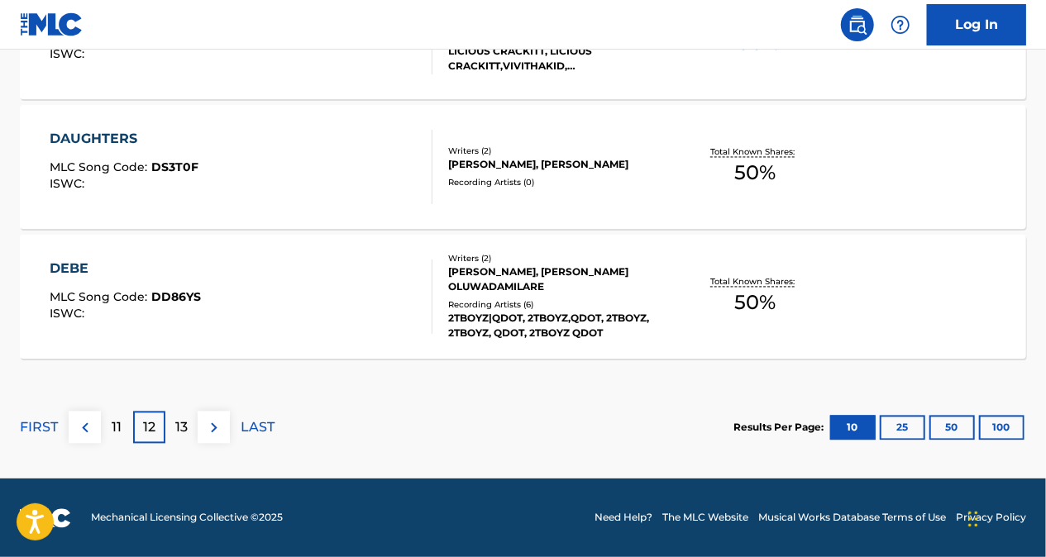
click at [180, 418] on p "13" at bounding box center [181, 428] width 12 height 20
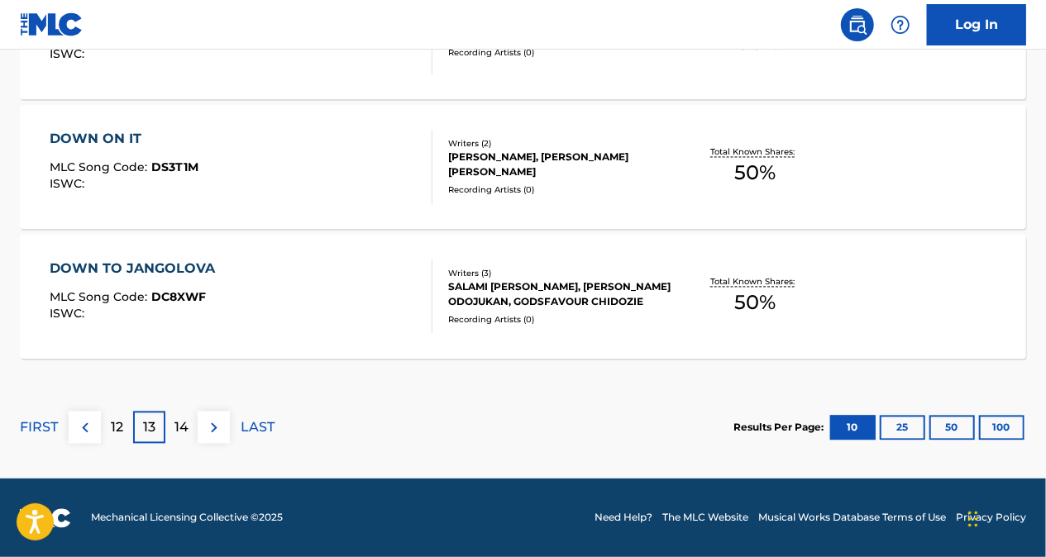
click at [175, 426] on p "14" at bounding box center [181, 428] width 14 height 20
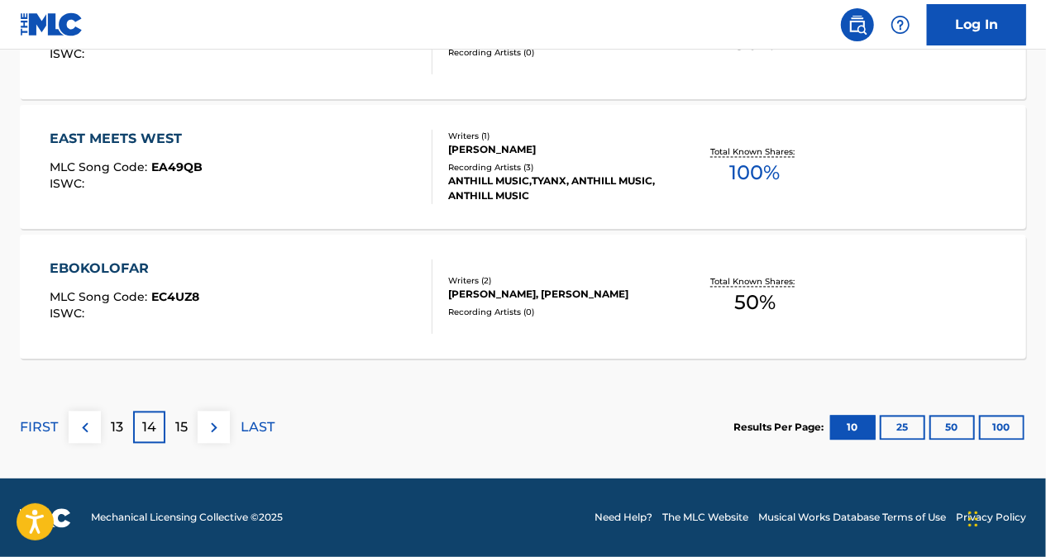
click at [119, 429] on p "13" at bounding box center [117, 428] width 12 height 20
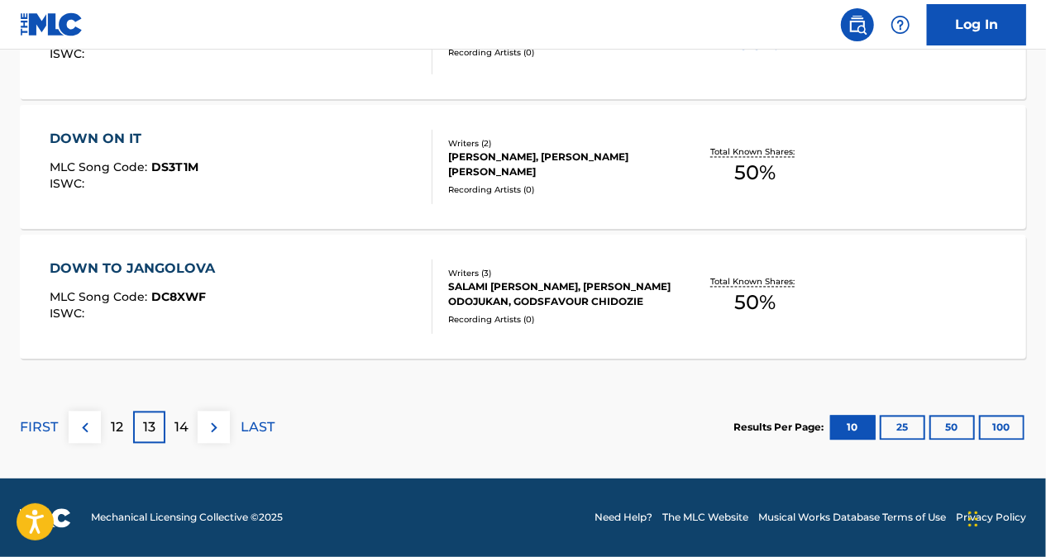
click at [109, 430] on div "12" at bounding box center [117, 428] width 32 height 32
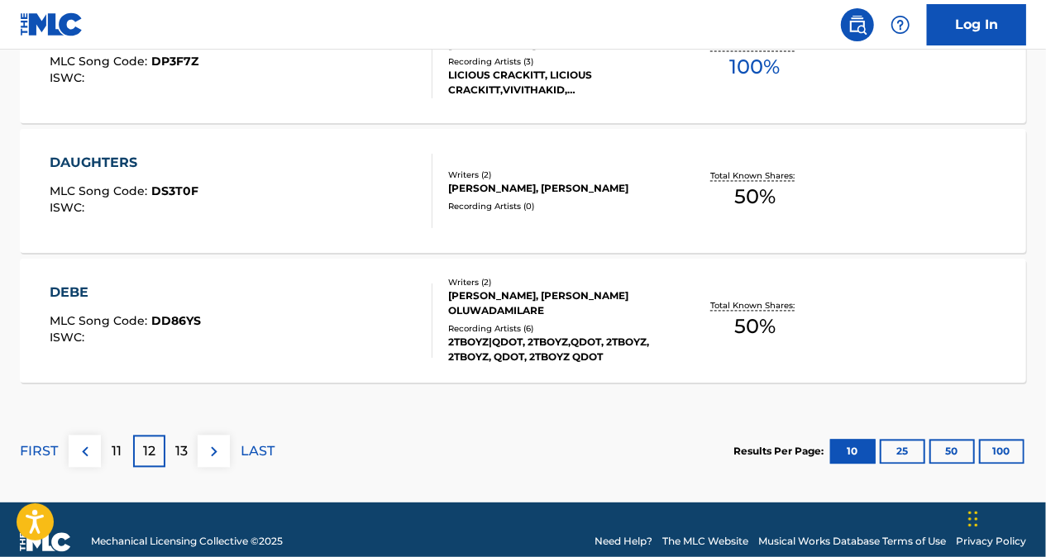
scroll to position [1532, 0]
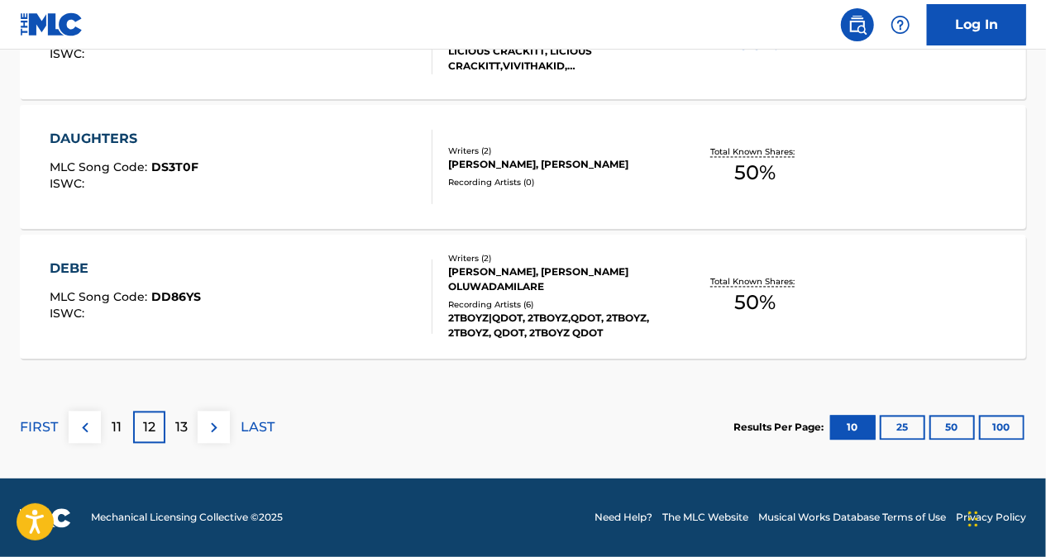
click at [176, 436] on p "13" at bounding box center [181, 428] width 12 height 20
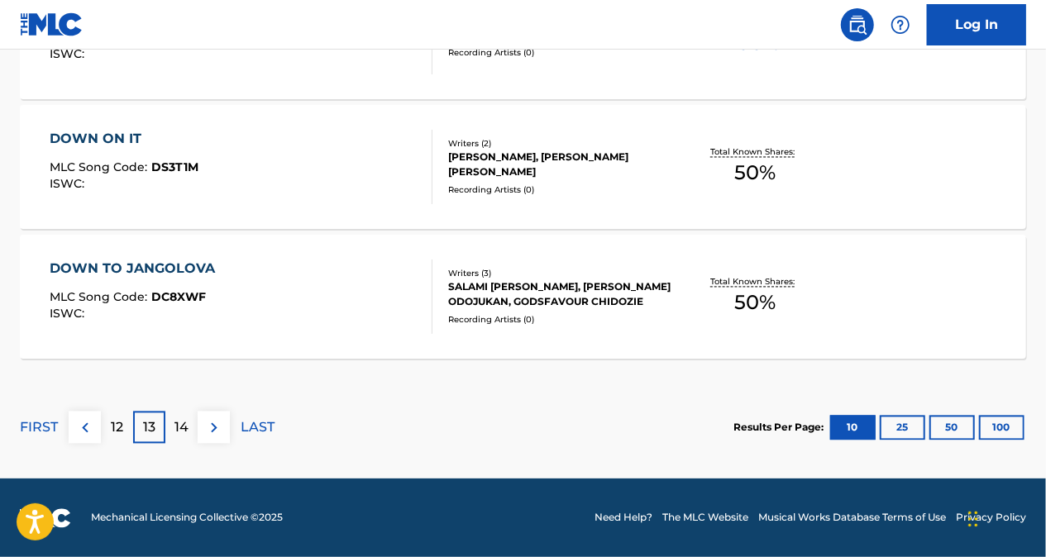
click at [190, 423] on div "14" at bounding box center [181, 428] width 32 height 32
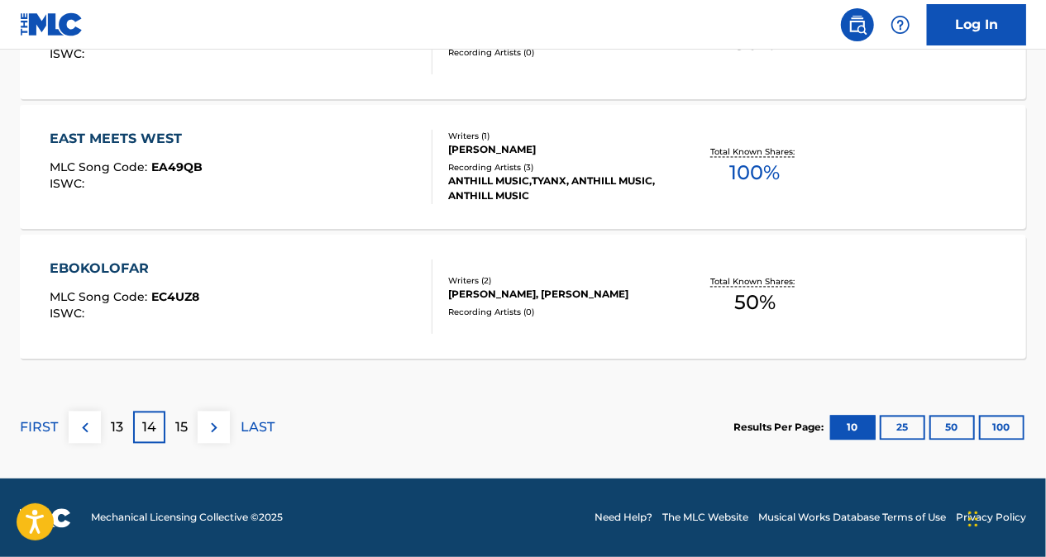
click at [116, 427] on p "13" at bounding box center [117, 428] width 12 height 20
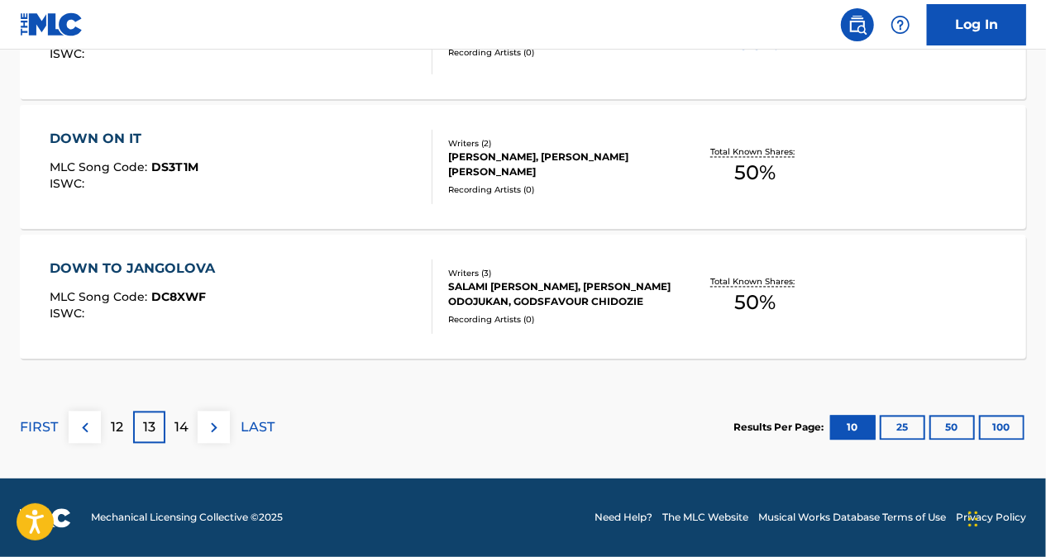
click at [109, 436] on div "12" at bounding box center [117, 428] width 32 height 32
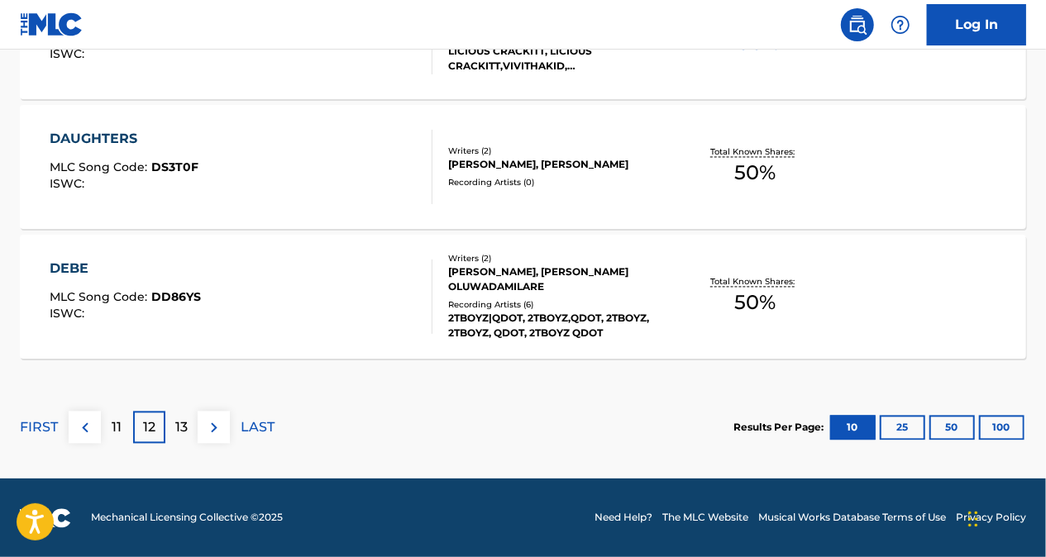
click at [113, 428] on p "11" at bounding box center [117, 428] width 10 height 20
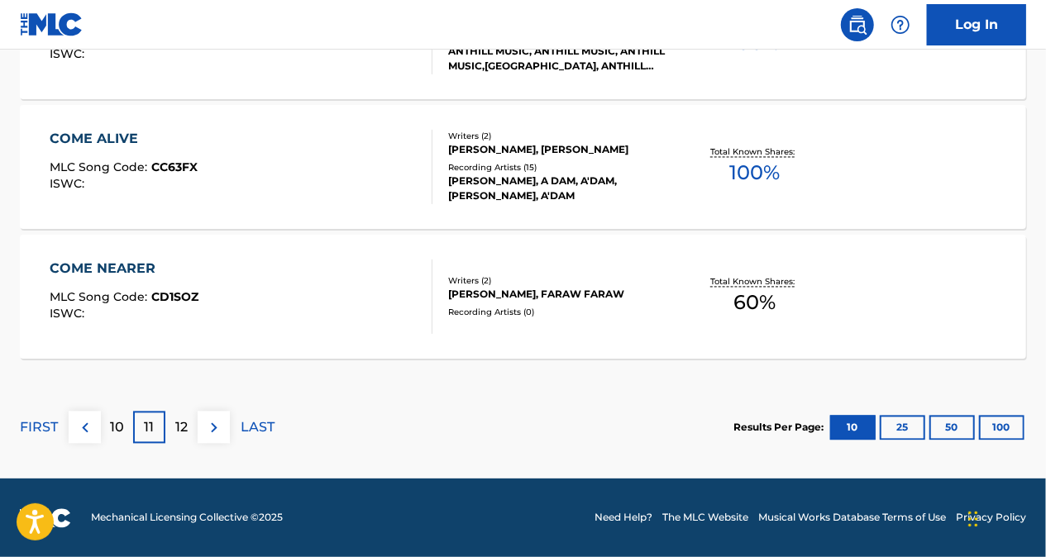
click at [199, 441] on button at bounding box center [214, 428] width 32 height 32
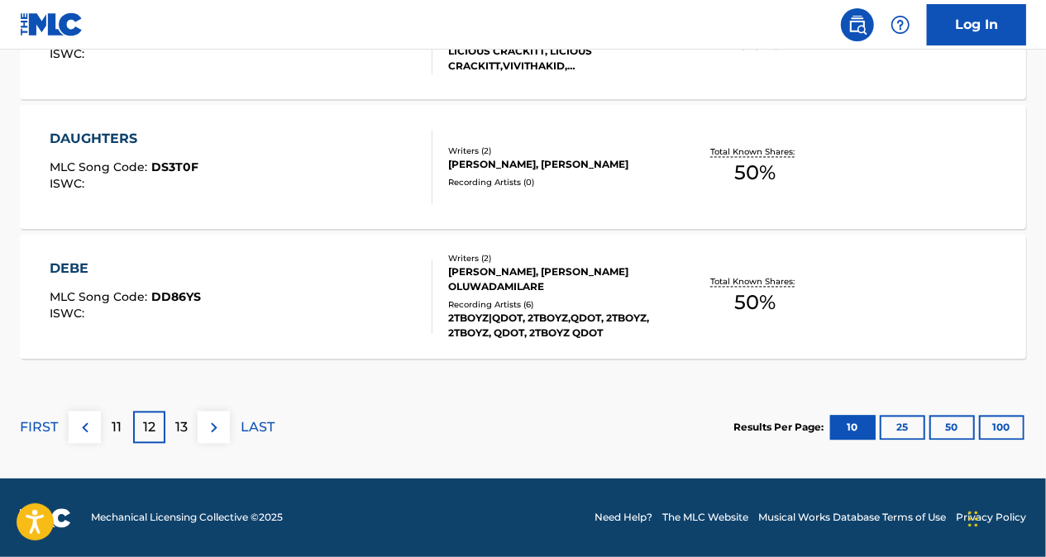
click at [158, 425] on div "12" at bounding box center [149, 428] width 32 height 32
click at [183, 418] on p "13" at bounding box center [181, 428] width 12 height 20
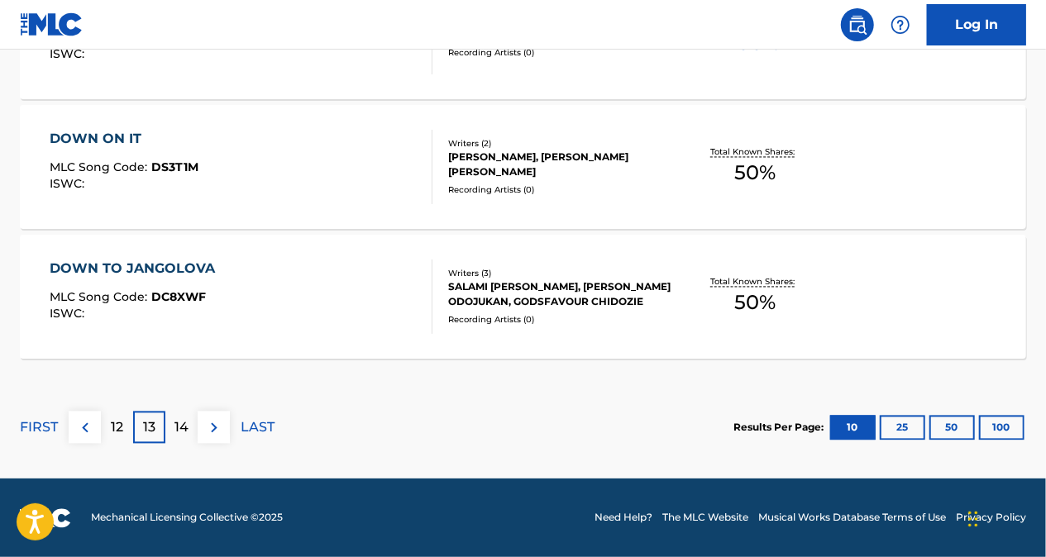
click at [179, 433] on p "14" at bounding box center [181, 428] width 14 height 20
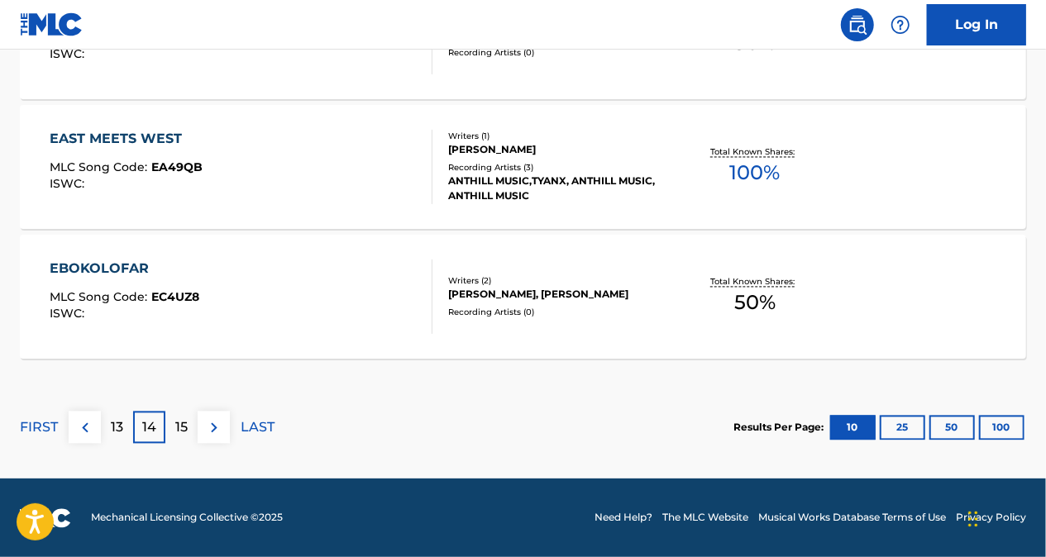
click at [118, 428] on p "13" at bounding box center [117, 428] width 12 height 20
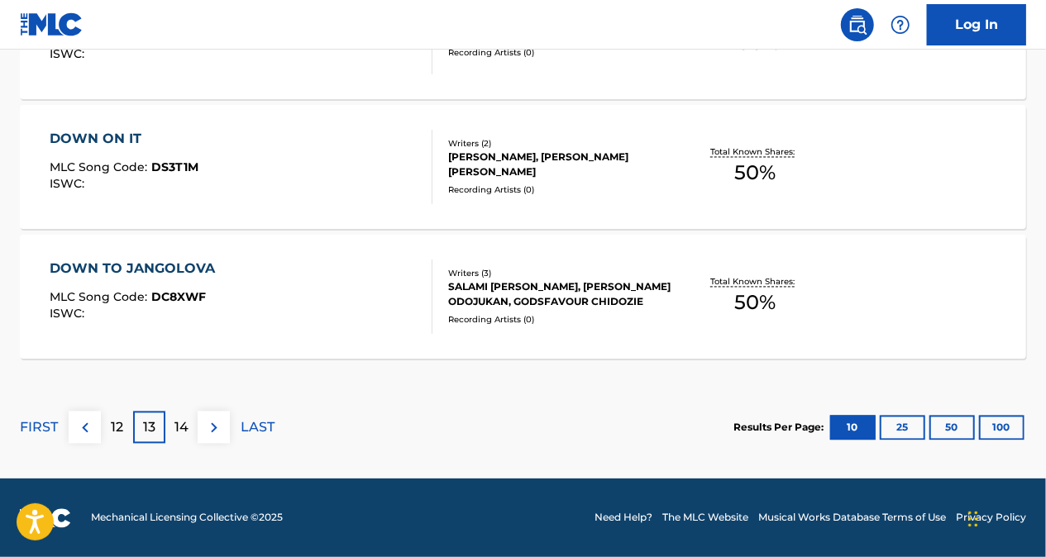
click at [126, 421] on div "12" at bounding box center [117, 428] width 32 height 32
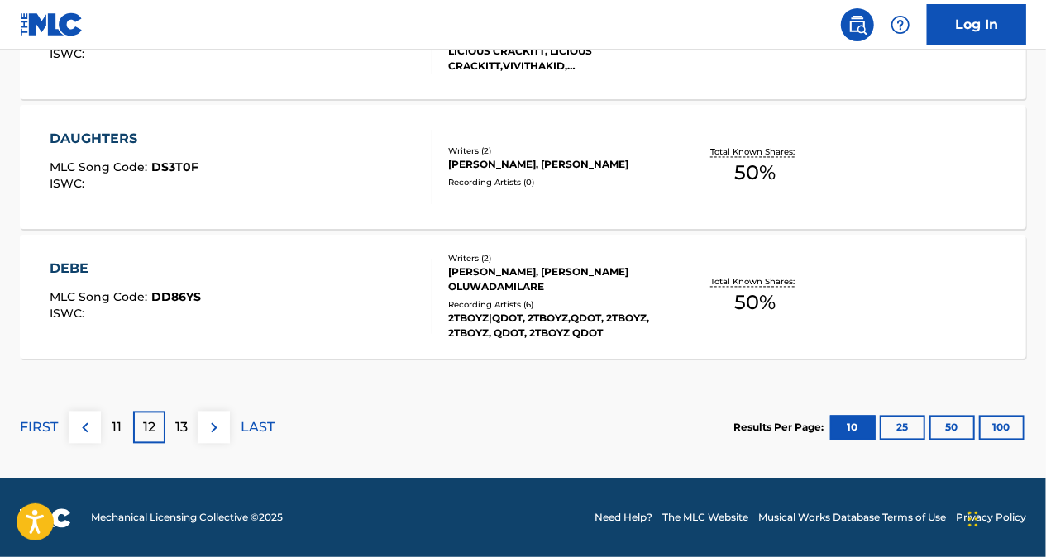
click at [114, 427] on p "11" at bounding box center [117, 428] width 10 height 20
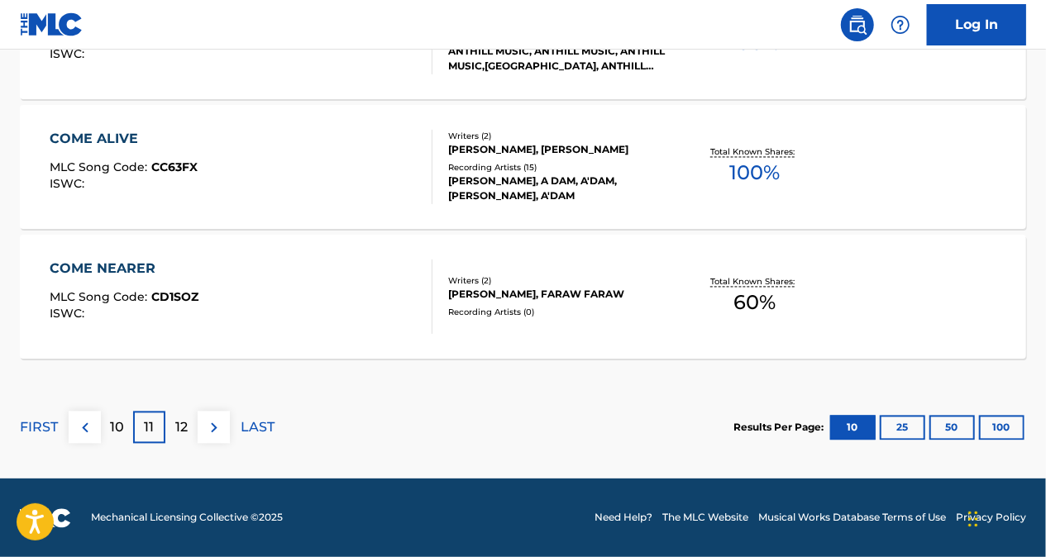
click at [186, 422] on p "12" at bounding box center [181, 428] width 12 height 20
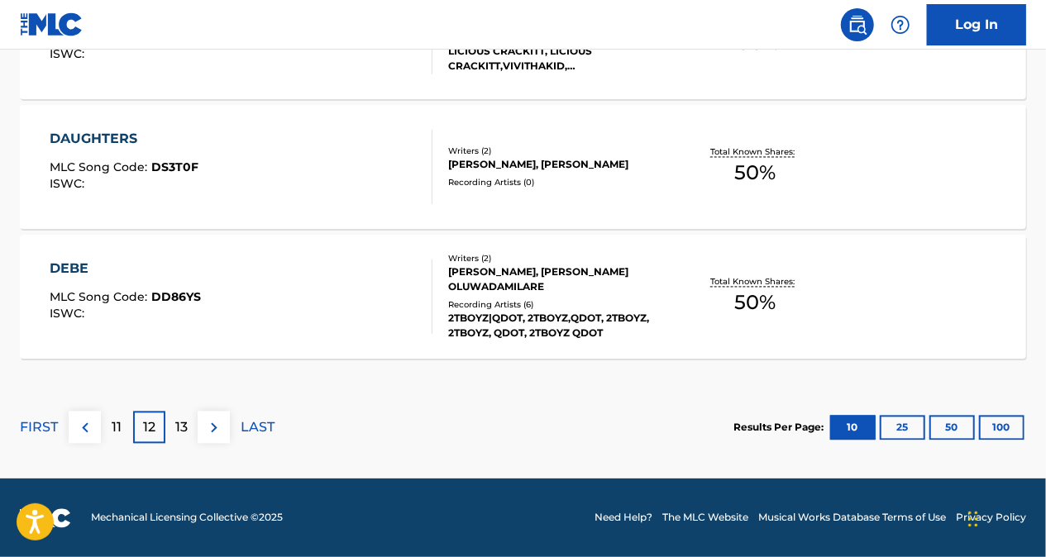
click at [193, 425] on div "13" at bounding box center [181, 428] width 32 height 32
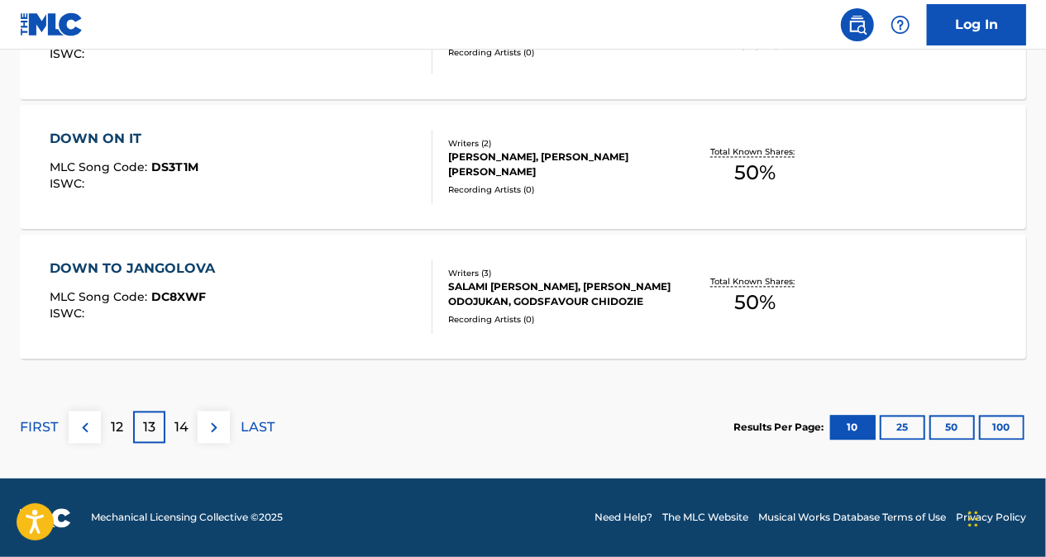
click at [180, 435] on p "14" at bounding box center [181, 428] width 14 height 20
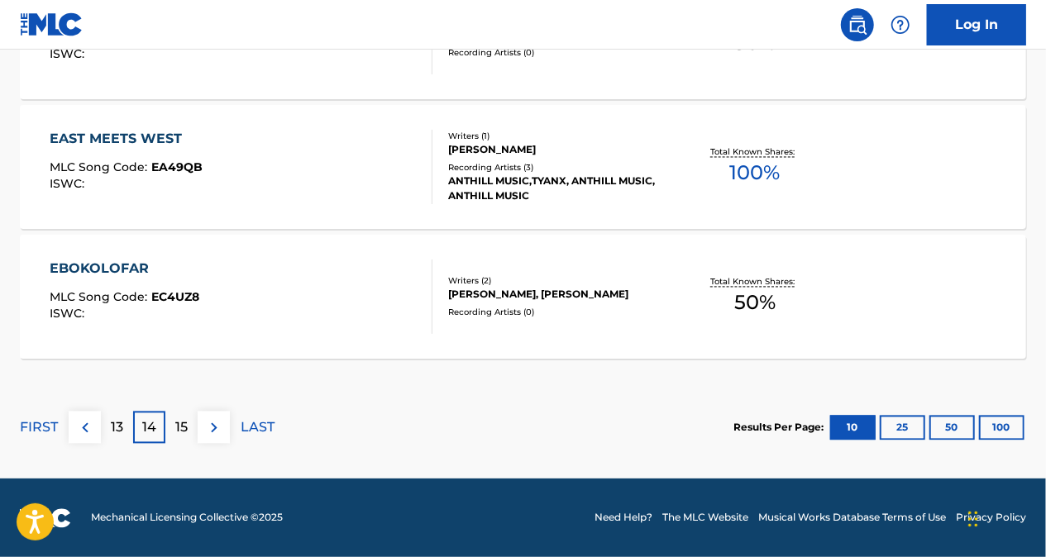
click at [119, 433] on p "13" at bounding box center [117, 428] width 12 height 20
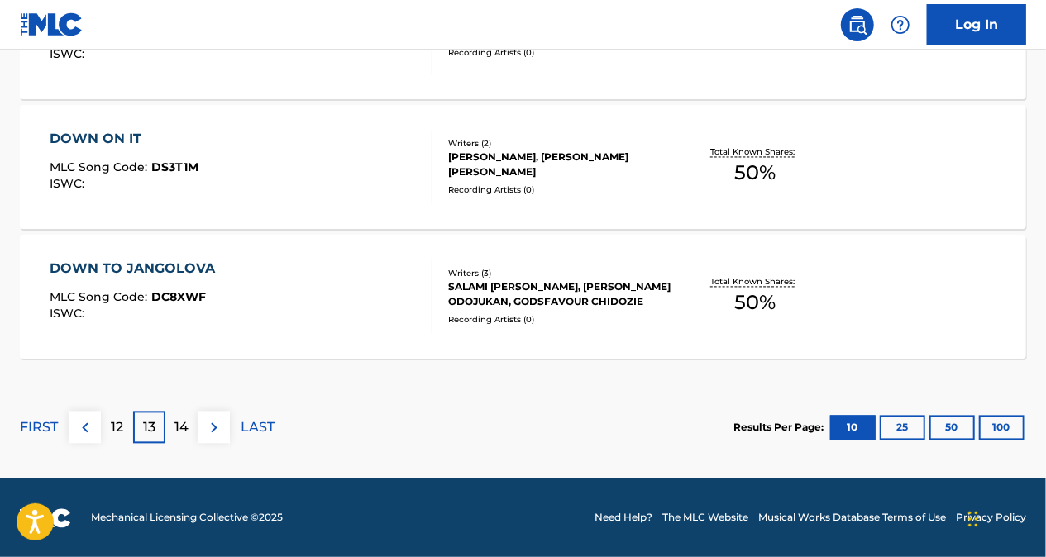
click at [127, 428] on div "12" at bounding box center [117, 428] width 32 height 32
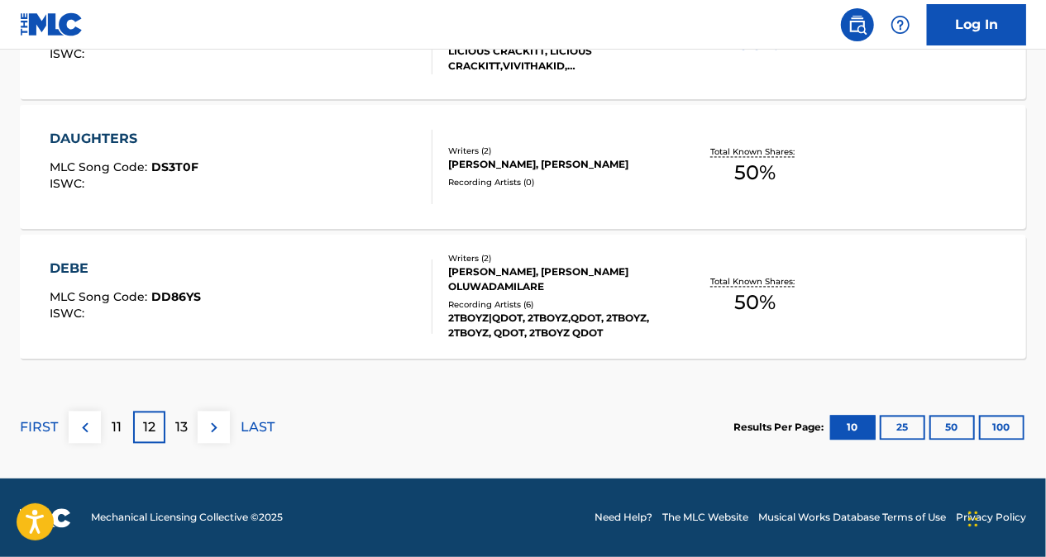
click at [170, 420] on div "13" at bounding box center [181, 428] width 32 height 32
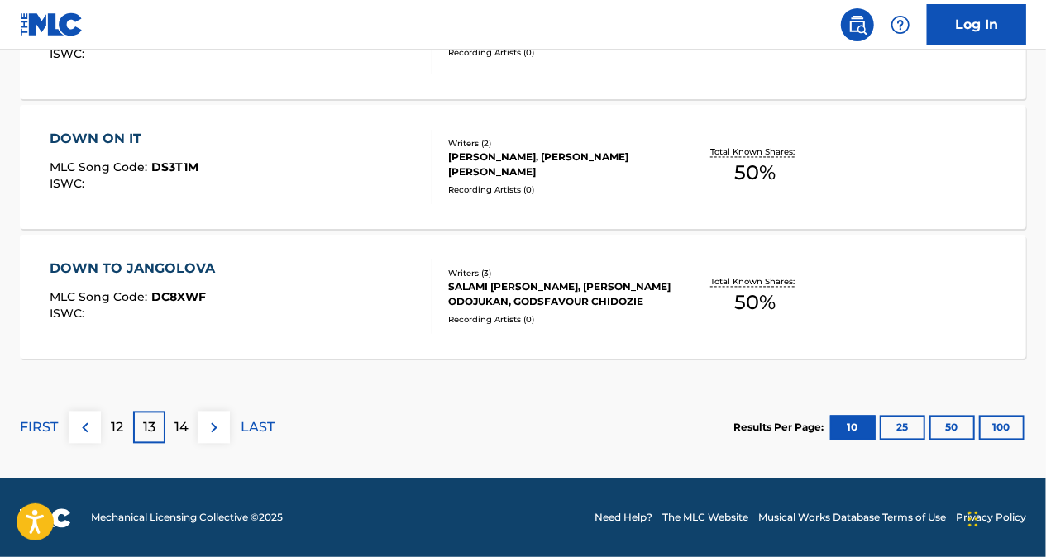
click at [176, 431] on p "14" at bounding box center [181, 428] width 14 height 20
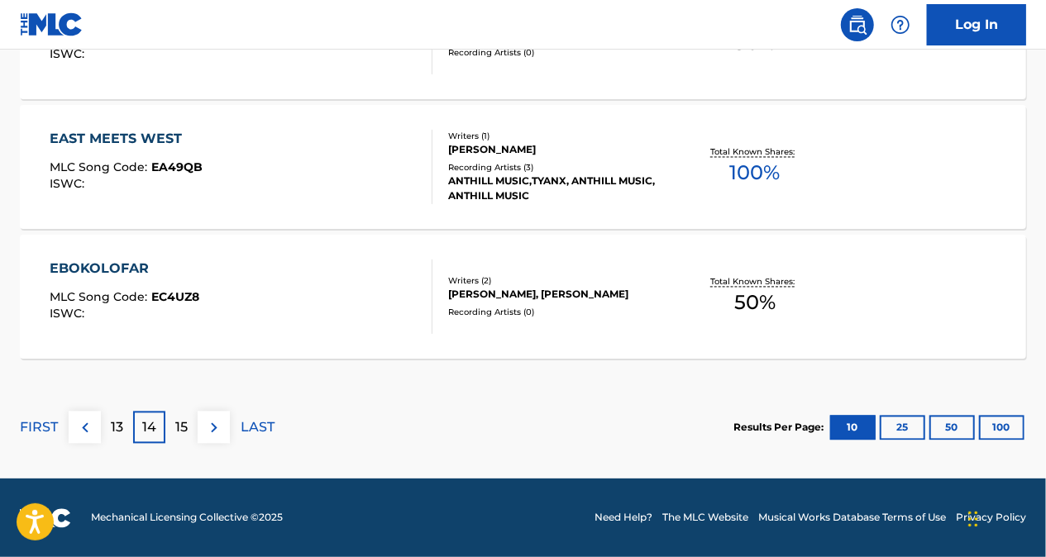
click at [123, 429] on div "13" at bounding box center [117, 428] width 32 height 32
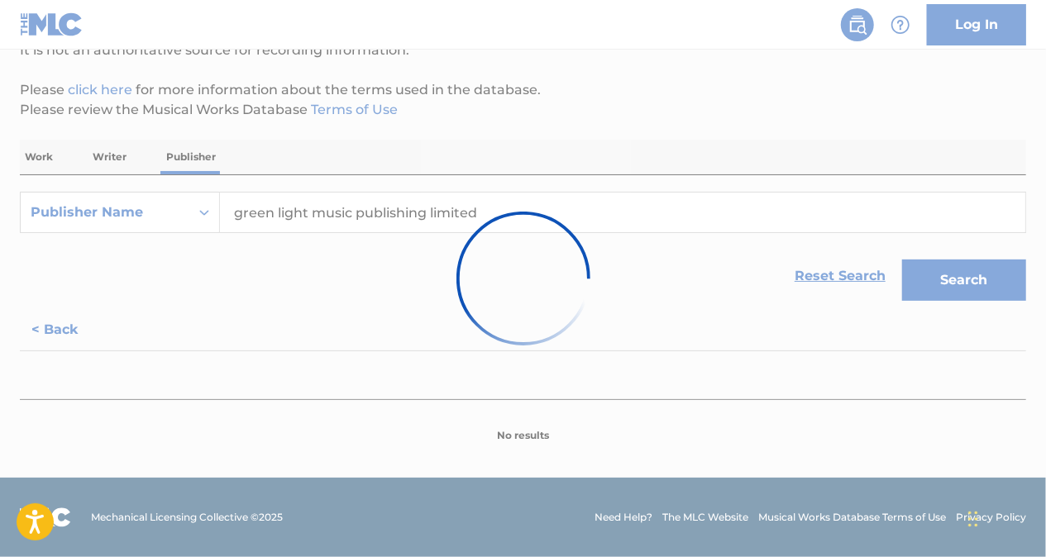
scroll to position [175, 0]
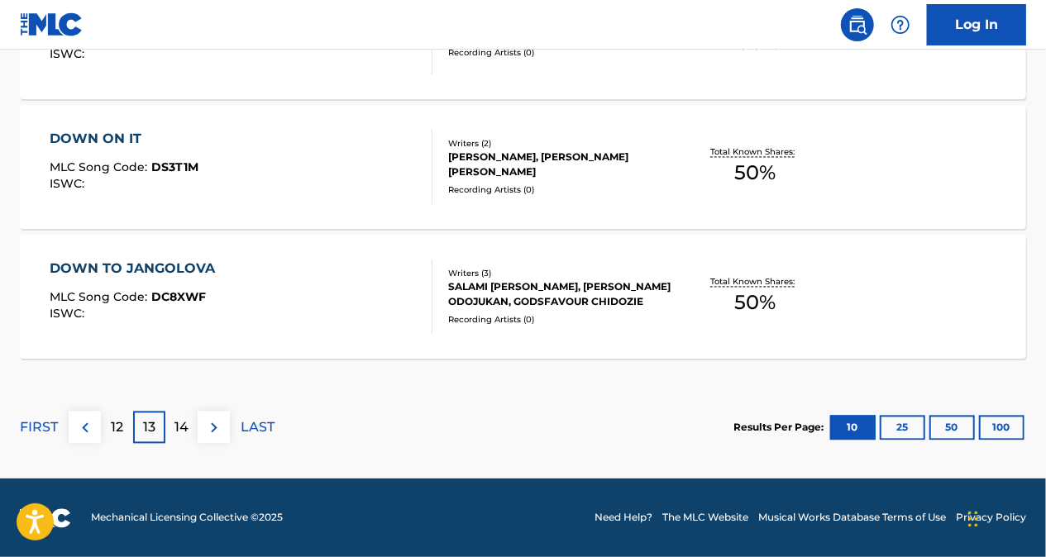
click at [116, 427] on p "12" at bounding box center [117, 428] width 12 height 20
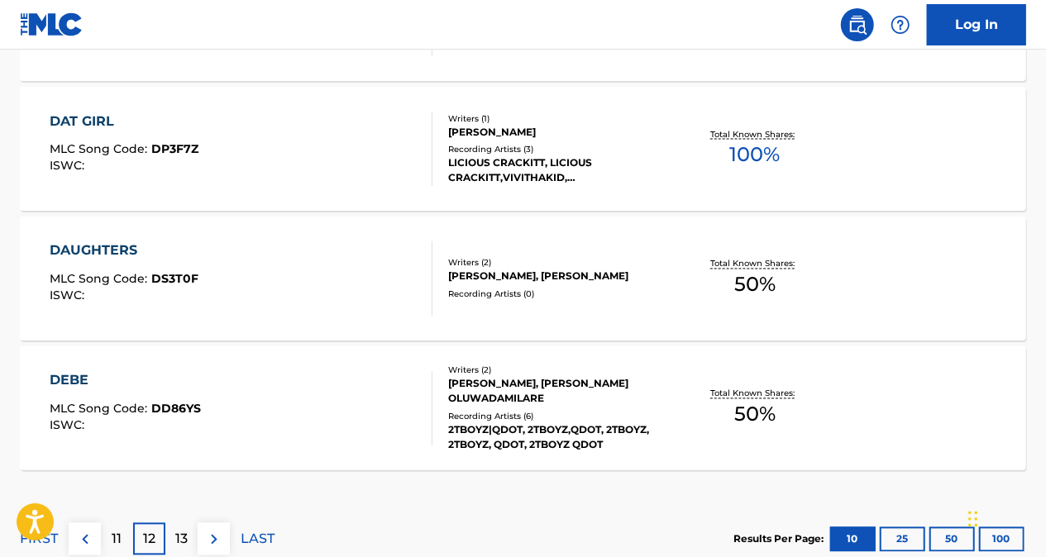
scroll to position [1532, 0]
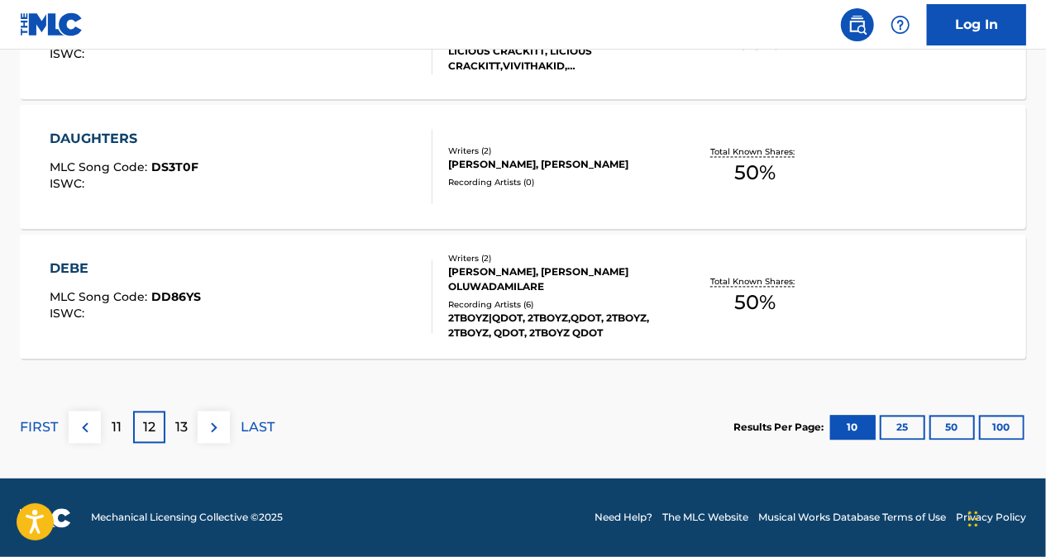
click at [188, 423] on div "13" at bounding box center [181, 428] width 32 height 32
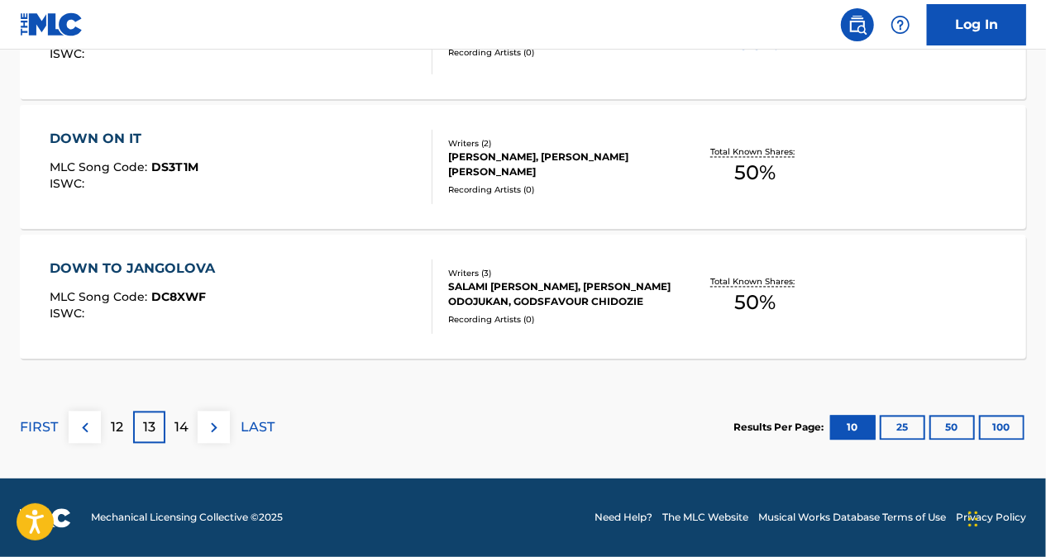
click at [106, 429] on div "12" at bounding box center [117, 428] width 32 height 32
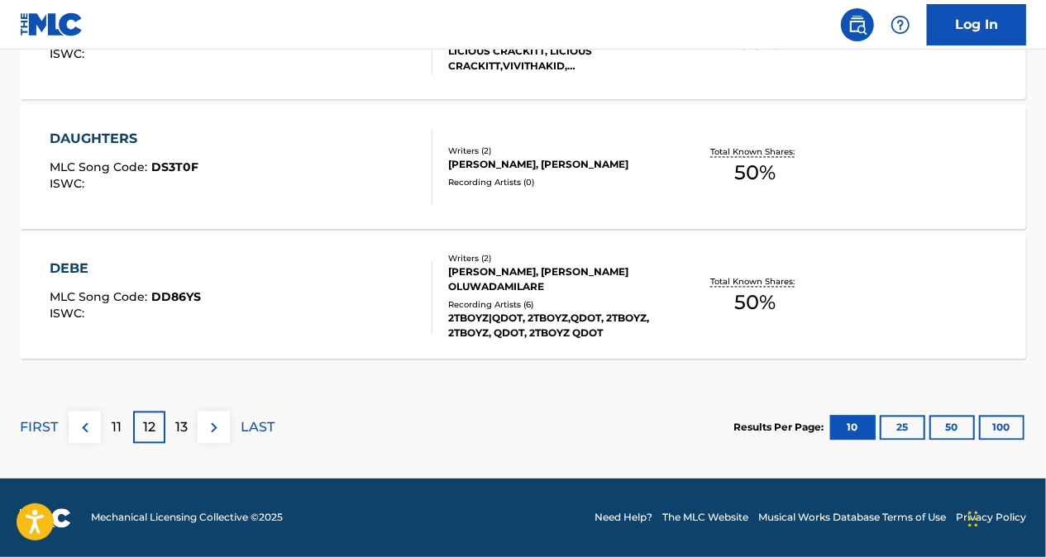
click at [170, 431] on div "13" at bounding box center [181, 428] width 32 height 32
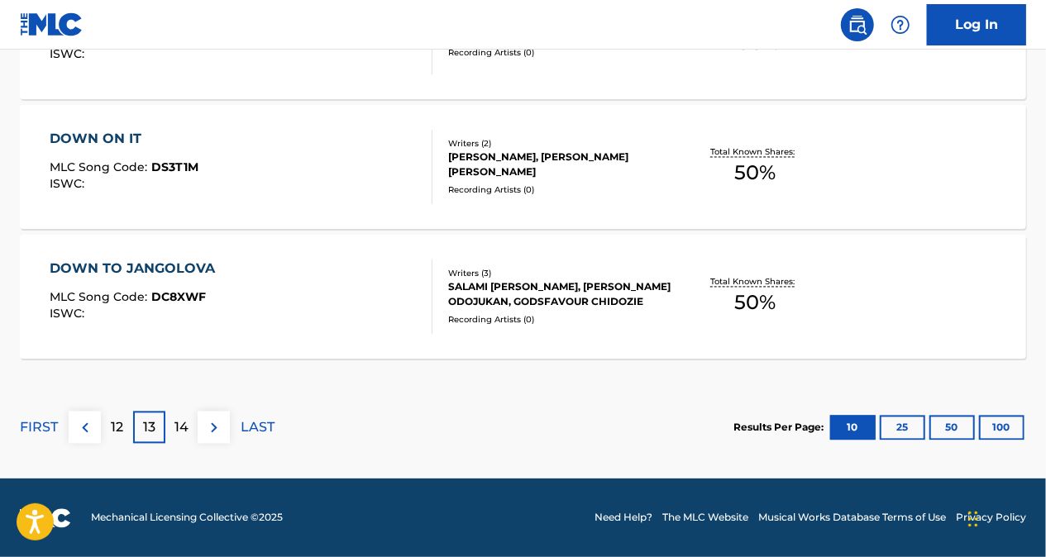
click at [187, 430] on p "14" at bounding box center [181, 428] width 14 height 20
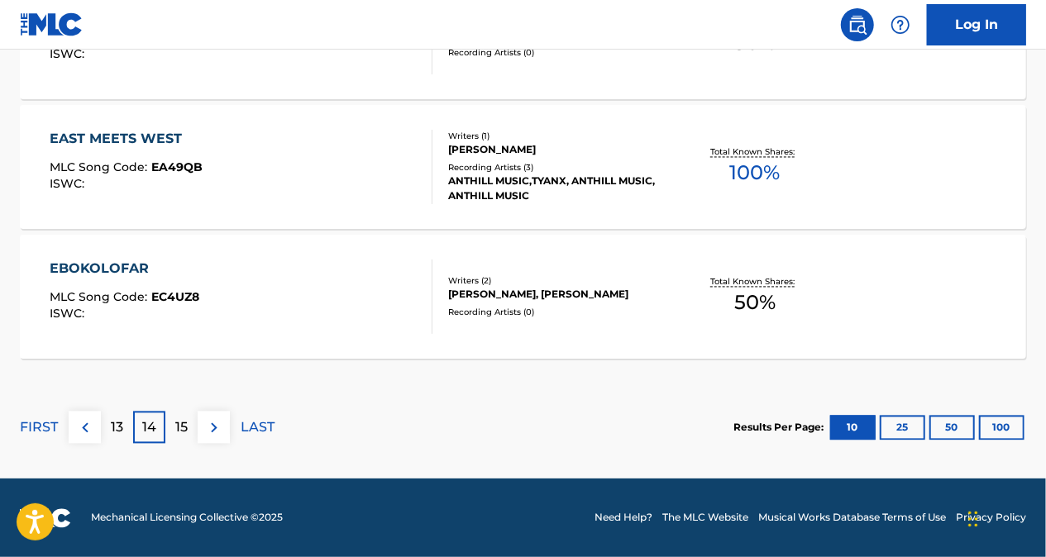
click at [129, 432] on div "13" at bounding box center [117, 428] width 32 height 32
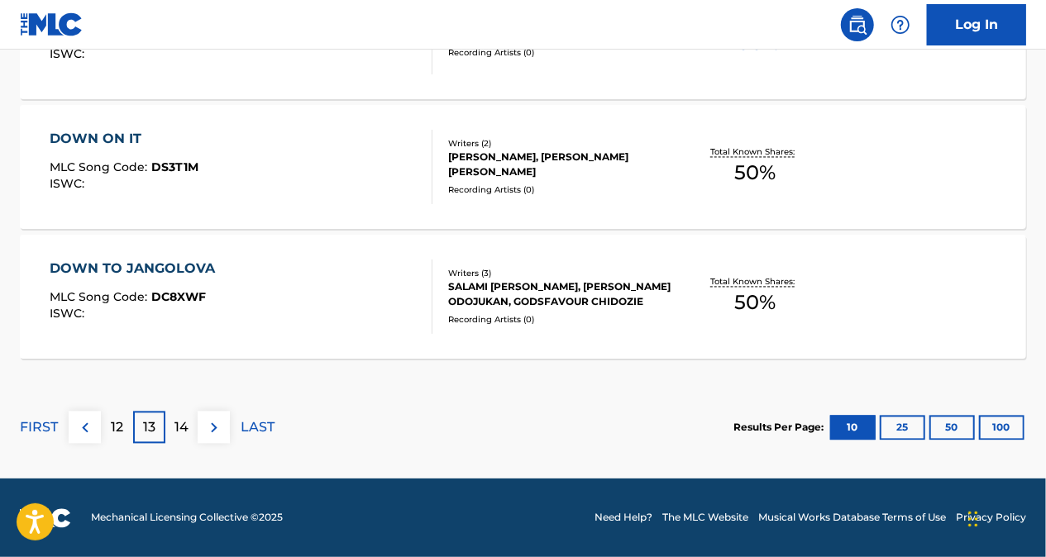
click at [172, 422] on div "14" at bounding box center [181, 428] width 32 height 32
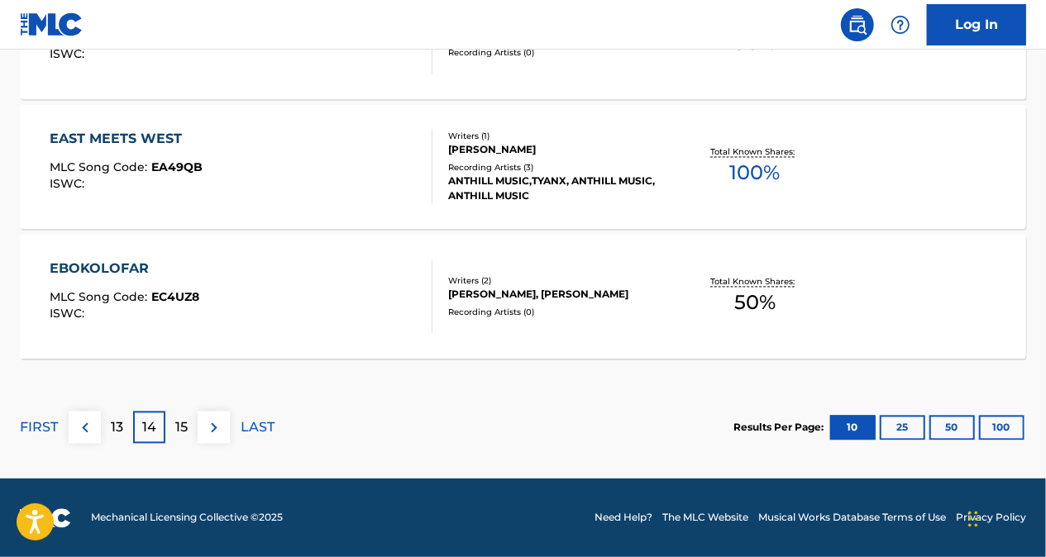
click at [122, 426] on p "13" at bounding box center [117, 428] width 12 height 20
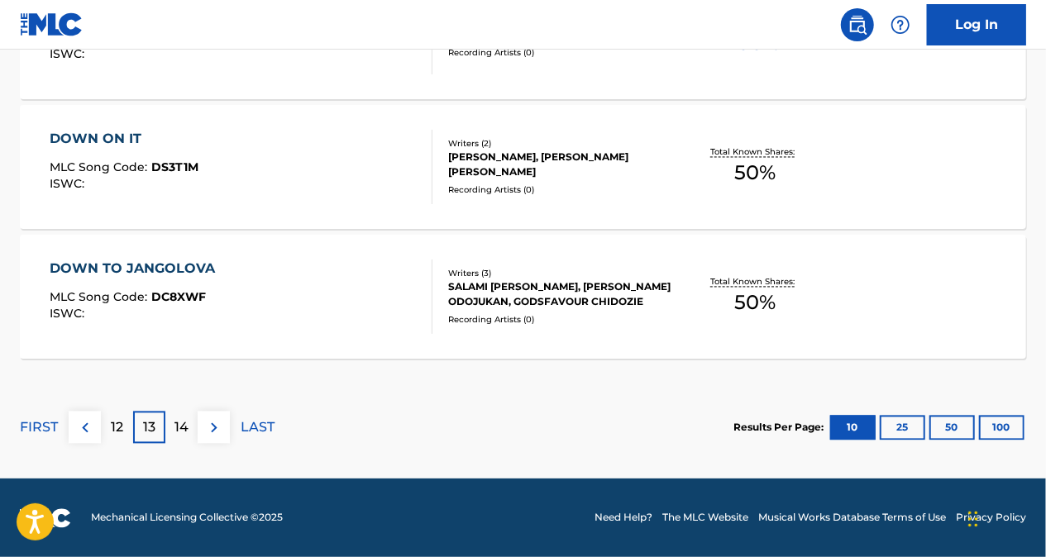
click at [111, 427] on p "12" at bounding box center [117, 428] width 12 height 20
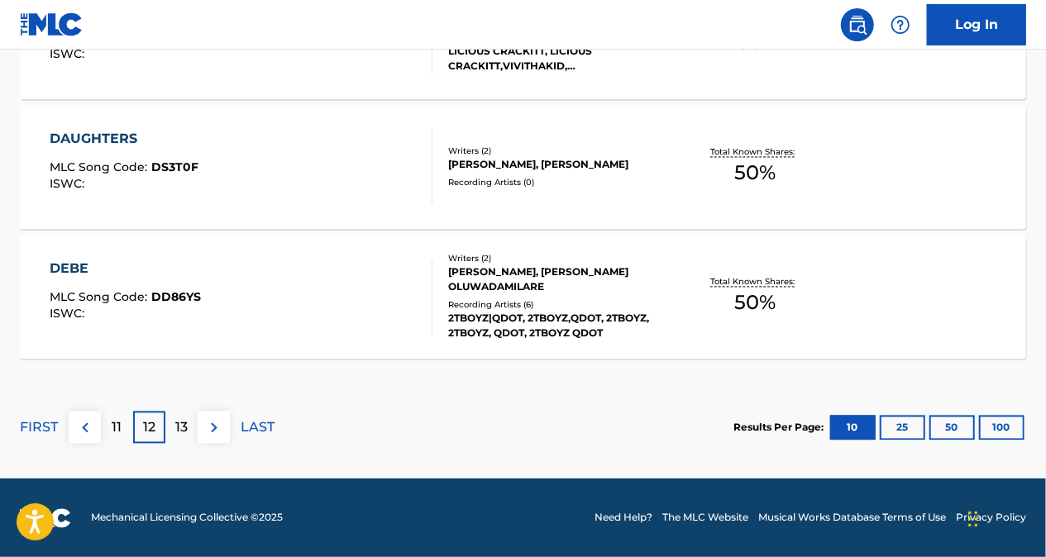
click at [188, 423] on div "13" at bounding box center [181, 428] width 32 height 32
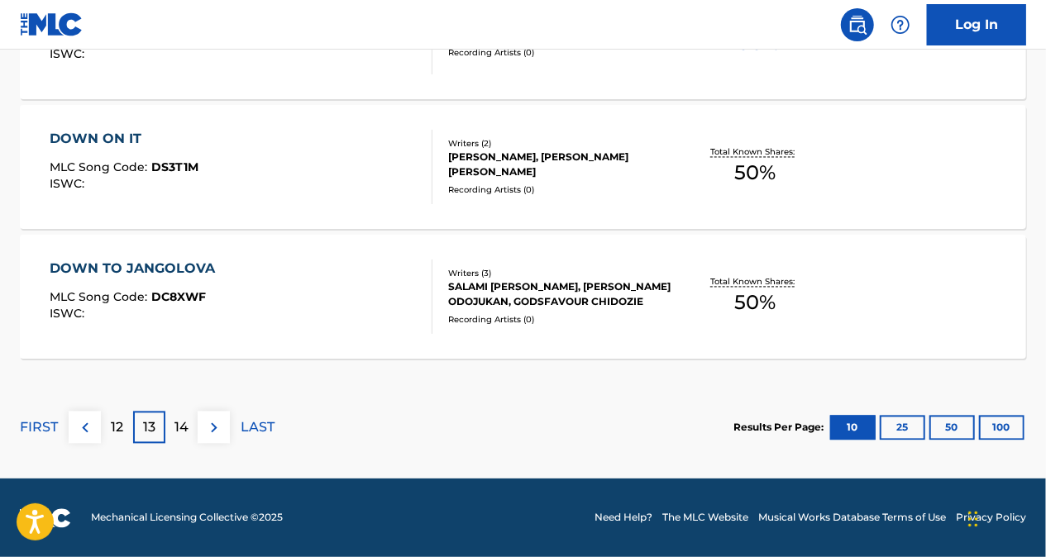
click at [190, 427] on div "14" at bounding box center [181, 428] width 32 height 32
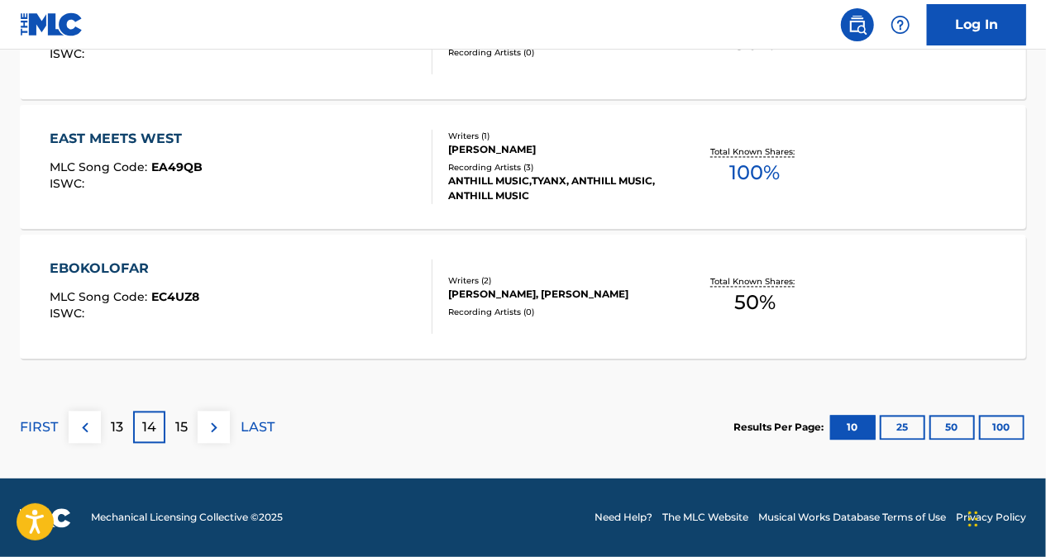
click at [117, 433] on p "13" at bounding box center [117, 428] width 12 height 20
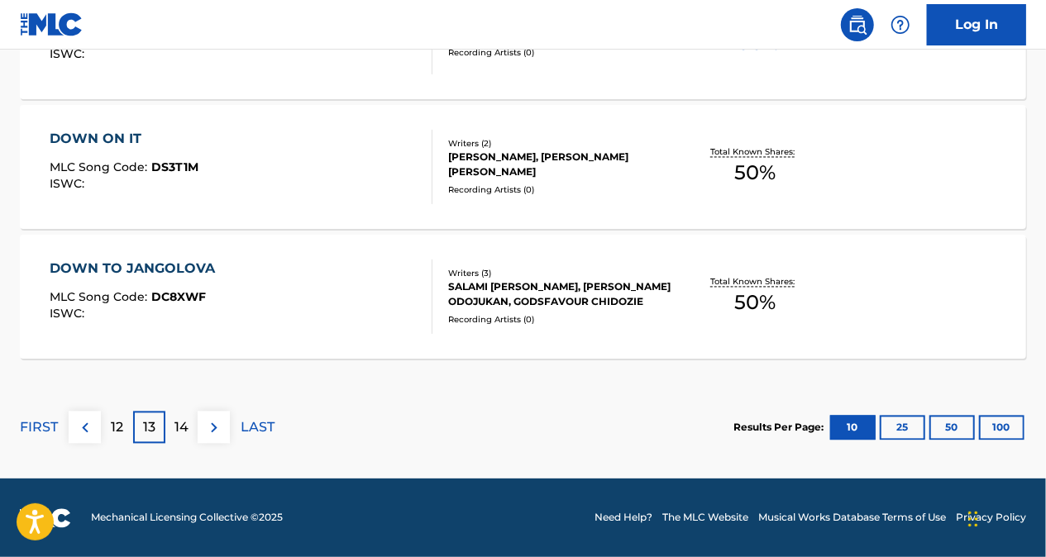
click at [127, 426] on div "12" at bounding box center [117, 428] width 32 height 32
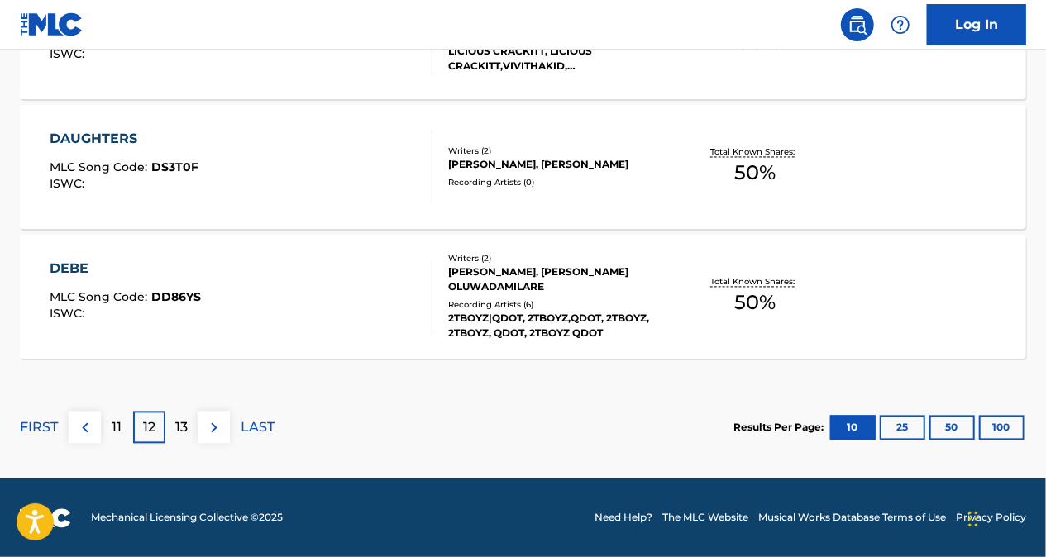
click at [183, 422] on p "13" at bounding box center [181, 428] width 12 height 20
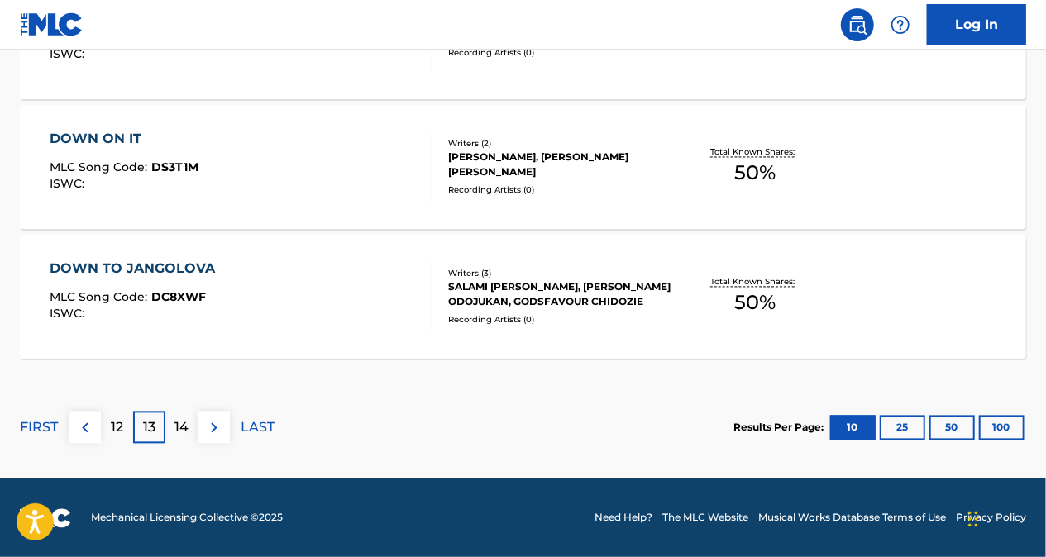
click at [179, 425] on p "14" at bounding box center [181, 428] width 14 height 20
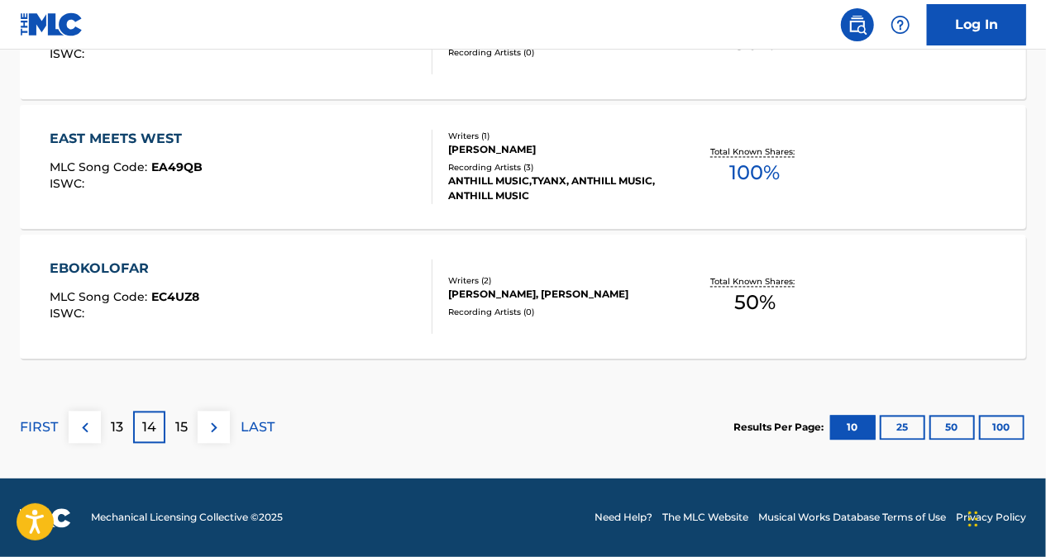
click at [122, 430] on p "13" at bounding box center [117, 428] width 12 height 20
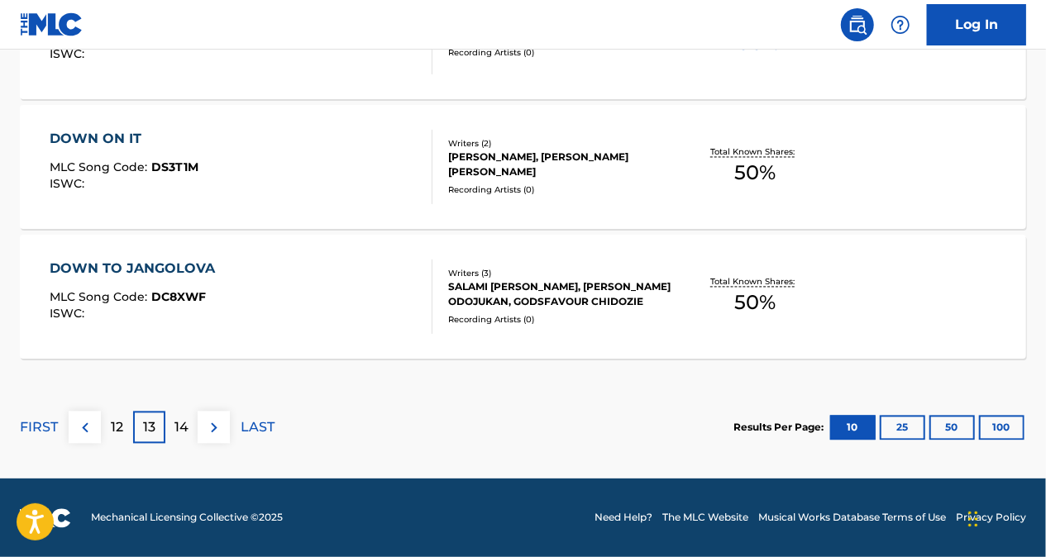
click at [126, 436] on div "12" at bounding box center [117, 428] width 32 height 32
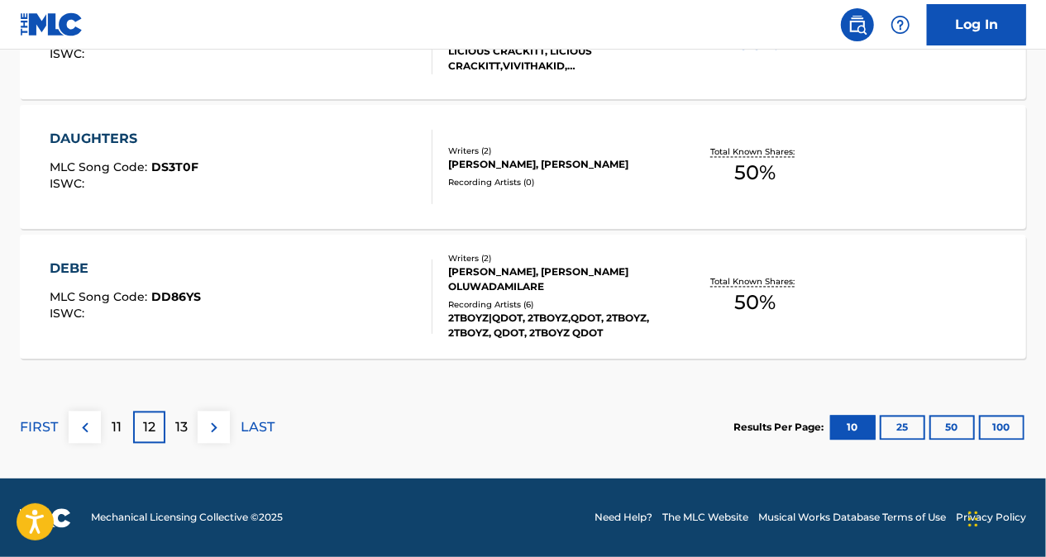
click at [129, 419] on div "11" at bounding box center [117, 428] width 32 height 32
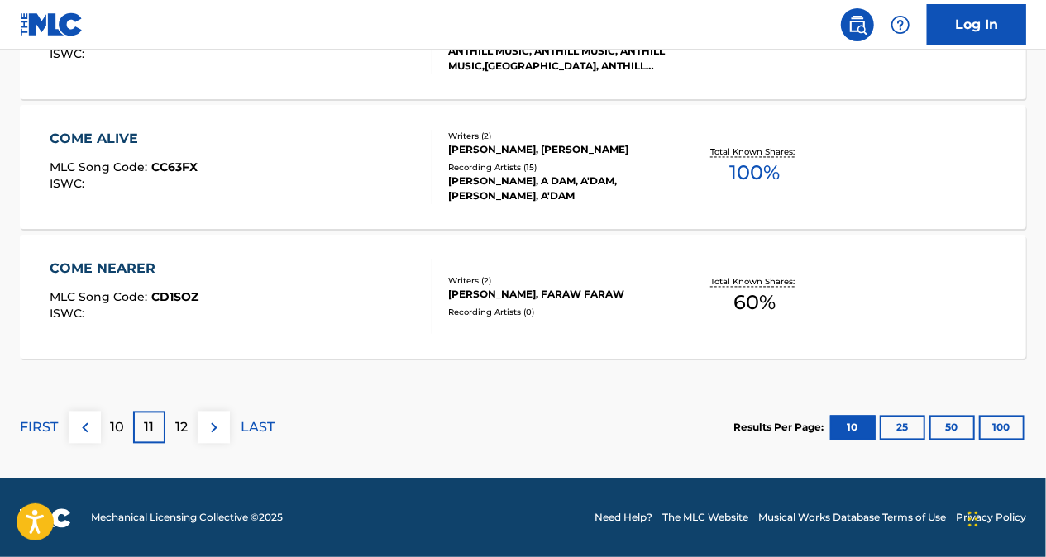
click at [169, 431] on div "12" at bounding box center [181, 428] width 32 height 32
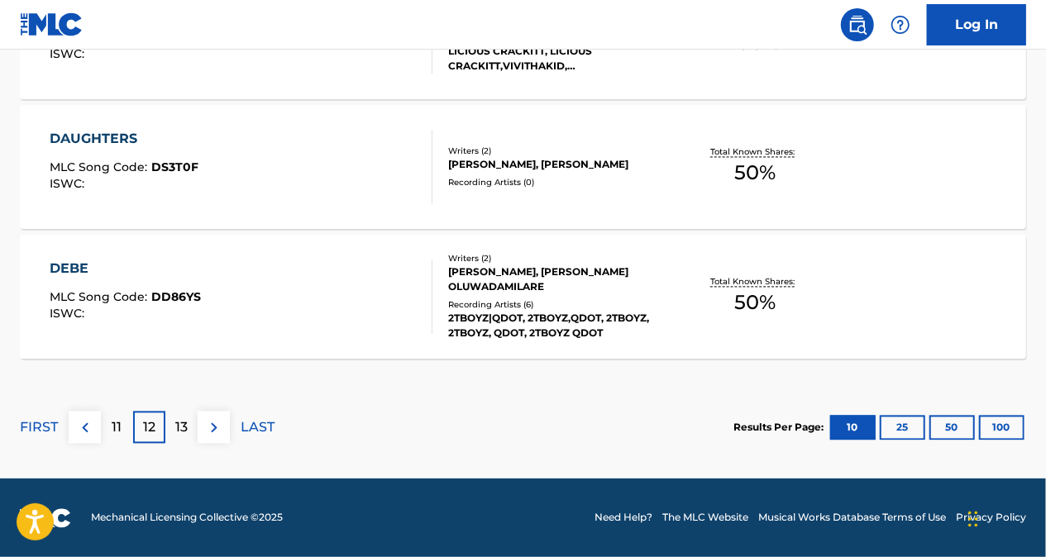
click at [175, 427] on p "13" at bounding box center [181, 428] width 12 height 20
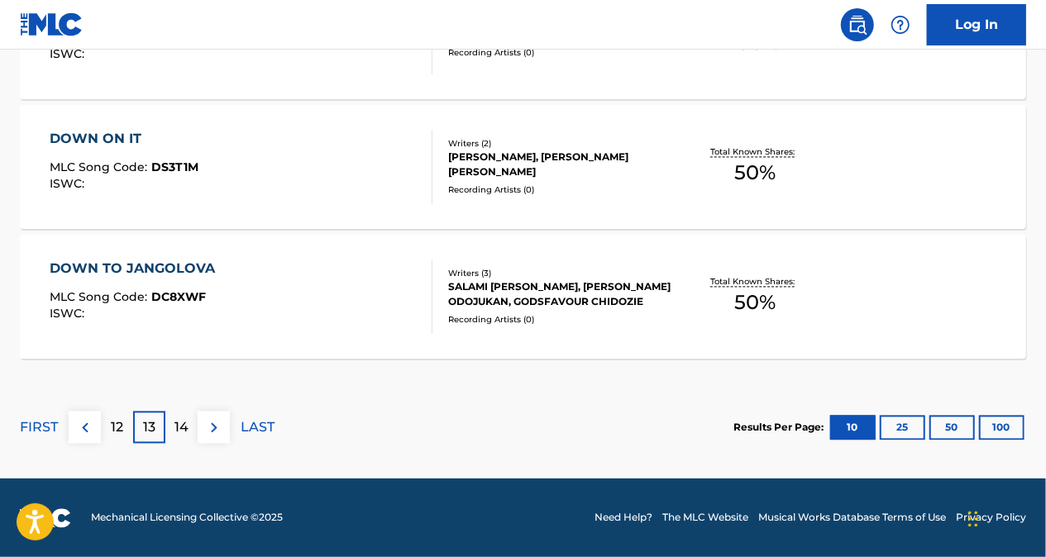
drag, startPoint x: 173, startPoint y: 428, endPoint x: 175, endPoint y: 438, distance: 10.2
click at [175, 438] on div "14" at bounding box center [181, 428] width 32 height 32
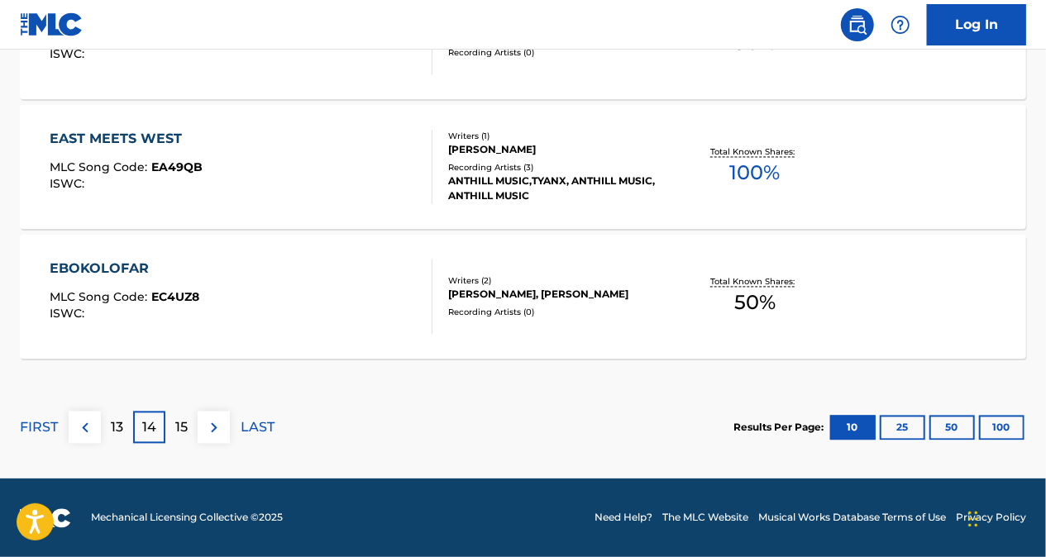
click at [119, 427] on p "13" at bounding box center [117, 428] width 12 height 20
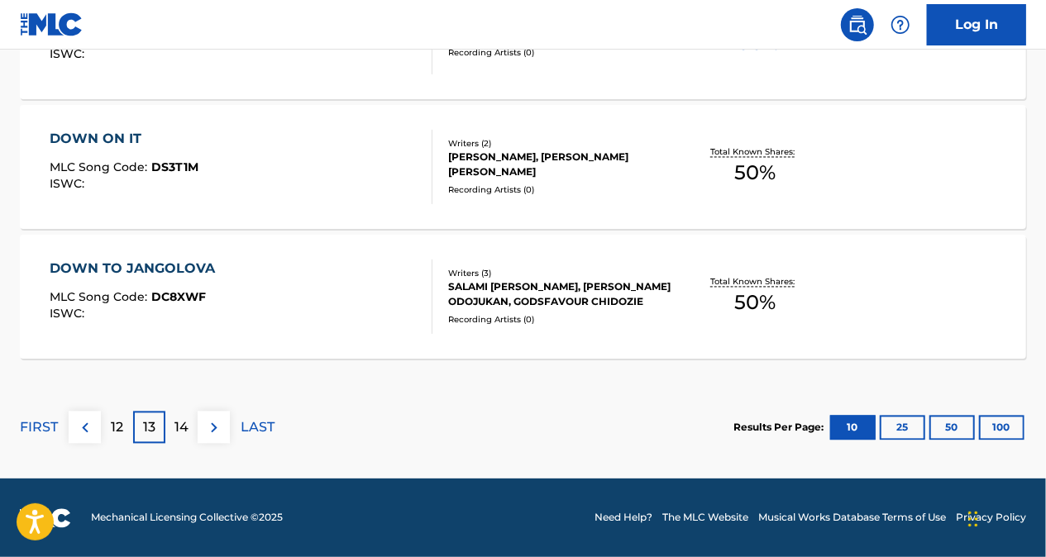
click at [124, 414] on div "12" at bounding box center [117, 428] width 32 height 32
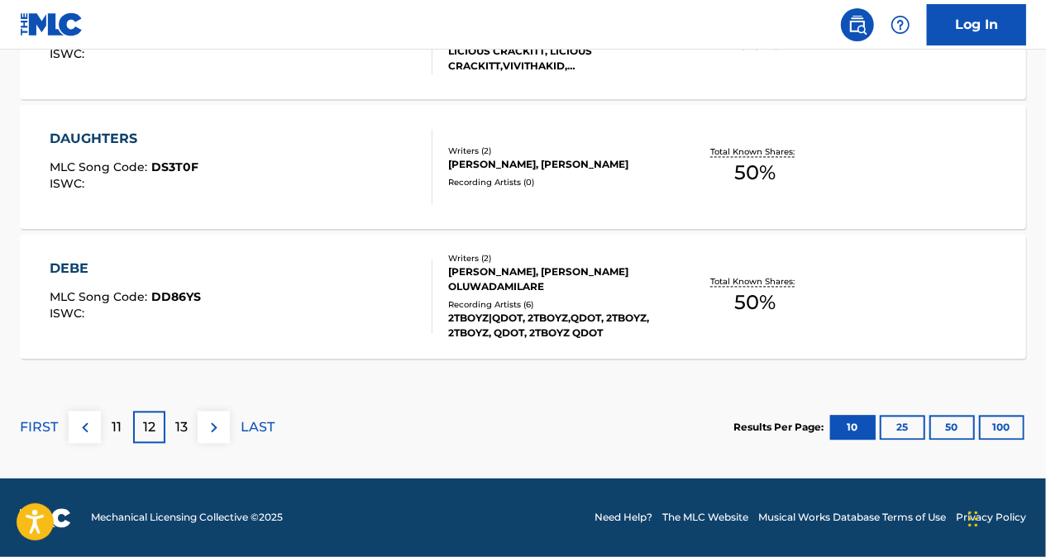
click at [186, 427] on p "13" at bounding box center [181, 428] width 12 height 20
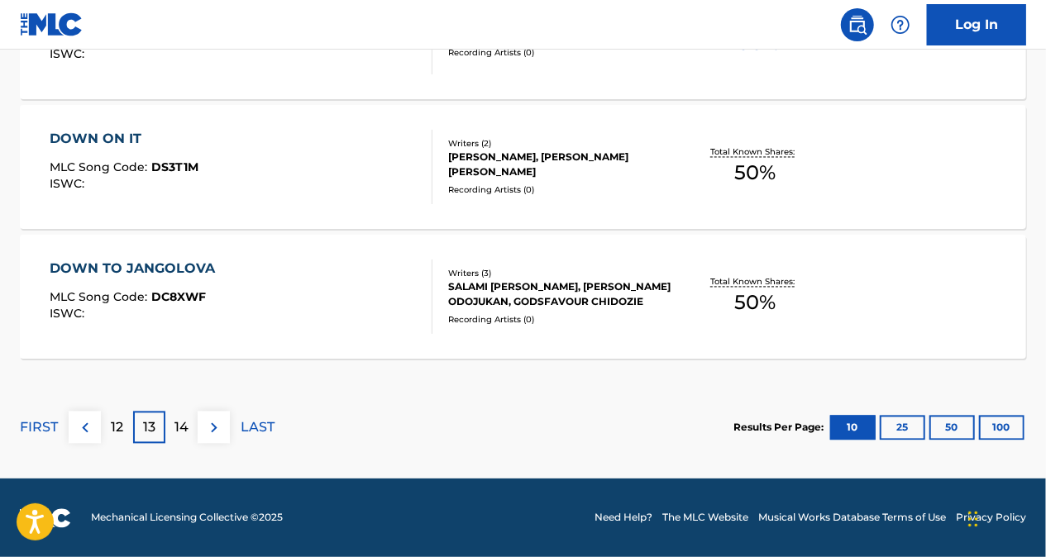
click at [185, 429] on p "14" at bounding box center [181, 428] width 14 height 20
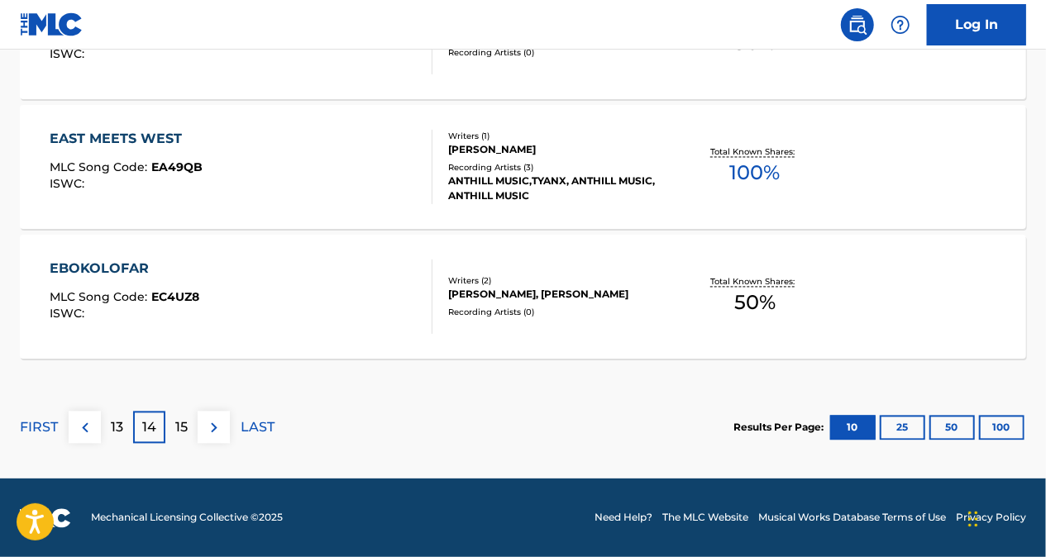
click at [119, 427] on p "13" at bounding box center [117, 428] width 12 height 20
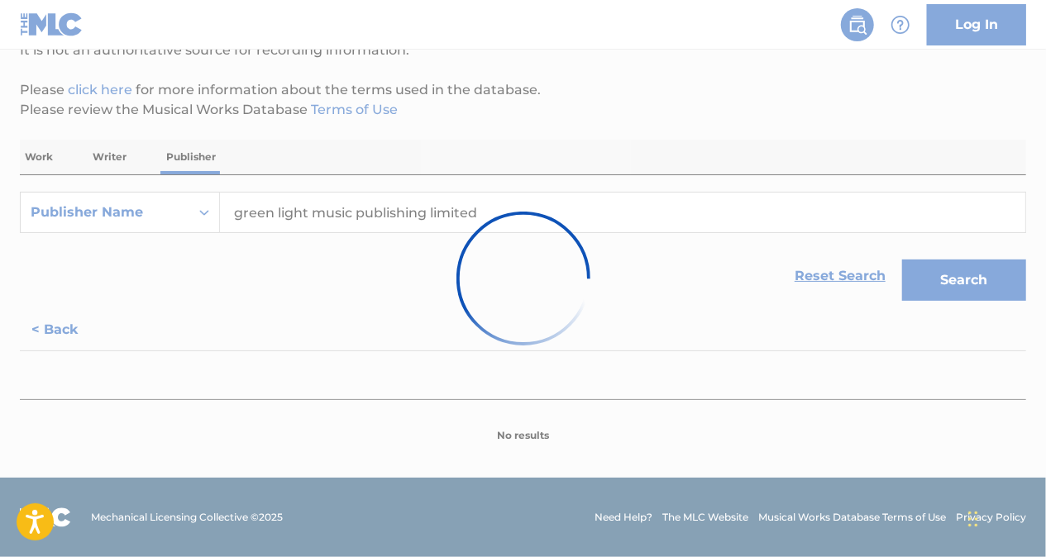
scroll to position [175, 0]
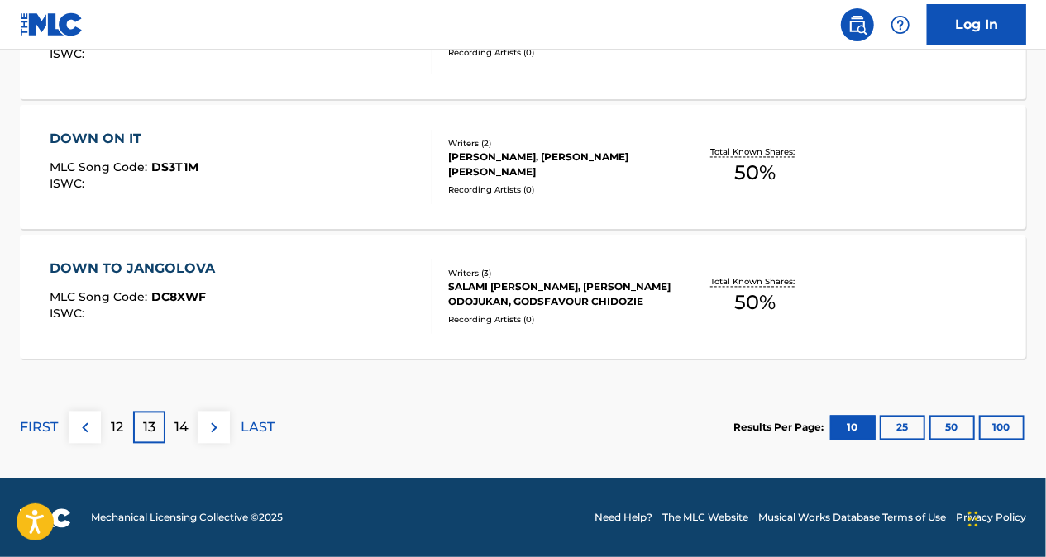
click at [113, 433] on p "12" at bounding box center [117, 428] width 12 height 20
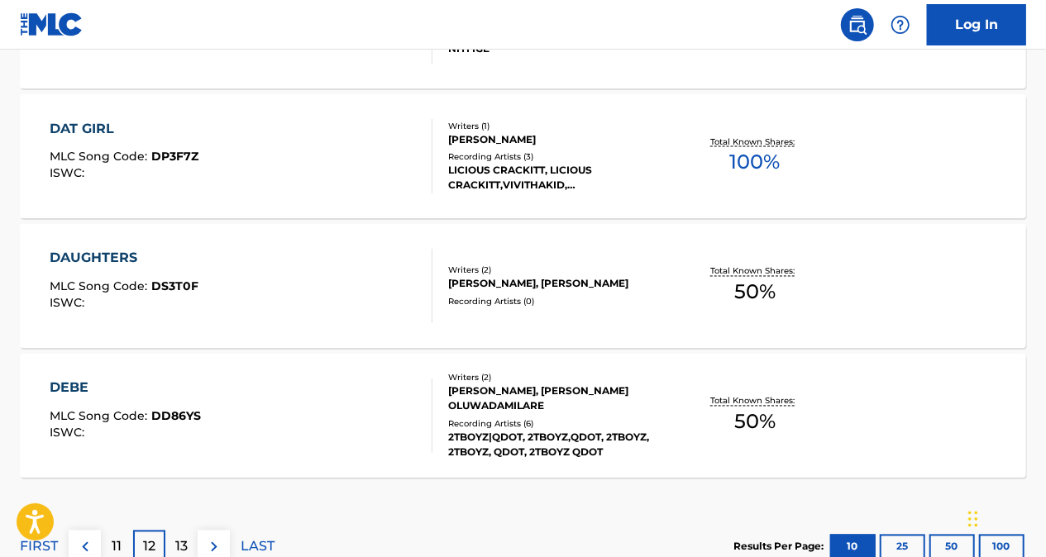
scroll to position [1532, 0]
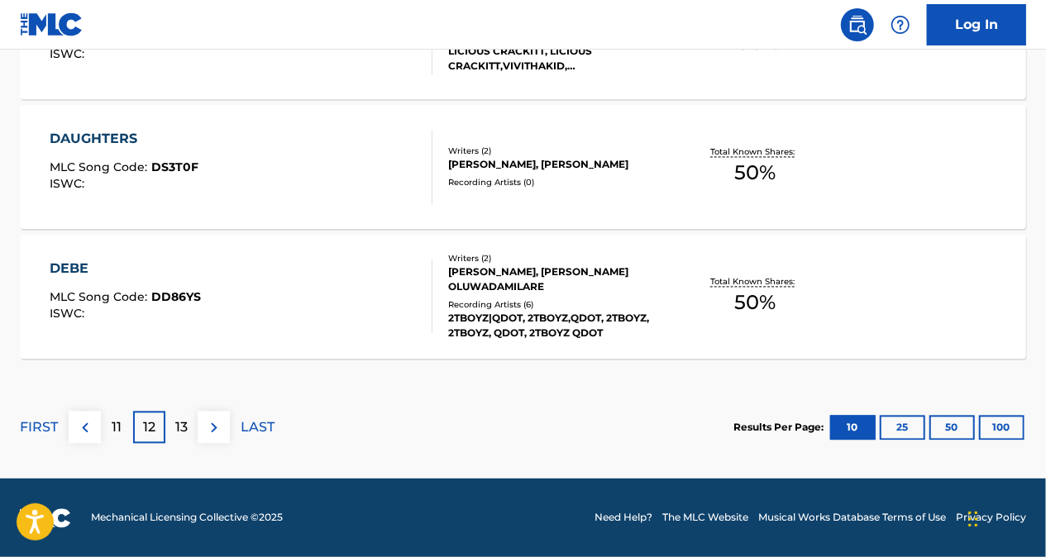
click at [182, 427] on p "13" at bounding box center [181, 428] width 12 height 20
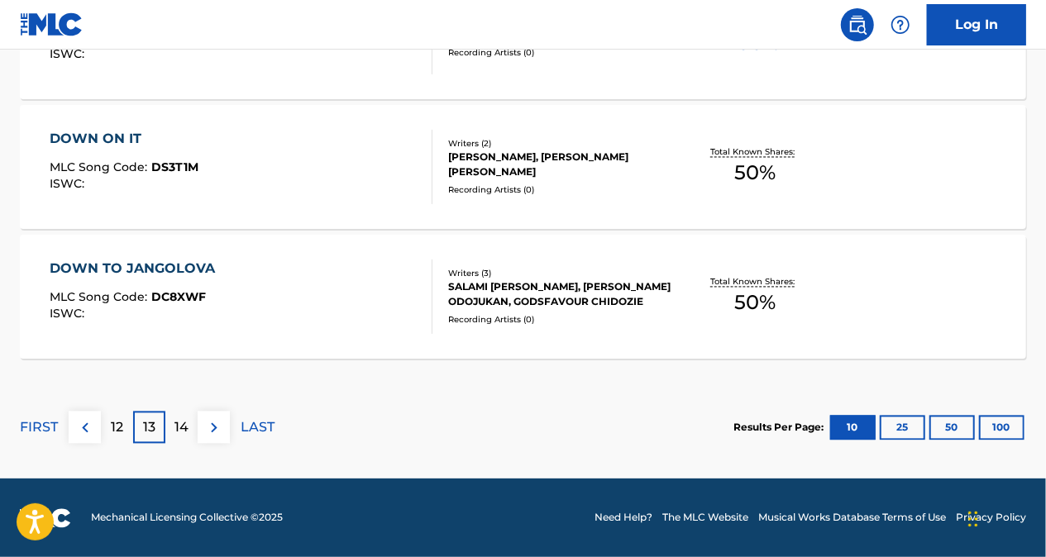
click at [179, 430] on p "14" at bounding box center [181, 428] width 14 height 20
